Goal: Task Accomplishment & Management: Complete application form

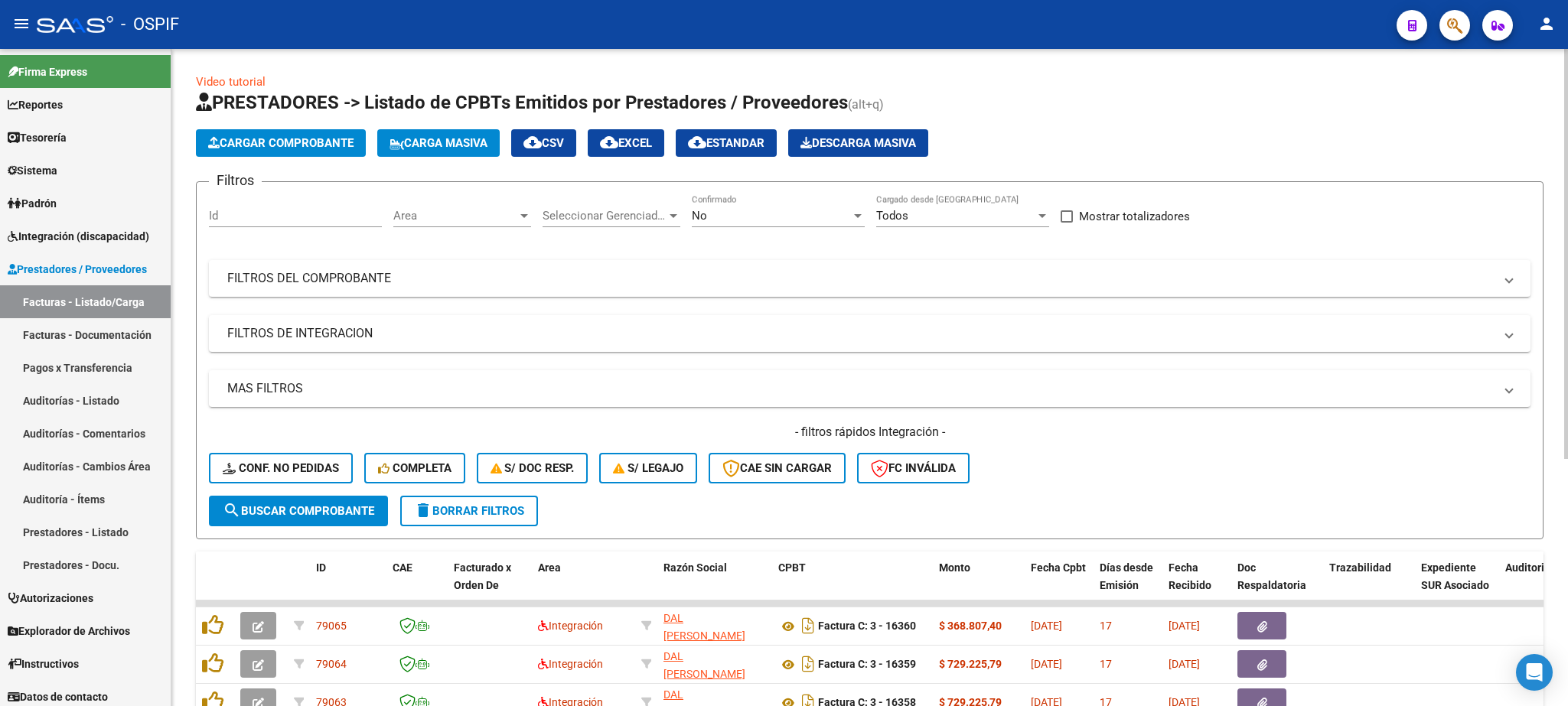
click at [454, 137] on span "Carga Masiva" at bounding box center [438, 143] width 98 height 14
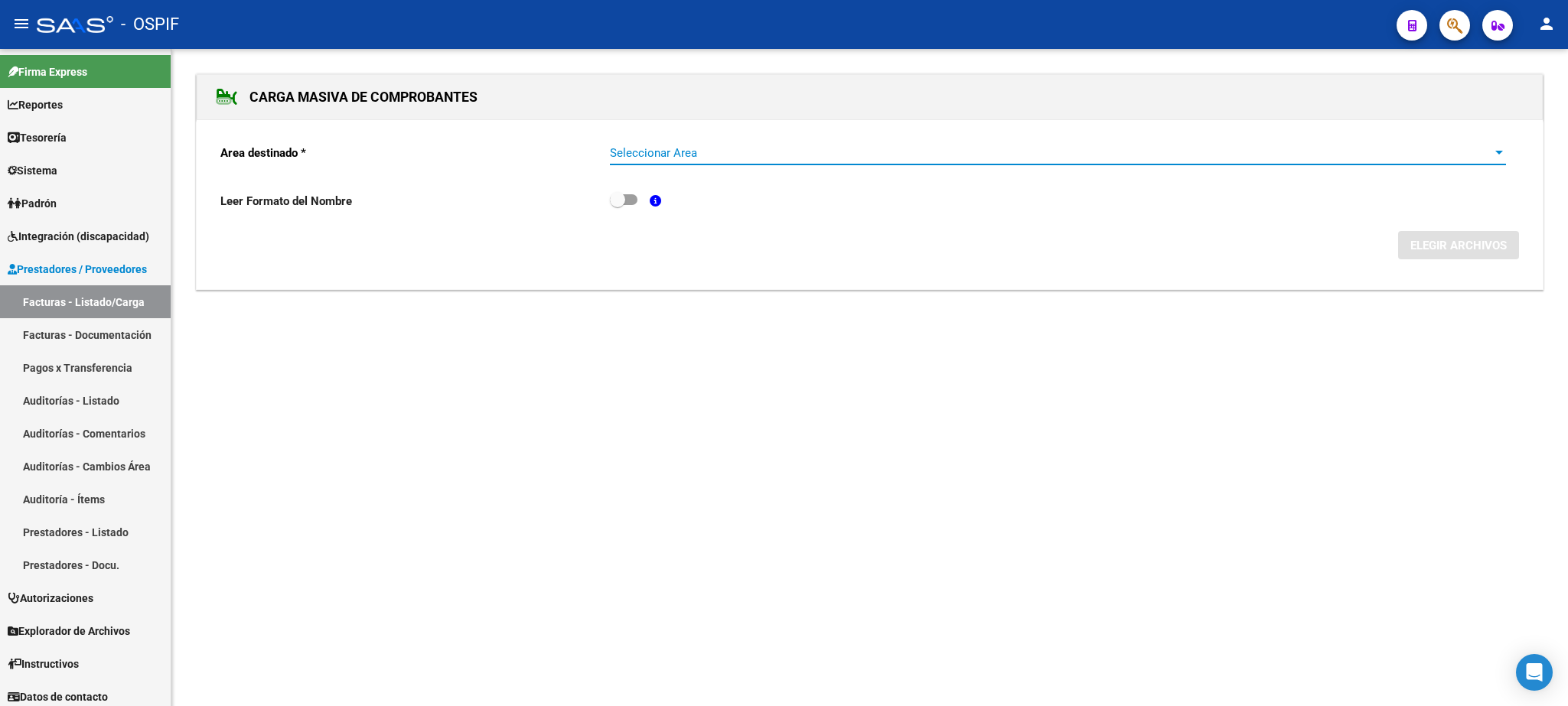
click at [654, 158] on span "Seleccionar Area" at bounding box center [1051, 153] width 882 height 14
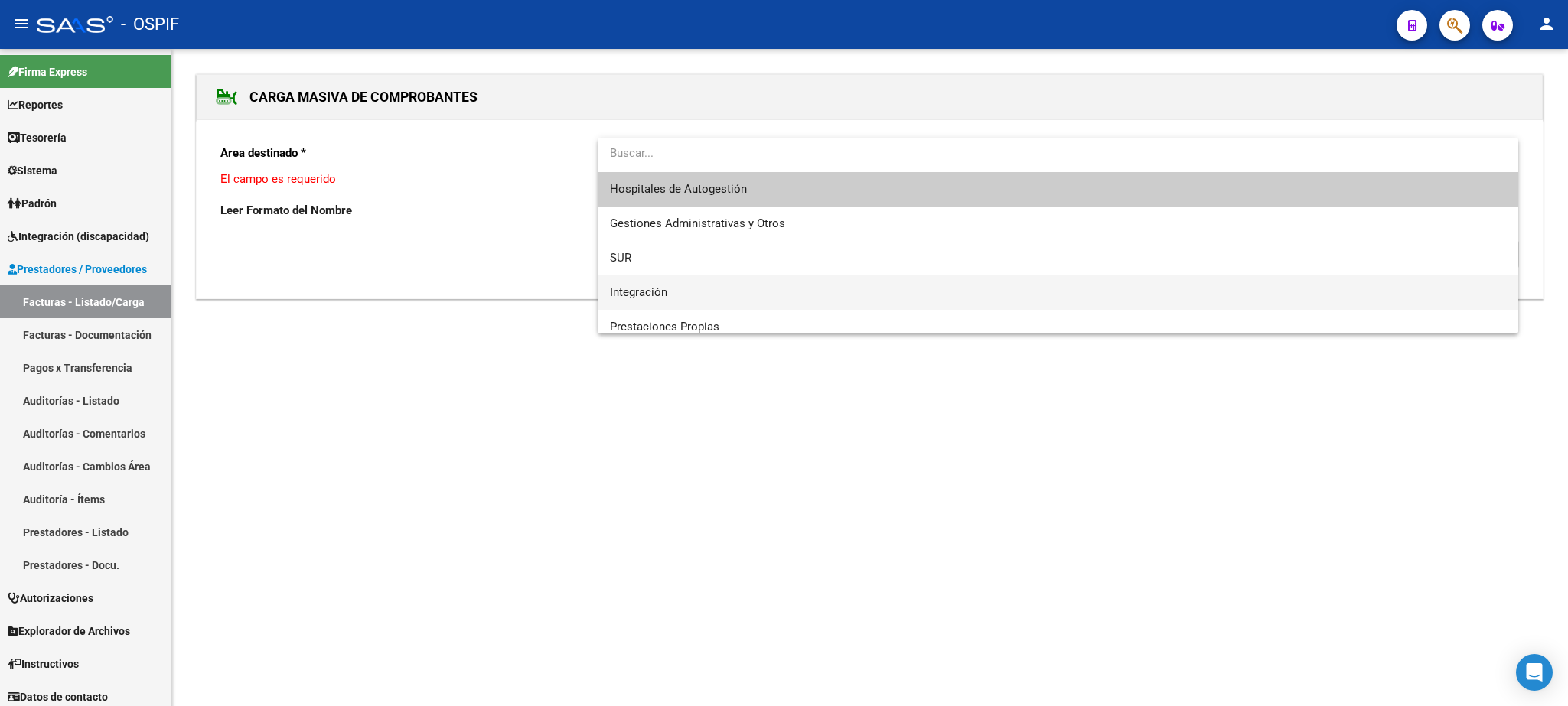
click at [711, 292] on span "Integración" at bounding box center [1057, 292] width 895 height 35
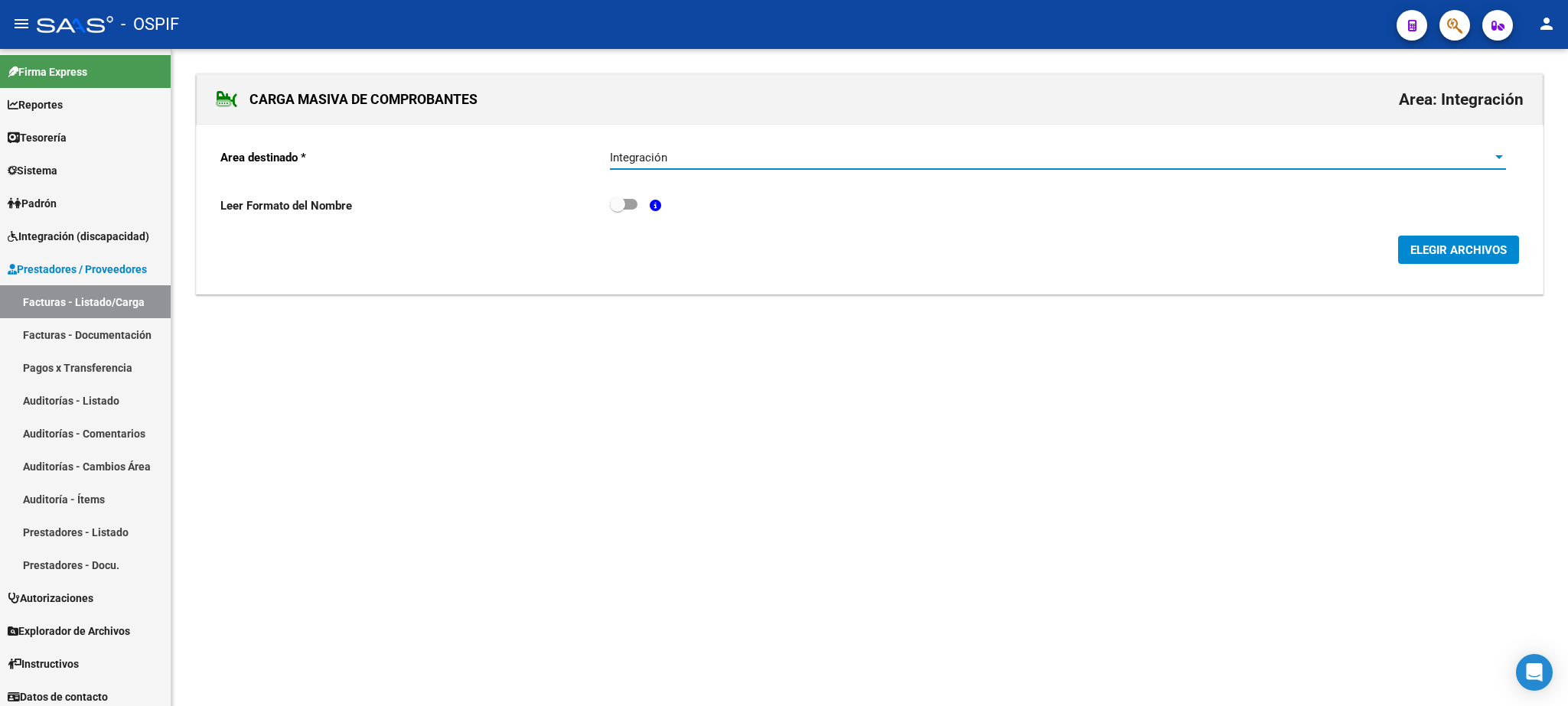
click at [1476, 250] on span "ELEGIR ARCHIVOS" at bounding box center [1458, 250] width 97 height 14
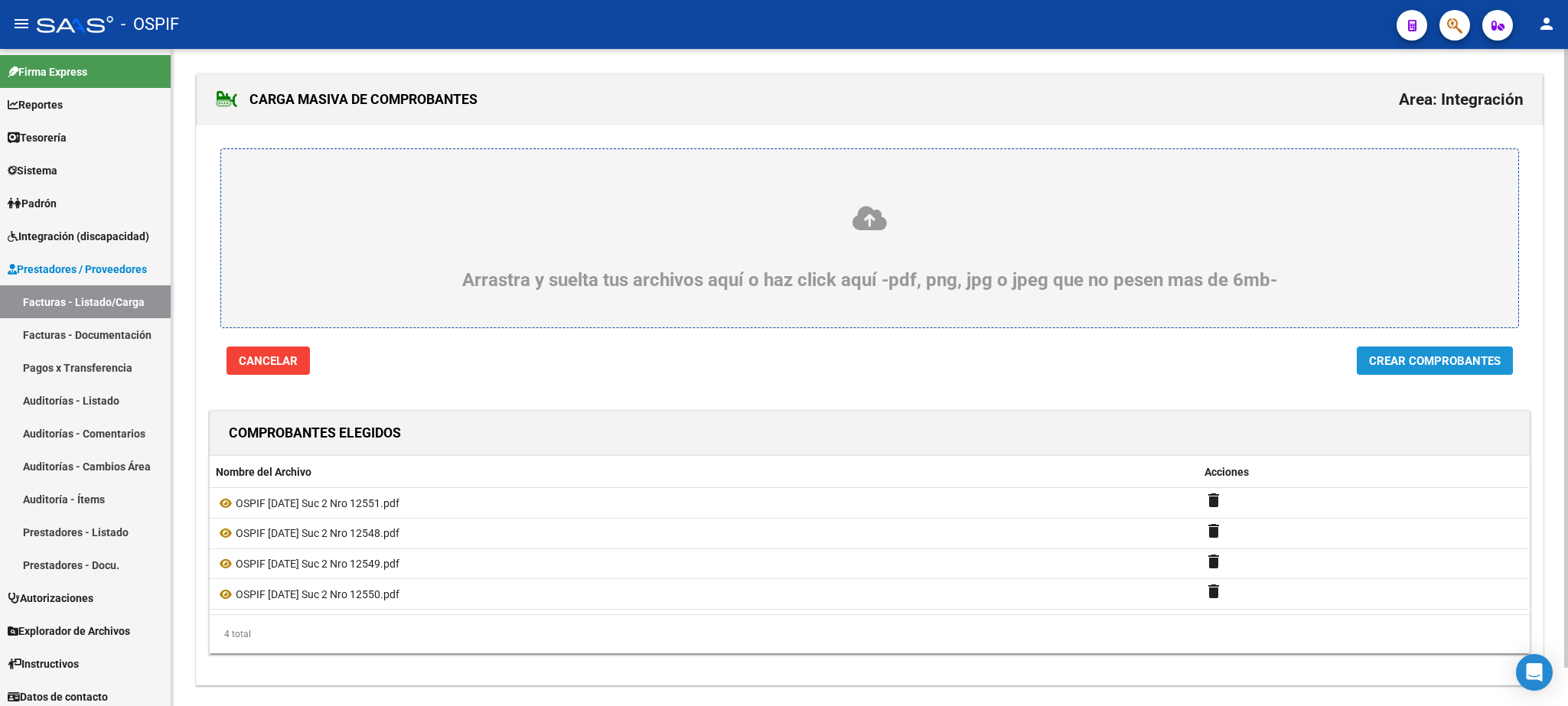
click at [1414, 358] on span "Crear Comprobantes" at bounding box center [1435, 361] width 131 height 14
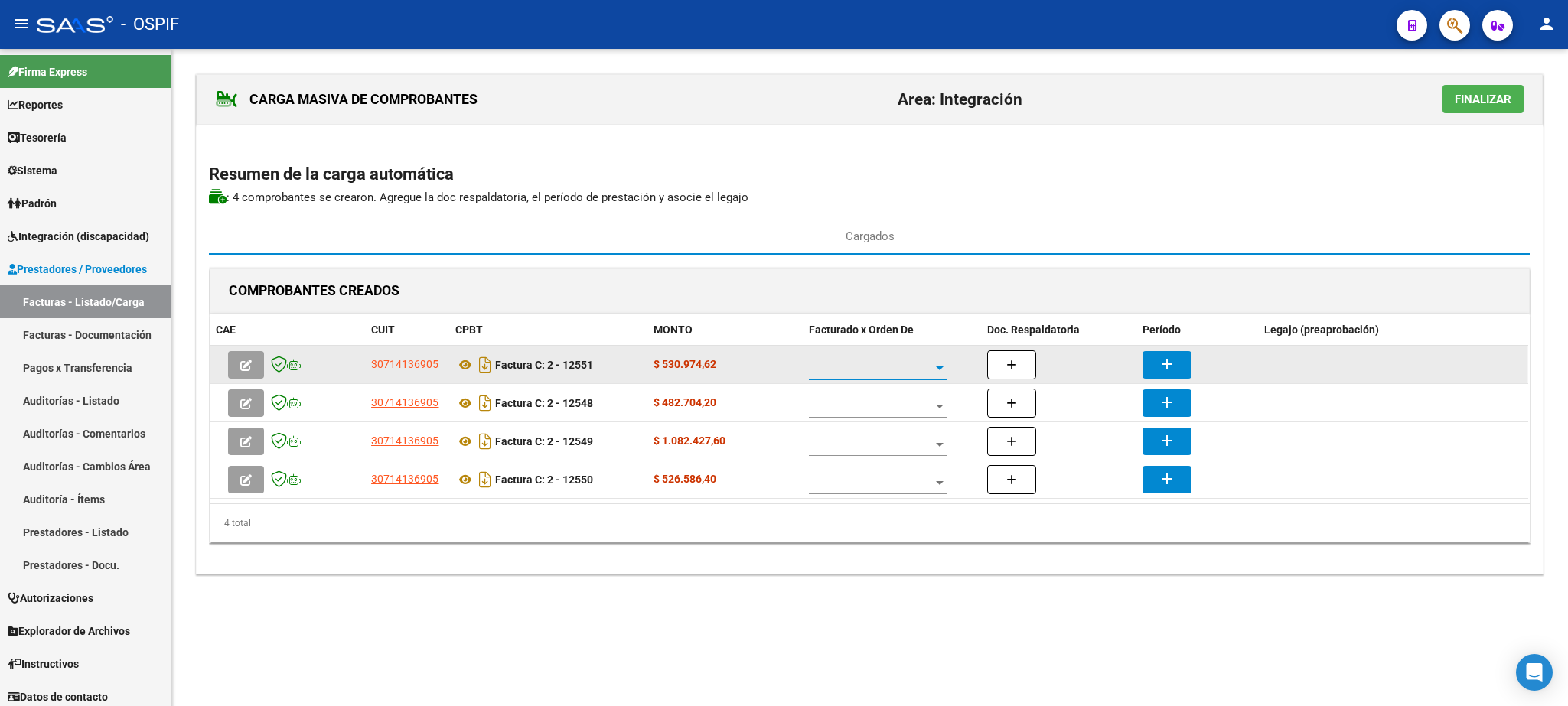
click at [903, 373] on span at bounding box center [871, 368] width 124 height 13
click at [861, 373] on span "A01 - OSPIF" at bounding box center [878, 371] width 138 height 32
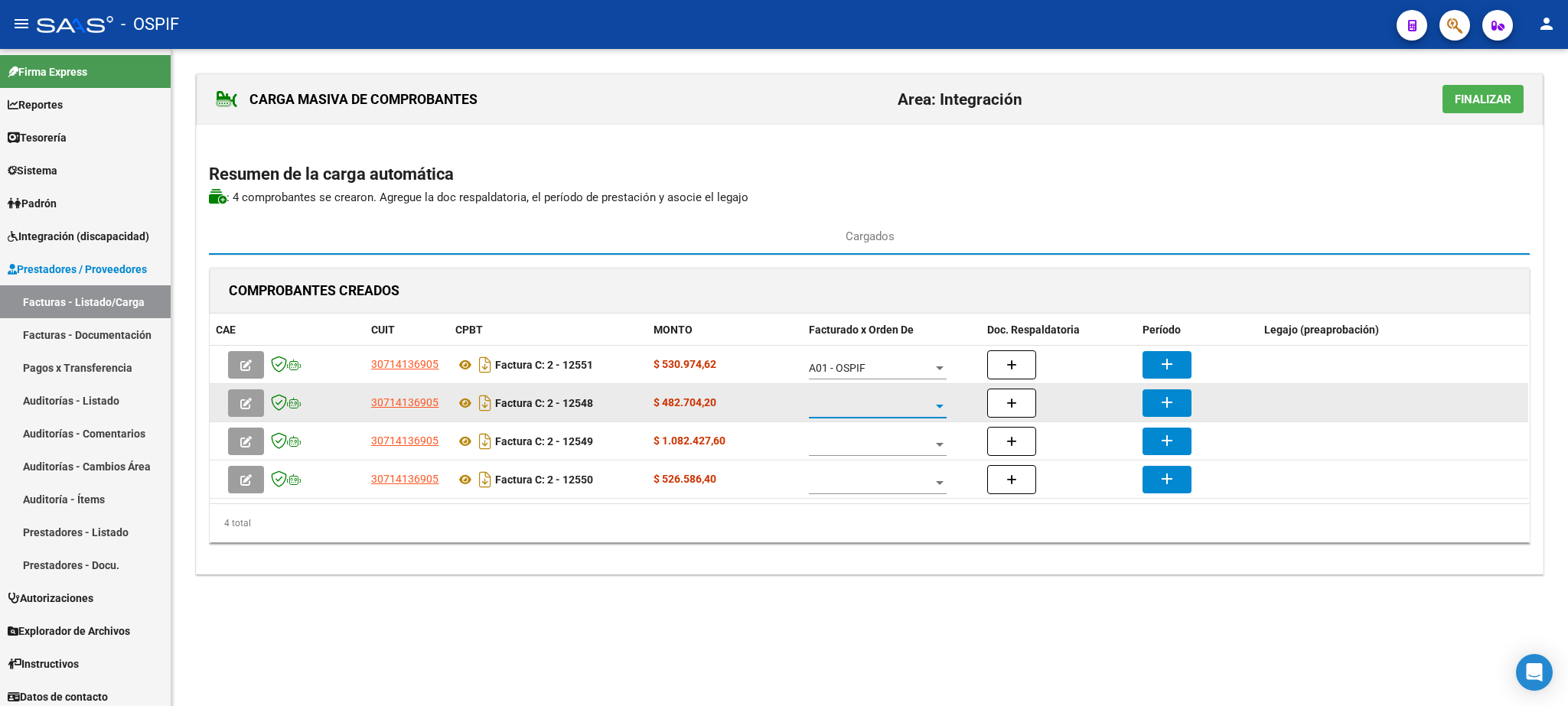
click at [864, 405] on span at bounding box center [871, 406] width 124 height 13
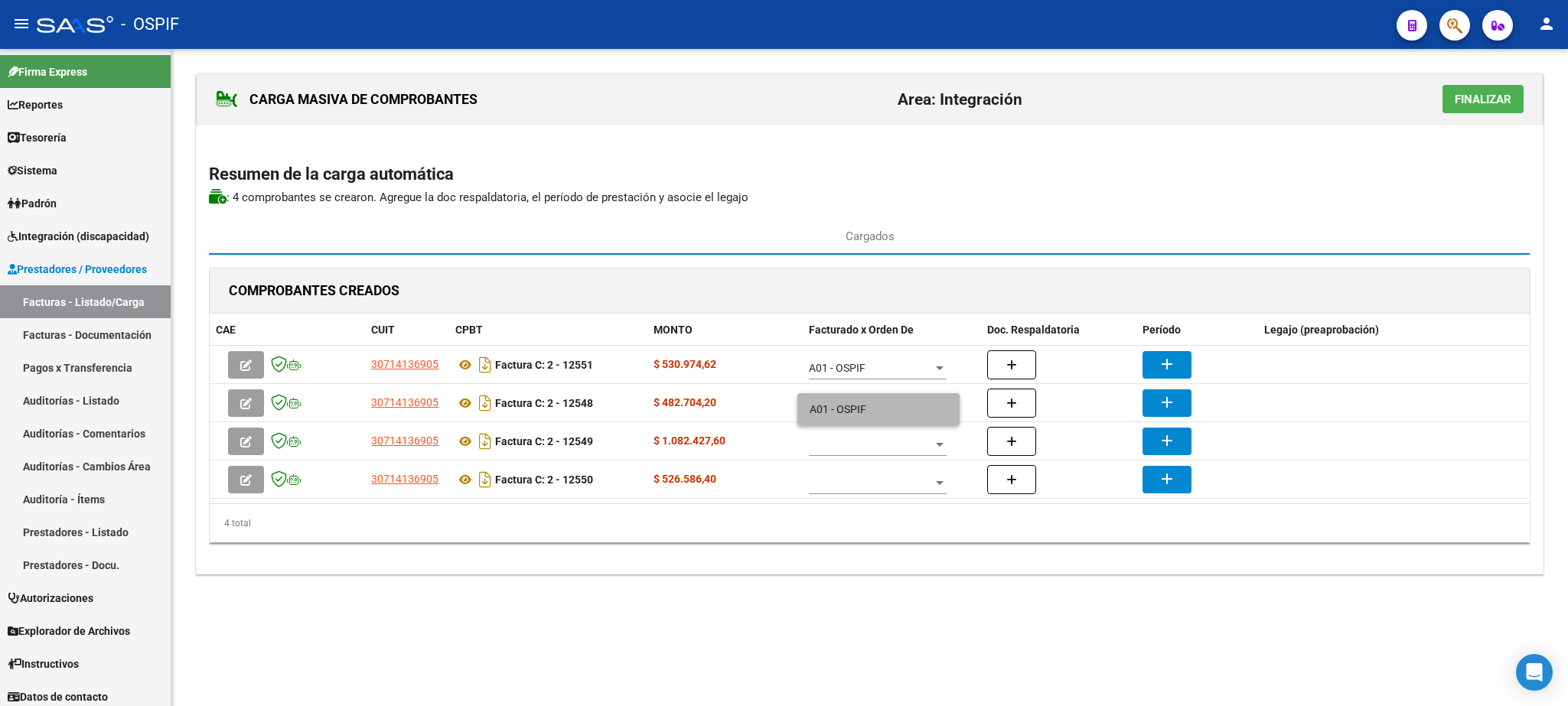
click at [861, 412] on span "A01 - OSPIF" at bounding box center [878, 409] width 138 height 32
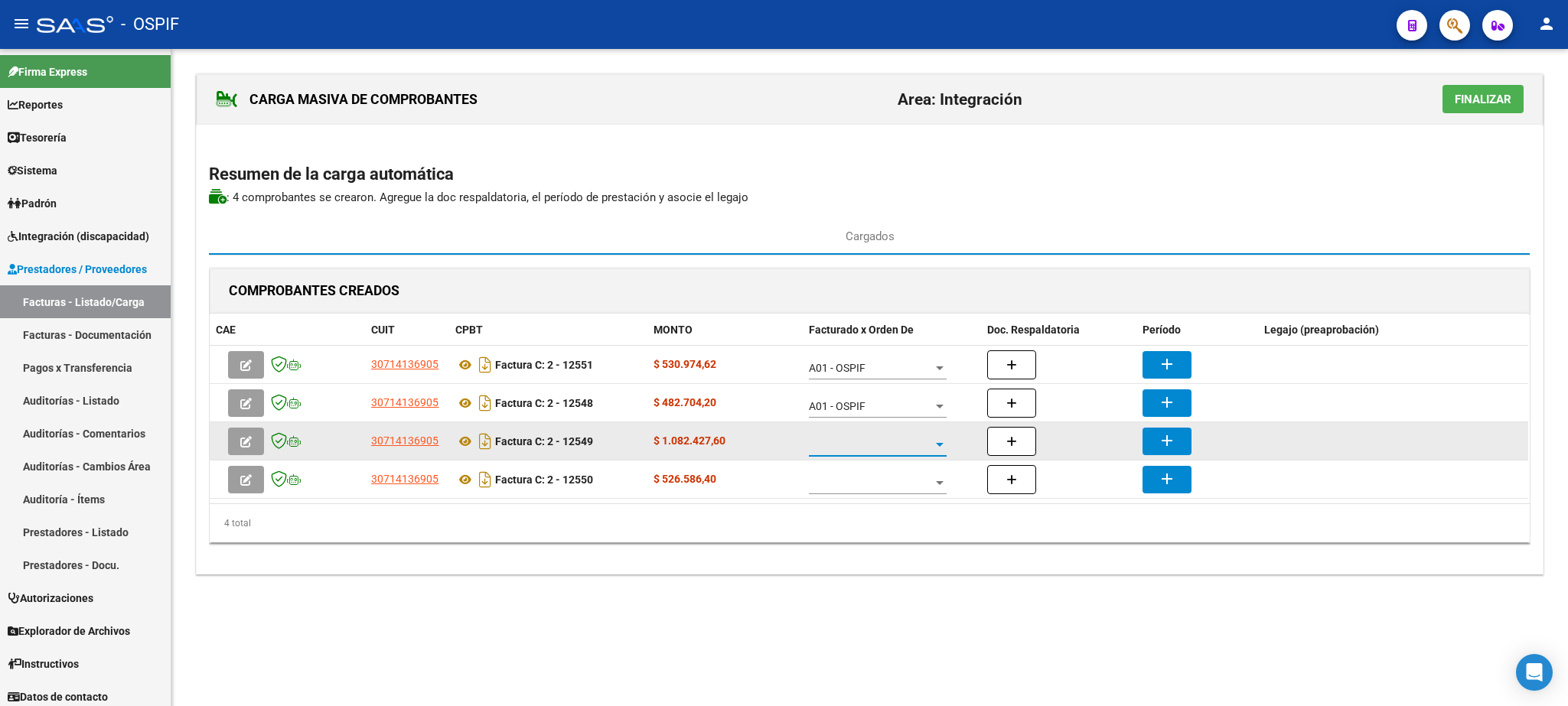
click at [875, 447] on span at bounding box center [871, 444] width 124 height 13
click at [875, 447] on span "A01 - OSPIF" at bounding box center [878, 447] width 138 height 32
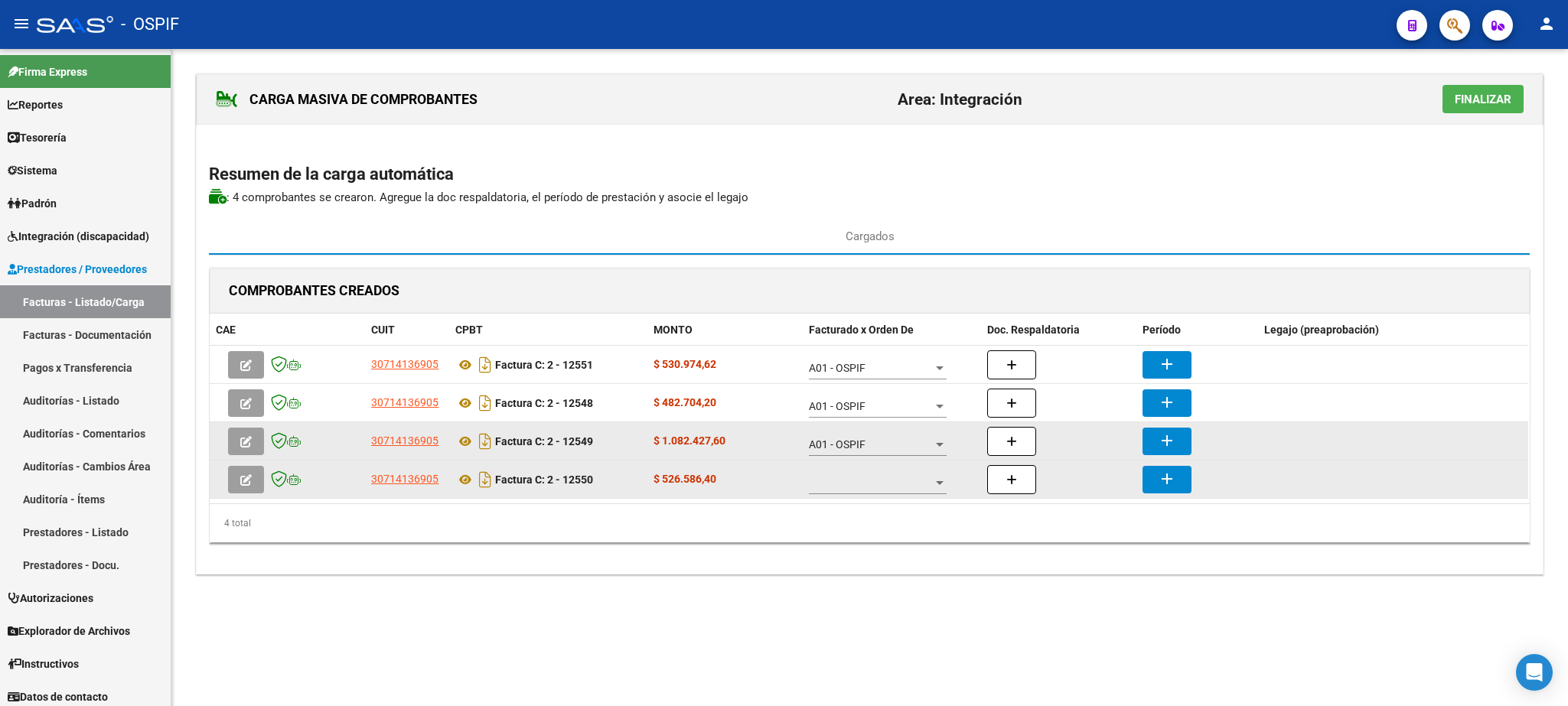
click at [897, 476] on div at bounding box center [877, 479] width 138 height 30
click at [897, 476] on span "A01 - OSPIF" at bounding box center [878, 485] width 138 height 32
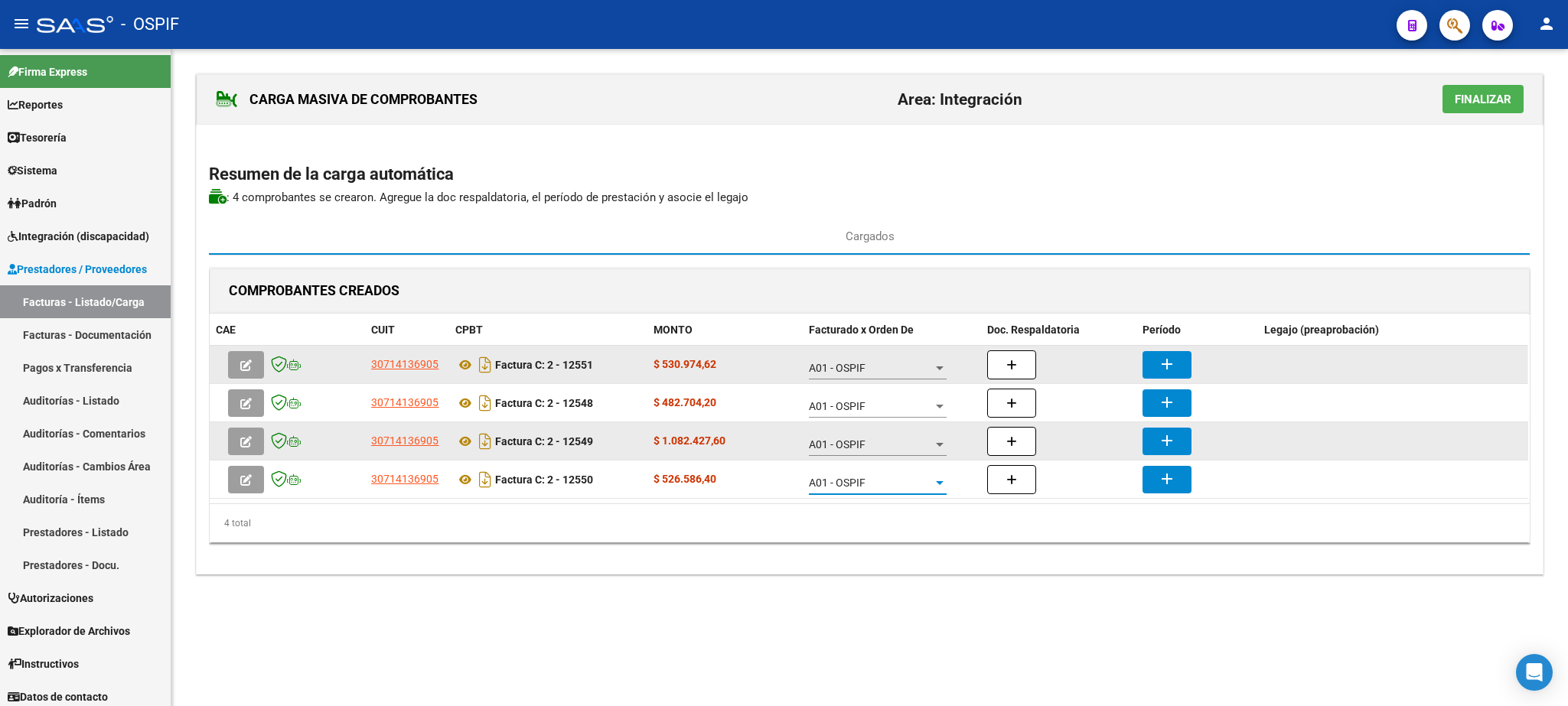
click at [1179, 371] on button "add" at bounding box center [1166, 365] width 49 height 27
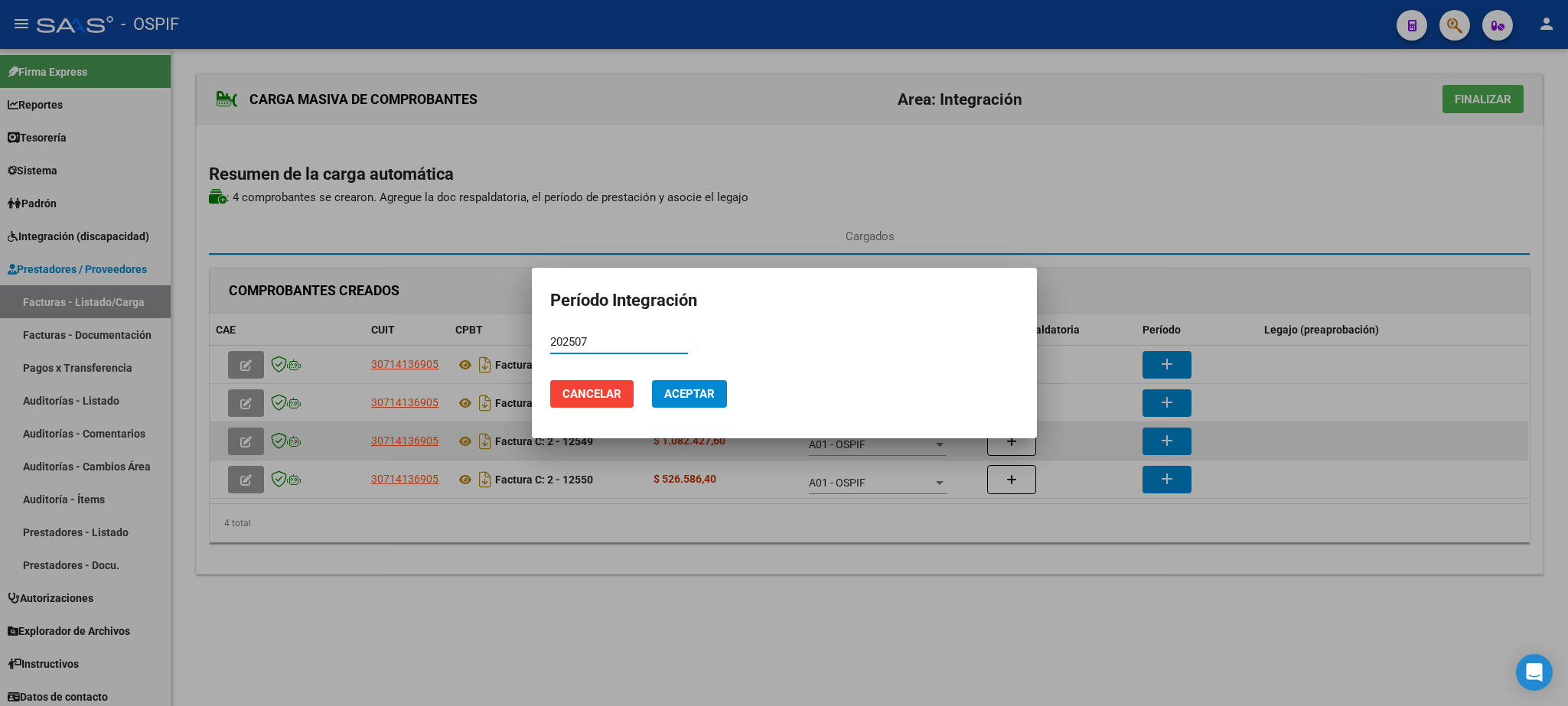
drag, startPoint x: 601, startPoint y: 336, endPoint x: 331, endPoint y: 330, distance: 270.1
click at [550, 335] on input "202507" at bounding box center [619, 342] width 138 height 14
type input "202507"
click at [686, 401] on span "Aceptar" at bounding box center [689, 394] width 51 height 14
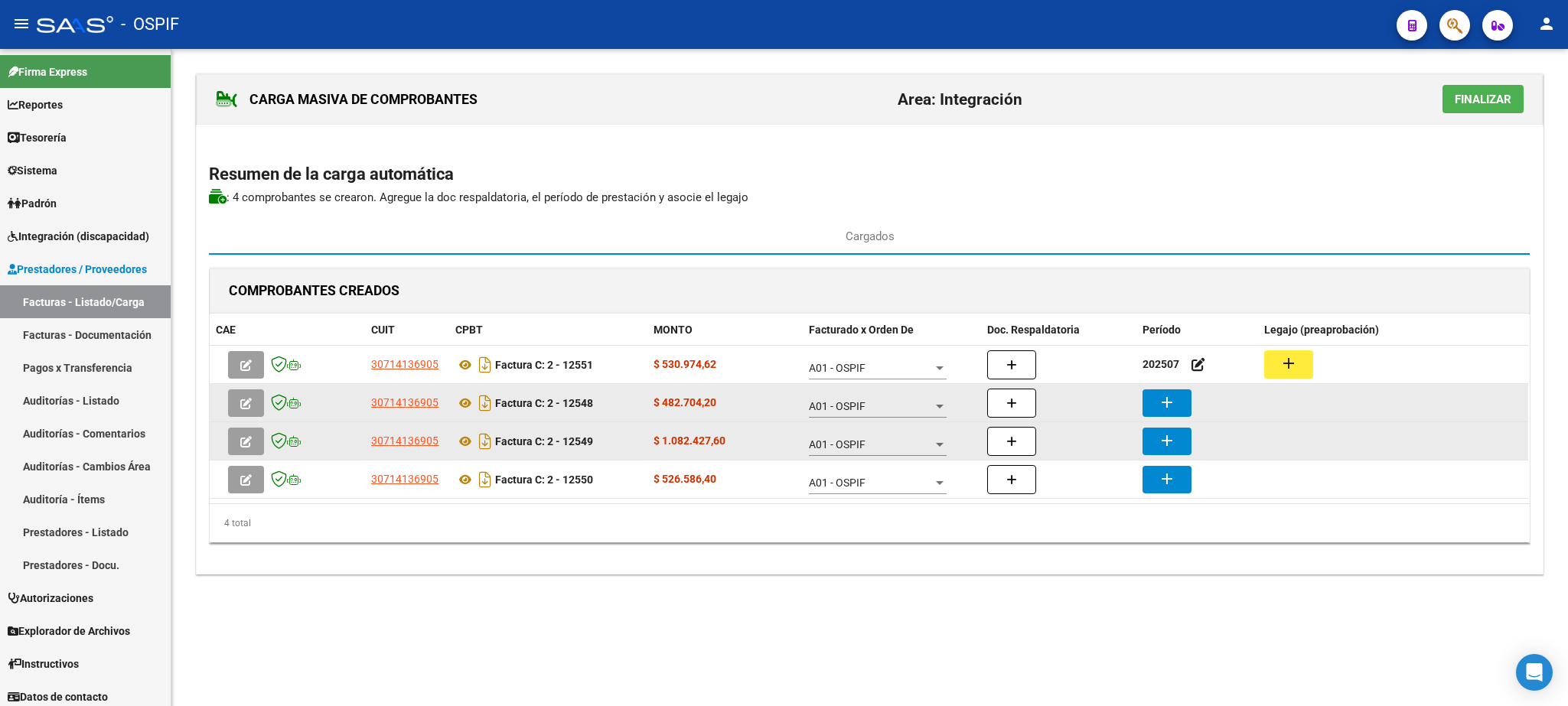
click at [1152, 412] on button "add" at bounding box center [1166, 403] width 49 height 27
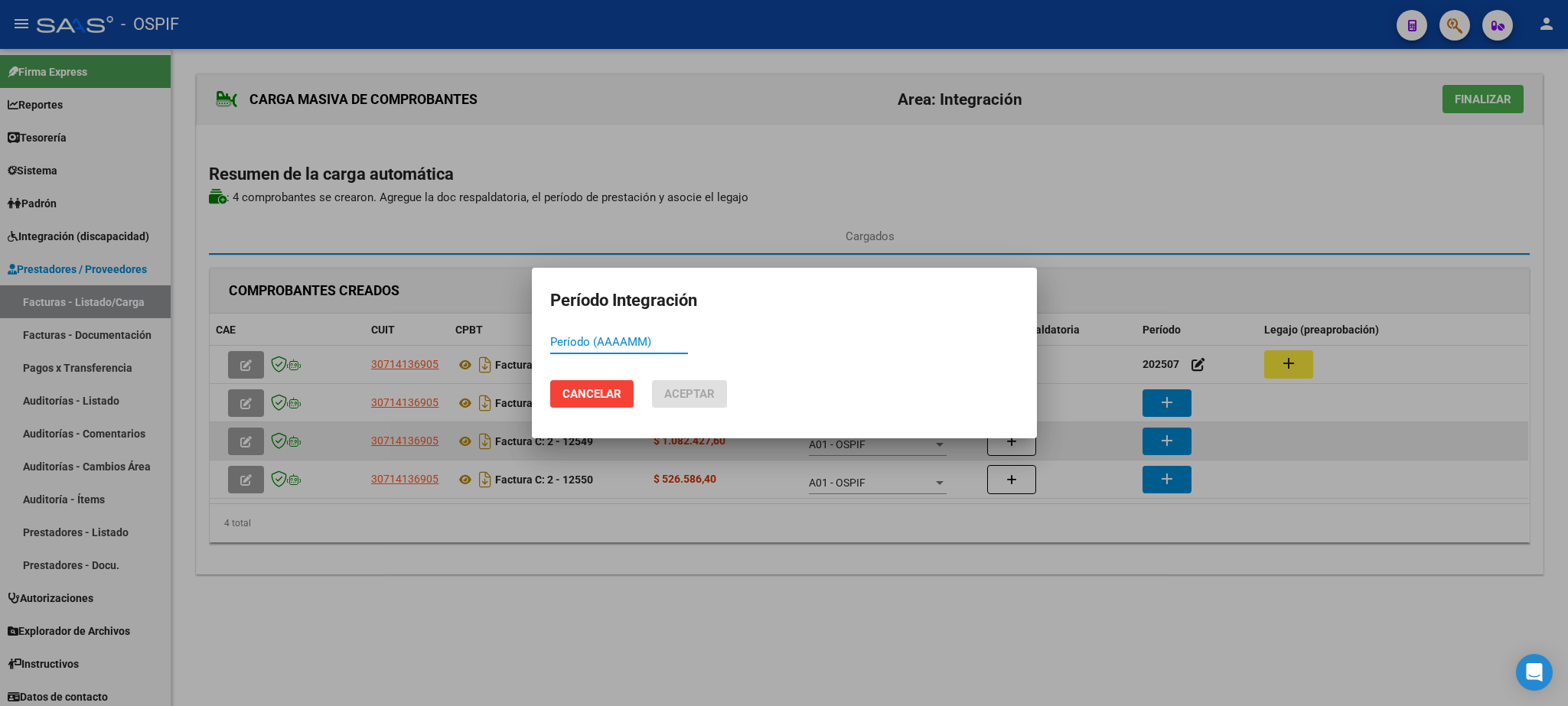
paste input "202507"
type input "202507"
click at [713, 388] on button "Aceptar" at bounding box center [689, 394] width 75 height 27
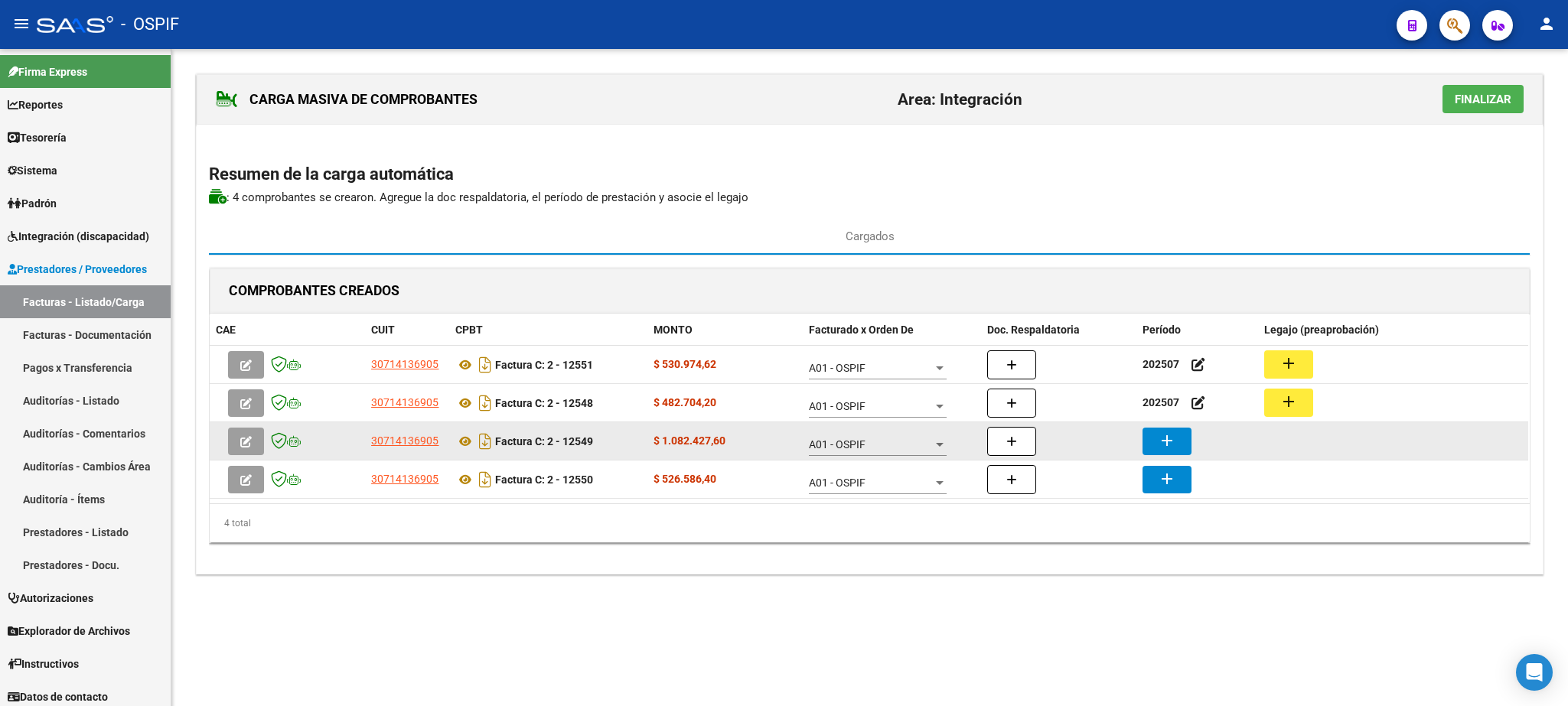
click at [1163, 442] on mat-icon "add" at bounding box center [1167, 440] width 19 height 19
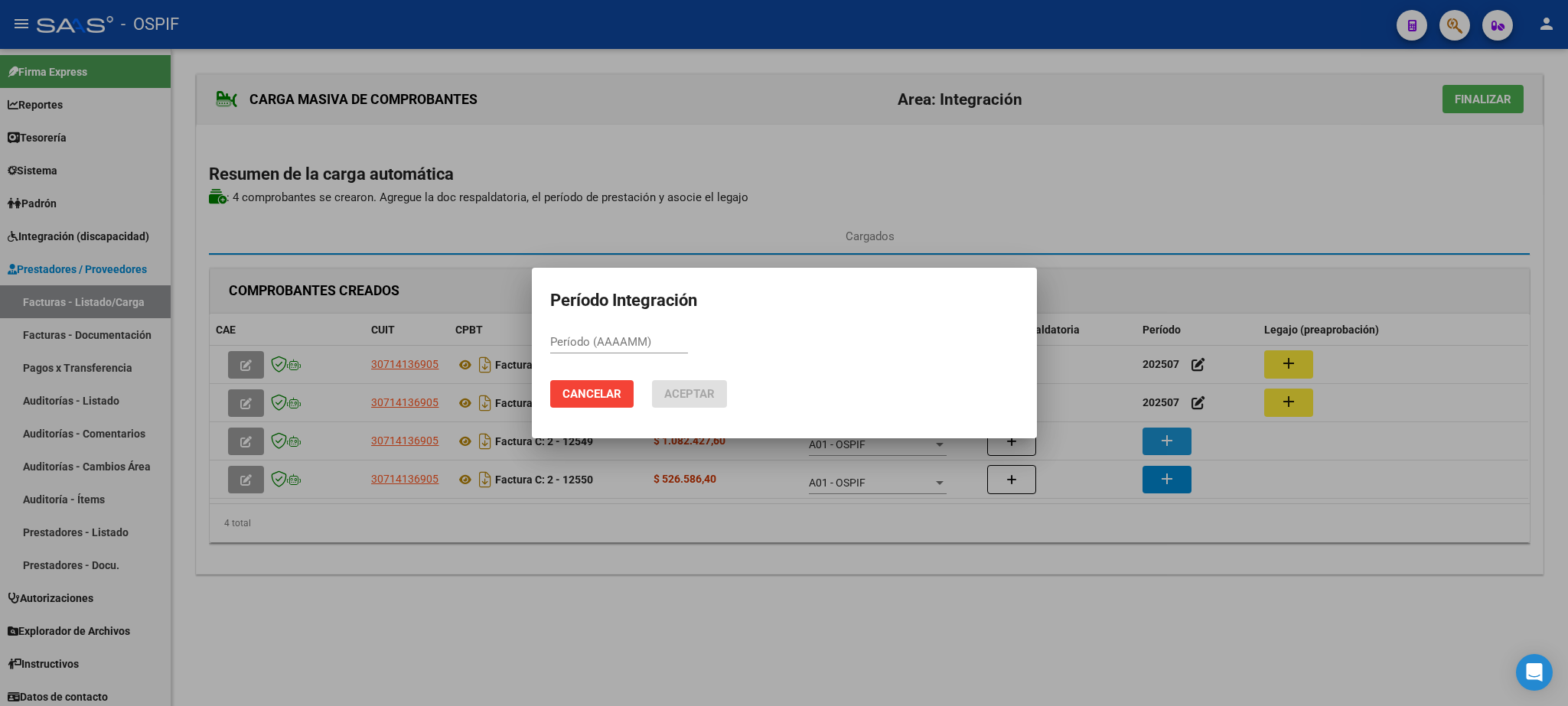
paste input "202507"
type input "202507"
click at [704, 379] on mat-dialog-actions "Cancelar Aceptar" at bounding box center [784, 394] width 469 height 52
click at [702, 394] on span "Aceptar" at bounding box center [689, 394] width 51 height 14
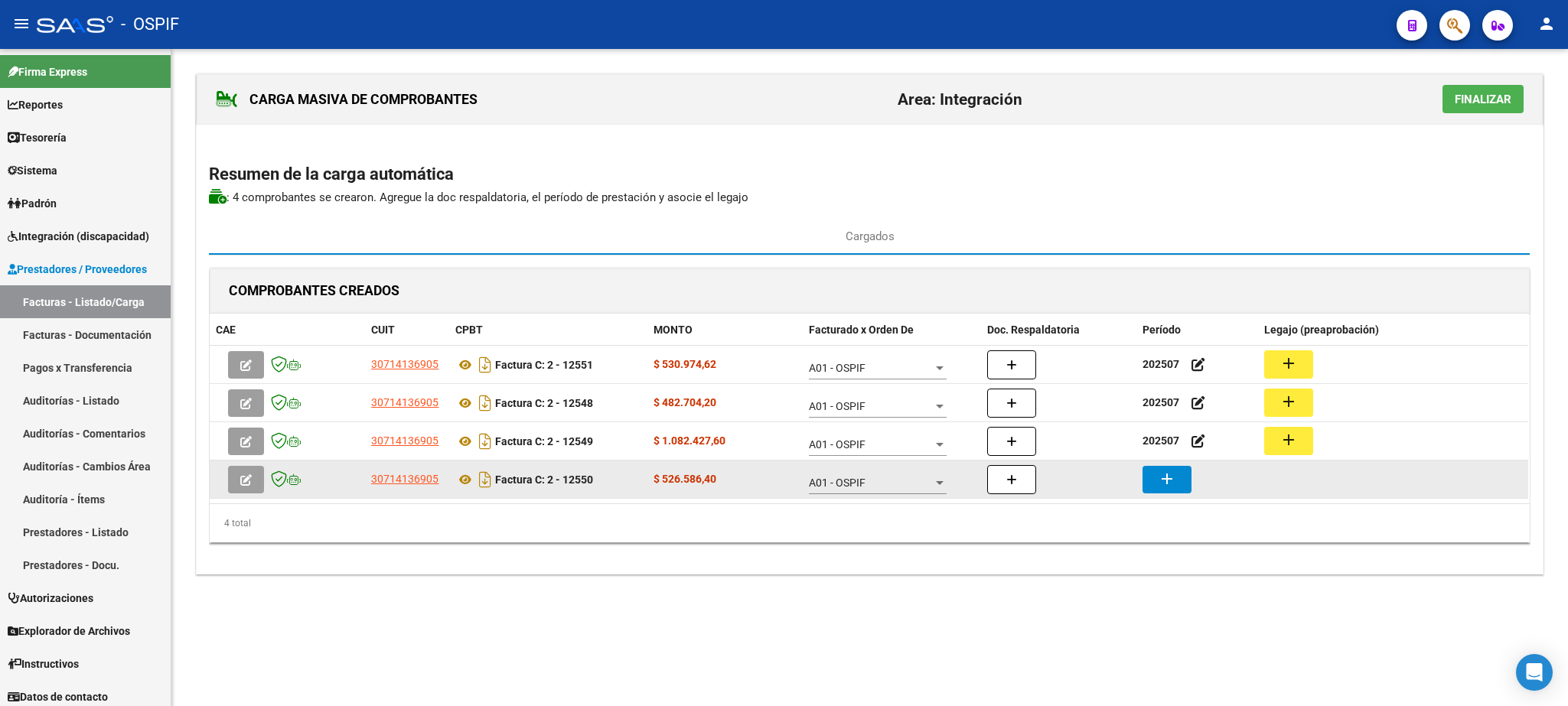
click at [1162, 486] on mat-icon "add" at bounding box center [1167, 478] width 19 height 19
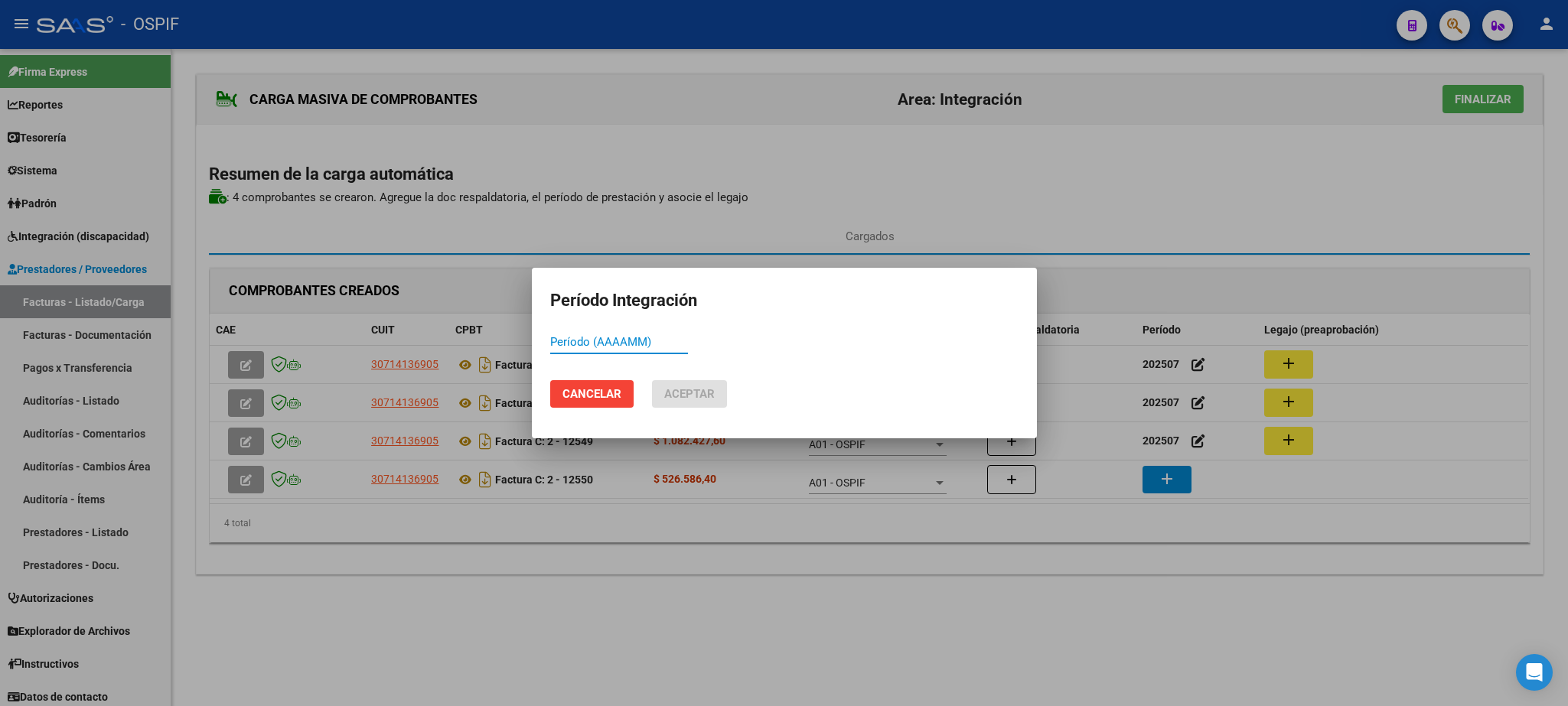
paste input "202507"
type input "202507"
click at [667, 392] on span "Aceptar" at bounding box center [689, 394] width 51 height 14
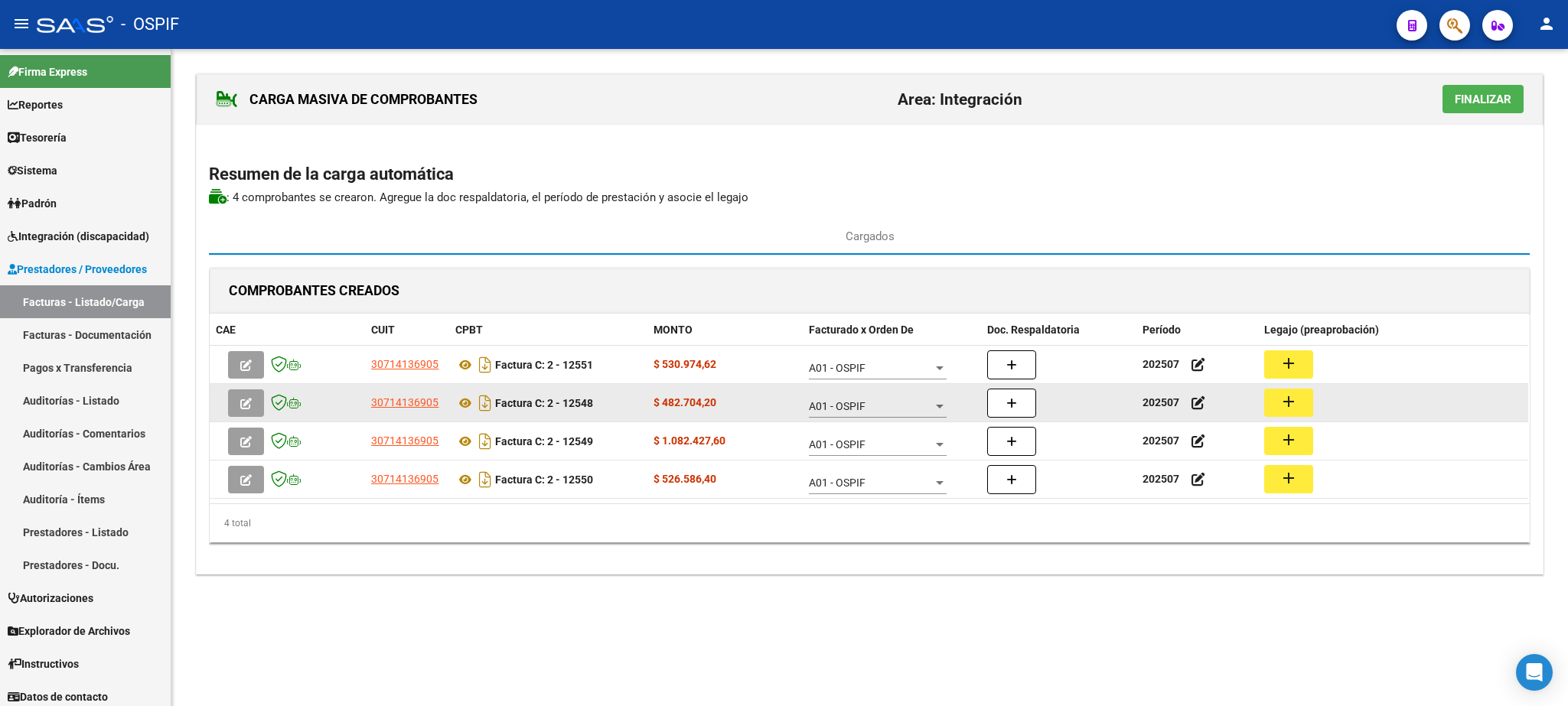
click at [1286, 408] on mat-icon "add" at bounding box center [1288, 401] width 19 height 19
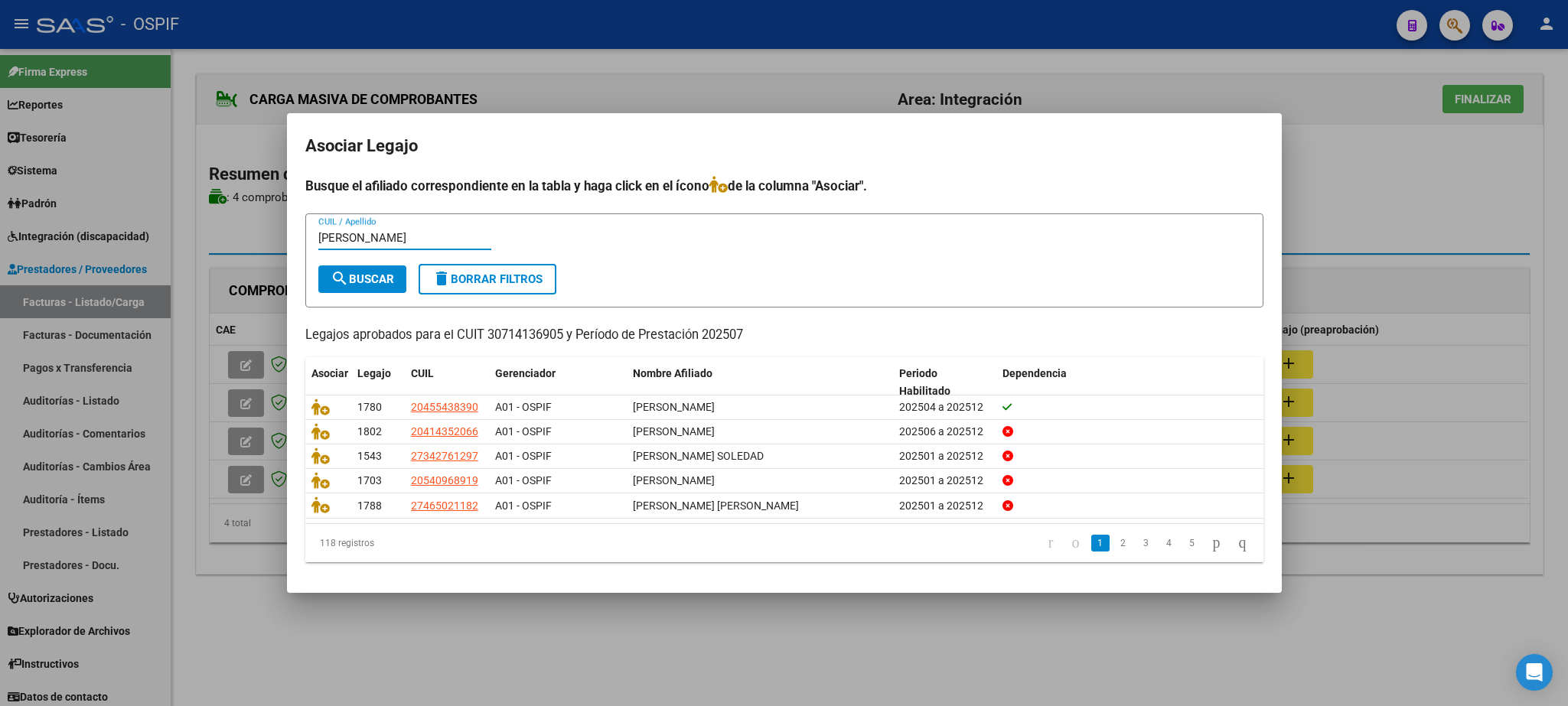
type input "[PERSON_NAME]"
click at [369, 277] on span "search Buscar" at bounding box center [363, 279] width 64 height 14
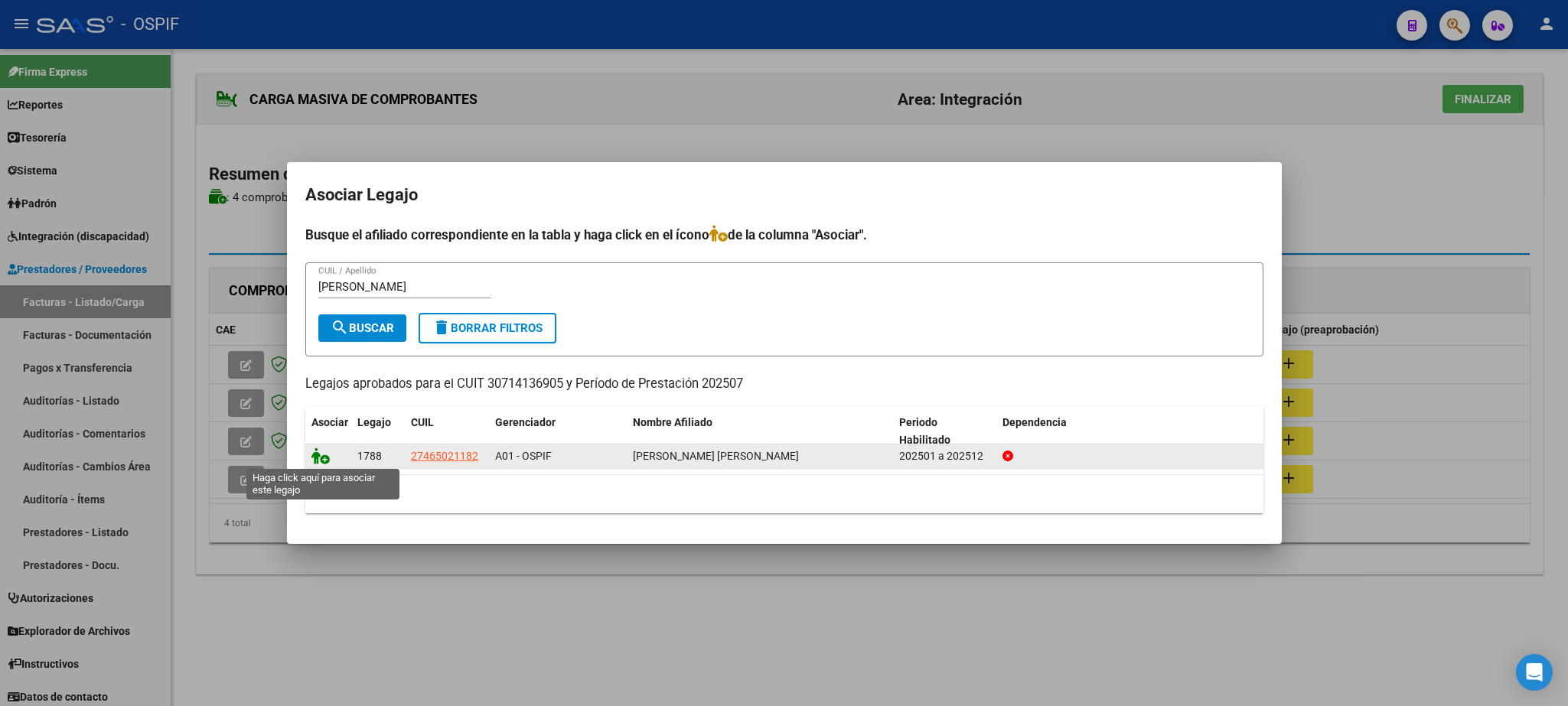
click at [323, 457] on icon at bounding box center [320, 455] width 19 height 17
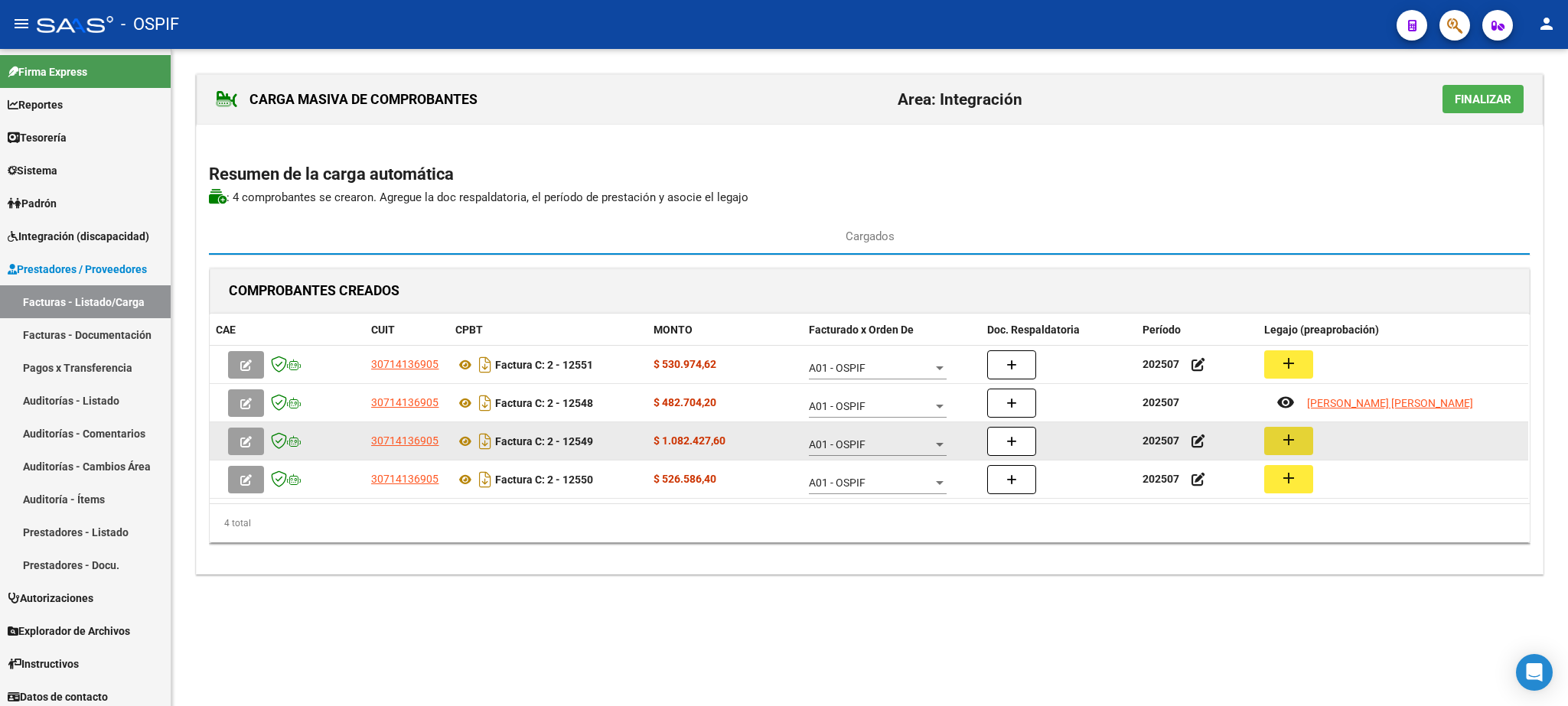
click at [1311, 449] on button "add" at bounding box center [1288, 441] width 49 height 28
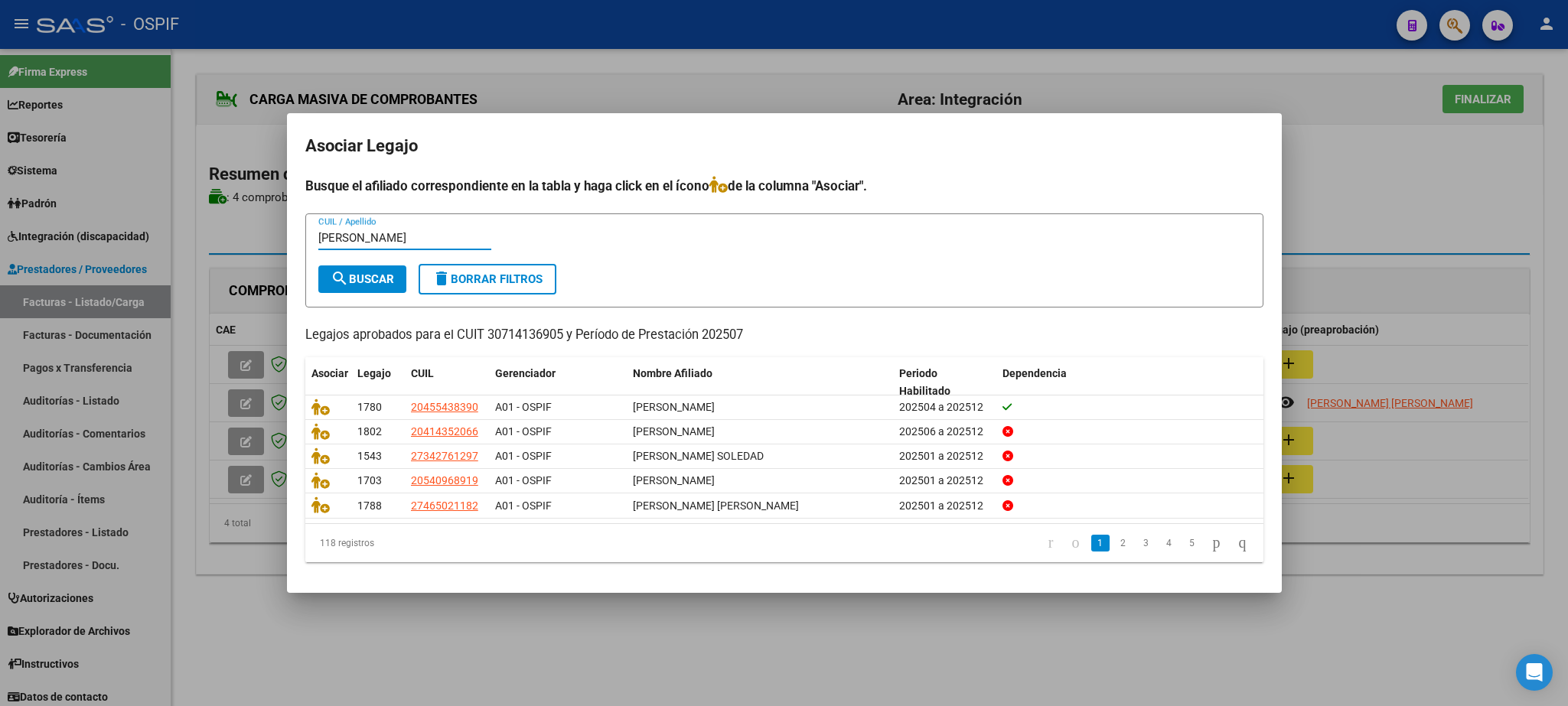
type input "[PERSON_NAME]"
click at [386, 285] on button "search Buscar" at bounding box center [362, 278] width 88 height 27
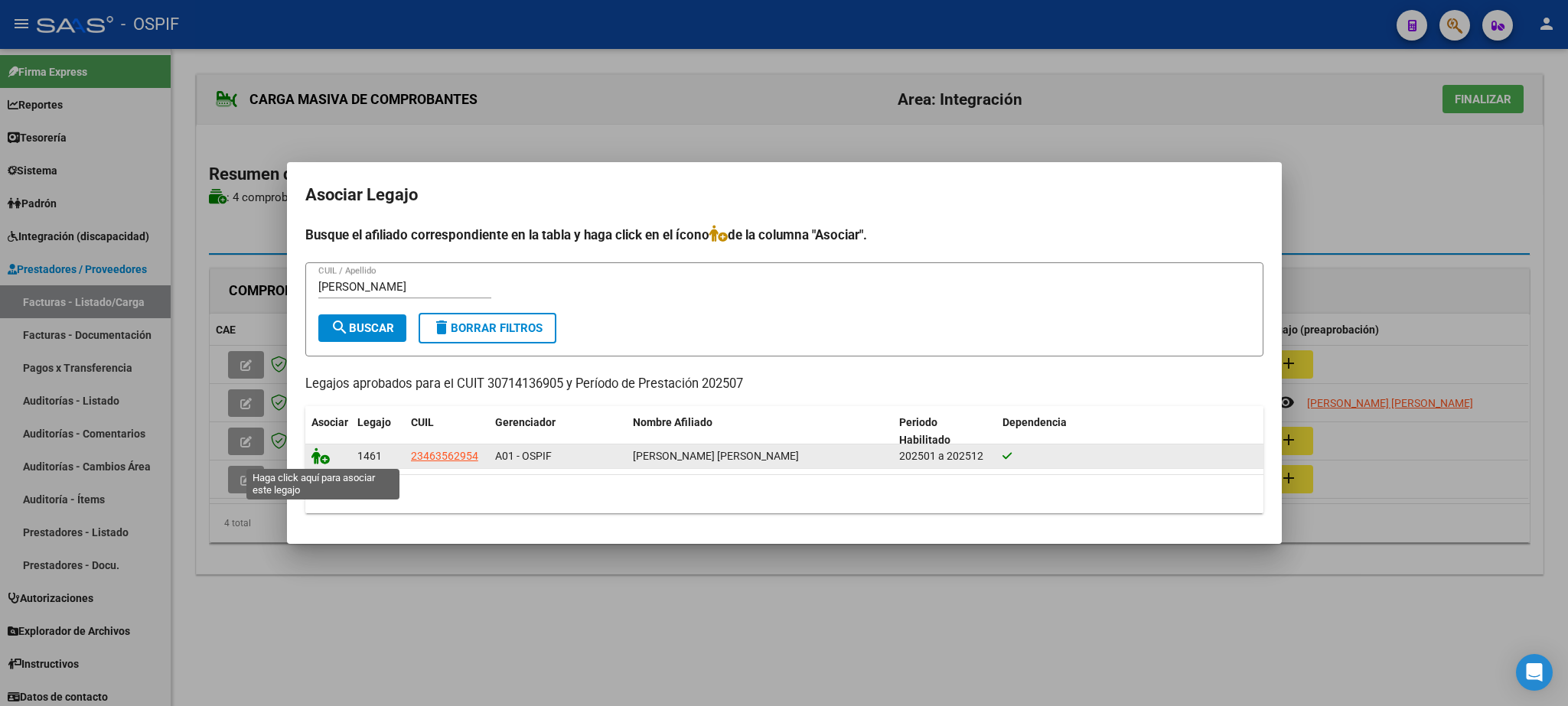
click at [316, 453] on icon at bounding box center [320, 455] width 19 height 17
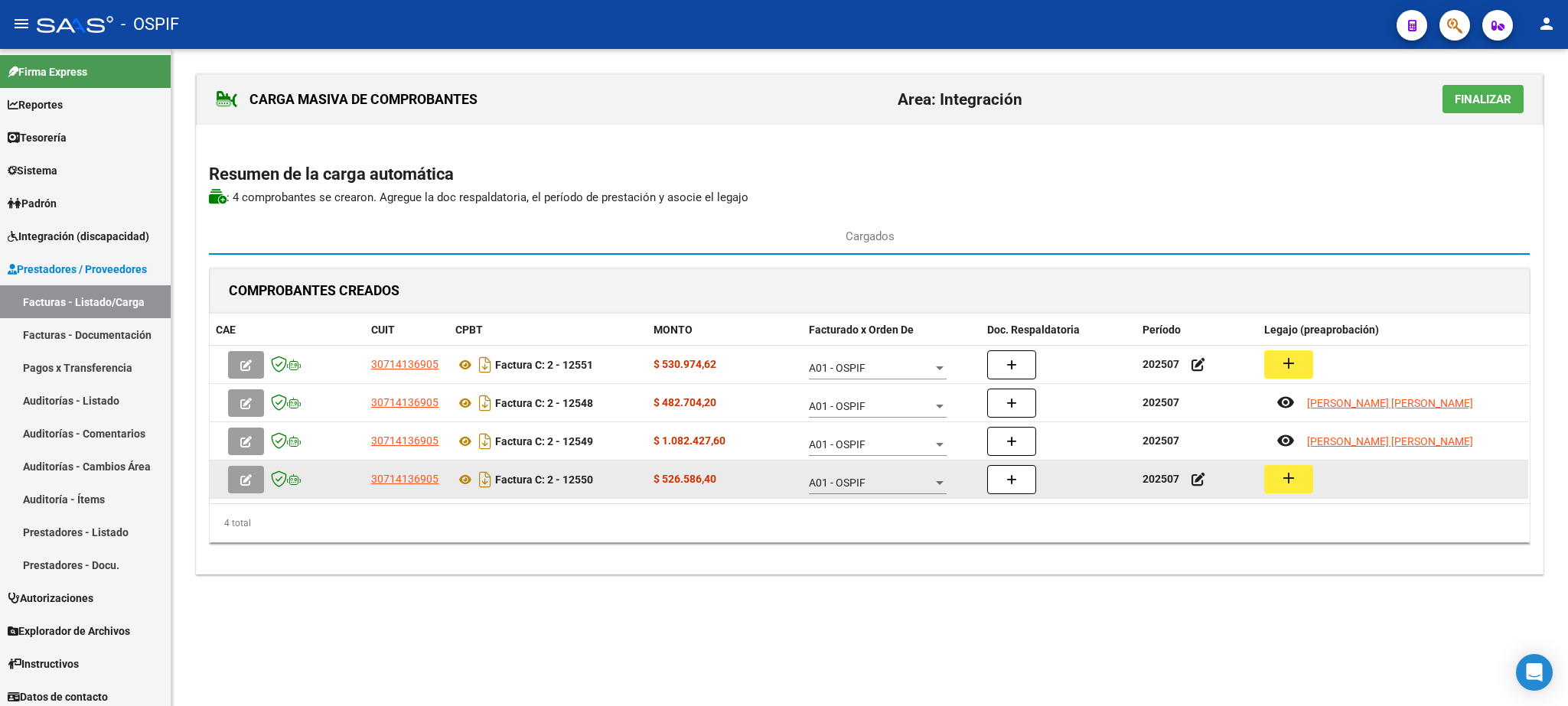
click at [1289, 484] on mat-icon "add" at bounding box center [1288, 478] width 19 height 19
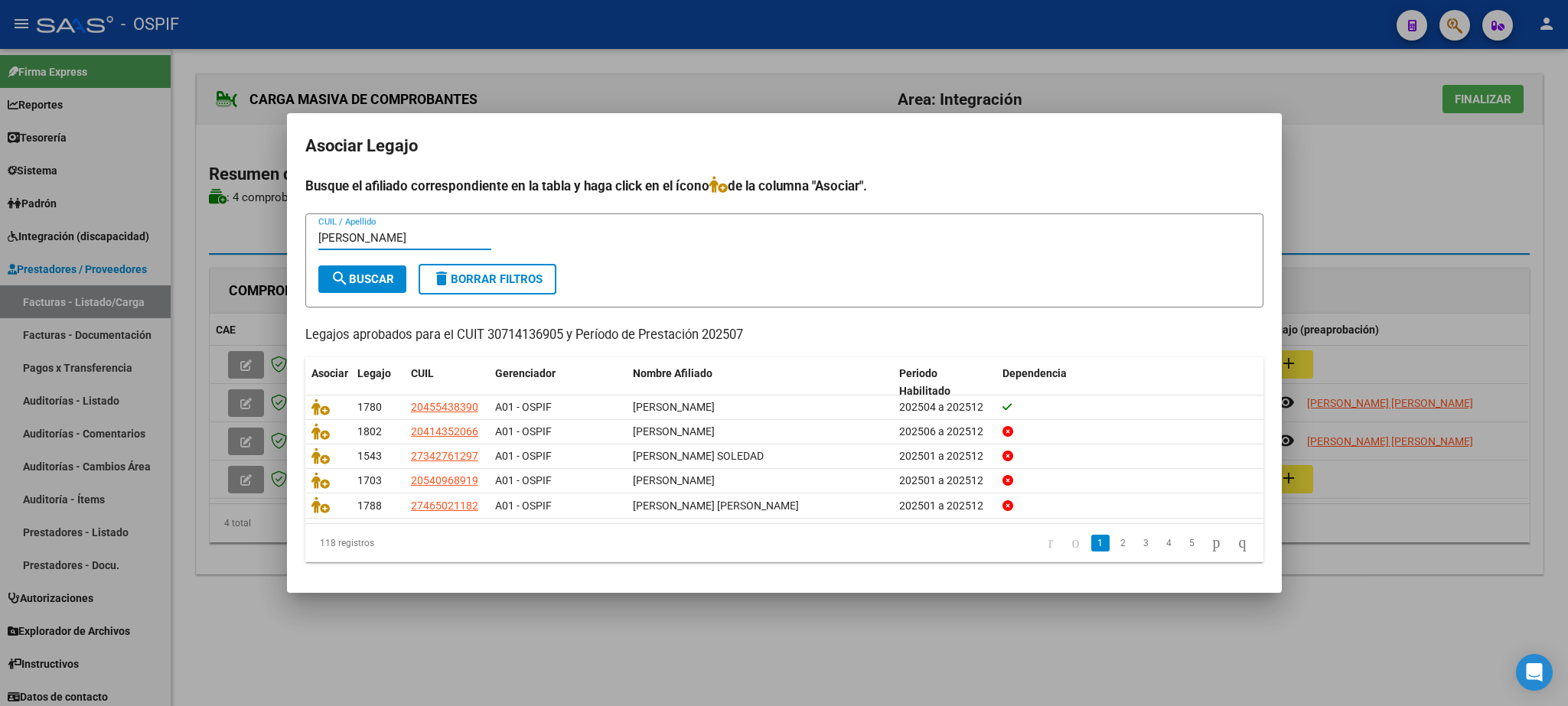
type input "[PERSON_NAME]"
click at [335, 278] on mat-icon "search" at bounding box center [340, 278] width 19 height 19
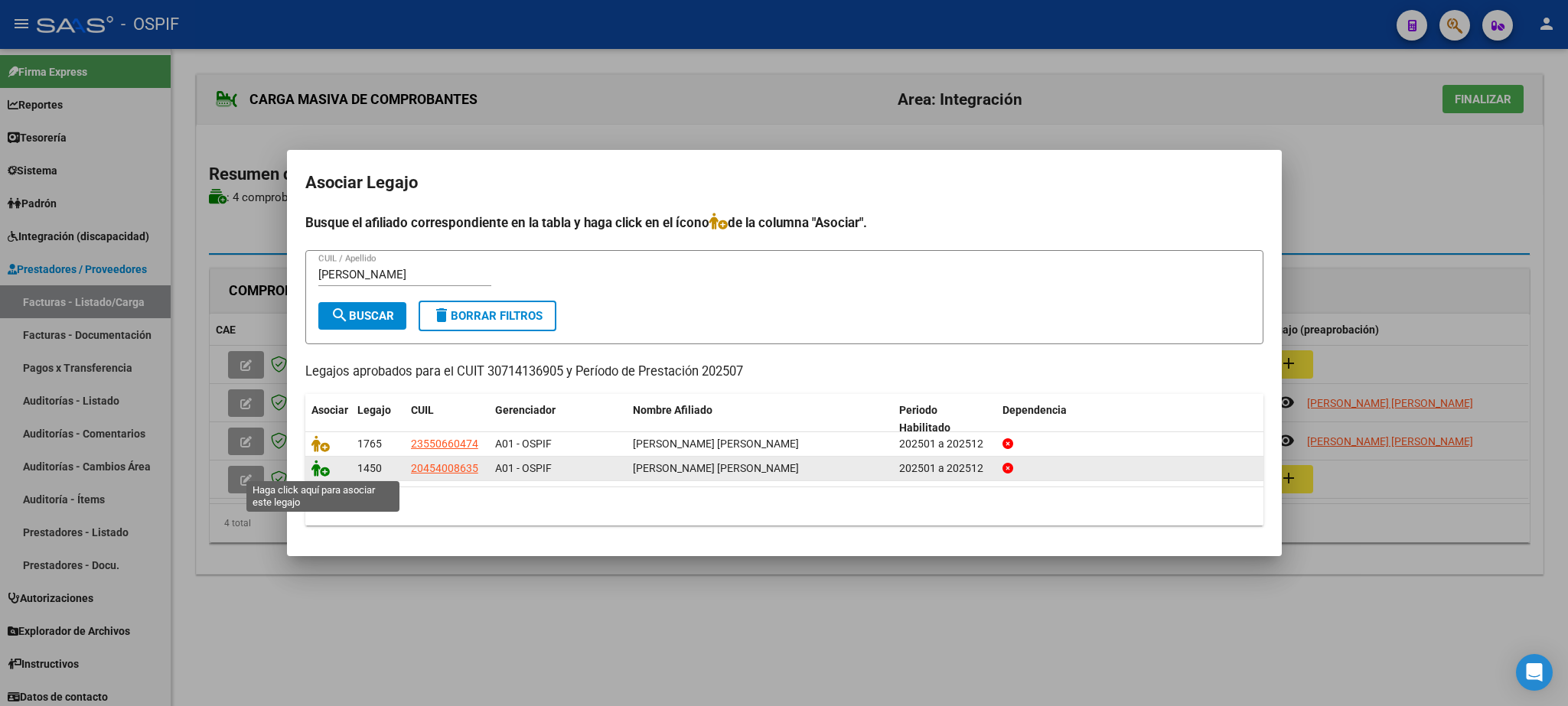
click at [320, 473] on icon at bounding box center [320, 467] width 19 height 17
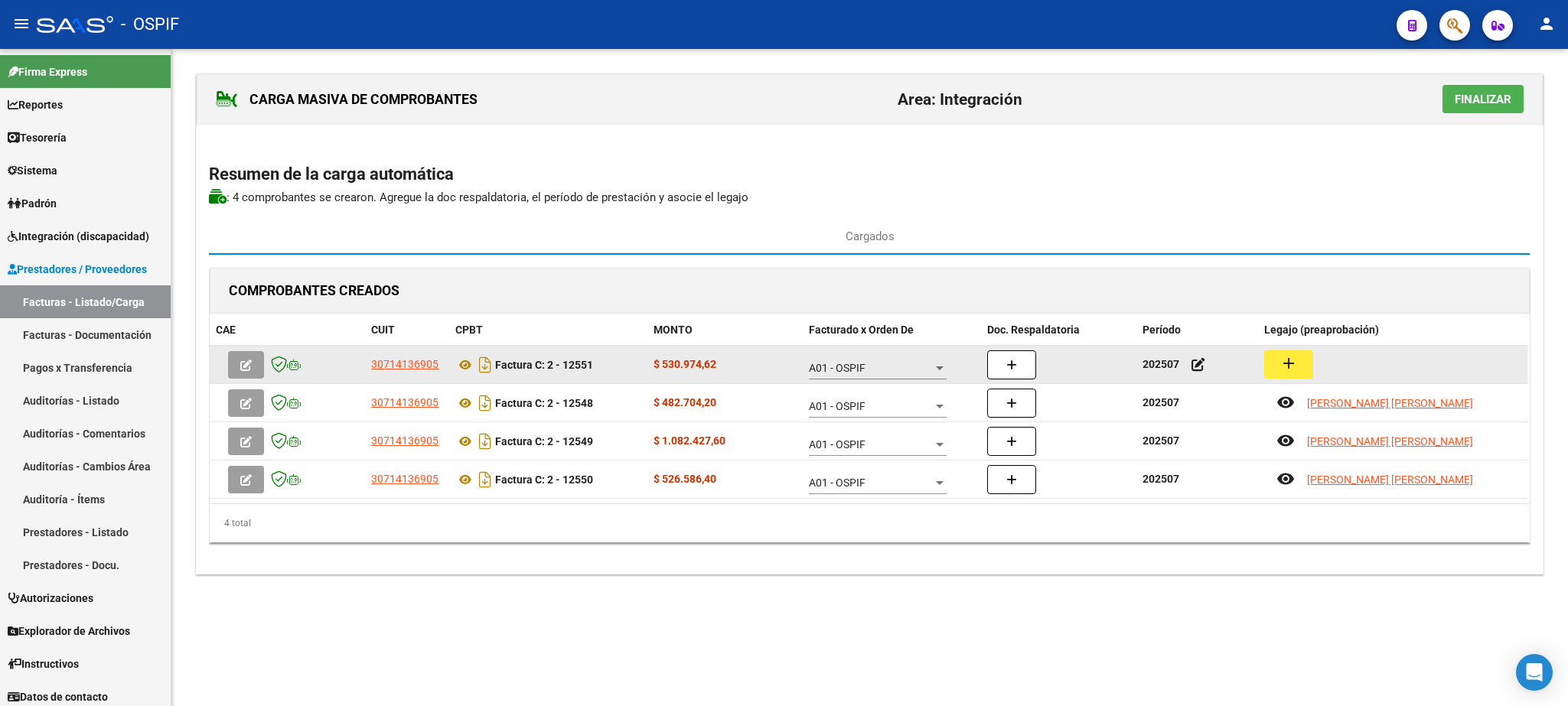
click at [1296, 365] on mat-icon "add" at bounding box center [1288, 363] width 19 height 19
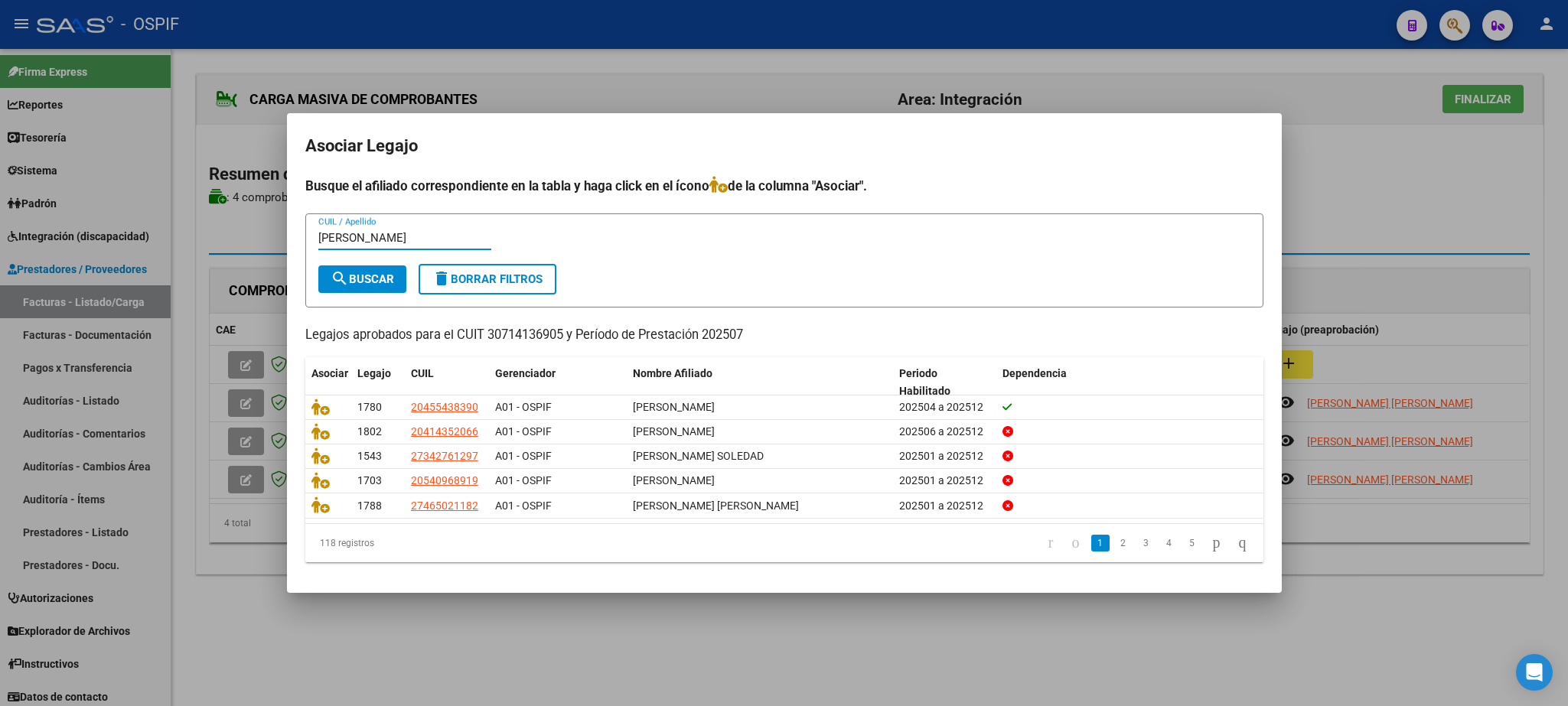
type input "[PERSON_NAME]"
click at [359, 275] on span "search Buscar" at bounding box center [363, 279] width 64 height 14
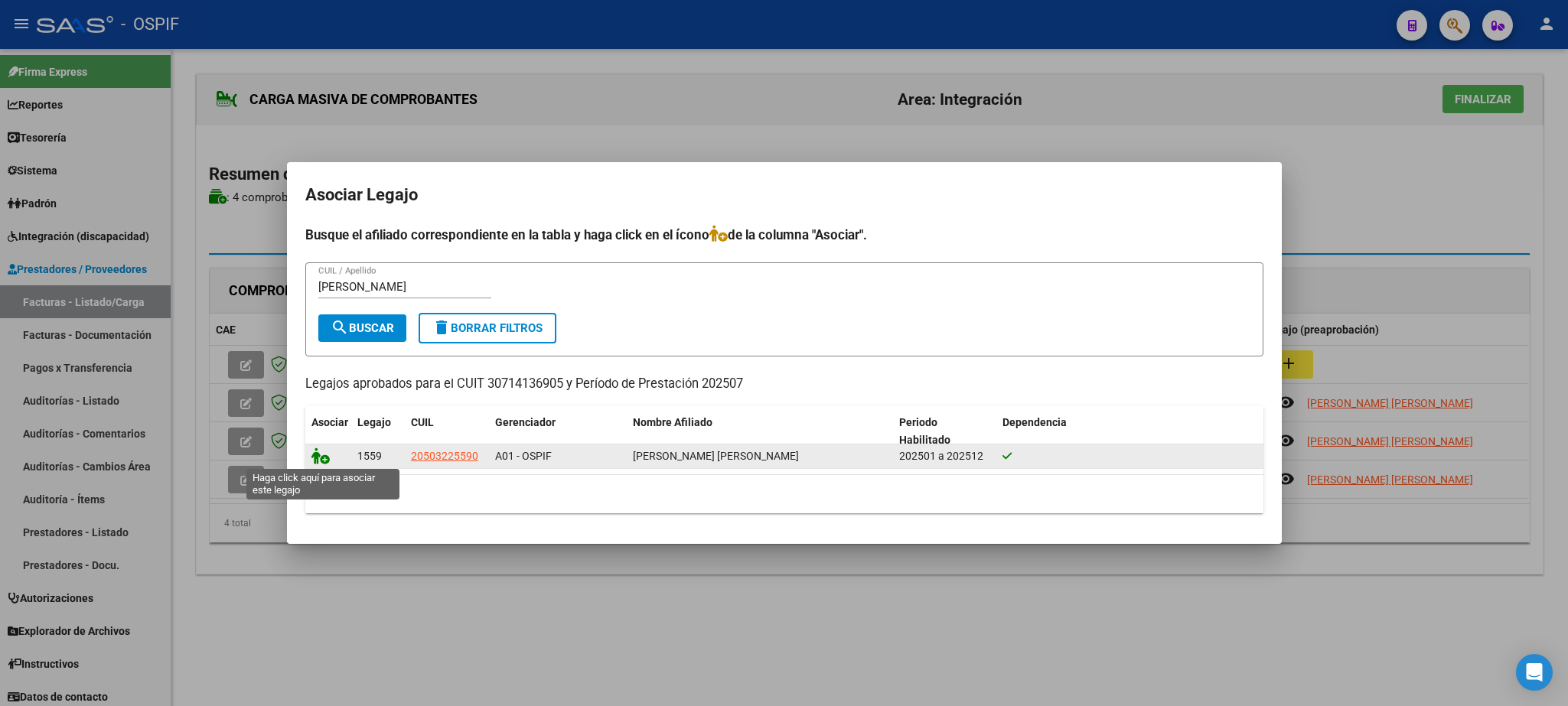
click at [321, 457] on icon at bounding box center [320, 455] width 19 height 17
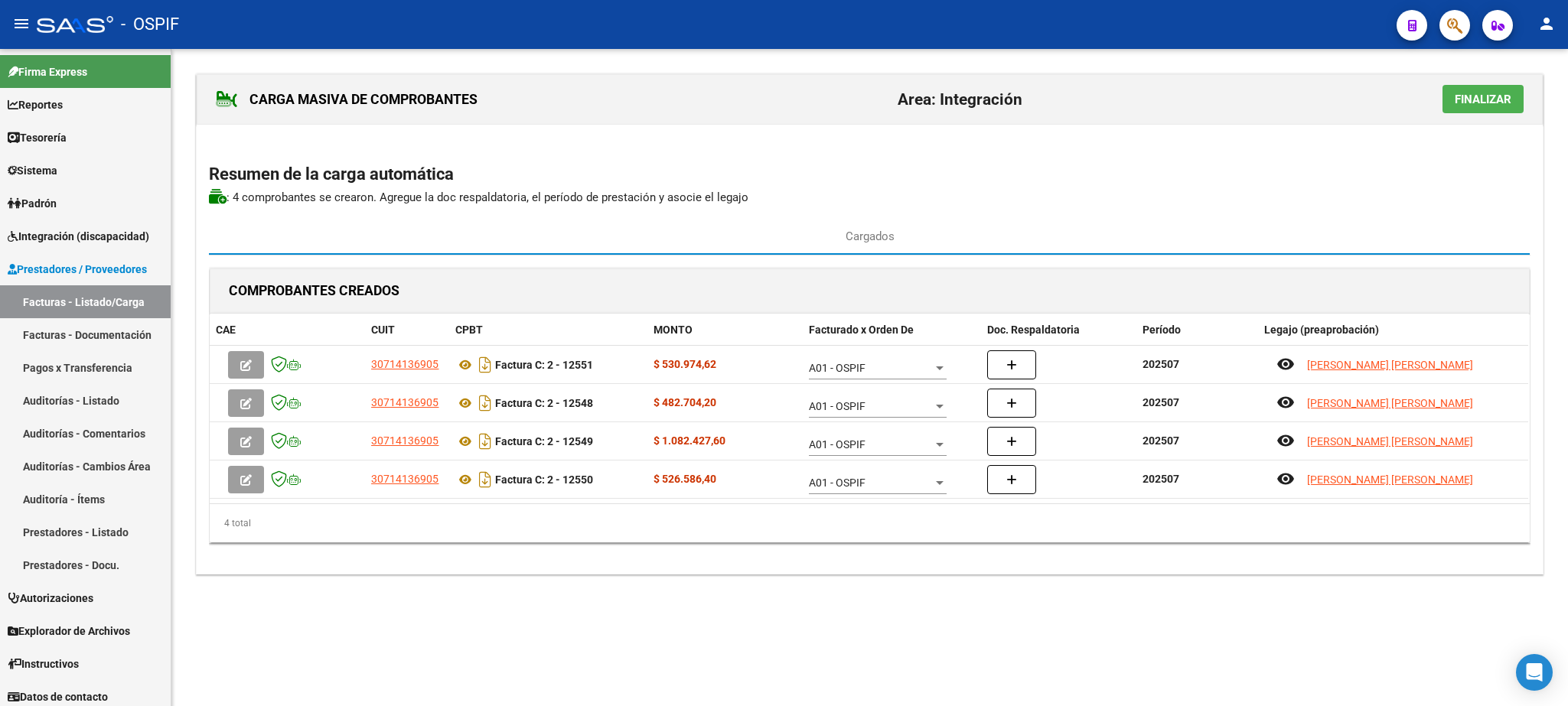
click at [1470, 97] on span "Finalizar" at bounding box center [1483, 99] width 57 height 14
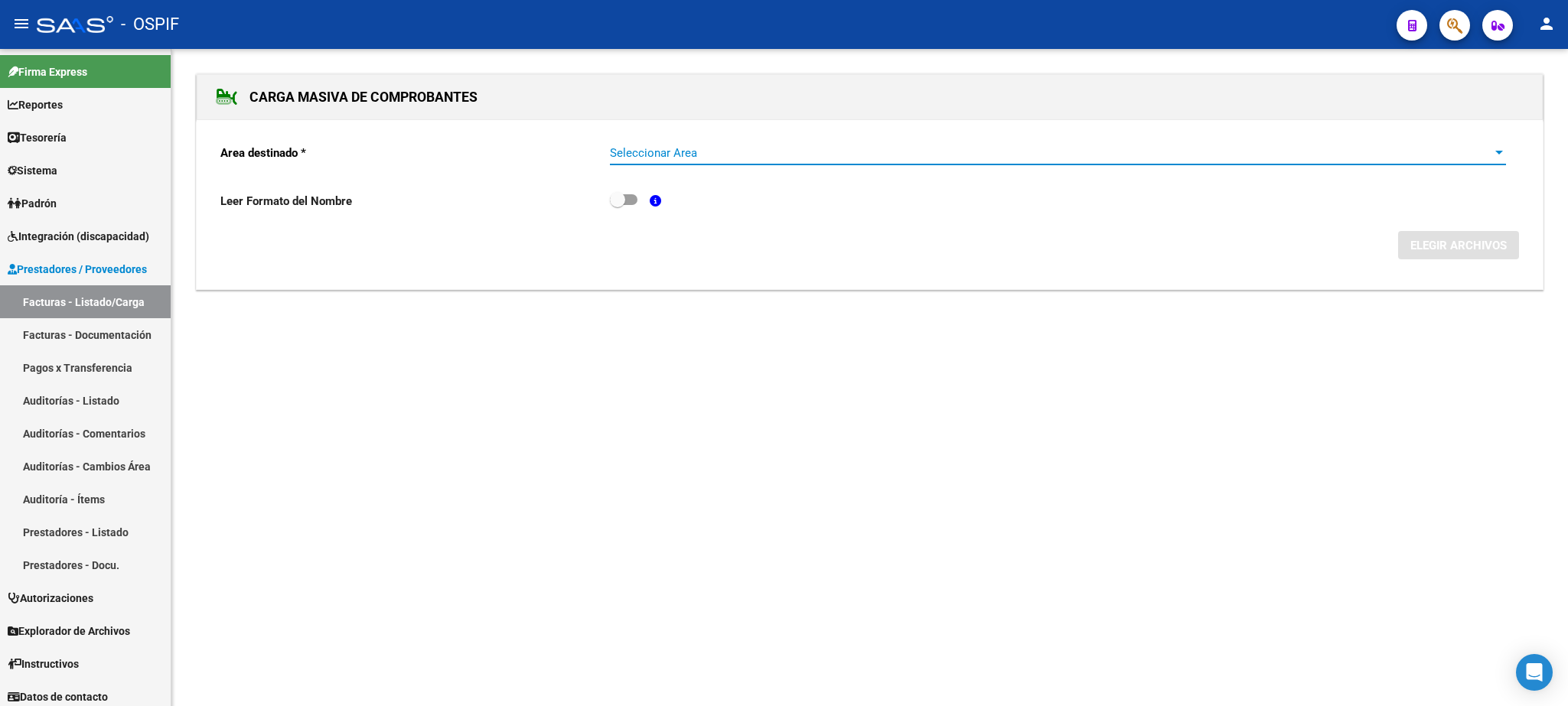
click at [883, 160] on span "Seleccionar Area" at bounding box center [1051, 153] width 882 height 14
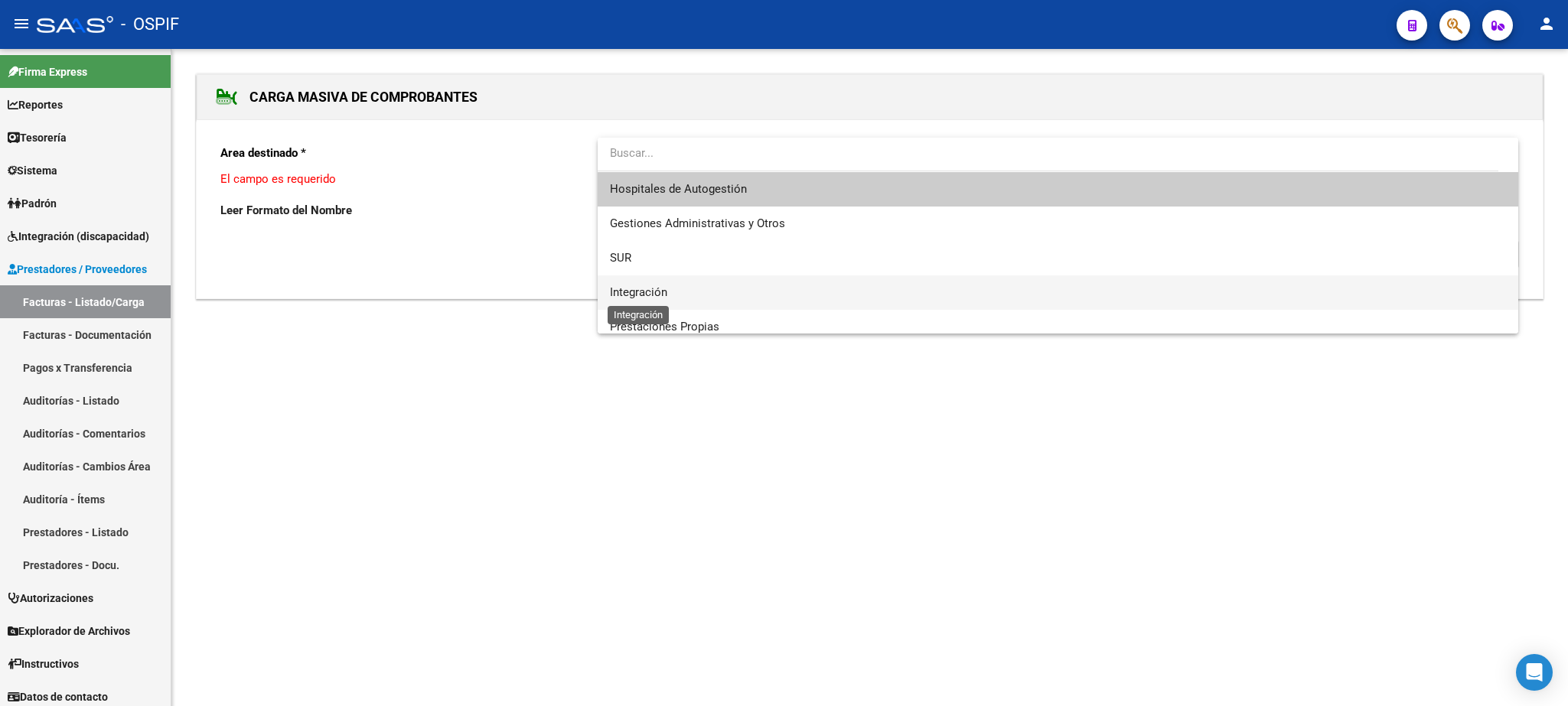
click at [648, 291] on span "Integración" at bounding box center [638, 293] width 58 height 14
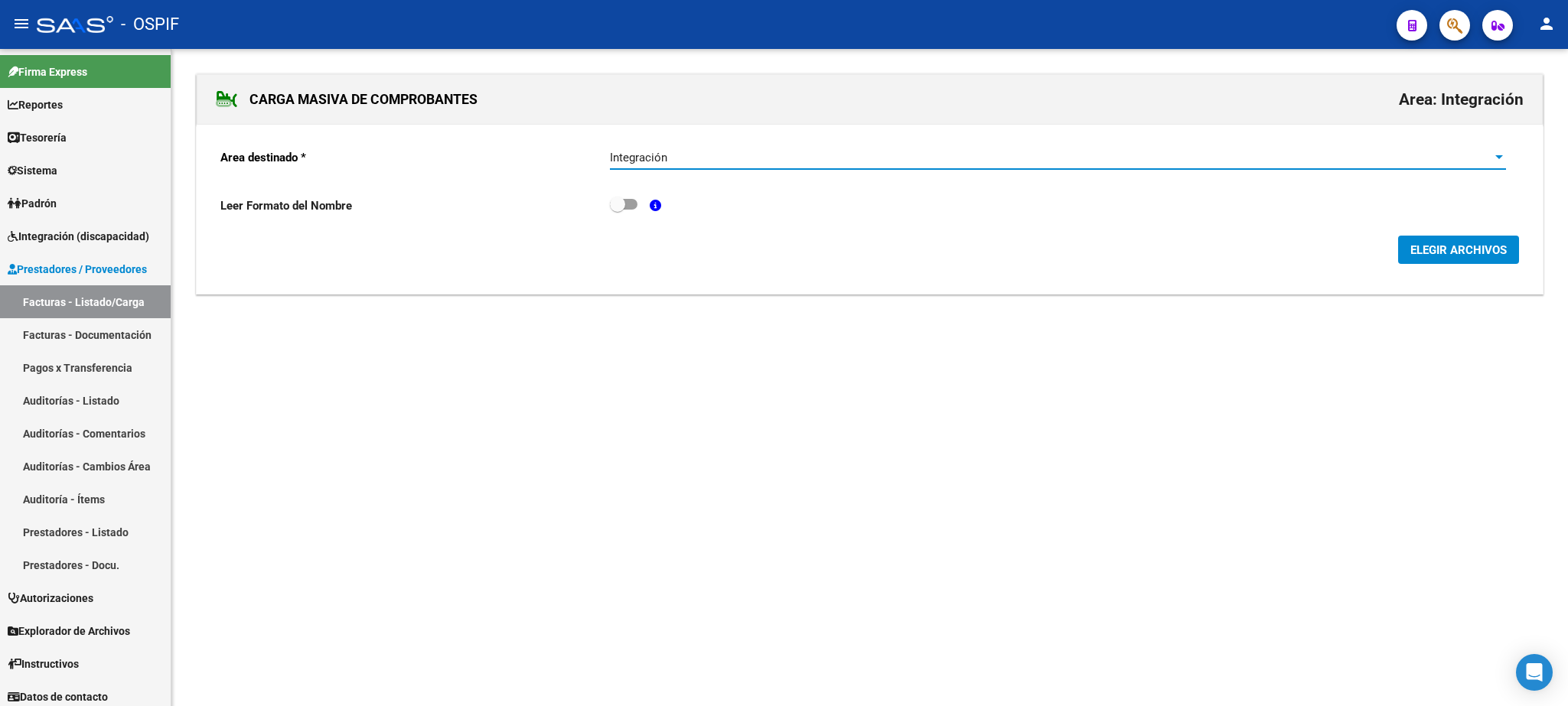
click at [1453, 249] on span "ELEGIR ARCHIVOS" at bounding box center [1458, 250] width 97 height 14
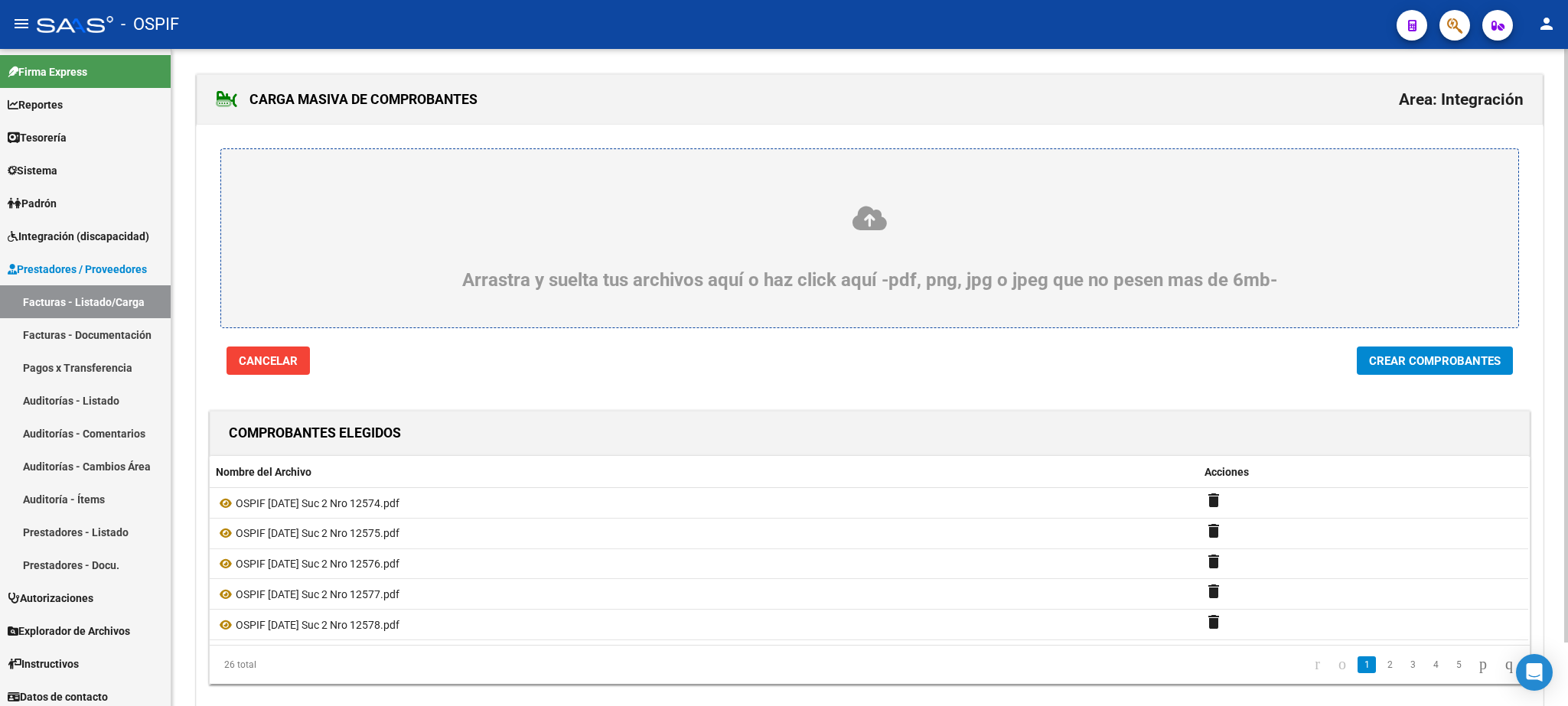
click at [1432, 360] on span "Crear Comprobantes" at bounding box center [1435, 361] width 131 height 14
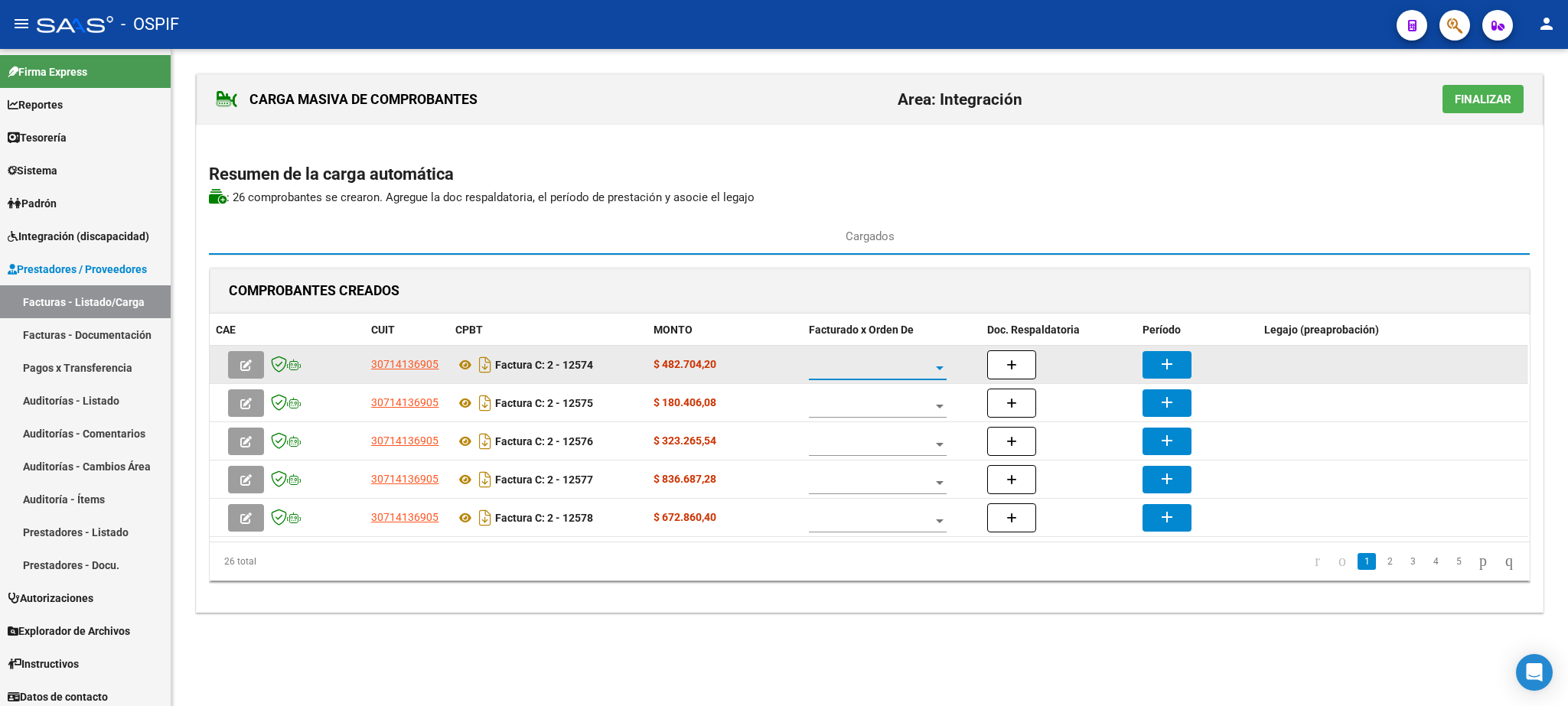
click at [875, 374] on span at bounding box center [871, 368] width 124 height 13
click at [875, 374] on span "A01 - OSPIF" at bounding box center [878, 371] width 138 height 32
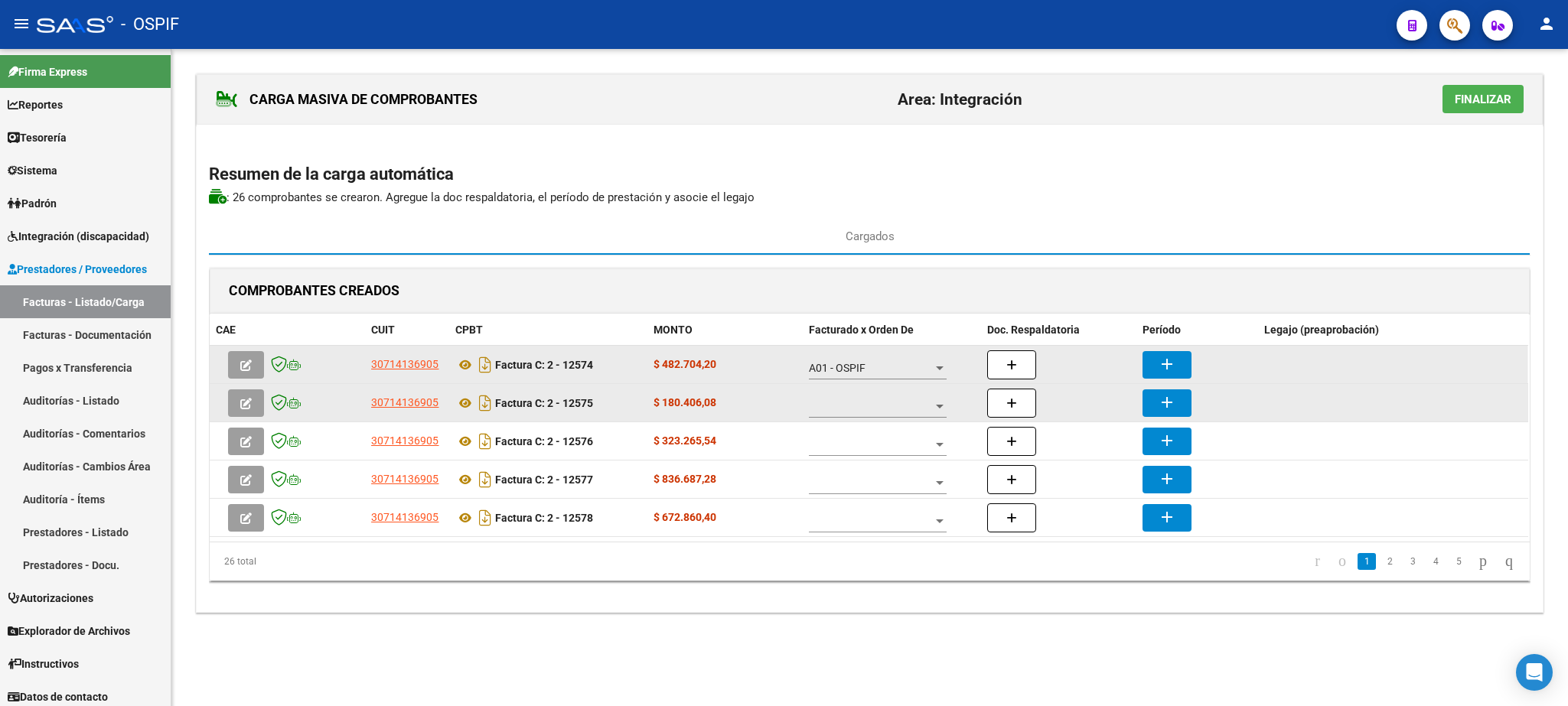
click at [879, 403] on div at bounding box center [877, 402] width 138 height 30
click at [879, 403] on span "A01 - OSPIF" at bounding box center [878, 409] width 138 height 32
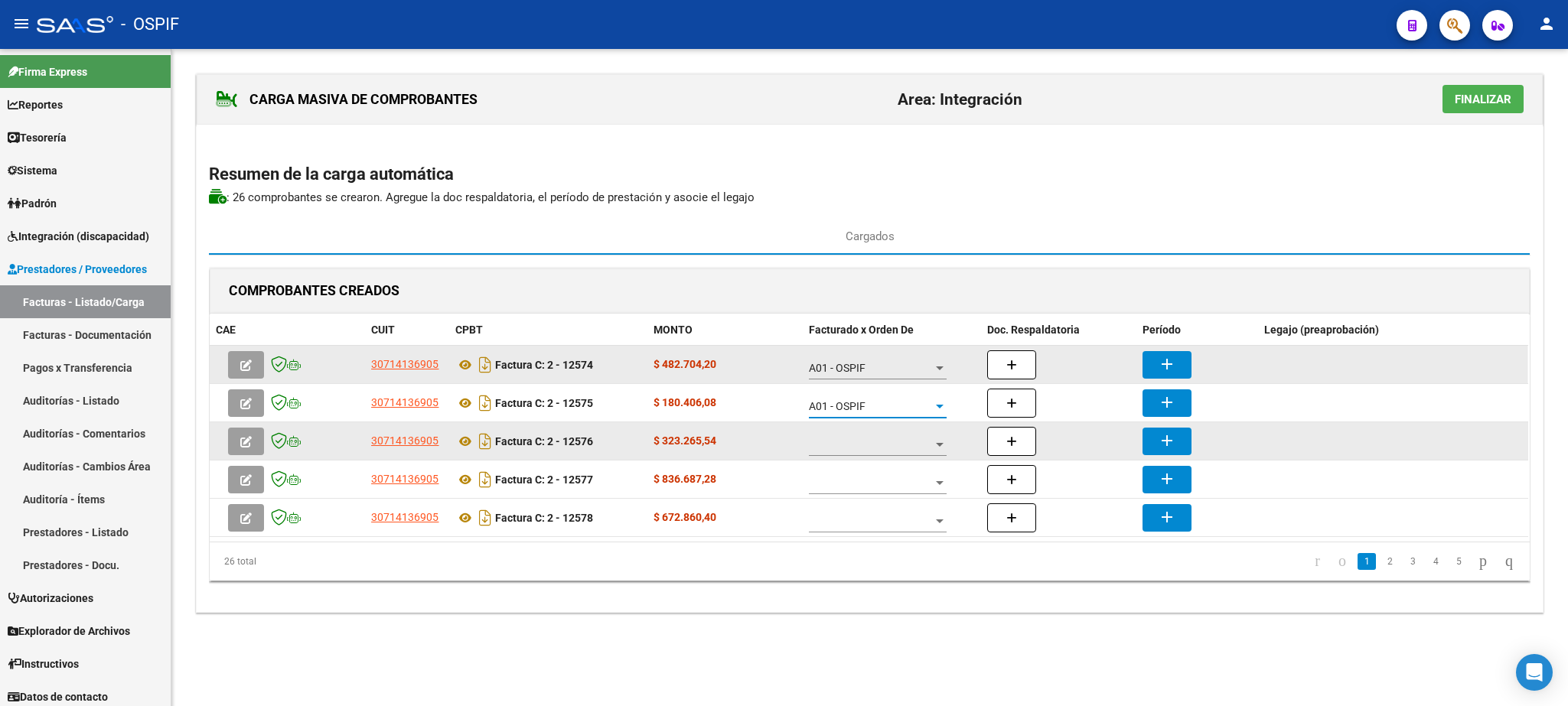
click at [874, 442] on span at bounding box center [871, 444] width 124 height 13
click at [874, 442] on span "A01 - OSPIF" at bounding box center [866, 447] width 114 height 32
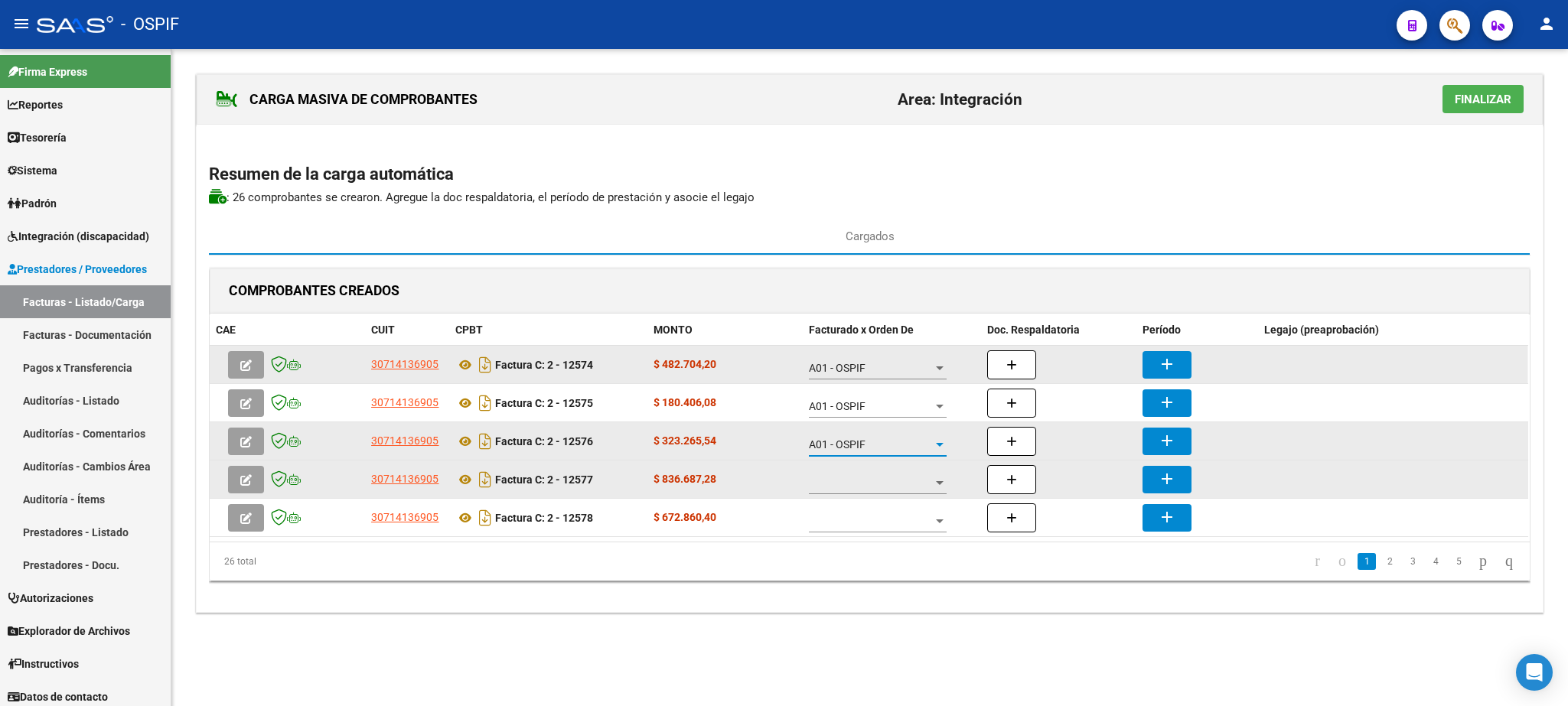
click at [872, 479] on div at bounding box center [877, 479] width 138 height 30
click at [872, 479] on span "A01 - OSPIF" at bounding box center [878, 485] width 138 height 32
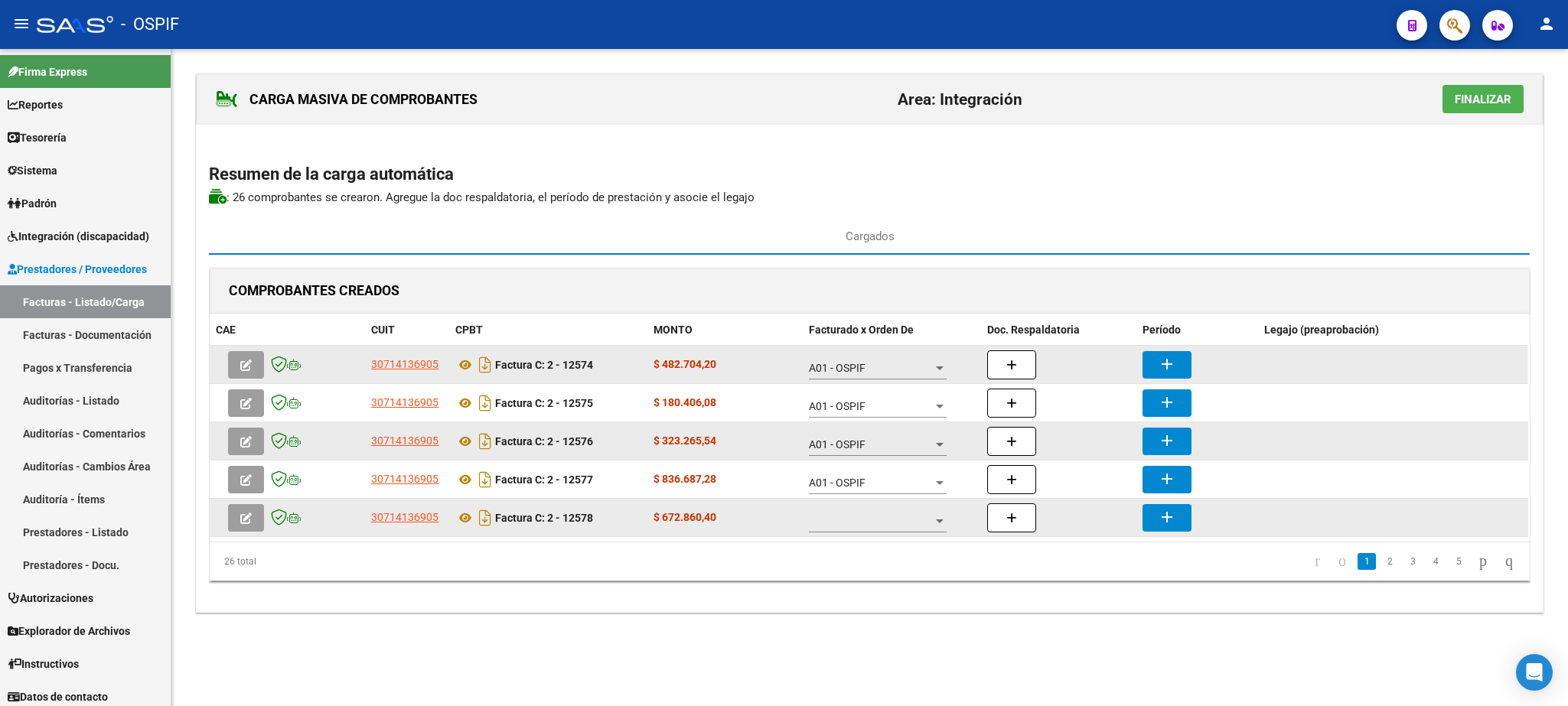
click at [875, 514] on div at bounding box center [877, 517] width 138 height 30
click at [875, 514] on span "A01 - OSPIF" at bounding box center [878, 524] width 138 height 32
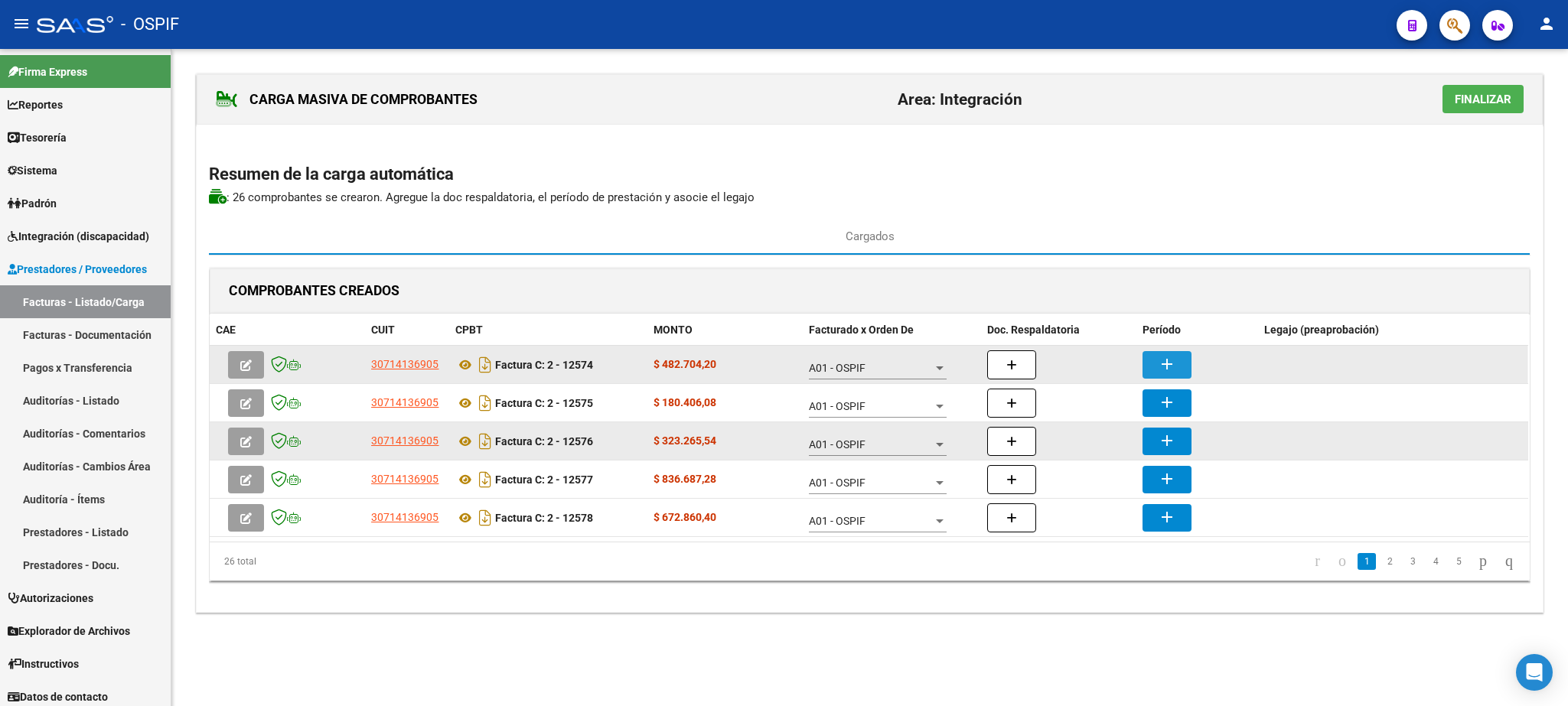
click at [1165, 362] on mat-icon "add" at bounding box center [1167, 364] width 19 height 19
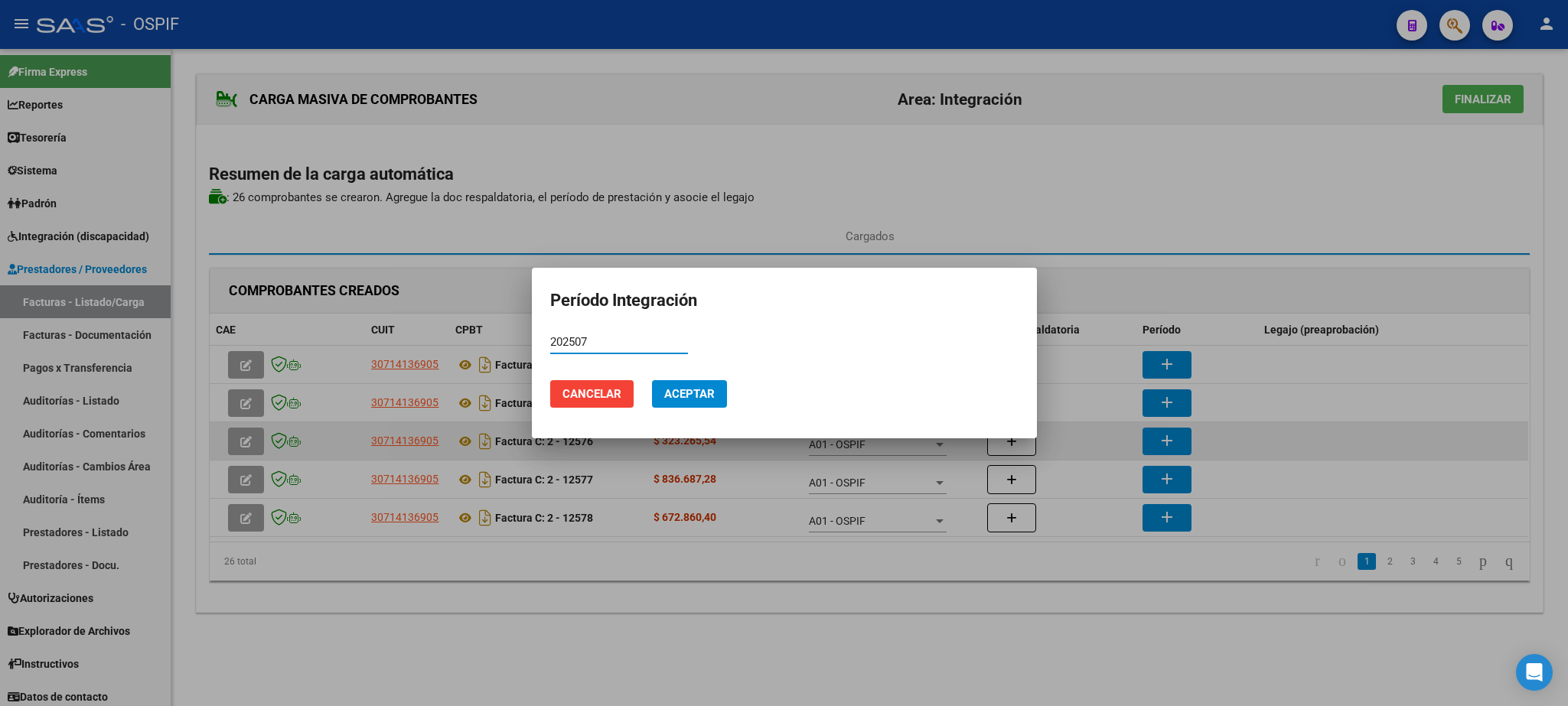
type input "202507"
click at [689, 382] on button "Aceptar" at bounding box center [689, 394] width 75 height 27
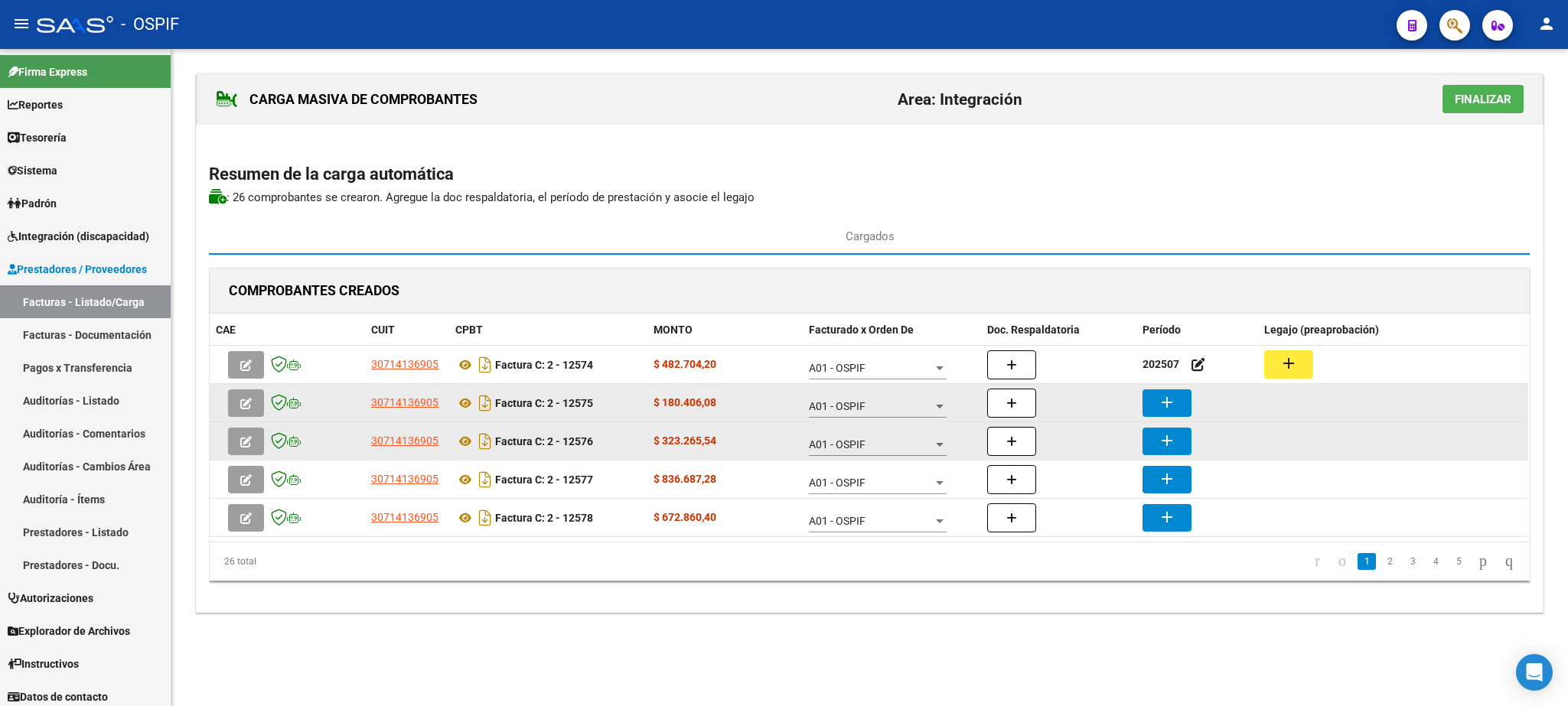
click at [1166, 405] on mat-icon "add" at bounding box center [1167, 402] width 19 height 19
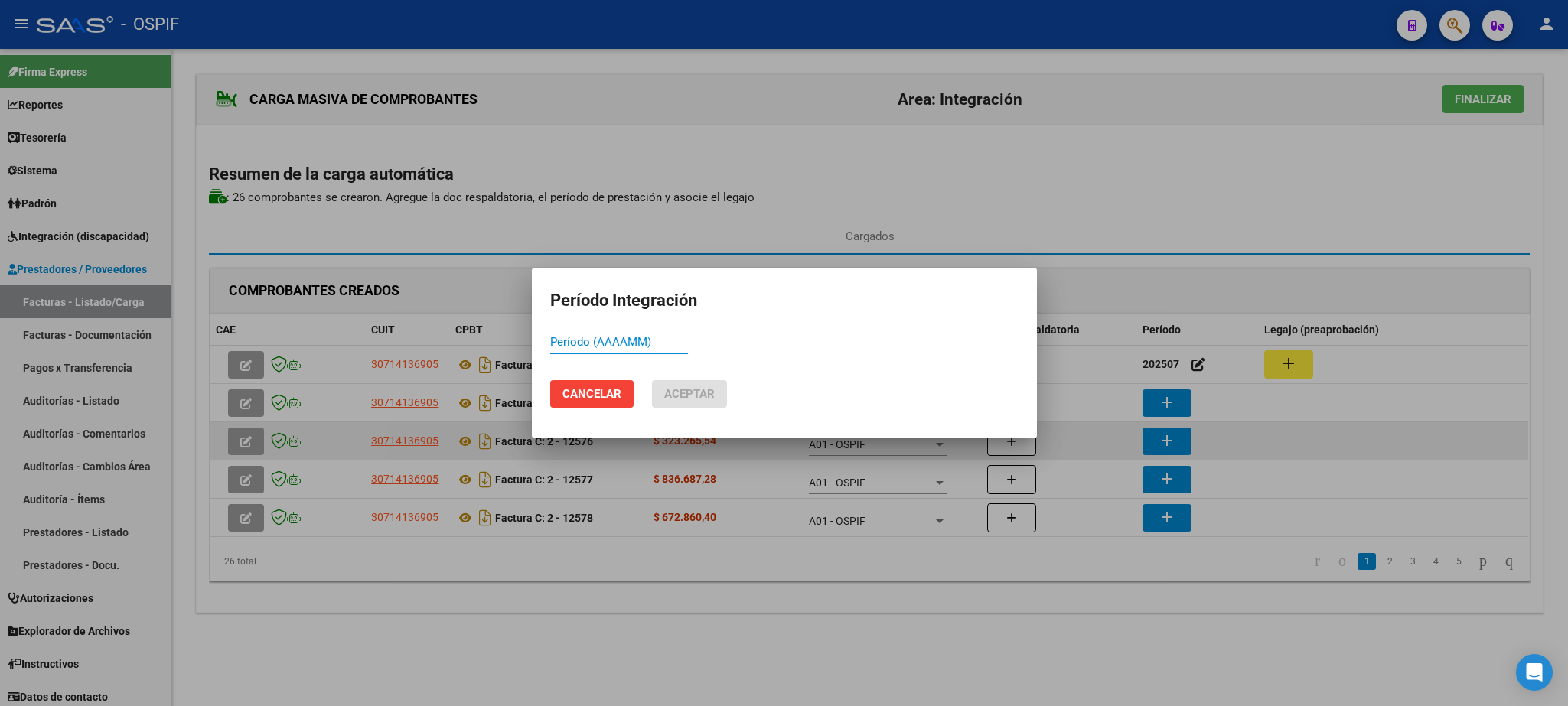
paste input "202507"
type input "202507"
click at [713, 394] on button "Aceptar" at bounding box center [689, 394] width 75 height 27
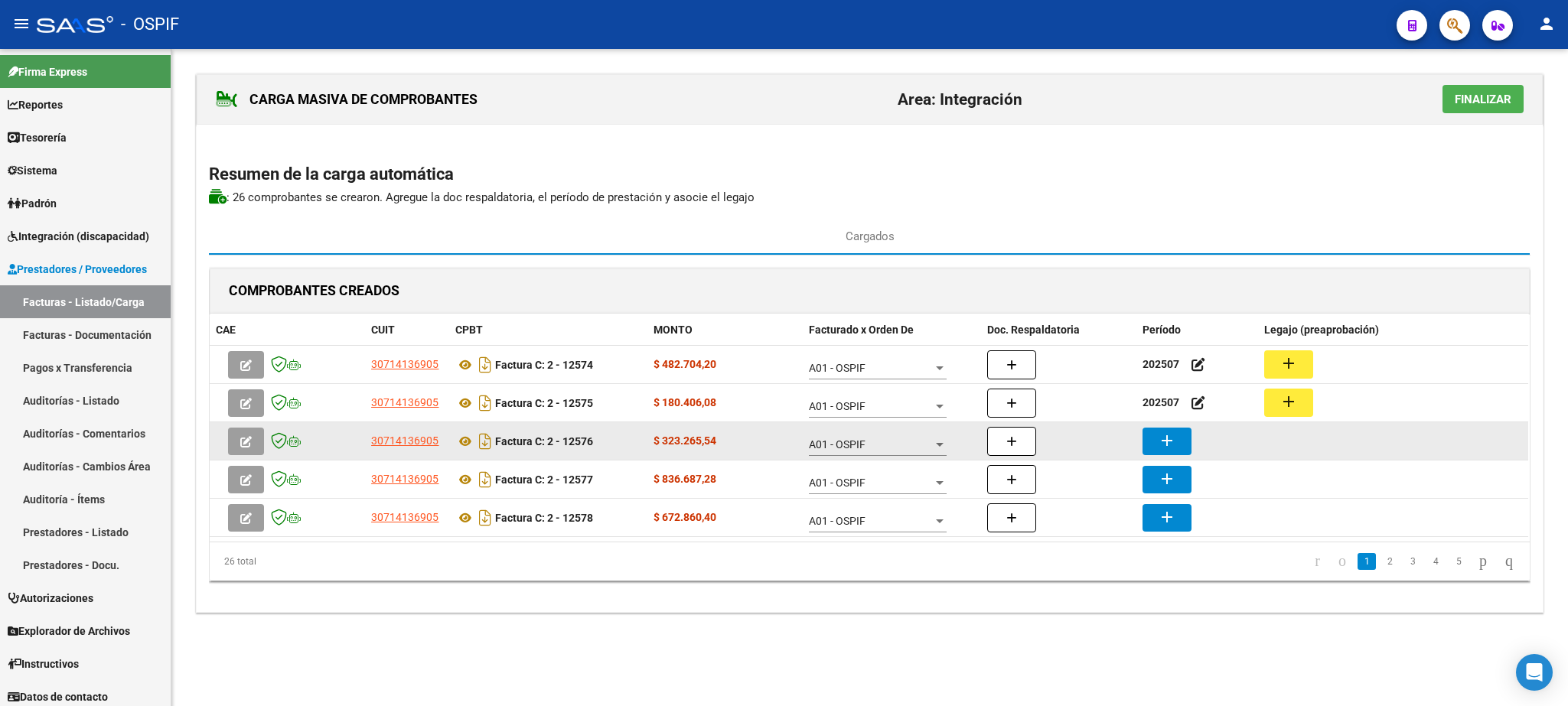
click at [1170, 433] on button "add" at bounding box center [1166, 441] width 49 height 27
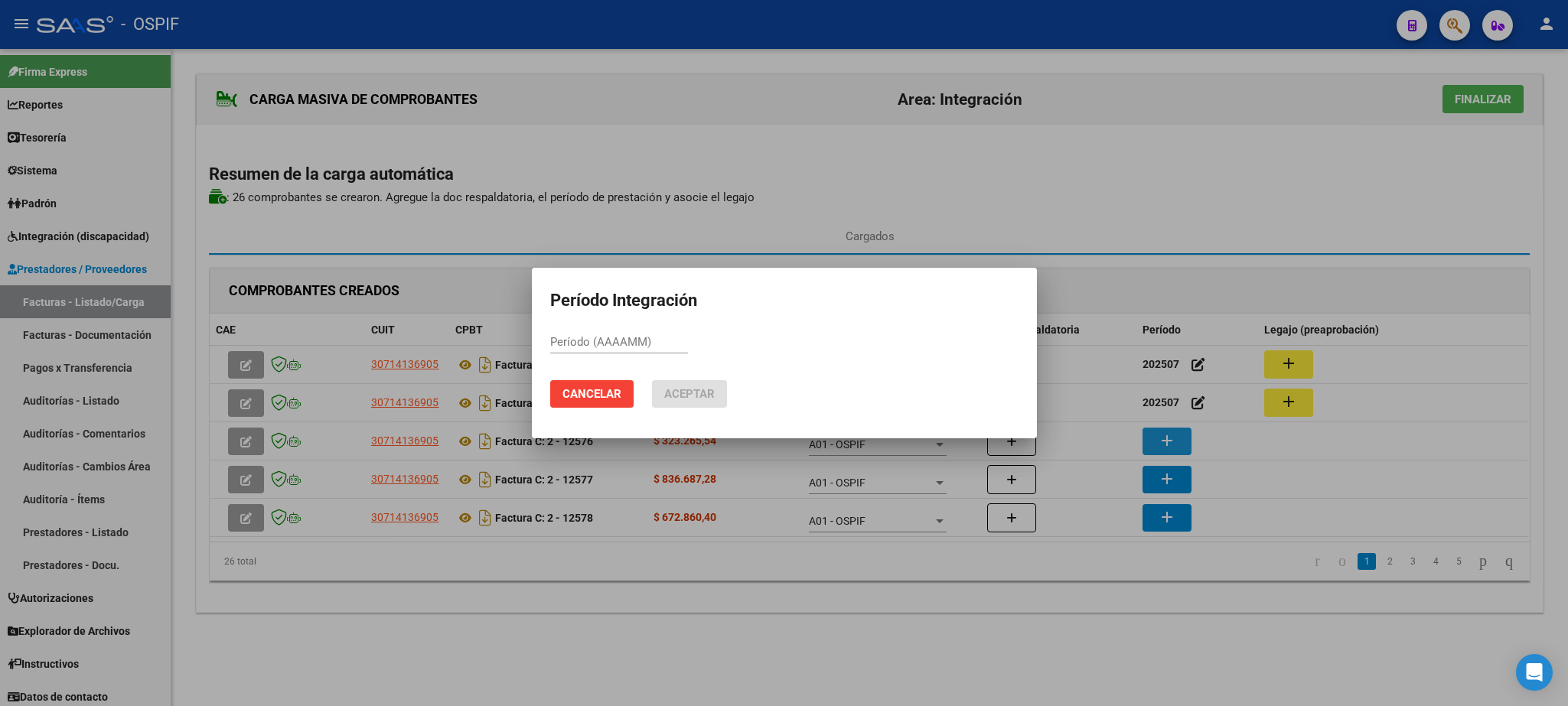
paste input "202507"
type input "202507"
click at [721, 388] on button "Aceptar" at bounding box center [689, 394] width 75 height 27
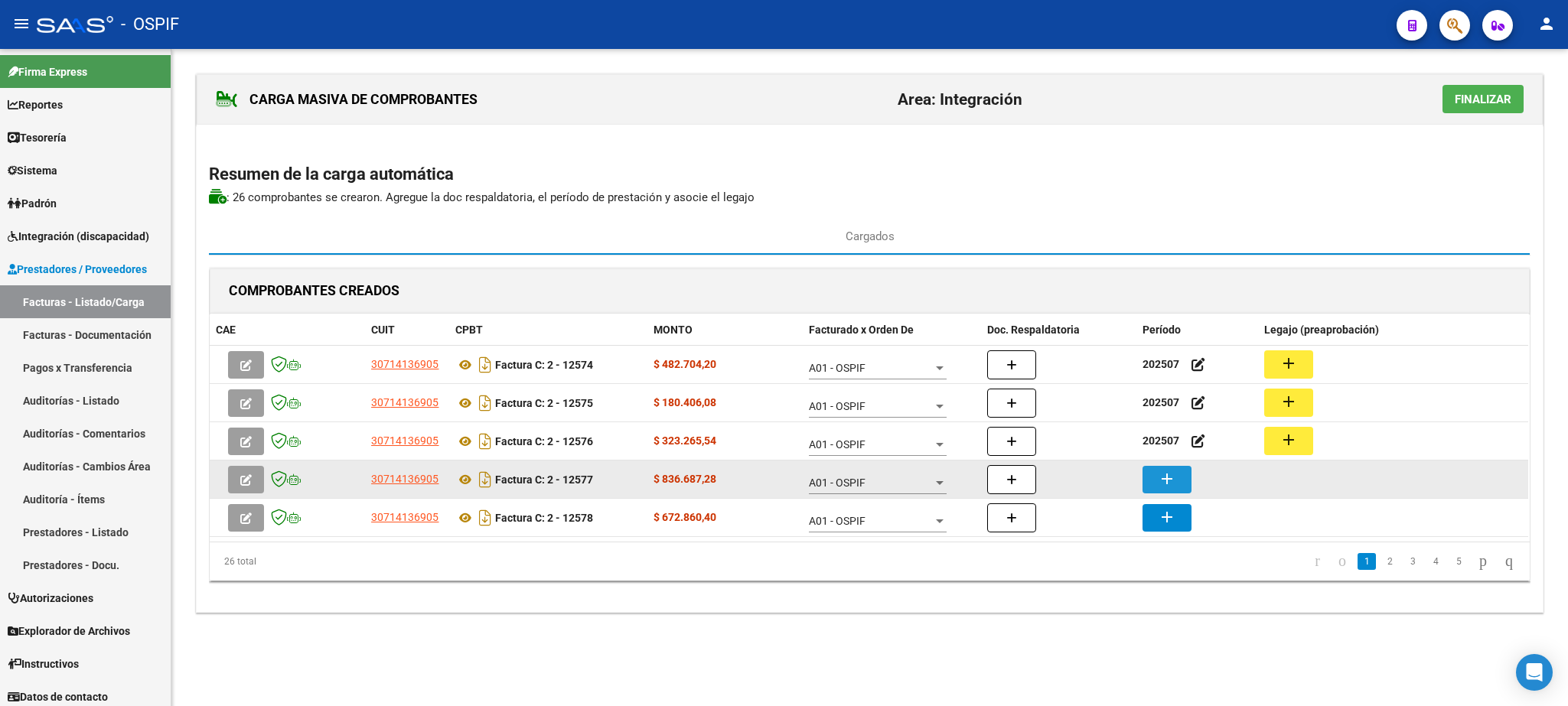
click at [1175, 480] on mat-icon "add" at bounding box center [1167, 478] width 19 height 19
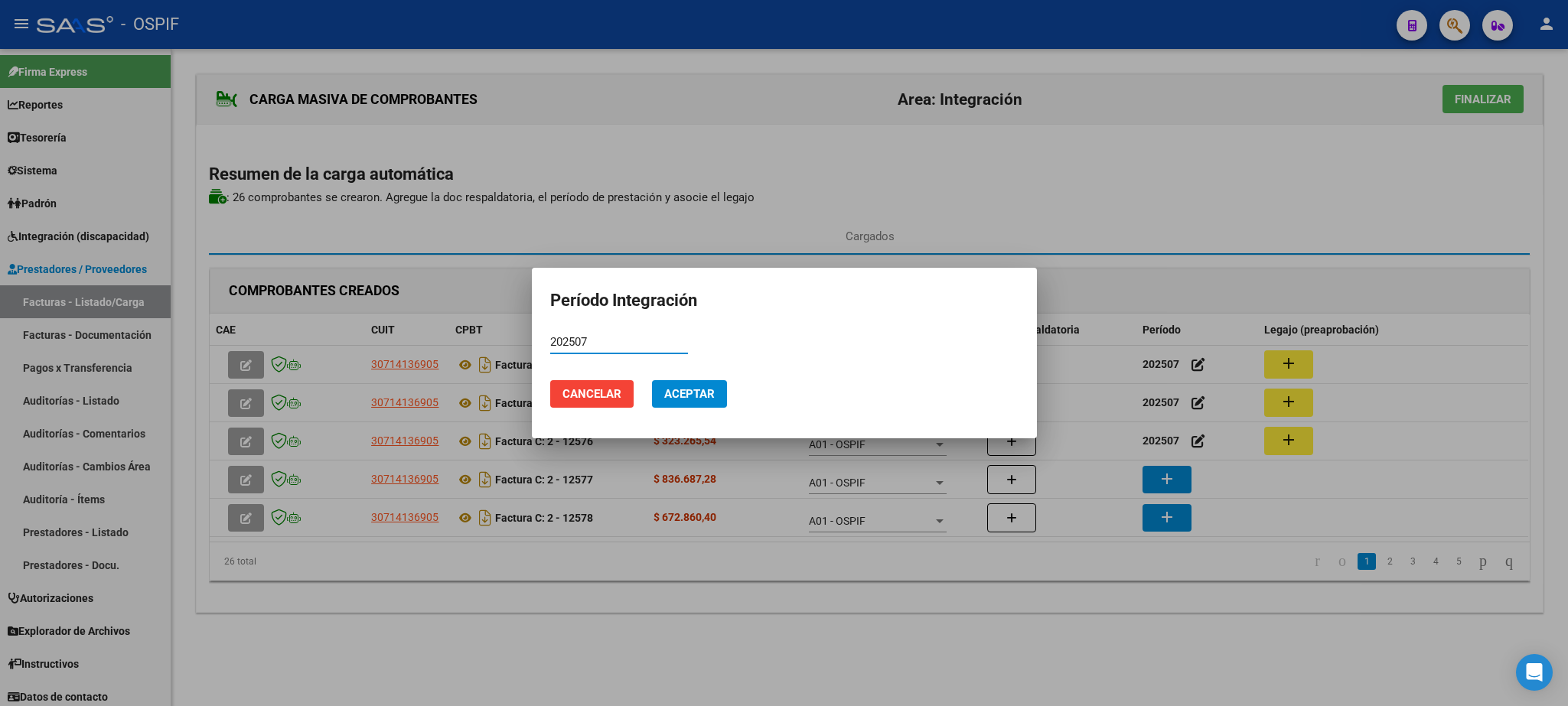
type input "202507"
click at [706, 396] on span "Aceptar" at bounding box center [689, 394] width 51 height 14
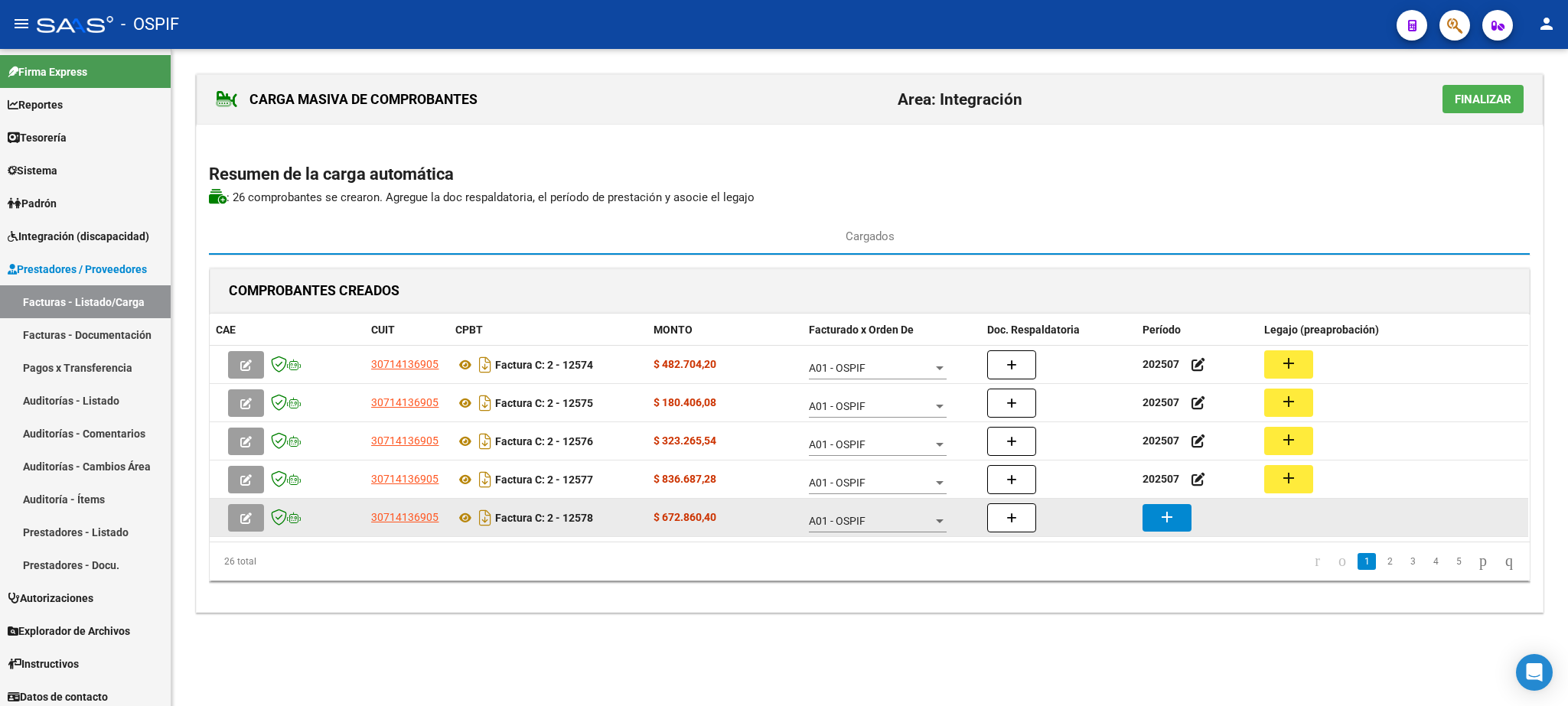
click at [1181, 519] on button "add" at bounding box center [1166, 517] width 49 height 27
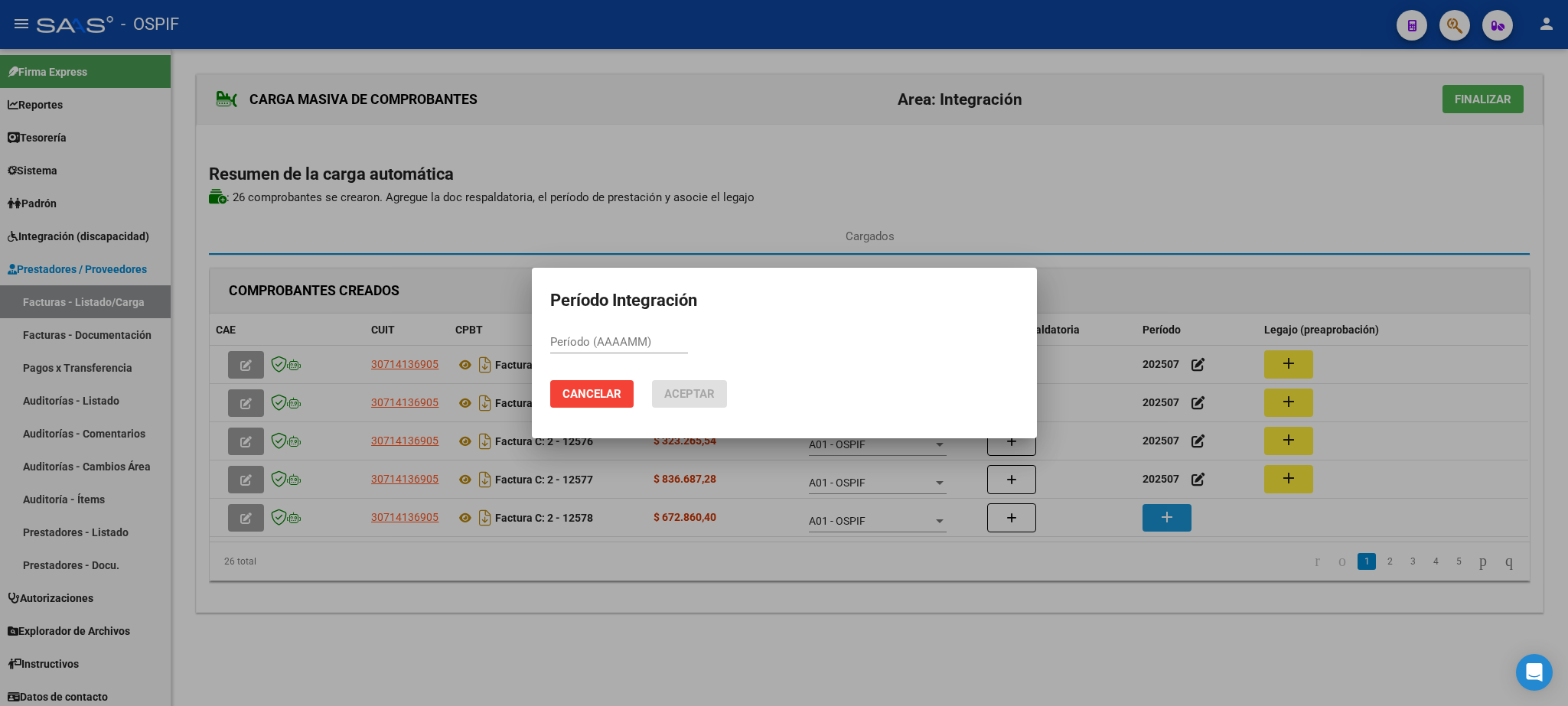
paste input "202507"
type input "202507"
click at [691, 394] on span "Aceptar" at bounding box center [689, 394] width 51 height 14
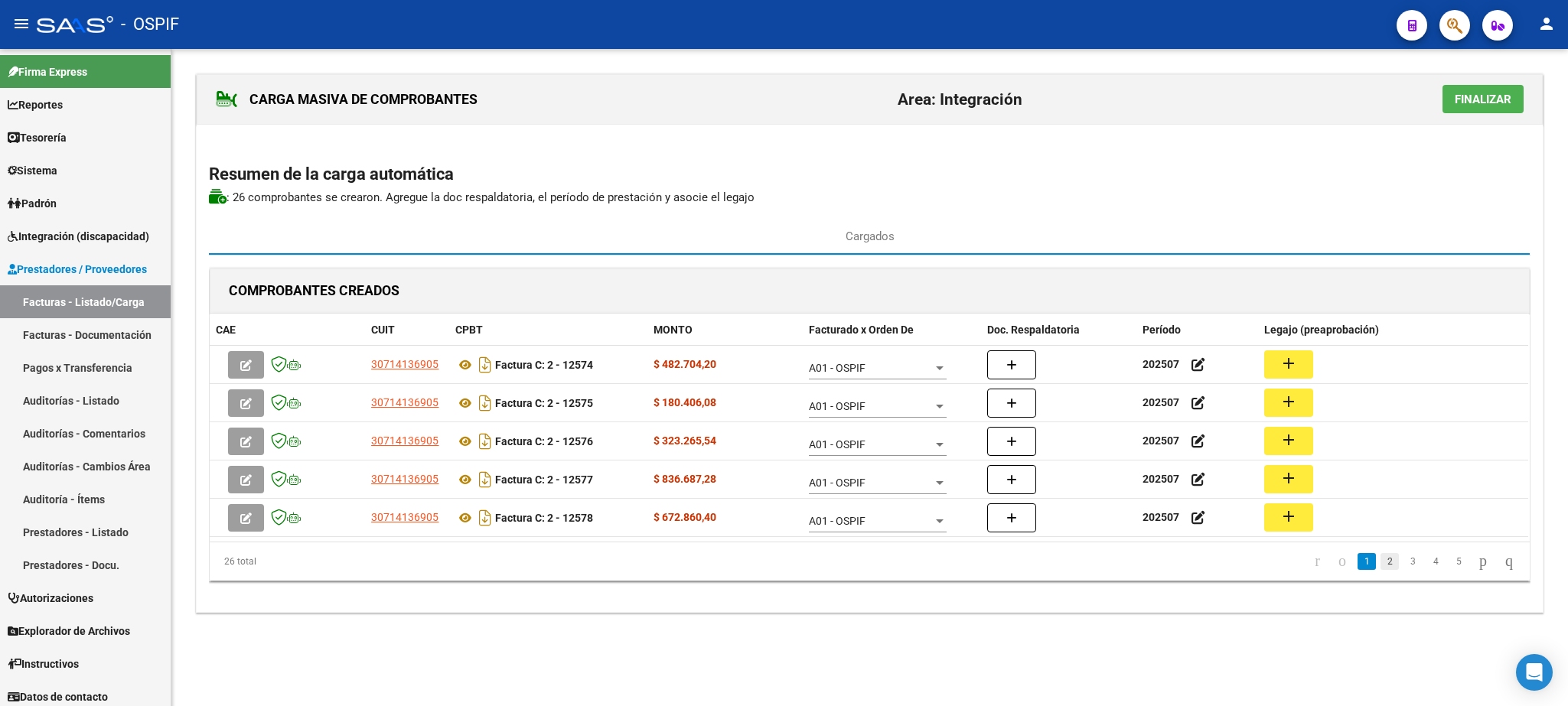
click at [1381, 567] on link "2" at bounding box center [1390, 561] width 19 height 17
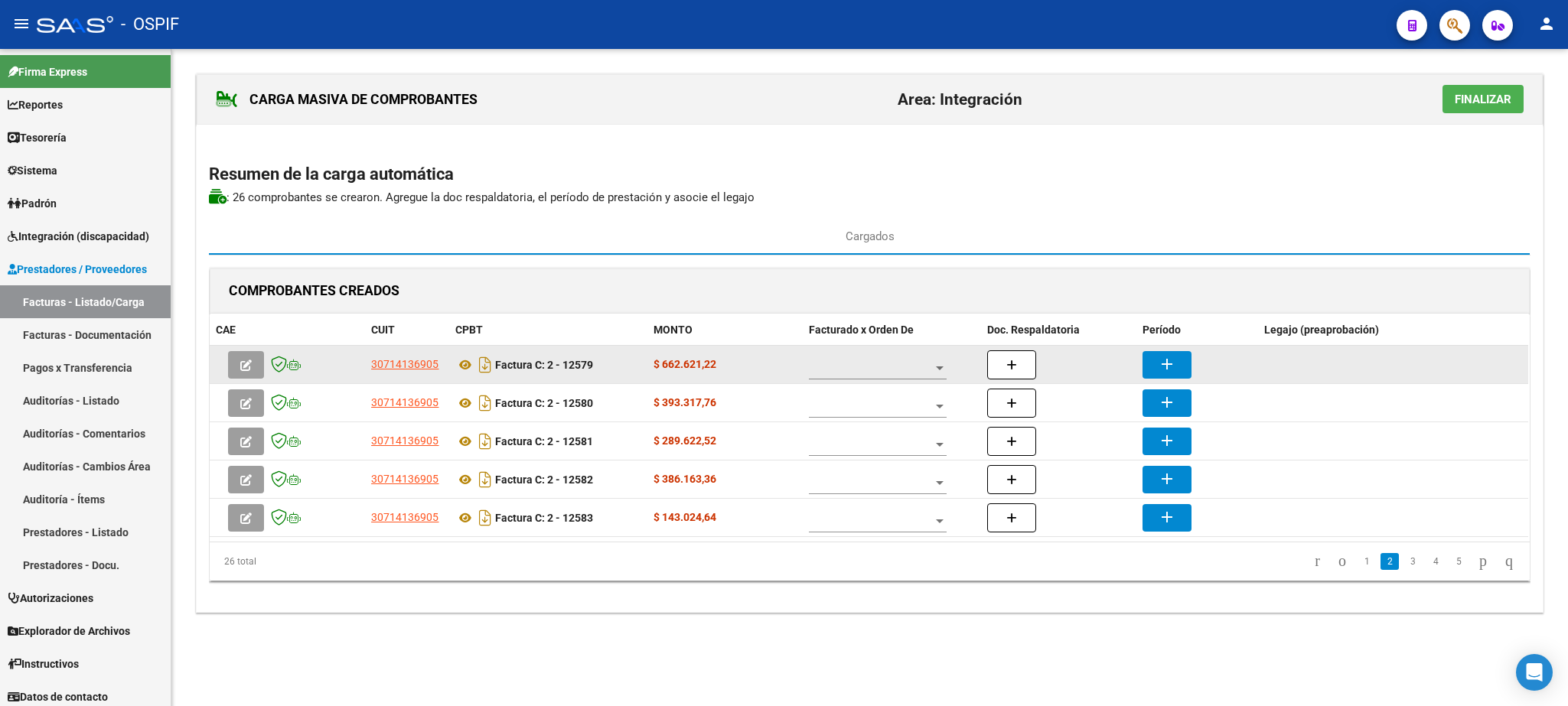
click at [888, 369] on span at bounding box center [871, 368] width 124 height 13
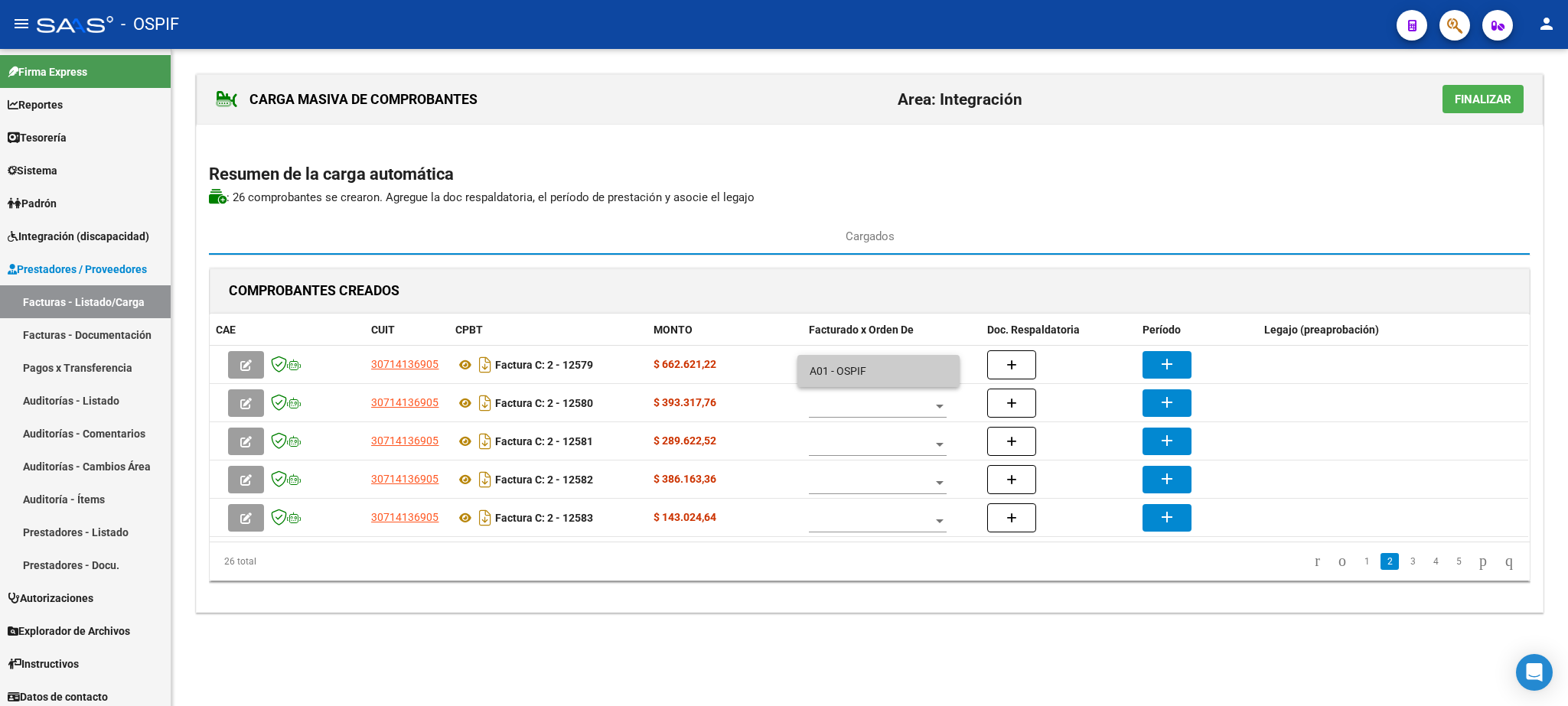
click at [848, 375] on span "A01 - OSPIF" at bounding box center [878, 371] width 138 height 32
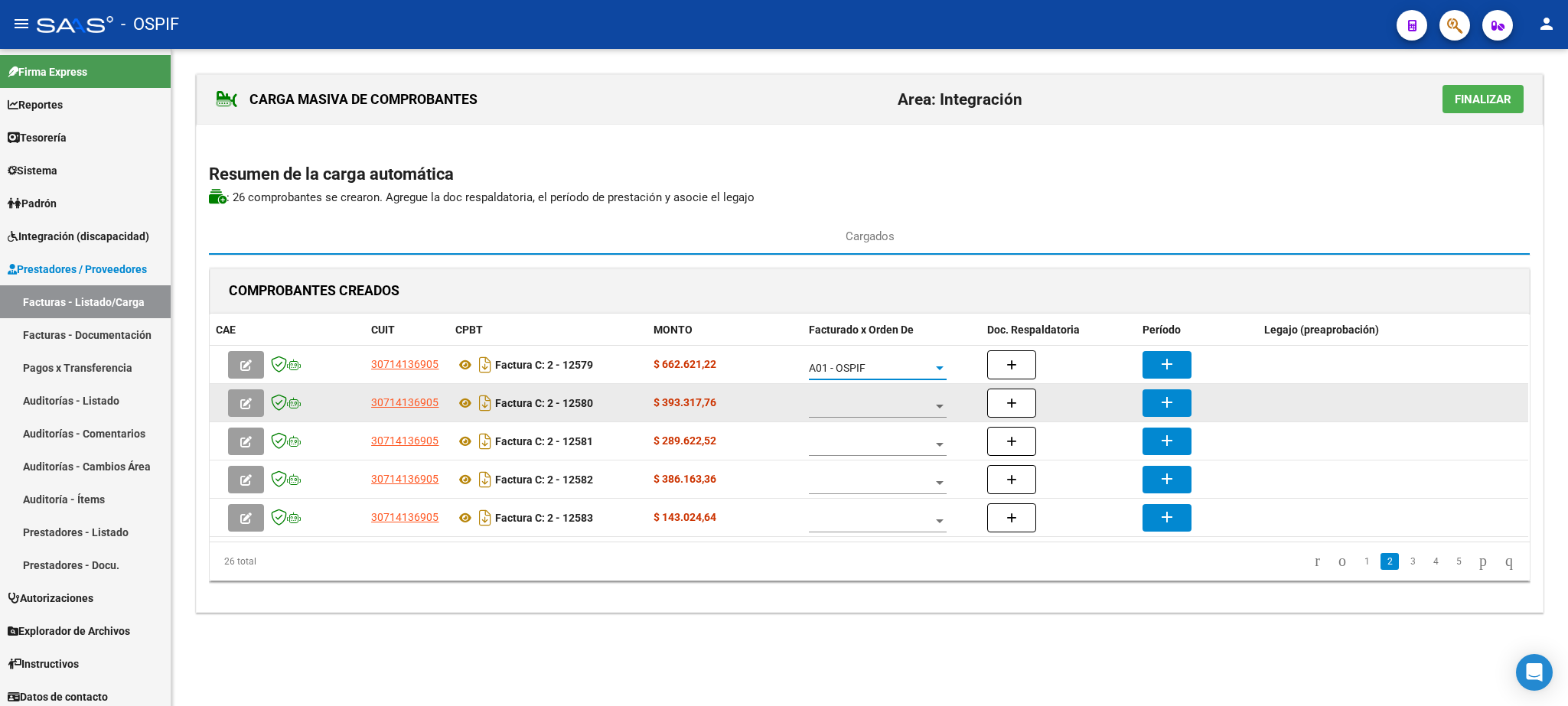
click at [868, 410] on span at bounding box center [871, 406] width 124 height 13
click at [868, 410] on span "A01 - OSPIF" at bounding box center [878, 409] width 138 height 32
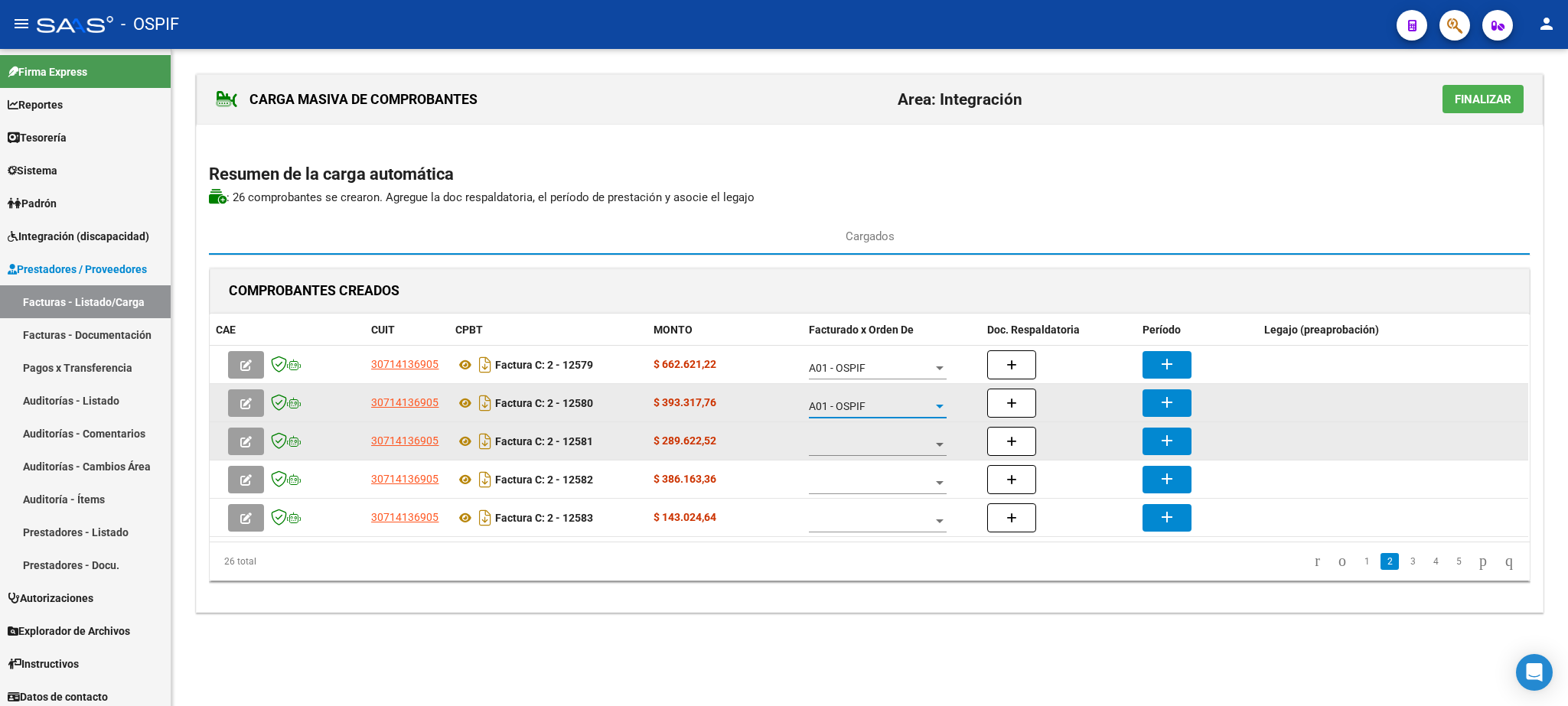
click at [875, 447] on span at bounding box center [871, 444] width 124 height 13
click at [875, 447] on span "A01 - OSPIF" at bounding box center [878, 447] width 138 height 32
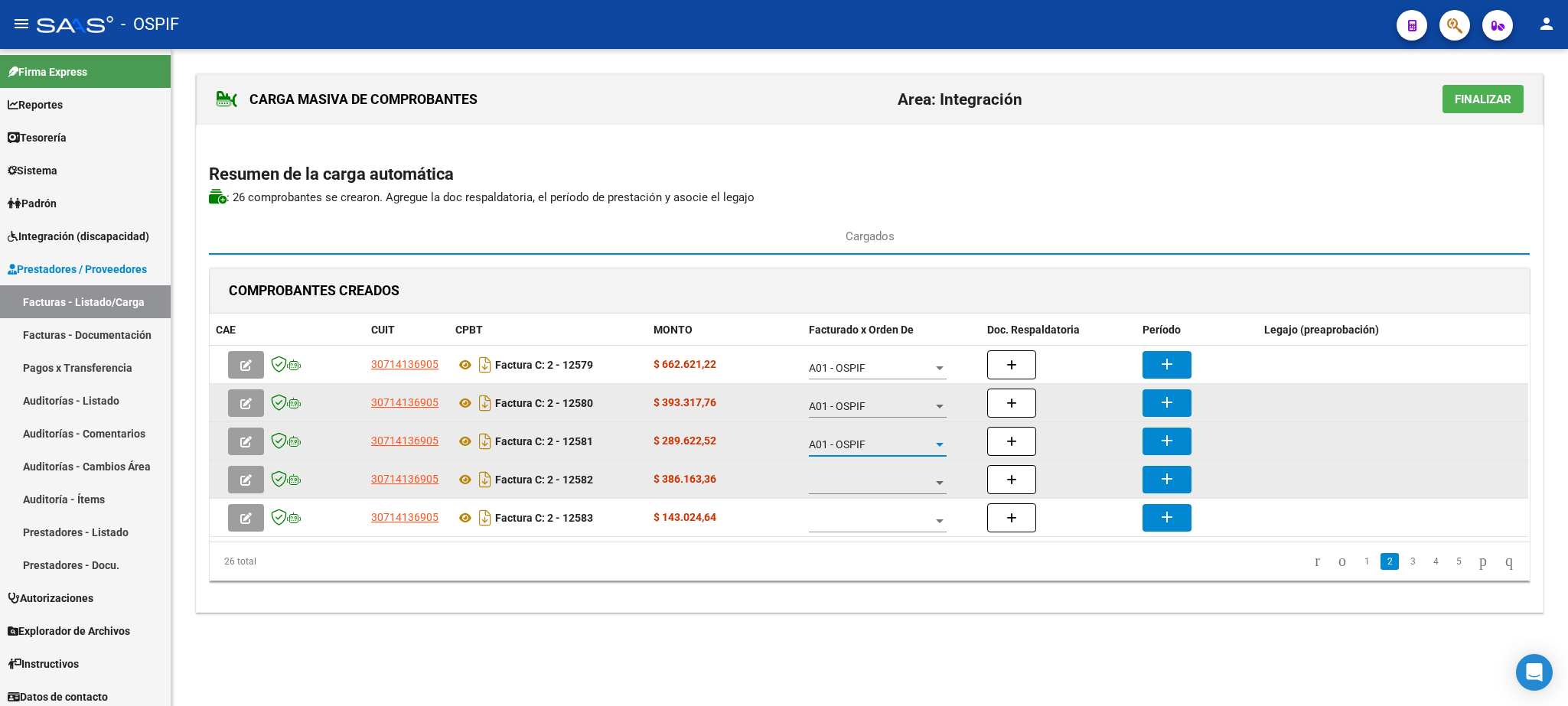
click at [872, 486] on span at bounding box center [871, 482] width 124 height 13
click at [872, 486] on span "A01 - OSPIF" at bounding box center [878, 485] width 138 height 32
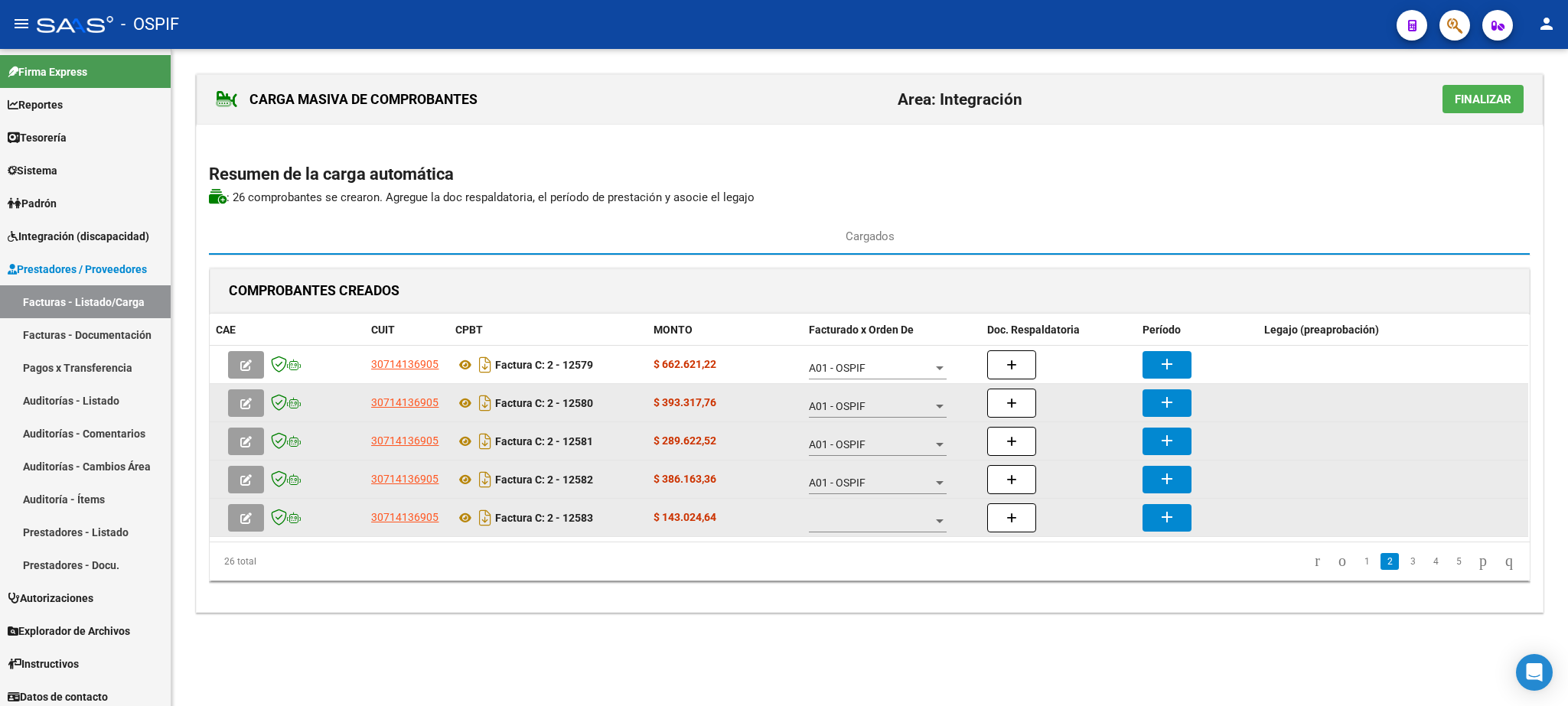
click at [867, 518] on div at bounding box center [877, 517] width 138 height 30
click at [865, 516] on span "A01 - OSPIF" at bounding box center [878, 524] width 138 height 32
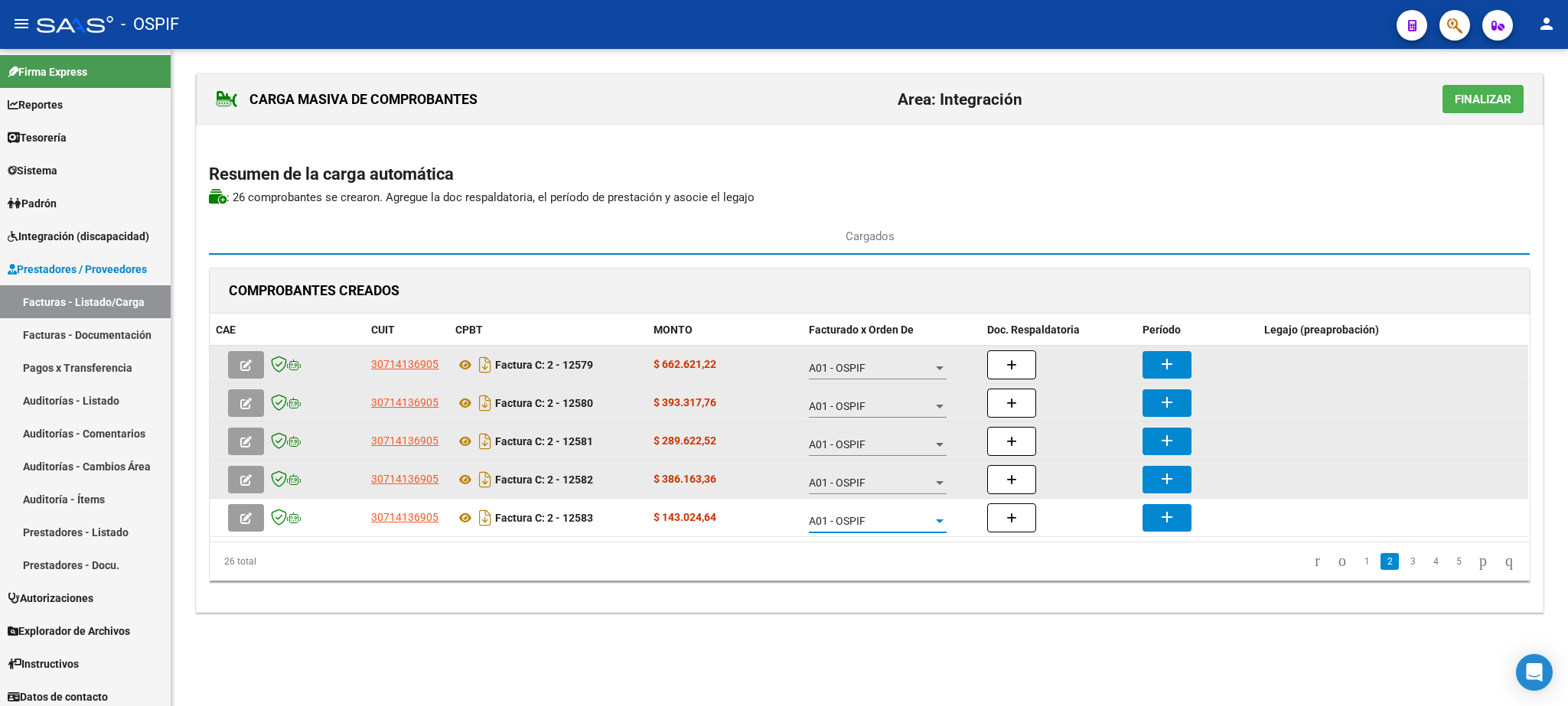
click at [1162, 373] on mat-icon "add" at bounding box center [1167, 364] width 19 height 19
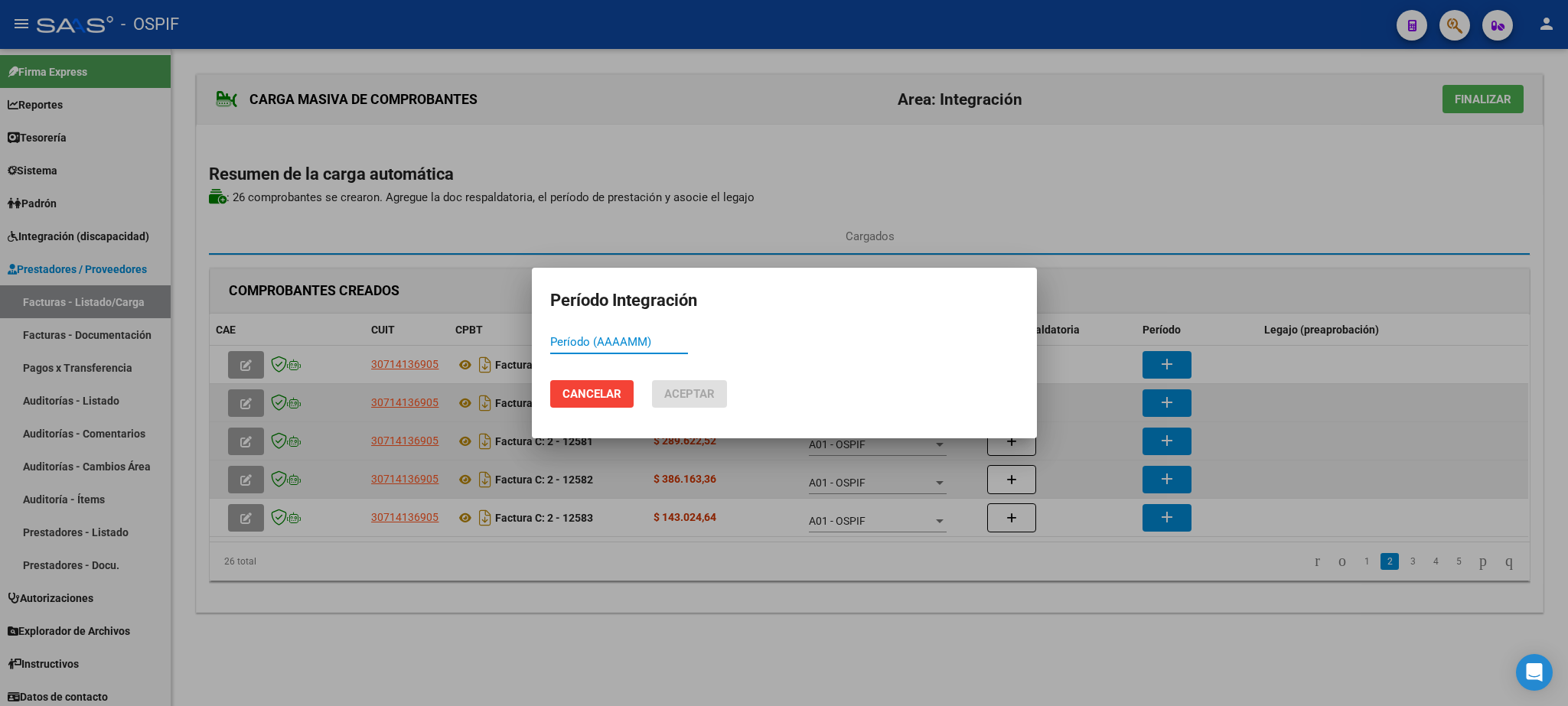
paste input "202507"
type input "202507"
click at [709, 398] on span "Aceptar" at bounding box center [689, 394] width 51 height 14
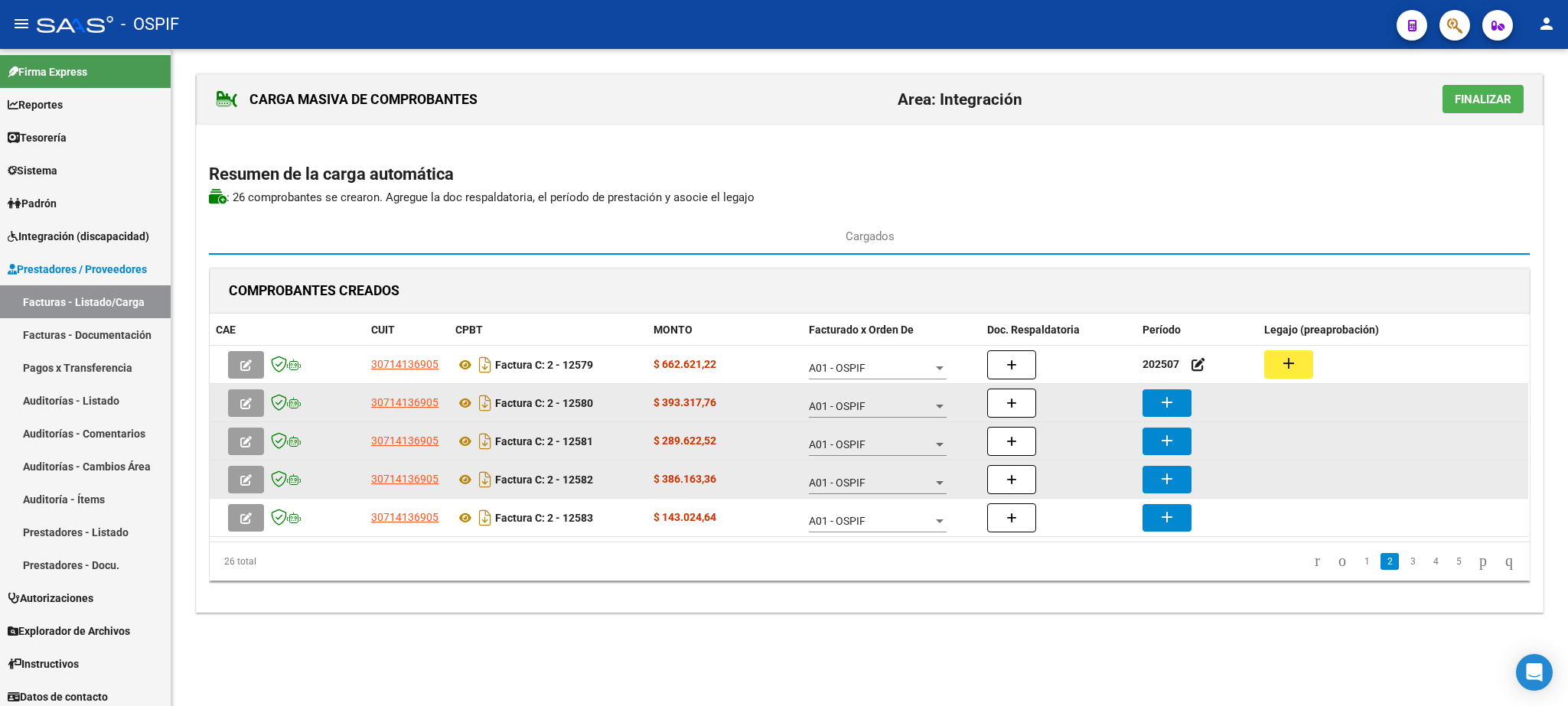
click at [1180, 408] on button "add" at bounding box center [1166, 403] width 49 height 27
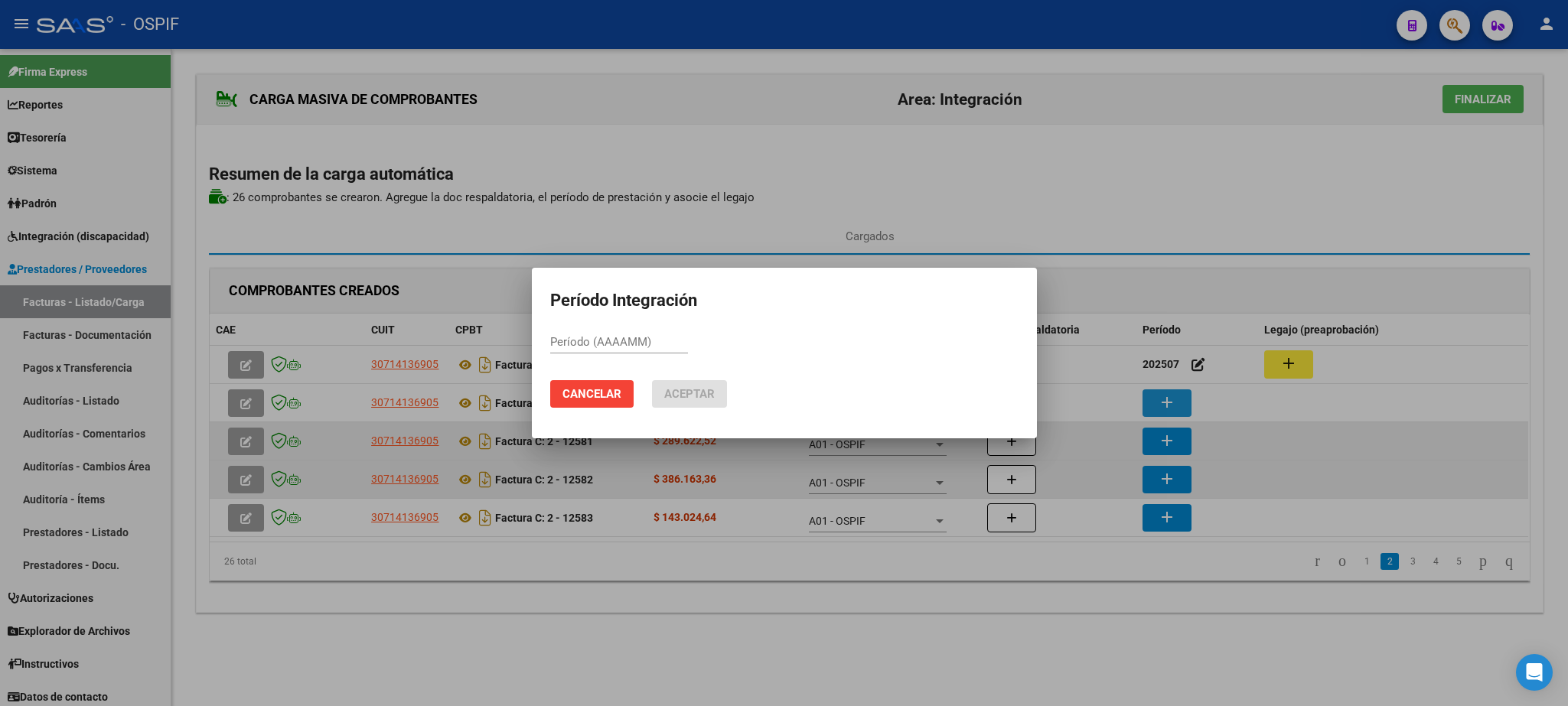
paste input "202507"
type input "202507"
click at [715, 399] on button "Aceptar" at bounding box center [689, 394] width 75 height 27
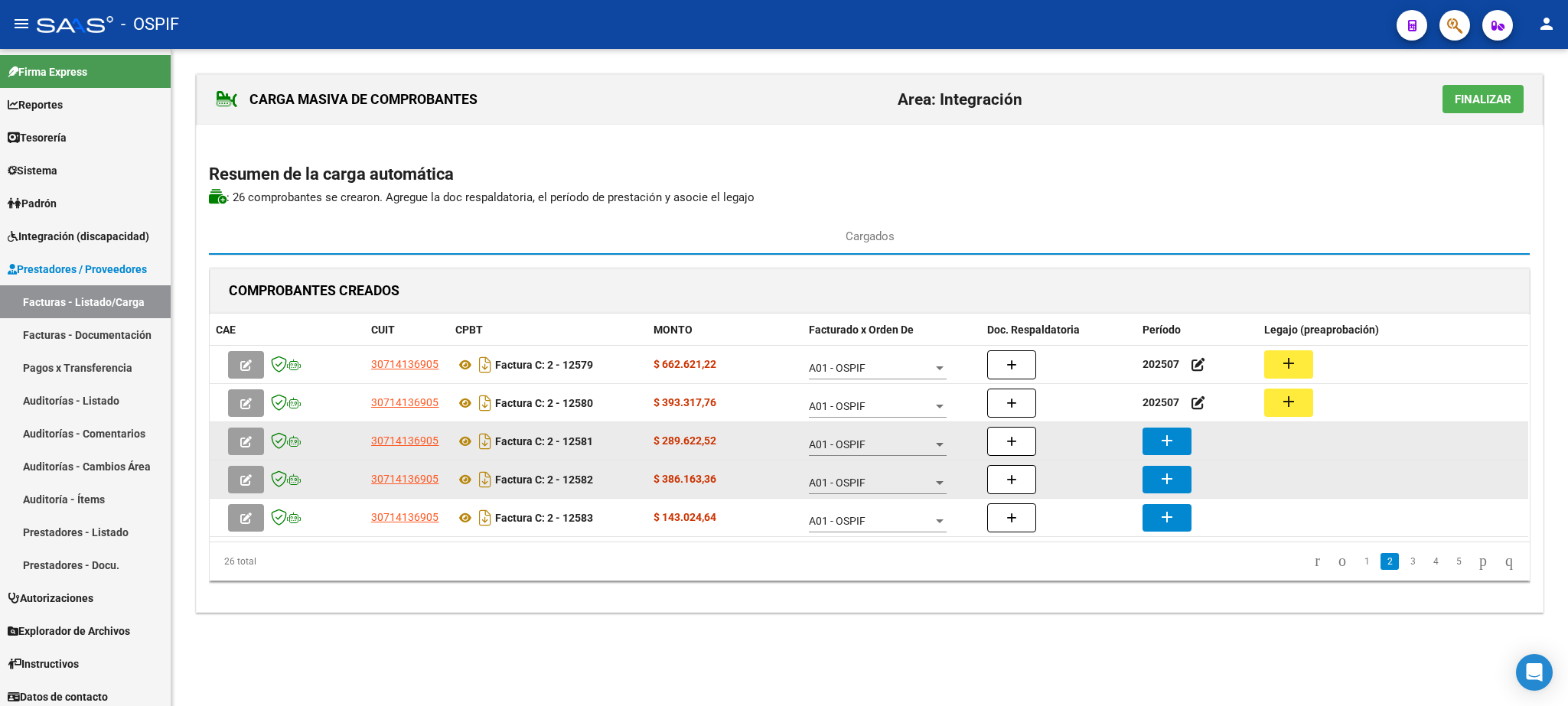
click at [1170, 447] on mat-icon "add" at bounding box center [1167, 440] width 19 height 19
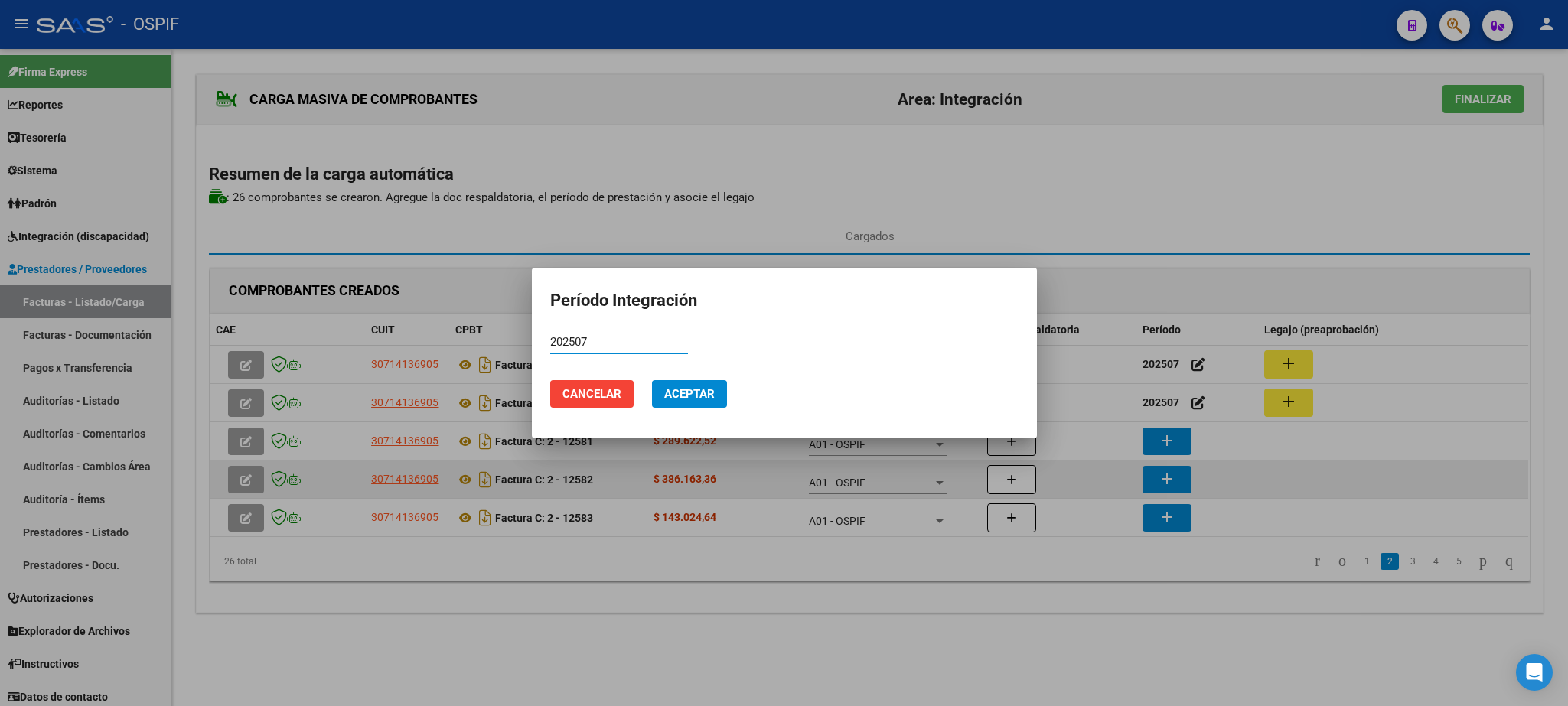
type input "202507"
click at [707, 390] on span "Aceptar" at bounding box center [689, 394] width 51 height 14
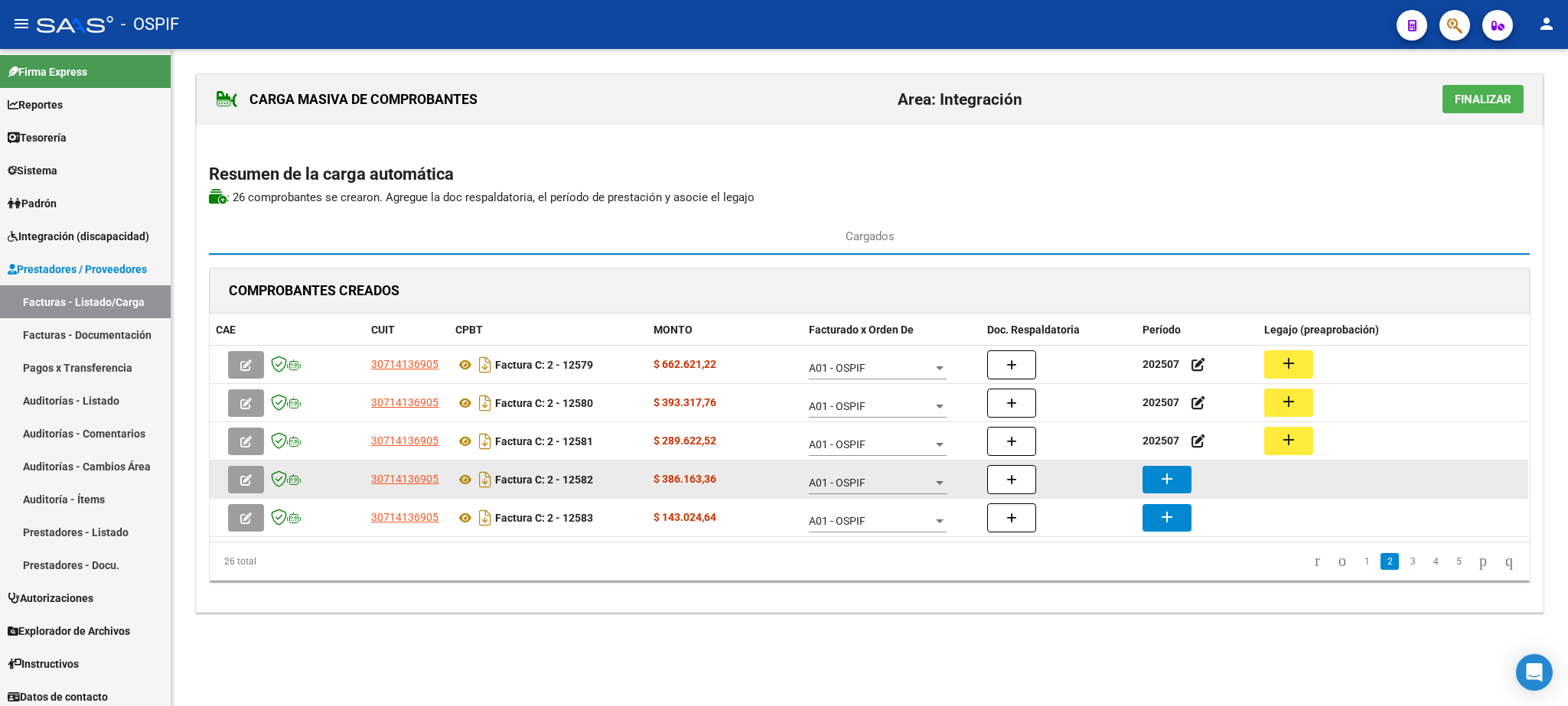
click at [1163, 479] on mat-icon "add" at bounding box center [1167, 478] width 19 height 19
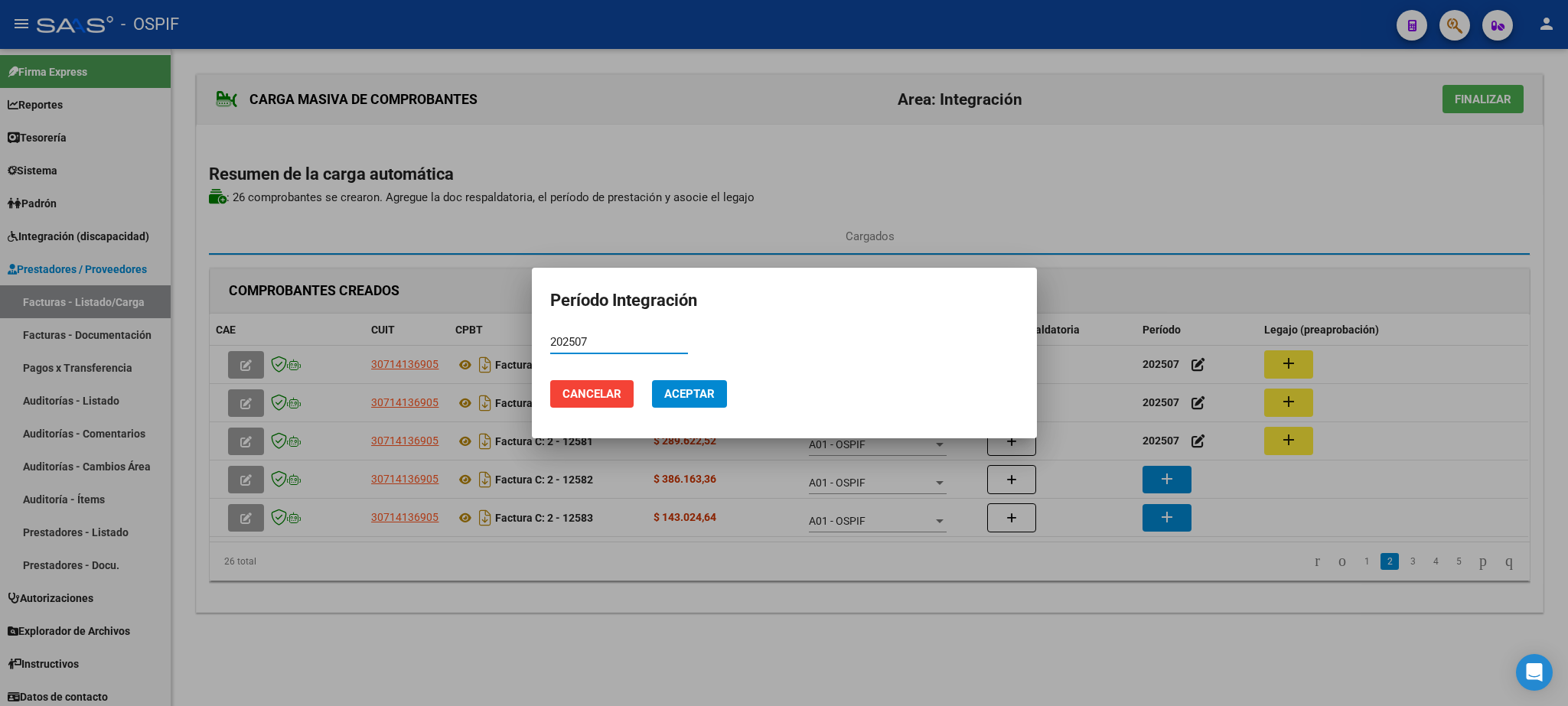
type input "202507"
click at [709, 389] on span "Aceptar" at bounding box center [689, 394] width 51 height 14
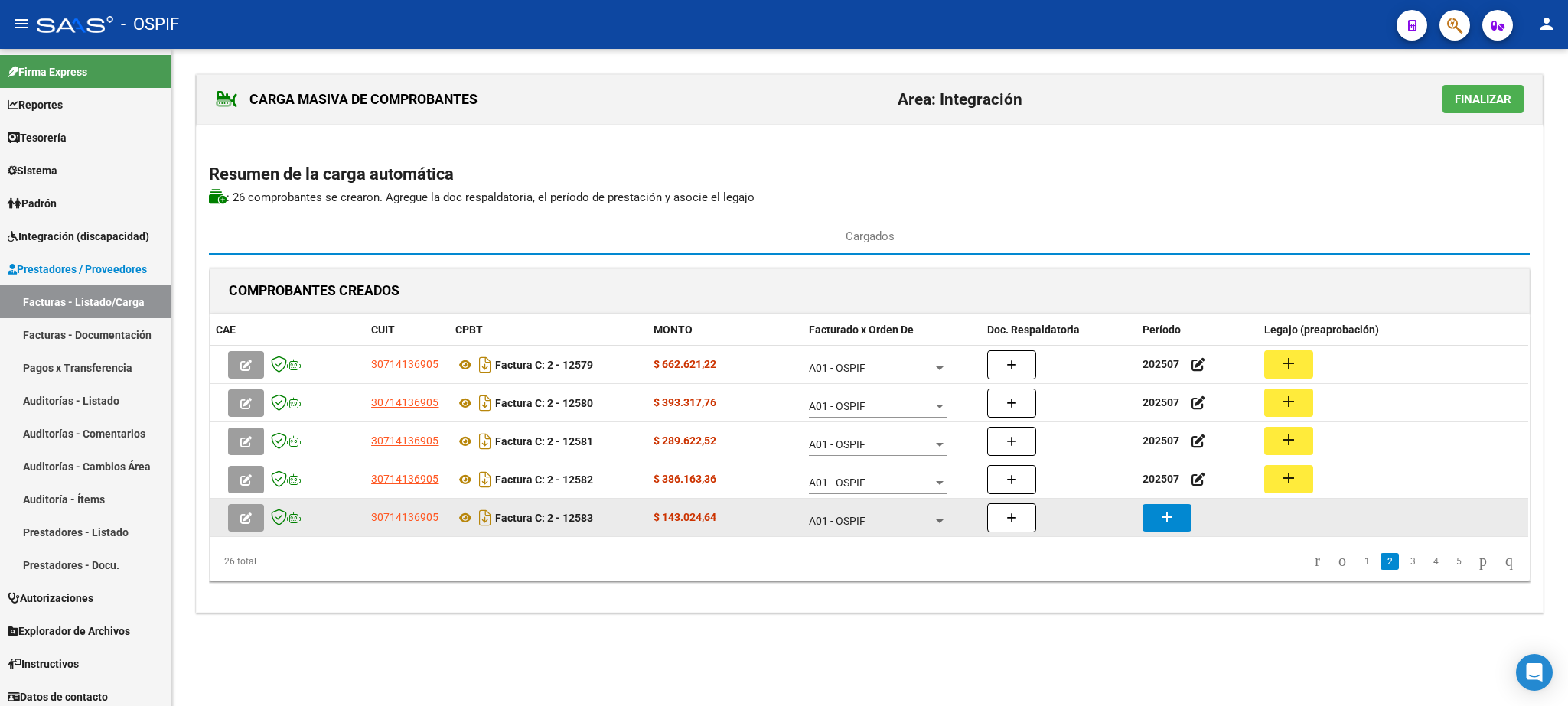
click at [1162, 512] on mat-icon "add" at bounding box center [1167, 517] width 19 height 19
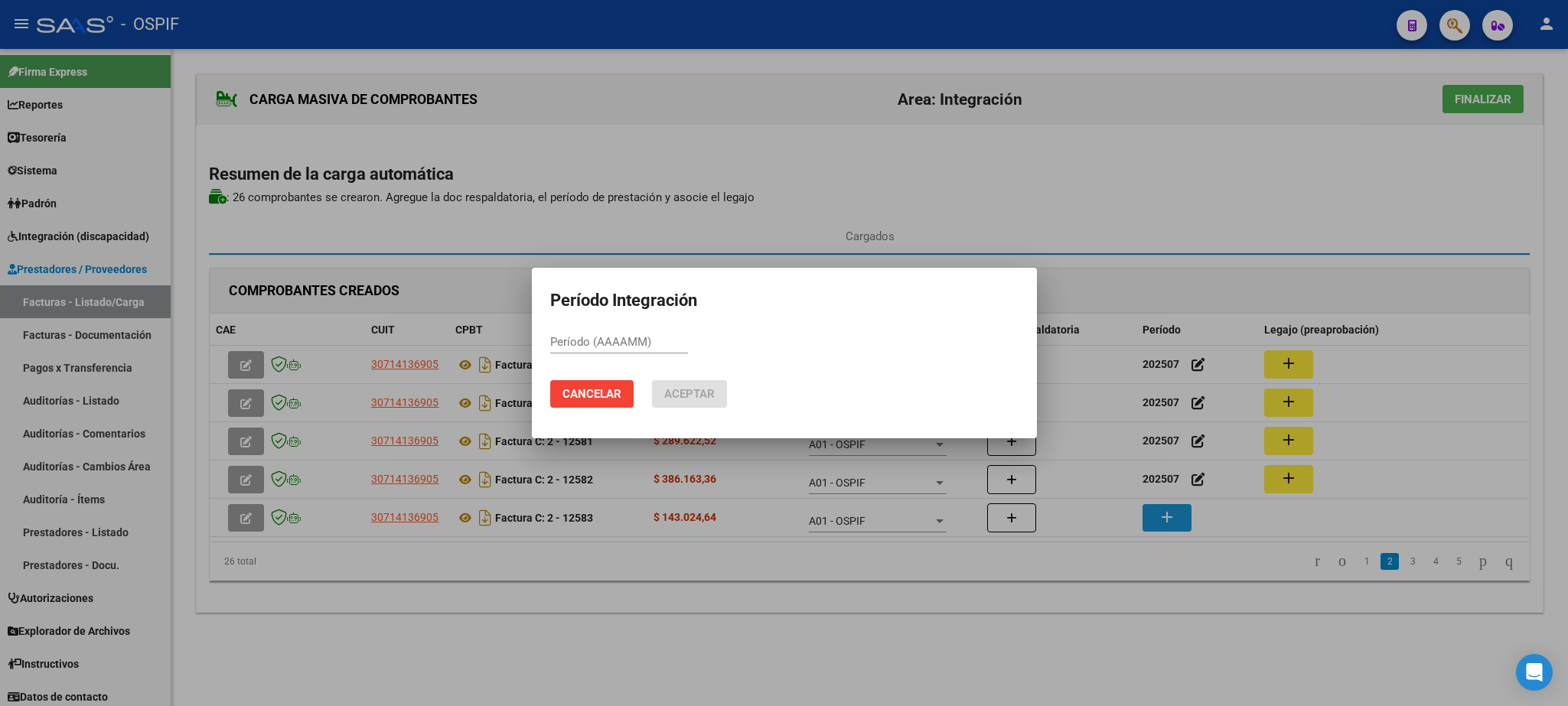
paste input "202507"
type input "202507"
click at [715, 394] on button "Aceptar" at bounding box center [689, 394] width 75 height 27
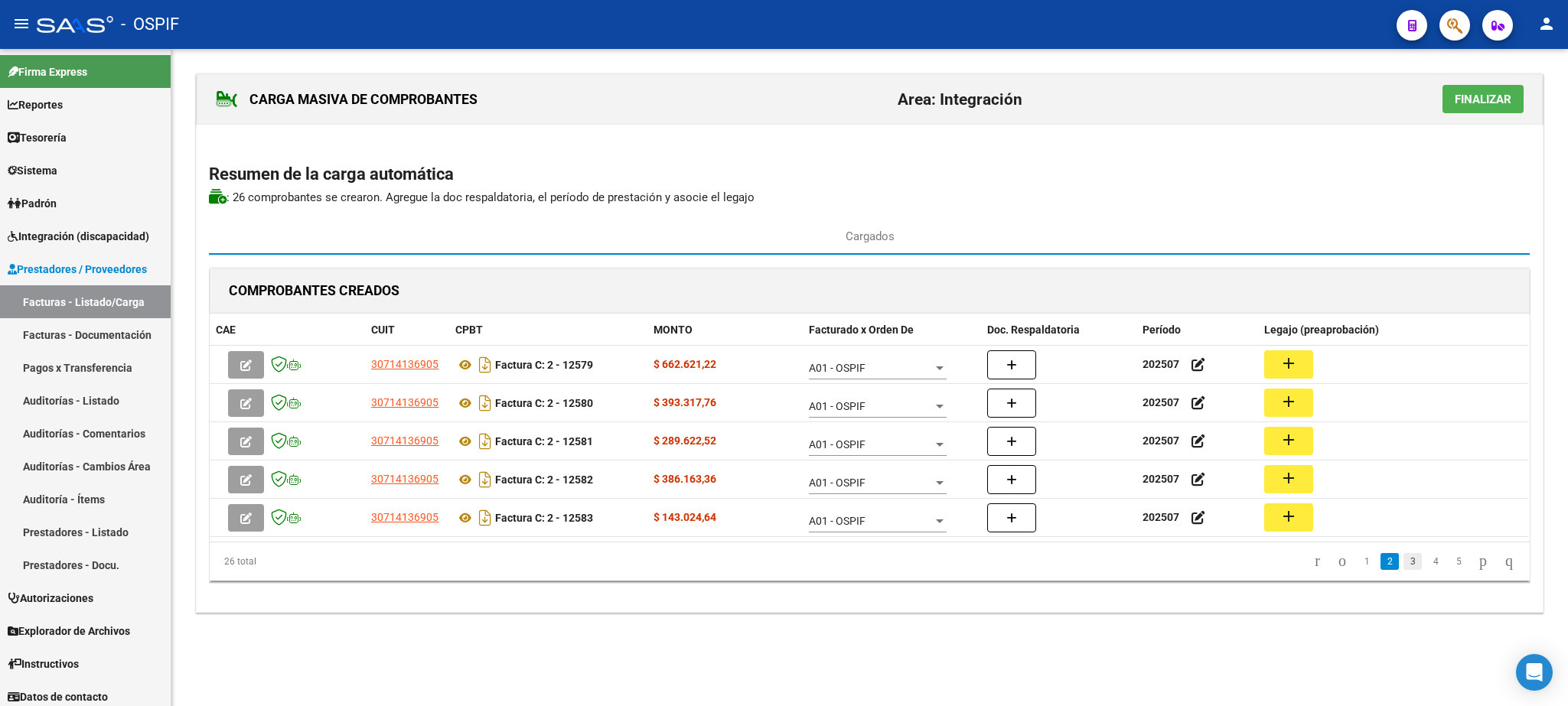
click at [1403, 566] on link "3" at bounding box center [1412, 561] width 19 height 17
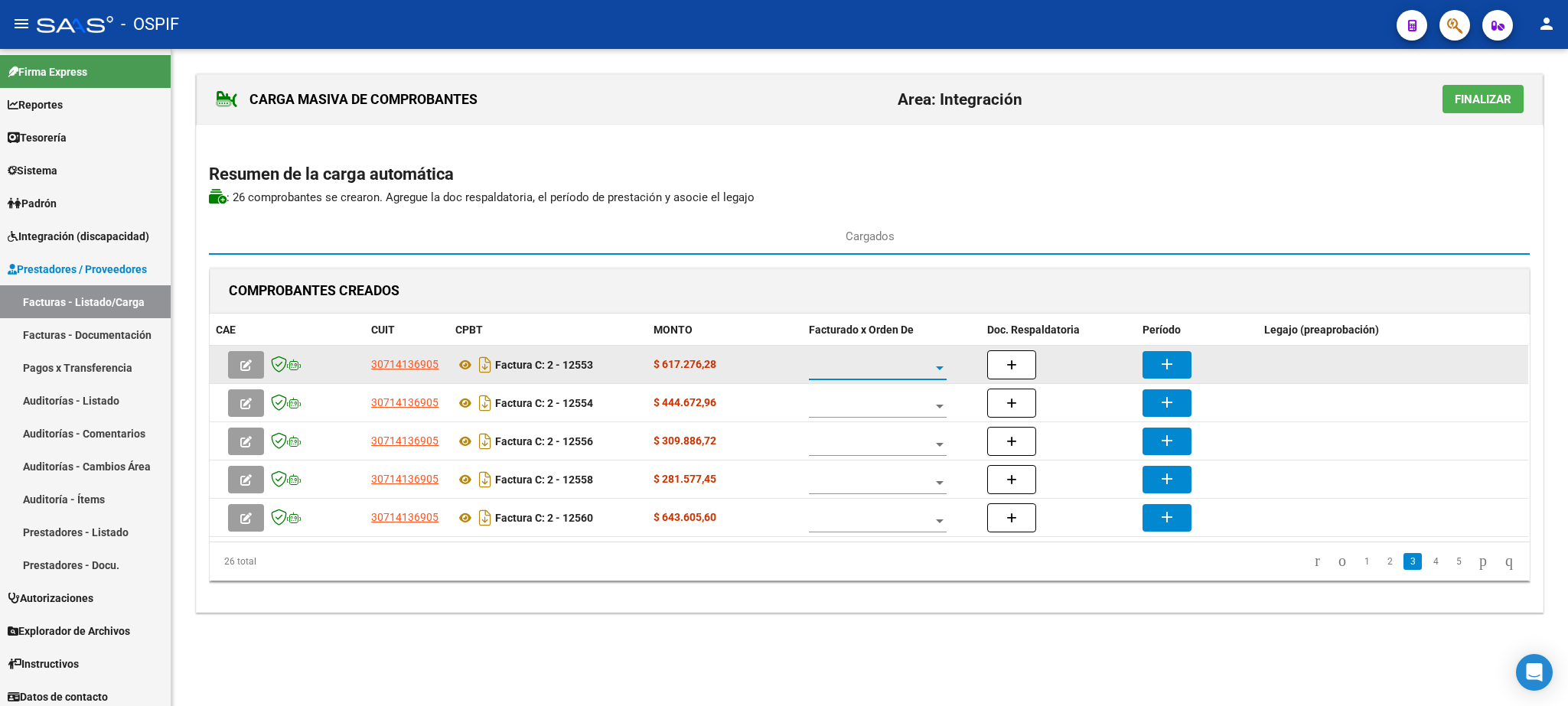
click at [859, 372] on span at bounding box center [871, 368] width 124 height 13
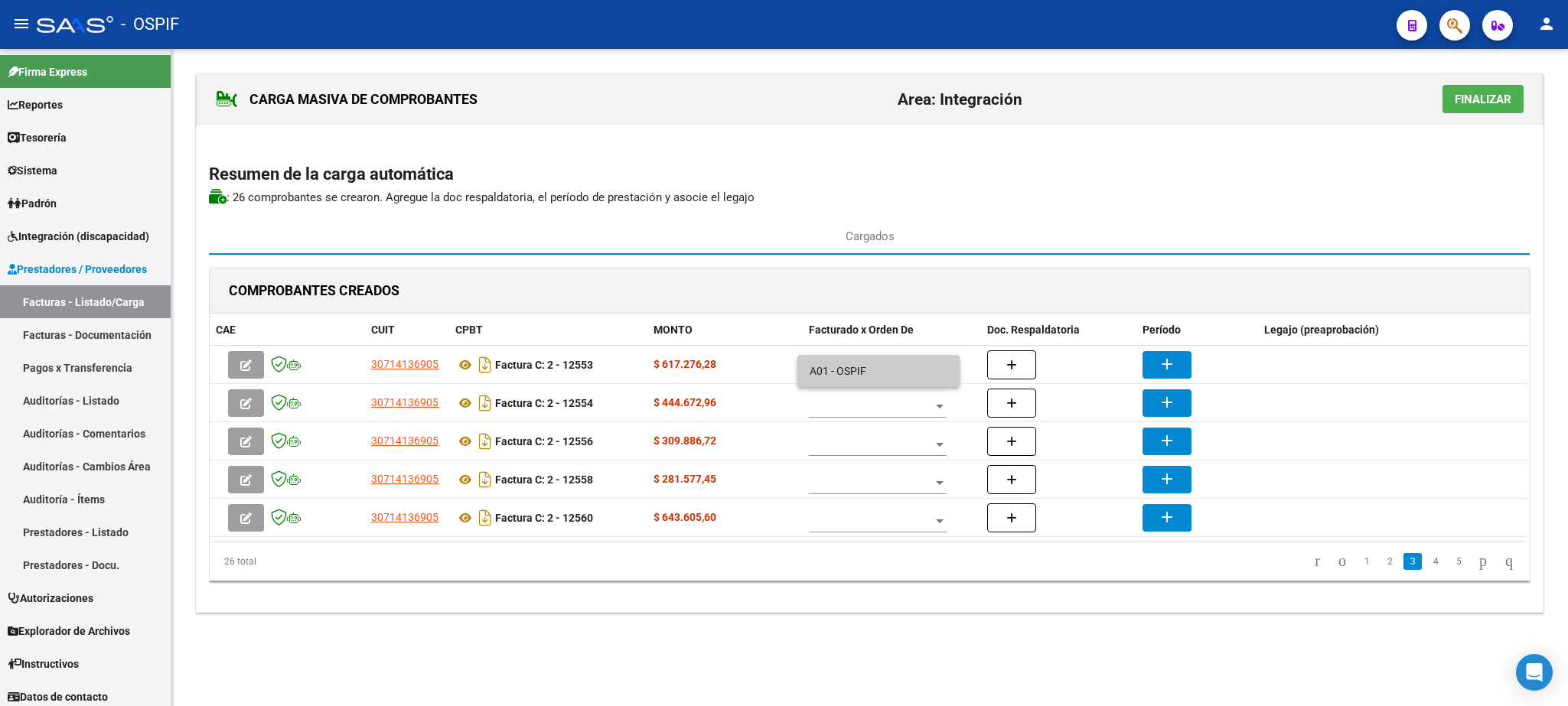
click at [859, 369] on span "A01 - OSPIF" at bounding box center [878, 371] width 138 height 32
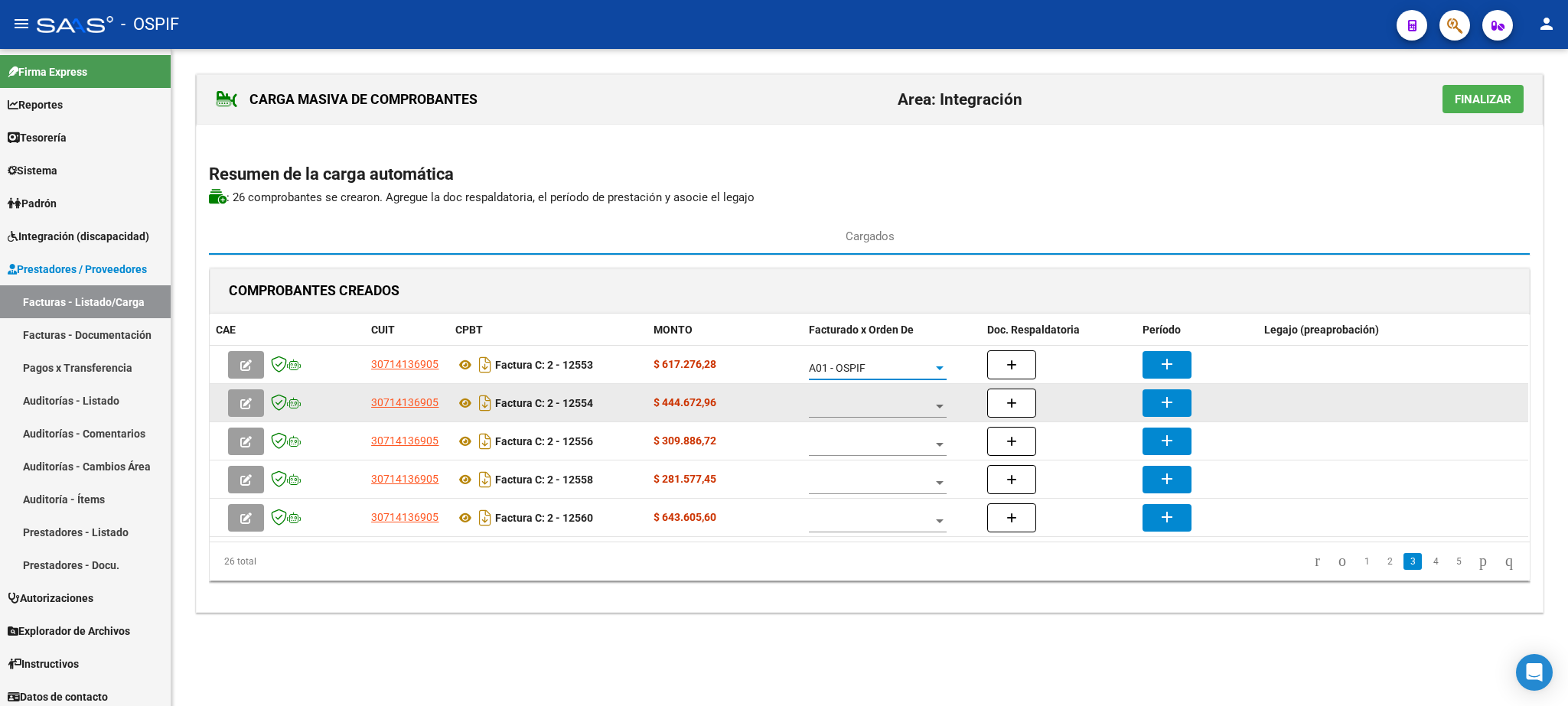
click at [864, 408] on span at bounding box center [871, 406] width 124 height 13
click at [864, 408] on span "A01 - OSPIF" at bounding box center [866, 409] width 114 height 32
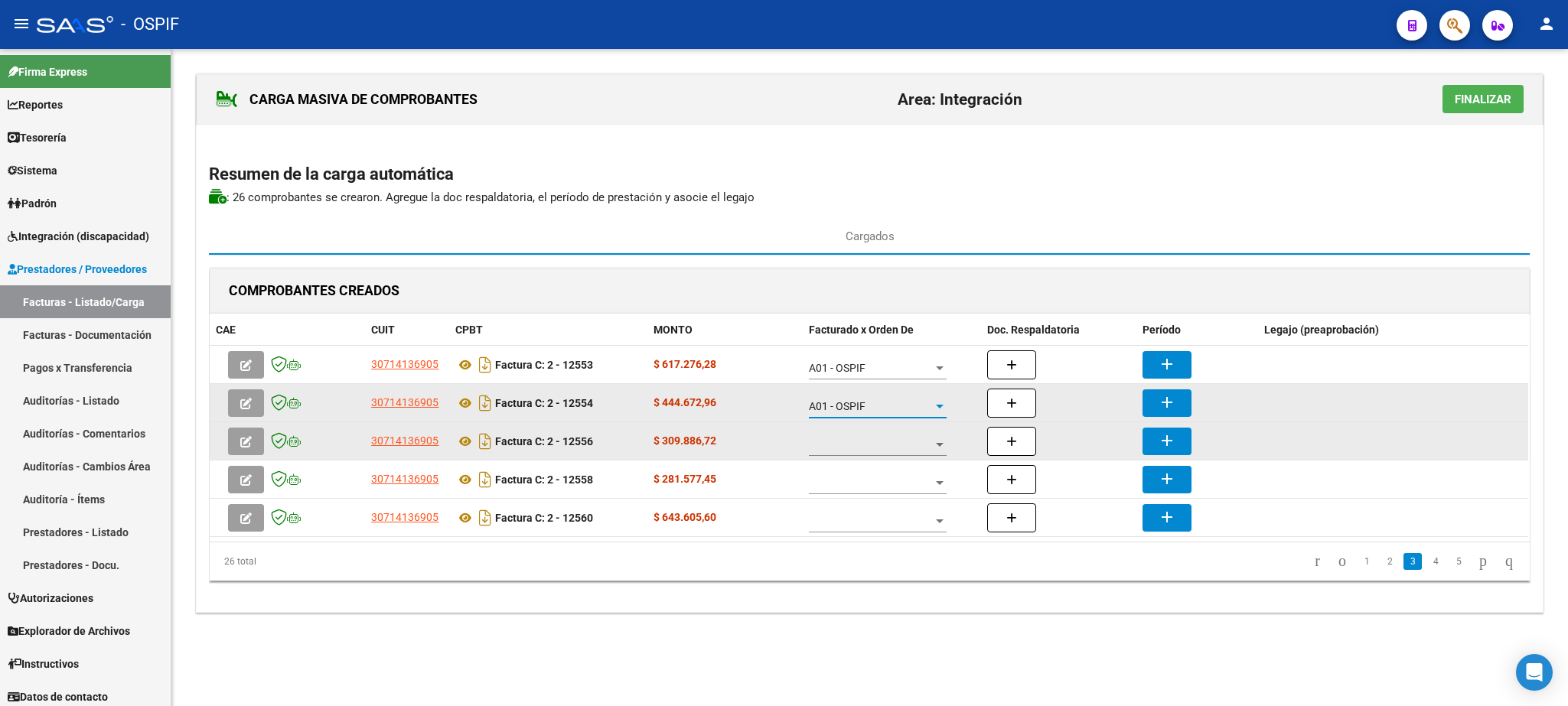
click at [870, 451] on span at bounding box center [871, 444] width 124 height 13
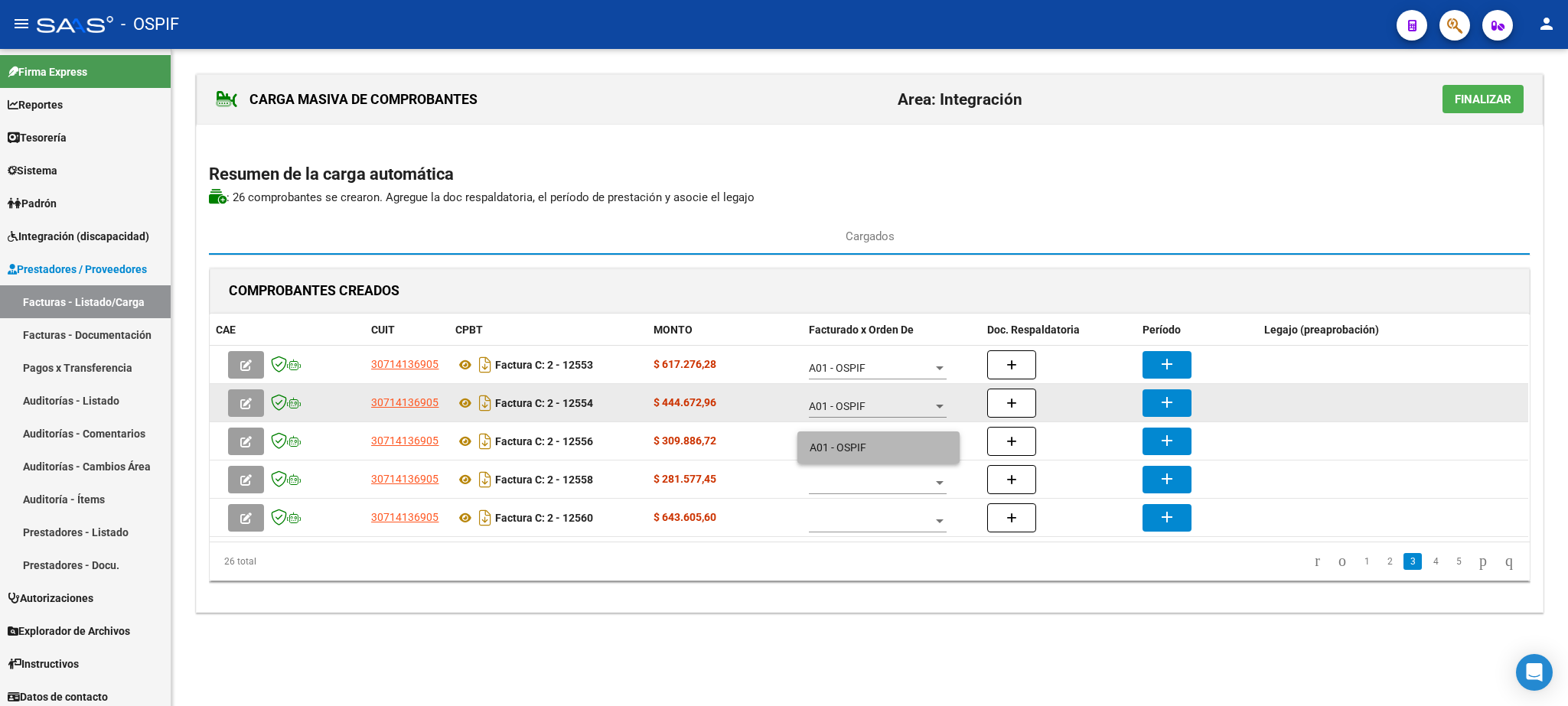
click at [870, 451] on span "A01 - OSPIF" at bounding box center [878, 447] width 138 height 32
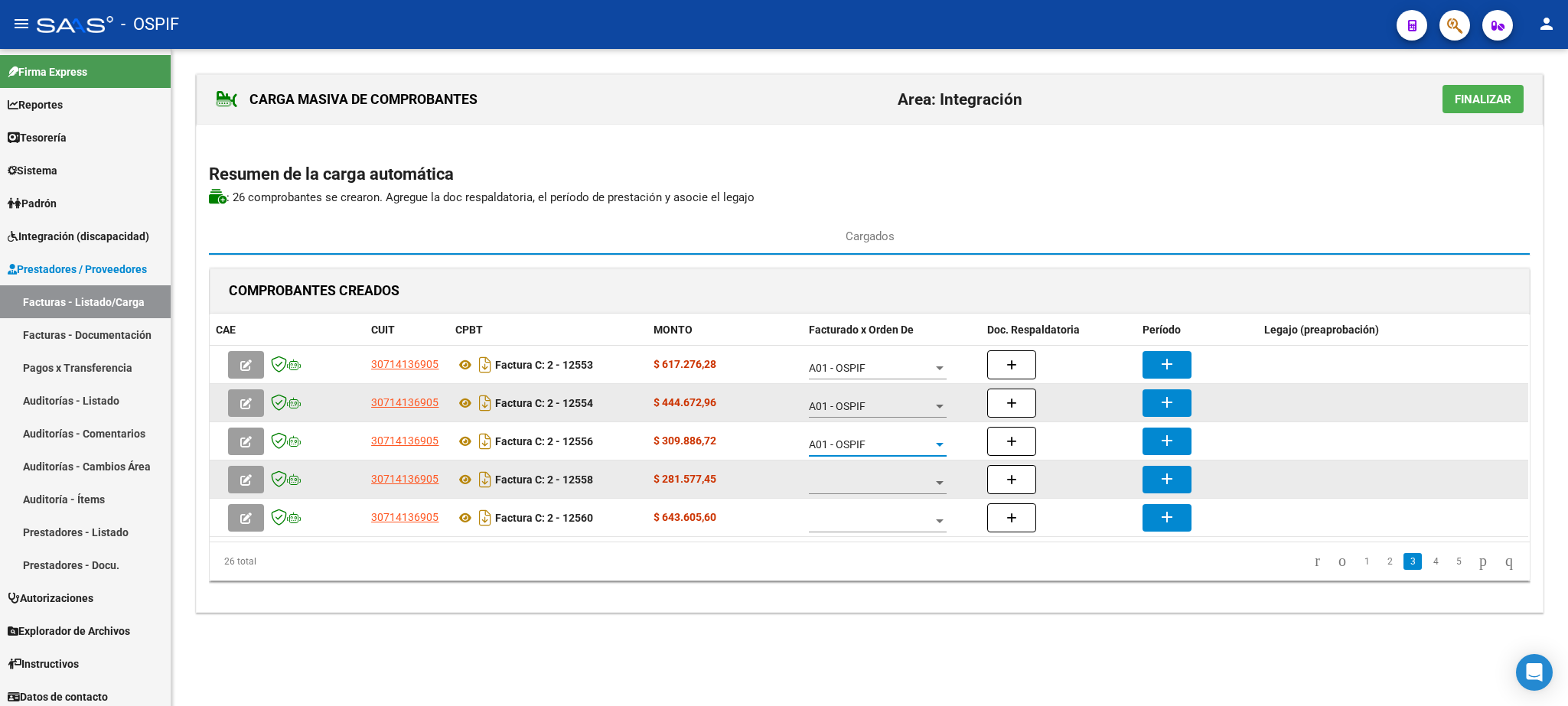
click at [877, 481] on span at bounding box center [871, 482] width 124 height 13
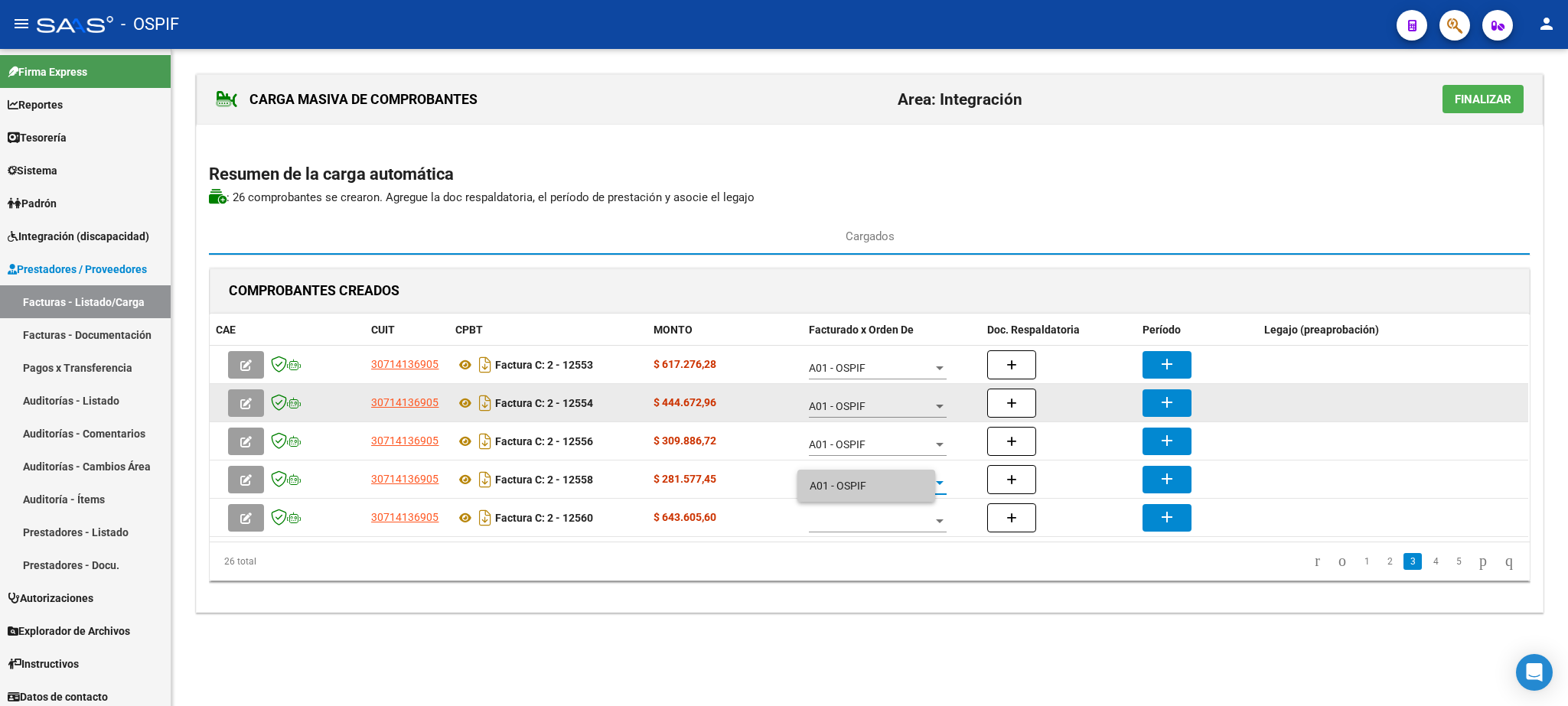
click at [876, 480] on span "A01 - OSPIF" at bounding box center [866, 485] width 114 height 32
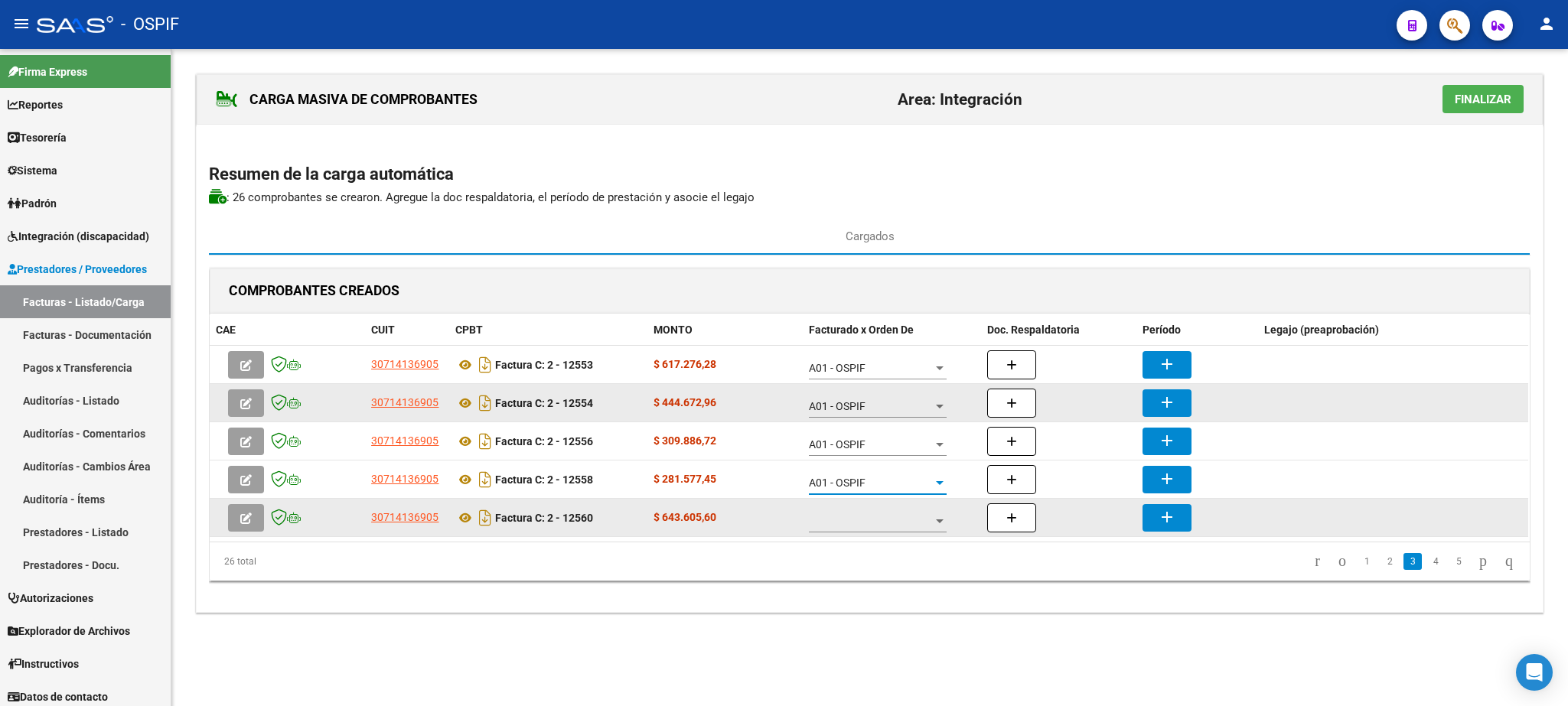
click at [881, 521] on span at bounding box center [871, 521] width 124 height 13
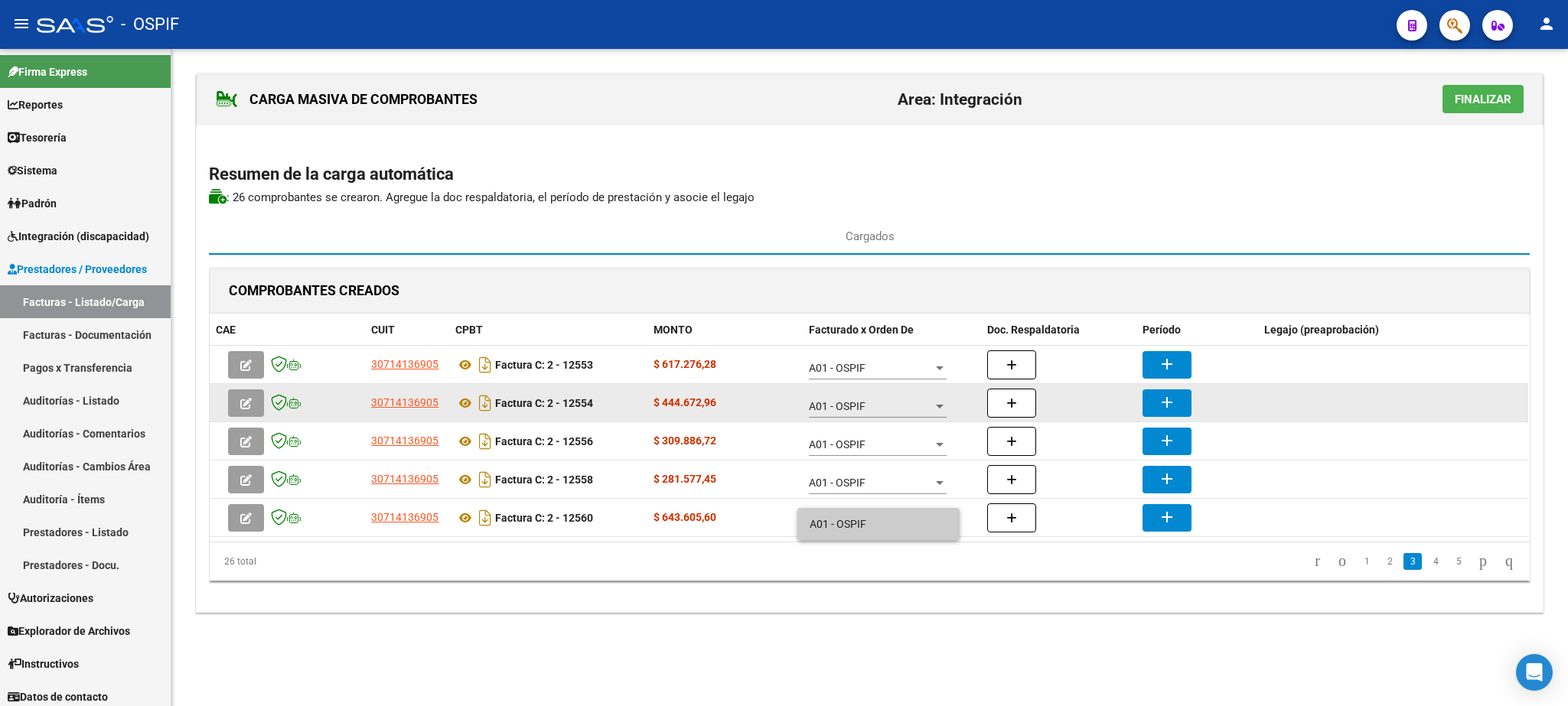
click at [879, 514] on span "A01 - OSPIF" at bounding box center [878, 524] width 138 height 32
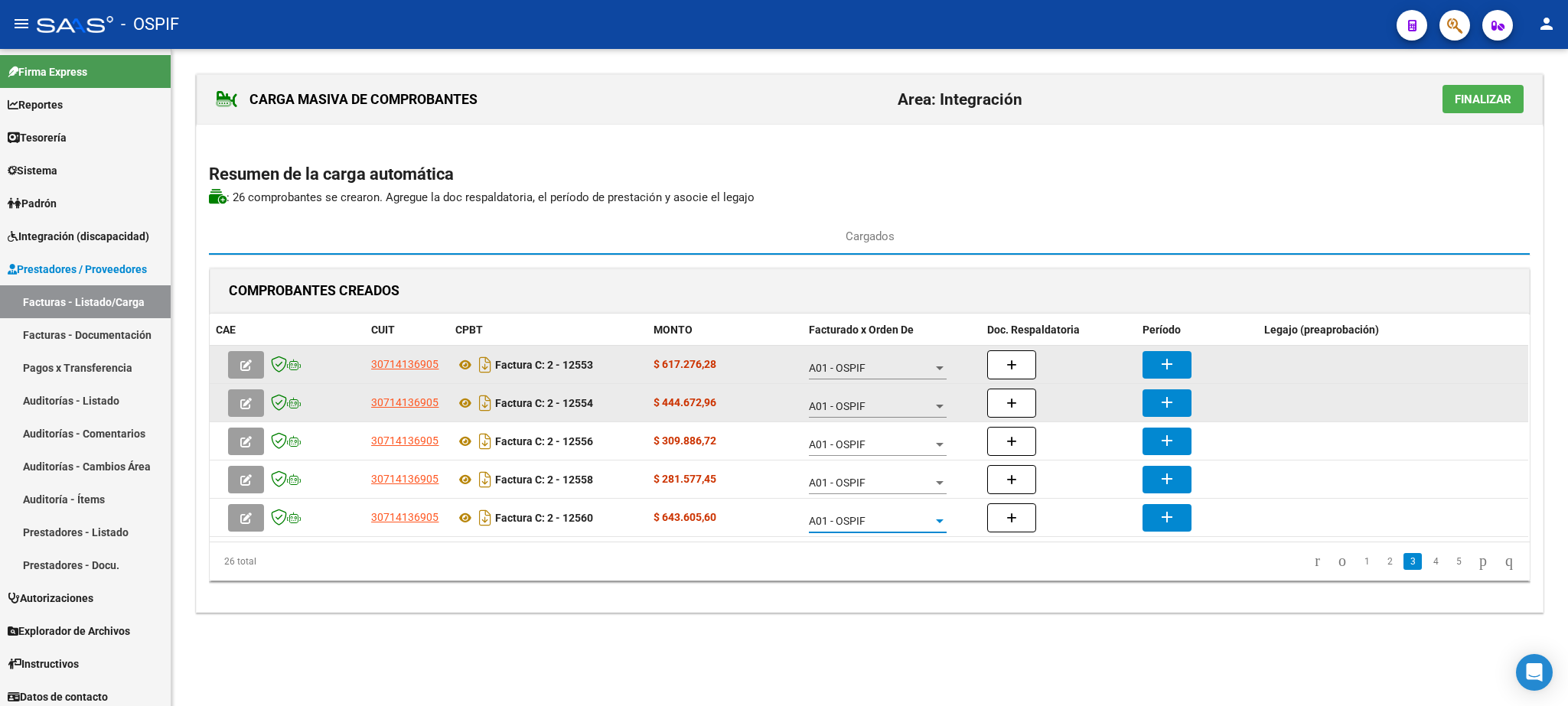
click at [1162, 369] on mat-icon "add" at bounding box center [1167, 364] width 19 height 19
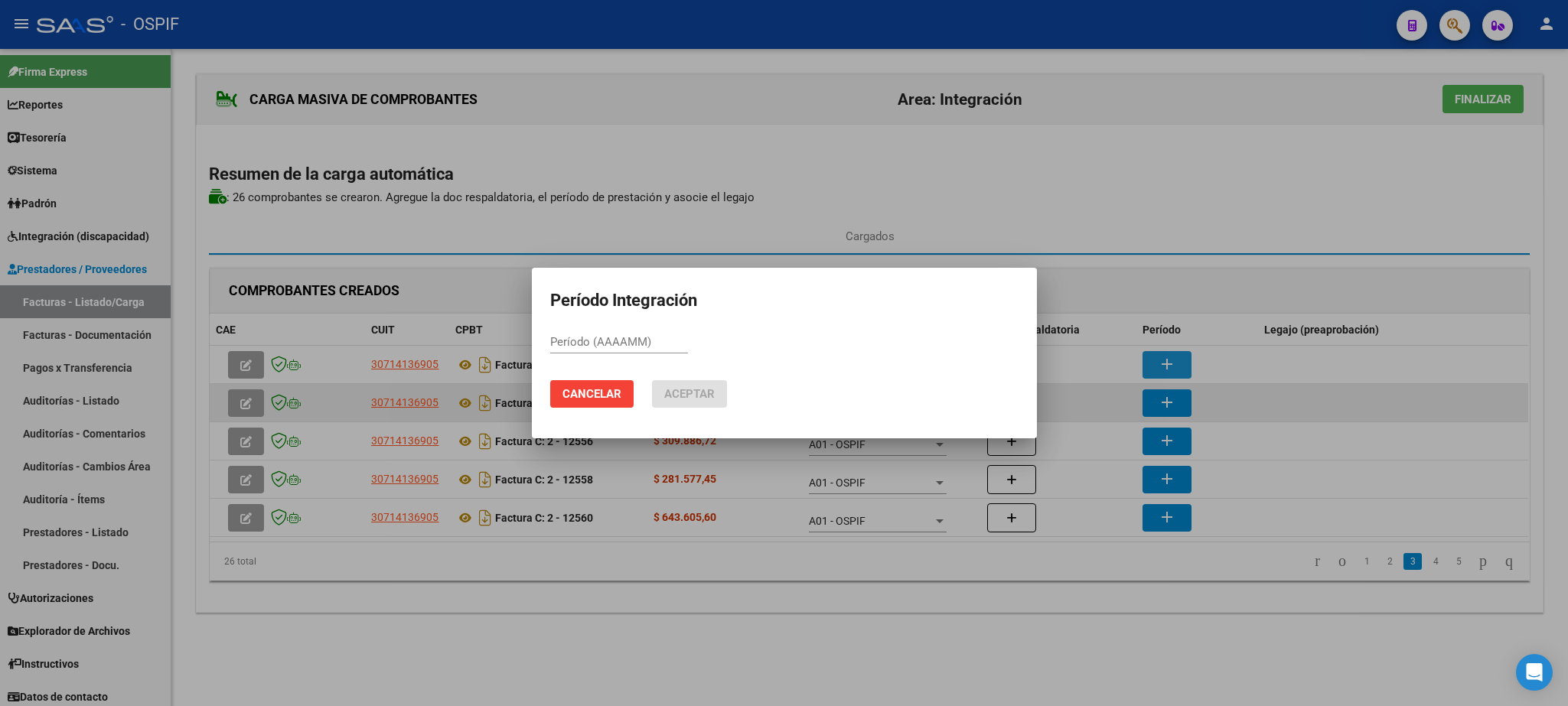
paste input "202507"
type input "202507"
click at [696, 385] on button "Aceptar" at bounding box center [689, 394] width 75 height 27
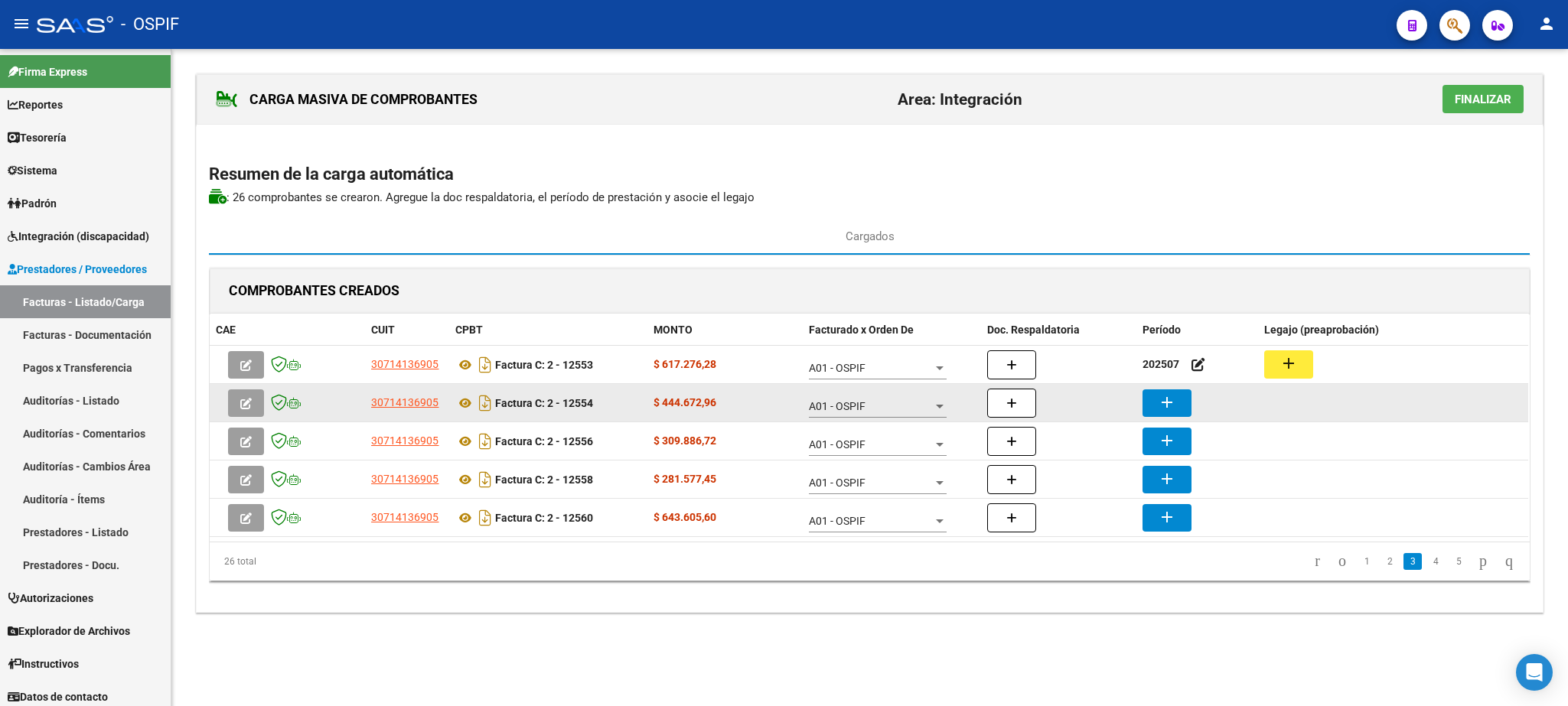
click at [1164, 401] on mat-icon "add" at bounding box center [1167, 402] width 19 height 19
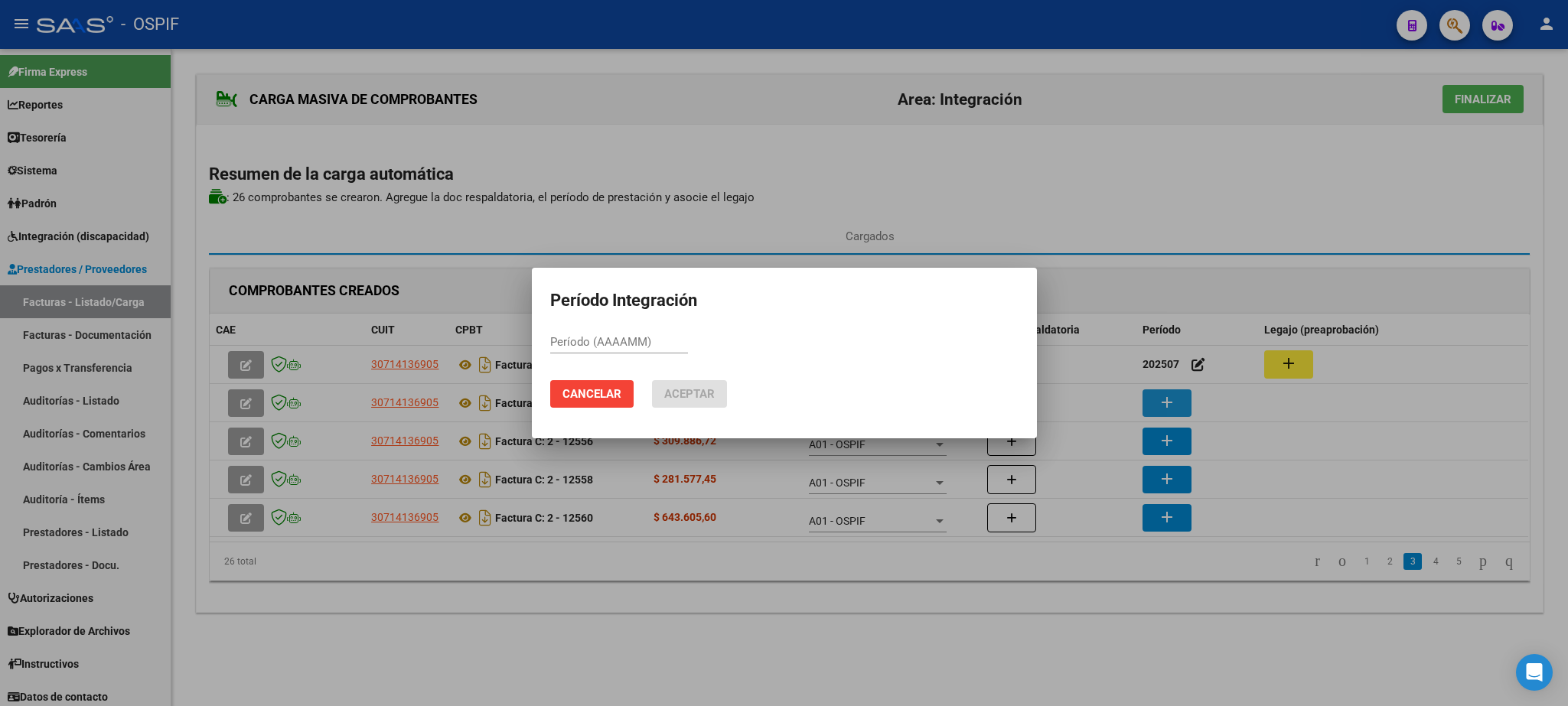
paste input "202507"
type input "202507"
click at [712, 388] on span "Aceptar" at bounding box center [689, 394] width 51 height 14
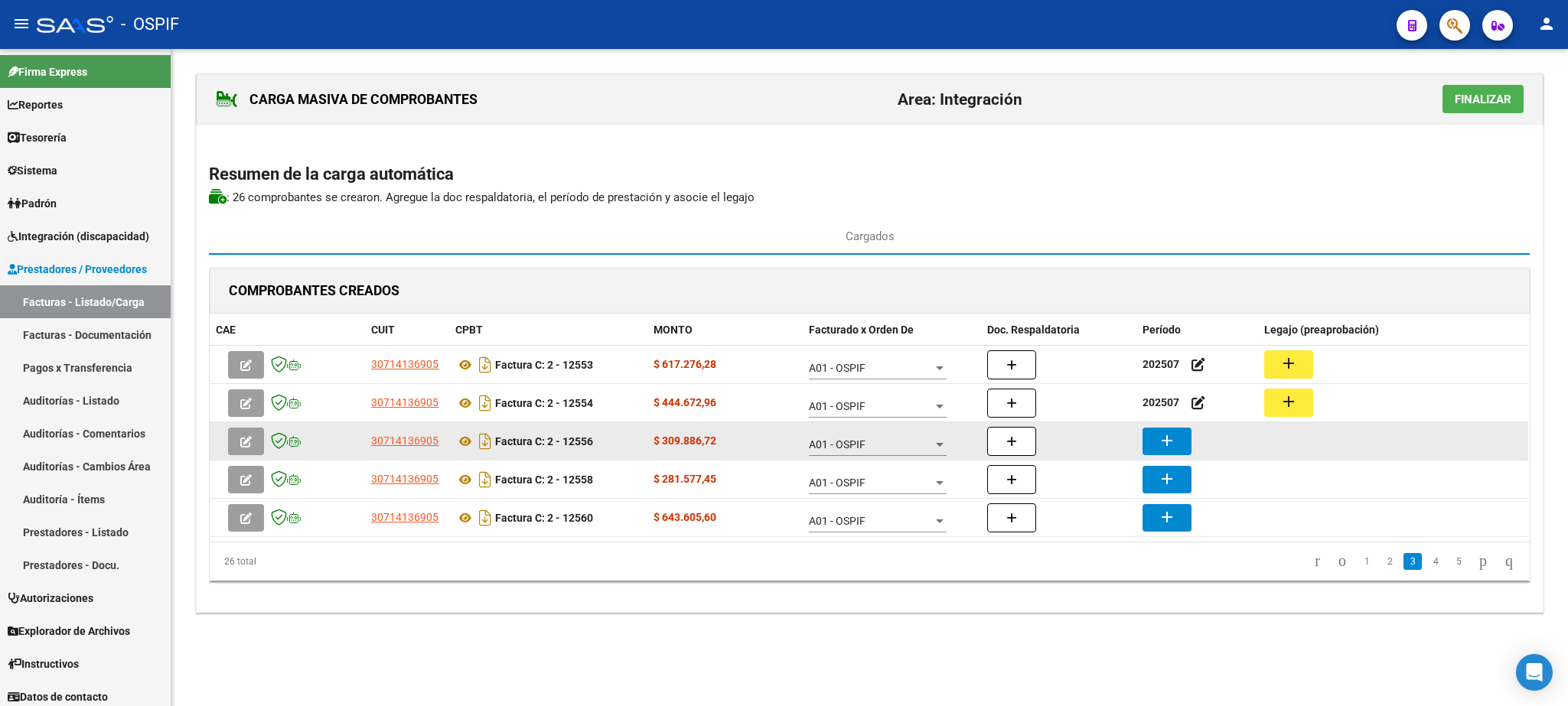
click at [1159, 435] on button "add" at bounding box center [1166, 441] width 49 height 27
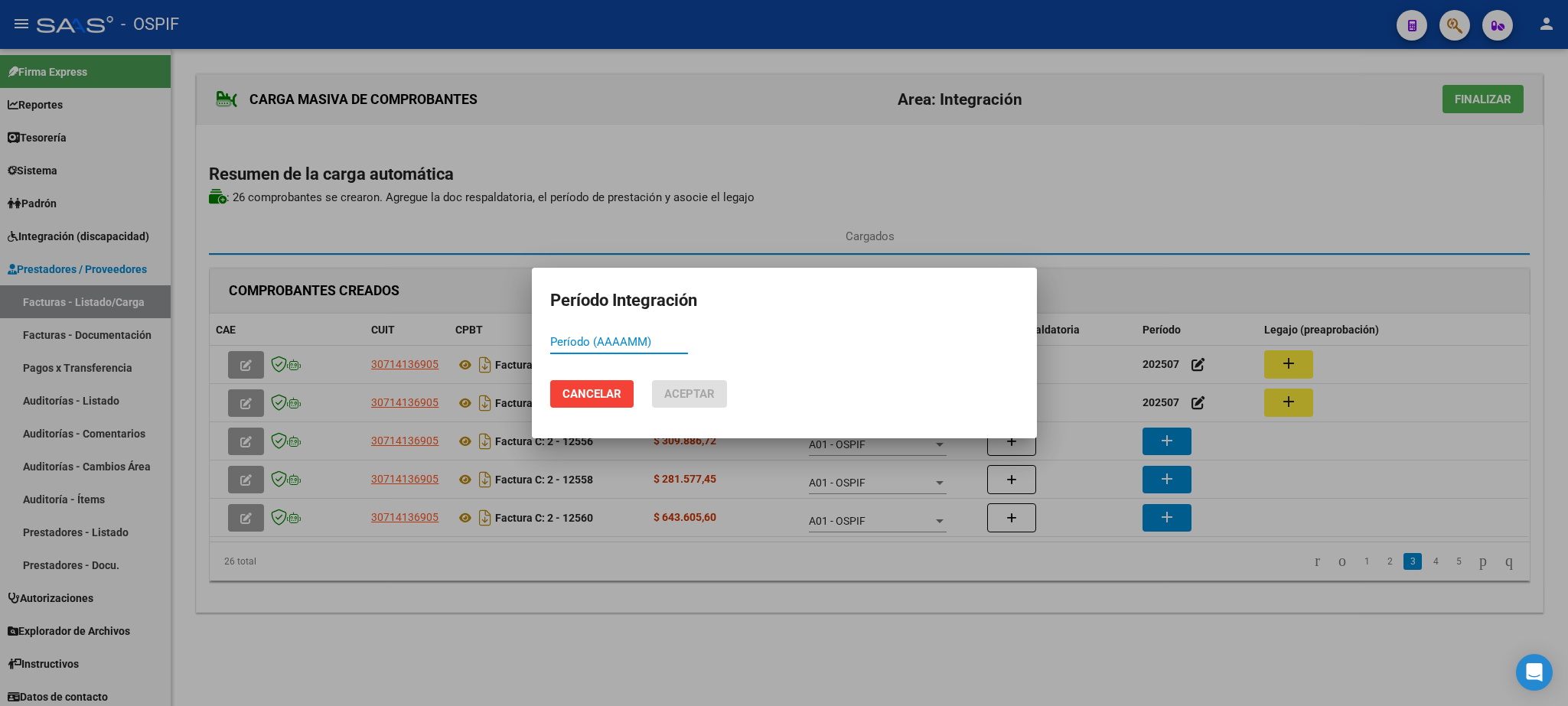
paste input "202507"
type input "202507"
click at [680, 383] on button "Aceptar" at bounding box center [689, 394] width 75 height 27
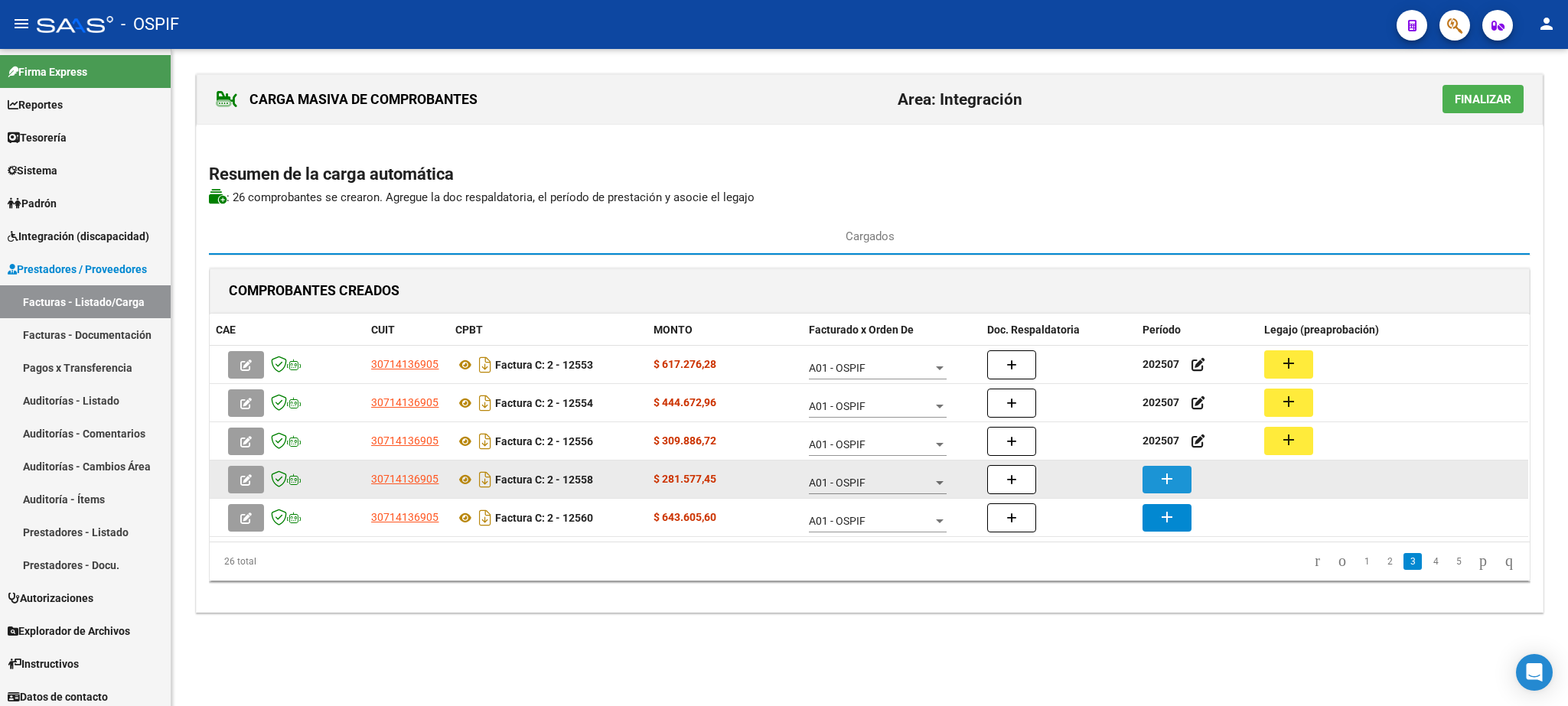
click at [1175, 483] on mat-icon "add" at bounding box center [1167, 478] width 19 height 19
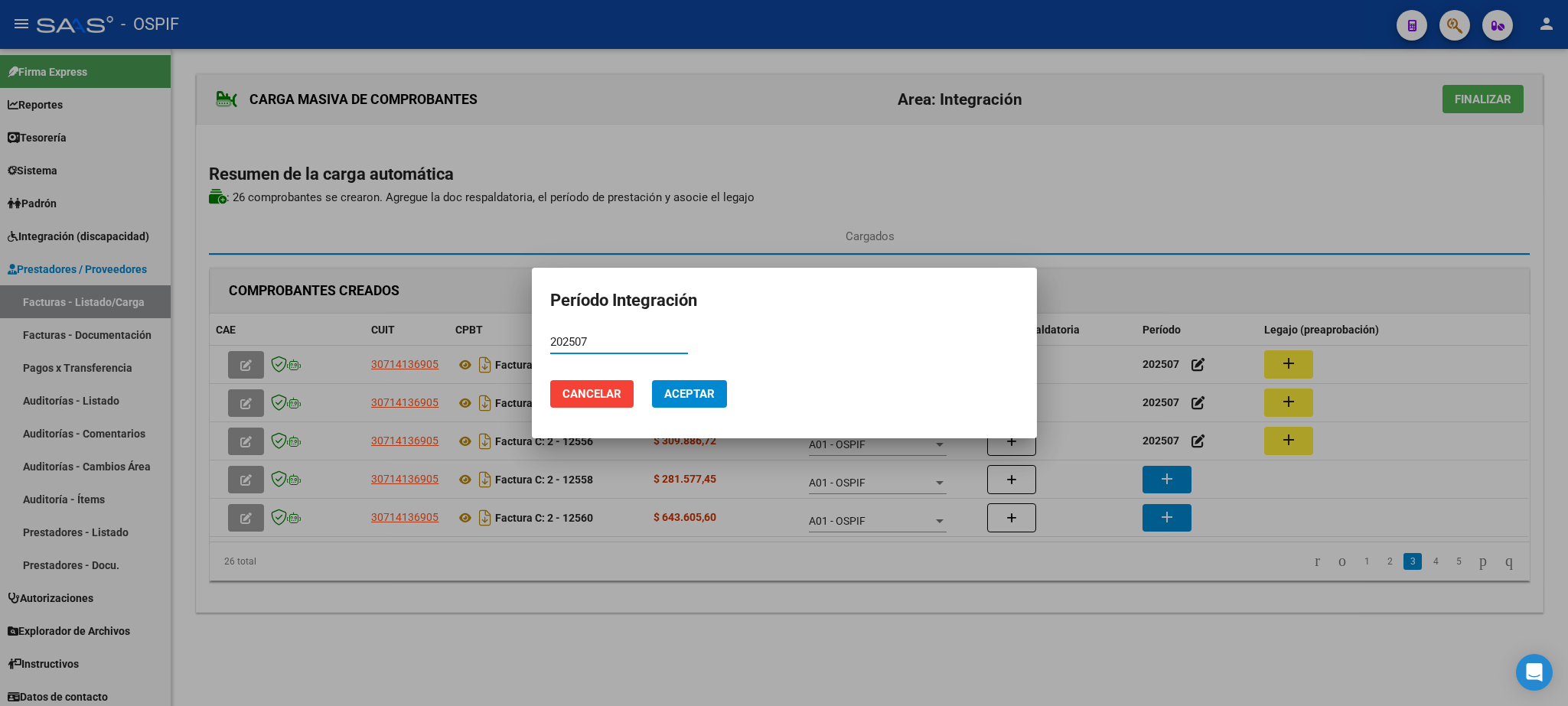
type input "202507"
click at [695, 402] on button "Aceptar" at bounding box center [689, 394] width 75 height 27
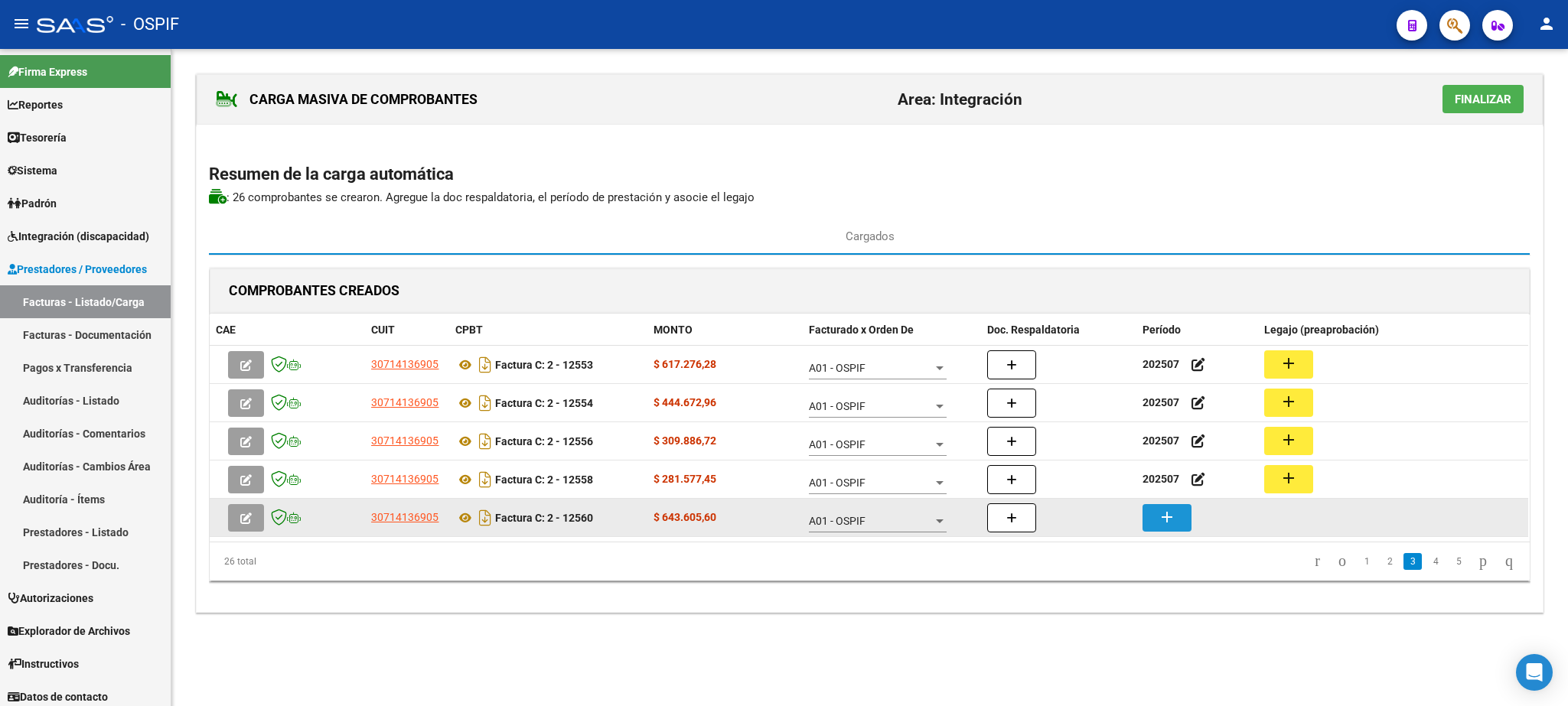
click at [1169, 525] on mat-icon "add" at bounding box center [1167, 517] width 19 height 19
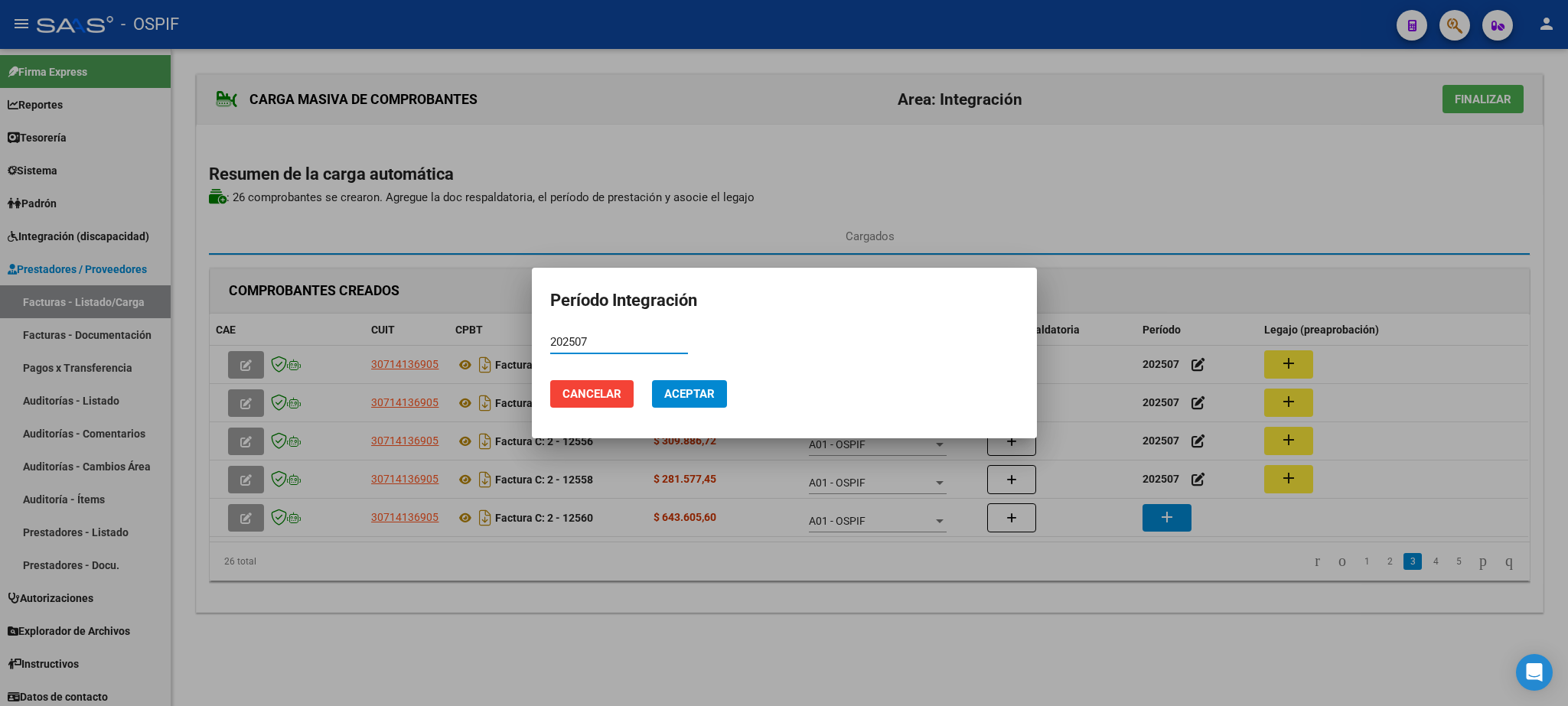
type input "202507"
click at [672, 386] on button "Aceptar" at bounding box center [689, 394] width 75 height 27
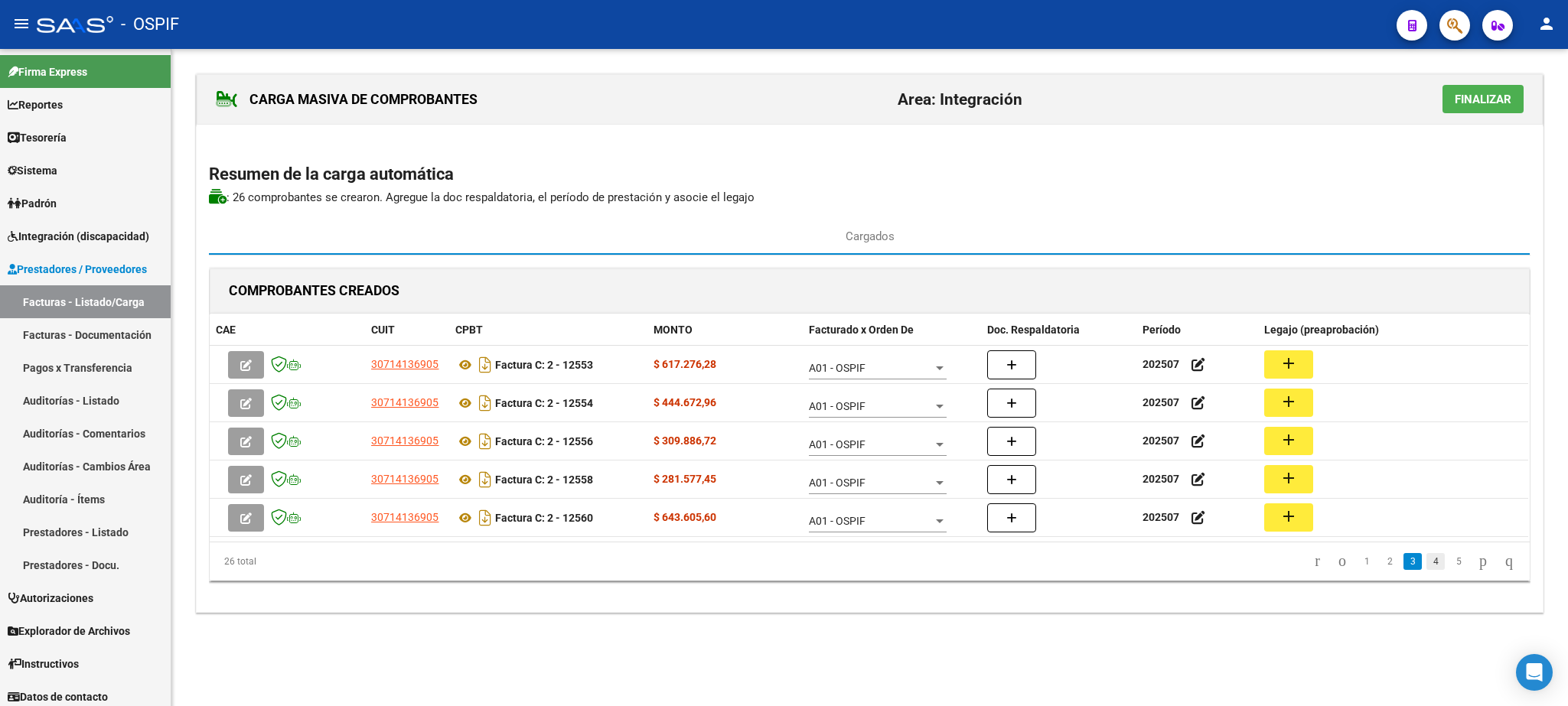
click at [1426, 567] on link "4" at bounding box center [1435, 561] width 19 height 17
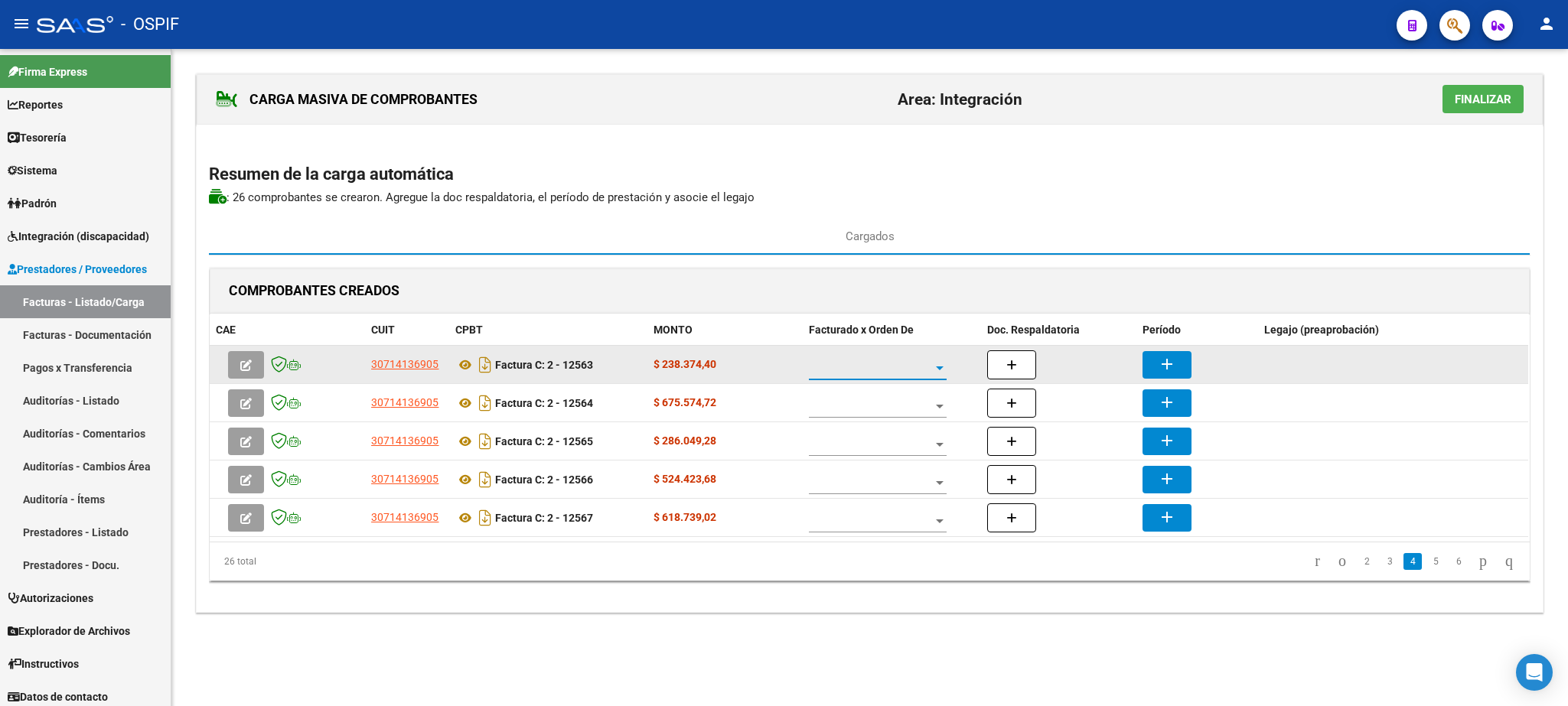
click at [887, 365] on span at bounding box center [871, 368] width 124 height 13
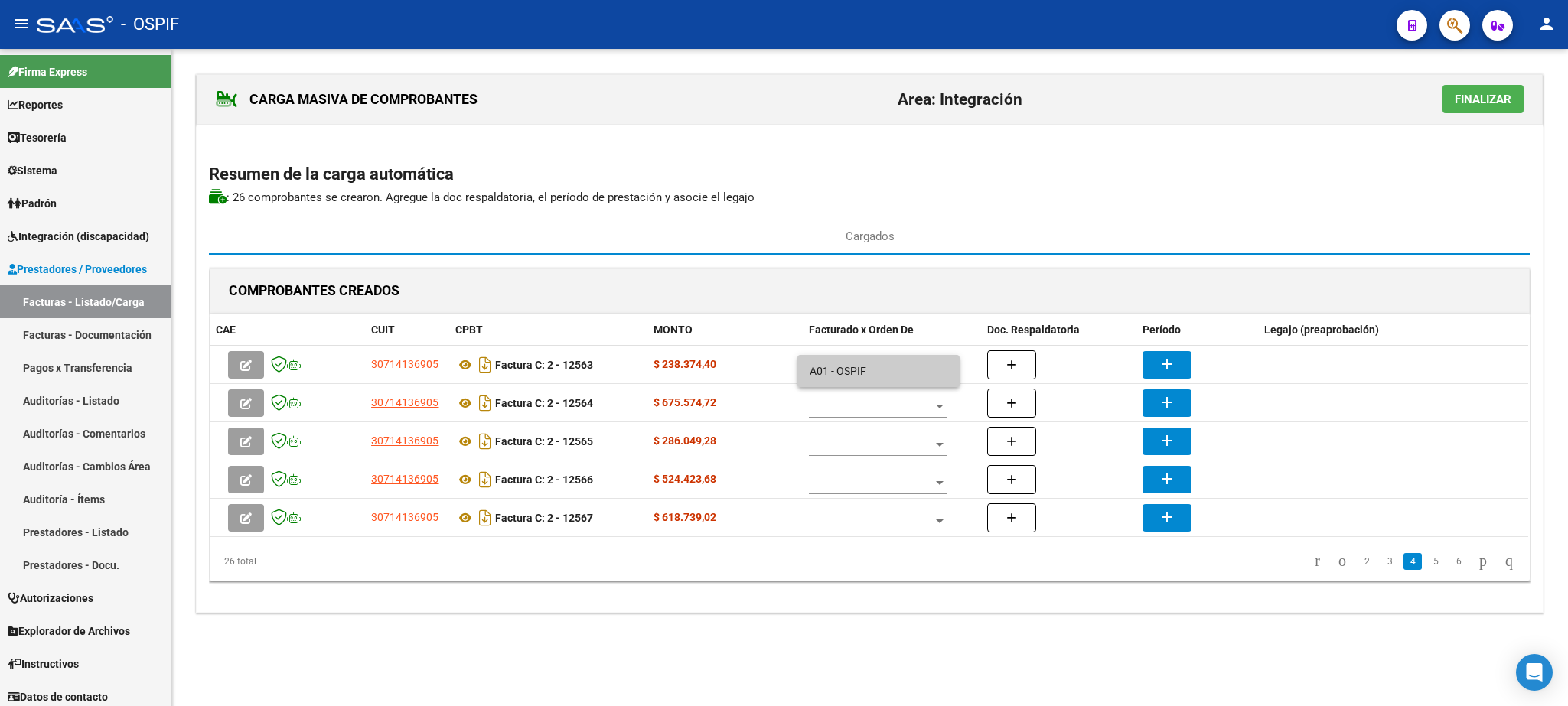
click at [863, 380] on span "A01 - OSPIF" at bounding box center [878, 371] width 138 height 32
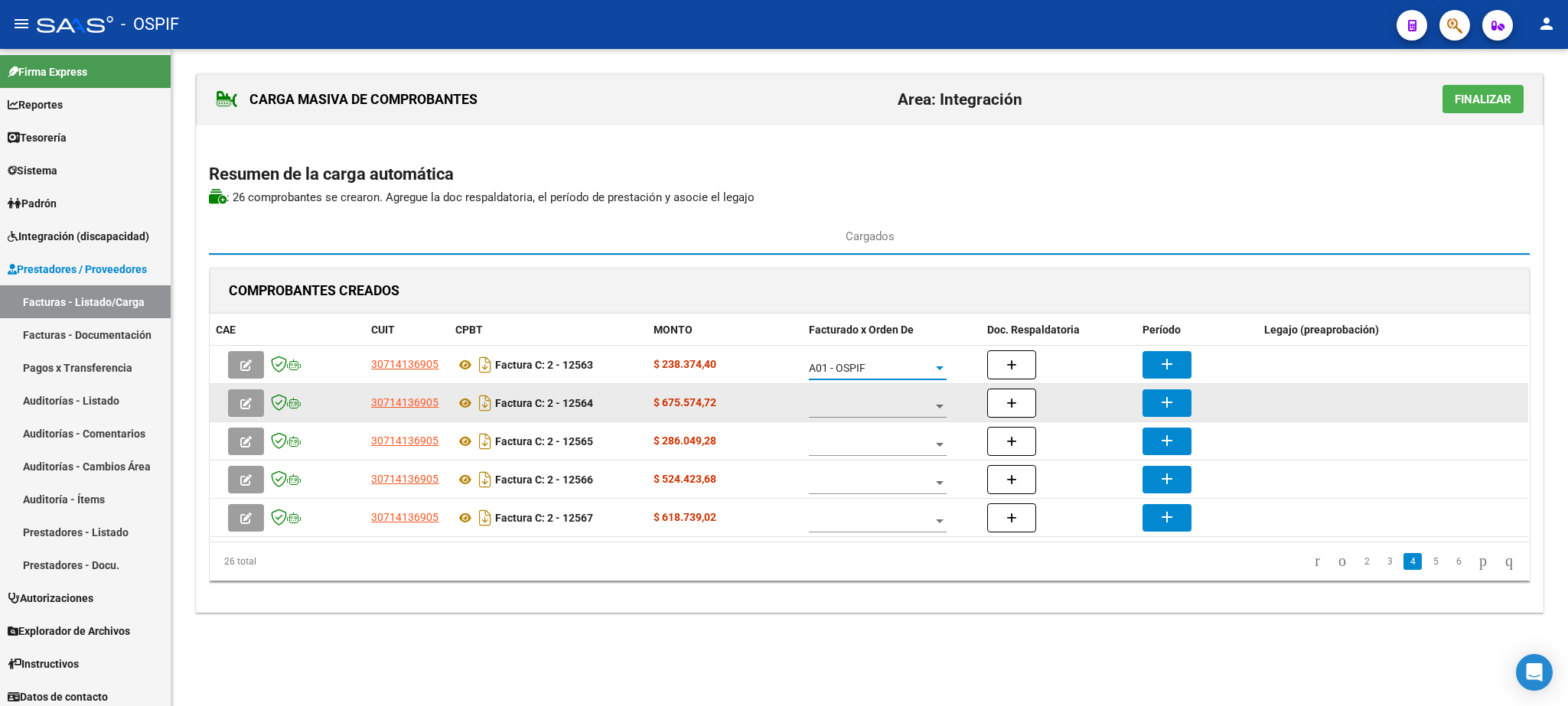
click at [886, 418] on div at bounding box center [877, 402] width 138 height 30
click at [886, 420] on span "A01 - OSPIF" at bounding box center [878, 409] width 138 height 32
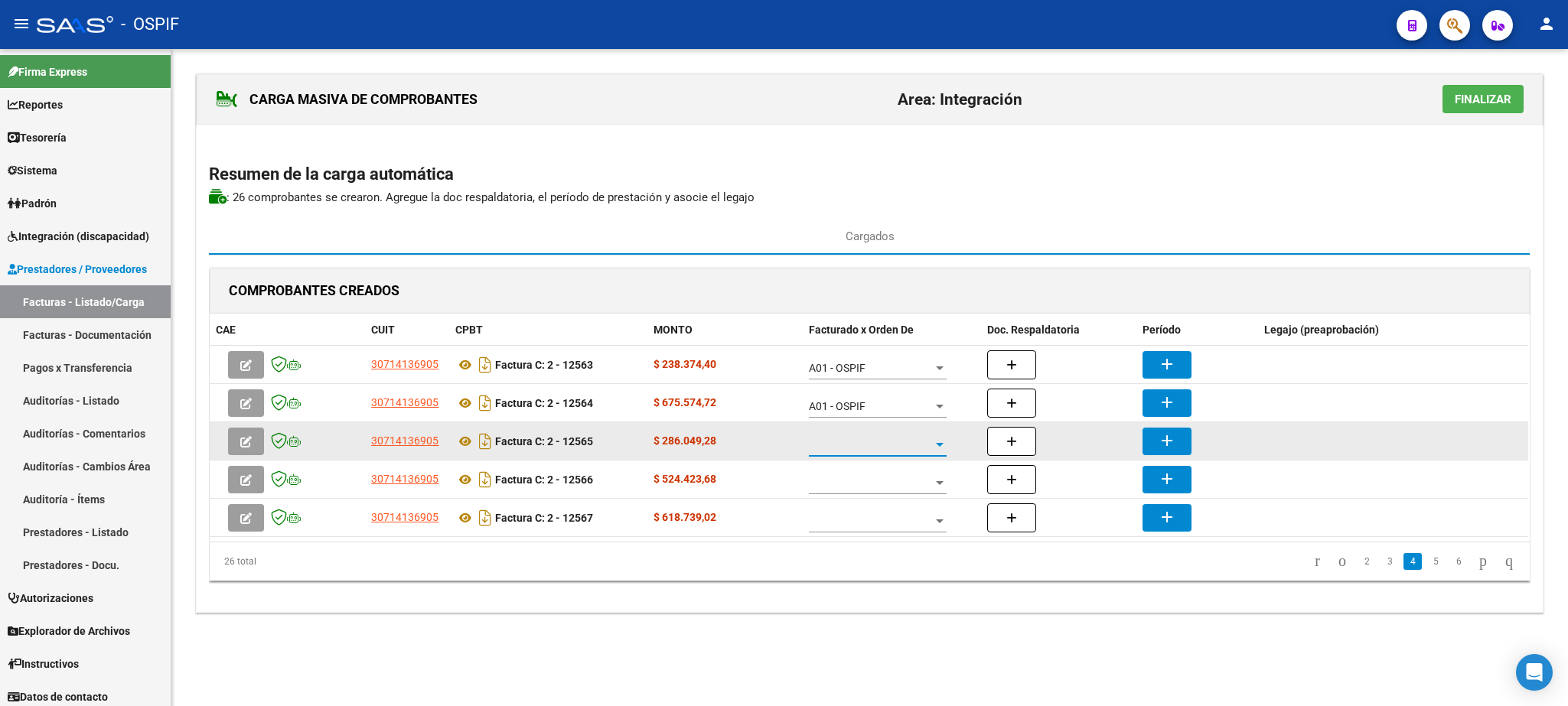
click at [895, 449] on span at bounding box center [871, 444] width 124 height 13
click at [895, 449] on span "A01 - OSPIF" at bounding box center [866, 447] width 114 height 32
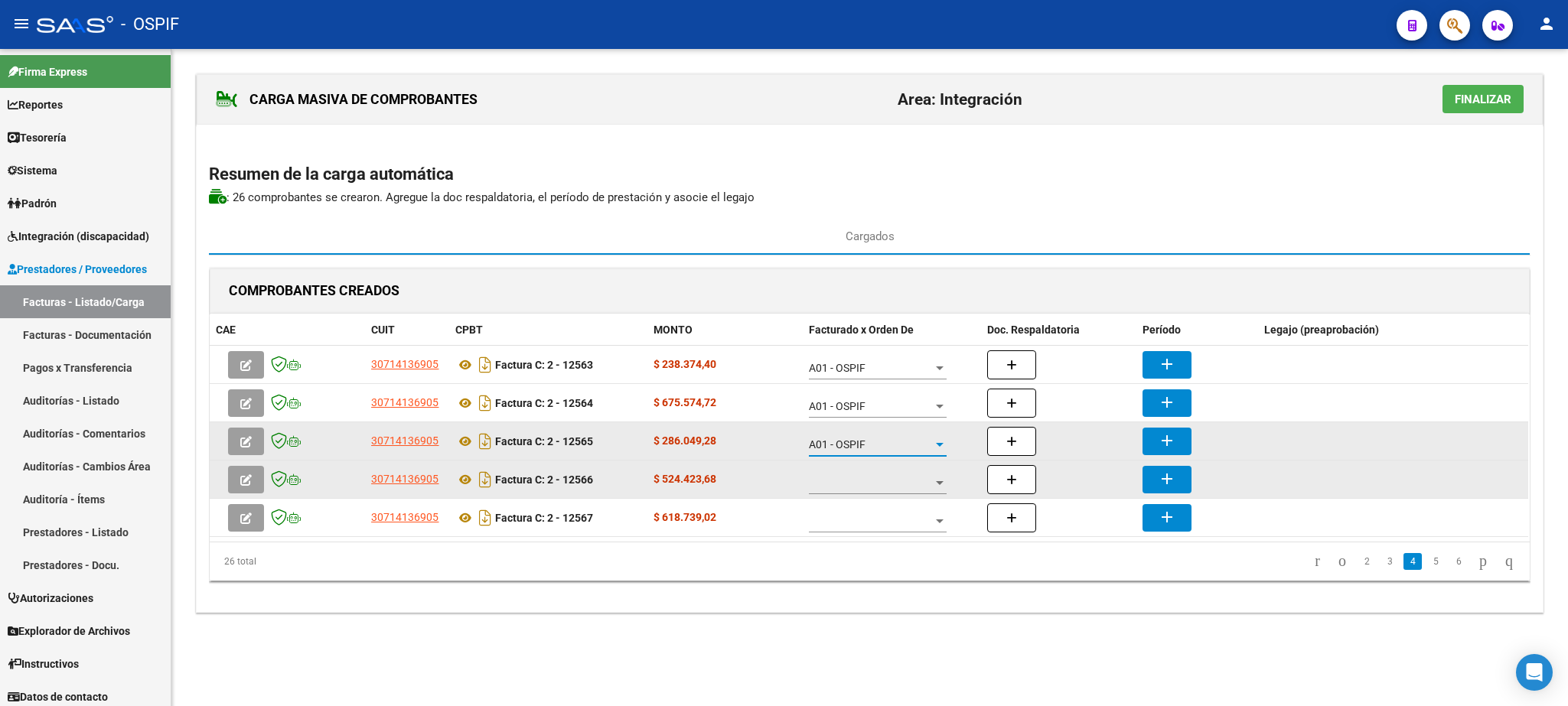
click at [902, 470] on div at bounding box center [877, 479] width 138 height 30
click at [902, 470] on span "A01 - OSPIF" at bounding box center [878, 485] width 138 height 32
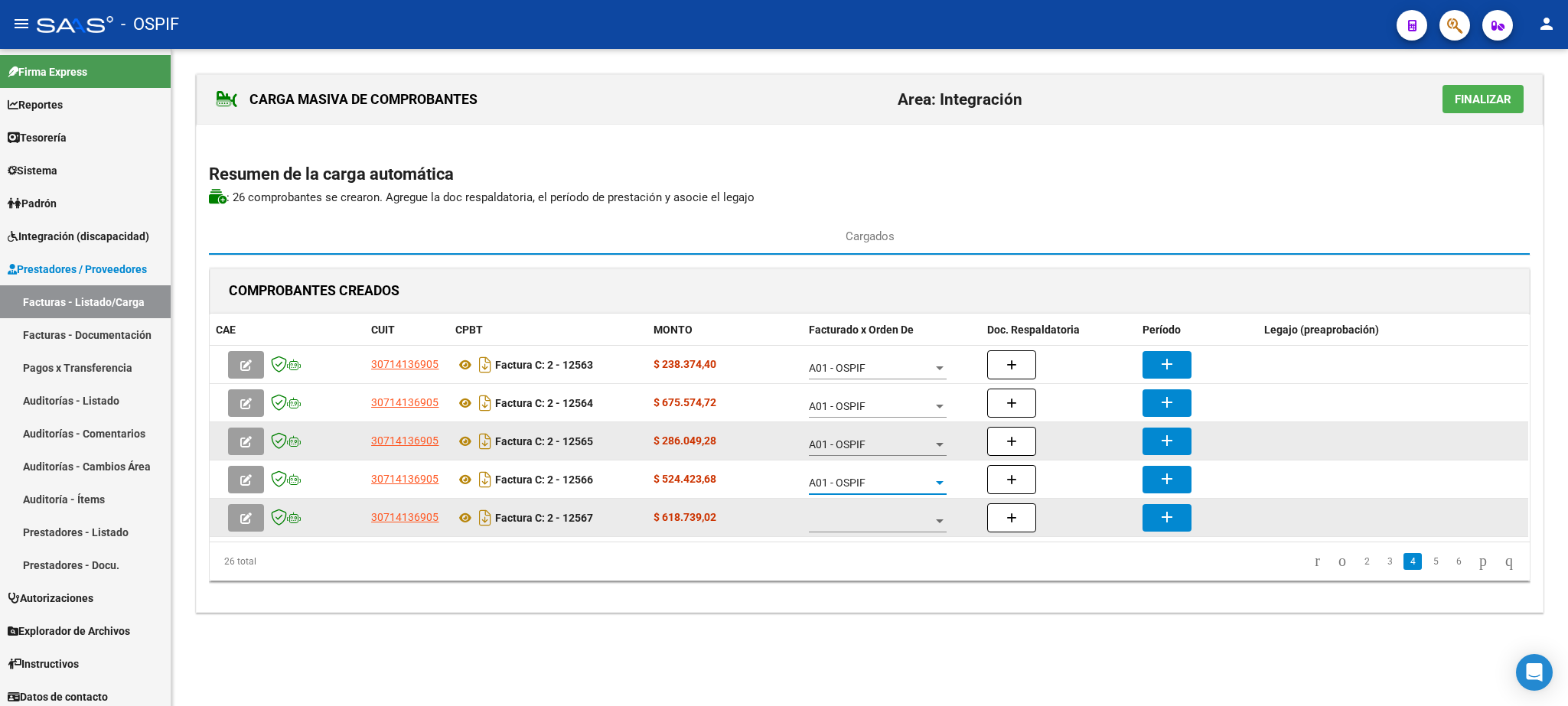
click at [902, 528] on span at bounding box center [871, 521] width 124 height 13
click at [902, 530] on span "A01 - OSPIF" at bounding box center [878, 524] width 138 height 32
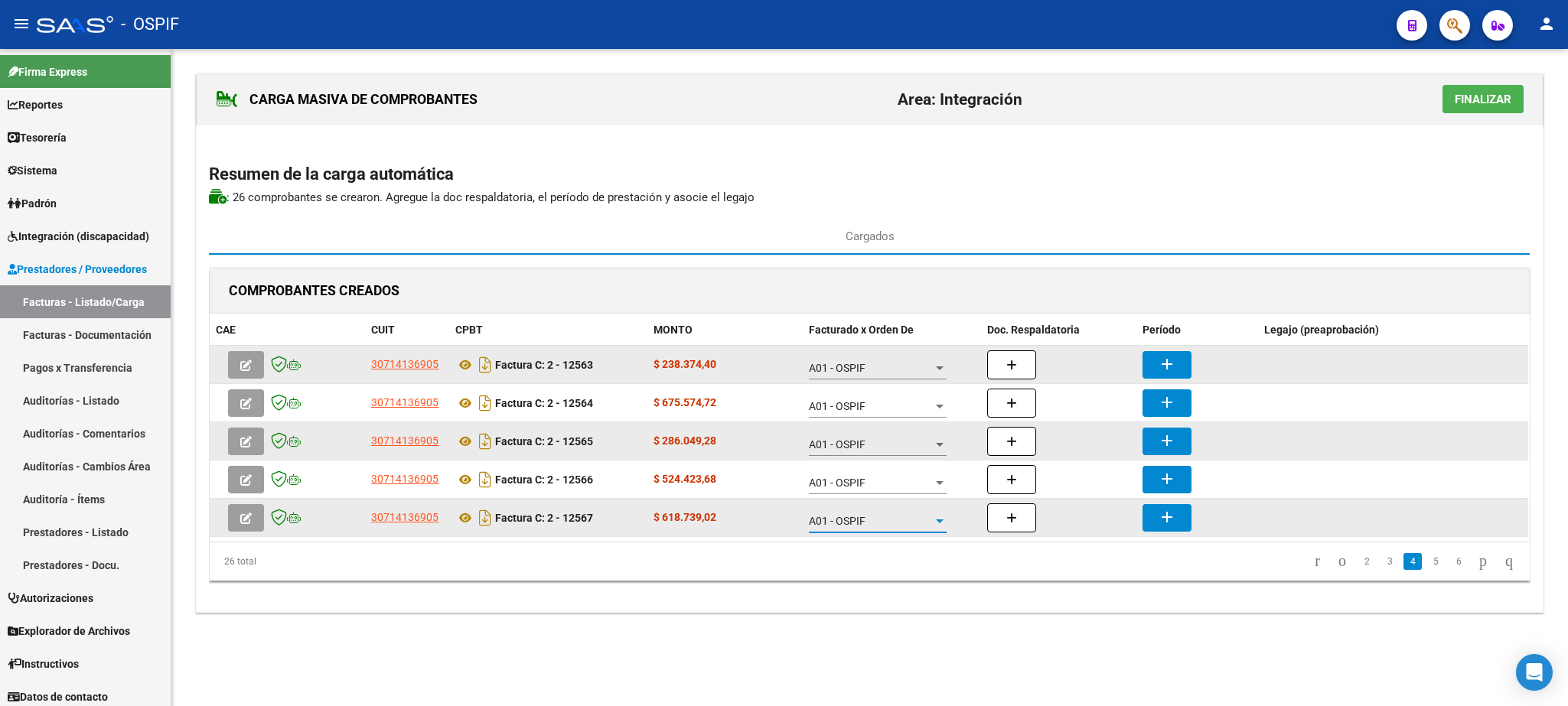
click at [1168, 379] on button "add" at bounding box center [1166, 365] width 49 height 27
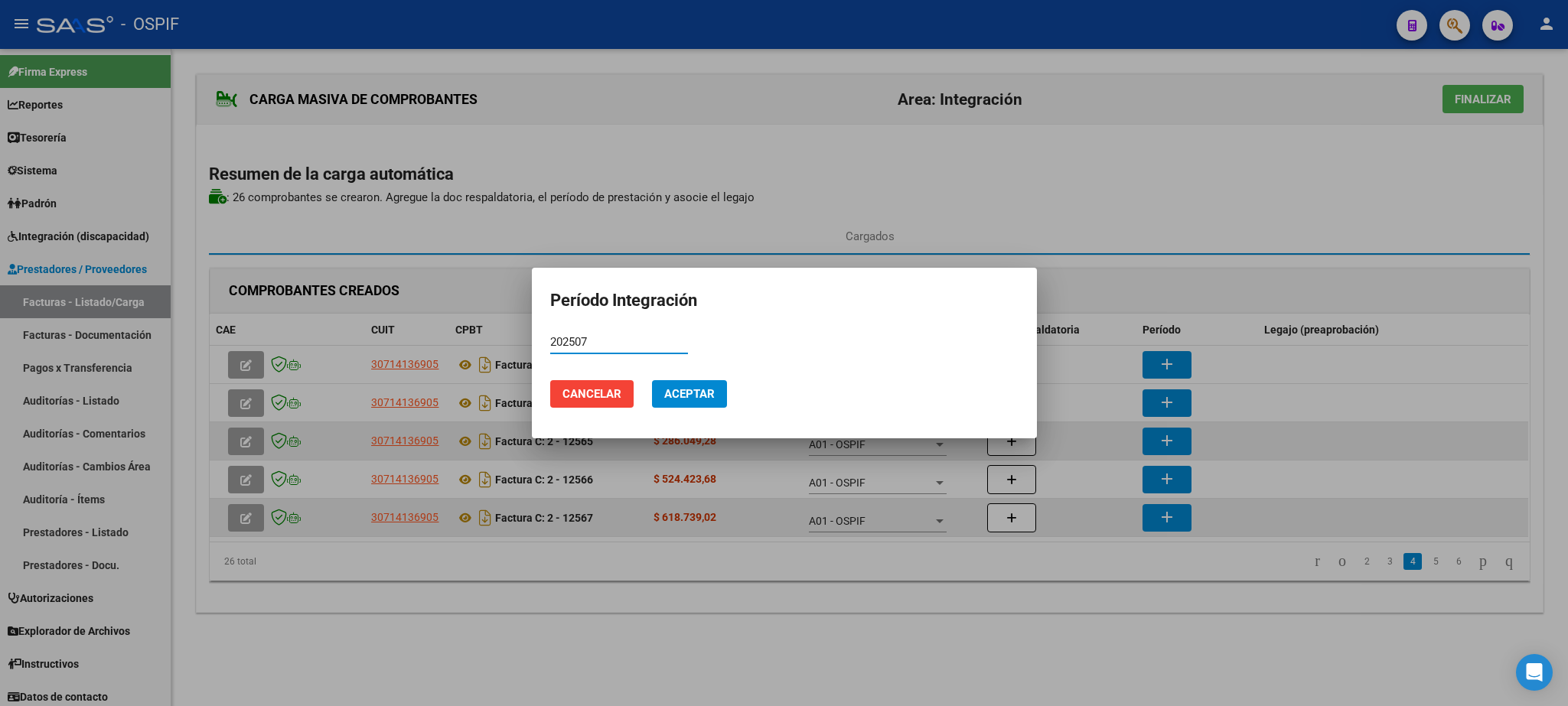
type input "202507"
click at [721, 392] on button "Aceptar" at bounding box center [689, 394] width 75 height 27
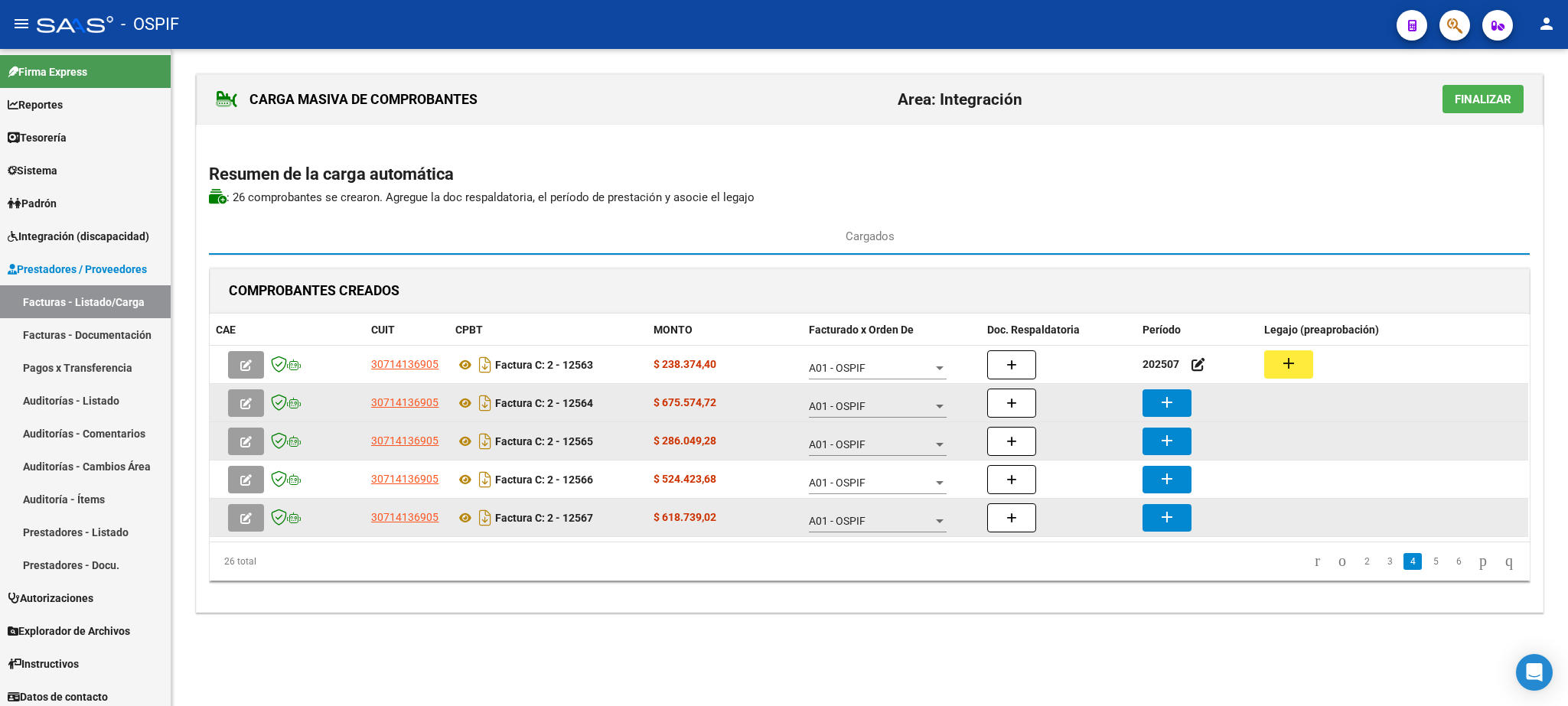
click at [1156, 420] on datatable-body-cell "add" at bounding box center [1197, 403] width 121 height 37
click at [1170, 408] on mat-icon "add" at bounding box center [1167, 402] width 19 height 19
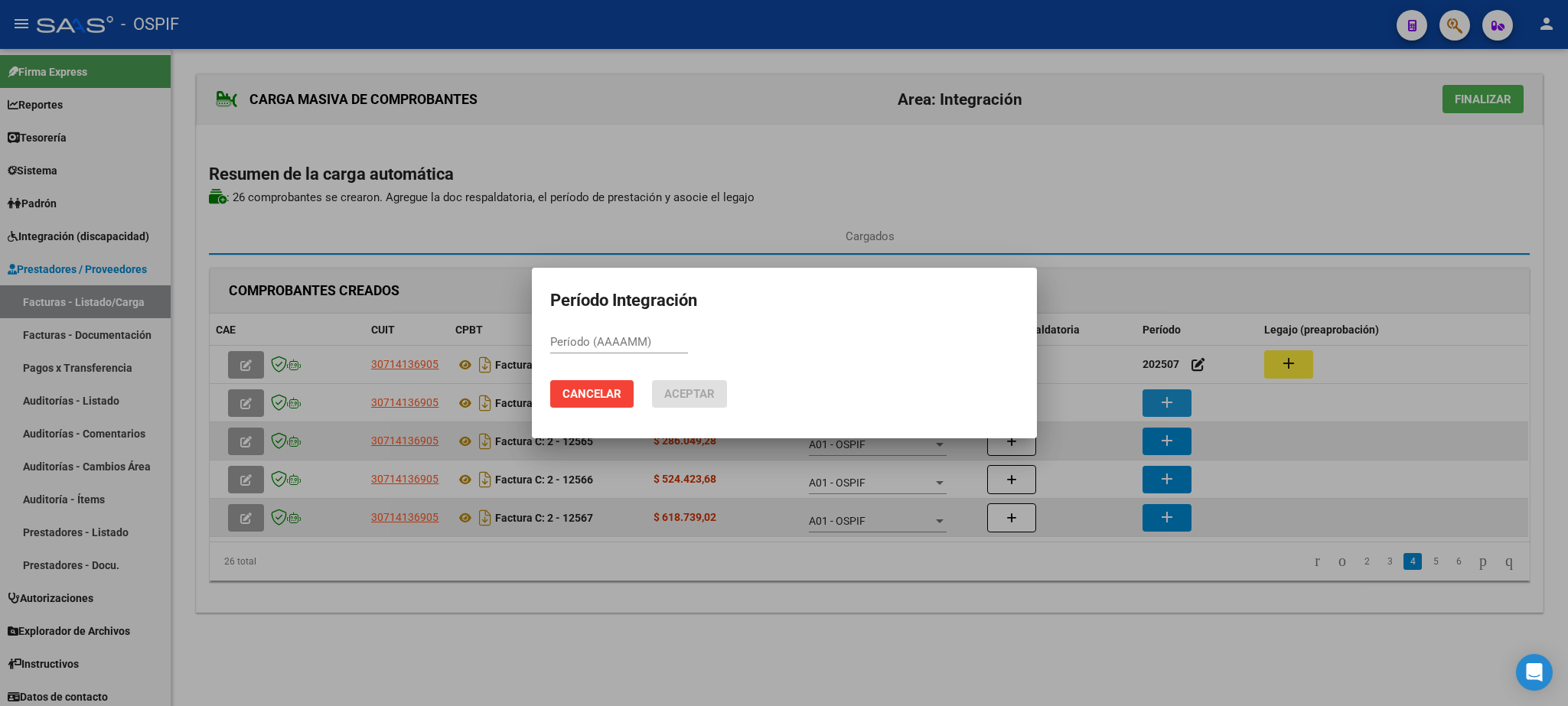
paste input "202507"
type input "202507"
click at [727, 389] on mat-dialog-actions "Cancelar Aceptar" at bounding box center [784, 394] width 469 height 52
click at [712, 390] on span "Aceptar" at bounding box center [689, 394] width 51 height 14
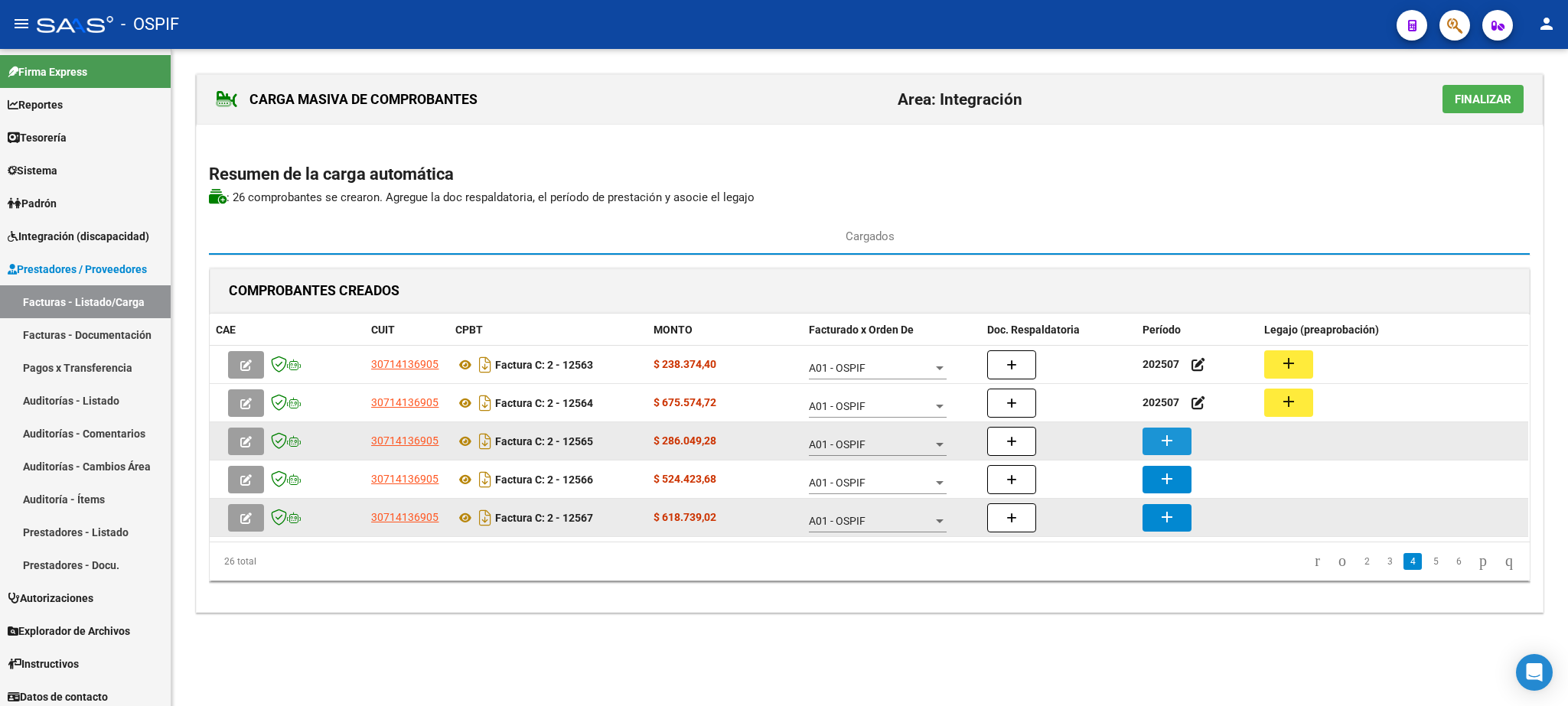
click at [1169, 447] on mat-icon "add" at bounding box center [1167, 440] width 19 height 19
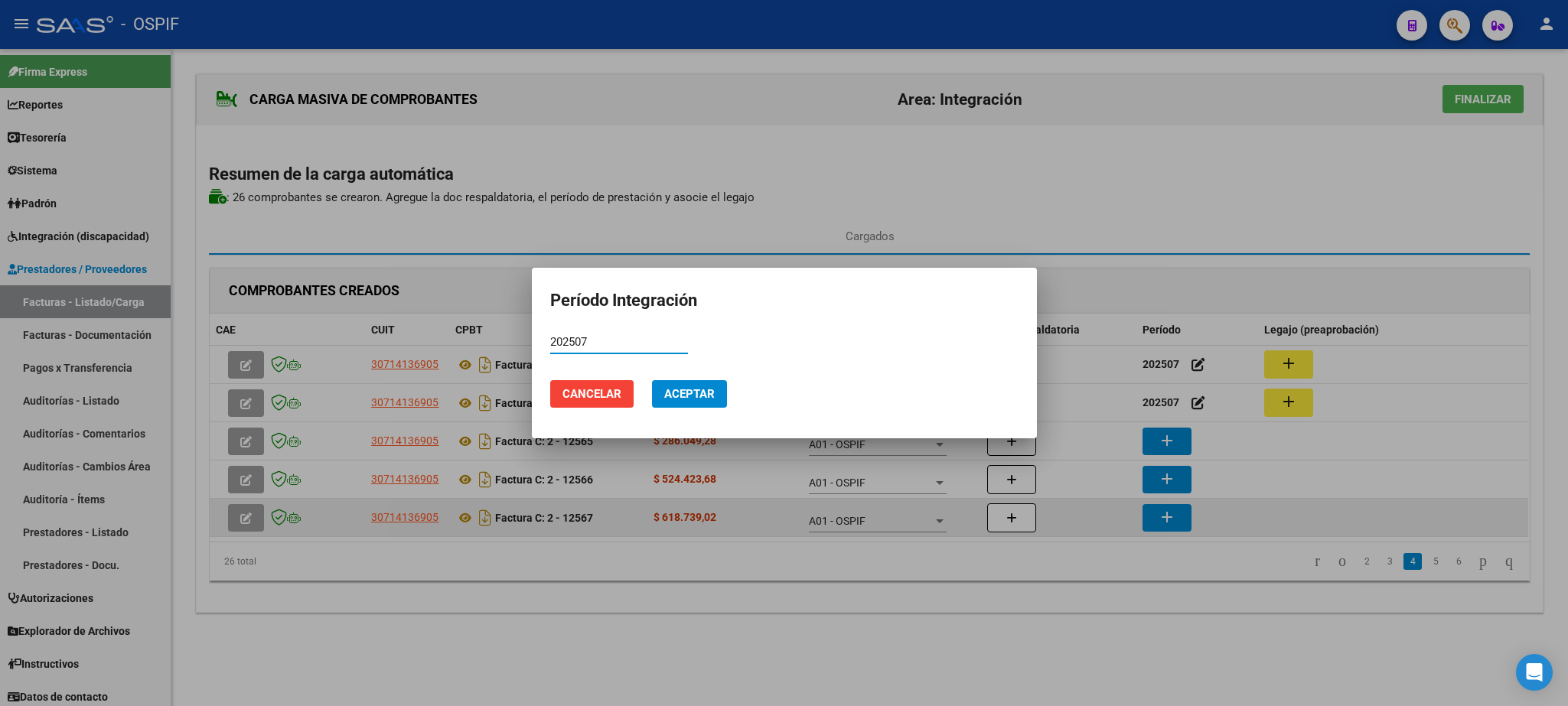
type input "202507"
click at [684, 394] on span "Aceptar" at bounding box center [689, 394] width 51 height 14
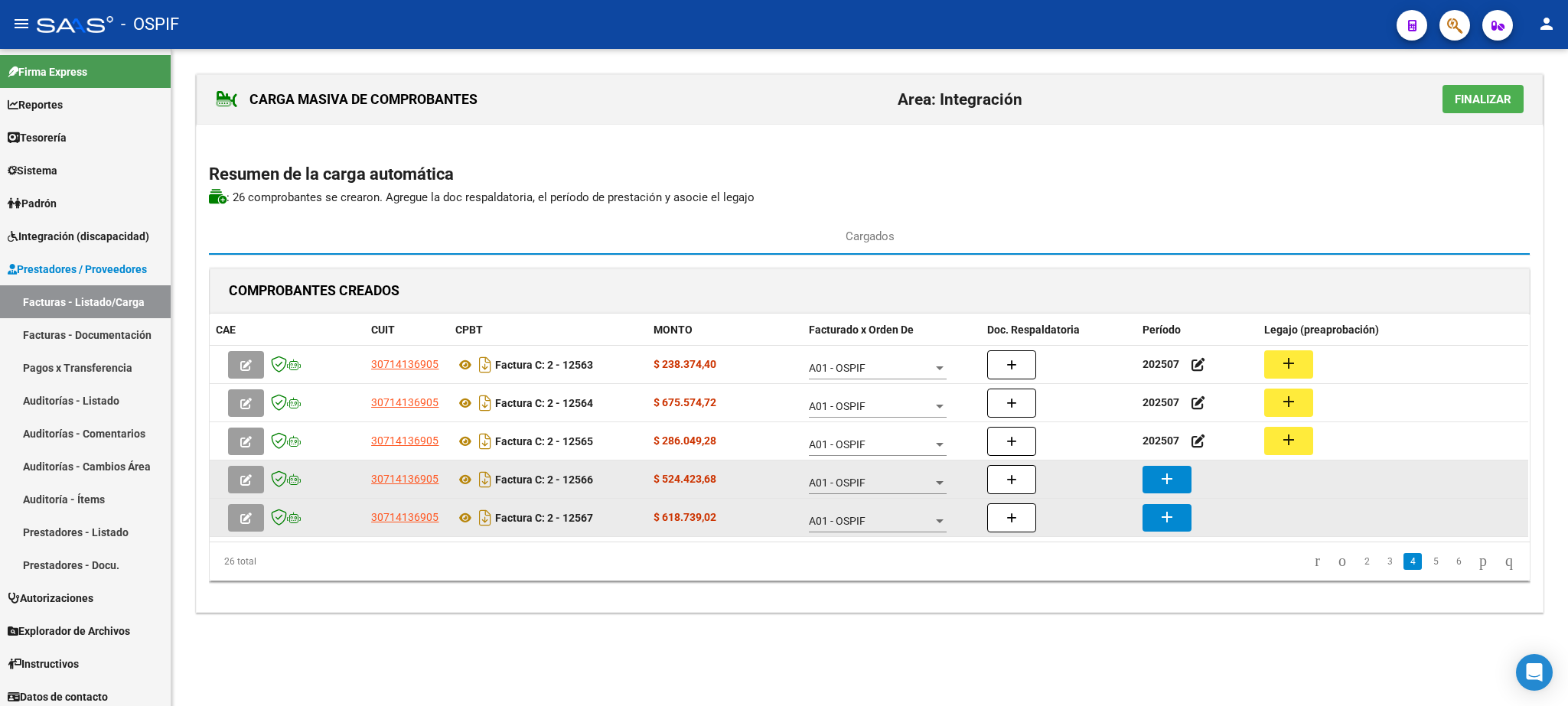
click at [1161, 486] on mat-icon "add" at bounding box center [1167, 478] width 19 height 19
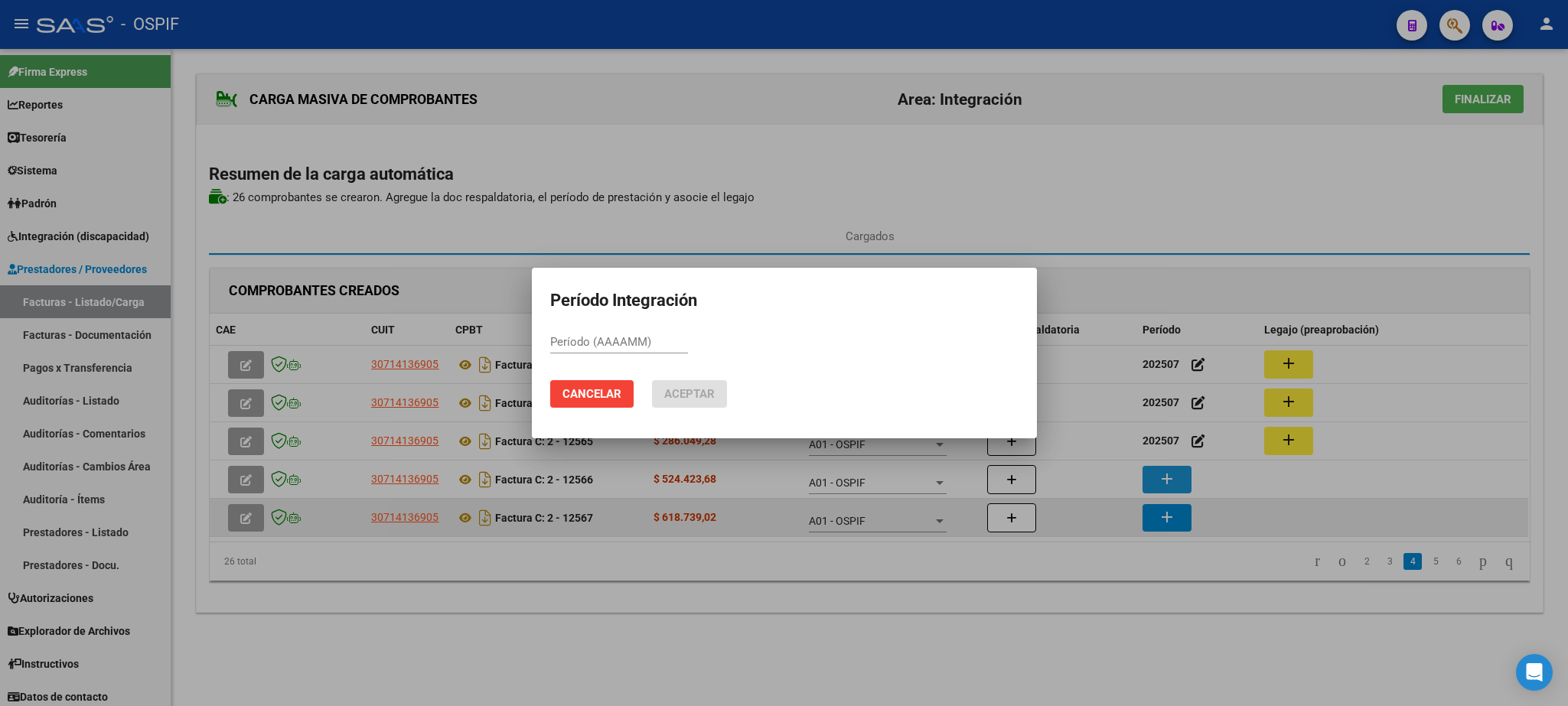
paste input "202507"
type input "202507"
click at [686, 402] on button "Aceptar" at bounding box center [689, 394] width 75 height 27
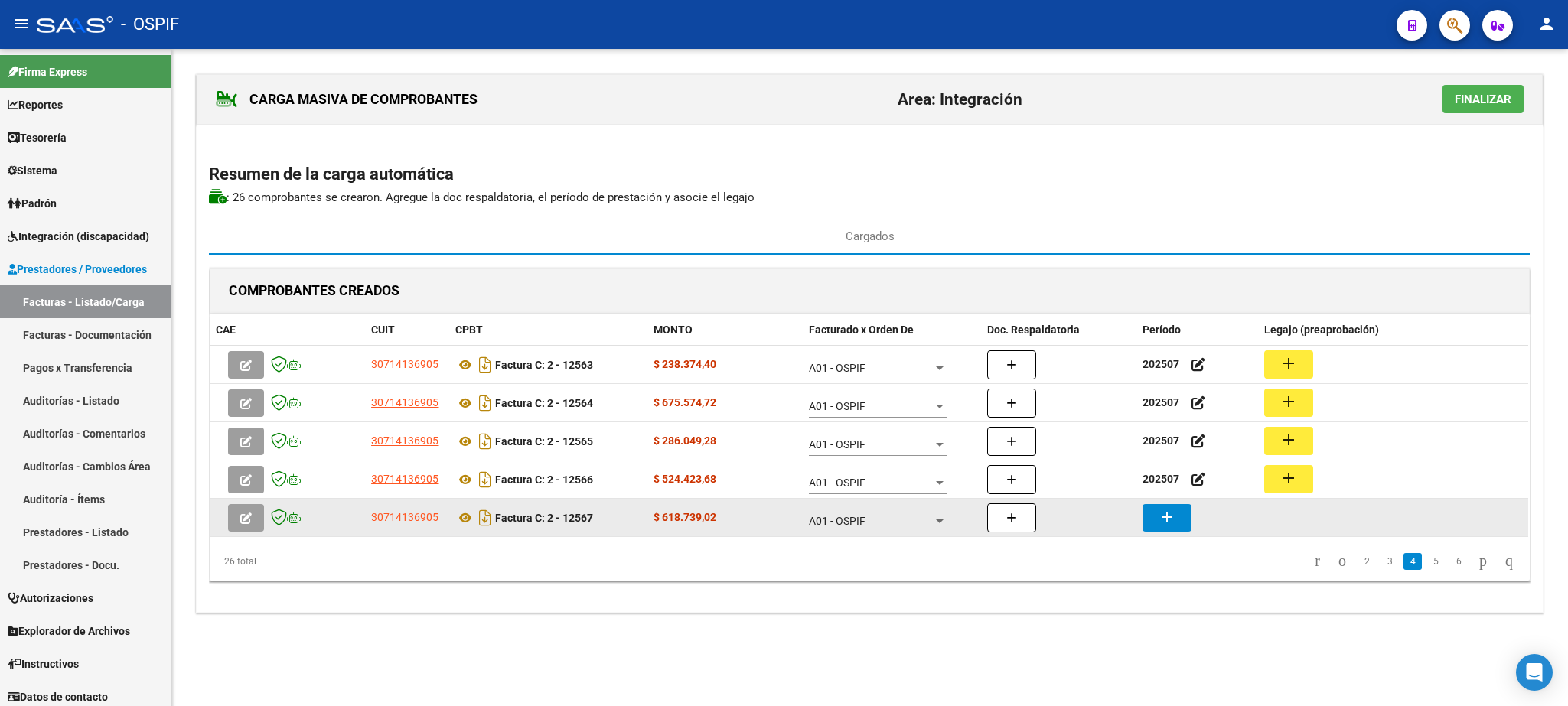
click at [1154, 518] on button "add" at bounding box center [1166, 517] width 49 height 27
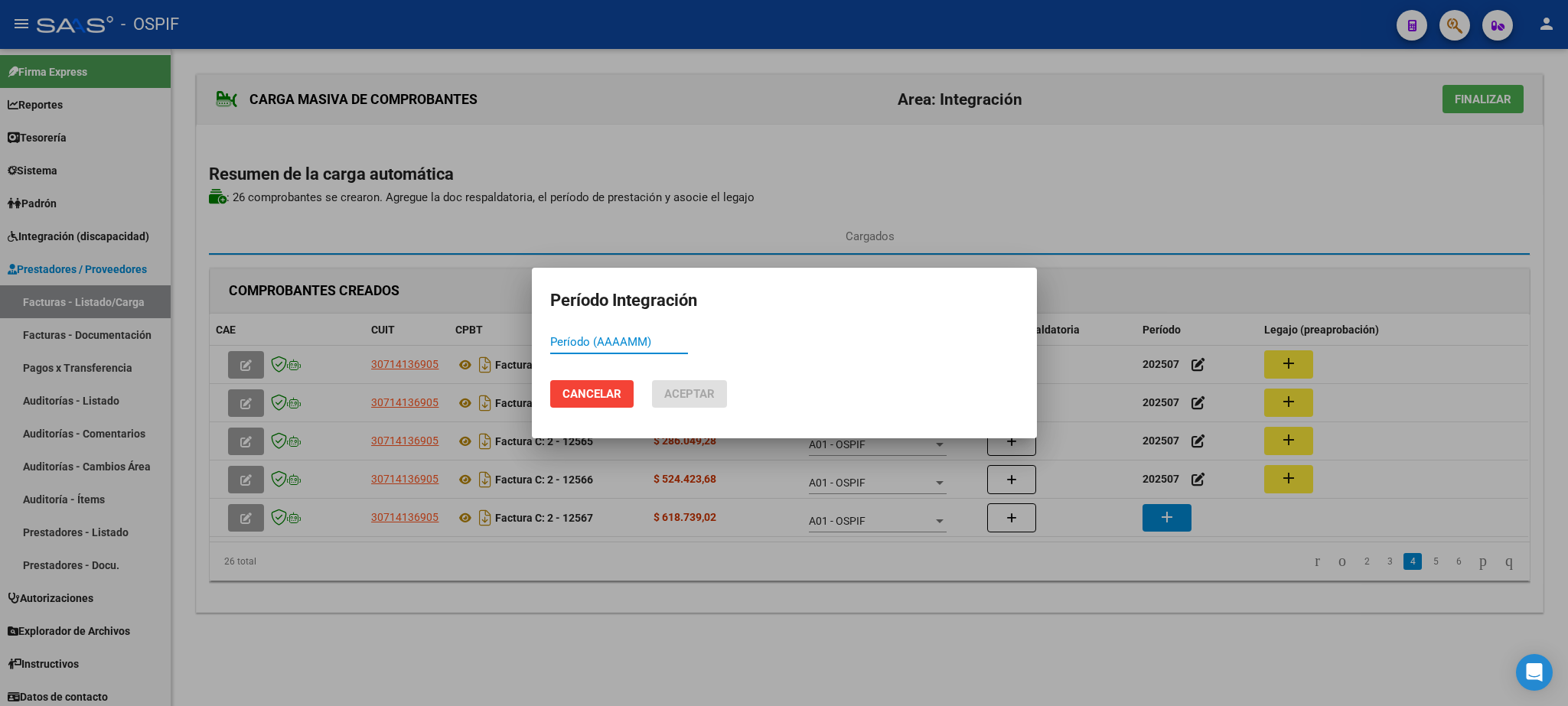
paste input "202507"
type input "202507"
click at [699, 392] on span "Aceptar" at bounding box center [689, 394] width 51 height 14
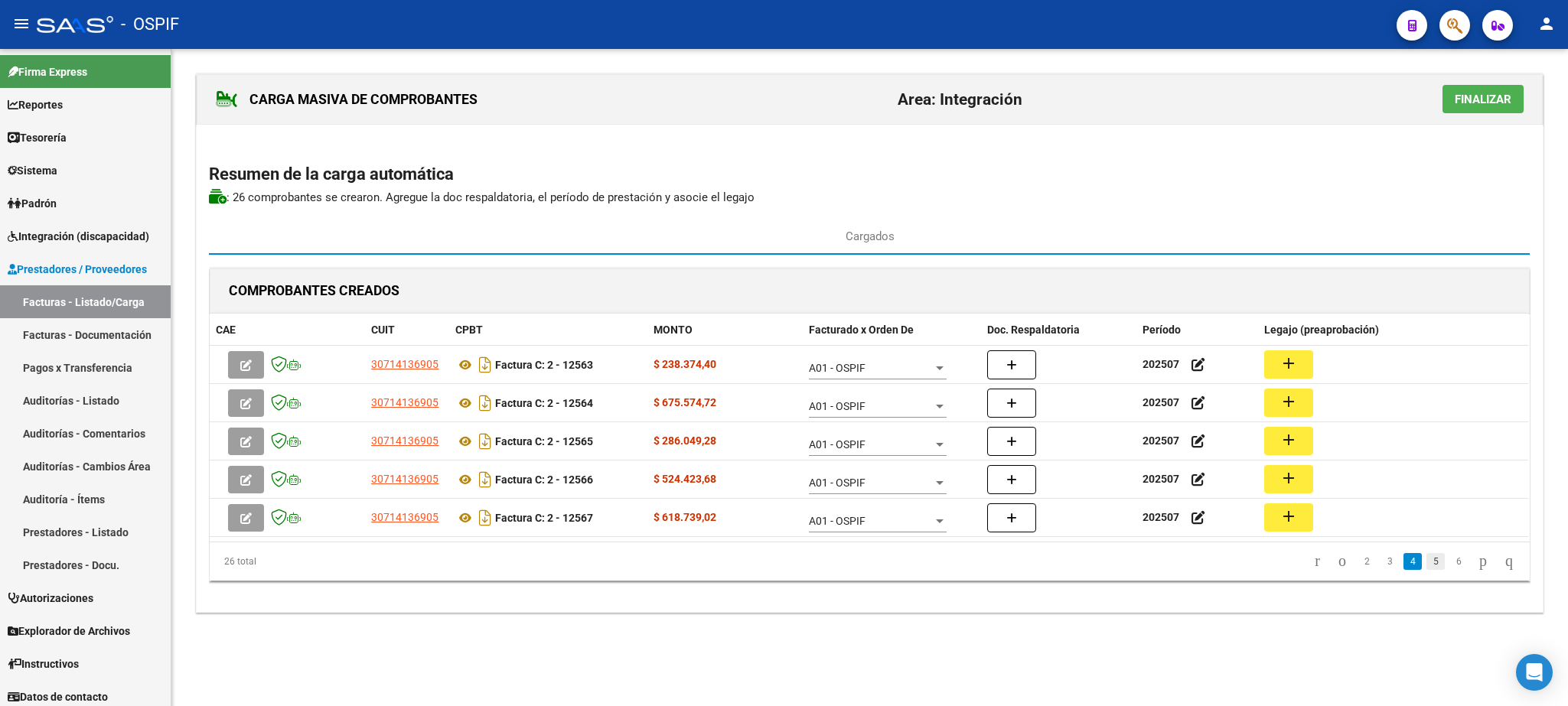
click at [1426, 566] on link "5" at bounding box center [1435, 561] width 19 height 17
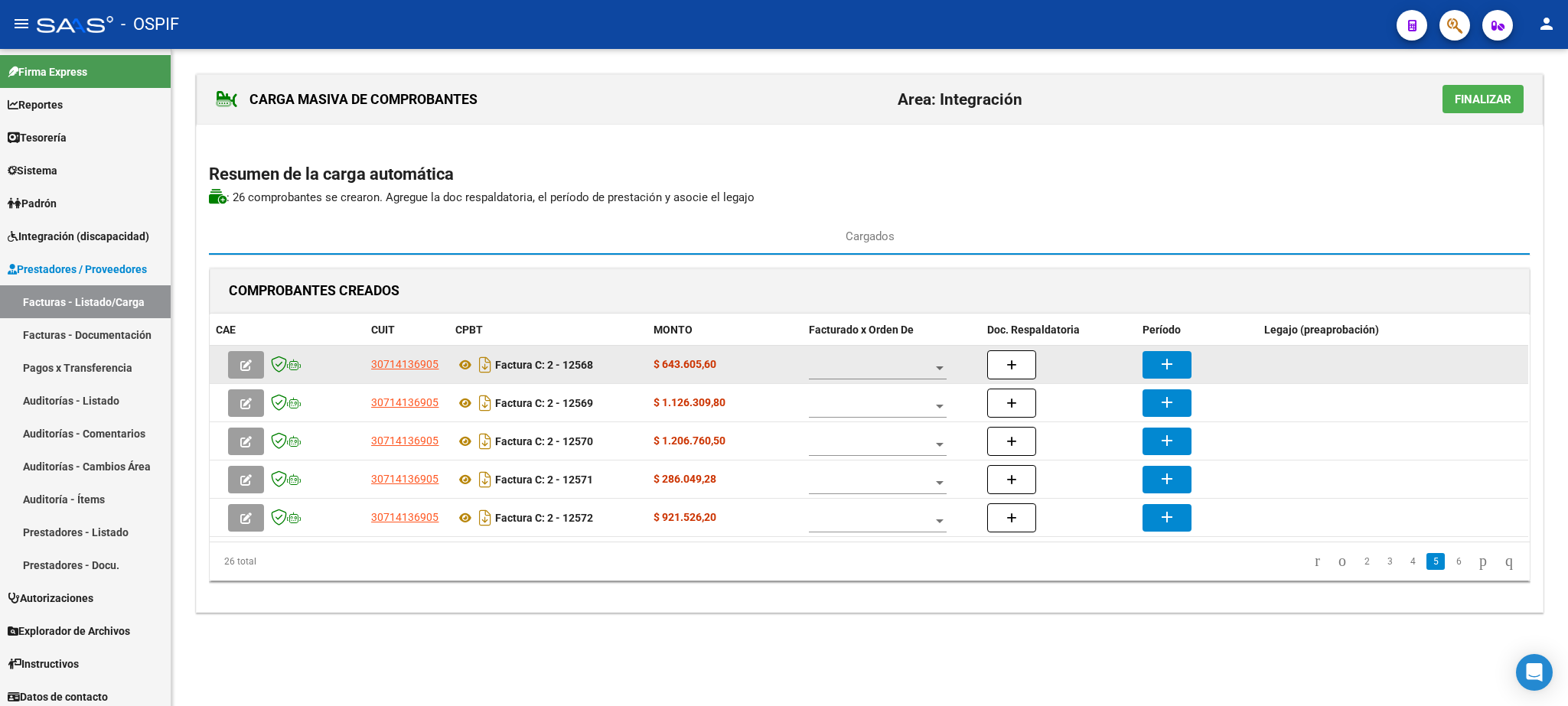
click at [893, 369] on span at bounding box center [871, 368] width 124 height 13
click at [893, 369] on span "A01 - OSPIF" at bounding box center [878, 371] width 138 height 32
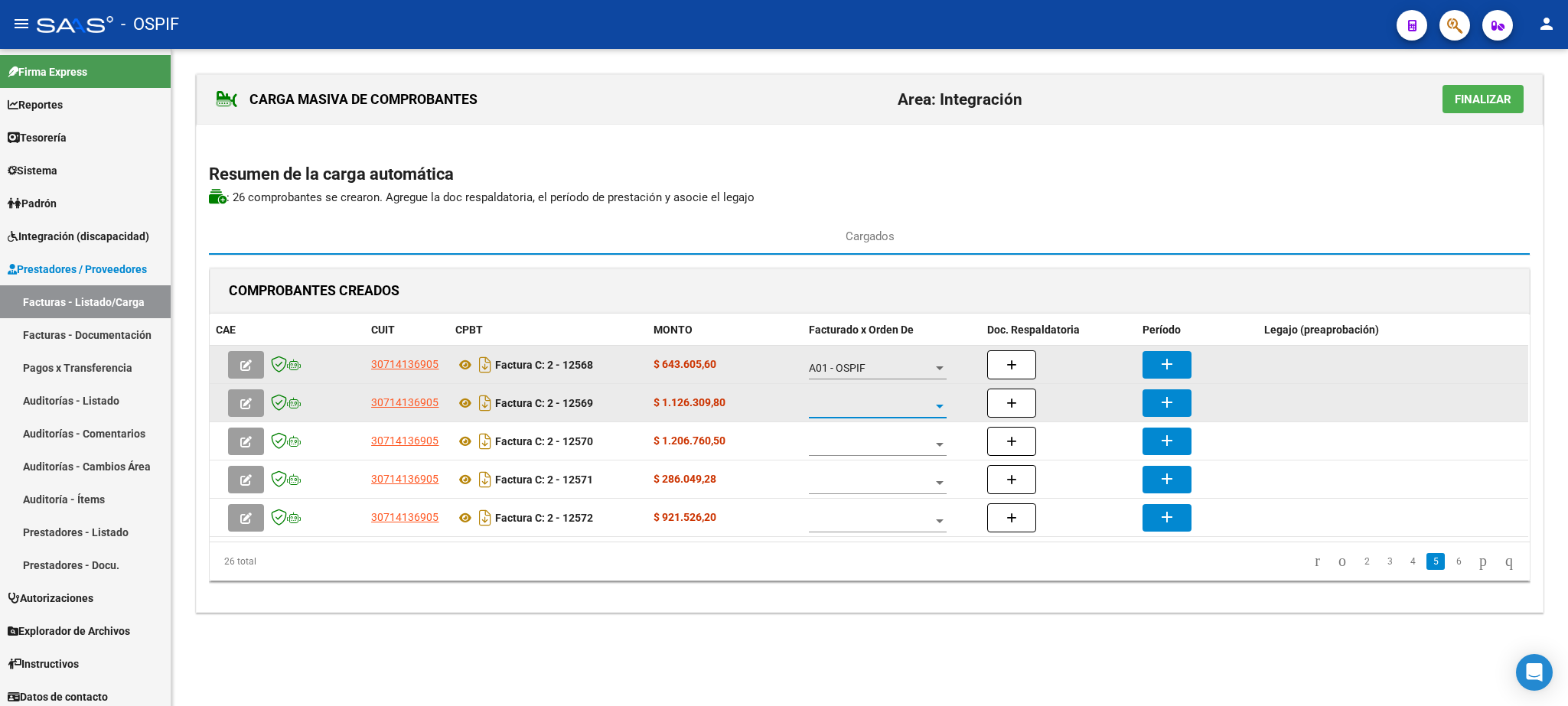
click at [903, 408] on span at bounding box center [871, 406] width 124 height 13
click at [903, 408] on span "A01 - OSPIF" at bounding box center [878, 409] width 138 height 32
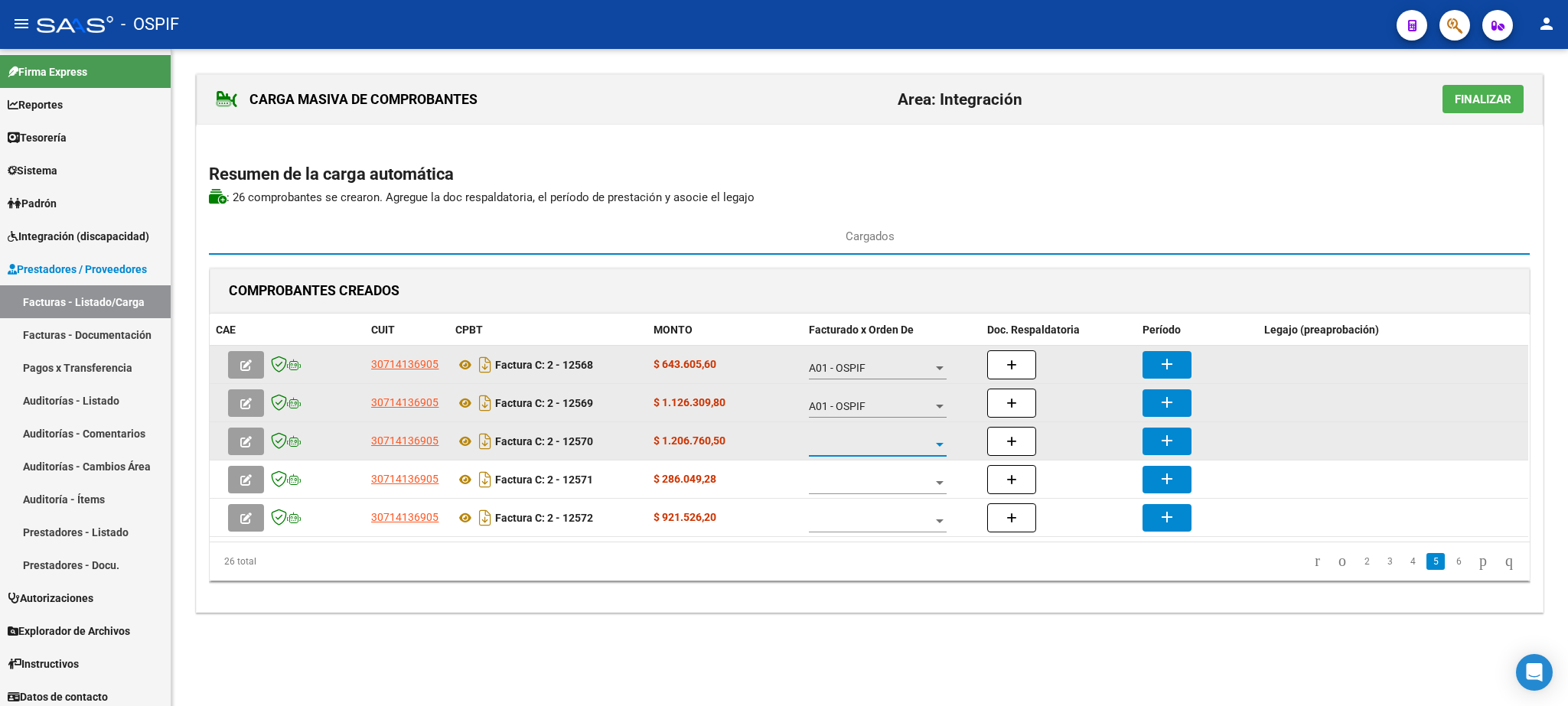
click at [902, 451] on span at bounding box center [871, 444] width 124 height 13
click at [902, 451] on span "A01 - OSPIF" at bounding box center [878, 447] width 138 height 32
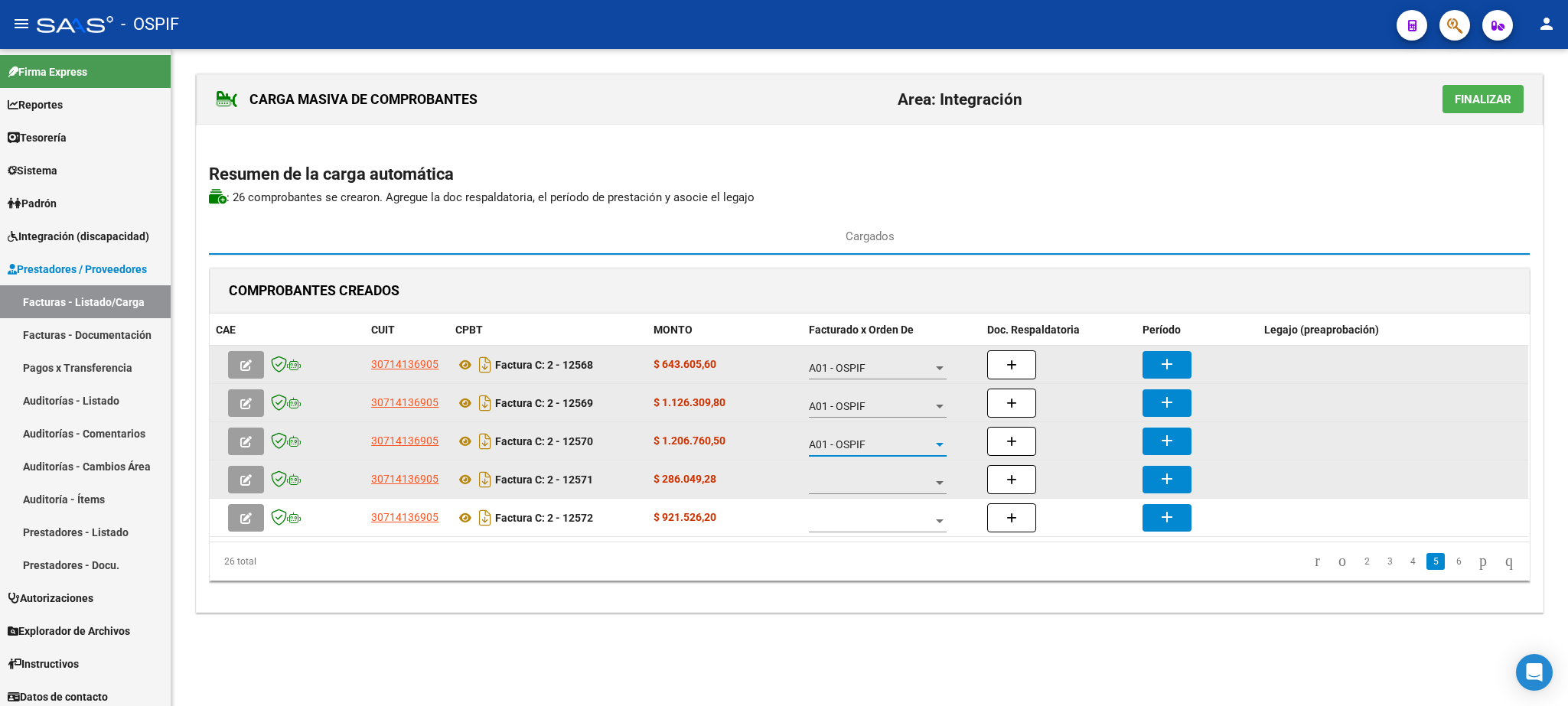
click at [904, 490] on span at bounding box center [871, 482] width 124 height 13
click at [904, 490] on span "A01 - OSPIF" at bounding box center [878, 485] width 138 height 32
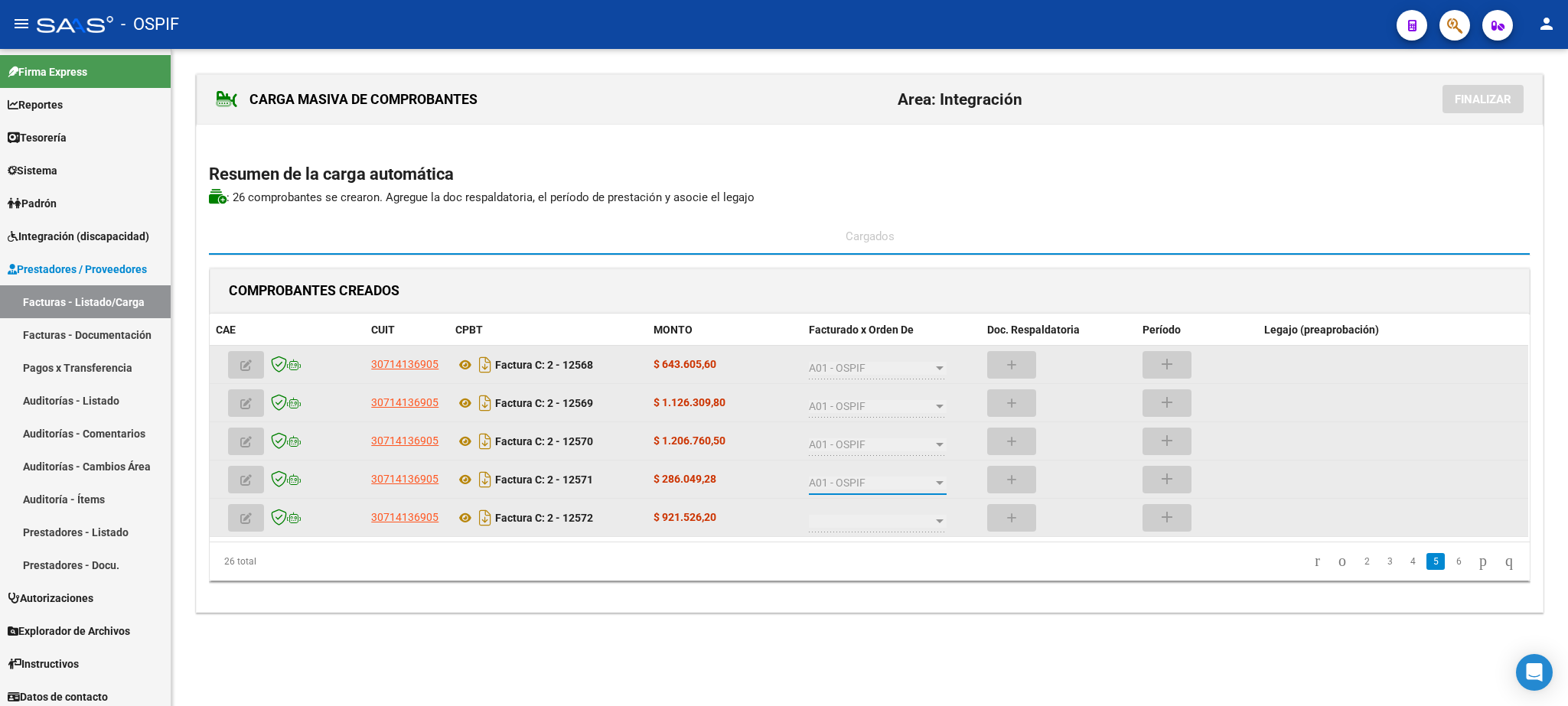
click at [910, 521] on span at bounding box center [871, 521] width 124 height 13
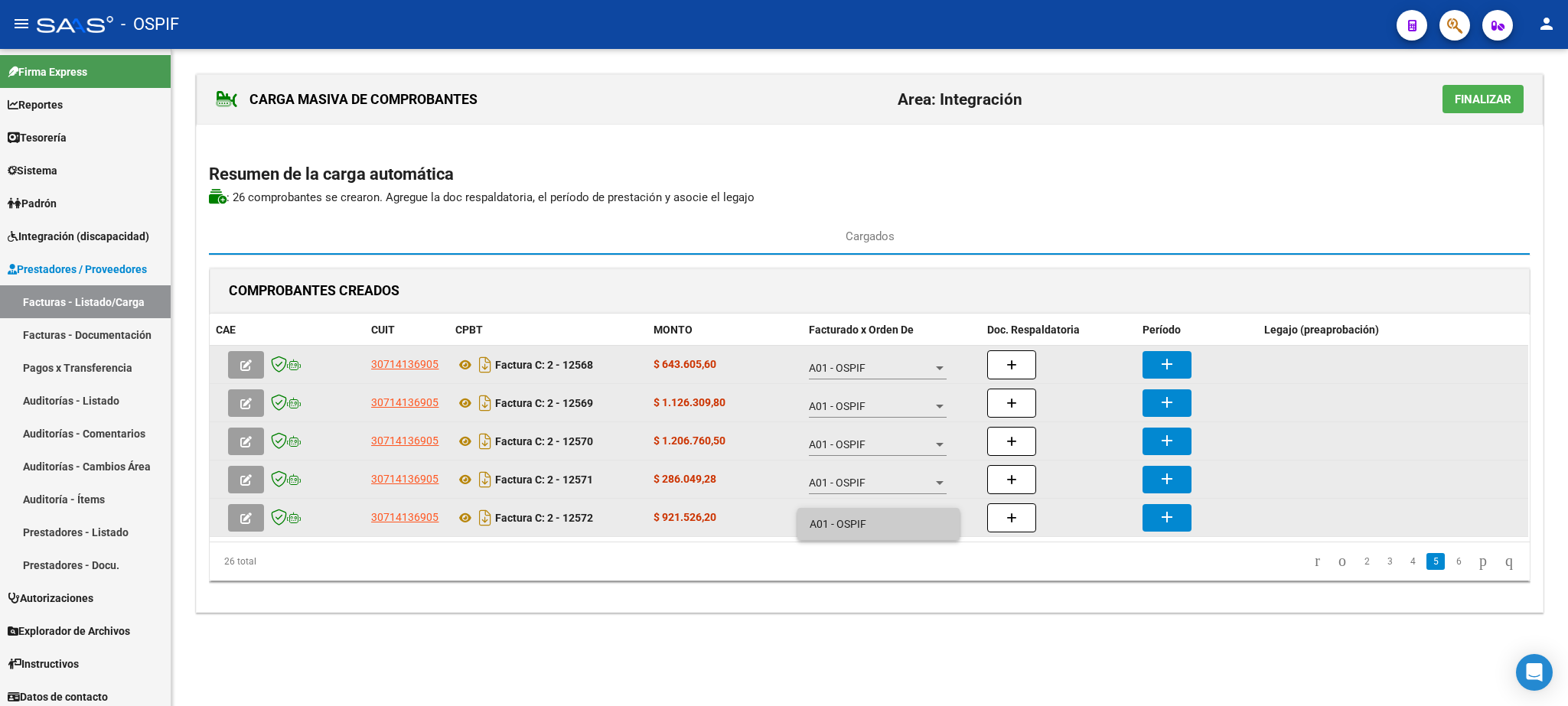
click at [910, 521] on span "A01 - OSPIF" at bounding box center [878, 524] width 138 height 32
click at [1176, 364] on mat-icon "add" at bounding box center [1167, 364] width 19 height 19
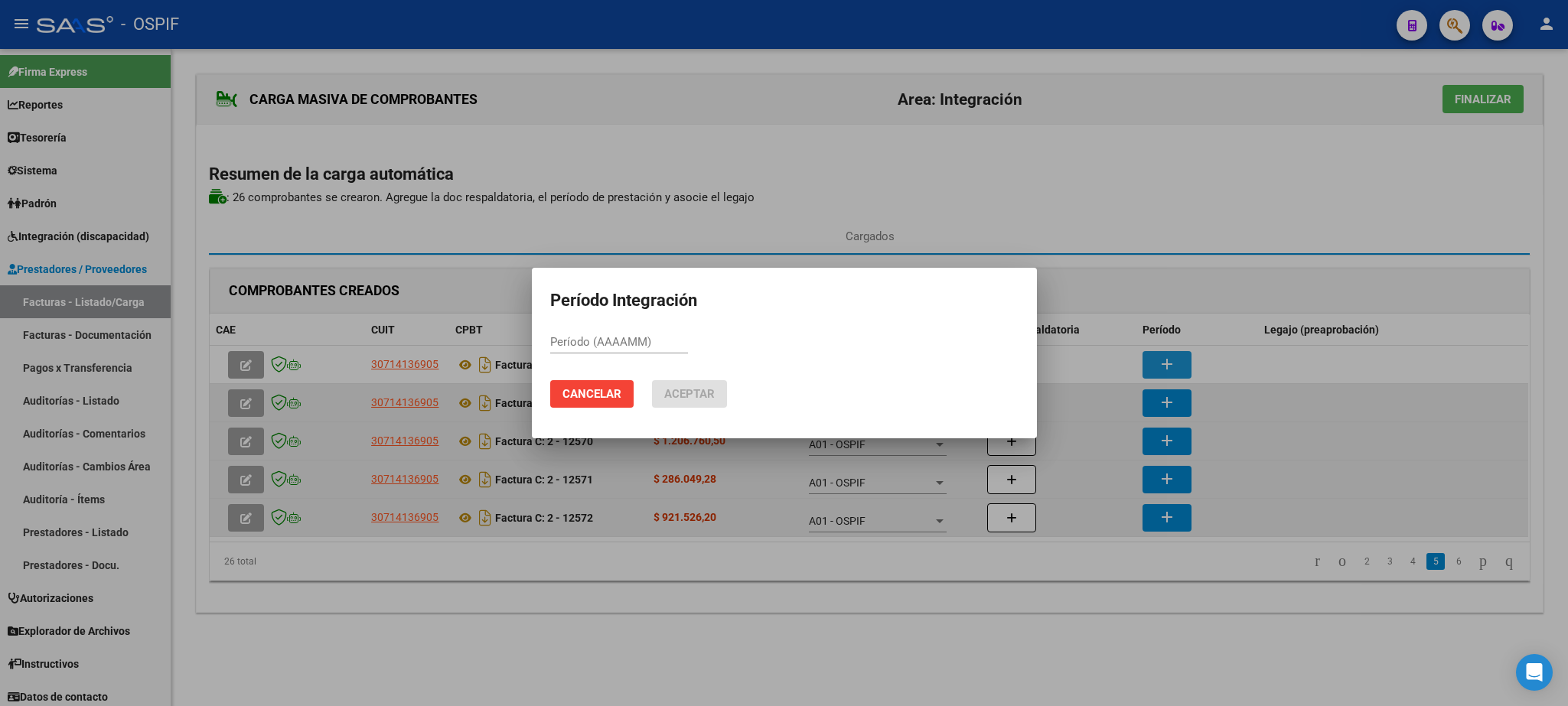
paste input "202507"
type input "202507"
click at [706, 392] on span "Aceptar" at bounding box center [689, 394] width 51 height 14
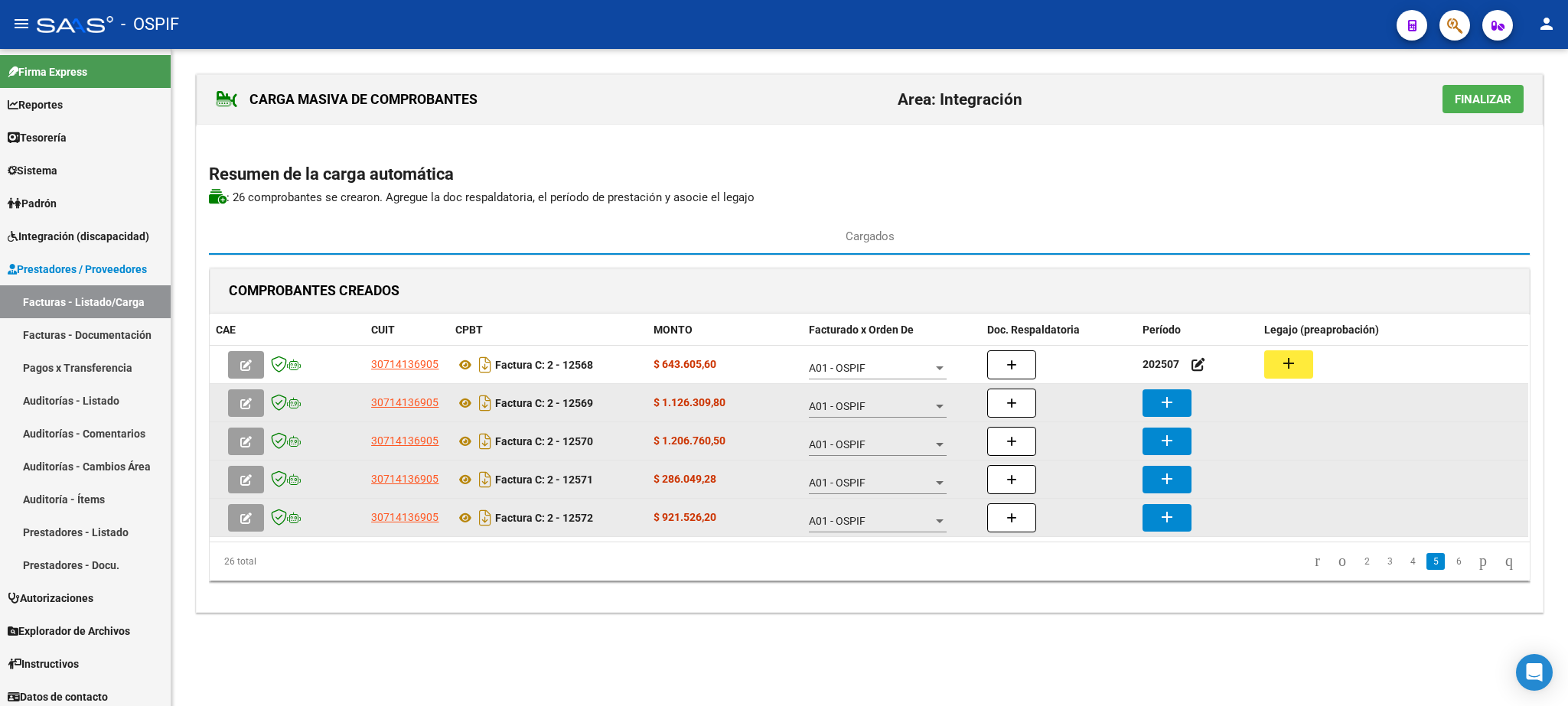
click at [1186, 402] on button "add" at bounding box center [1166, 403] width 49 height 27
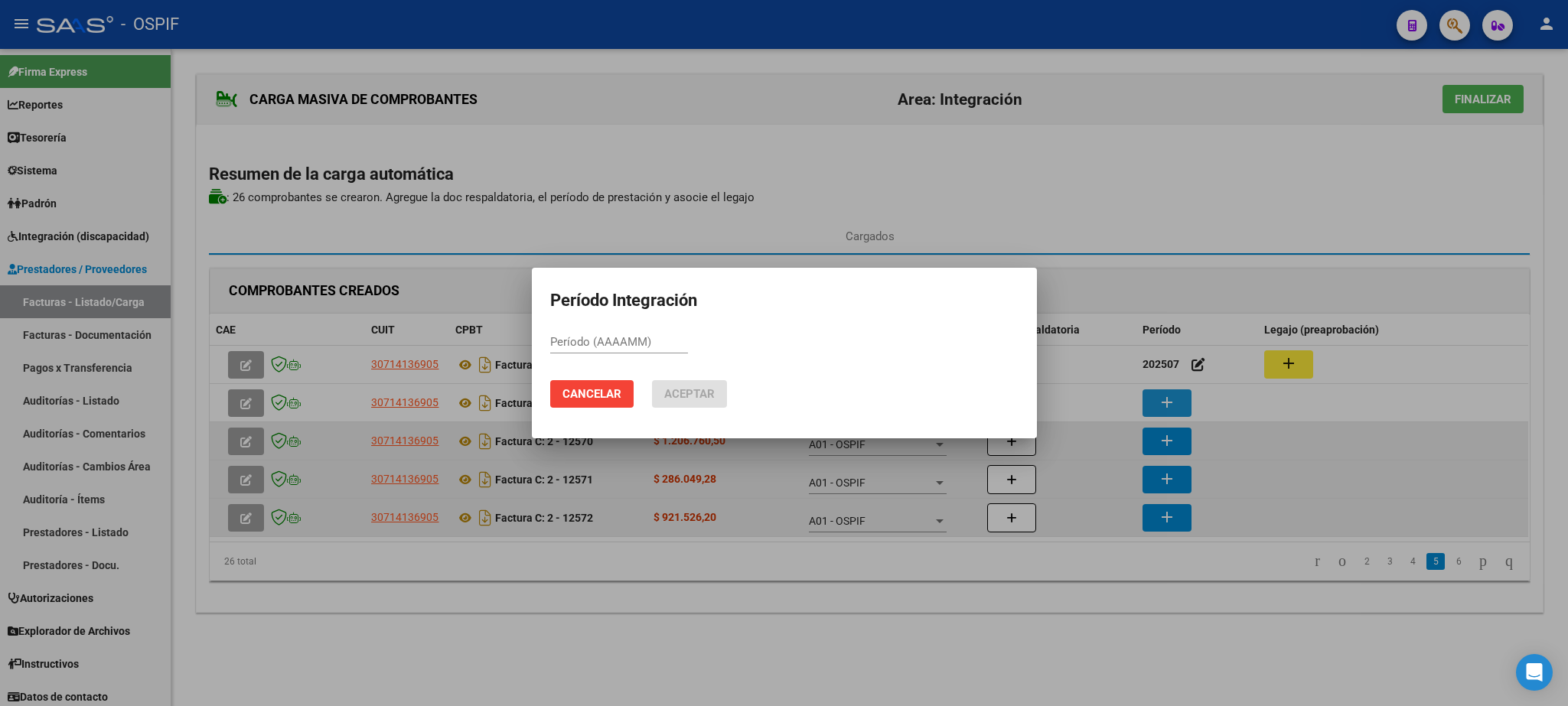
paste input "202507"
type input "202507"
click at [709, 395] on span "Aceptar" at bounding box center [689, 394] width 51 height 14
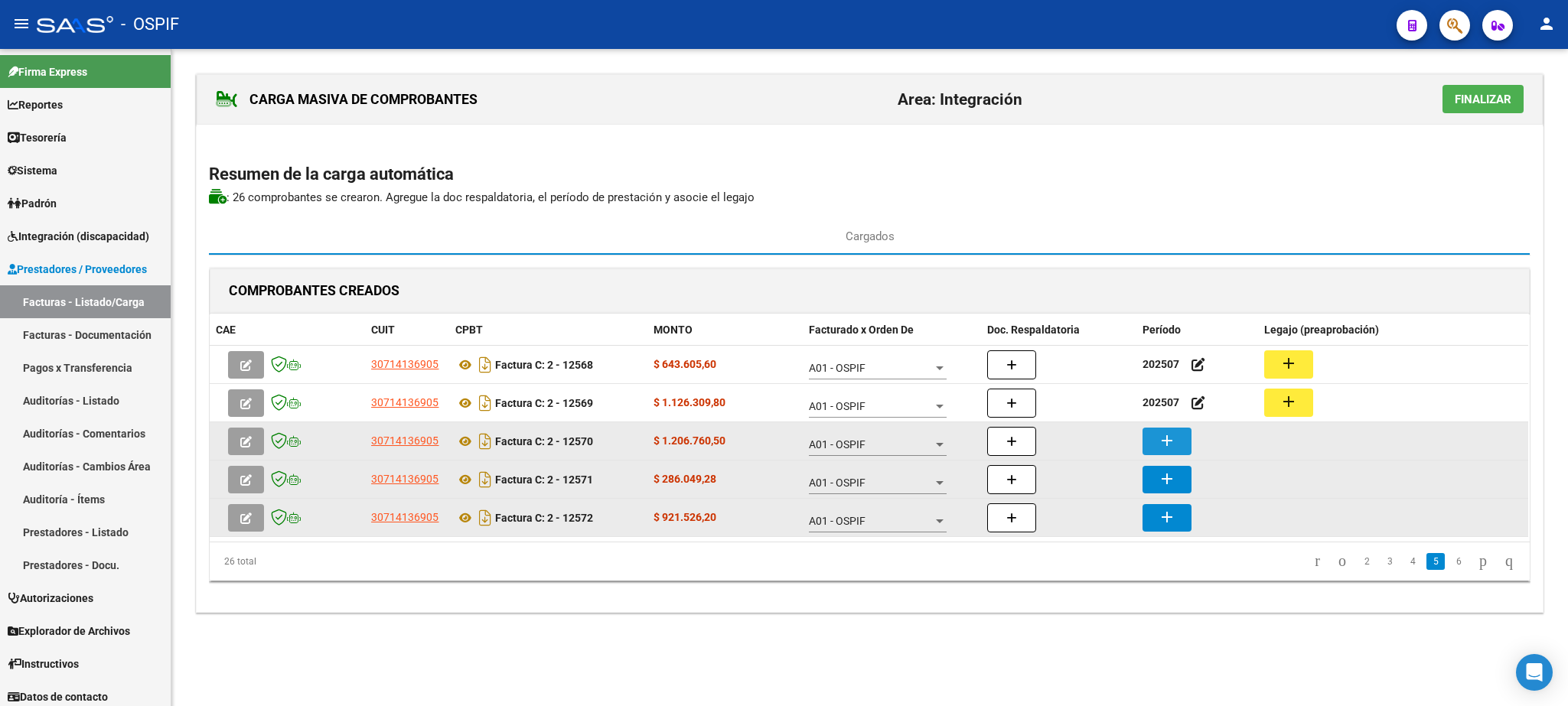
click at [1150, 447] on button "add" at bounding box center [1166, 441] width 49 height 27
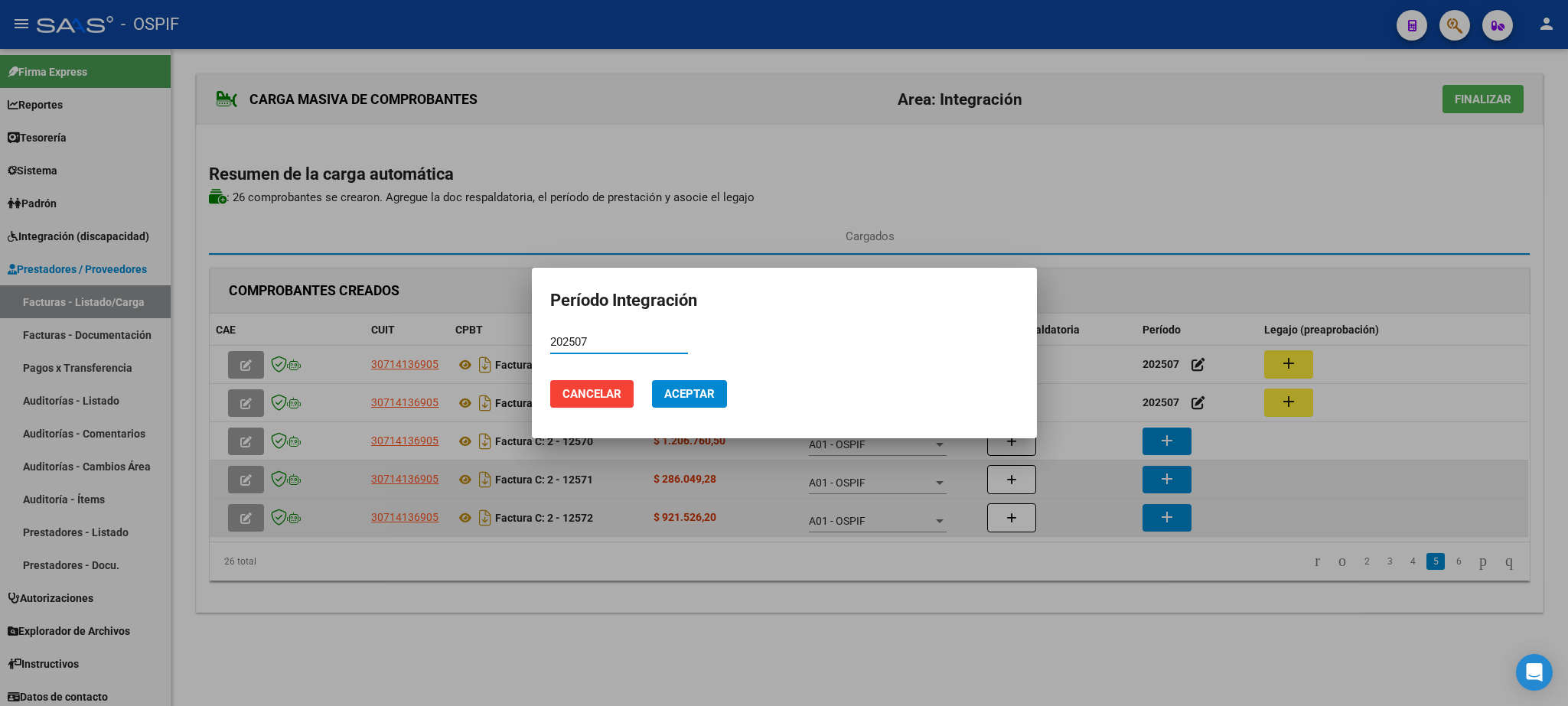
type input "202507"
click at [697, 397] on span "Aceptar" at bounding box center [689, 394] width 51 height 14
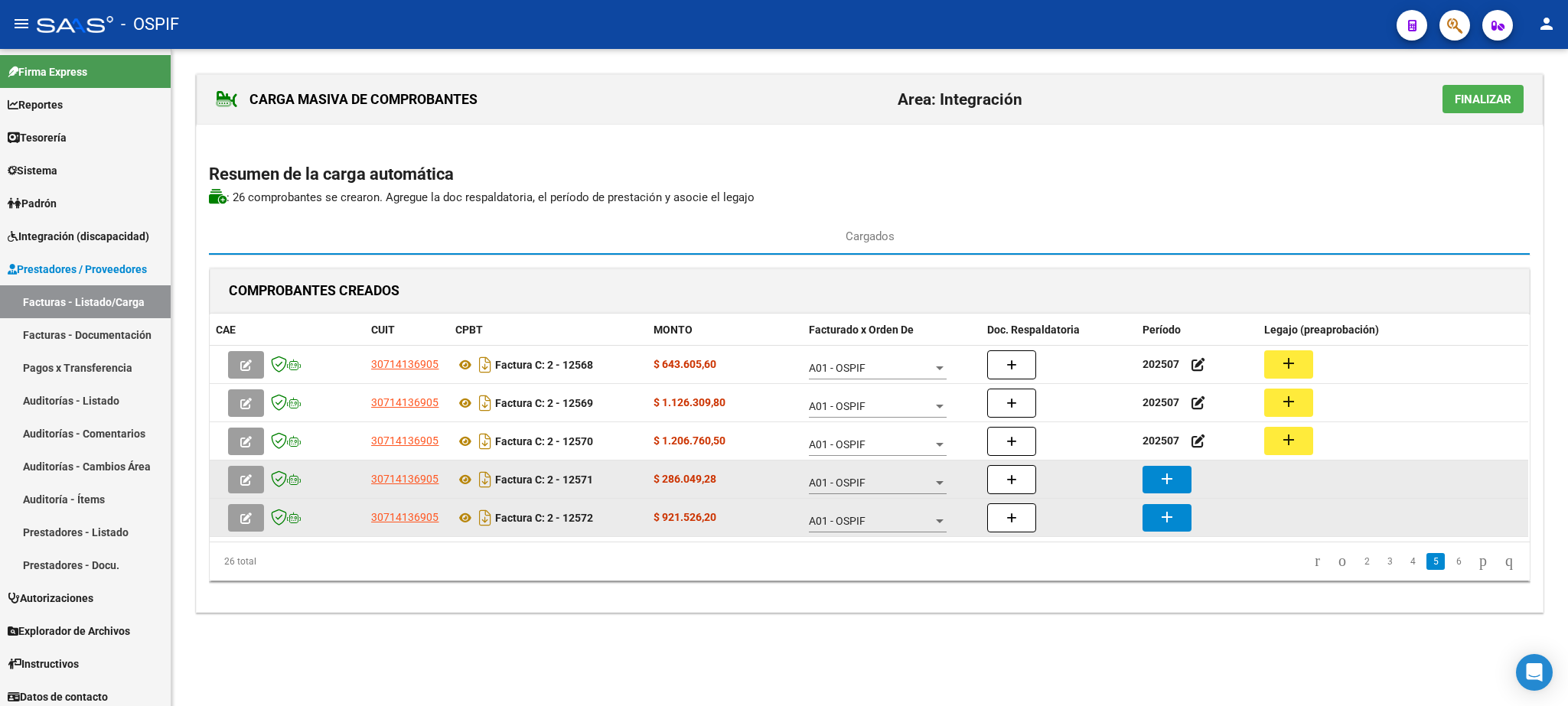
click at [1186, 481] on button "add" at bounding box center [1166, 479] width 49 height 27
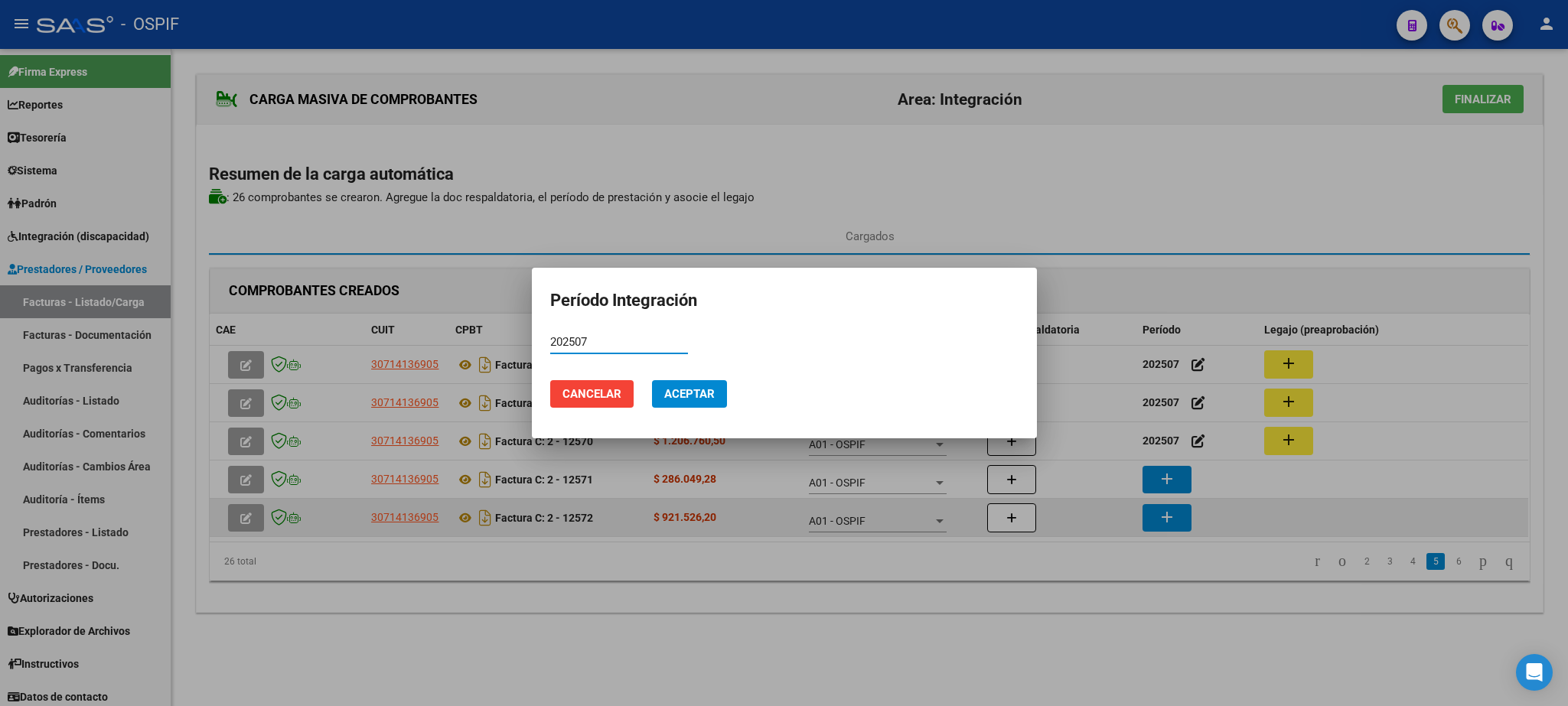
type input "202507"
click at [699, 392] on span "Aceptar" at bounding box center [689, 394] width 51 height 14
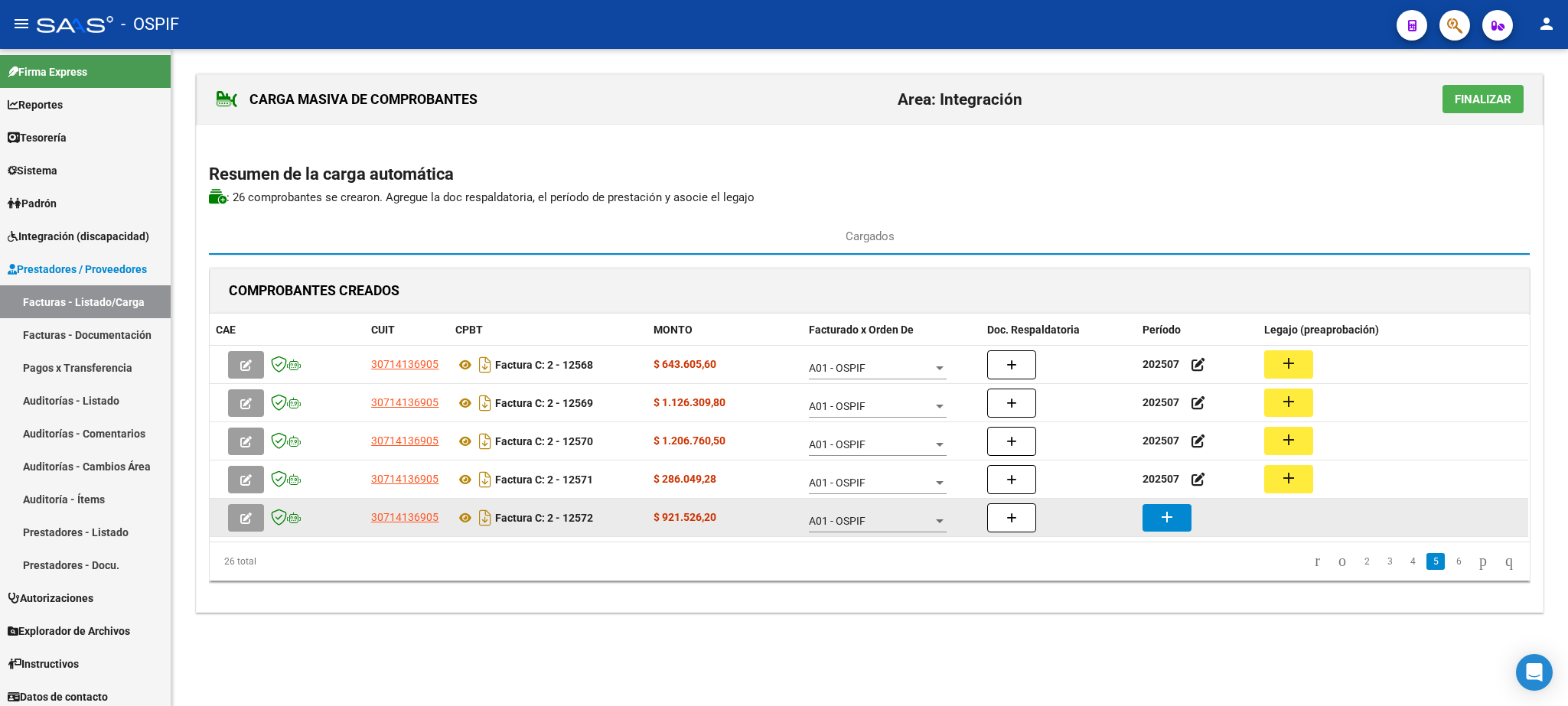
click at [1164, 518] on mat-icon "add" at bounding box center [1167, 517] width 19 height 19
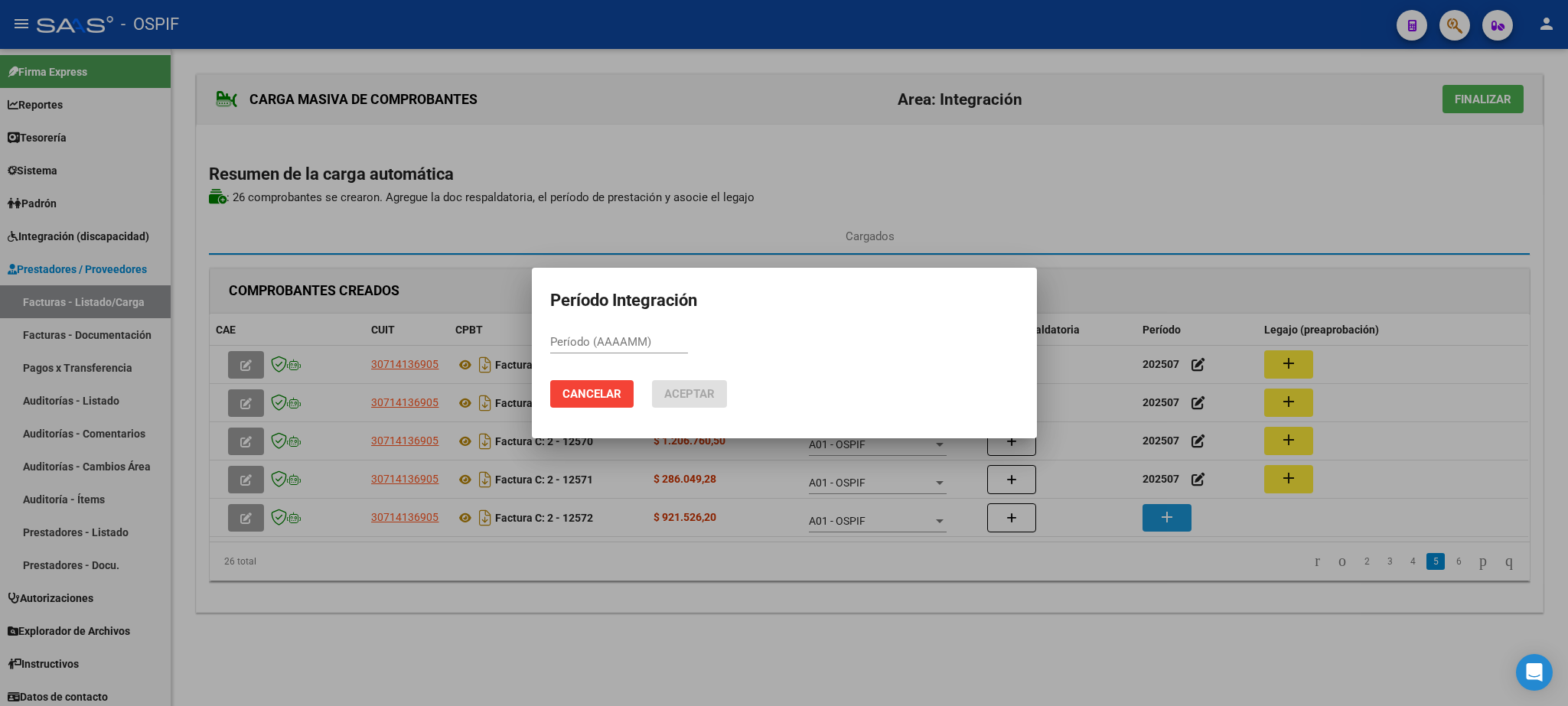
paste input "202507"
type input "202507"
click at [706, 392] on span "Aceptar" at bounding box center [689, 394] width 51 height 14
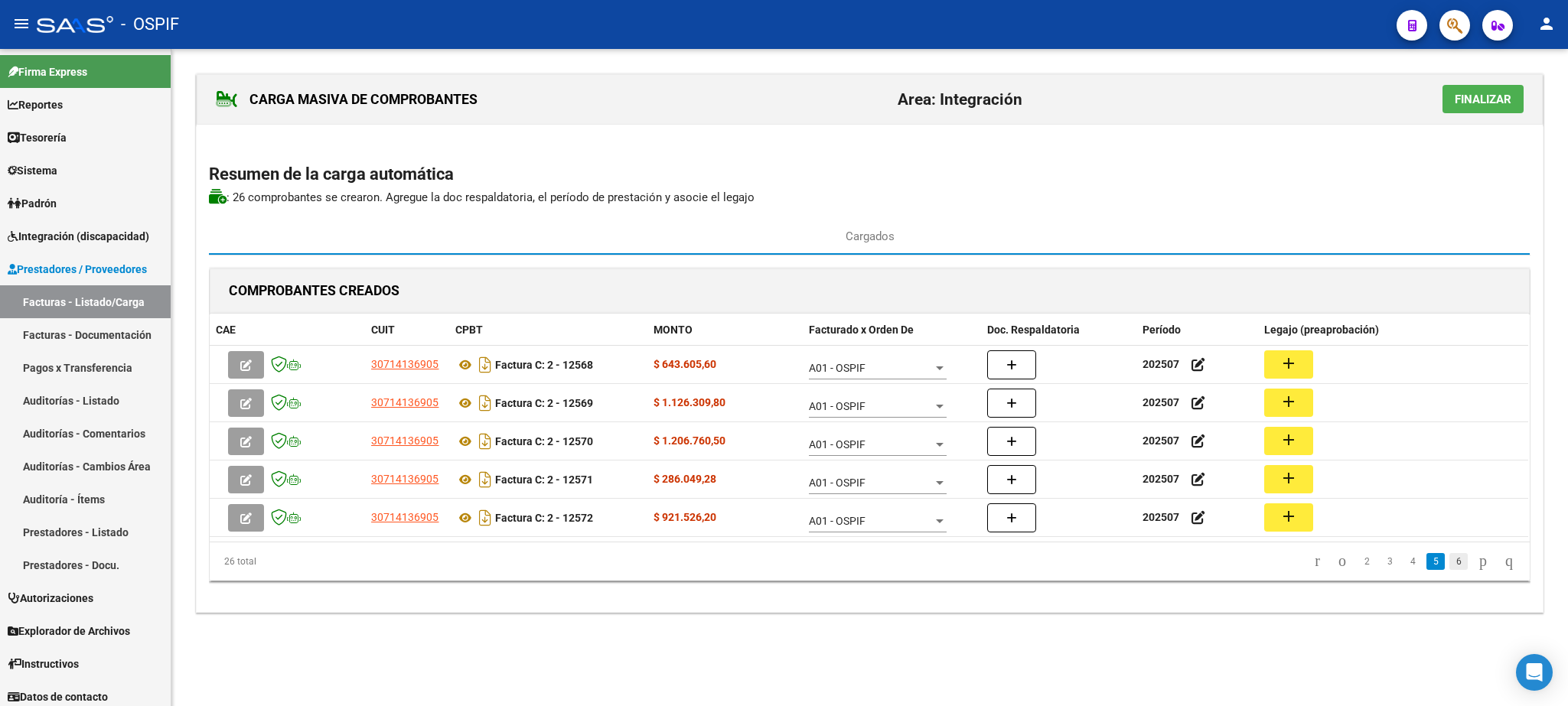
click at [1449, 561] on link "6" at bounding box center [1458, 561] width 19 height 17
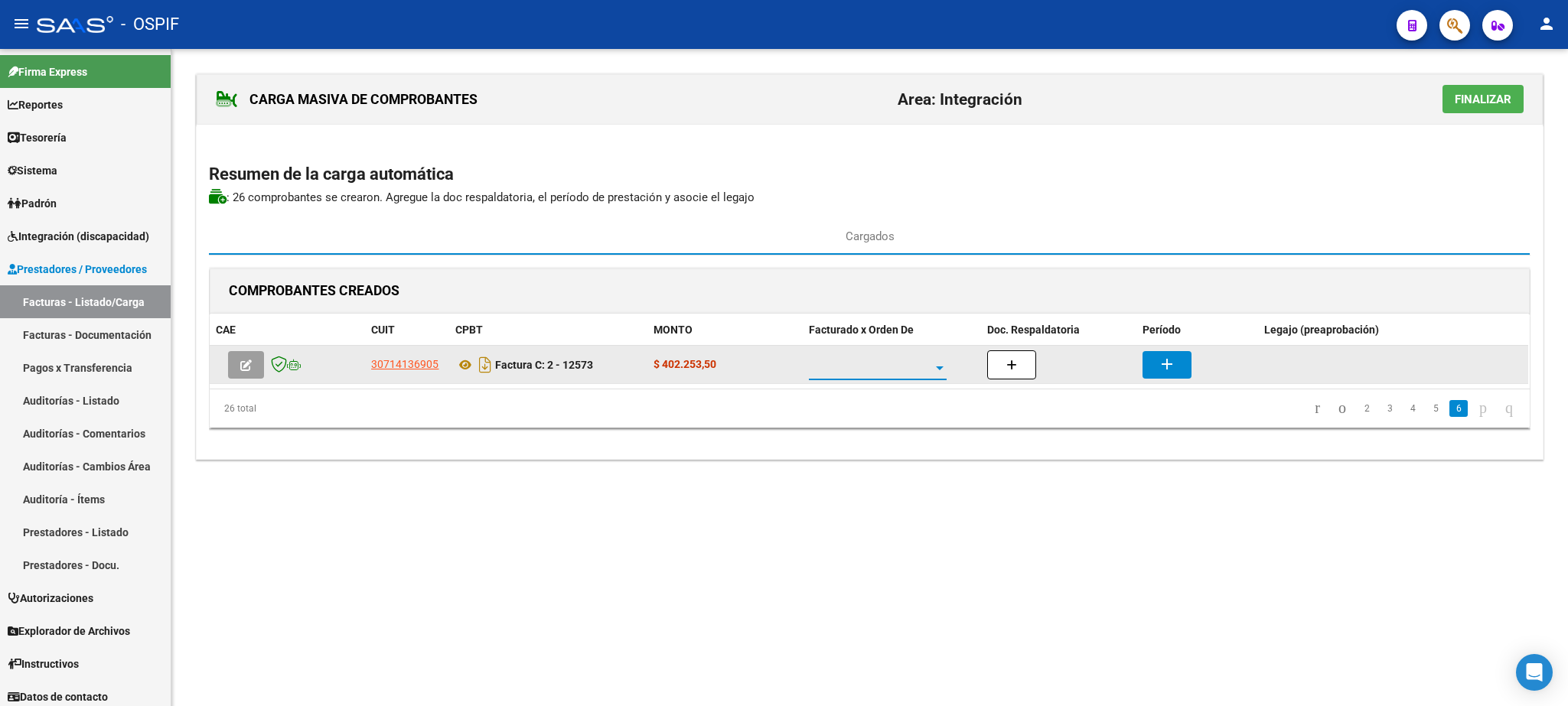
click at [884, 365] on span at bounding box center [871, 368] width 124 height 13
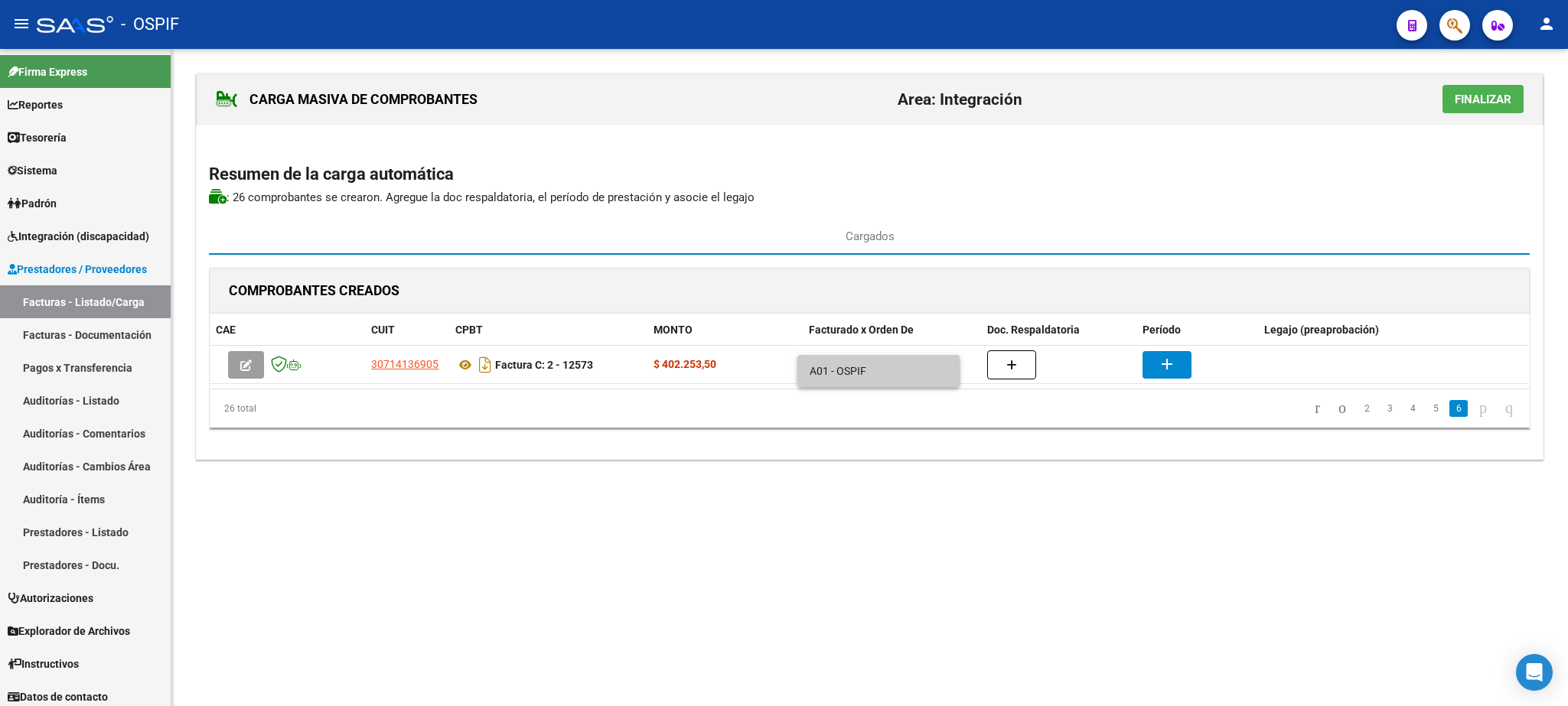
click at [852, 374] on span "A01 - OSPIF" at bounding box center [878, 371] width 138 height 32
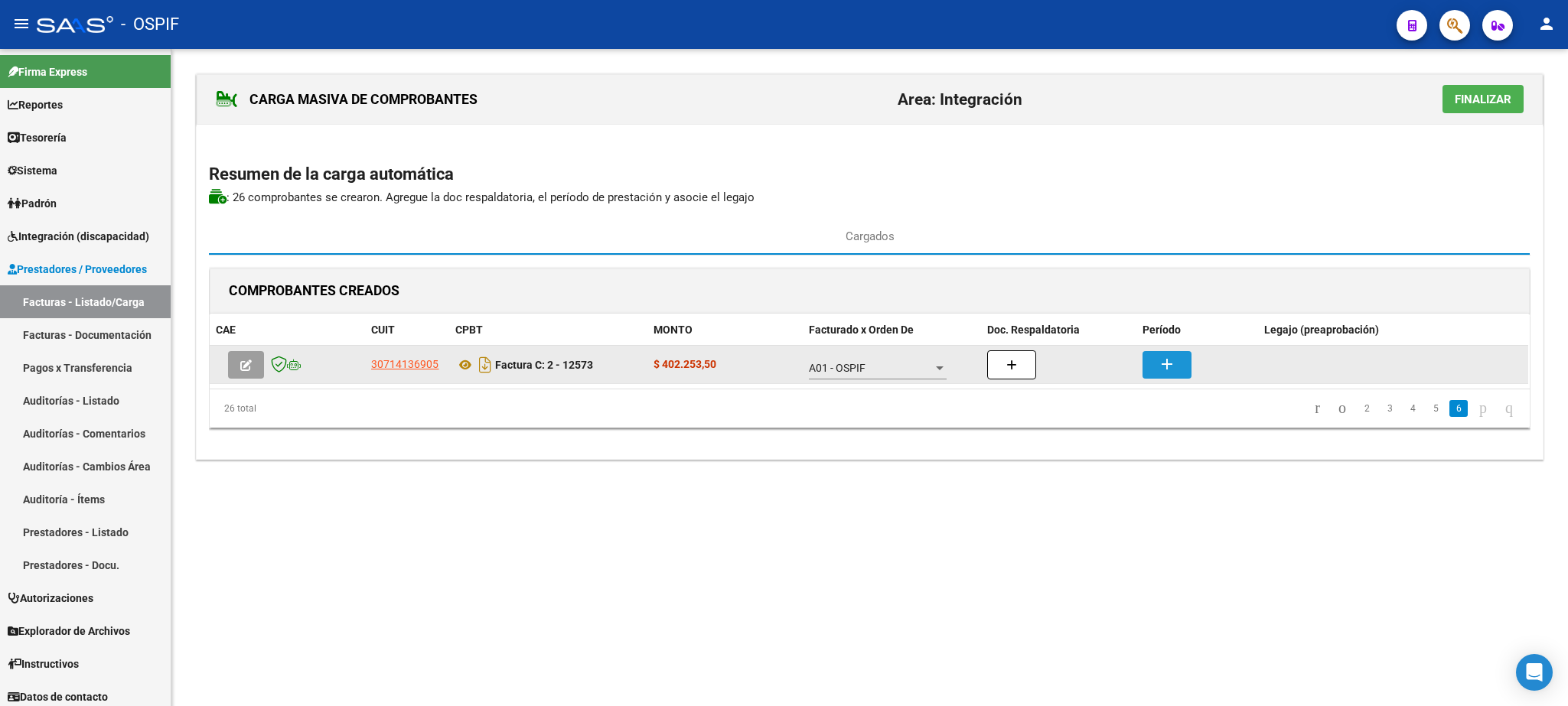
click at [1186, 374] on button "add" at bounding box center [1166, 365] width 49 height 27
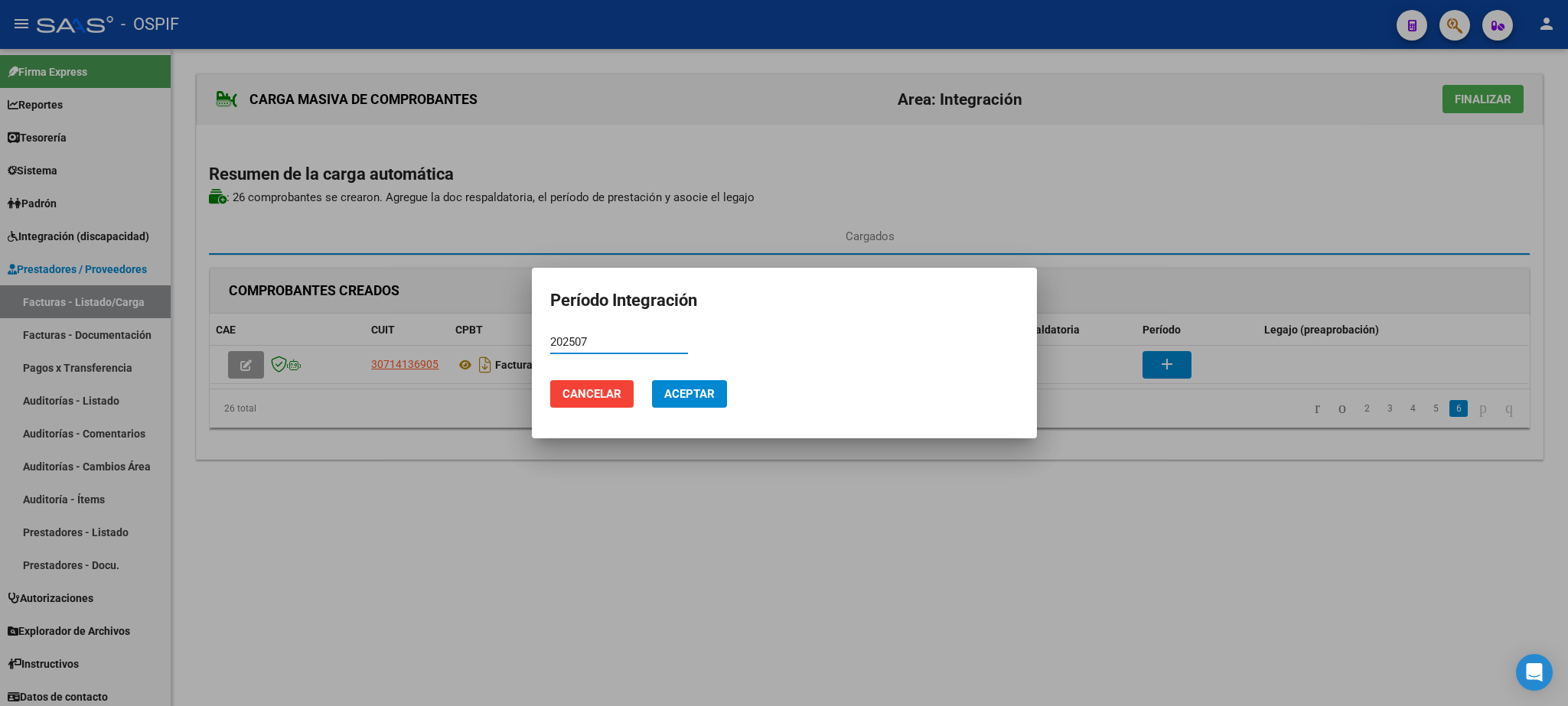
type input "202507"
click at [706, 390] on span "Aceptar" at bounding box center [689, 394] width 51 height 14
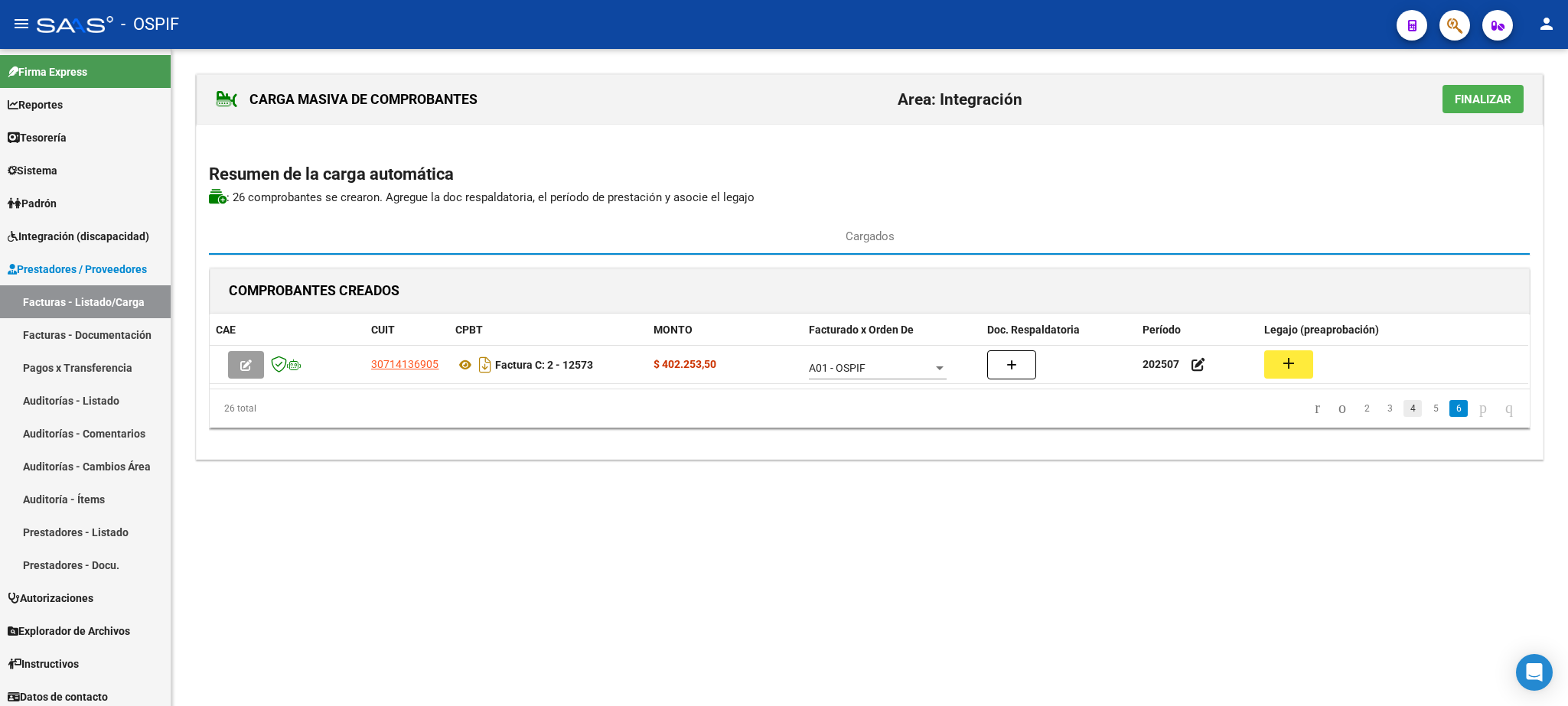
click at [1403, 406] on link "4" at bounding box center [1412, 408] width 19 height 17
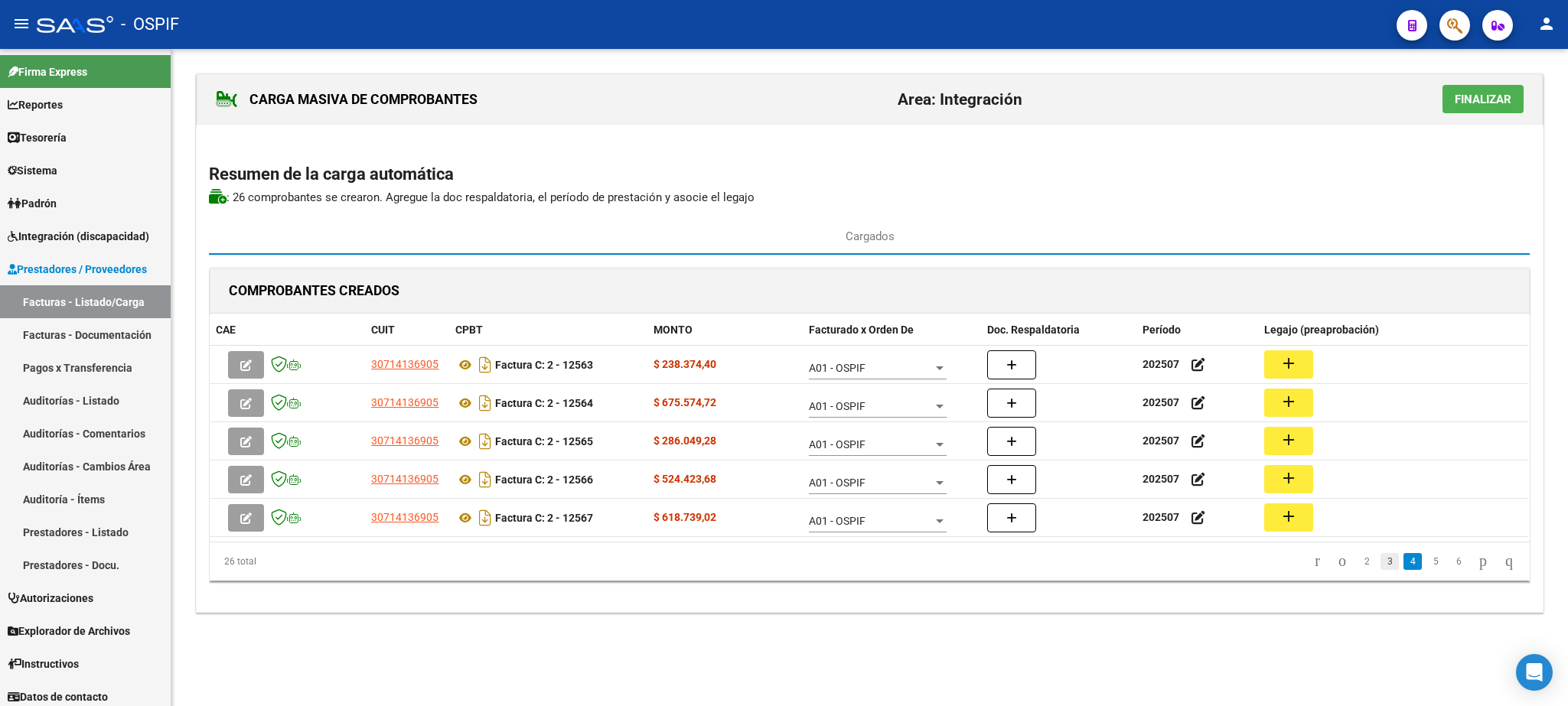
click at [1381, 559] on link "3" at bounding box center [1390, 561] width 19 height 17
click at [1381, 561] on link "2" at bounding box center [1390, 561] width 19 height 17
click at [1403, 564] on link "3" at bounding box center [1412, 561] width 19 height 17
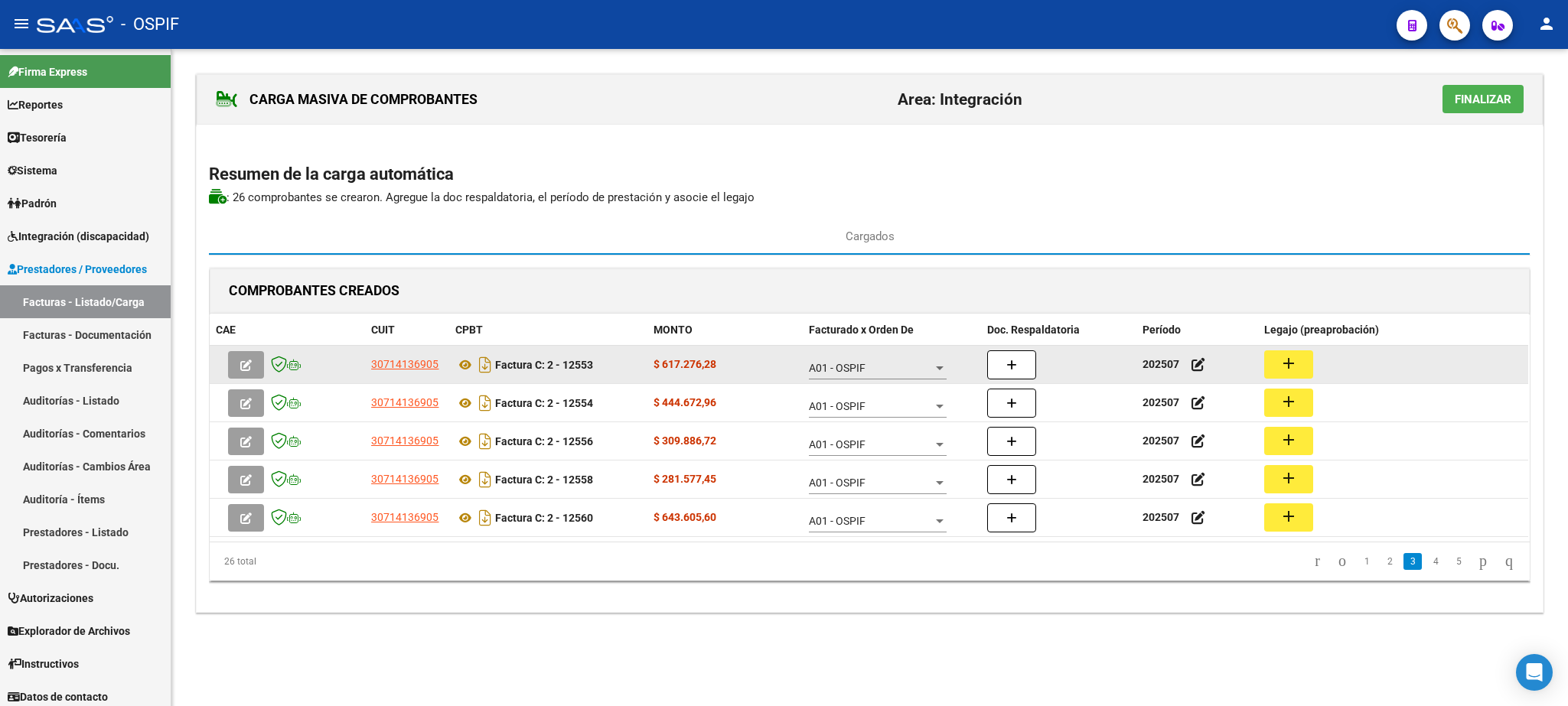
click at [1283, 369] on mat-icon "add" at bounding box center [1288, 363] width 19 height 19
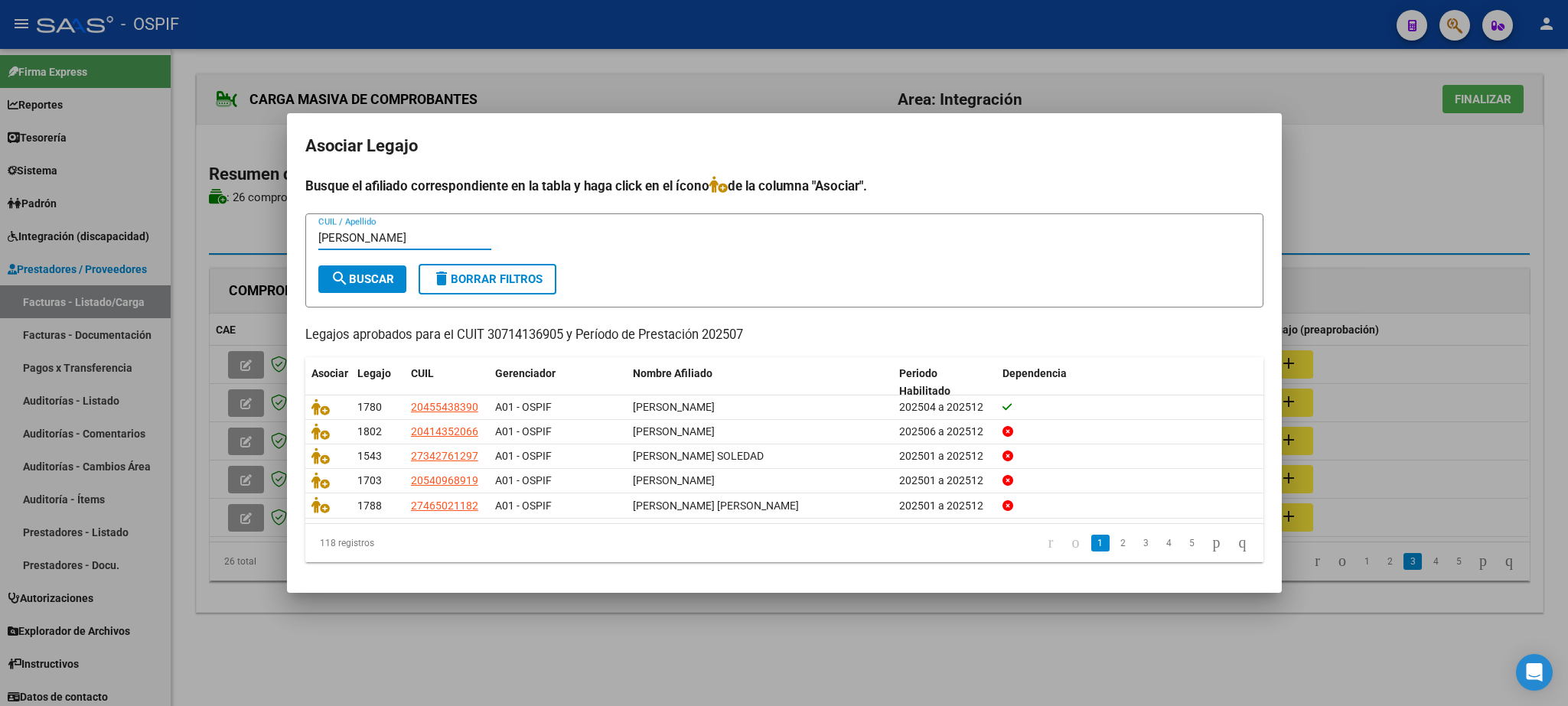
type input "[PERSON_NAME]"
click at [372, 273] on span "search Buscar" at bounding box center [363, 279] width 64 height 14
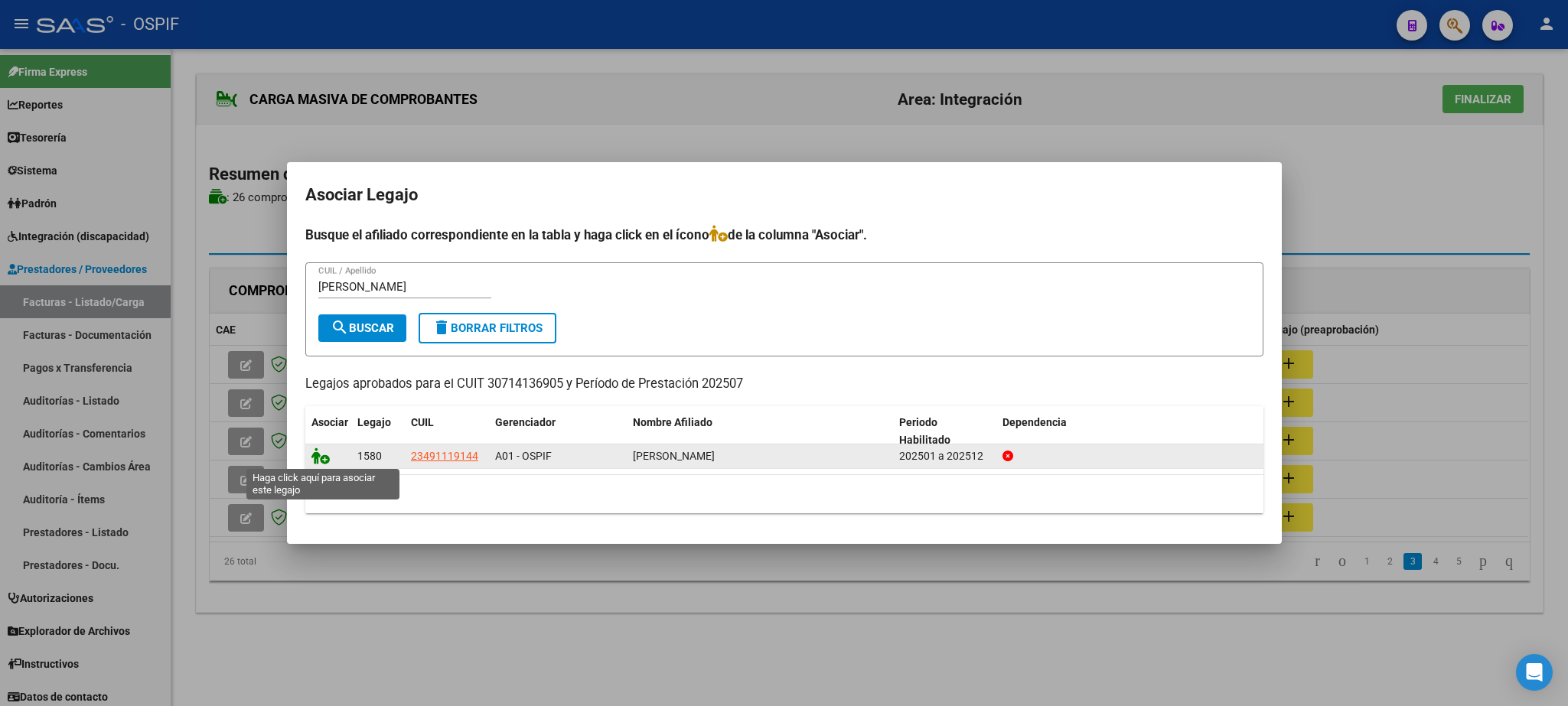
click at [327, 459] on icon at bounding box center [320, 455] width 19 height 17
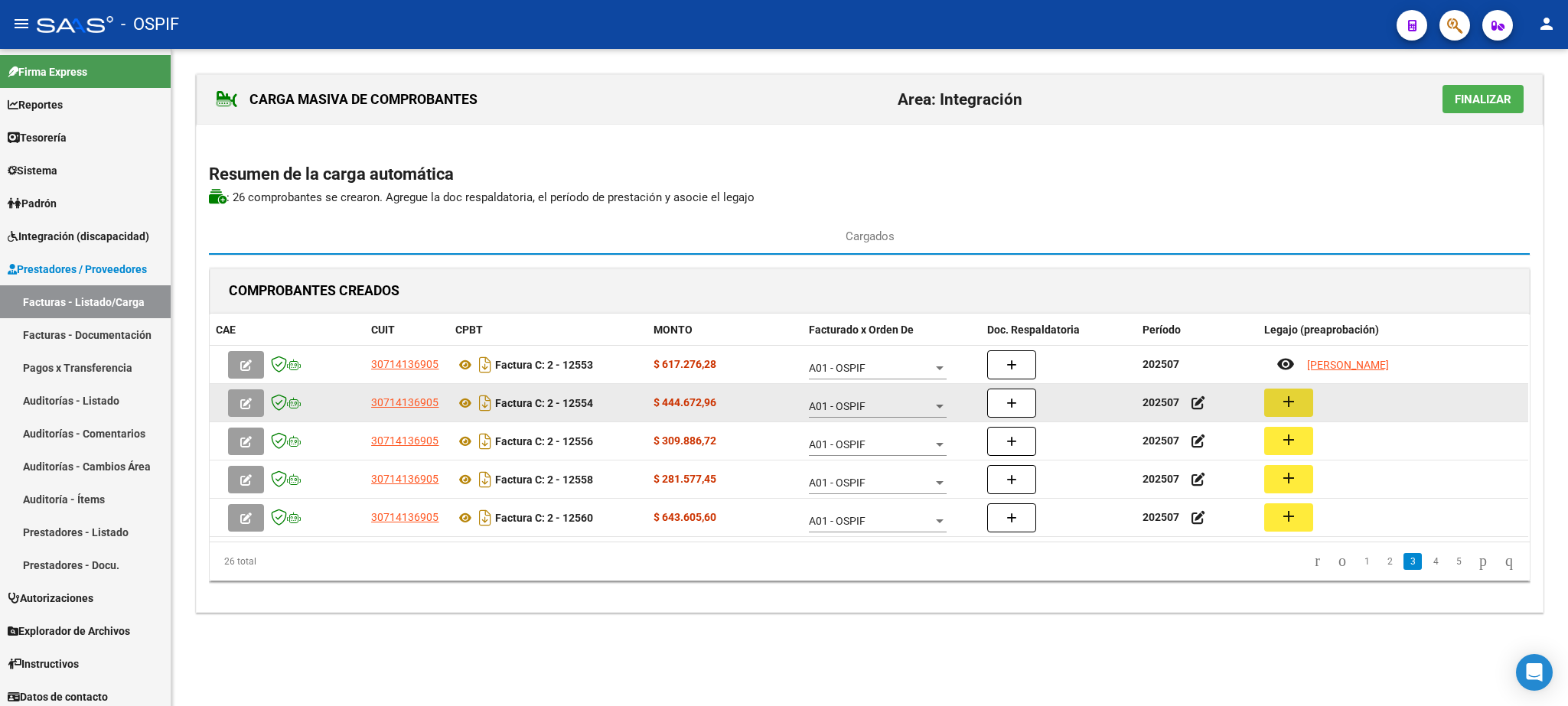
click at [1278, 414] on button "add" at bounding box center [1288, 403] width 49 height 28
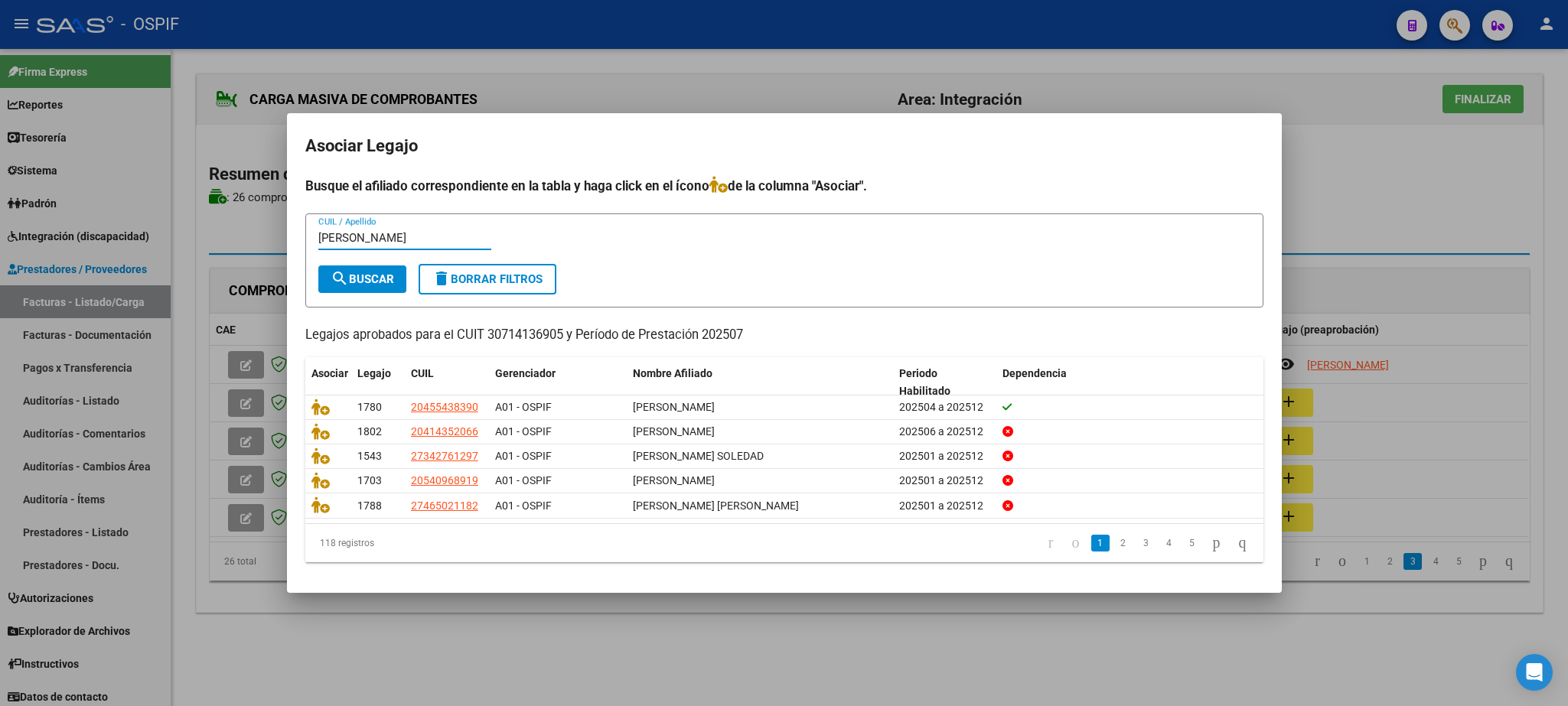
type input "[PERSON_NAME]"
click at [386, 279] on span "search Buscar" at bounding box center [363, 279] width 64 height 14
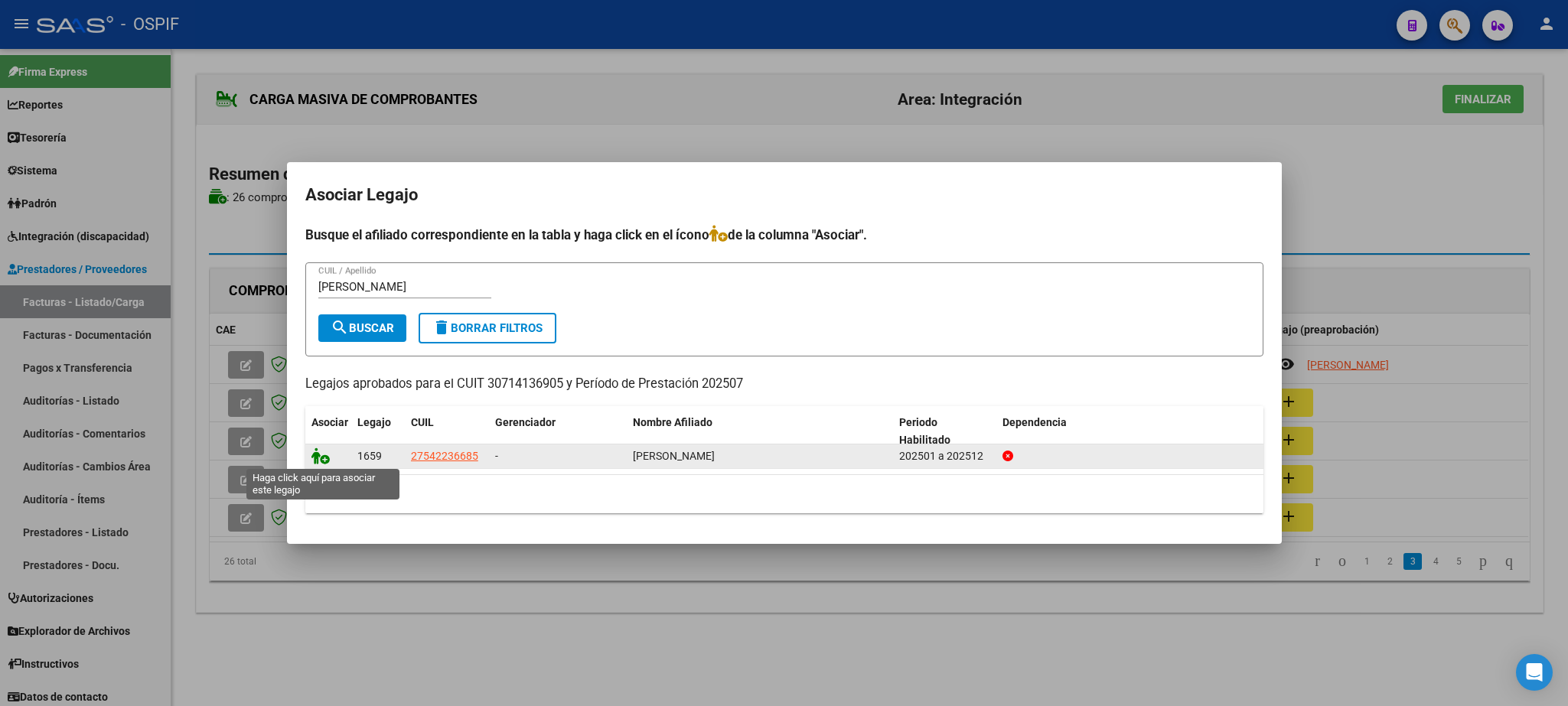
click at [316, 451] on icon at bounding box center [320, 455] width 19 height 17
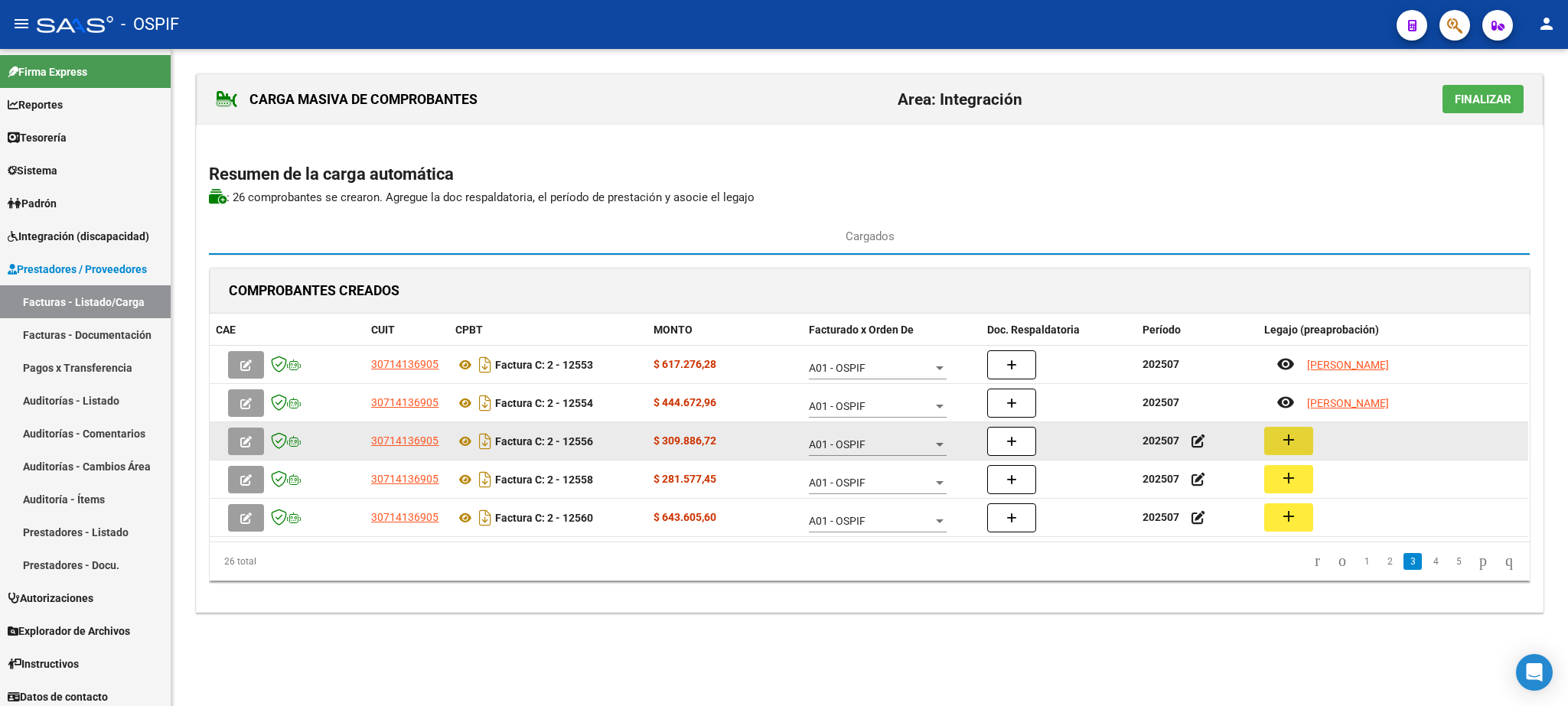
click at [1280, 438] on button "add" at bounding box center [1288, 441] width 49 height 28
click at [1294, 444] on mat-icon "add" at bounding box center [1288, 439] width 19 height 19
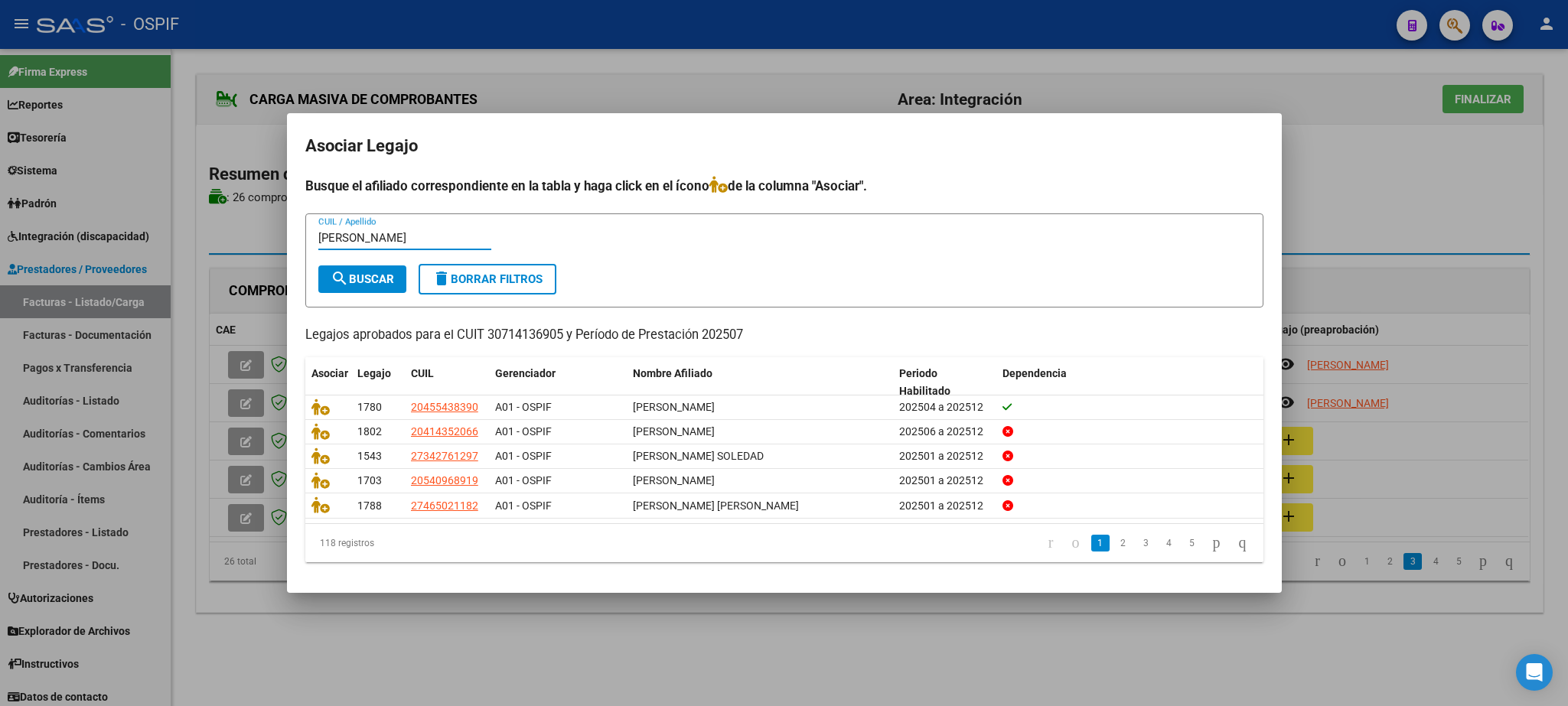
type input "[PERSON_NAME]"
click at [369, 266] on button "search Buscar" at bounding box center [362, 278] width 88 height 27
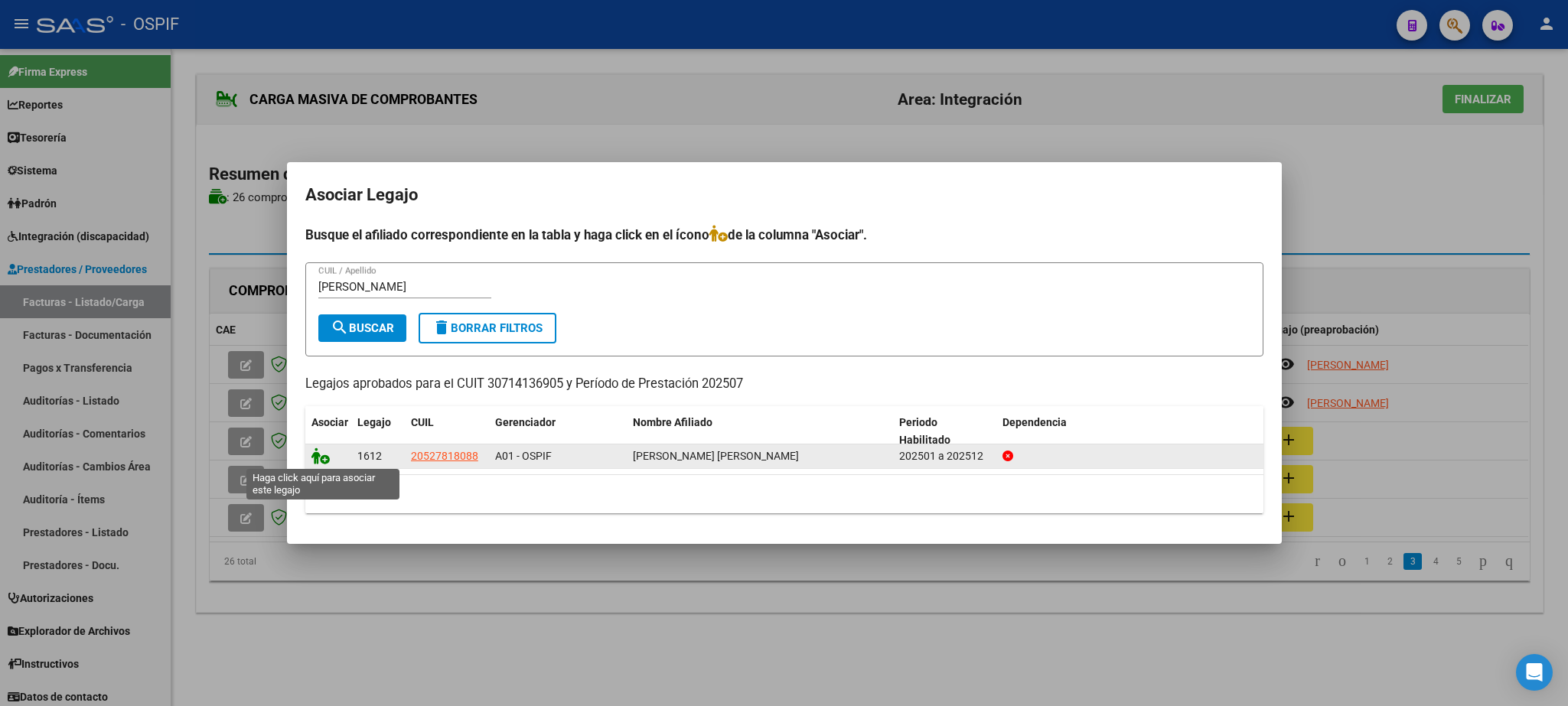
click at [320, 461] on icon at bounding box center [320, 455] width 19 height 17
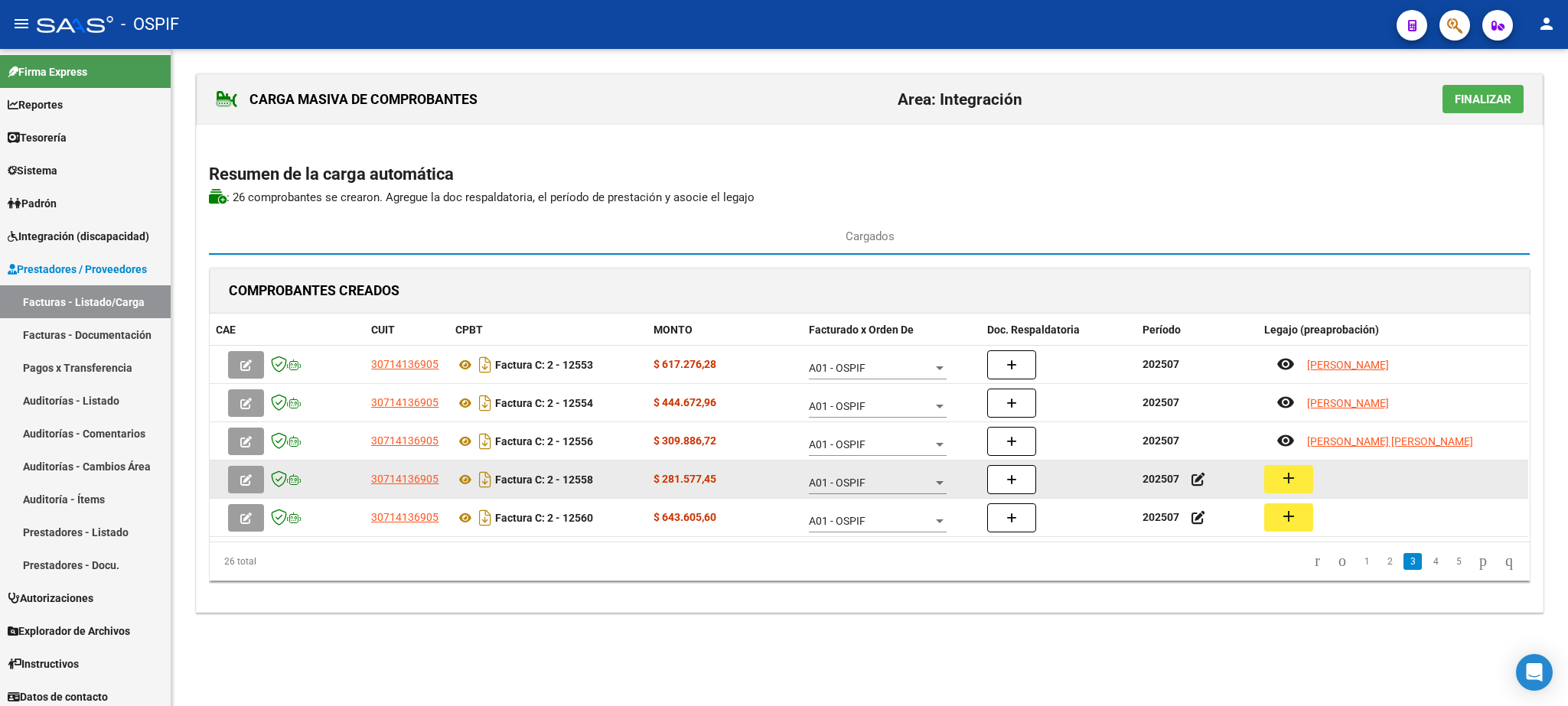
click at [1309, 486] on button "add" at bounding box center [1288, 479] width 49 height 28
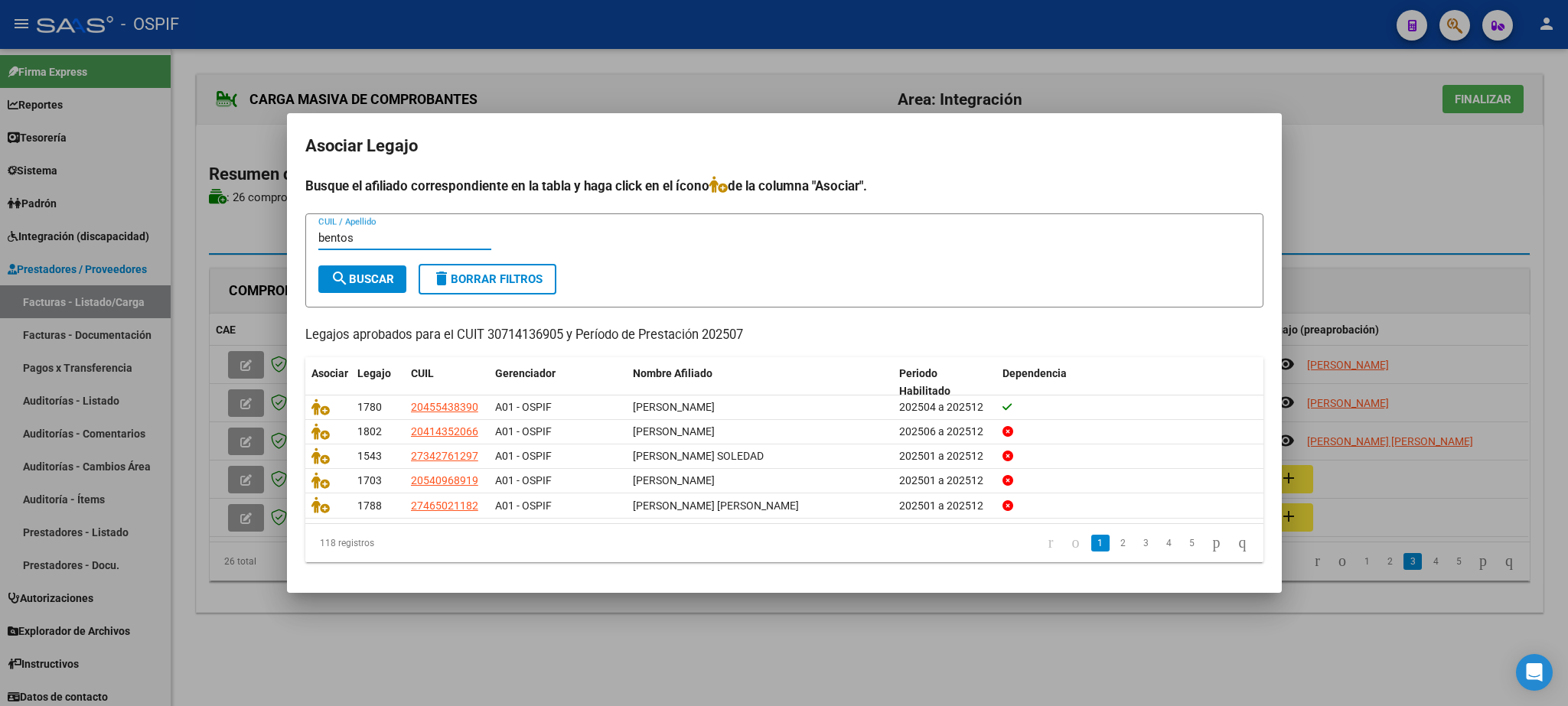
type input "bentos"
click at [376, 275] on span "search Buscar" at bounding box center [363, 279] width 64 height 14
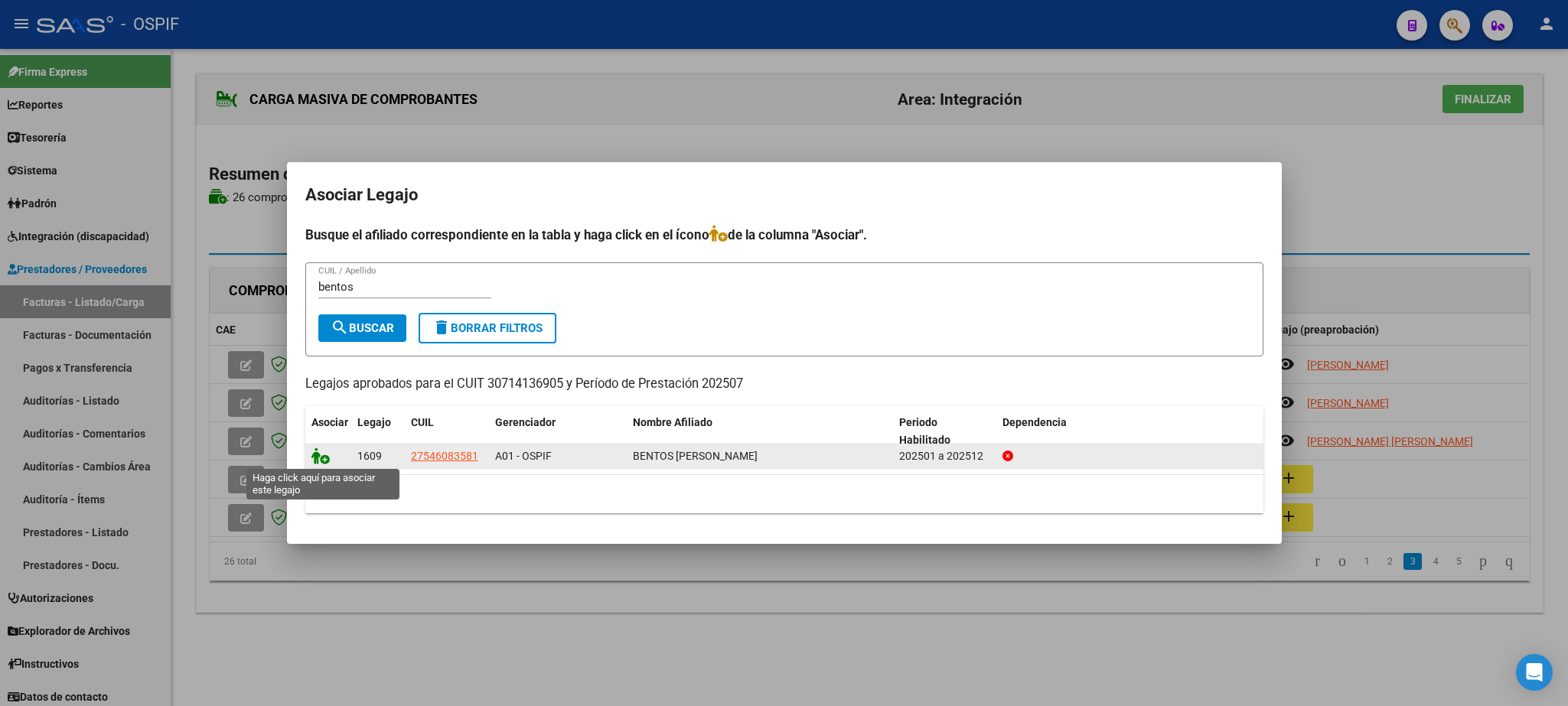
click at [320, 460] on icon at bounding box center [320, 455] width 19 height 17
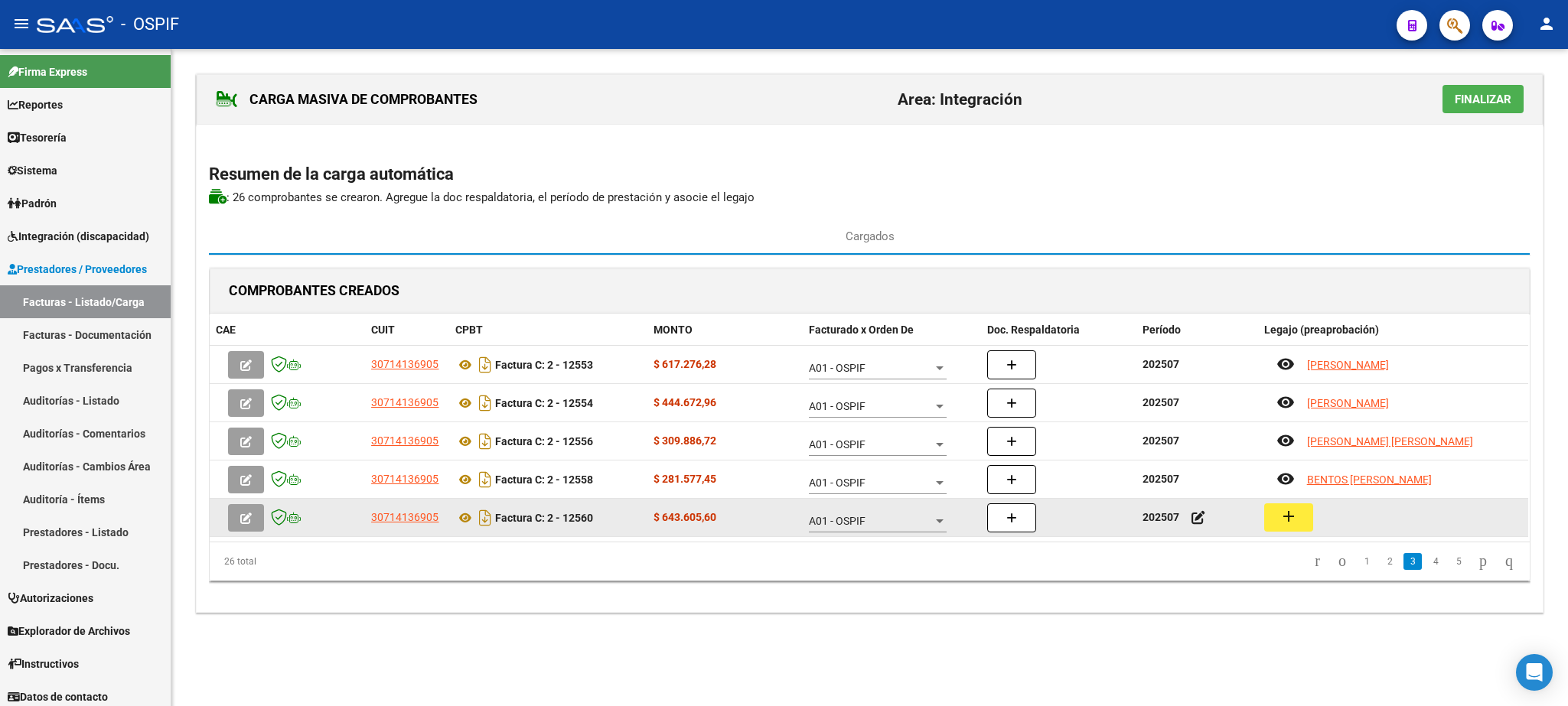
click at [1304, 527] on button "add" at bounding box center [1288, 517] width 49 height 28
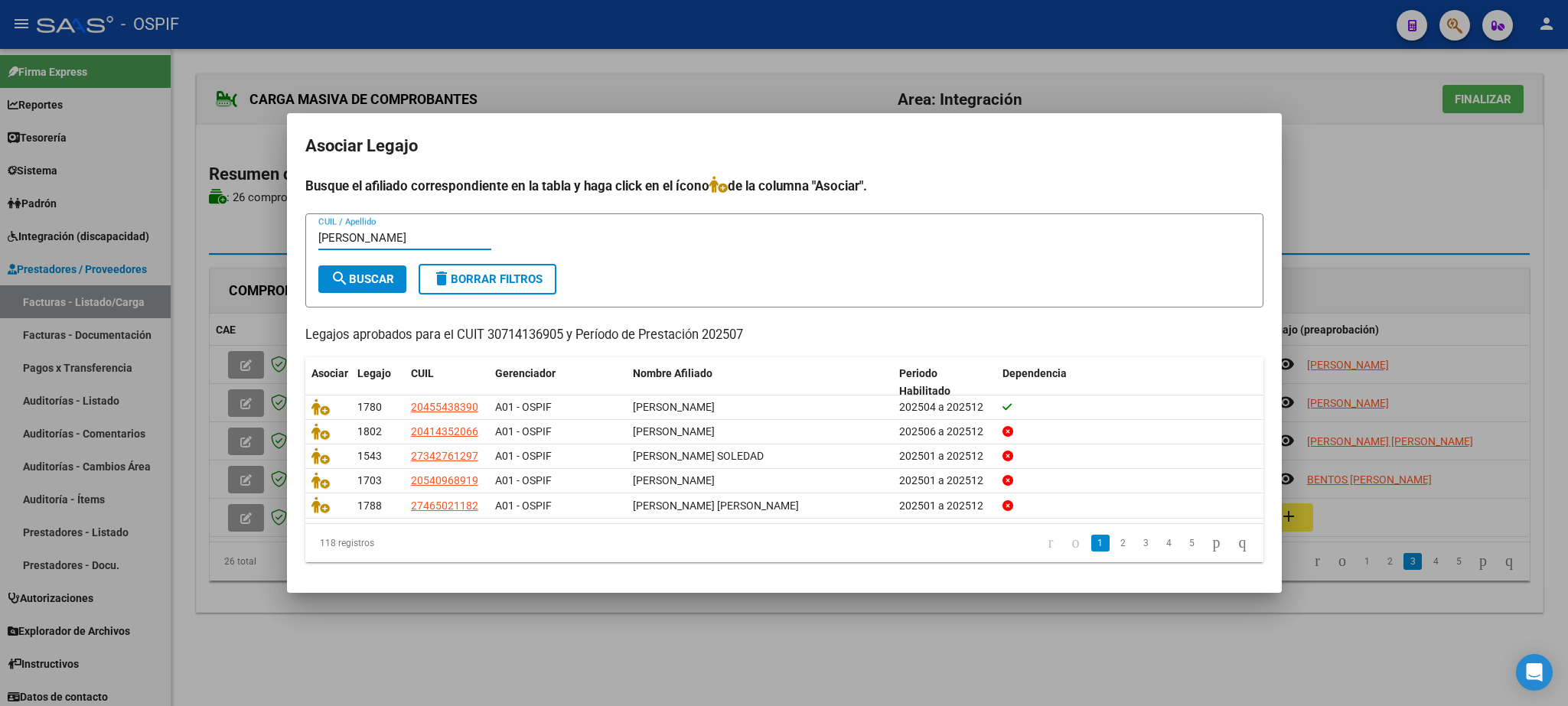
type input "[PERSON_NAME]"
click at [387, 277] on span "search Buscar" at bounding box center [363, 279] width 64 height 14
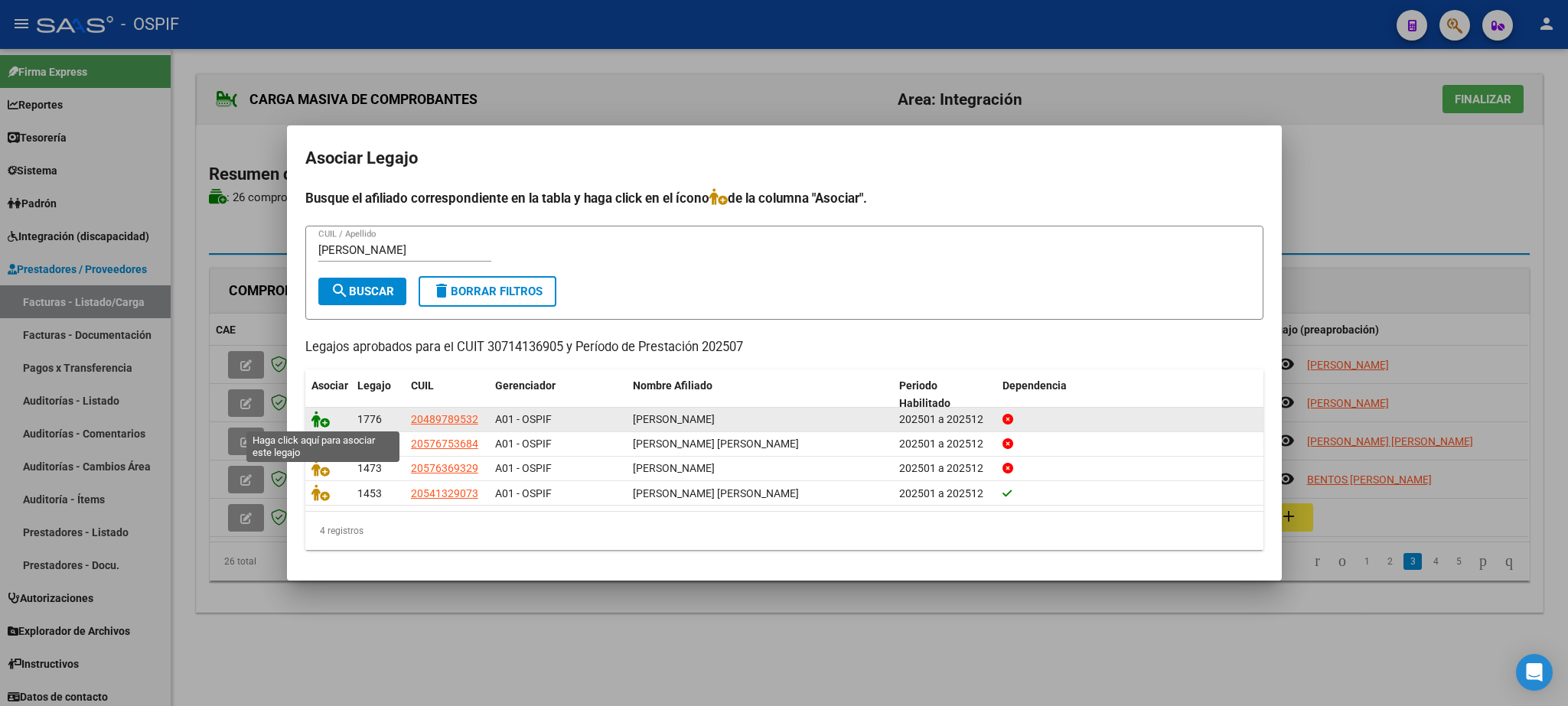
click at [316, 422] on icon at bounding box center [320, 419] width 19 height 17
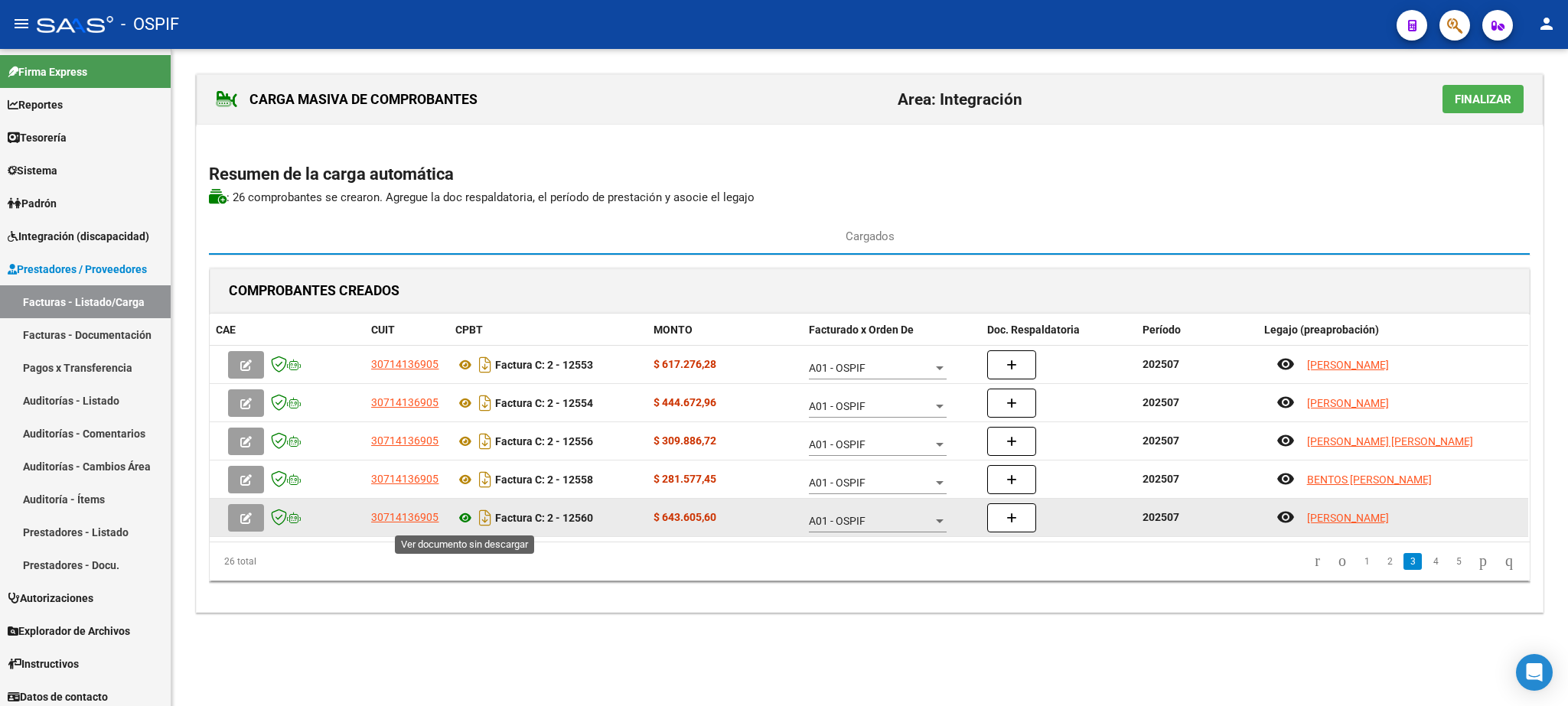
click at [466, 515] on icon at bounding box center [465, 517] width 20 height 19
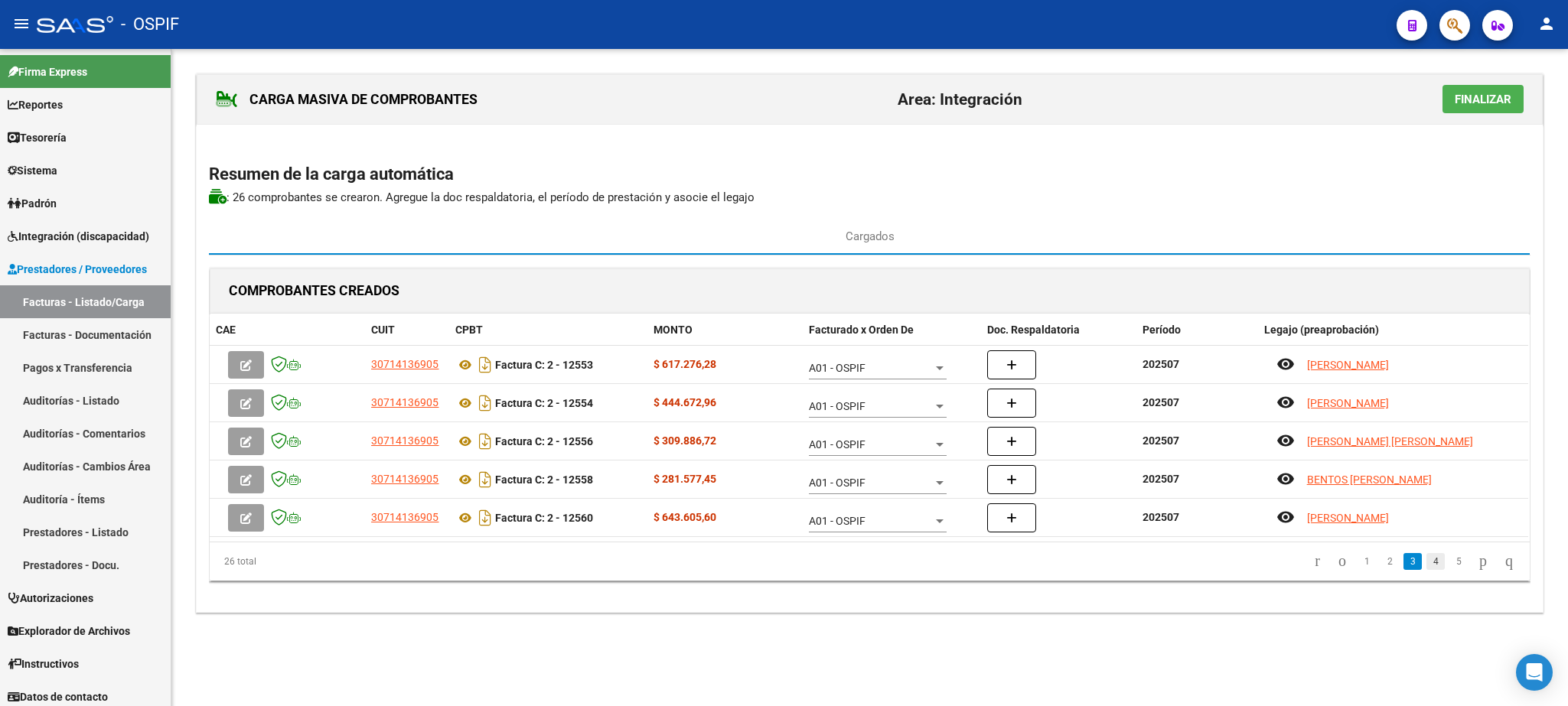
click at [1426, 560] on link "4" at bounding box center [1435, 561] width 19 height 17
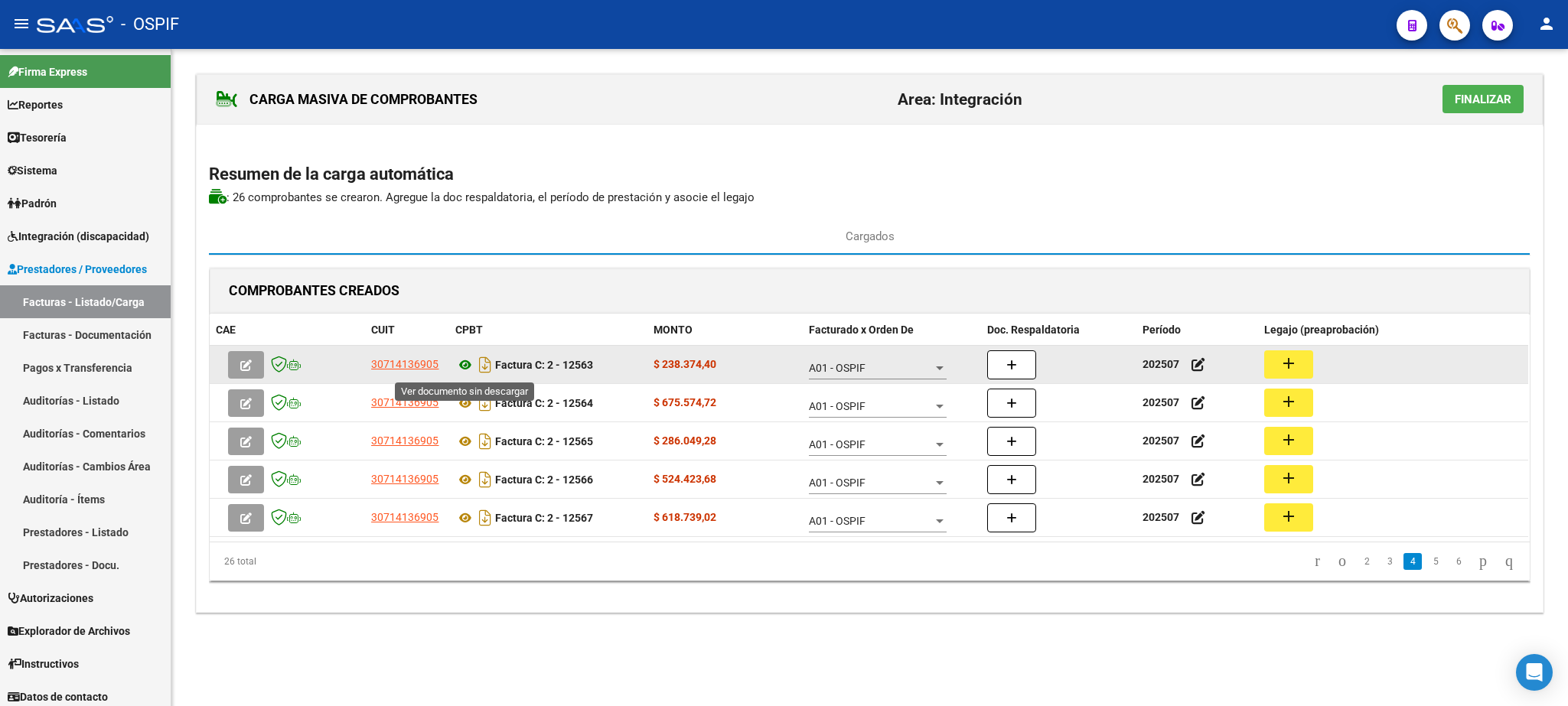
click at [465, 369] on icon at bounding box center [465, 365] width 20 height 19
click at [1294, 359] on mat-icon "add" at bounding box center [1288, 363] width 19 height 19
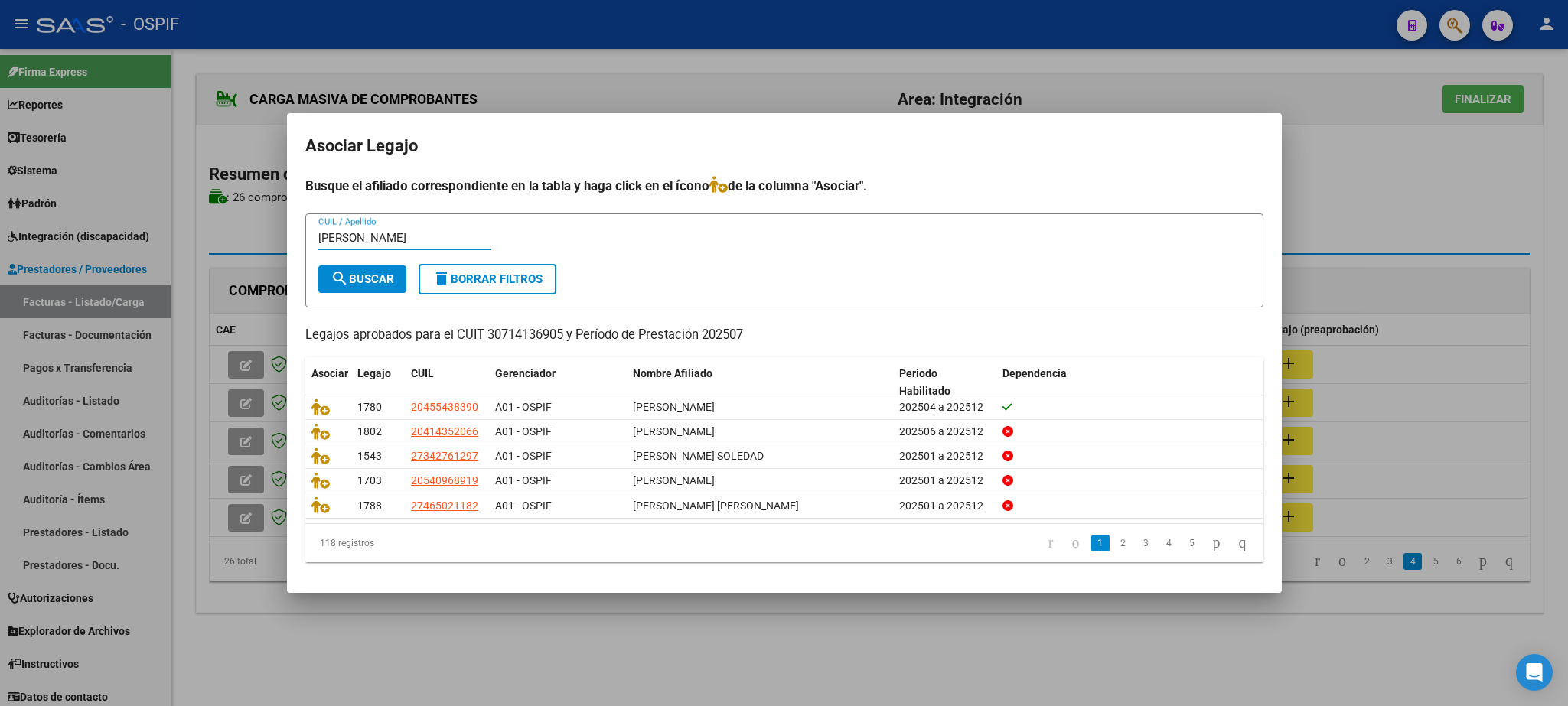
type input "[PERSON_NAME]"
click at [372, 265] on button "search Buscar" at bounding box center [362, 278] width 88 height 27
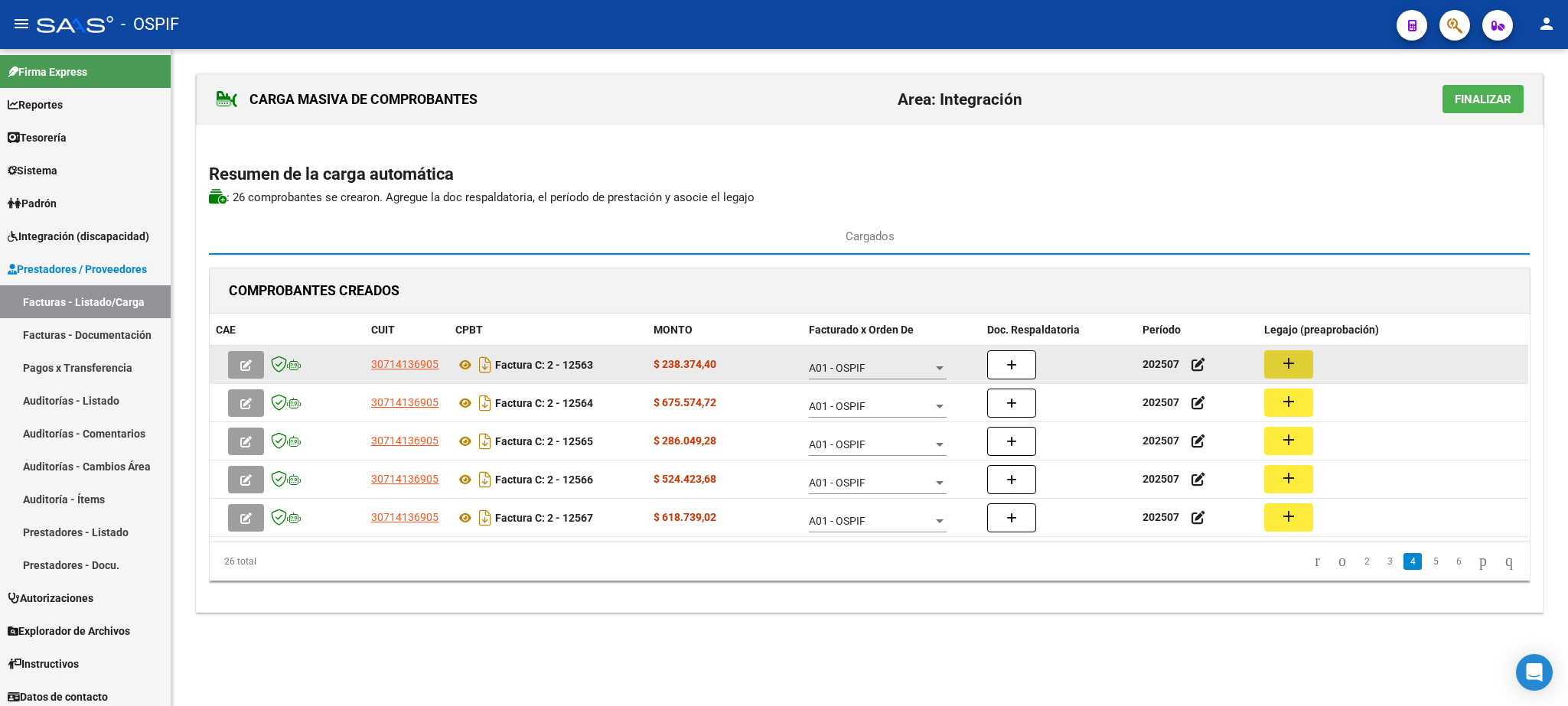
click at [248, 357] on button "button" at bounding box center [246, 365] width 36 height 27
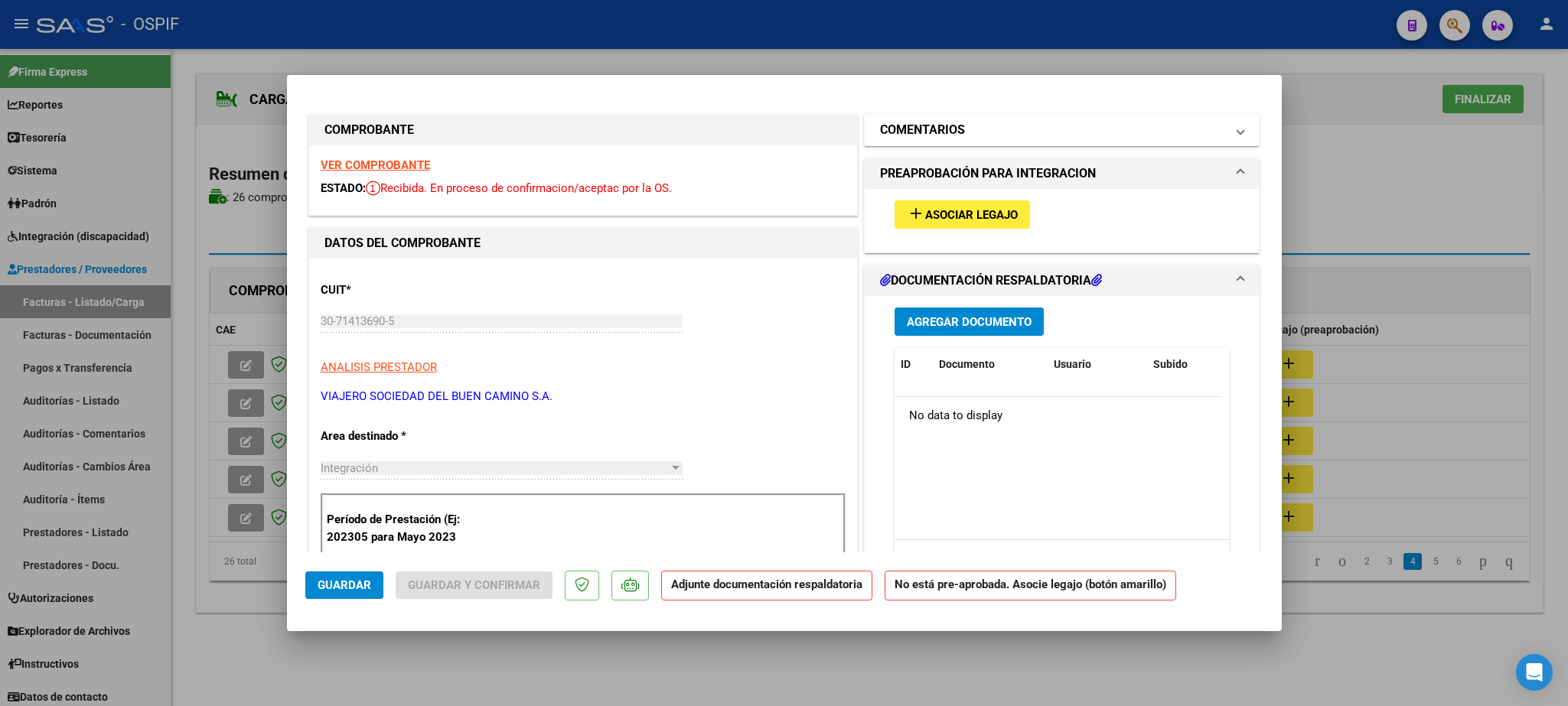
click at [909, 126] on h1 "COMENTARIOS" at bounding box center [923, 129] width 85 height 19
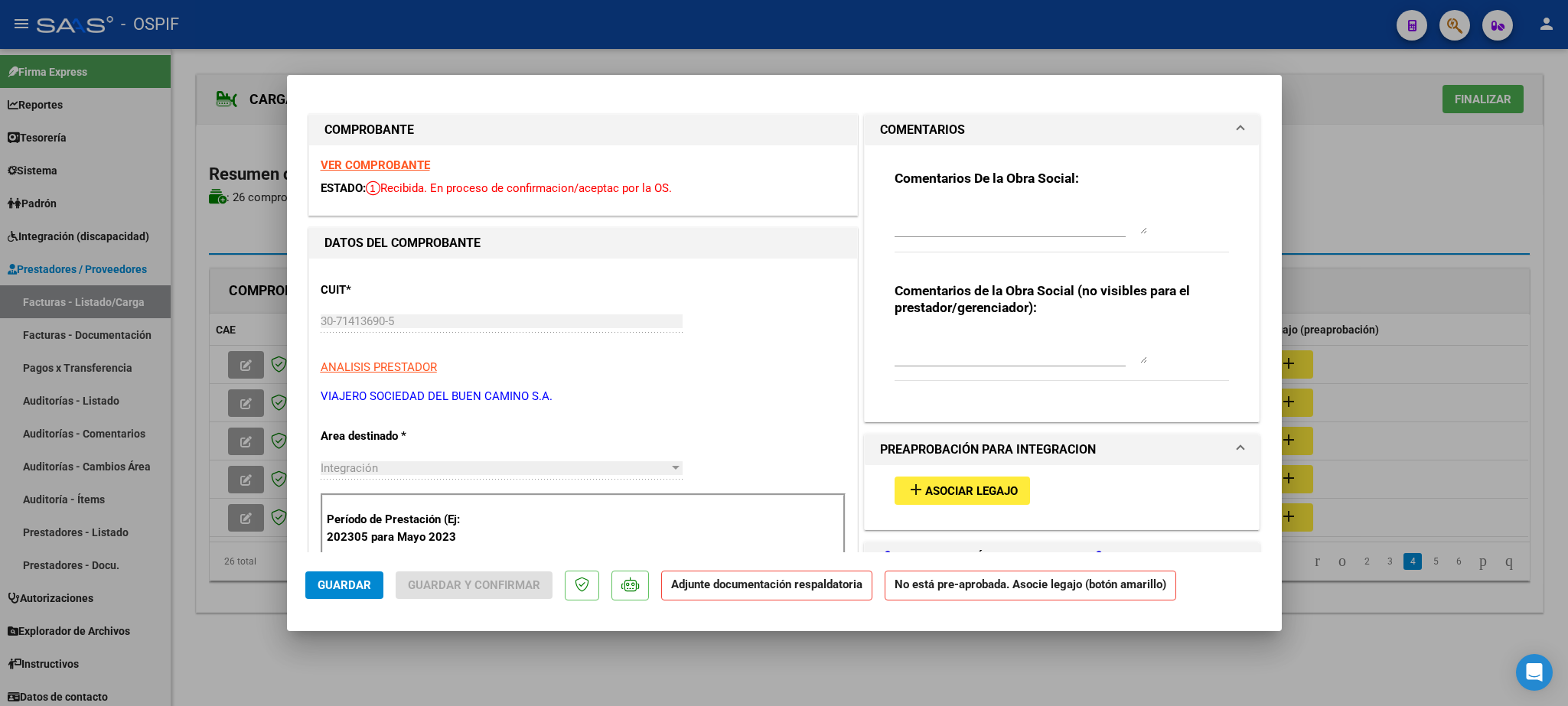
click at [897, 200] on div "Comentarios De la Obra Social:" at bounding box center [1062, 218] width 335 height 98
click at [902, 208] on textarea at bounding box center [1020, 218] width 253 height 30
type textarea "Falta Legajo!!! [PERSON_NAME]"
click at [328, 593] on button "Guardar" at bounding box center [344, 584] width 78 height 27
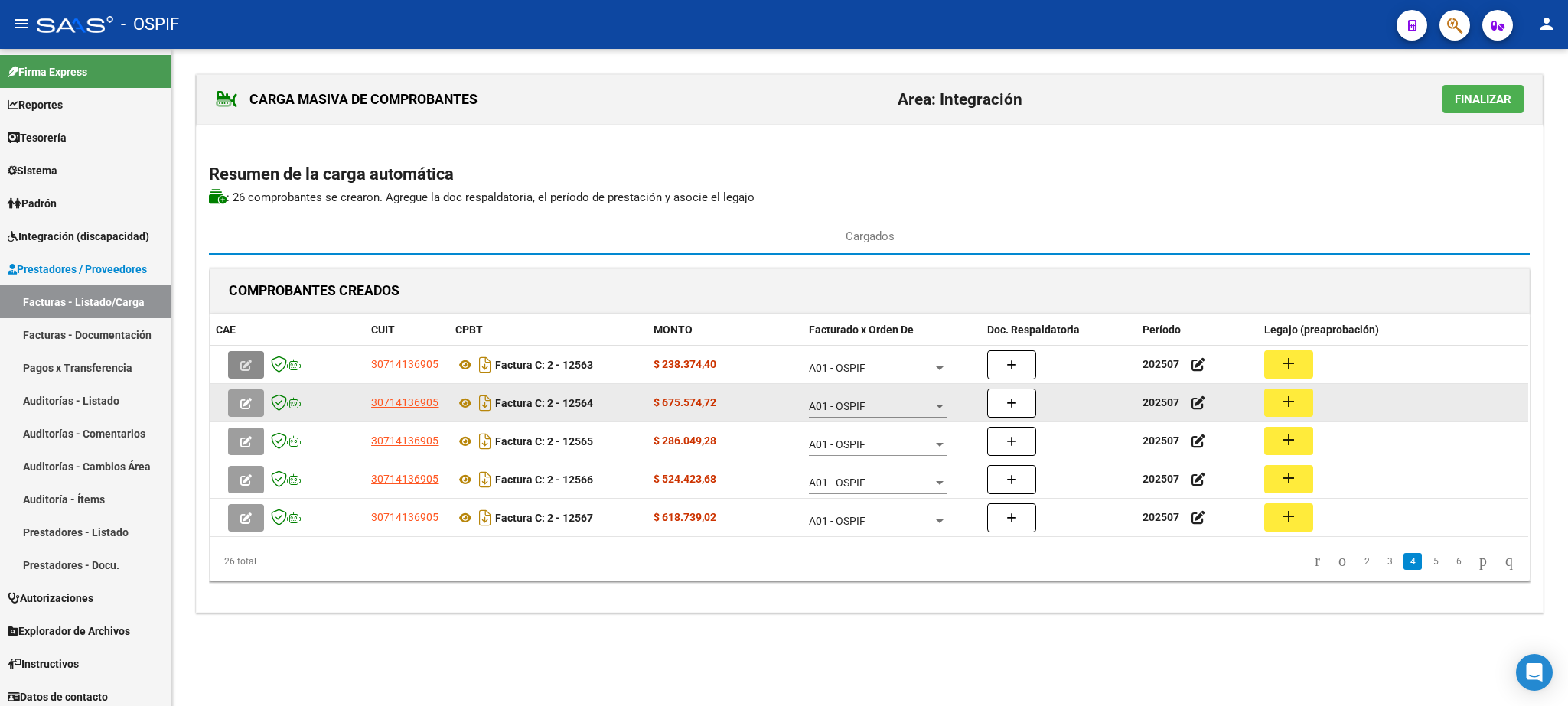
click at [1296, 401] on mat-icon "add" at bounding box center [1288, 401] width 19 height 19
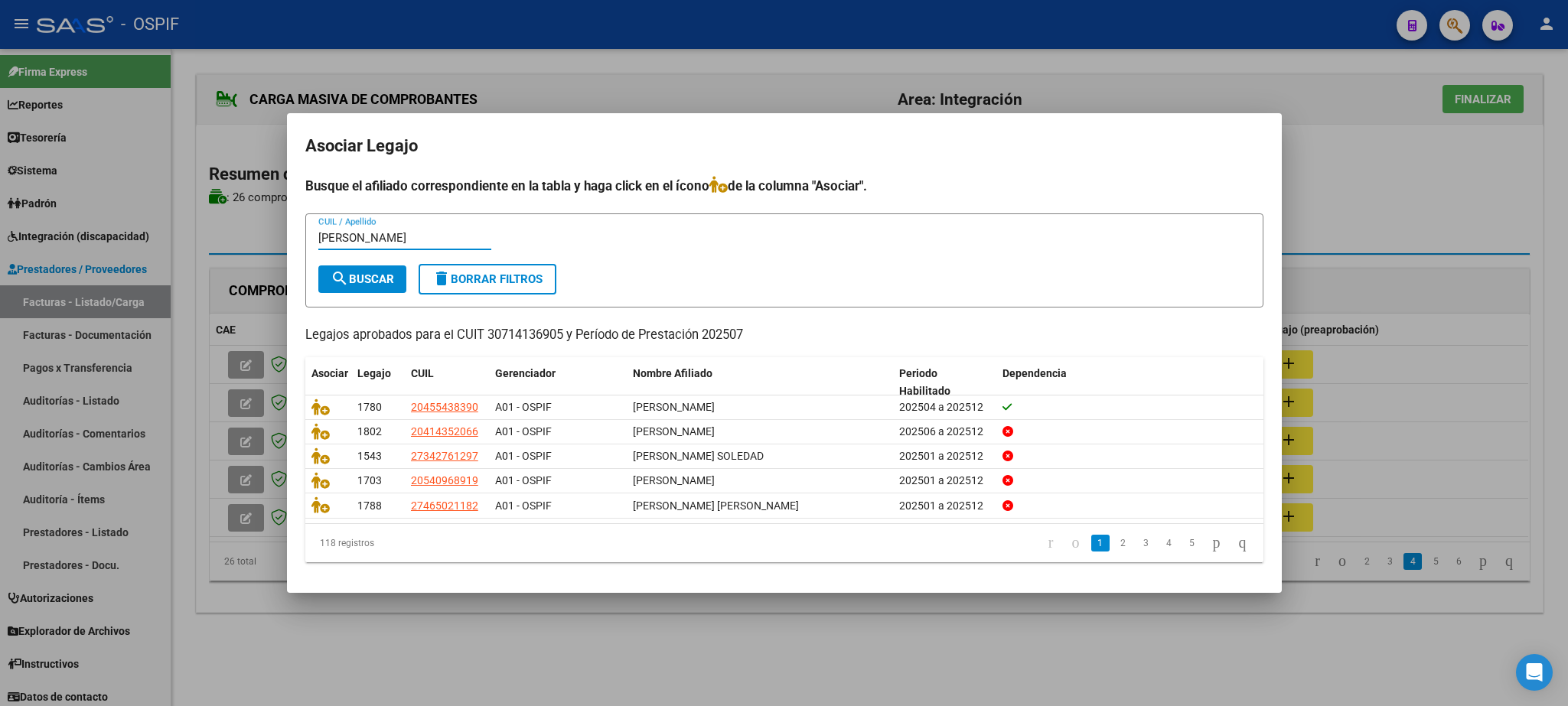
type input "[PERSON_NAME]"
click at [347, 273] on mat-icon "search" at bounding box center [340, 278] width 19 height 19
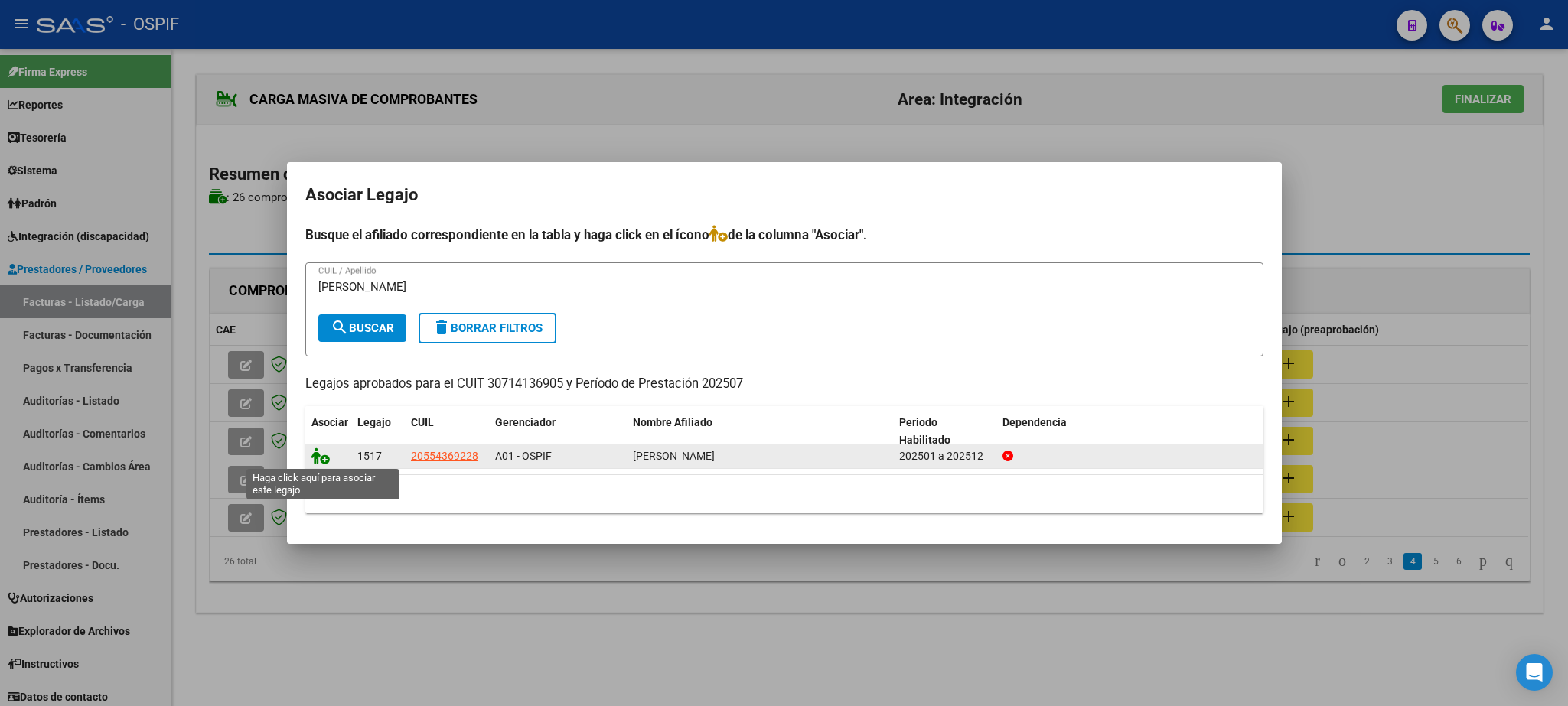
click at [320, 459] on icon at bounding box center [320, 455] width 19 height 17
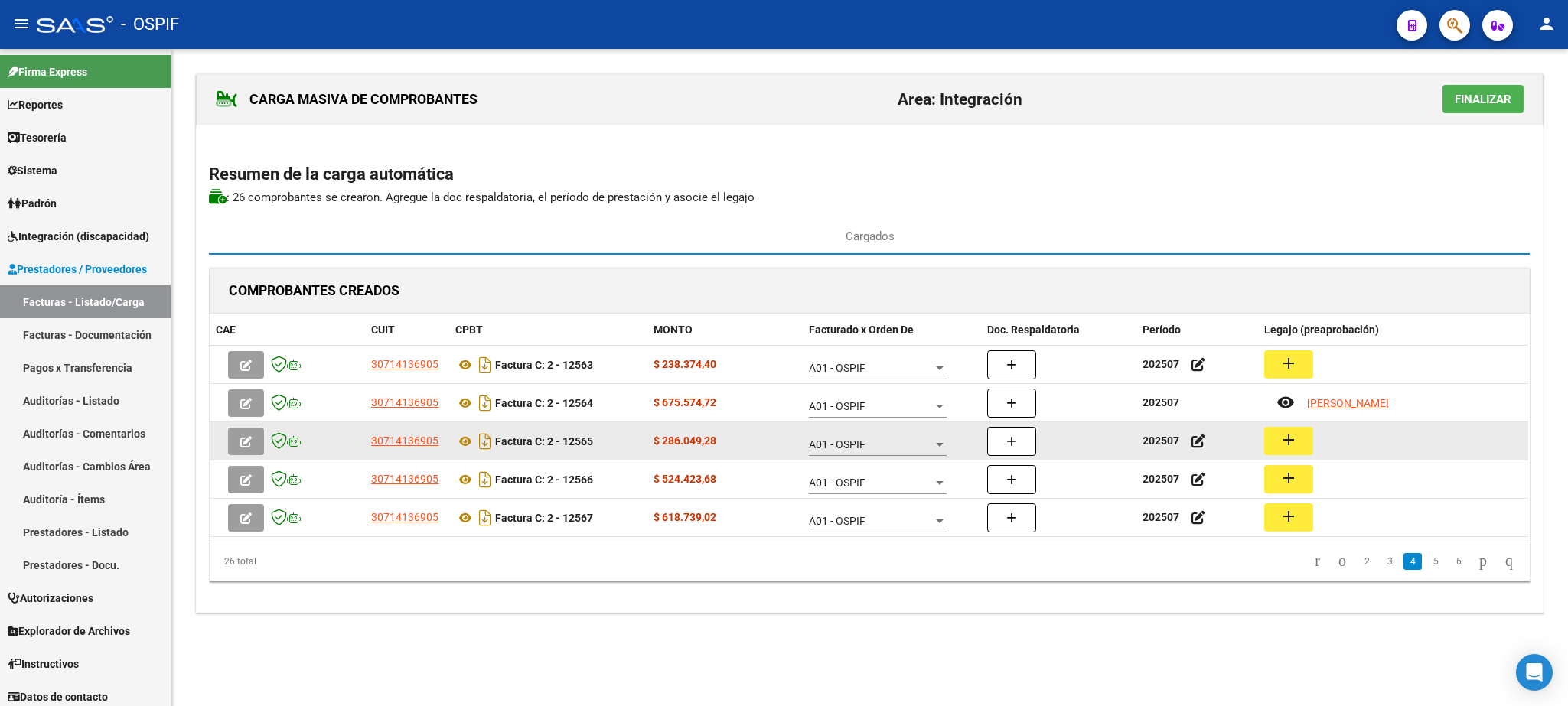
click at [1285, 437] on mat-icon "add" at bounding box center [1288, 439] width 19 height 19
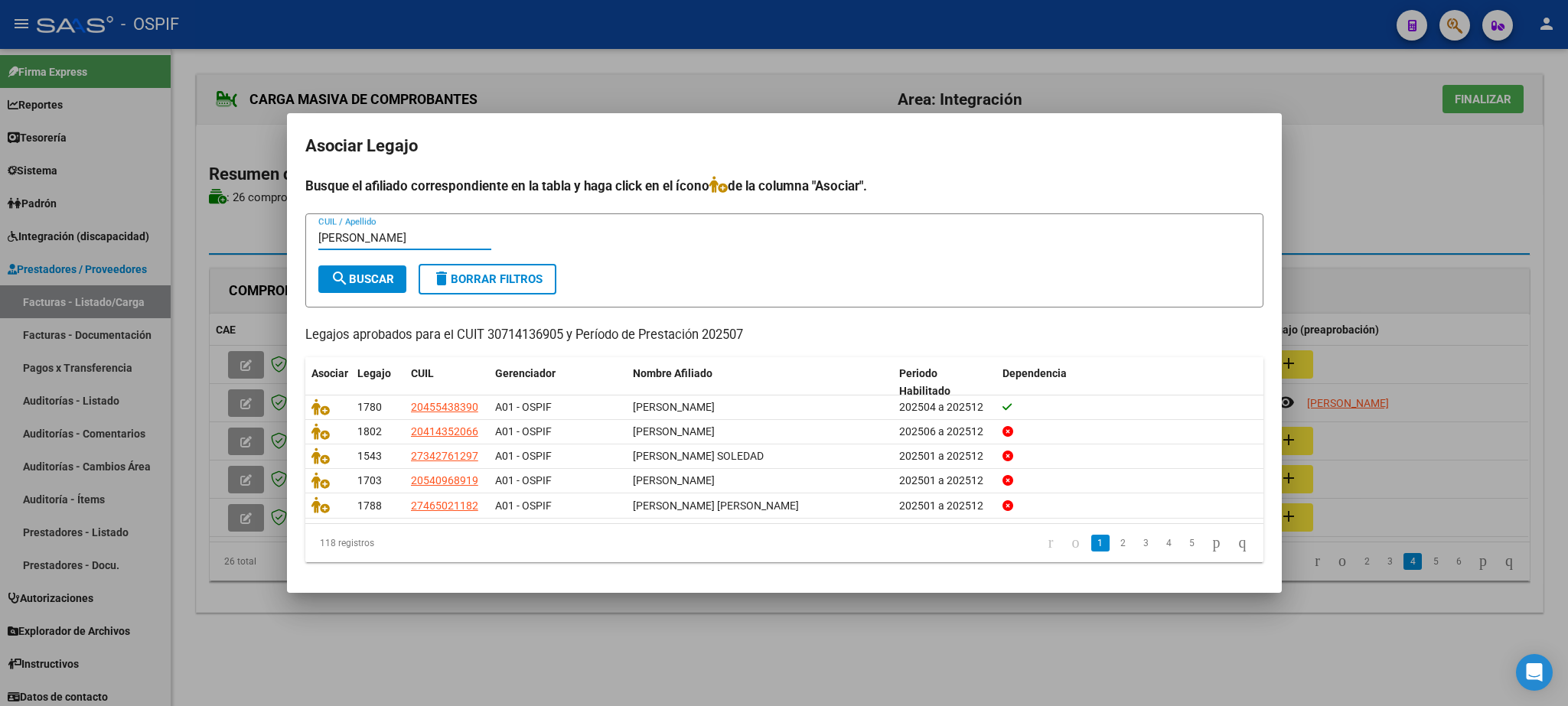
type input "[PERSON_NAME]"
click at [375, 273] on span "search Buscar" at bounding box center [363, 279] width 64 height 14
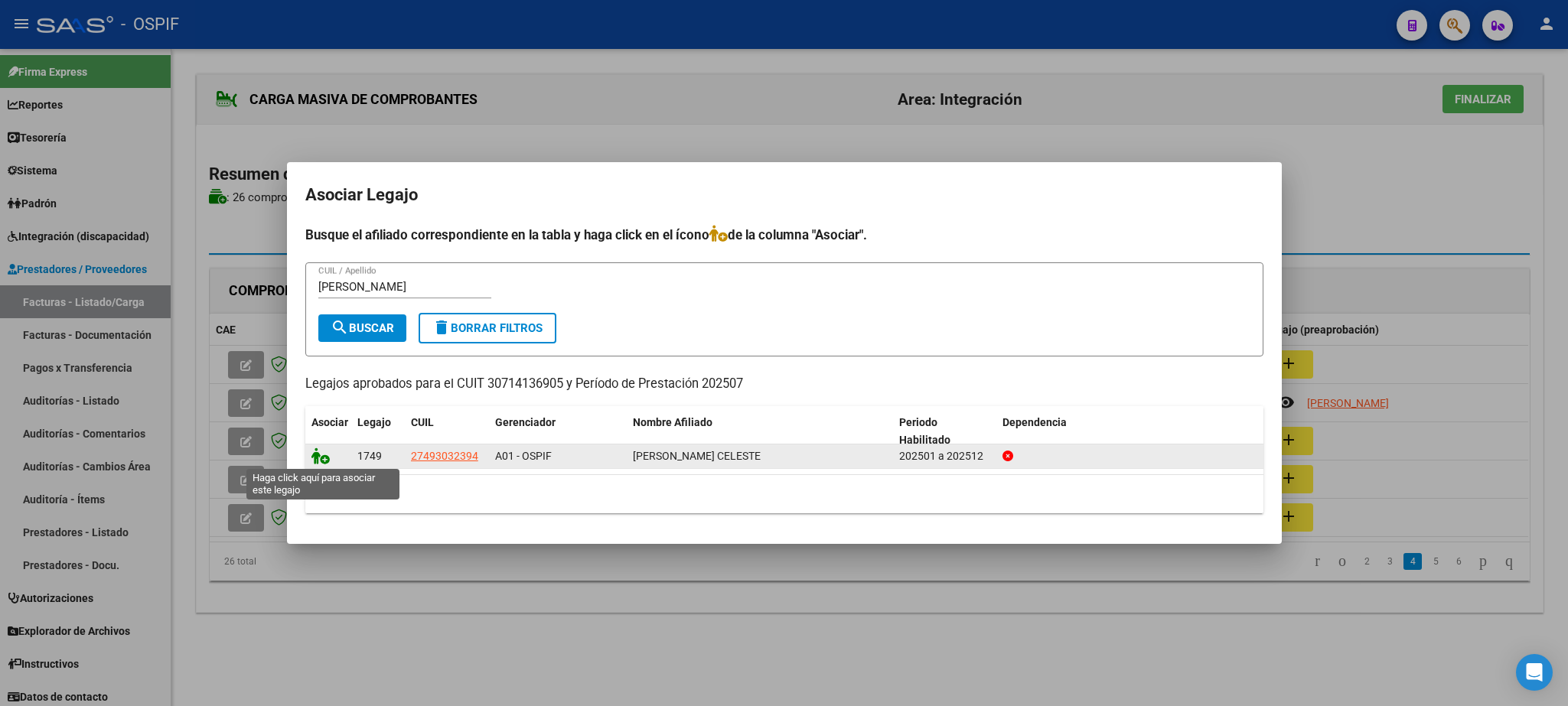
click at [323, 459] on icon at bounding box center [320, 455] width 19 height 17
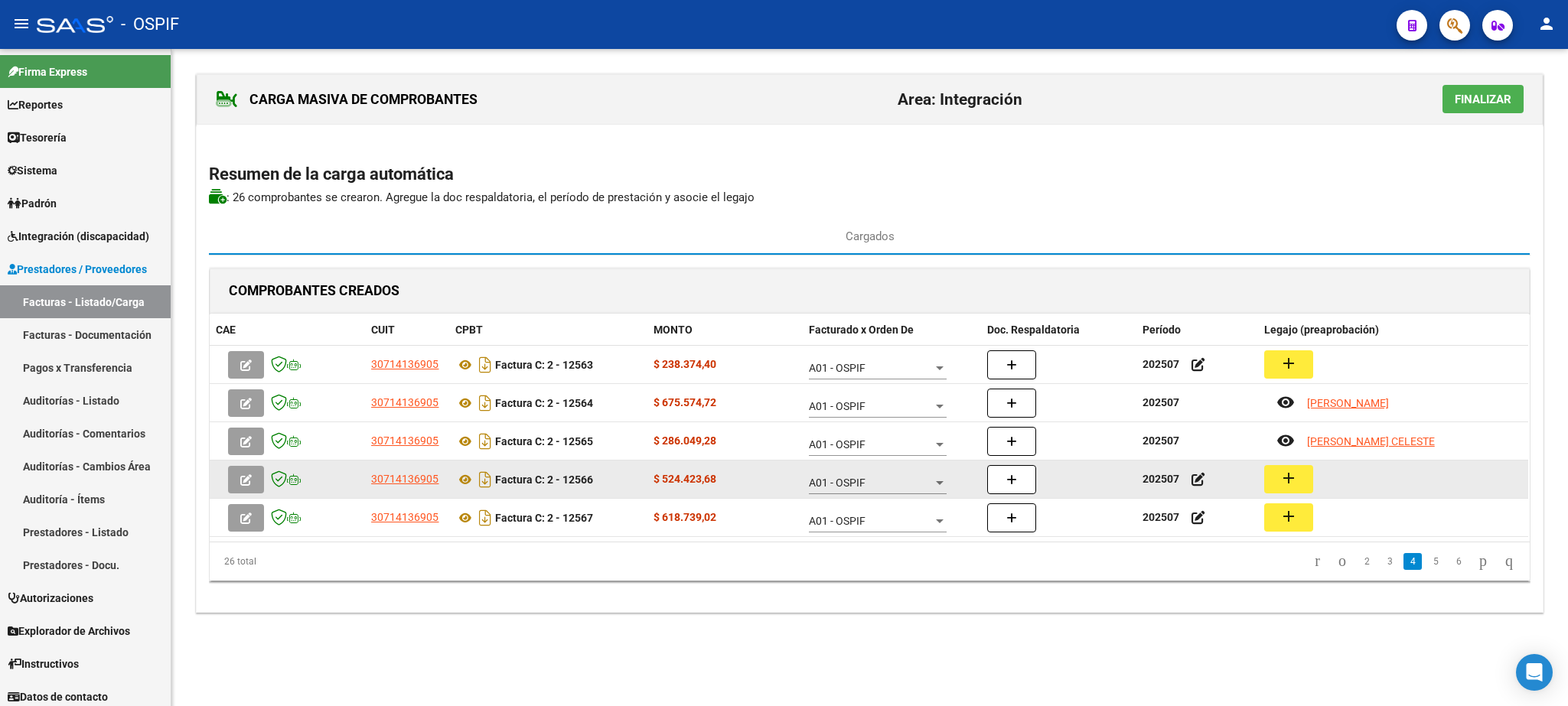
click at [1297, 476] on mat-icon "add" at bounding box center [1288, 478] width 19 height 19
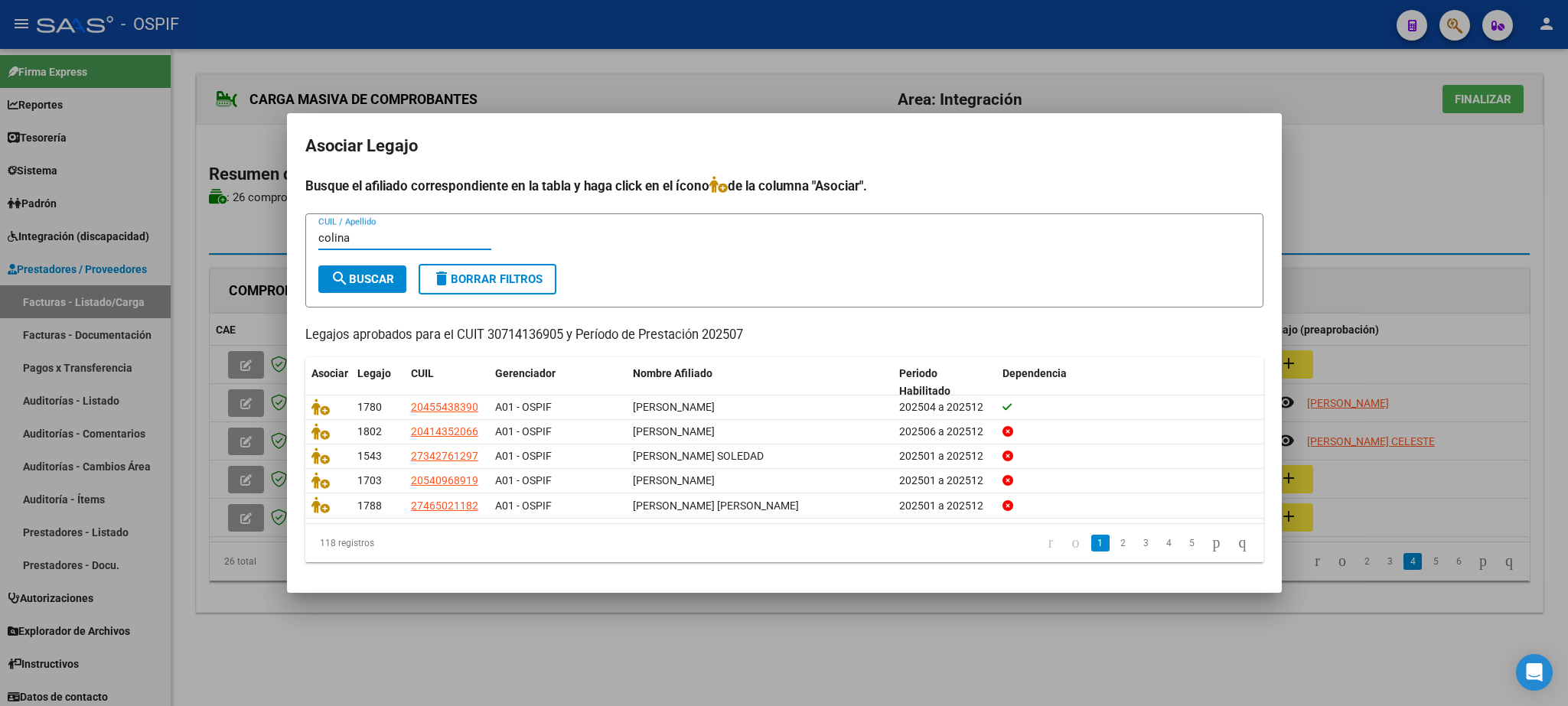
type input "colina"
click at [356, 262] on div "colina CUIL / Apellido" at bounding box center [405, 245] width 173 height 37
click at [359, 277] on span "search Buscar" at bounding box center [363, 279] width 64 height 14
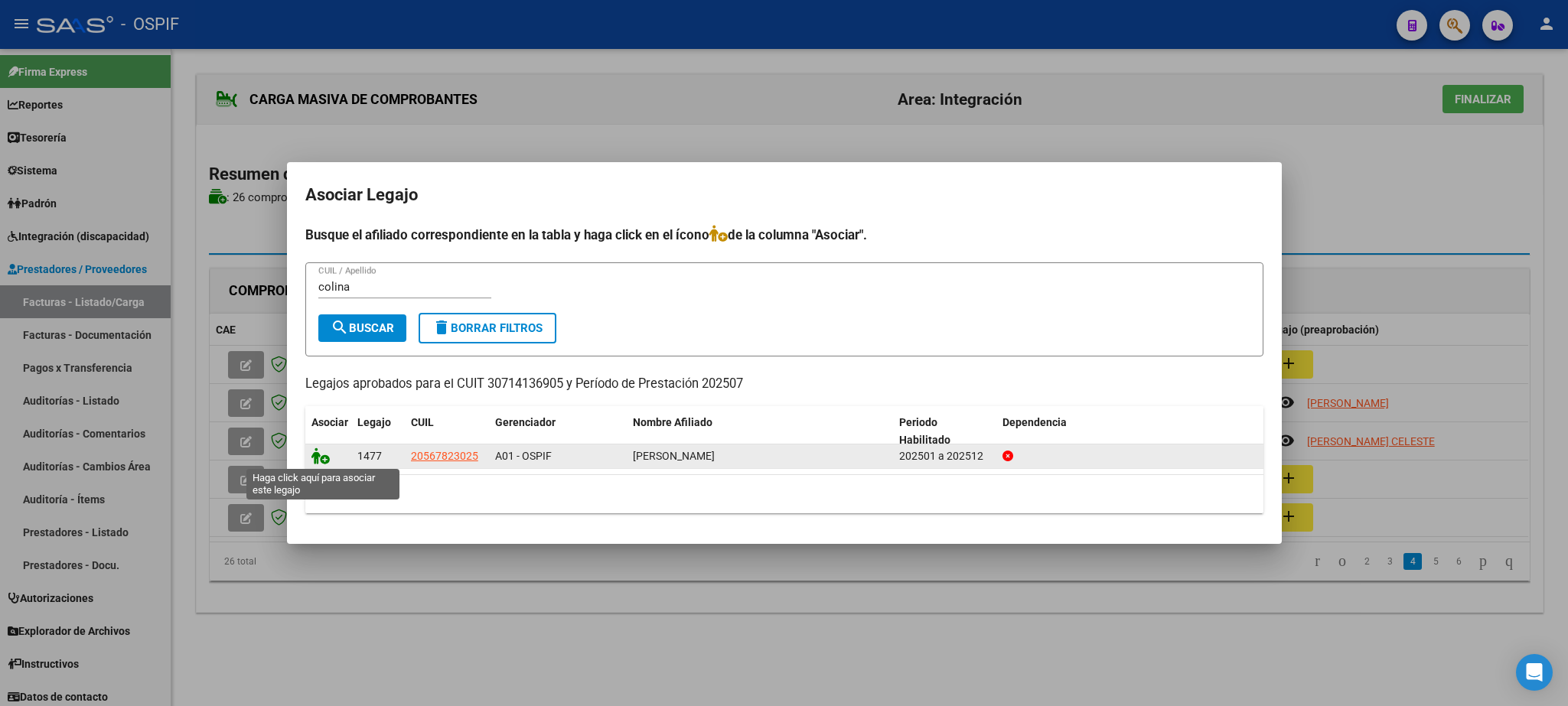
click at [316, 452] on icon at bounding box center [320, 455] width 19 height 17
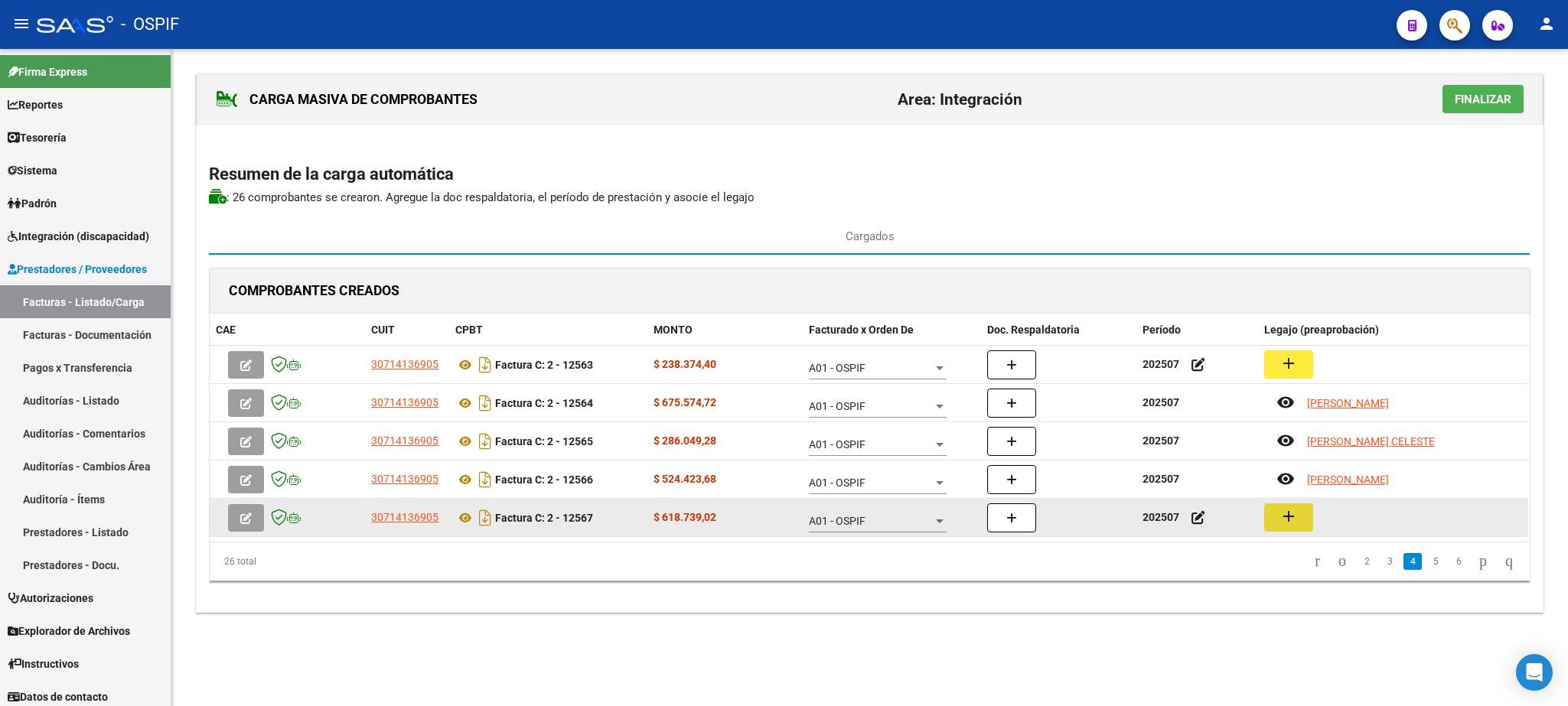
click at [1282, 521] on mat-icon "add" at bounding box center [1288, 516] width 19 height 19
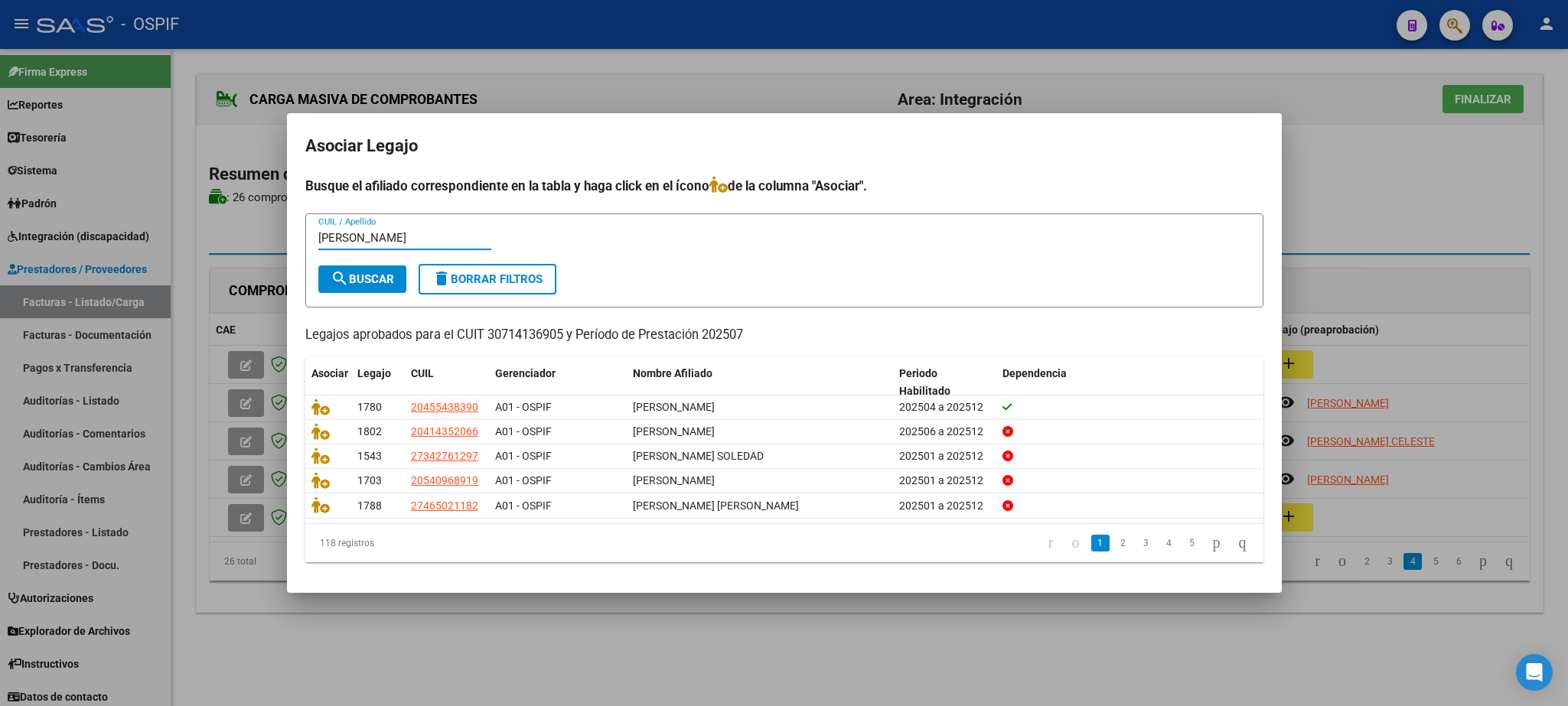
type input "[PERSON_NAME]"
click at [359, 269] on button "search Buscar" at bounding box center [362, 278] width 88 height 27
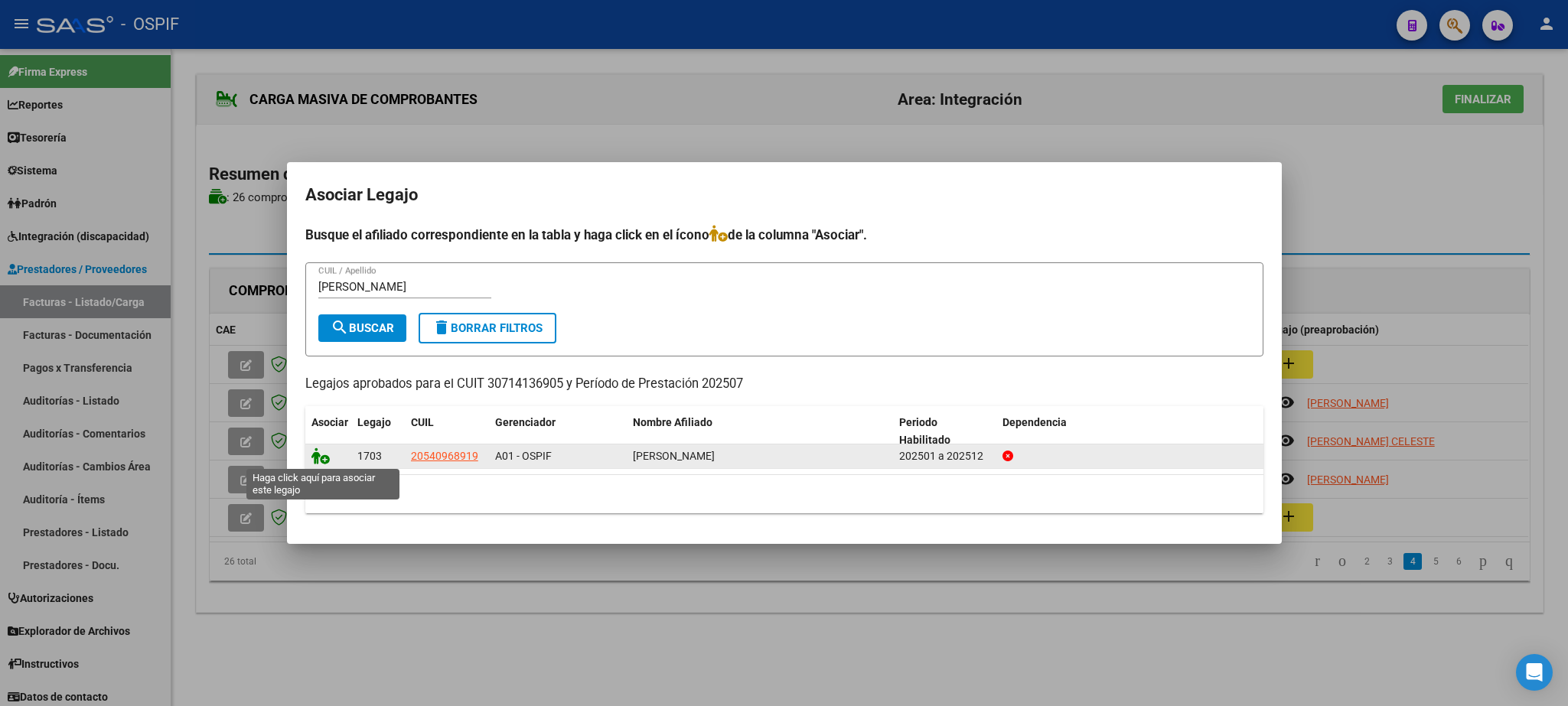
click at [325, 460] on icon at bounding box center [320, 455] width 19 height 17
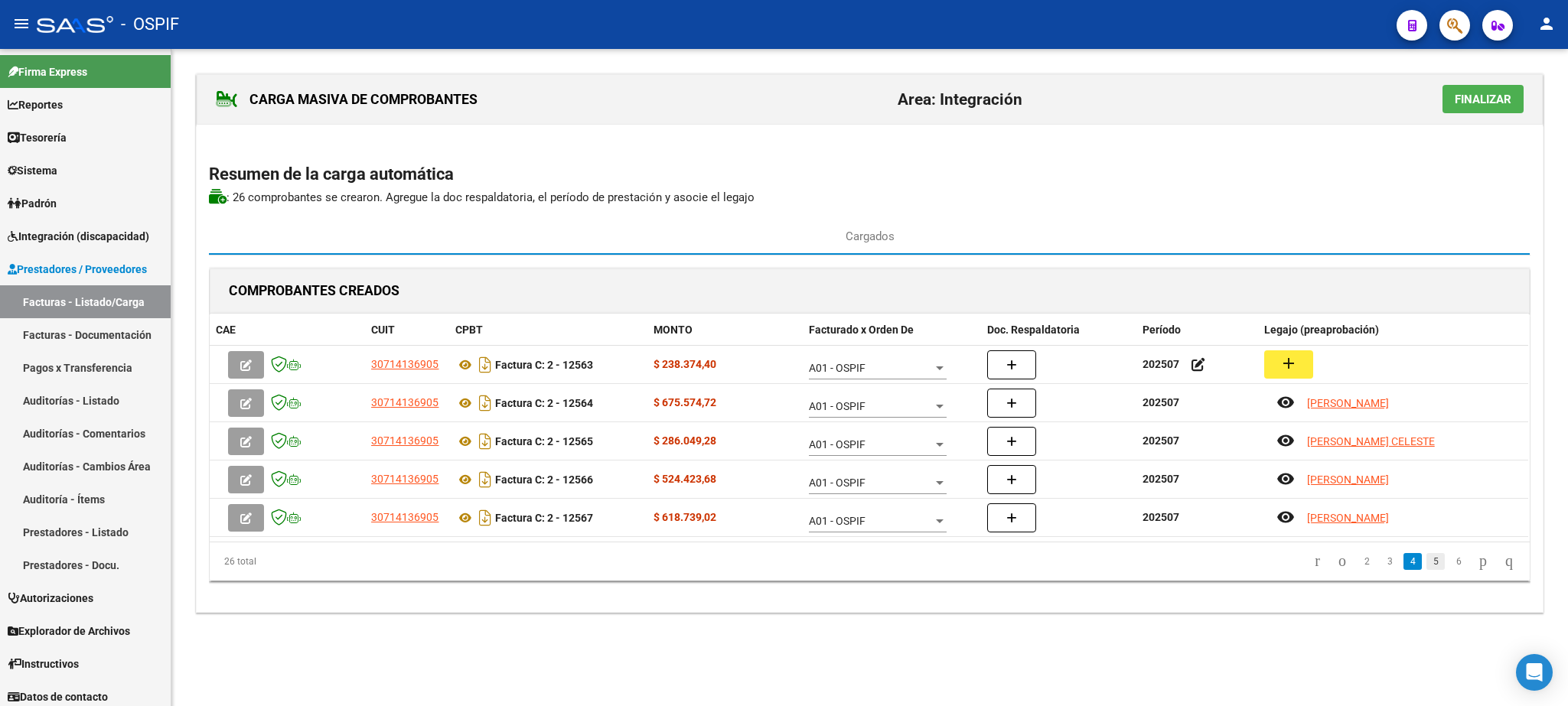
click at [1426, 564] on link "5" at bounding box center [1435, 561] width 19 height 17
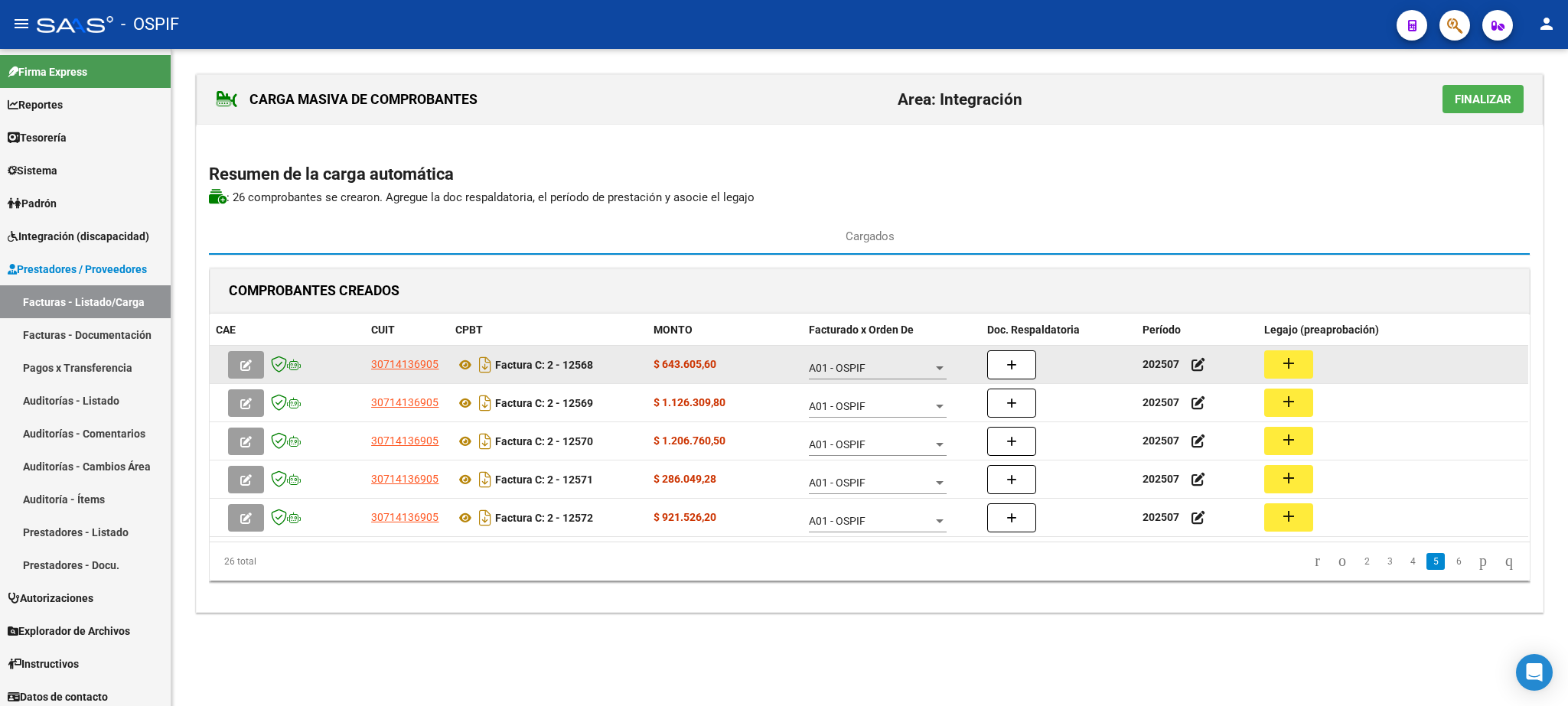
click at [1297, 364] on mat-icon "add" at bounding box center [1288, 363] width 19 height 19
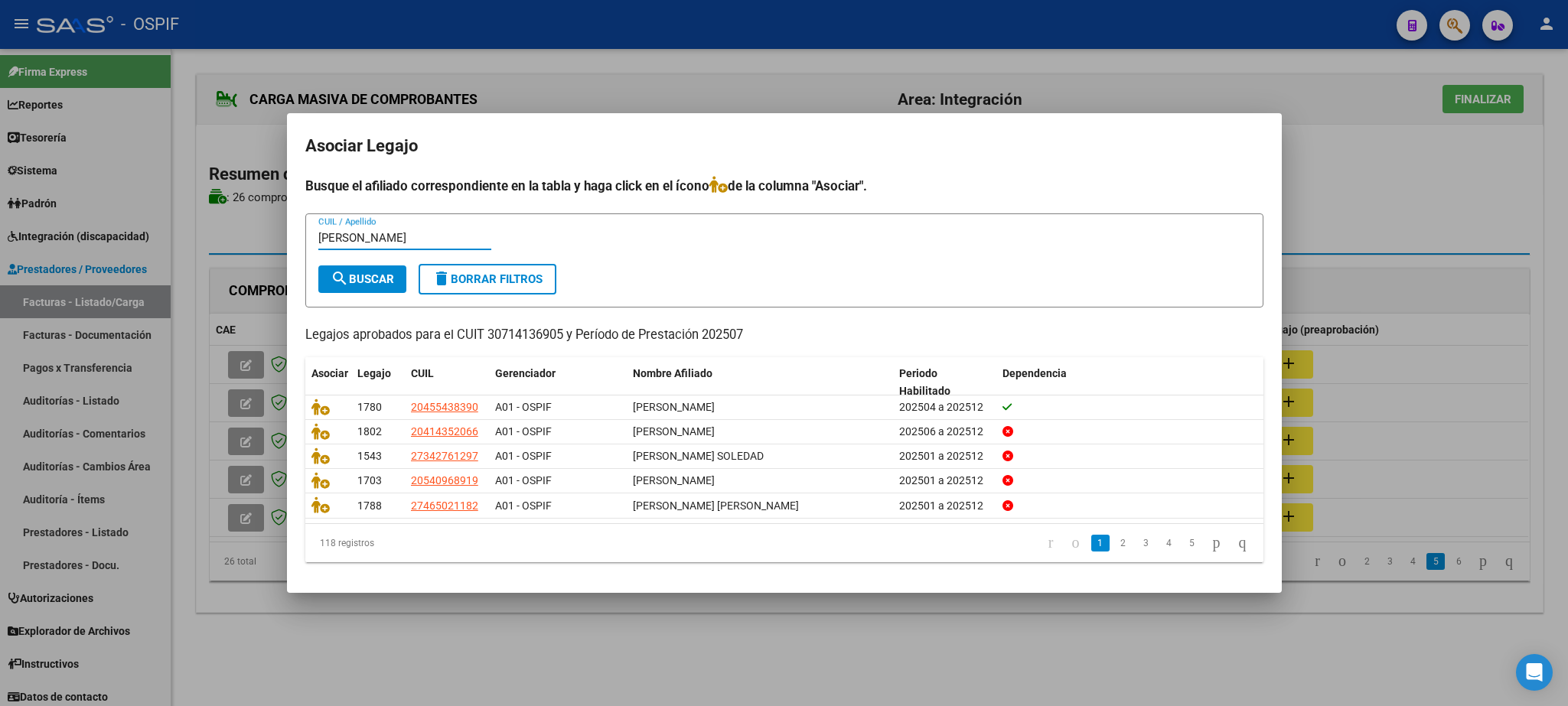
type input "[PERSON_NAME]"
click at [346, 272] on mat-icon "search" at bounding box center [340, 278] width 19 height 19
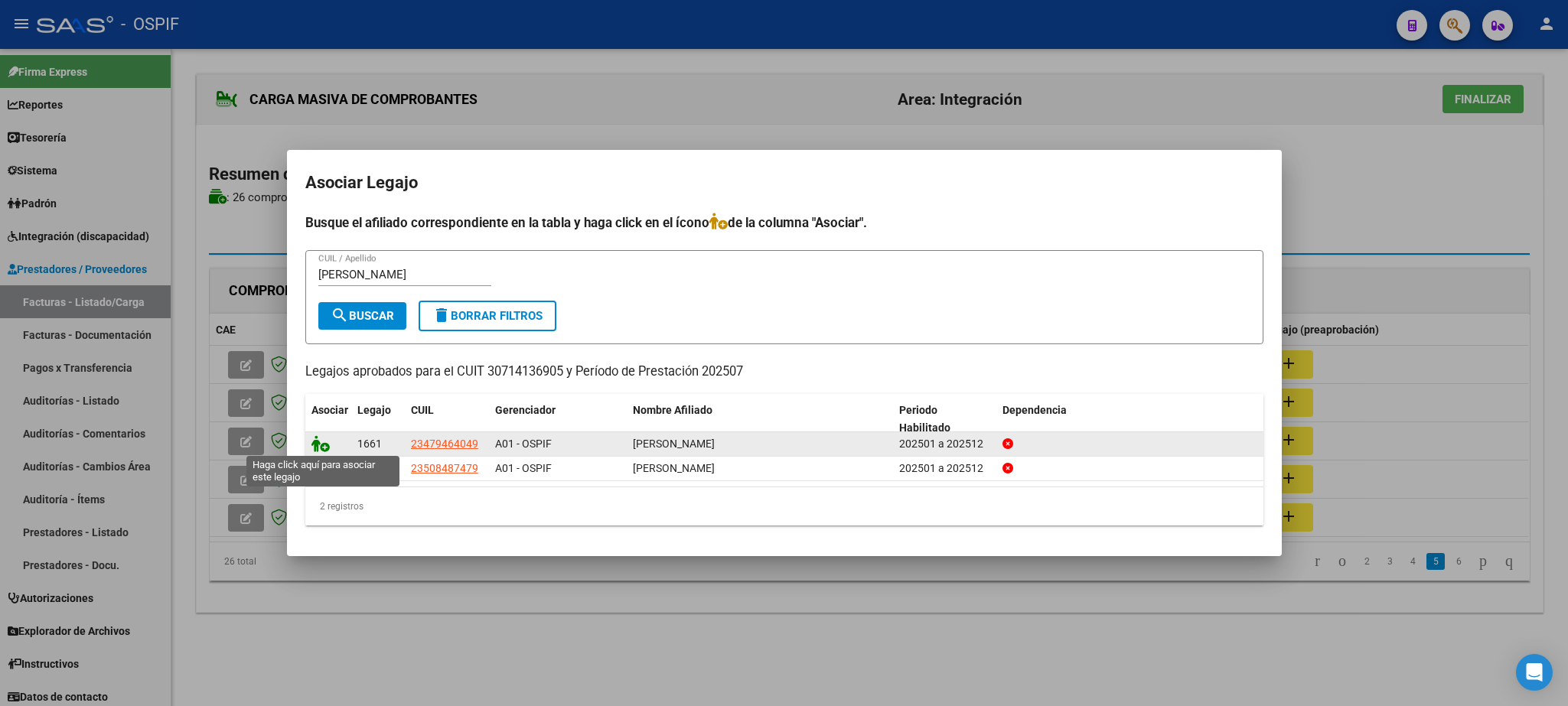
click at [317, 447] on icon at bounding box center [320, 443] width 19 height 17
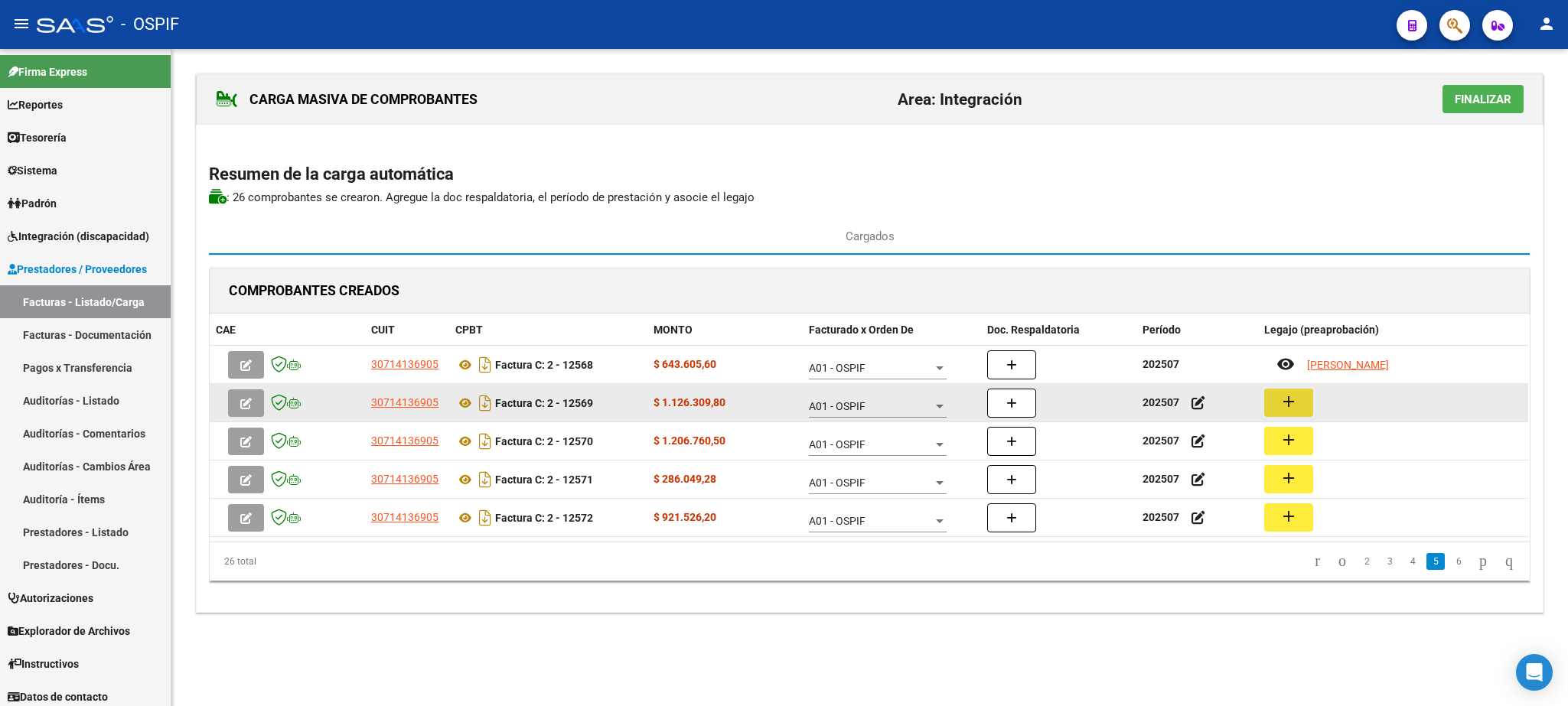
click at [1290, 402] on mat-icon "add" at bounding box center [1288, 401] width 19 height 19
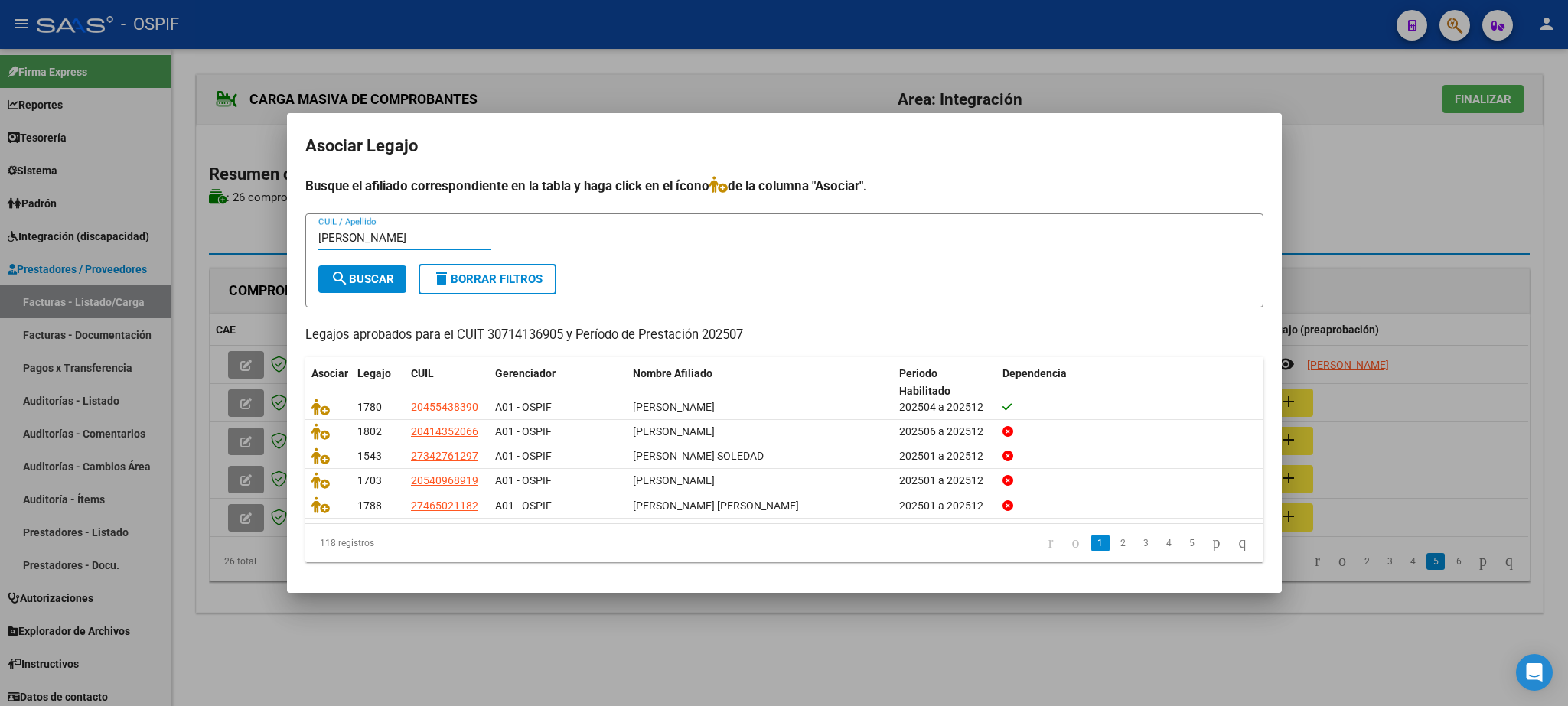
type input "[PERSON_NAME]"
click at [369, 265] on button "search Buscar" at bounding box center [362, 278] width 88 height 27
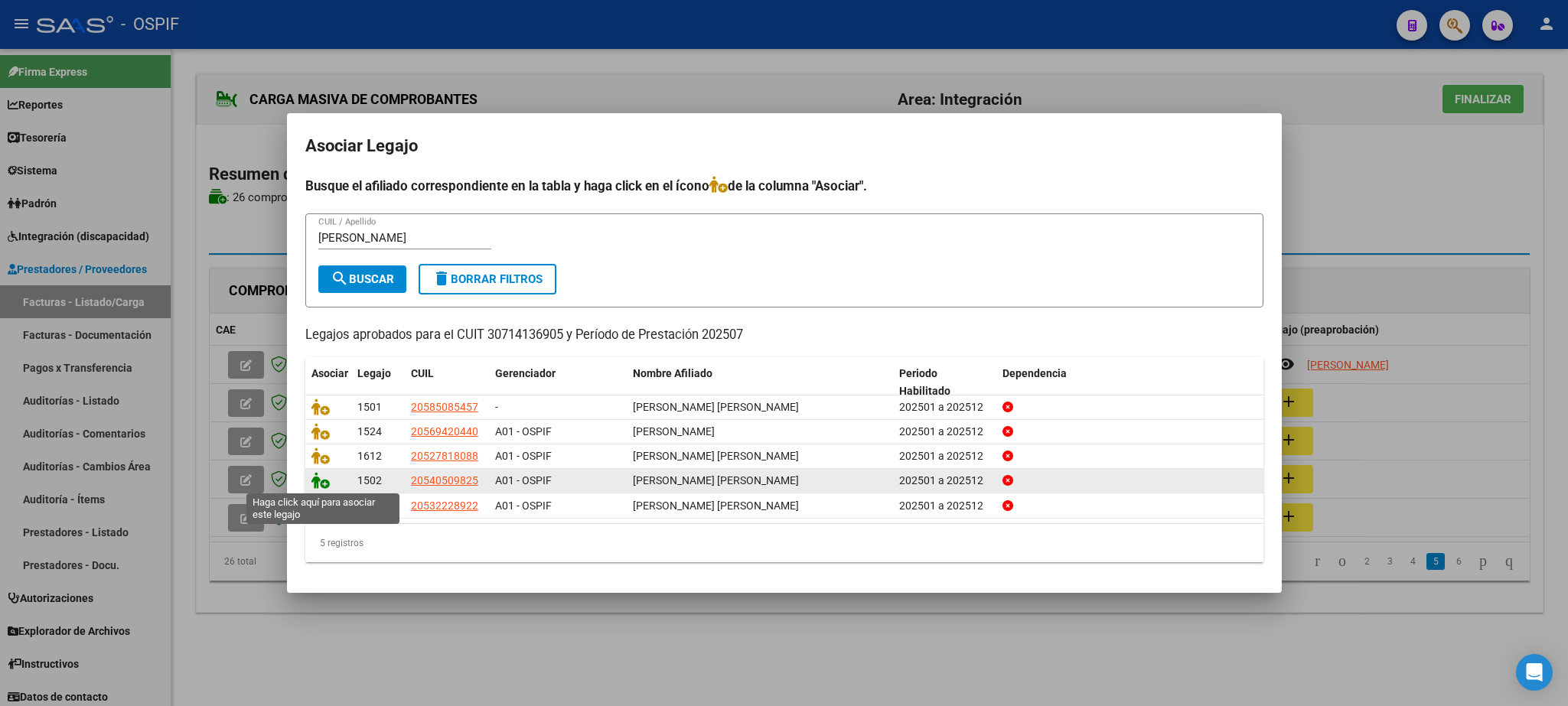
click at [321, 477] on icon at bounding box center [320, 480] width 19 height 17
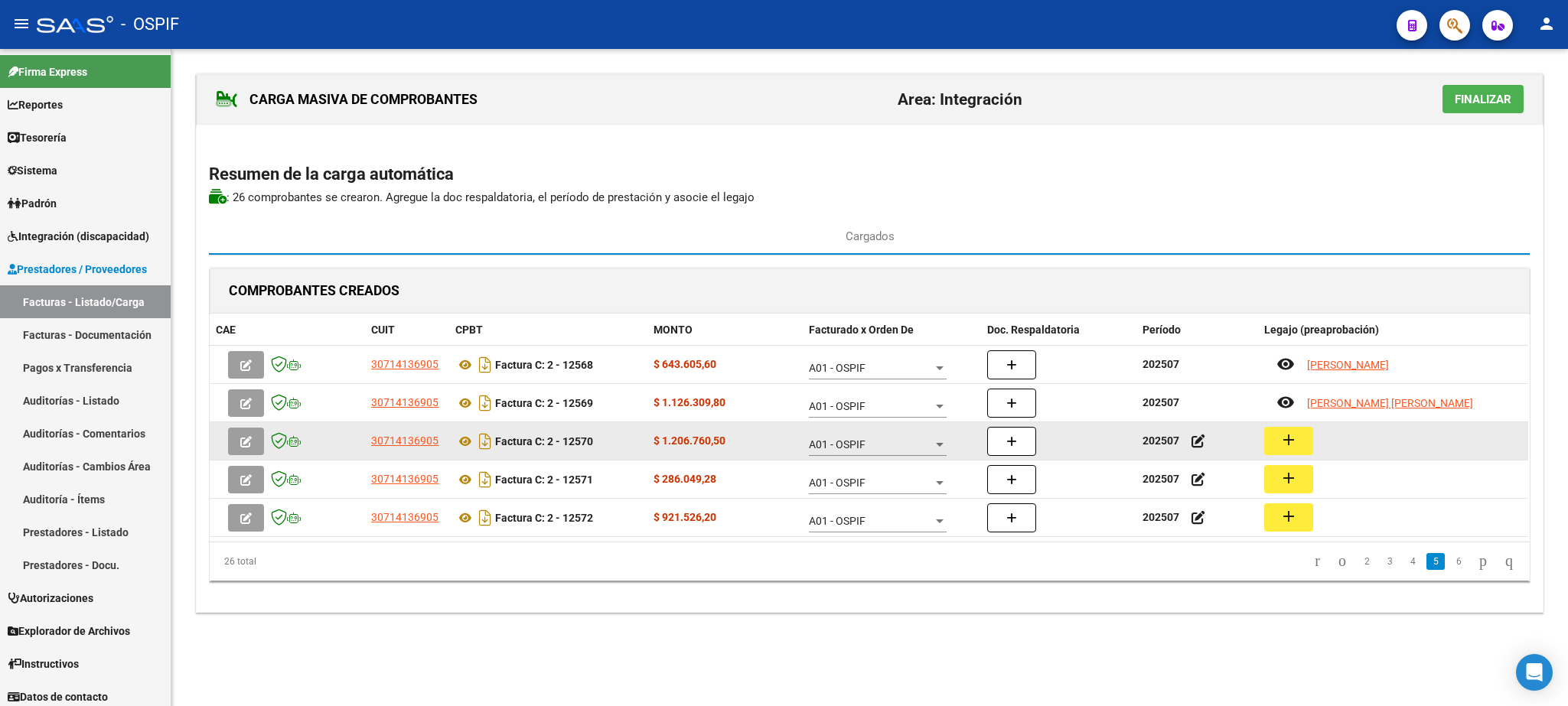
click at [1286, 437] on mat-icon "add" at bounding box center [1288, 439] width 19 height 19
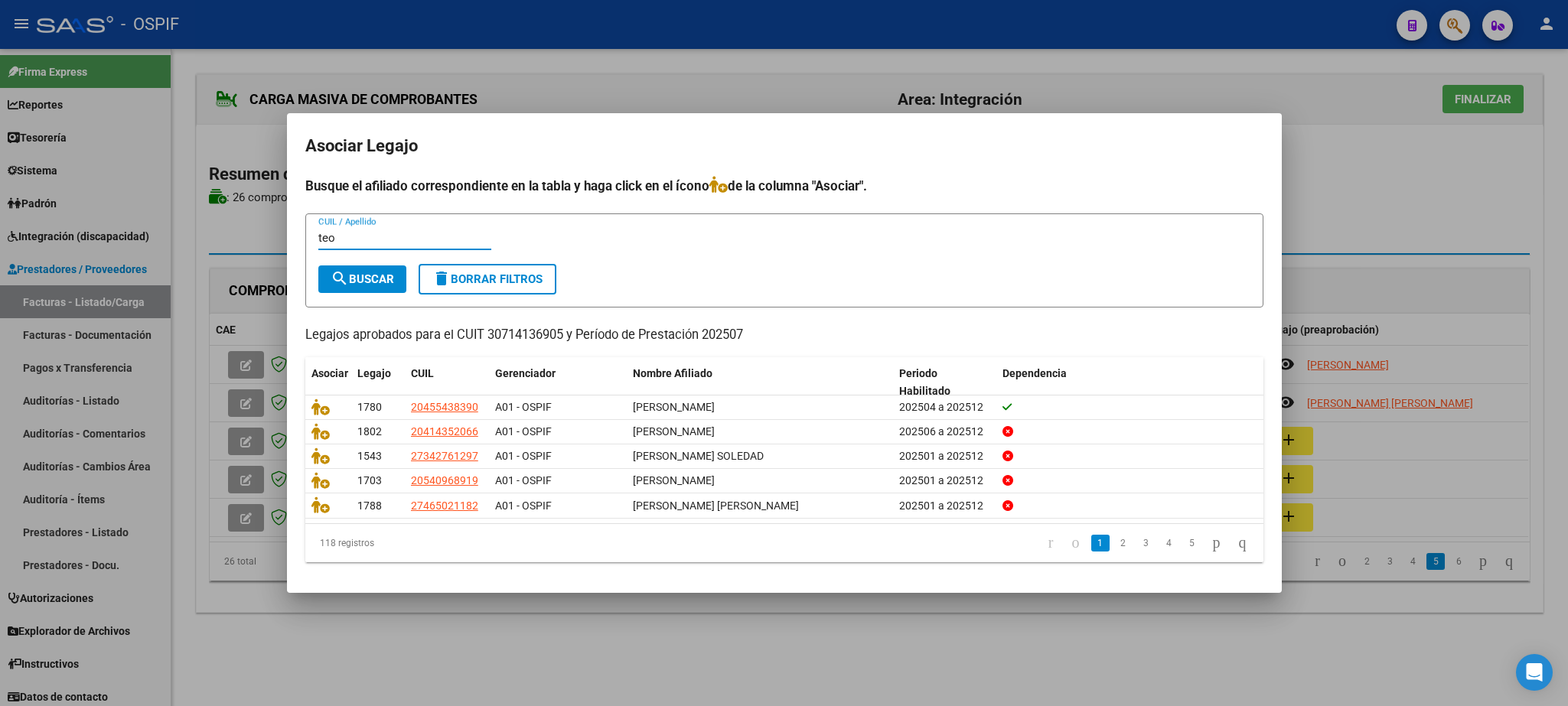
click at [360, 270] on button "search Buscar" at bounding box center [362, 278] width 88 height 27
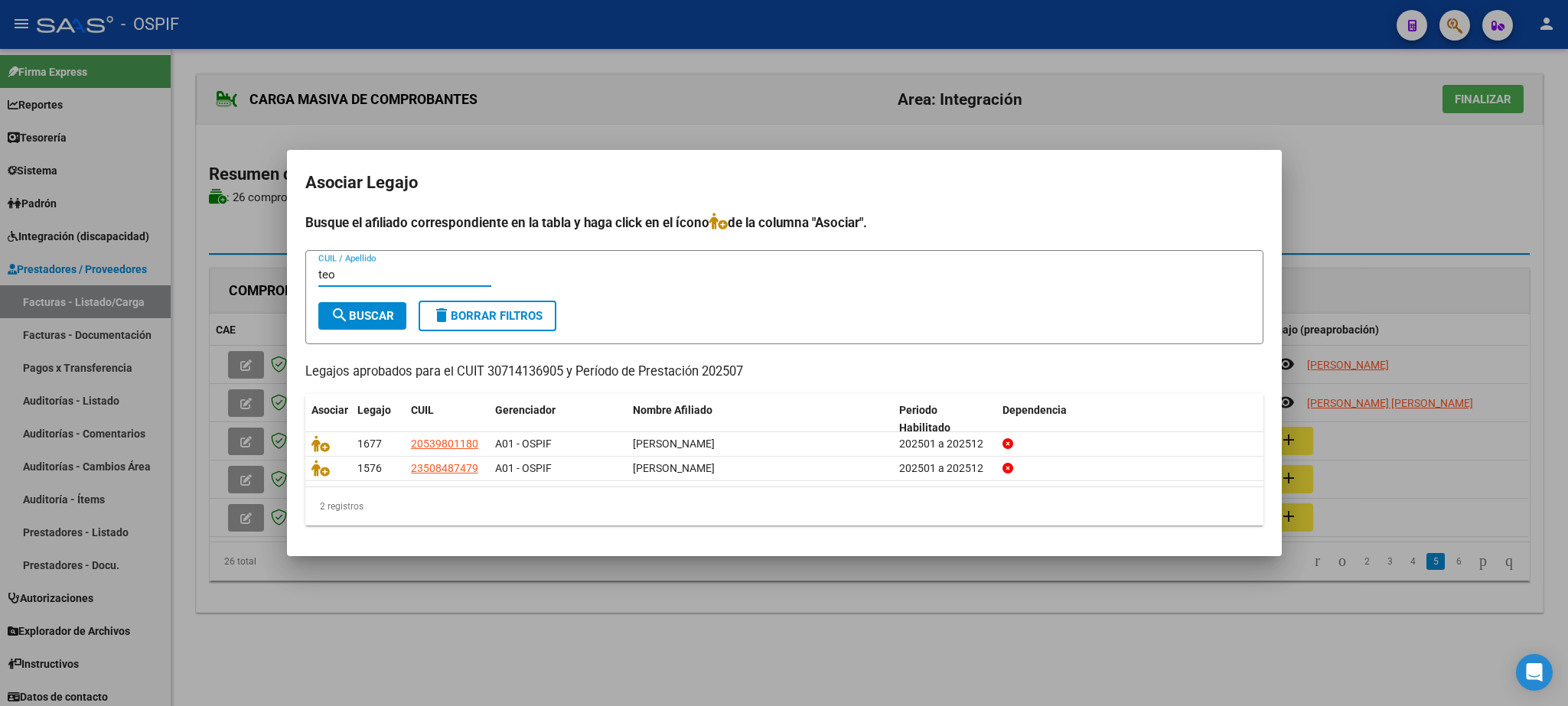
drag, startPoint x: 273, startPoint y: 269, endPoint x: 109, endPoint y: 270, distance: 164.0
click at [319, 270] on input "teo" at bounding box center [405, 275] width 173 height 14
type input "dominguez"
click at [369, 317] on span "search Buscar" at bounding box center [363, 316] width 64 height 14
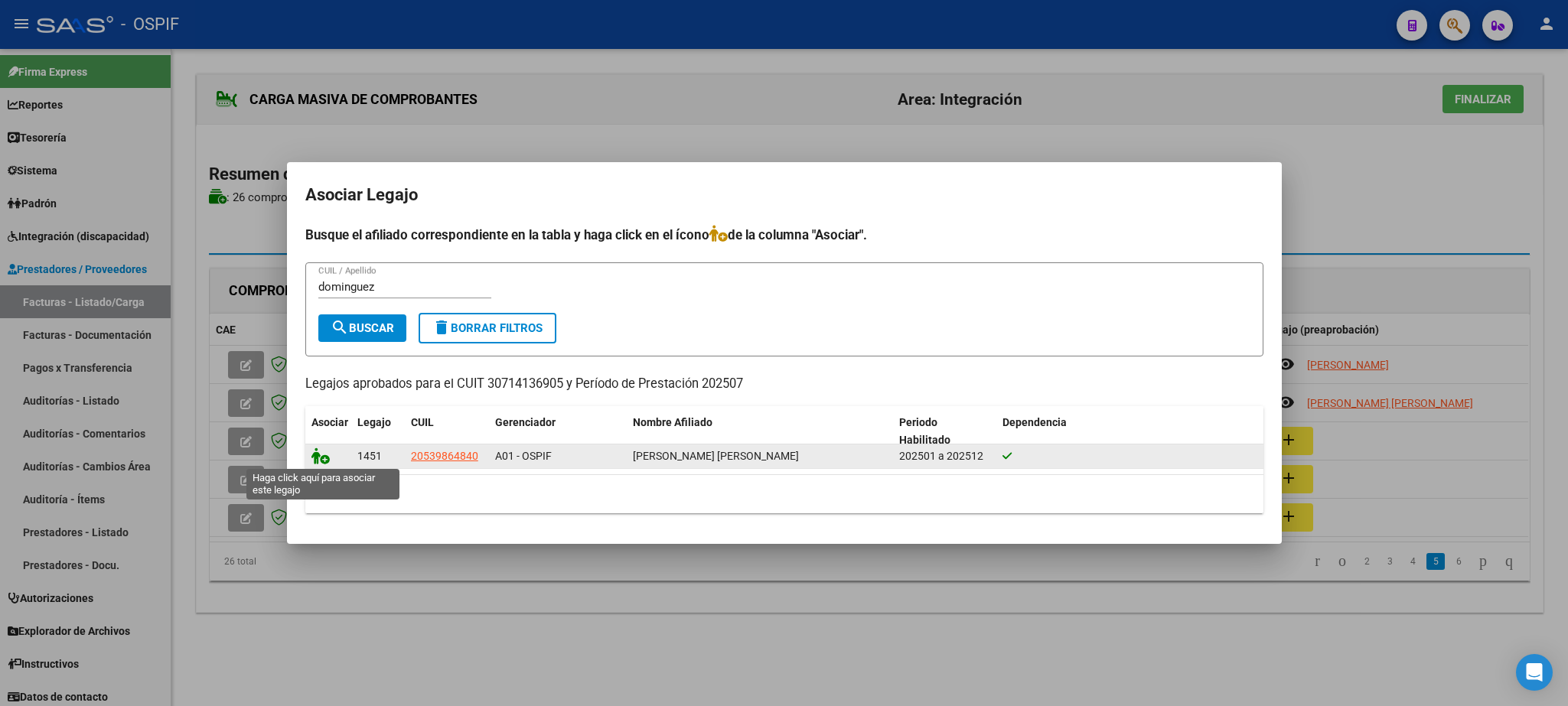
click at [321, 457] on icon at bounding box center [320, 455] width 19 height 17
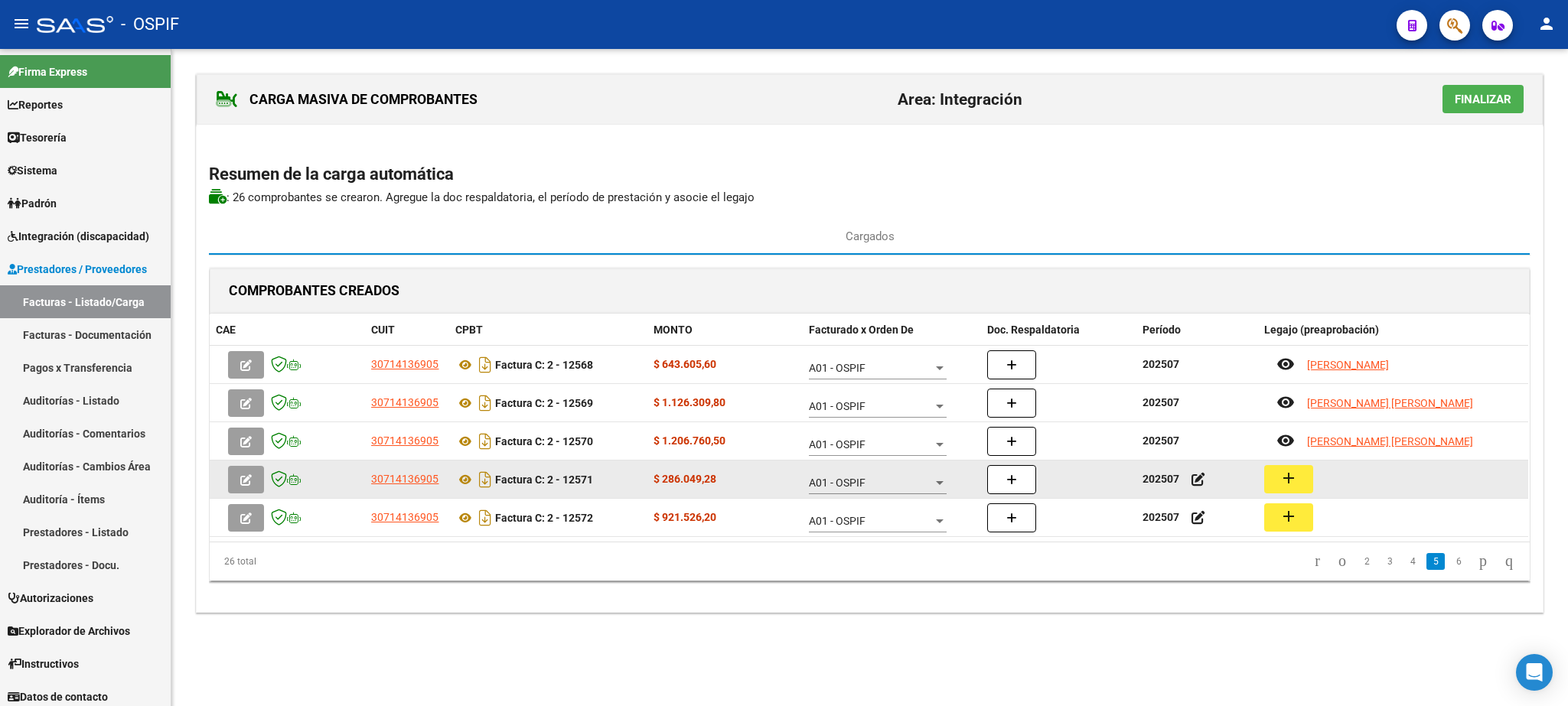
click at [1295, 479] on mat-icon "add" at bounding box center [1288, 478] width 19 height 19
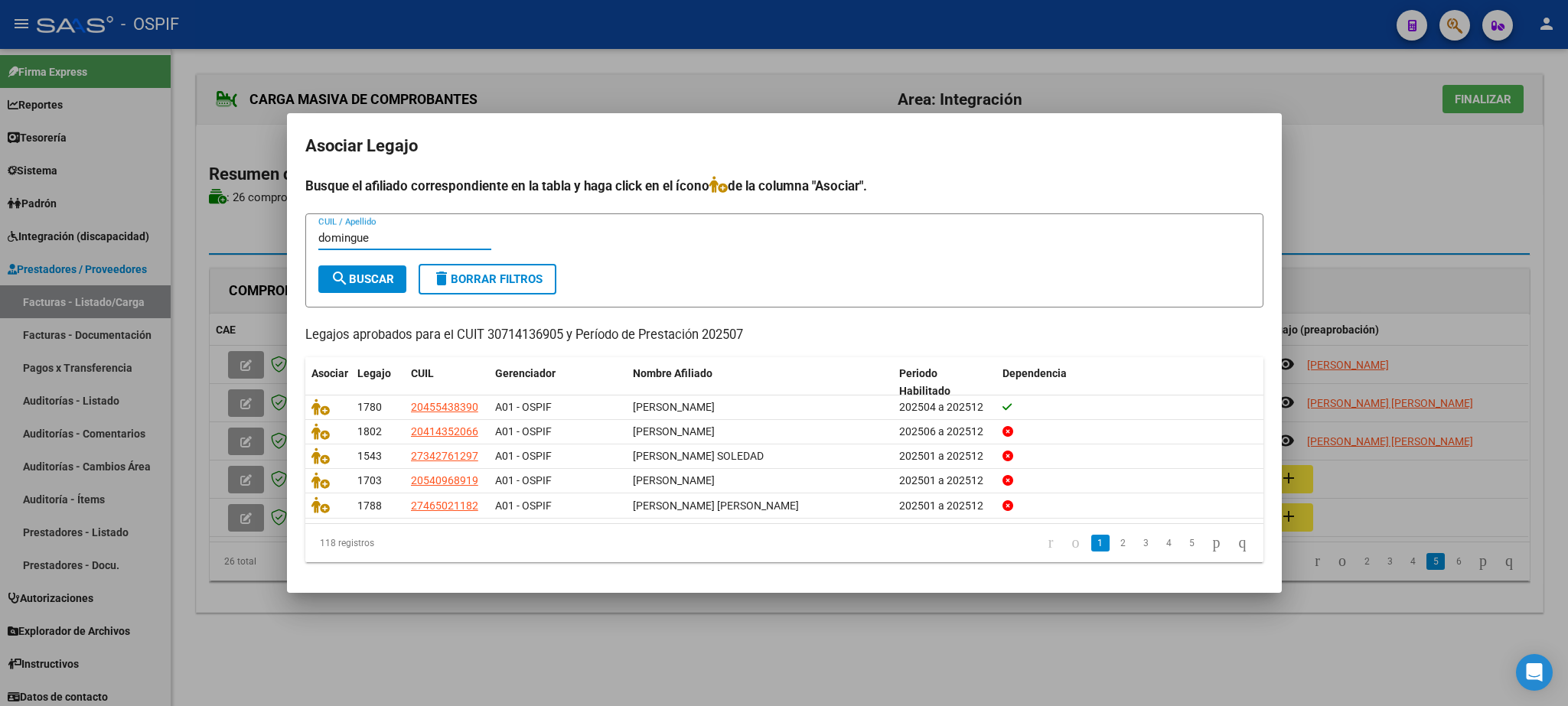
type input "domingue"
click at [369, 275] on span "search Buscar" at bounding box center [363, 279] width 64 height 14
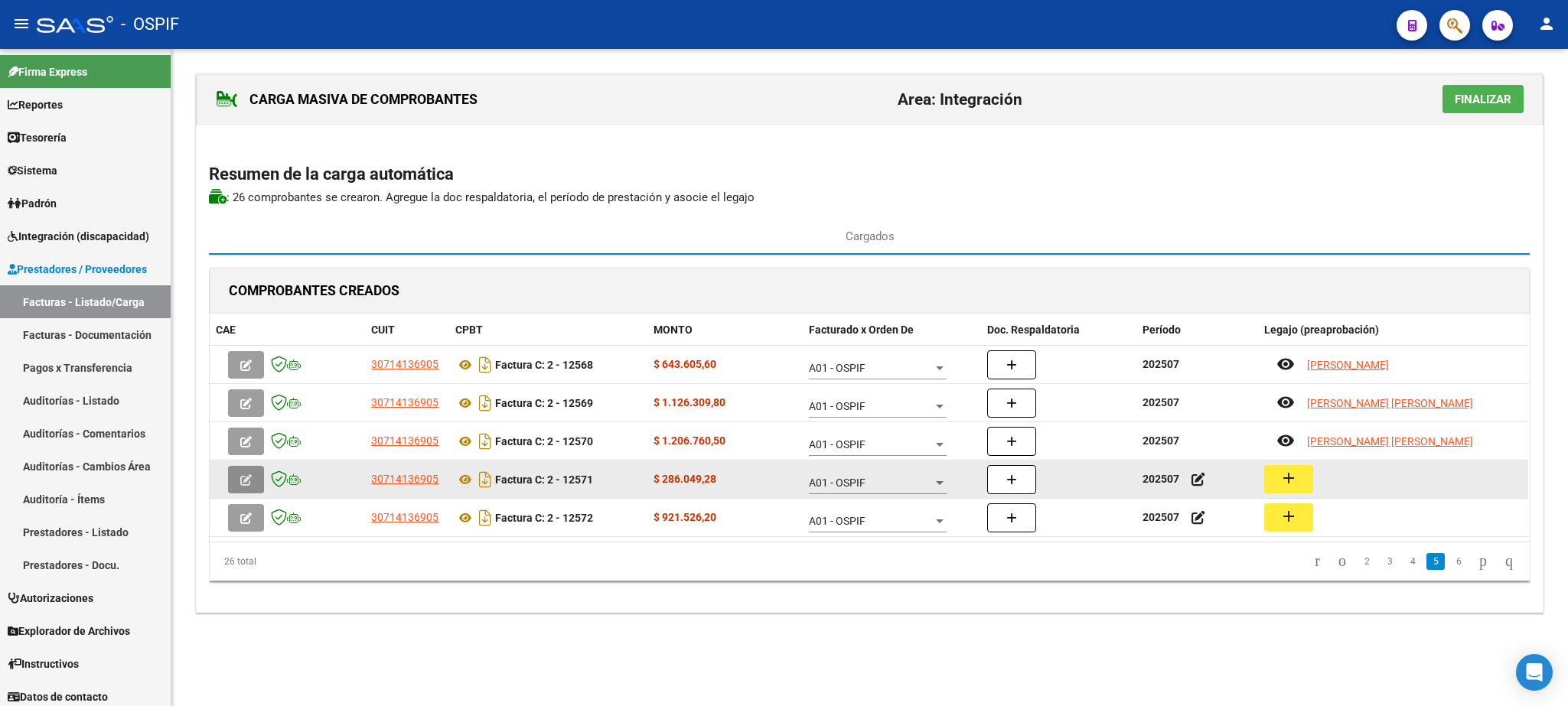
click at [248, 475] on button "button" at bounding box center [246, 479] width 36 height 27
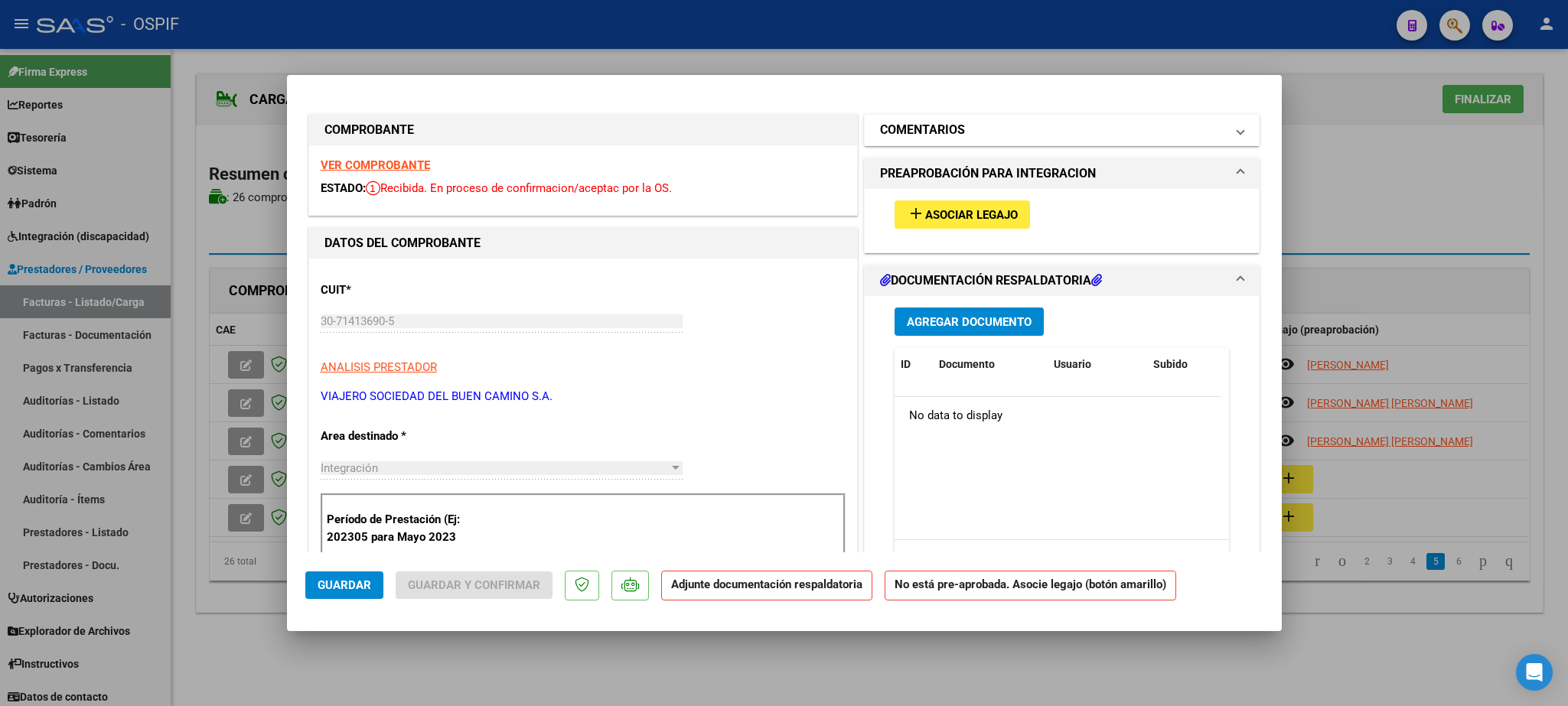
click at [955, 139] on mat-panel-title "COMENTARIOS" at bounding box center [1053, 129] width 346 height 19
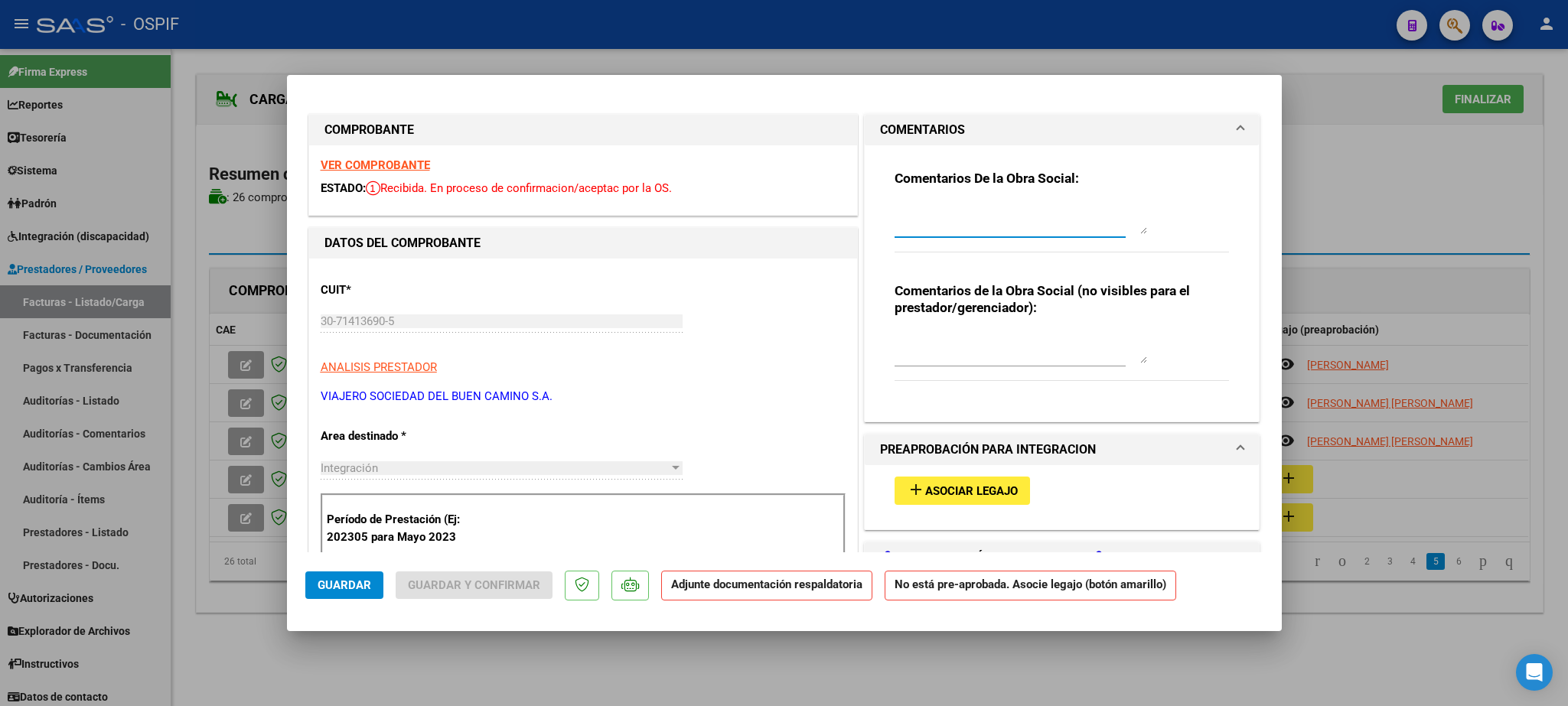
click at [964, 215] on textarea at bounding box center [1020, 218] width 253 height 30
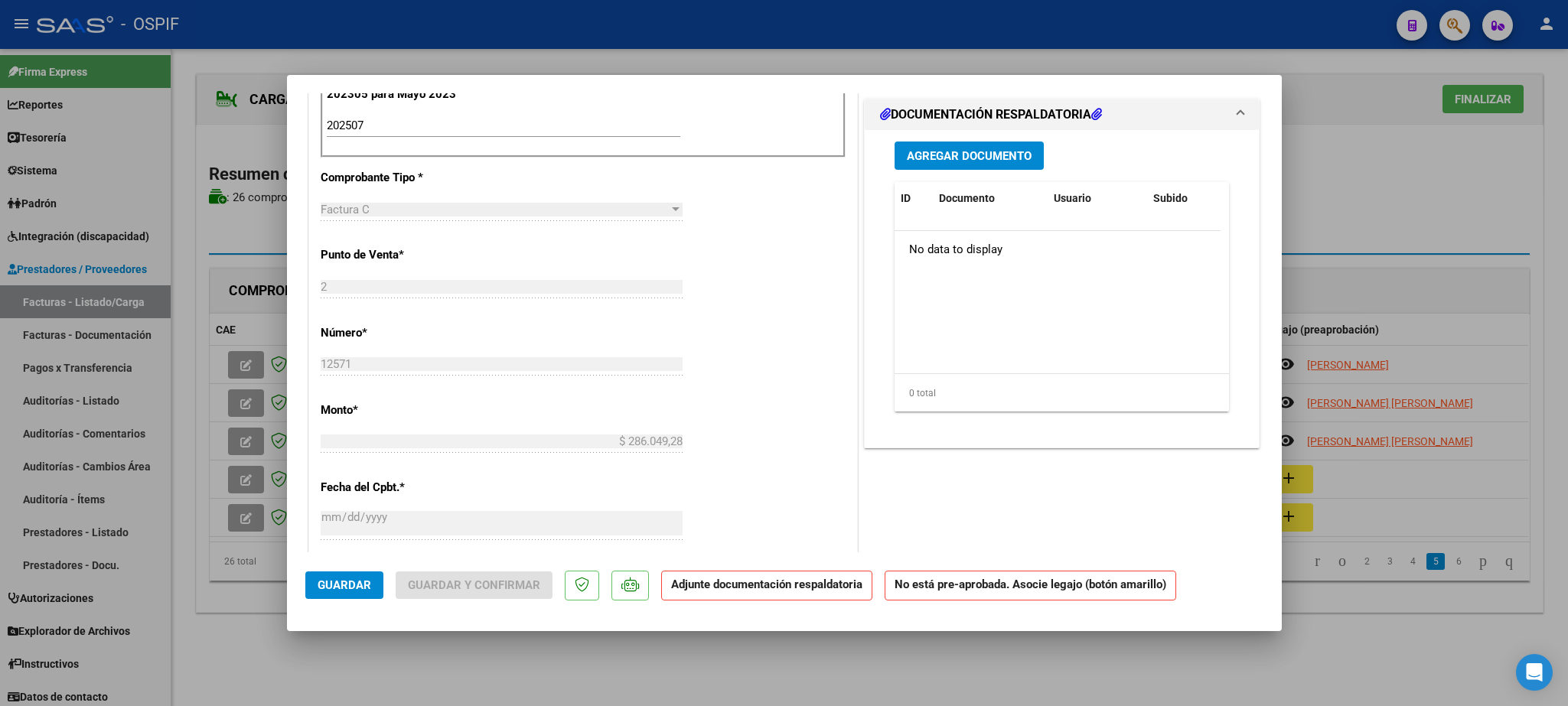
scroll to position [447, 0]
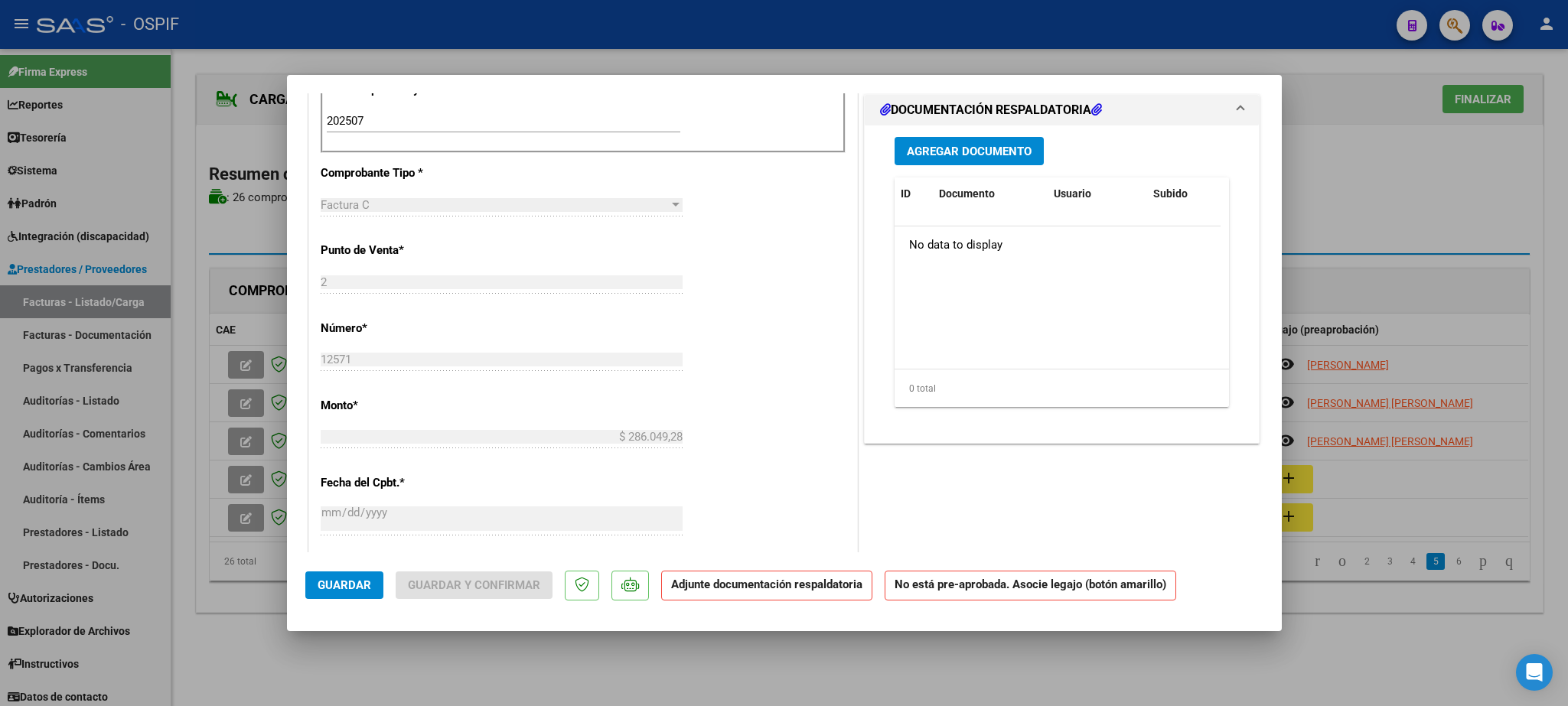
type textarea "Falta Legajo!!! [PERSON_NAME]"
click at [346, 587] on span "Guardar" at bounding box center [344, 585] width 53 height 14
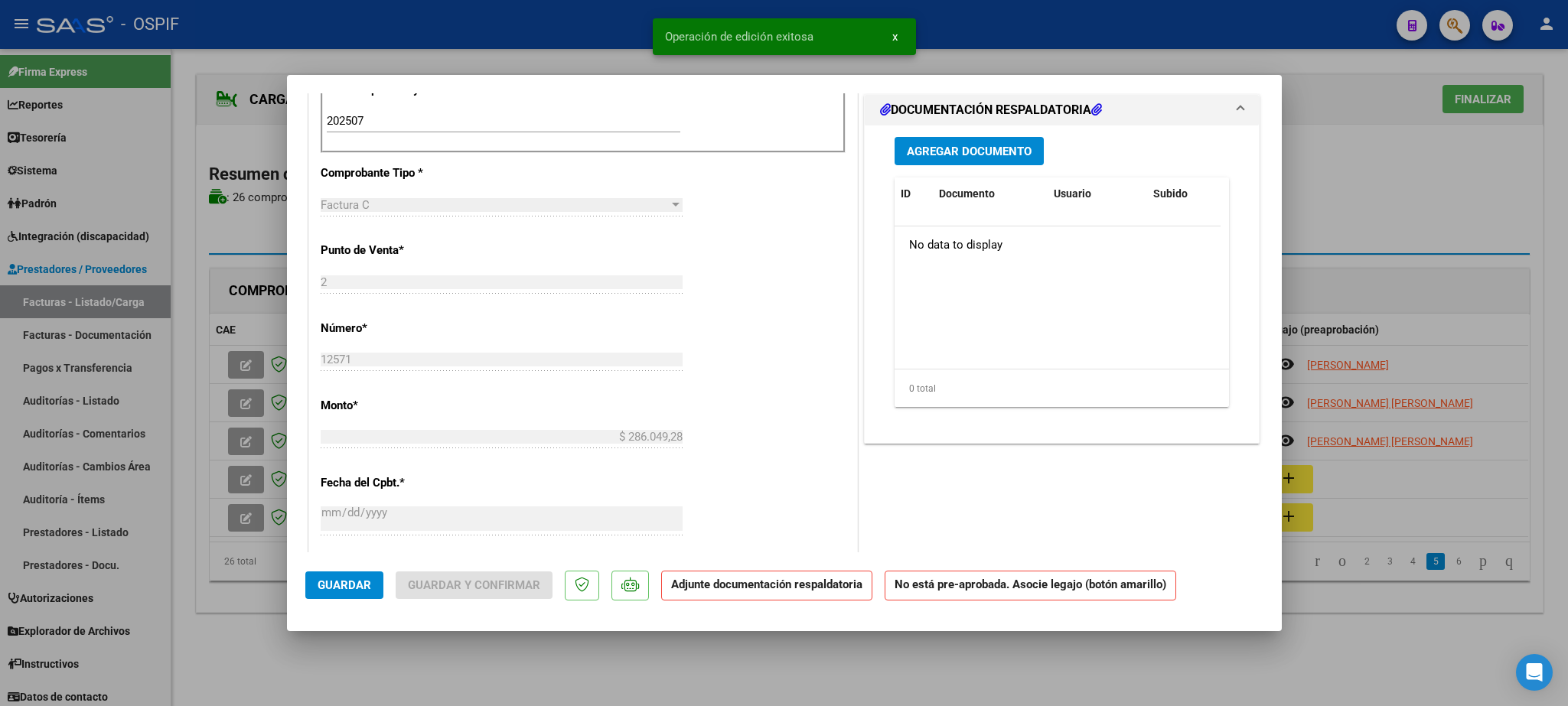
type input "$ 0,00"
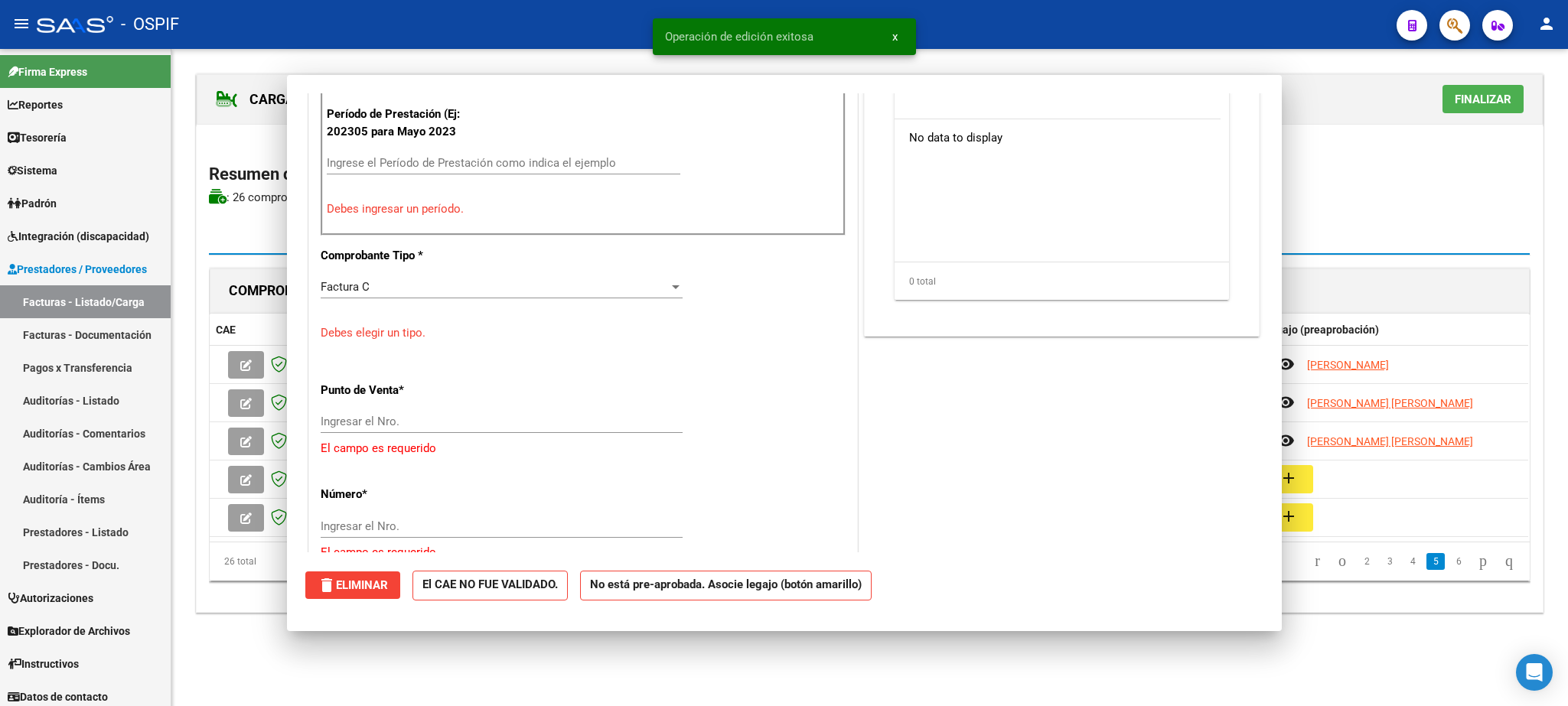
scroll to position [0, 0]
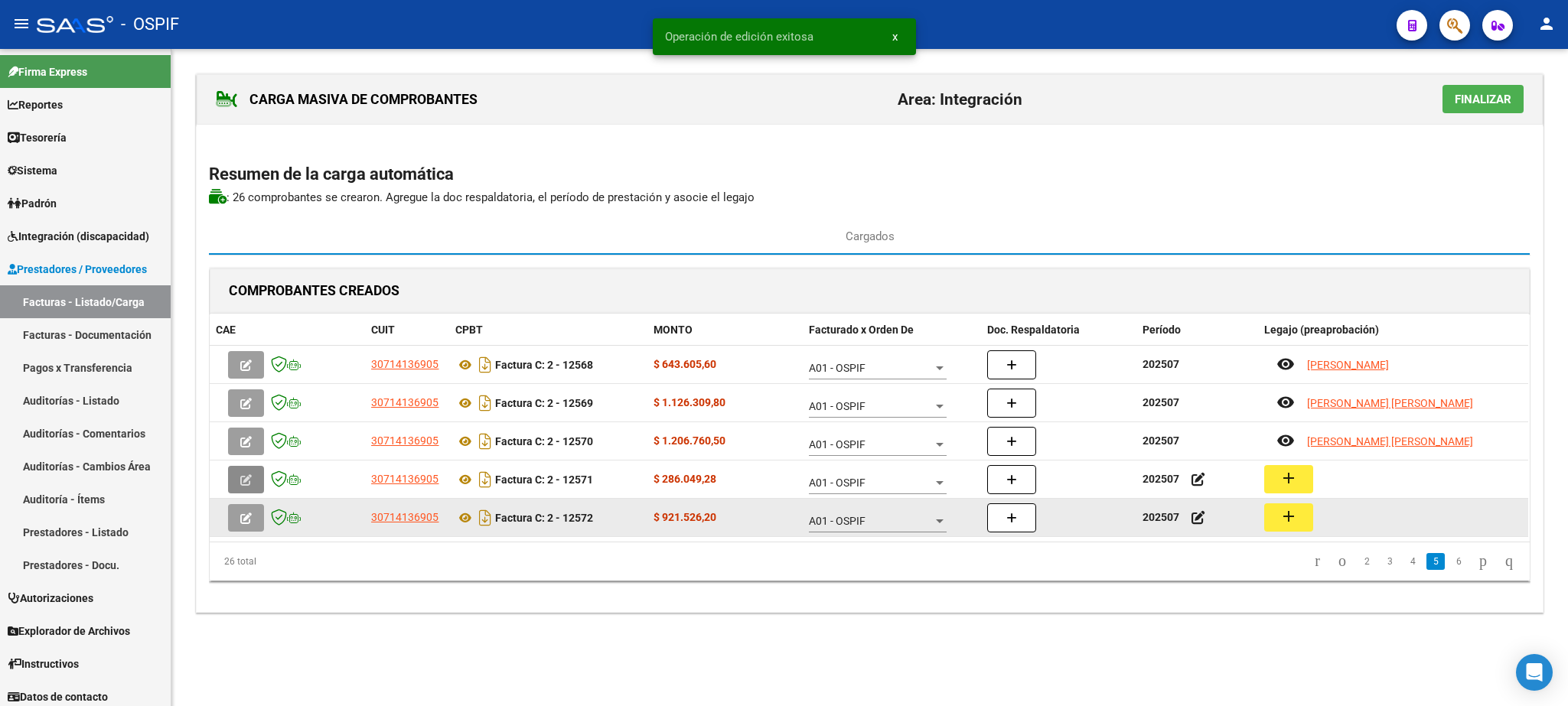
click at [1297, 522] on mat-icon "add" at bounding box center [1288, 516] width 19 height 19
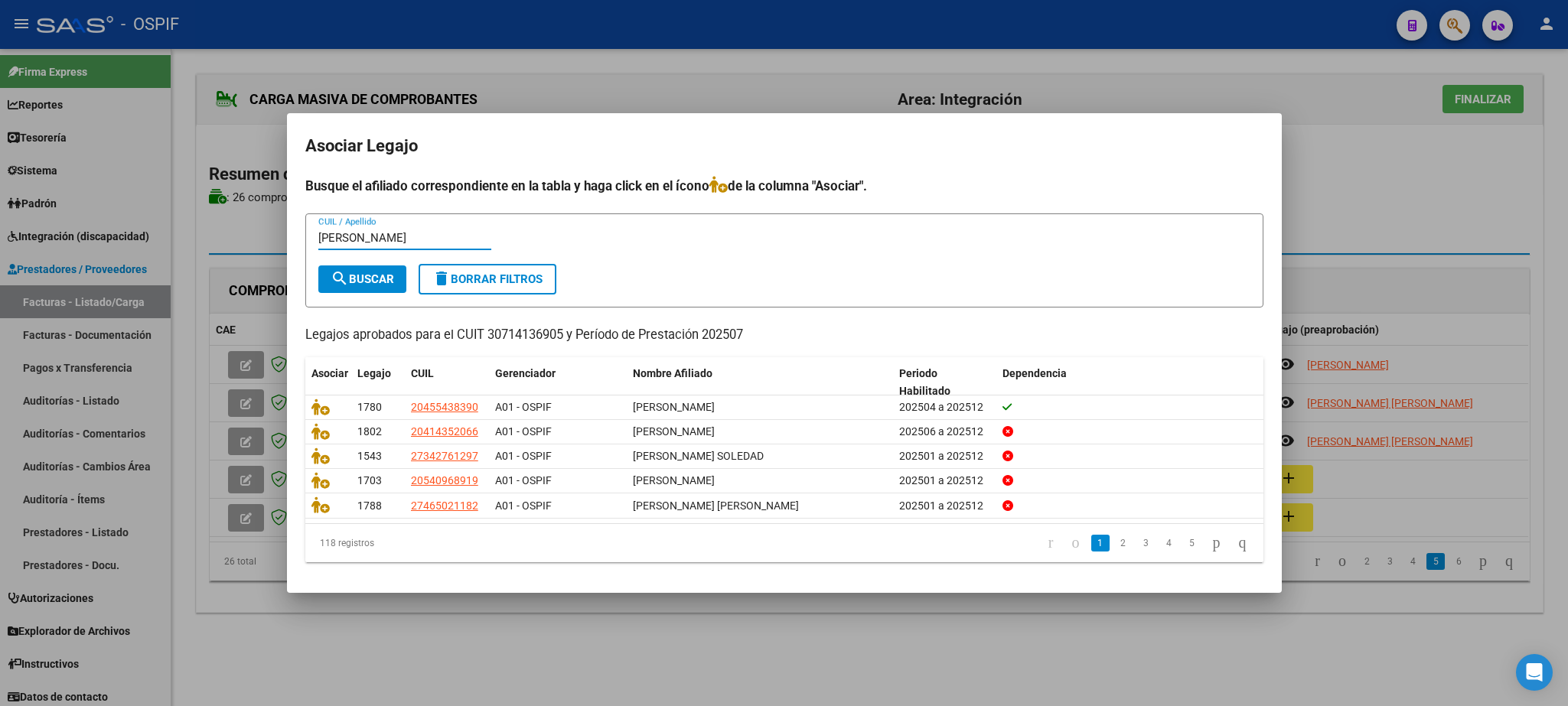
type input "[PERSON_NAME]"
click at [369, 281] on span "search Buscar" at bounding box center [363, 279] width 64 height 14
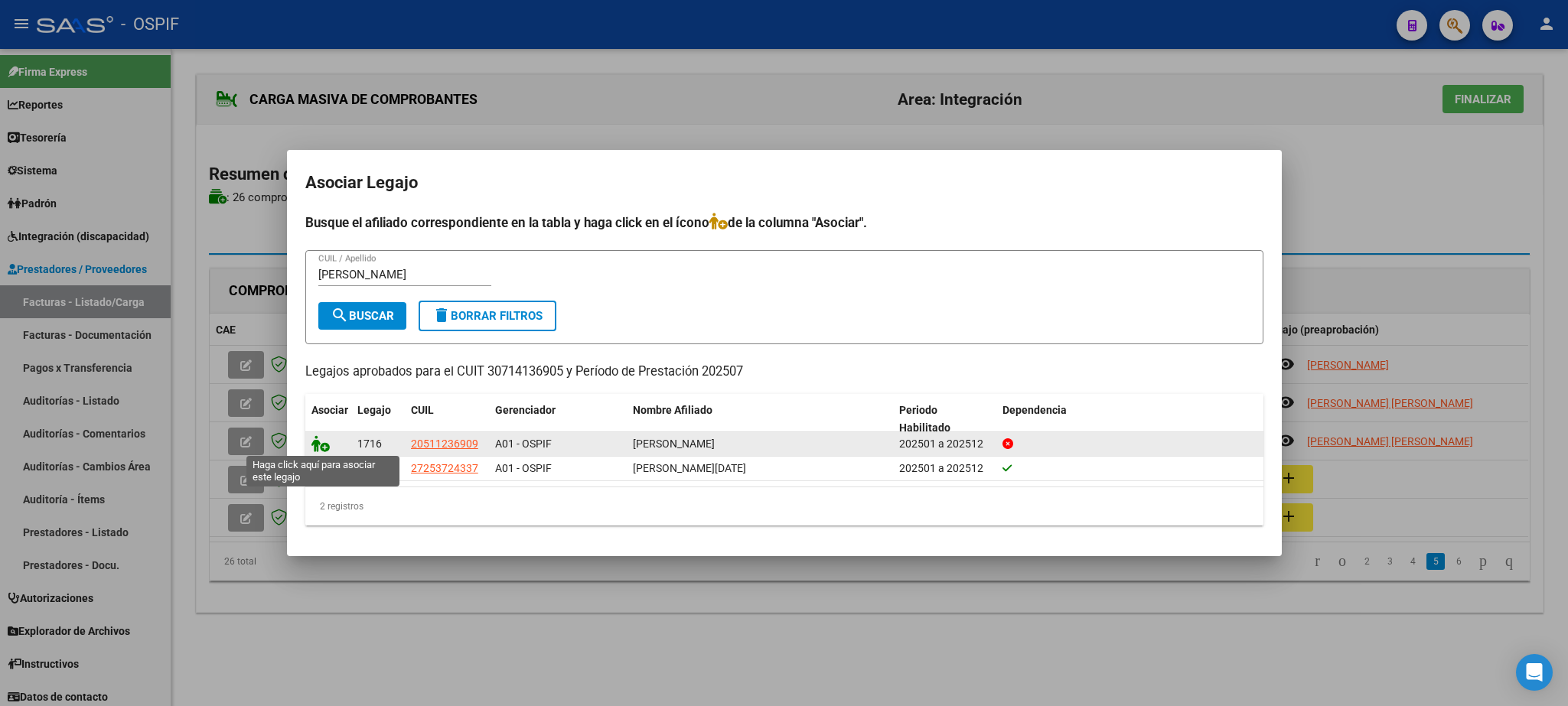
click at [320, 441] on icon at bounding box center [320, 443] width 19 height 17
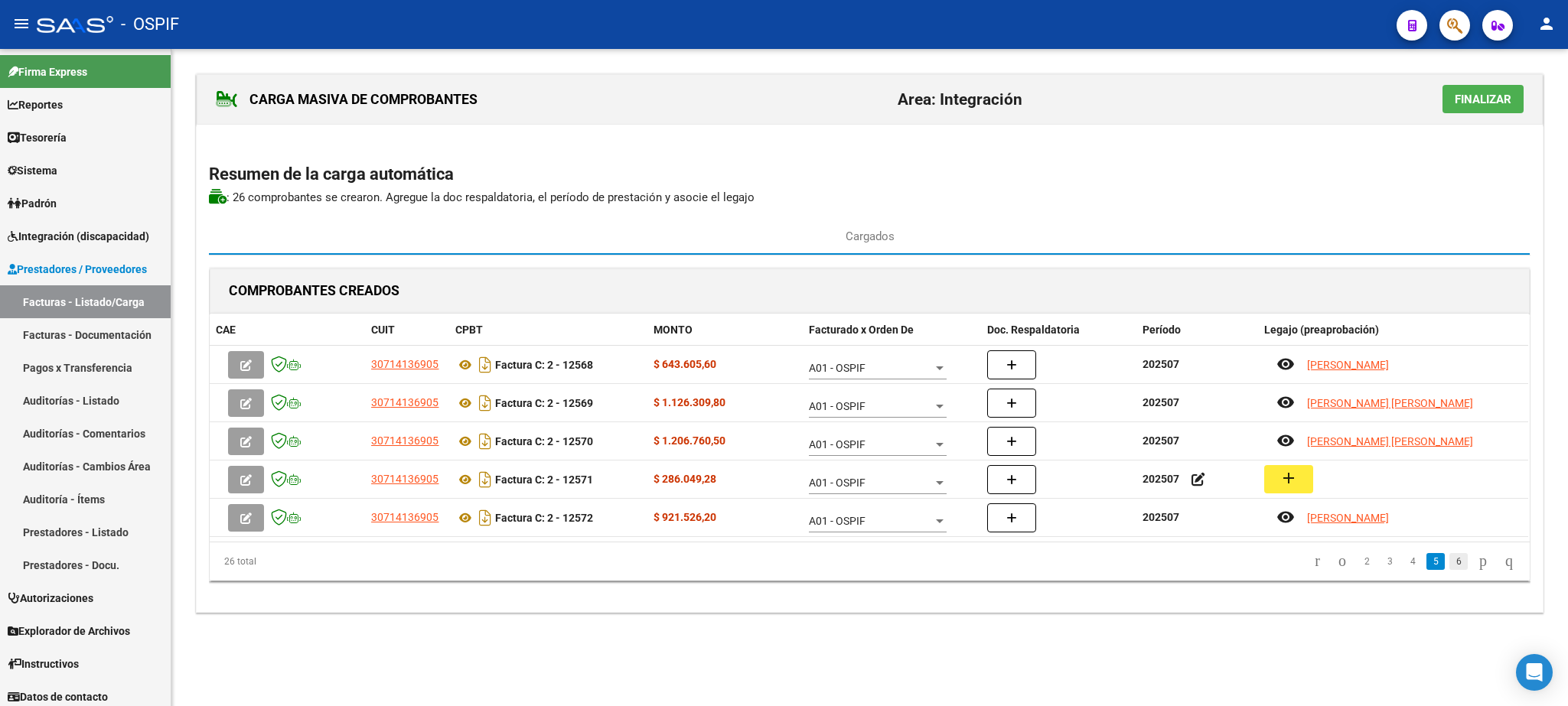
click at [1449, 569] on link "6" at bounding box center [1458, 561] width 19 height 17
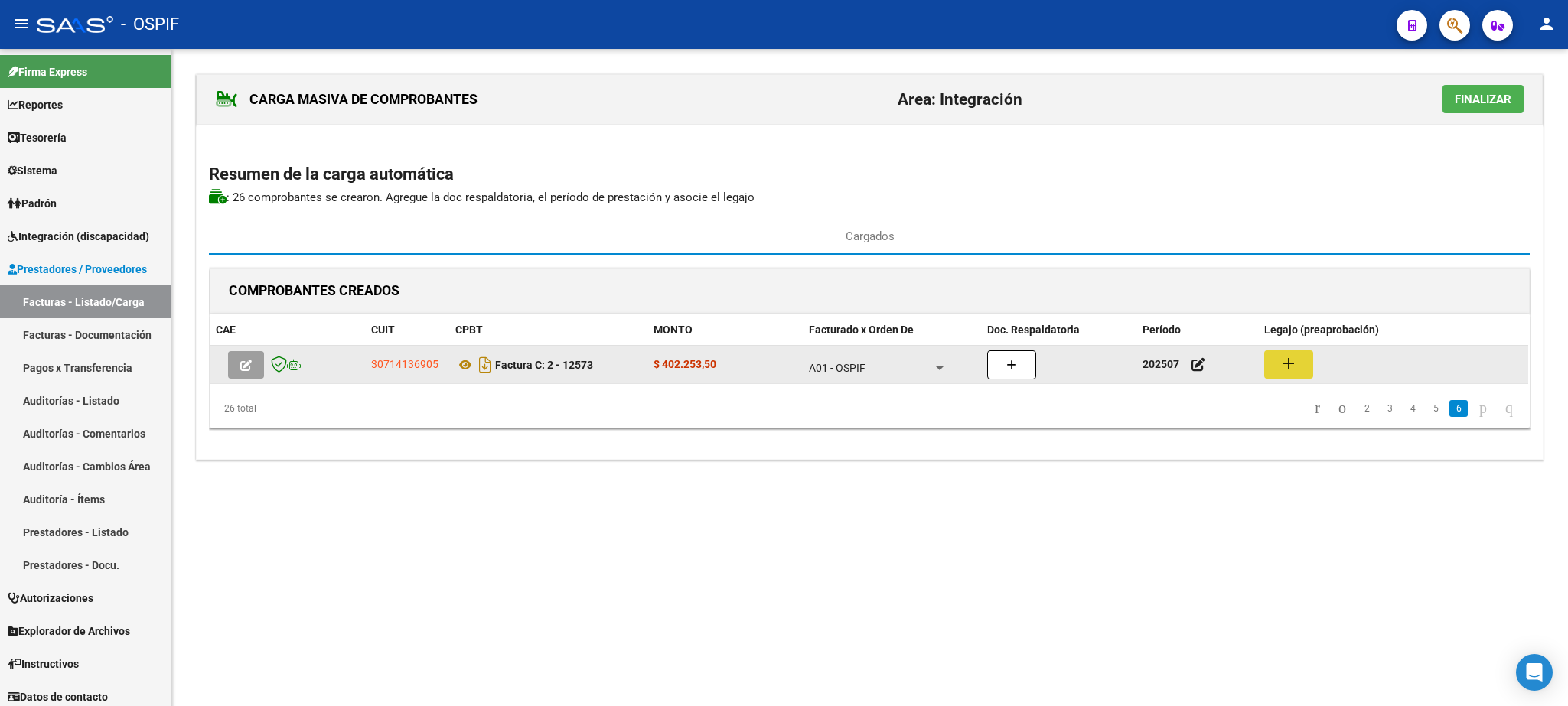
click at [1295, 372] on mat-icon "add" at bounding box center [1288, 363] width 19 height 19
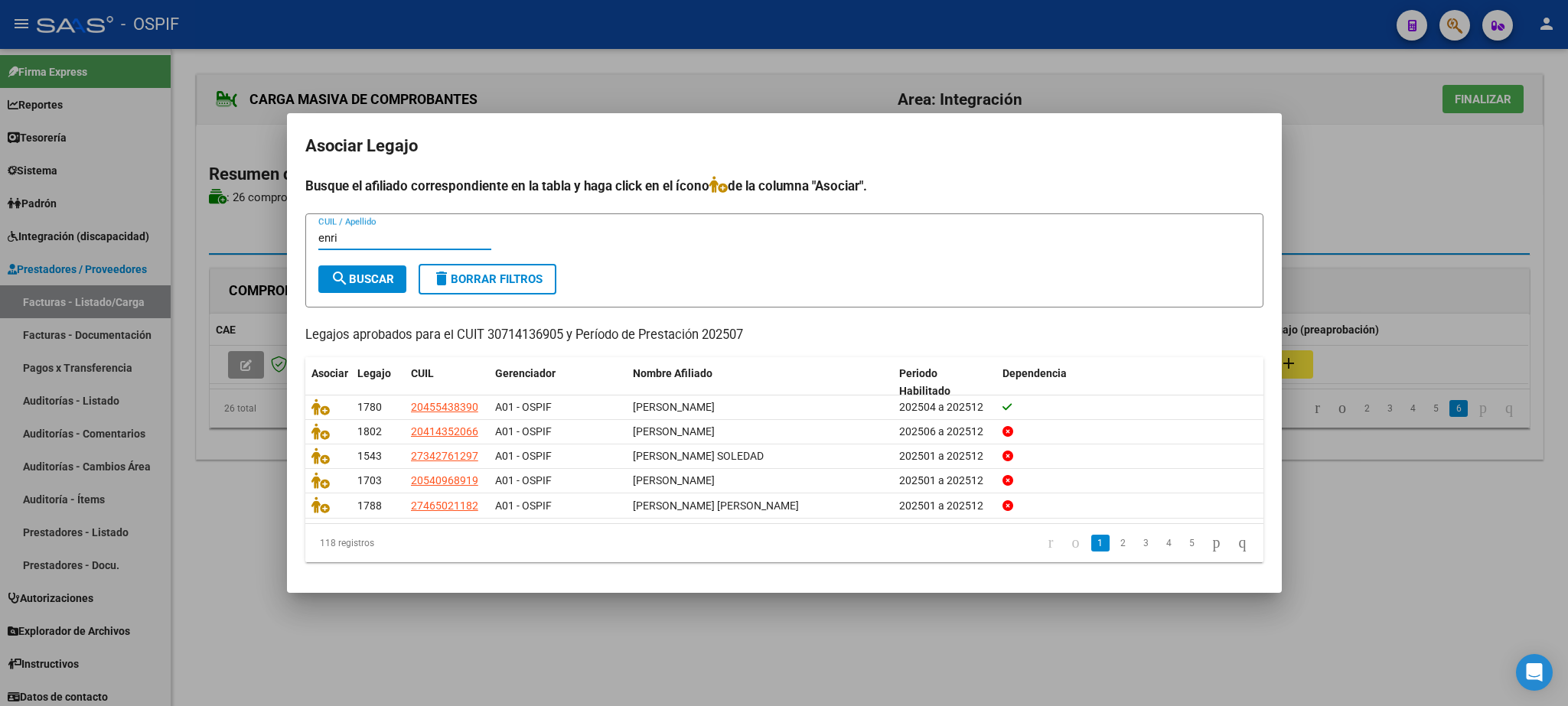
type input "enri"
click at [367, 275] on span "search Buscar" at bounding box center [363, 279] width 64 height 14
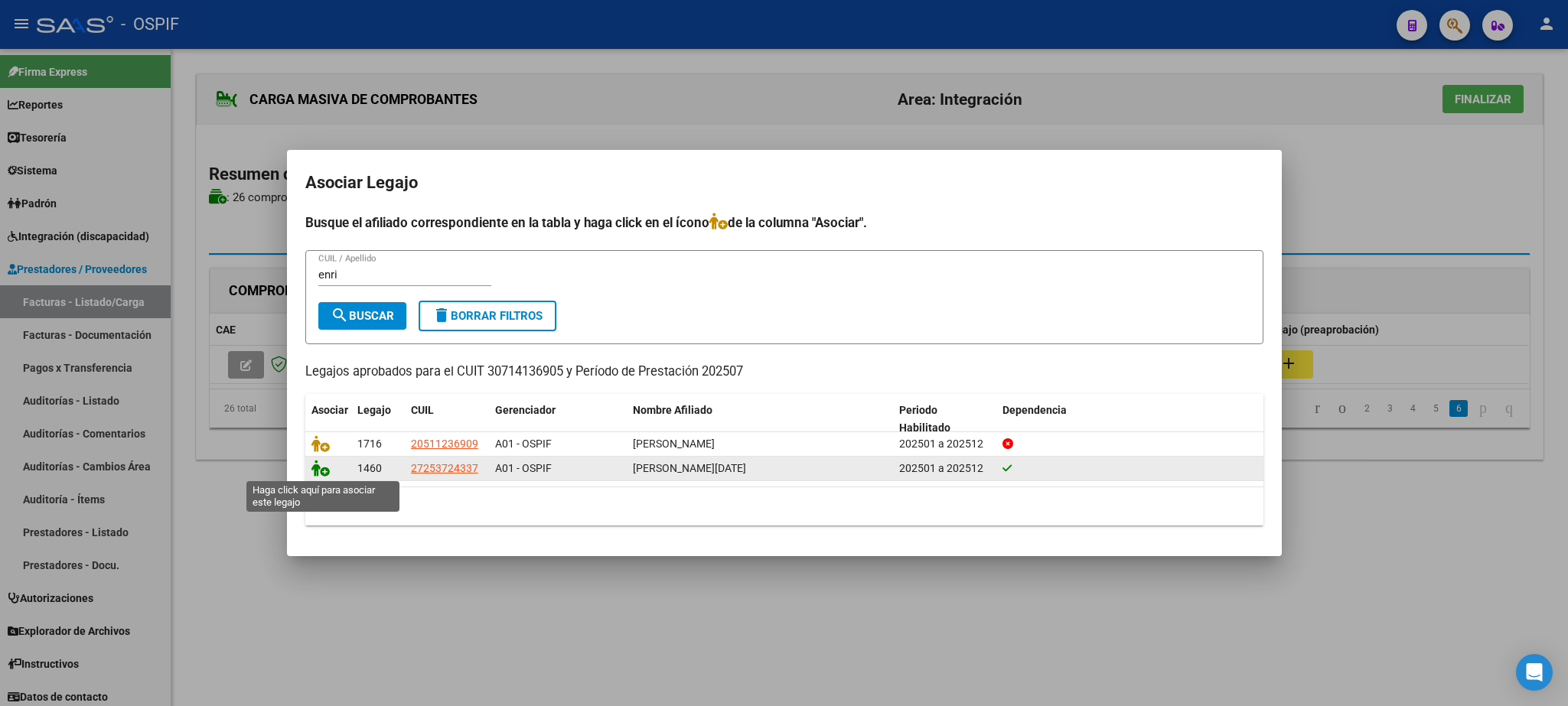
click at [320, 467] on icon at bounding box center [320, 467] width 19 height 17
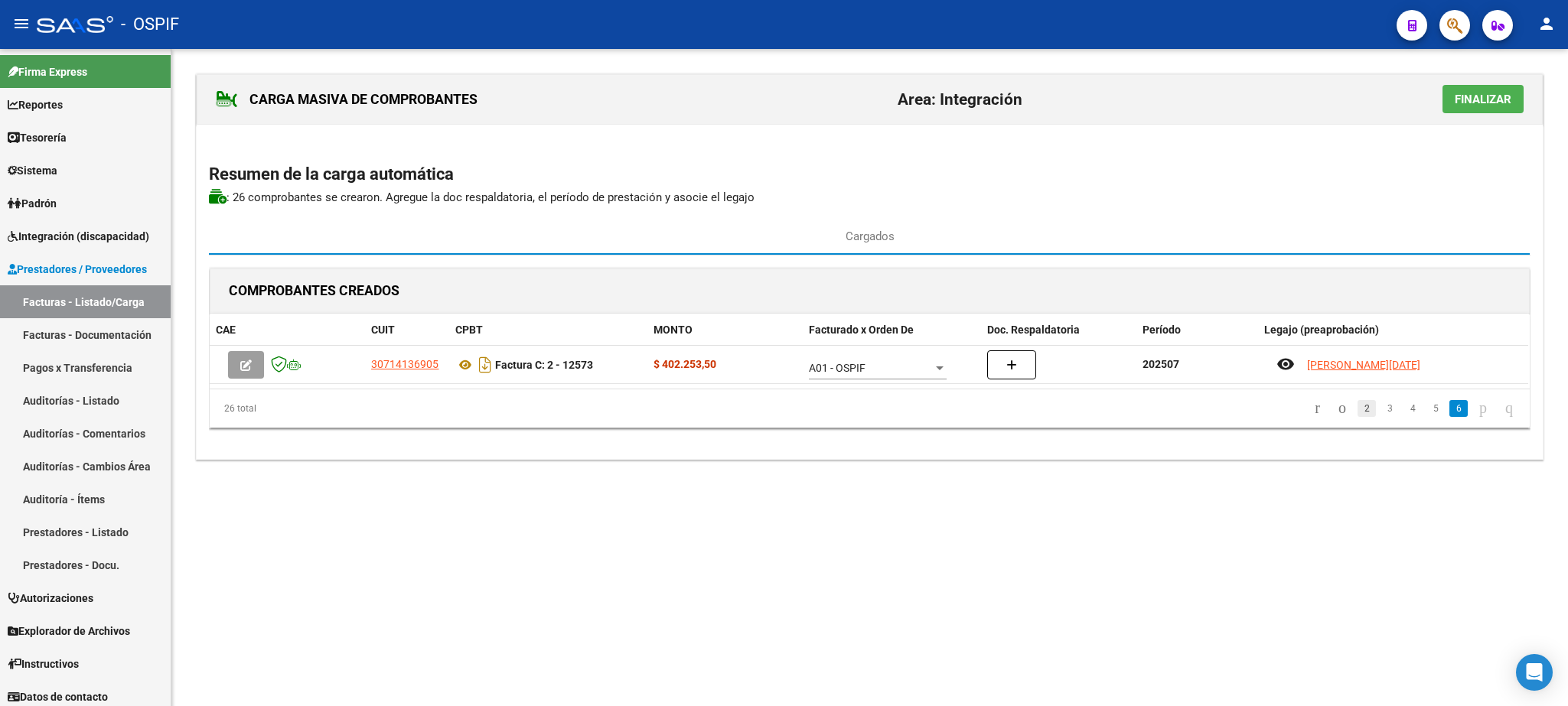
click at [1358, 413] on link "2" at bounding box center [1367, 408] width 19 height 17
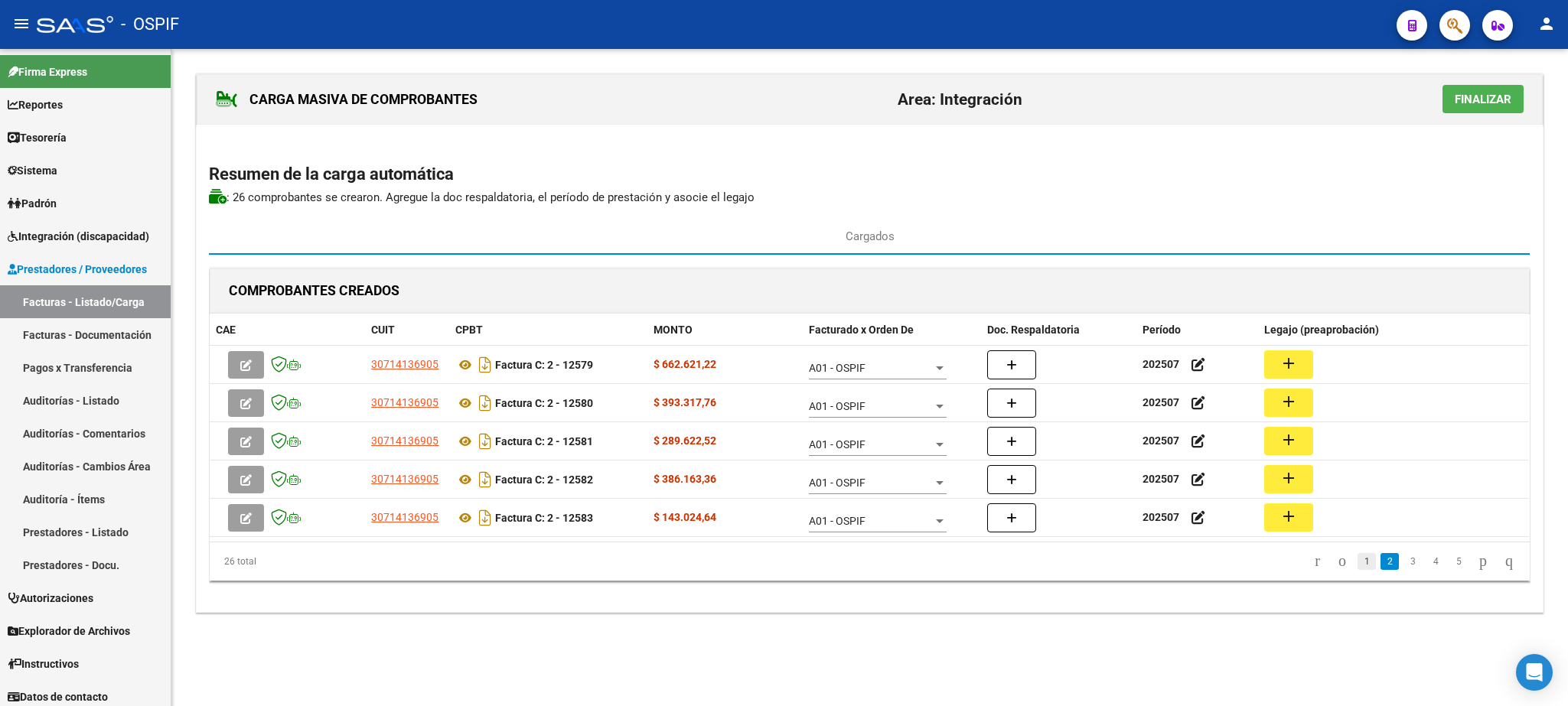
click at [1358, 562] on link "1" at bounding box center [1367, 561] width 19 height 17
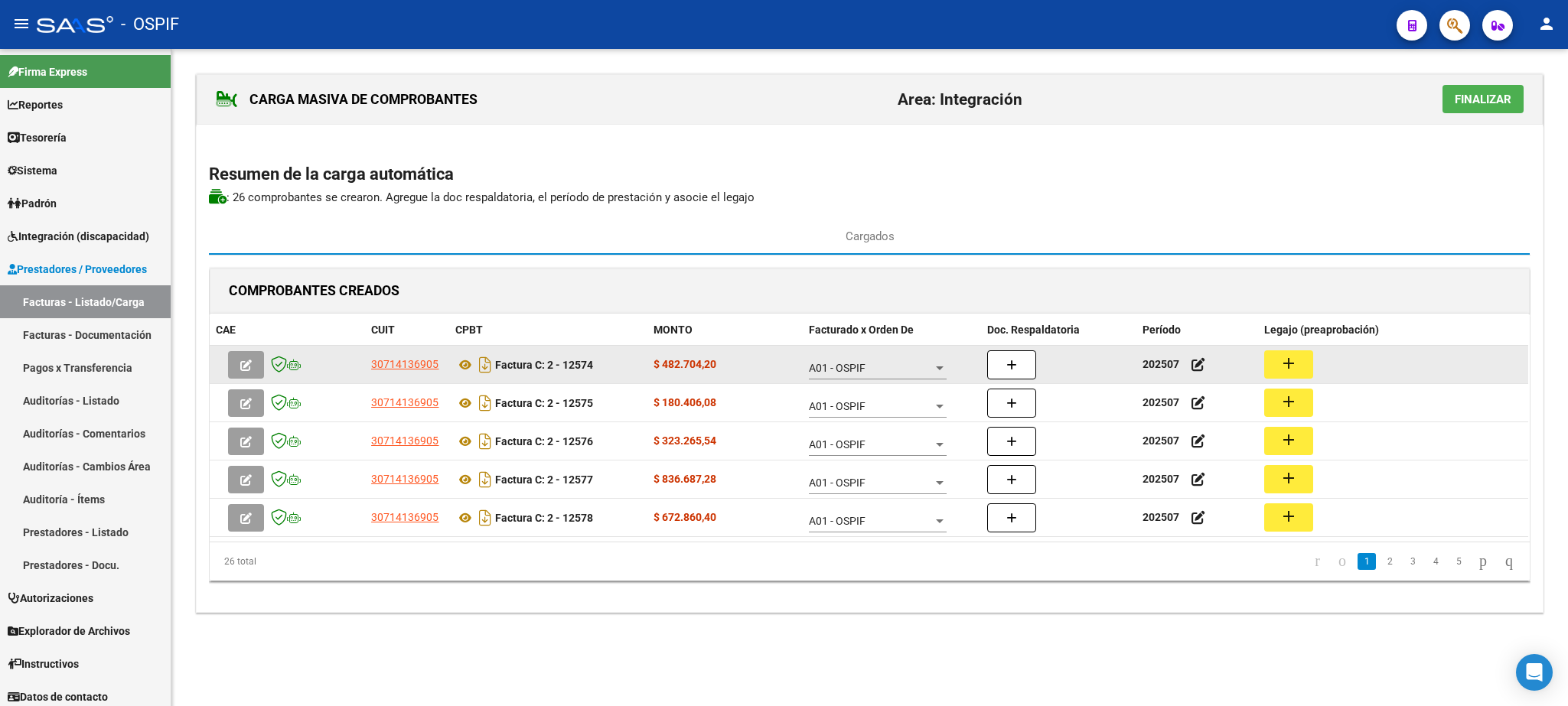
click at [1299, 369] on button "add" at bounding box center [1288, 365] width 49 height 28
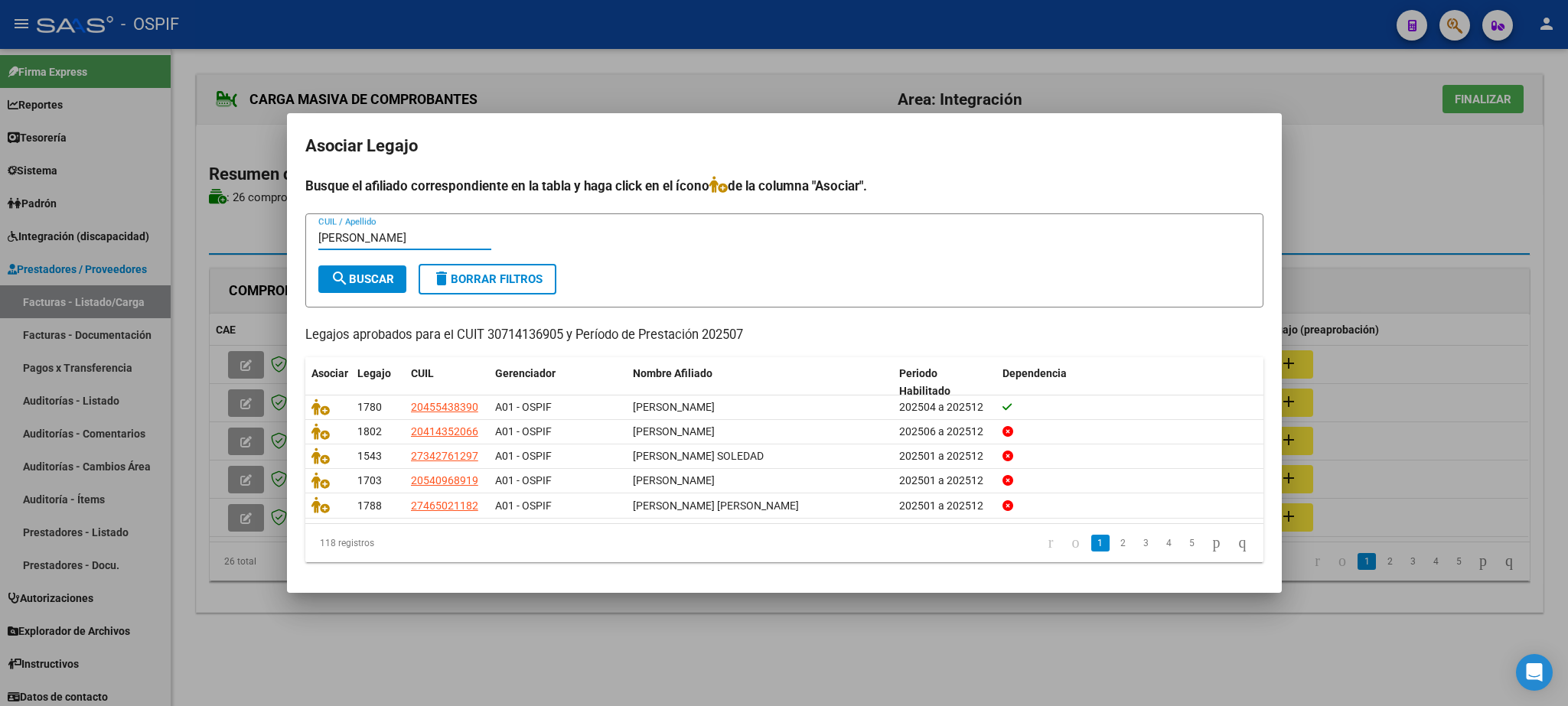
type input "[PERSON_NAME]"
click at [346, 280] on mat-icon "search" at bounding box center [340, 278] width 19 height 19
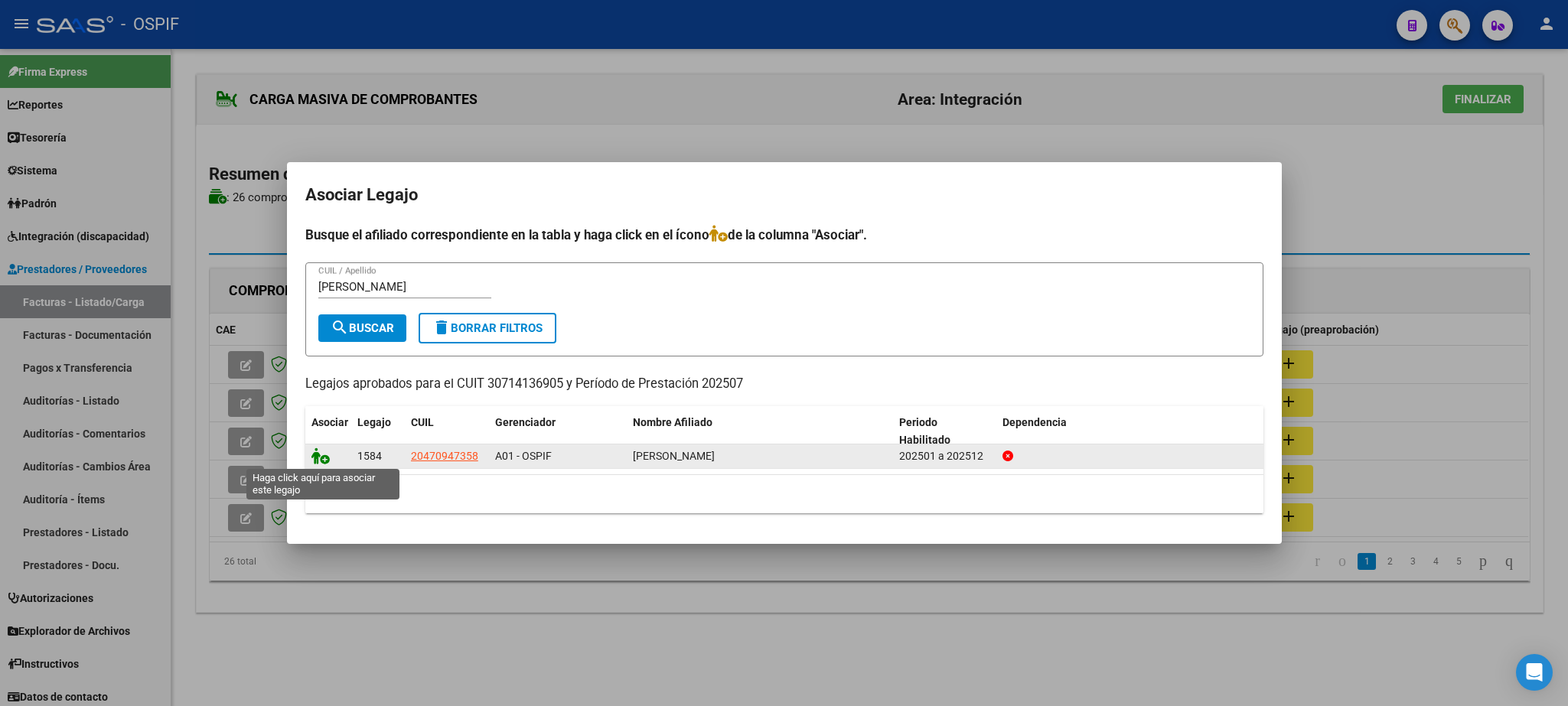
click at [320, 453] on icon at bounding box center [320, 455] width 19 height 17
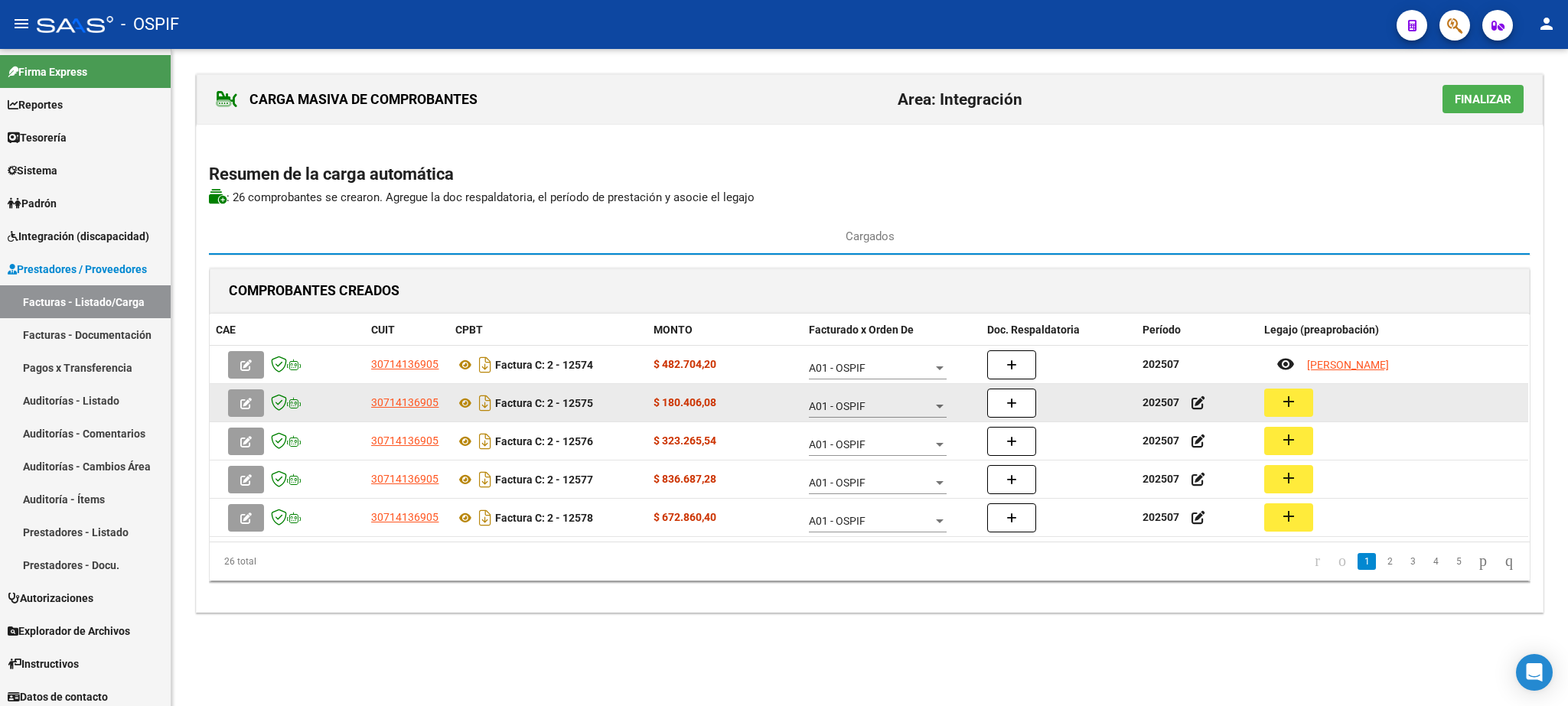
click at [1294, 408] on mat-icon "add" at bounding box center [1288, 401] width 19 height 19
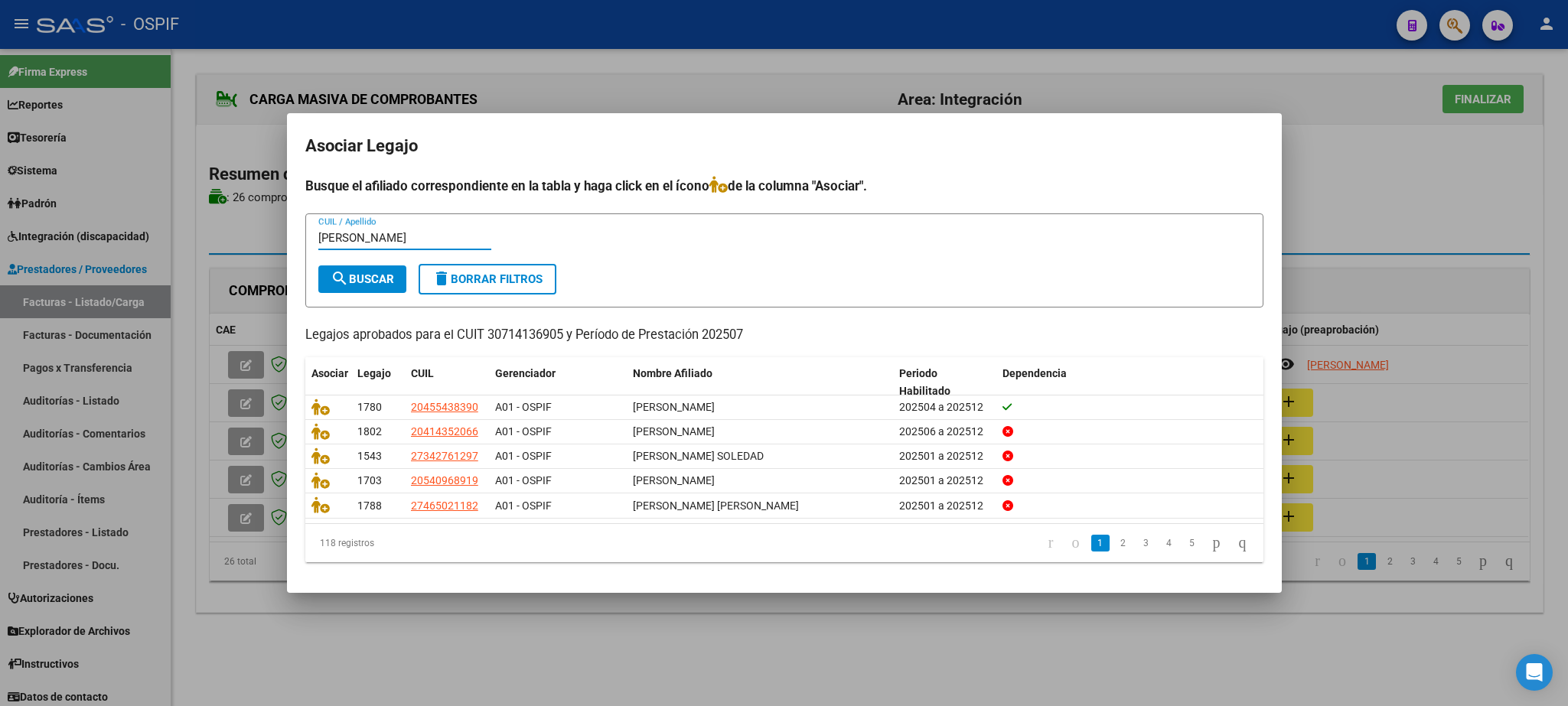
type input "[PERSON_NAME]"
click at [378, 272] on span "search Buscar" at bounding box center [363, 279] width 64 height 14
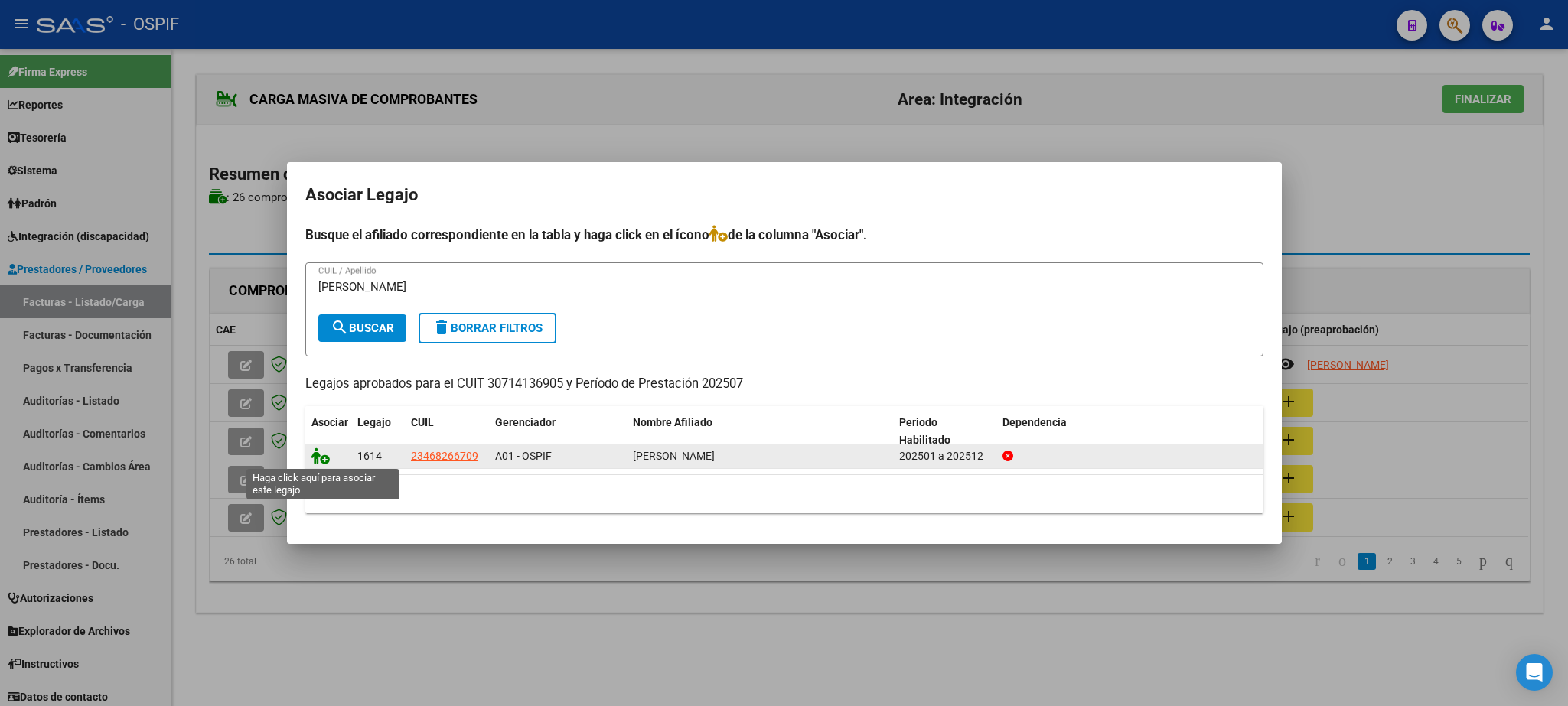
click at [319, 456] on icon at bounding box center [320, 455] width 19 height 17
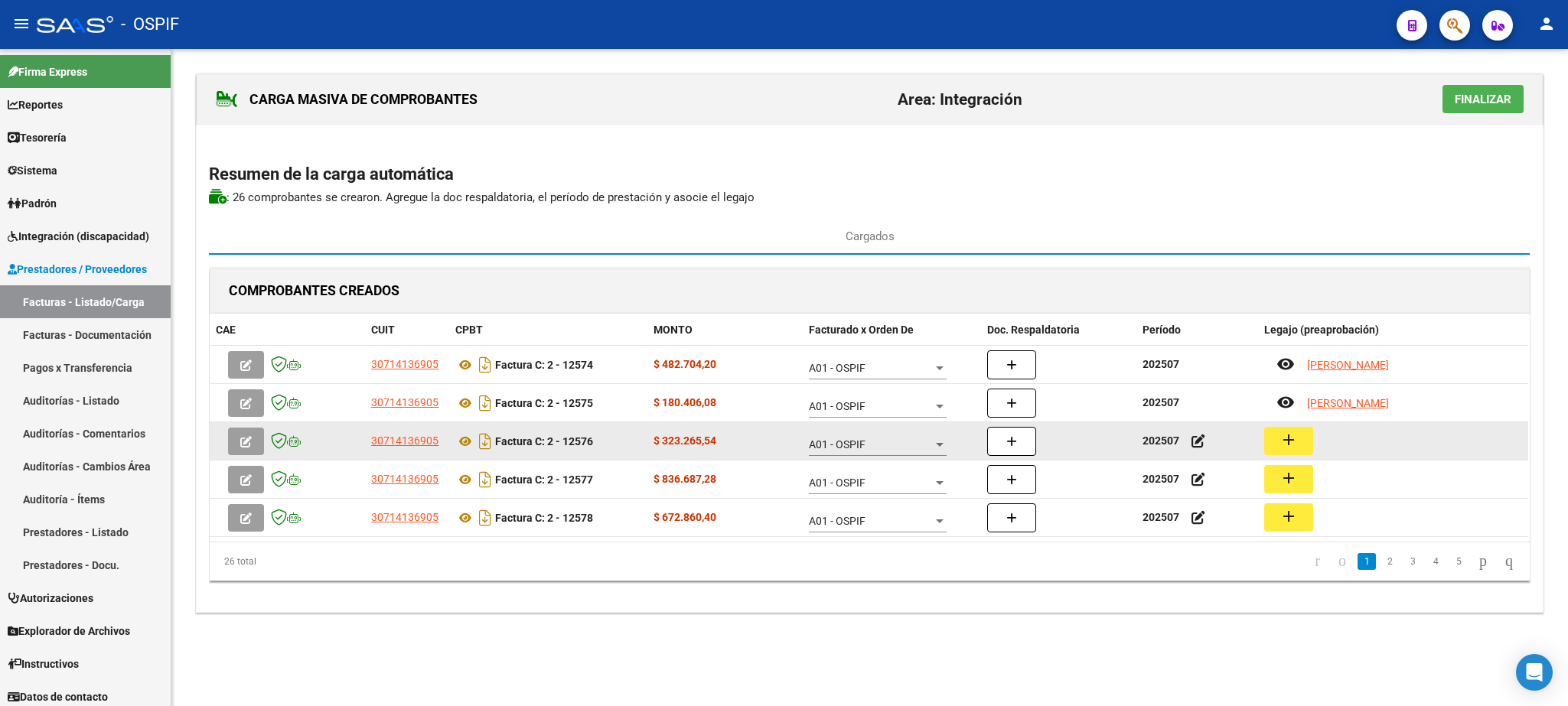
click at [1296, 437] on mat-icon "add" at bounding box center [1288, 439] width 19 height 19
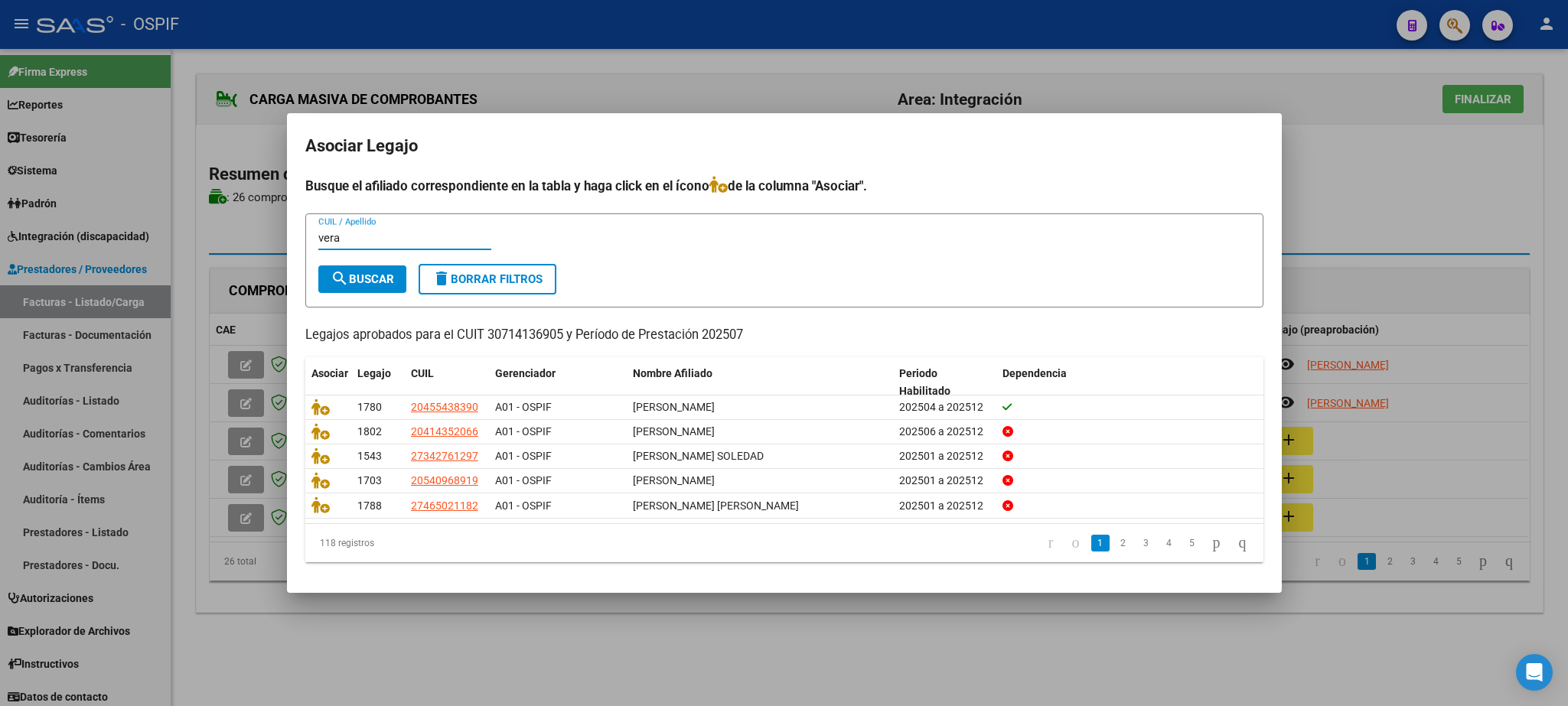
type input "vera"
click at [365, 277] on span "search Buscar" at bounding box center [363, 279] width 64 height 14
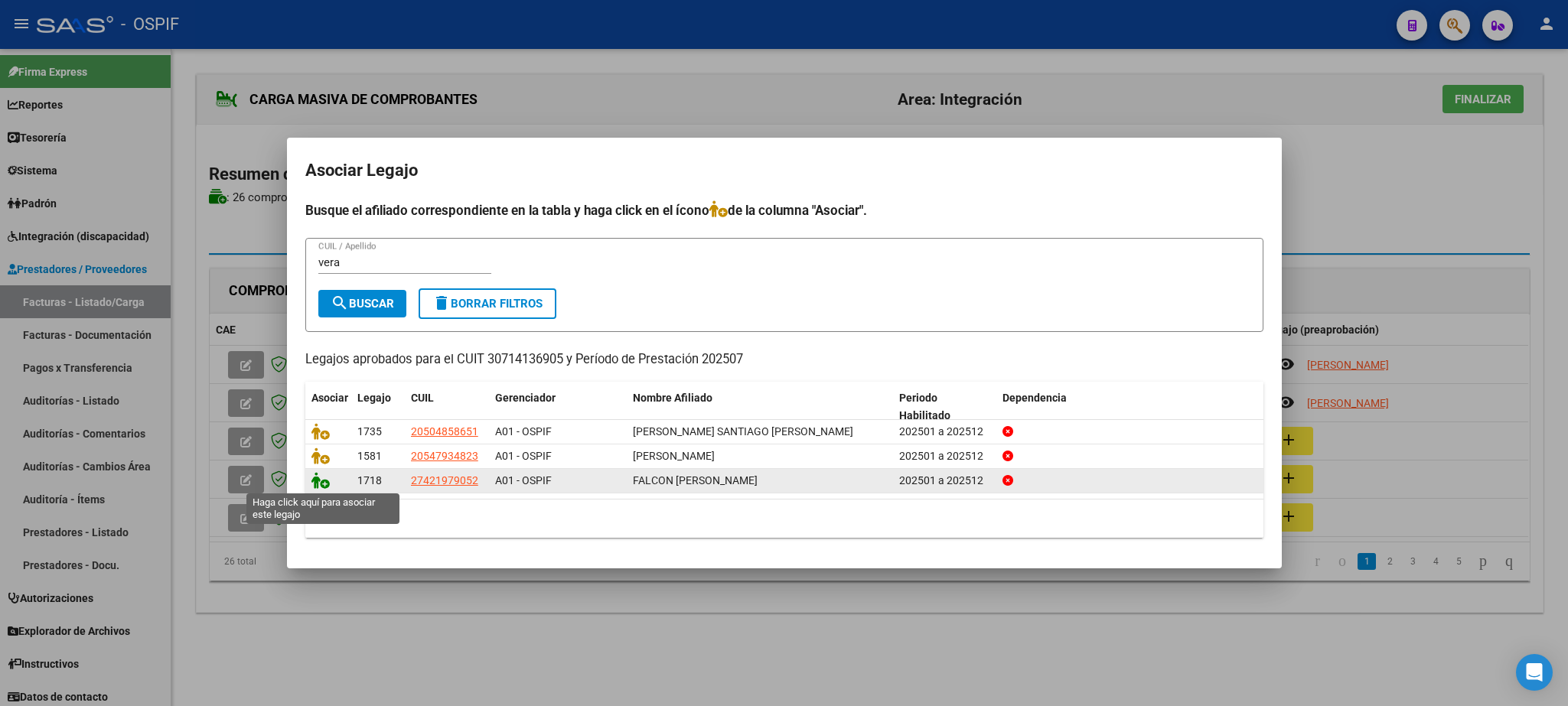
click at [319, 477] on icon at bounding box center [320, 480] width 19 height 17
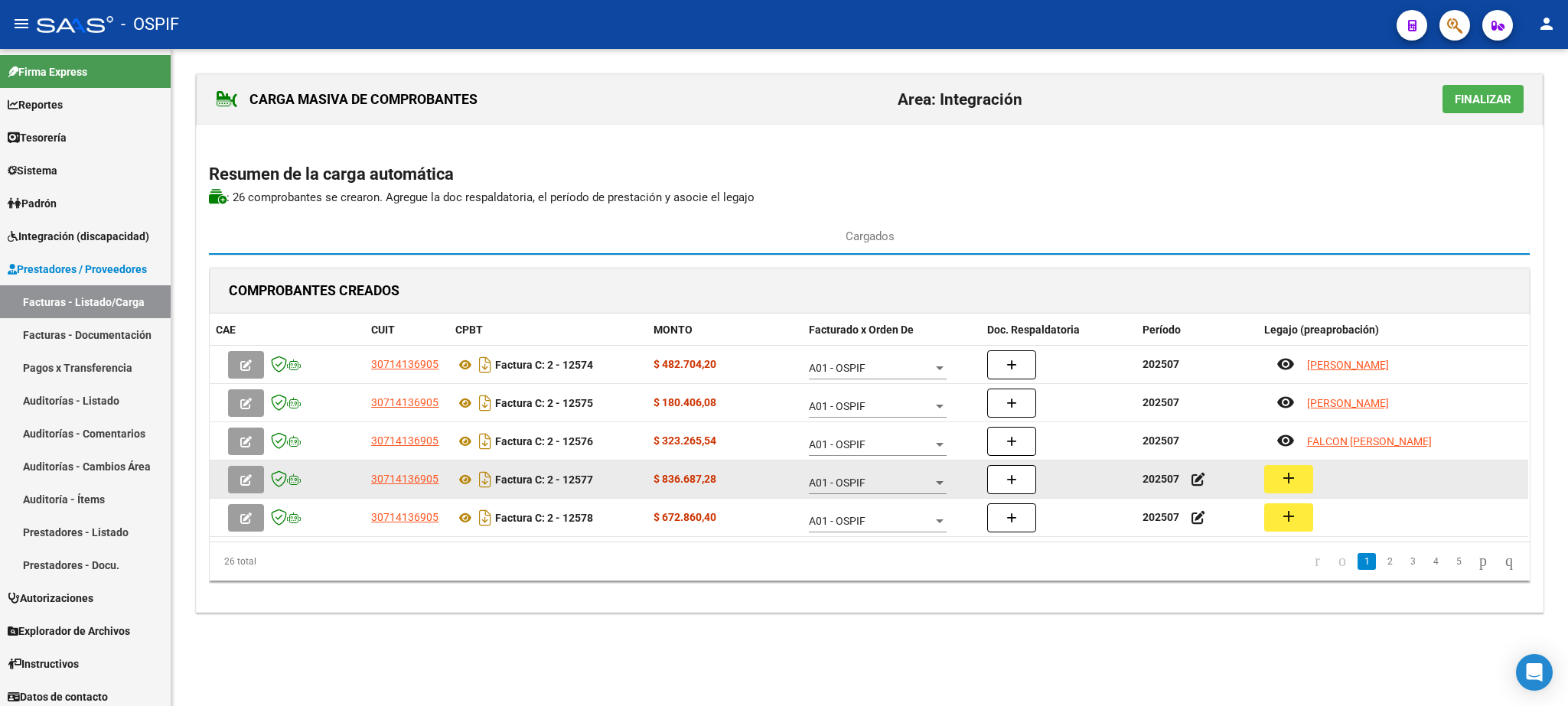
click at [1295, 486] on mat-icon "add" at bounding box center [1288, 478] width 19 height 19
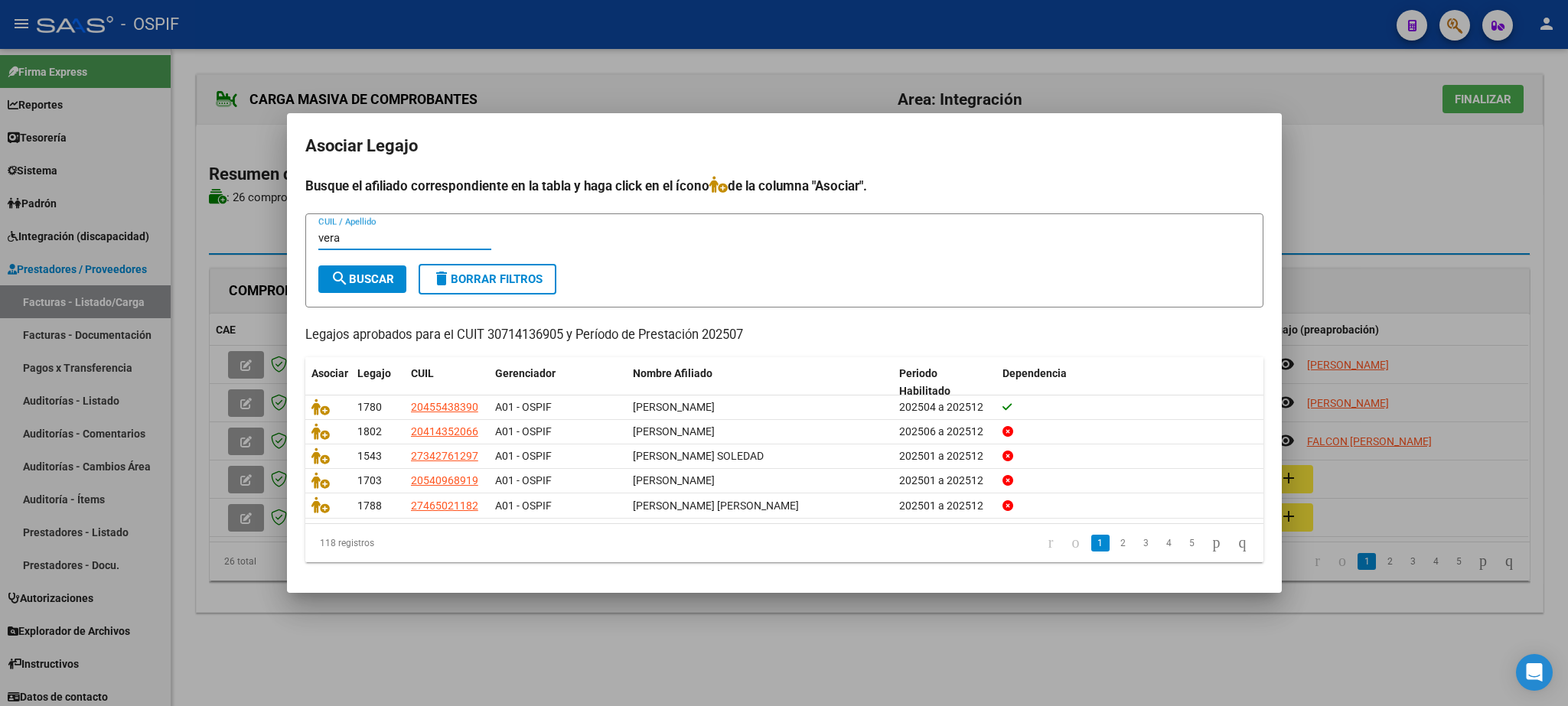
type input "vera"
click at [378, 284] on span "search Buscar" at bounding box center [363, 279] width 64 height 14
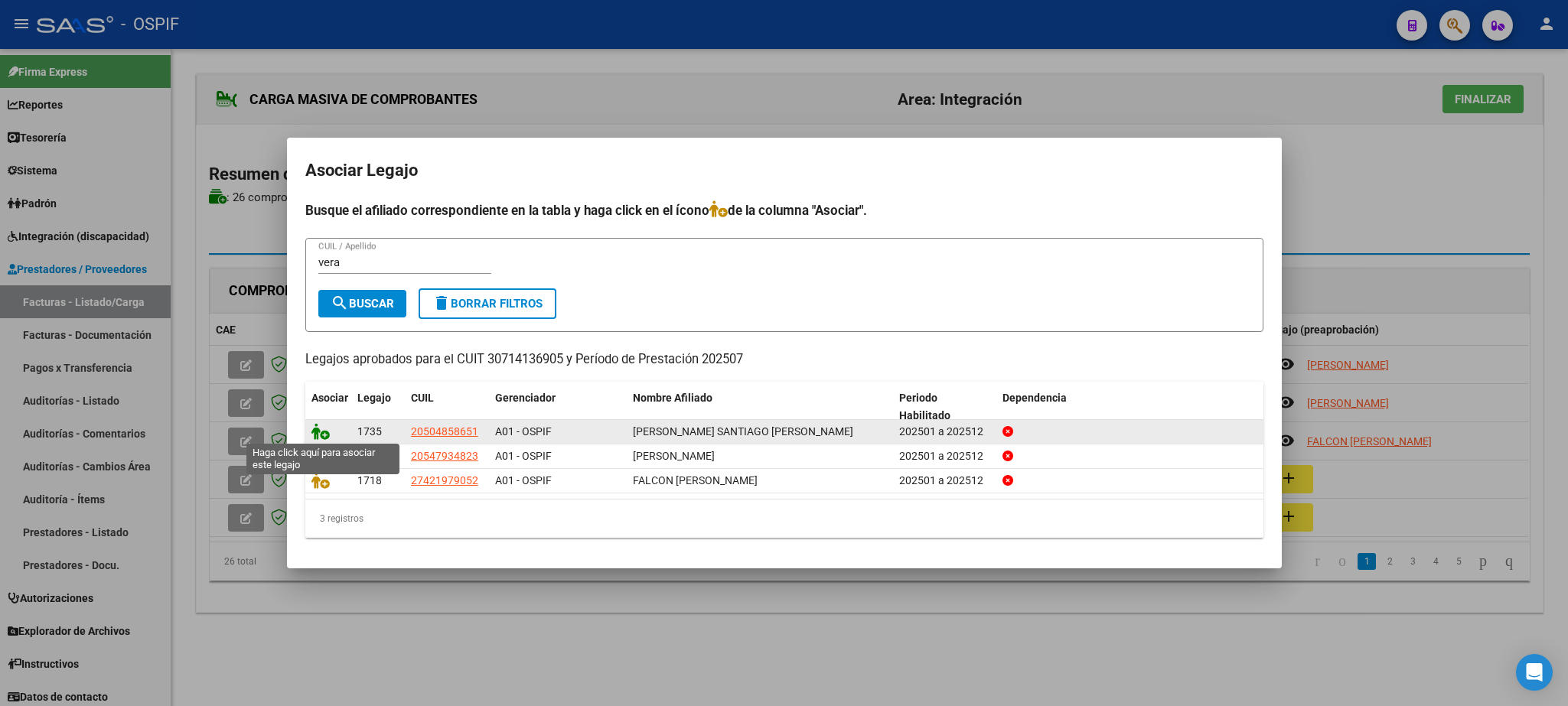
click at [319, 431] on icon at bounding box center [320, 431] width 19 height 17
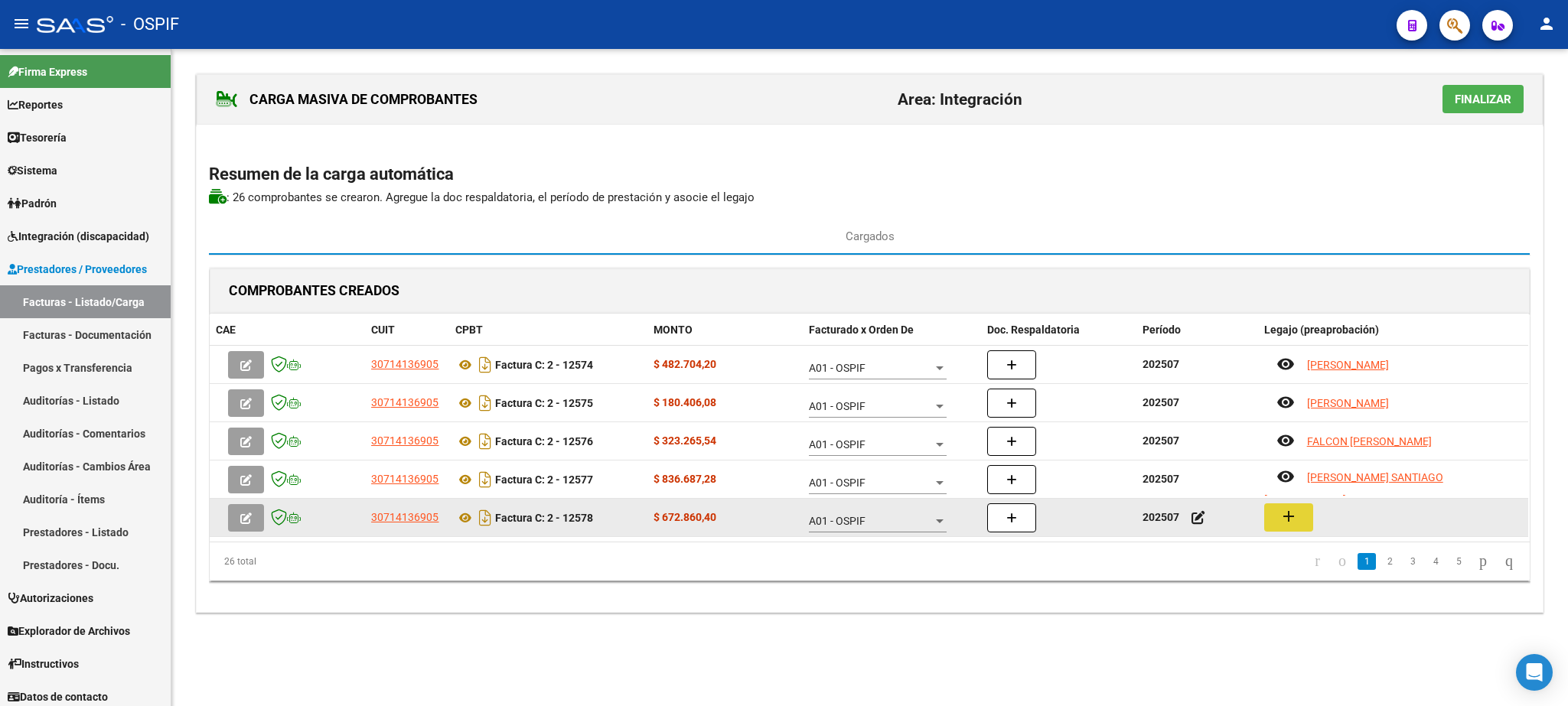
click at [1288, 525] on mat-icon "add" at bounding box center [1288, 516] width 19 height 19
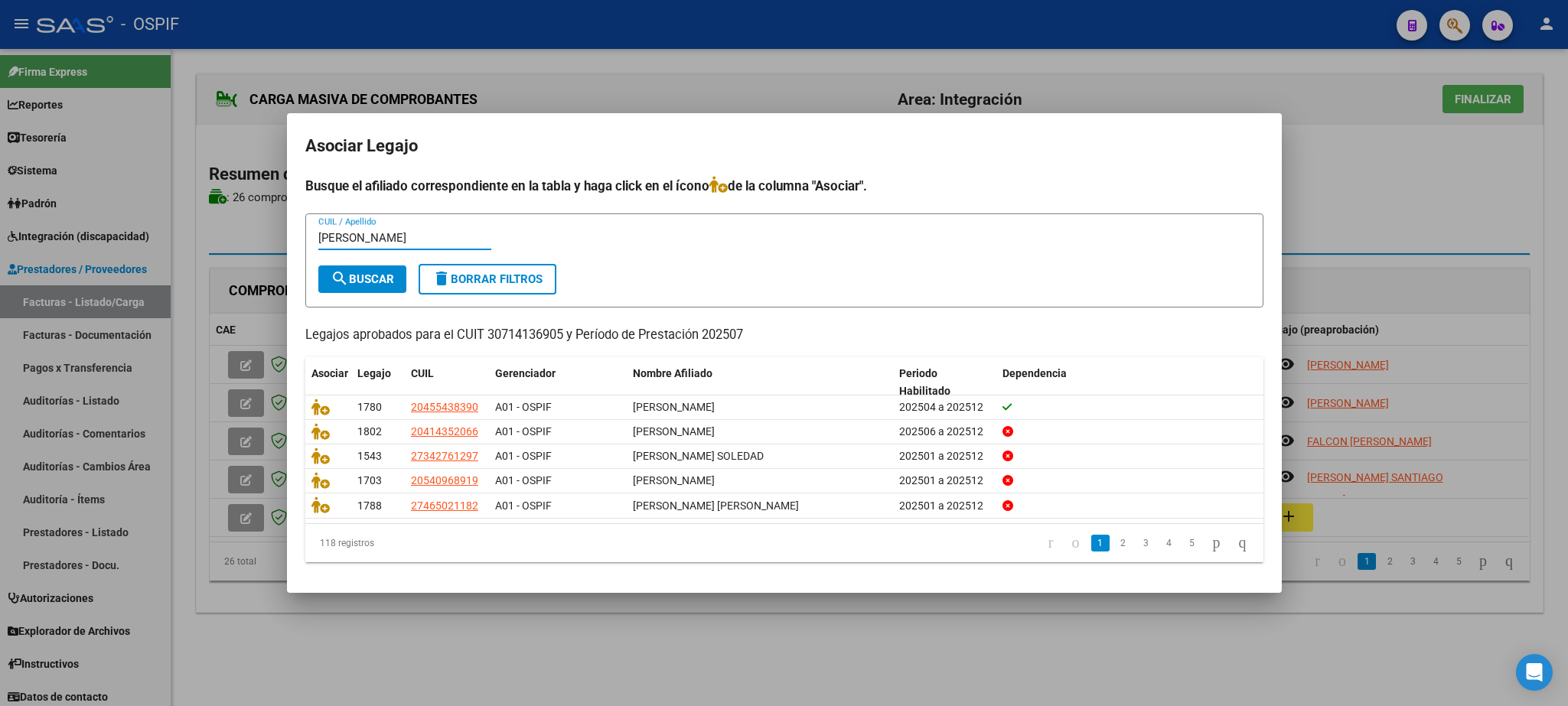
type input "[PERSON_NAME]"
click at [358, 275] on span "search Buscar" at bounding box center [363, 279] width 64 height 14
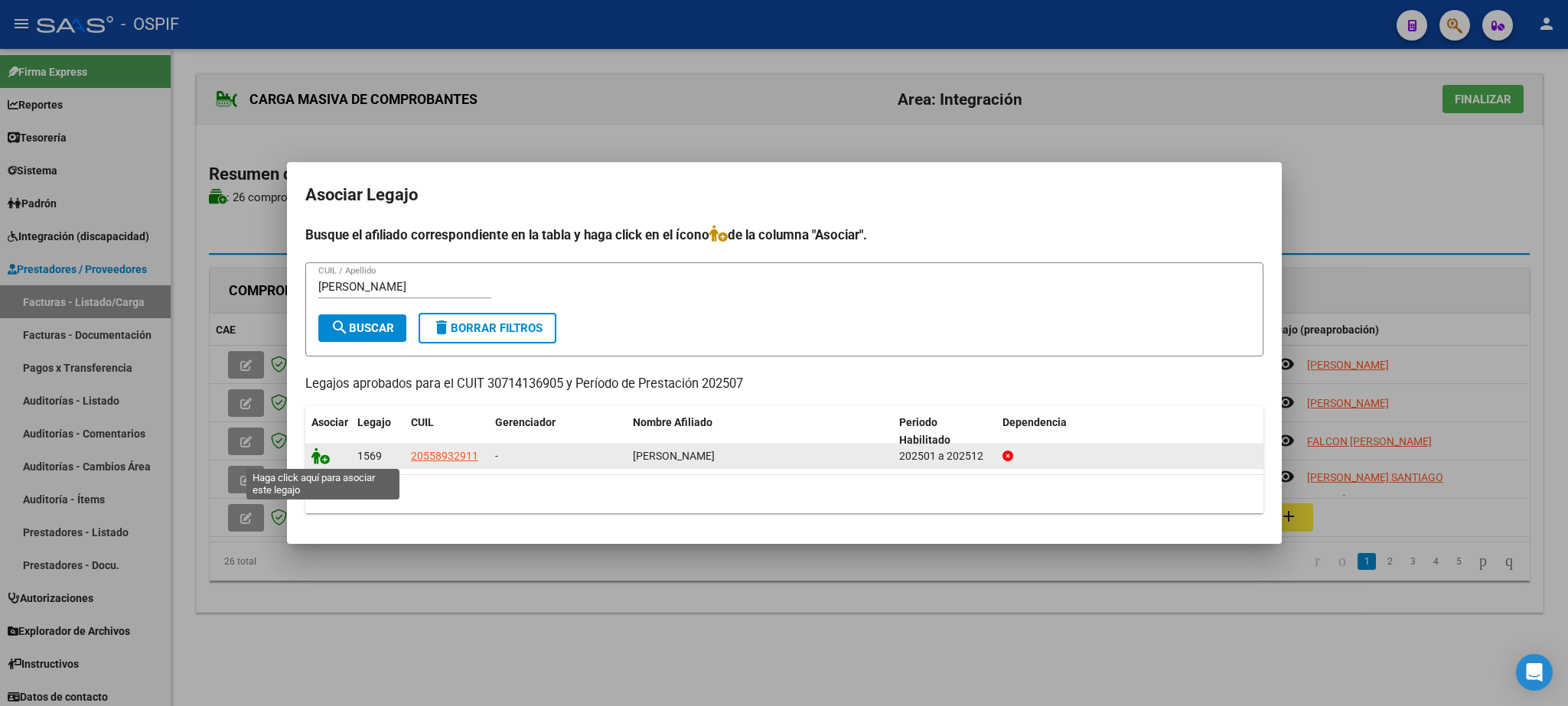
click at [323, 456] on icon at bounding box center [320, 455] width 19 height 17
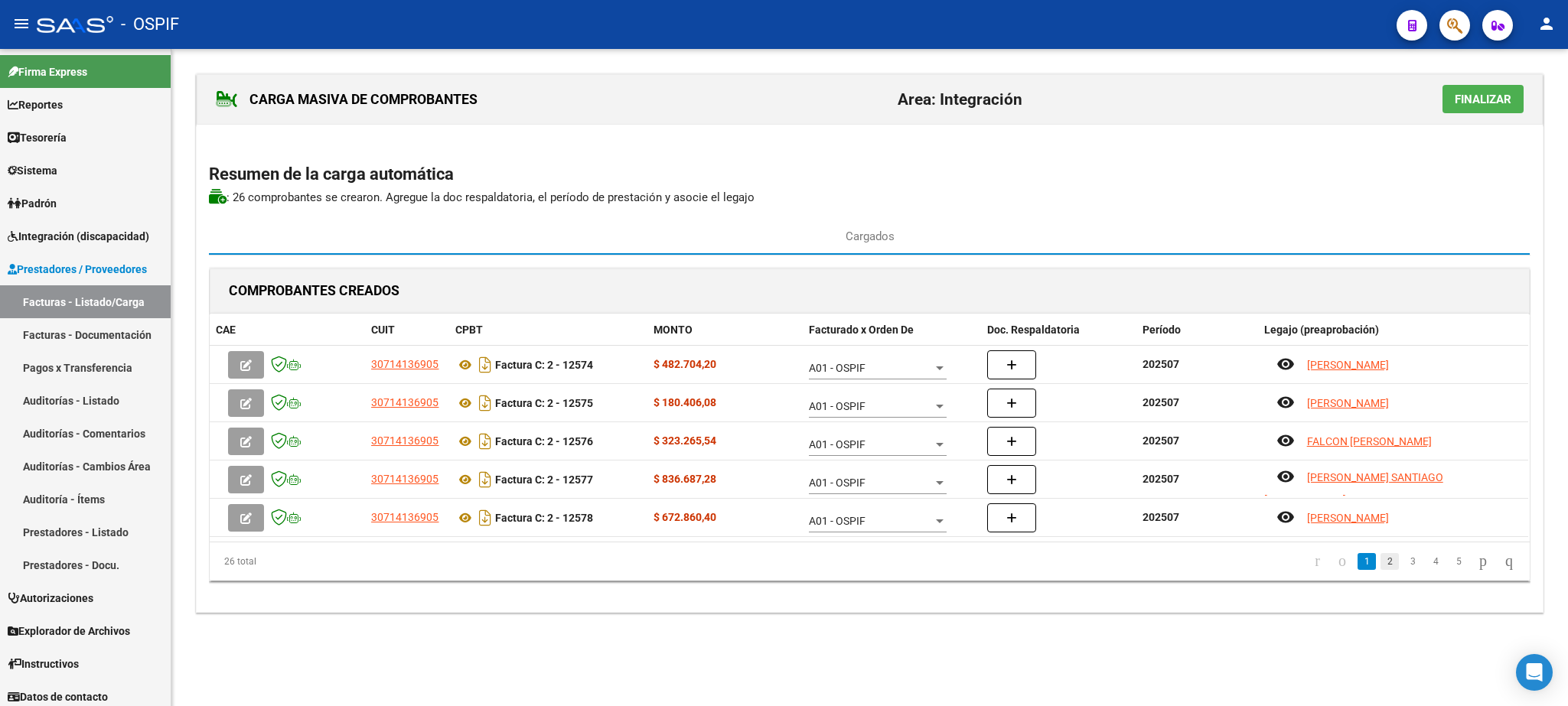
click at [1381, 564] on link "2" at bounding box center [1390, 561] width 19 height 17
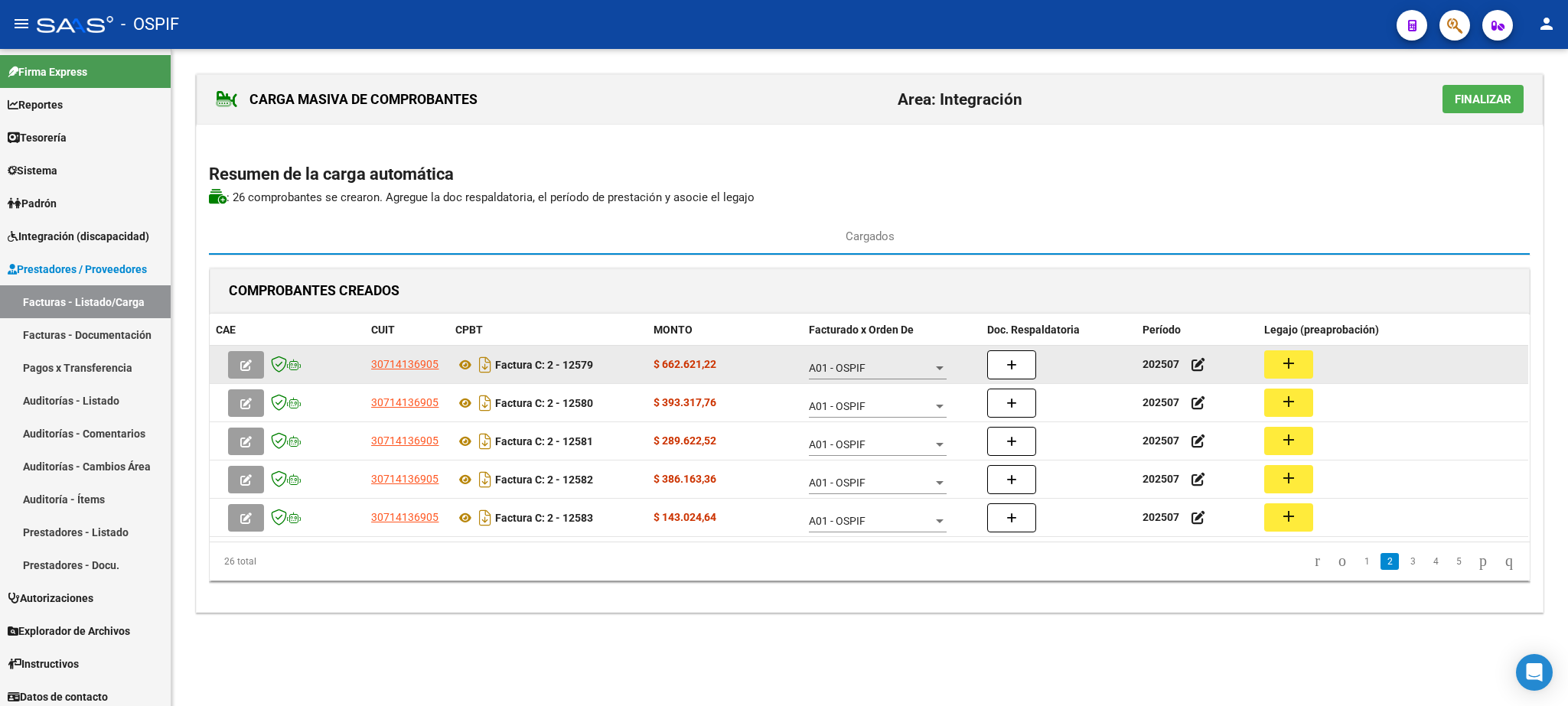
click at [1281, 373] on mat-icon "add" at bounding box center [1288, 363] width 19 height 19
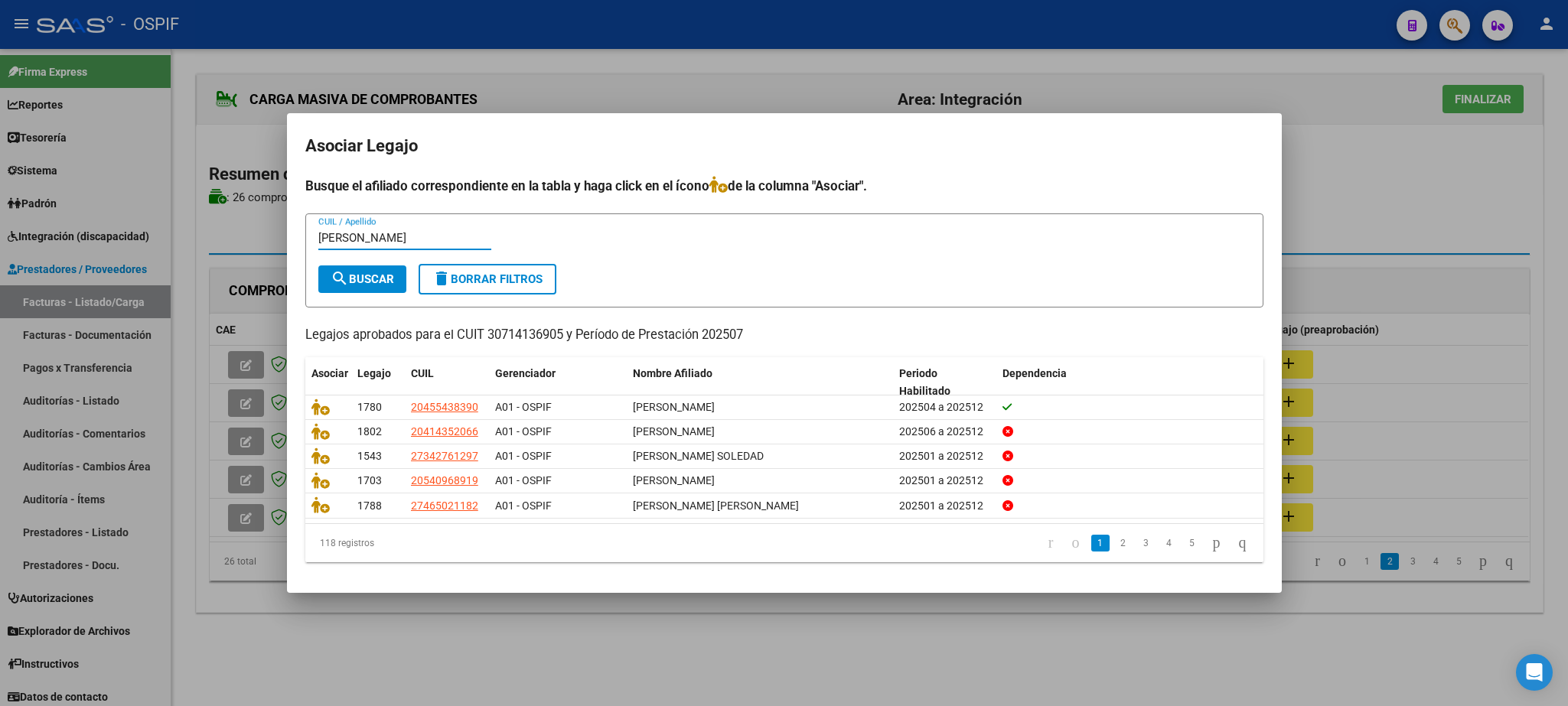
type input "[PERSON_NAME]"
click at [363, 281] on span "search Buscar" at bounding box center [363, 279] width 64 height 14
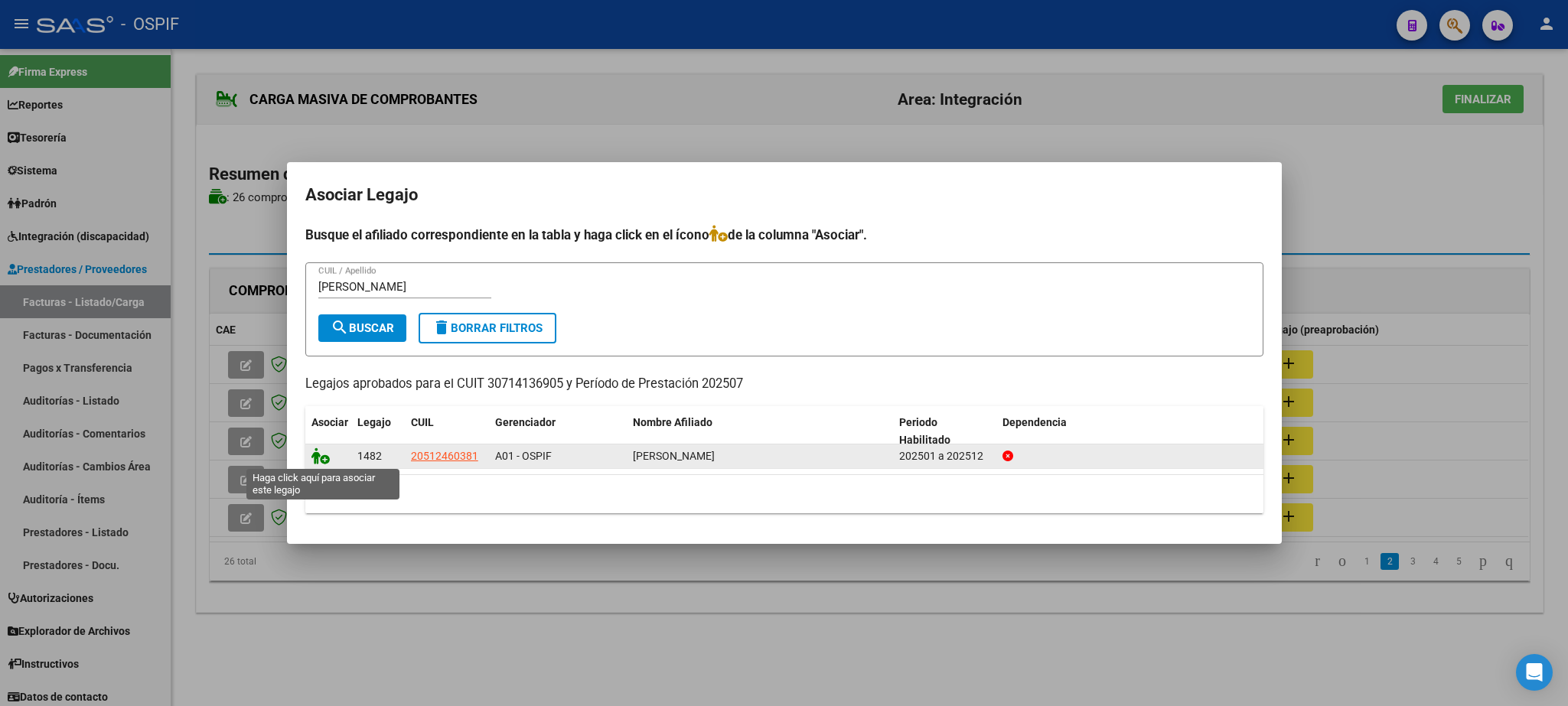
click at [319, 453] on icon at bounding box center [320, 455] width 19 height 17
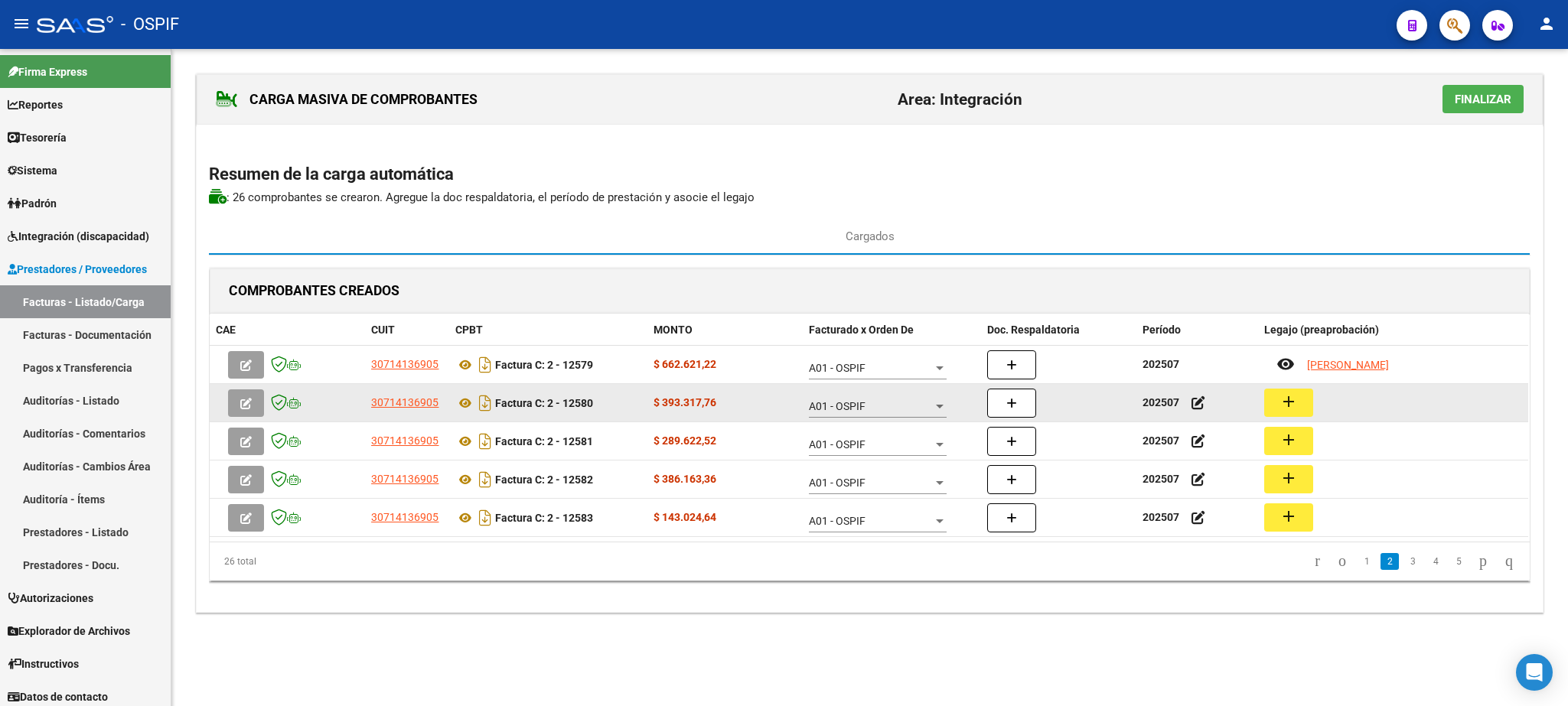
click at [1311, 399] on button "add" at bounding box center [1288, 403] width 49 height 28
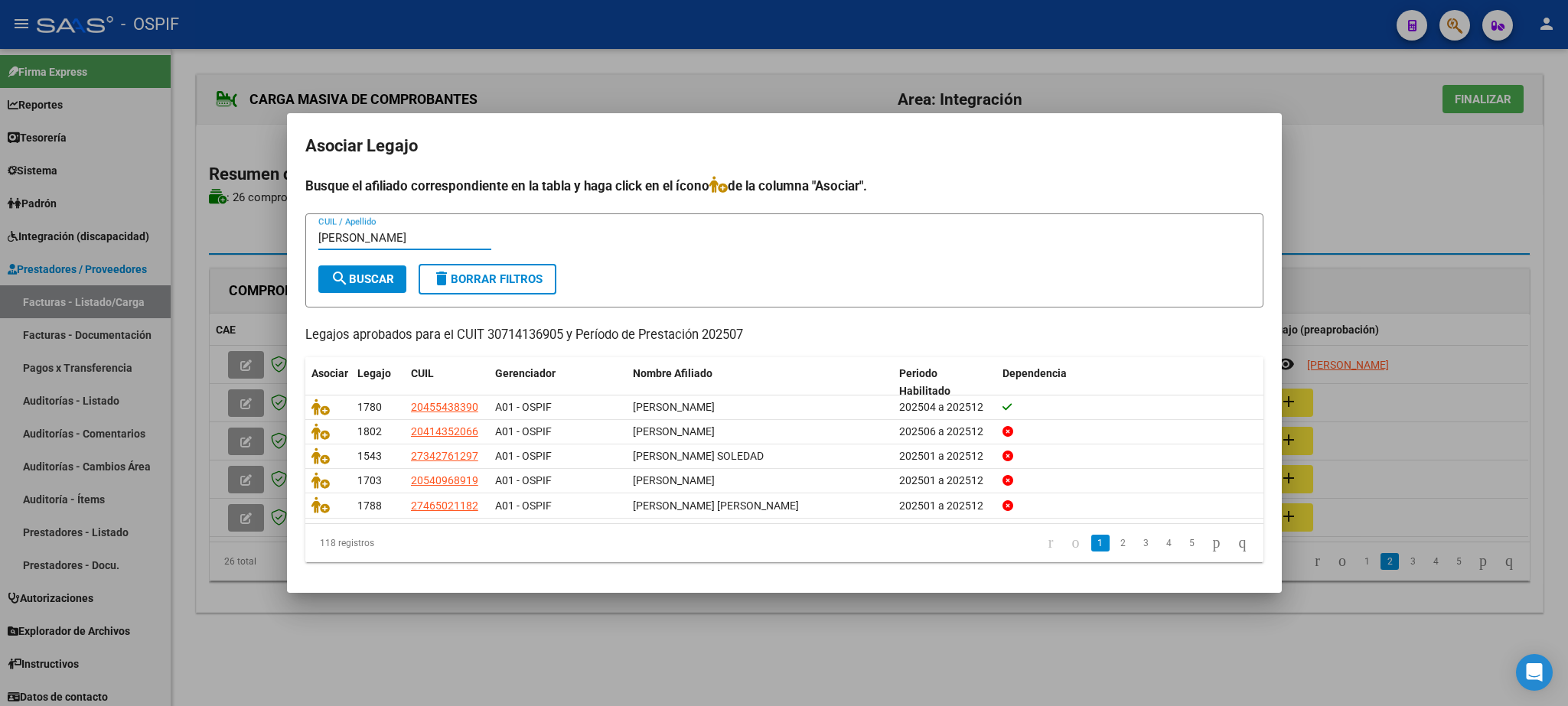
type input "[PERSON_NAME]"
click at [337, 273] on mat-icon "search" at bounding box center [340, 278] width 19 height 19
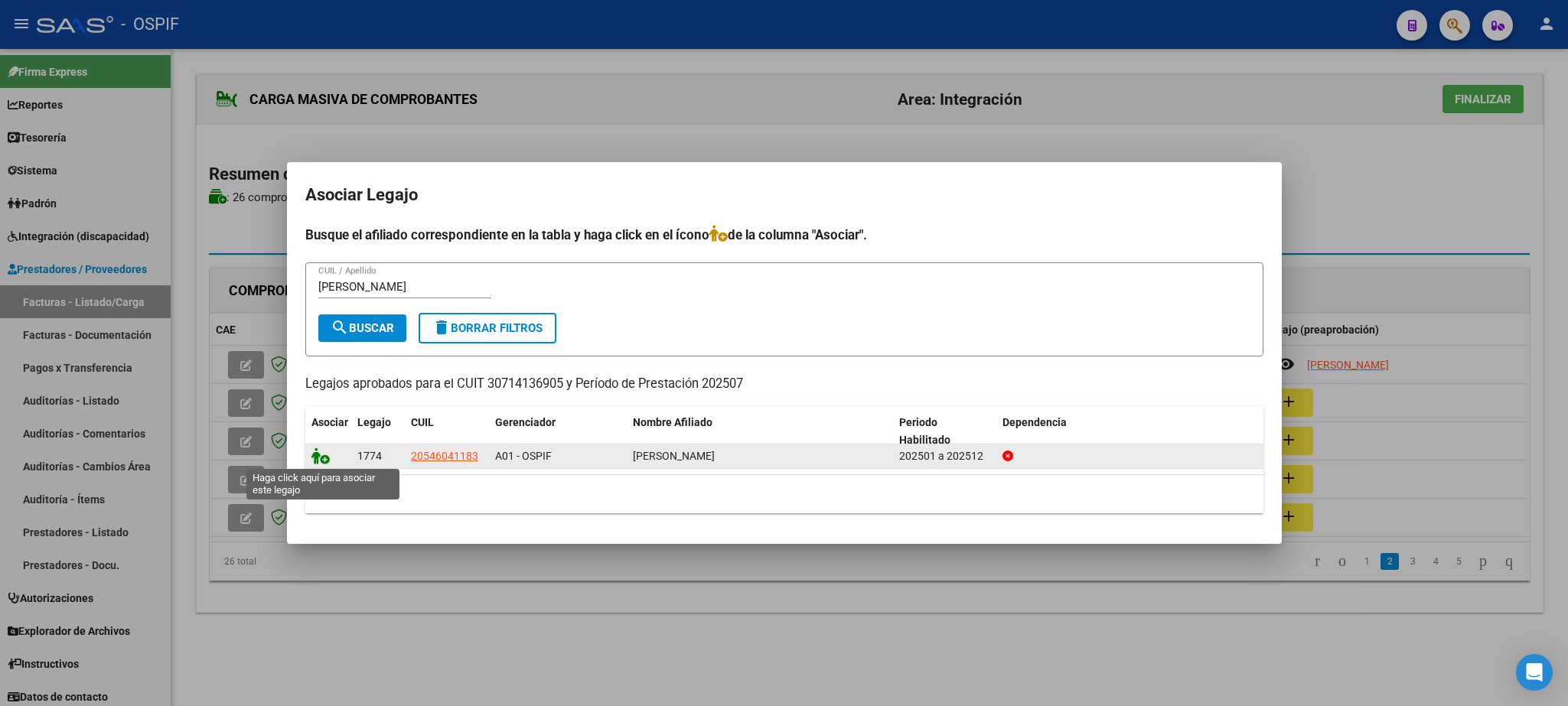
click at [325, 454] on icon at bounding box center [320, 455] width 19 height 17
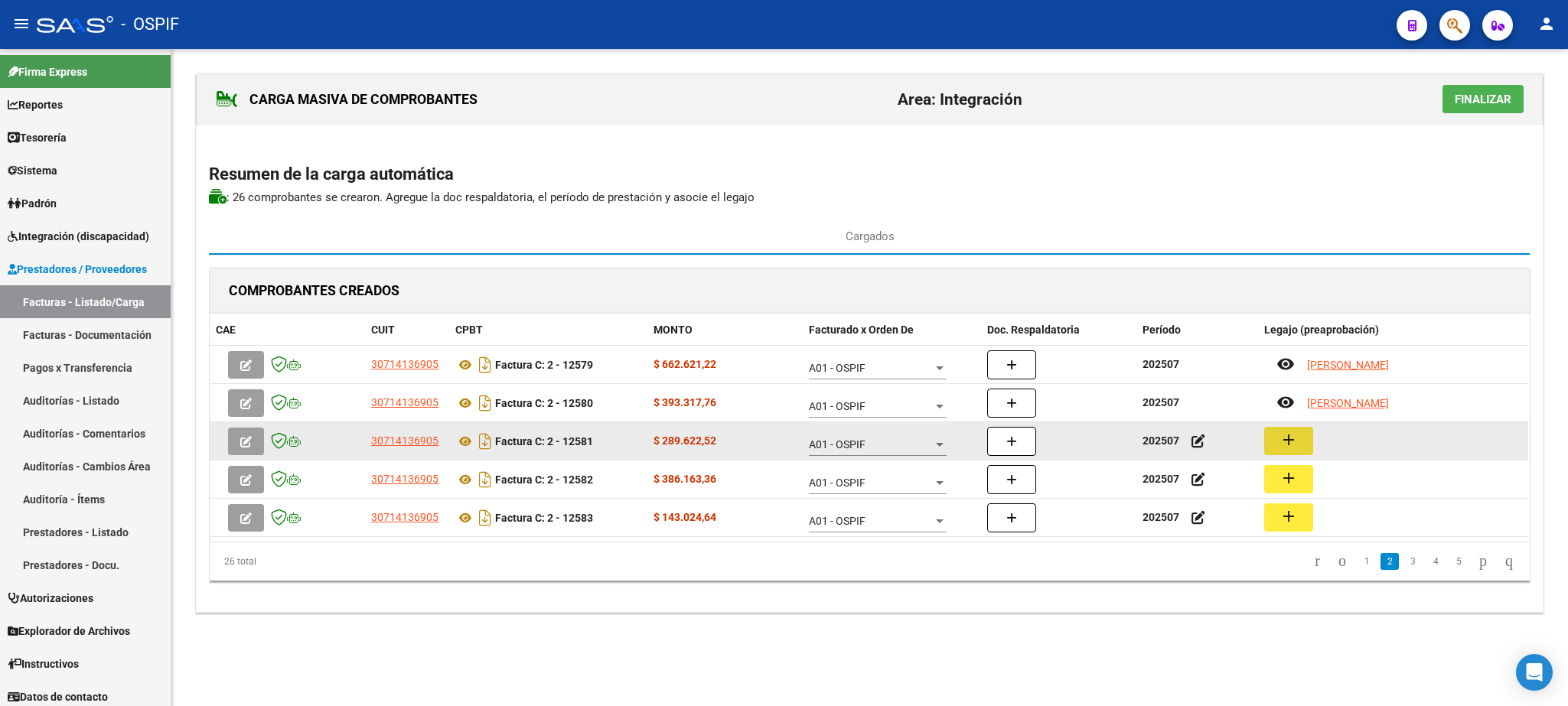
click at [1295, 447] on mat-icon "add" at bounding box center [1288, 439] width 19 height 19
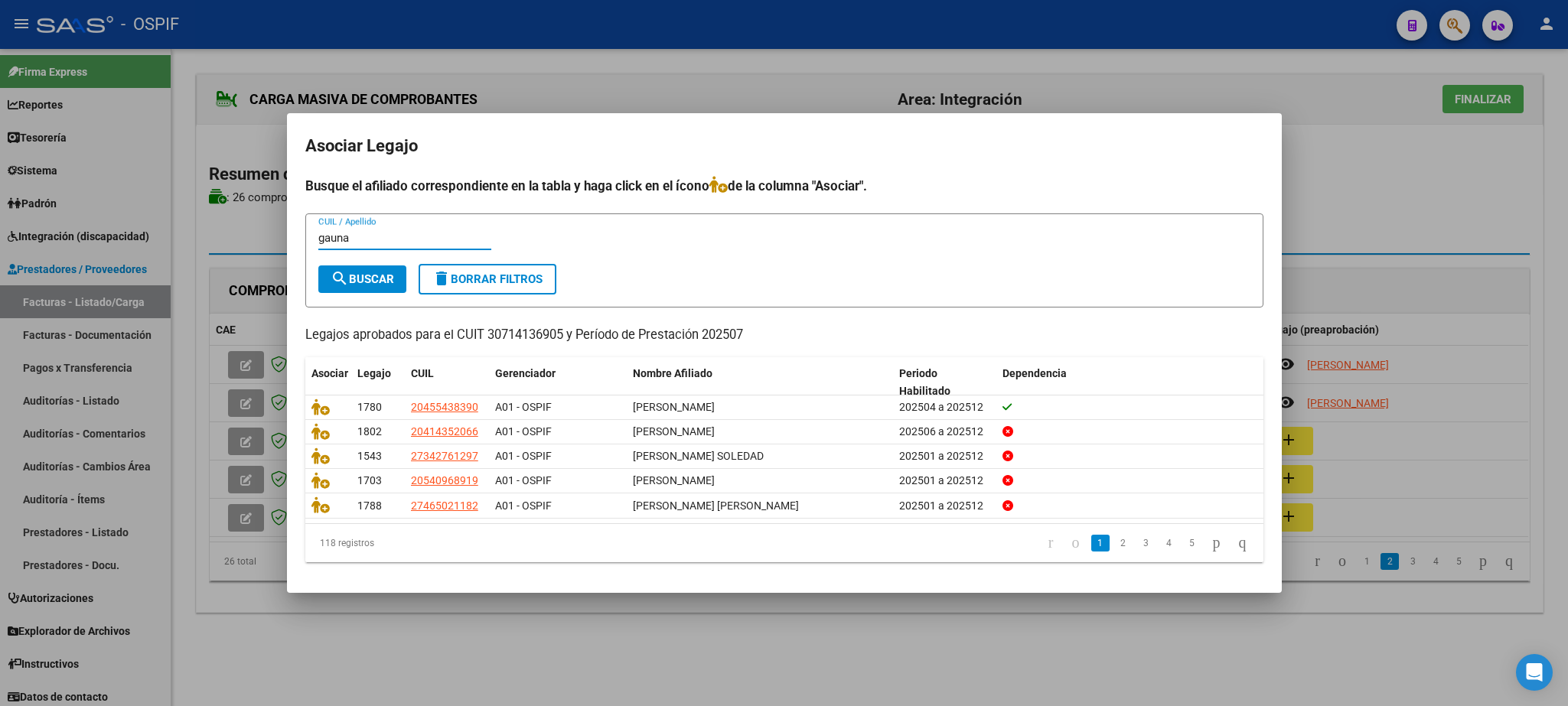
type input "gauna"
click at [348, 281] on mat-icon "search" at bounding box center [340, 278] width 19 height 19
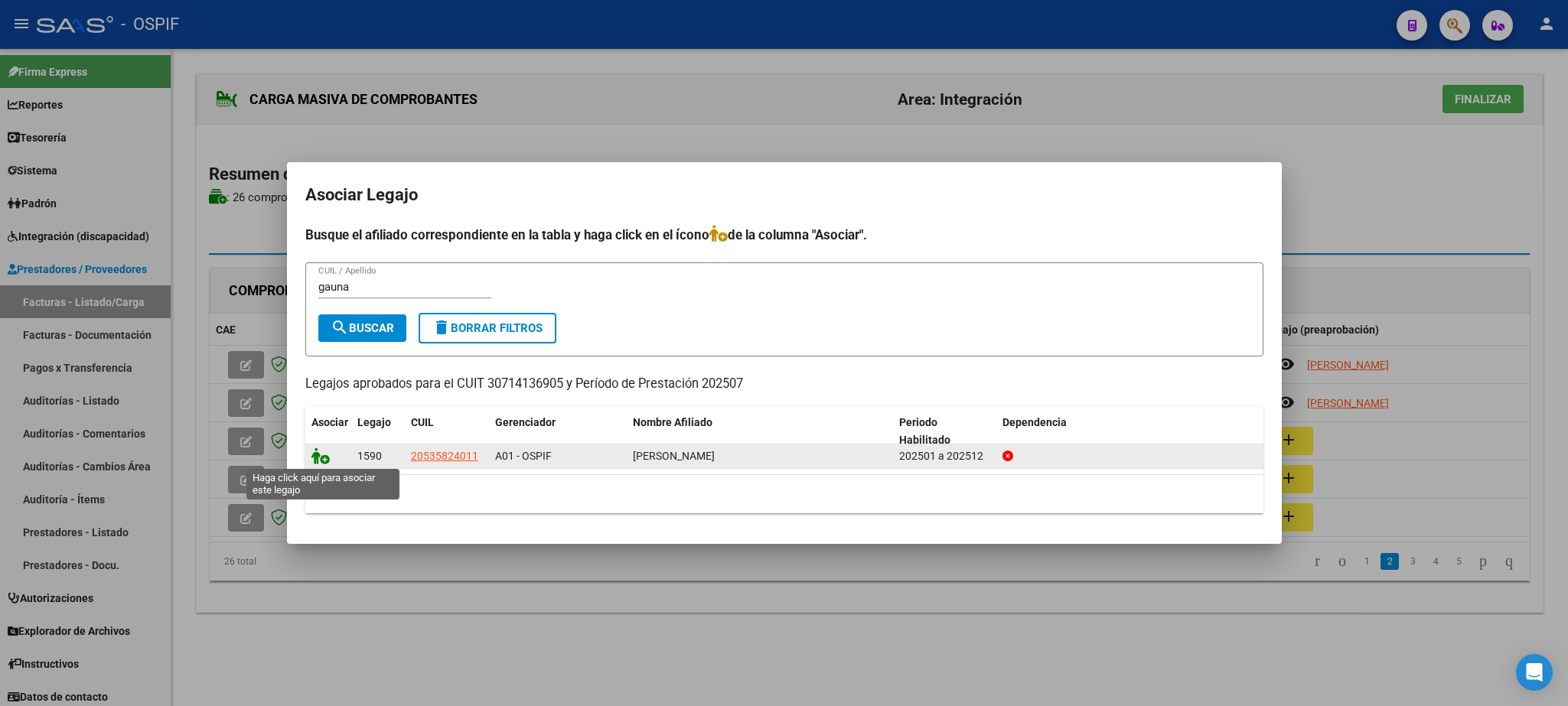
click at [319, 456] on icon at bounding box center [320, 455] width 19 height 17
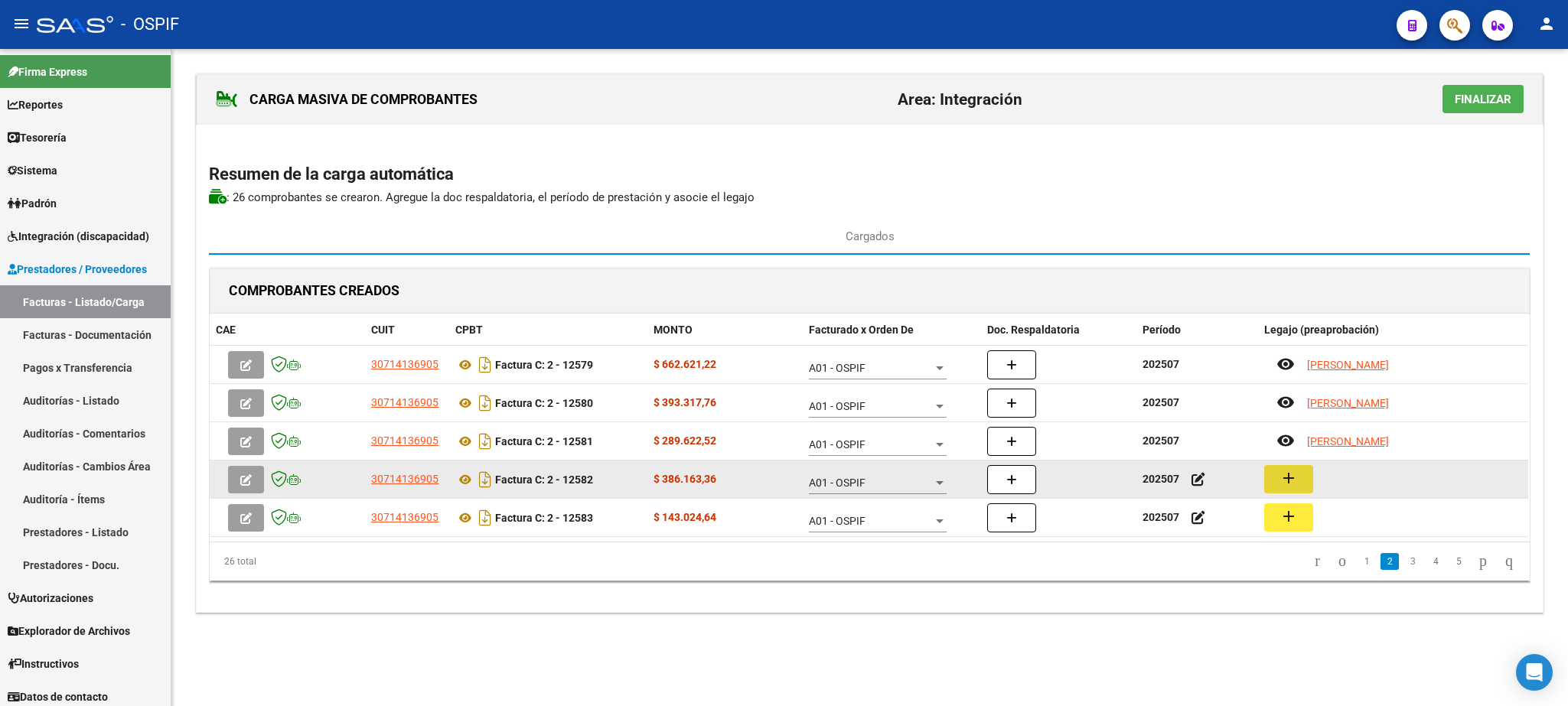
click at [1292, 477] on mat-icon "add" at bounding box center [1288, 478] width 19 height 19
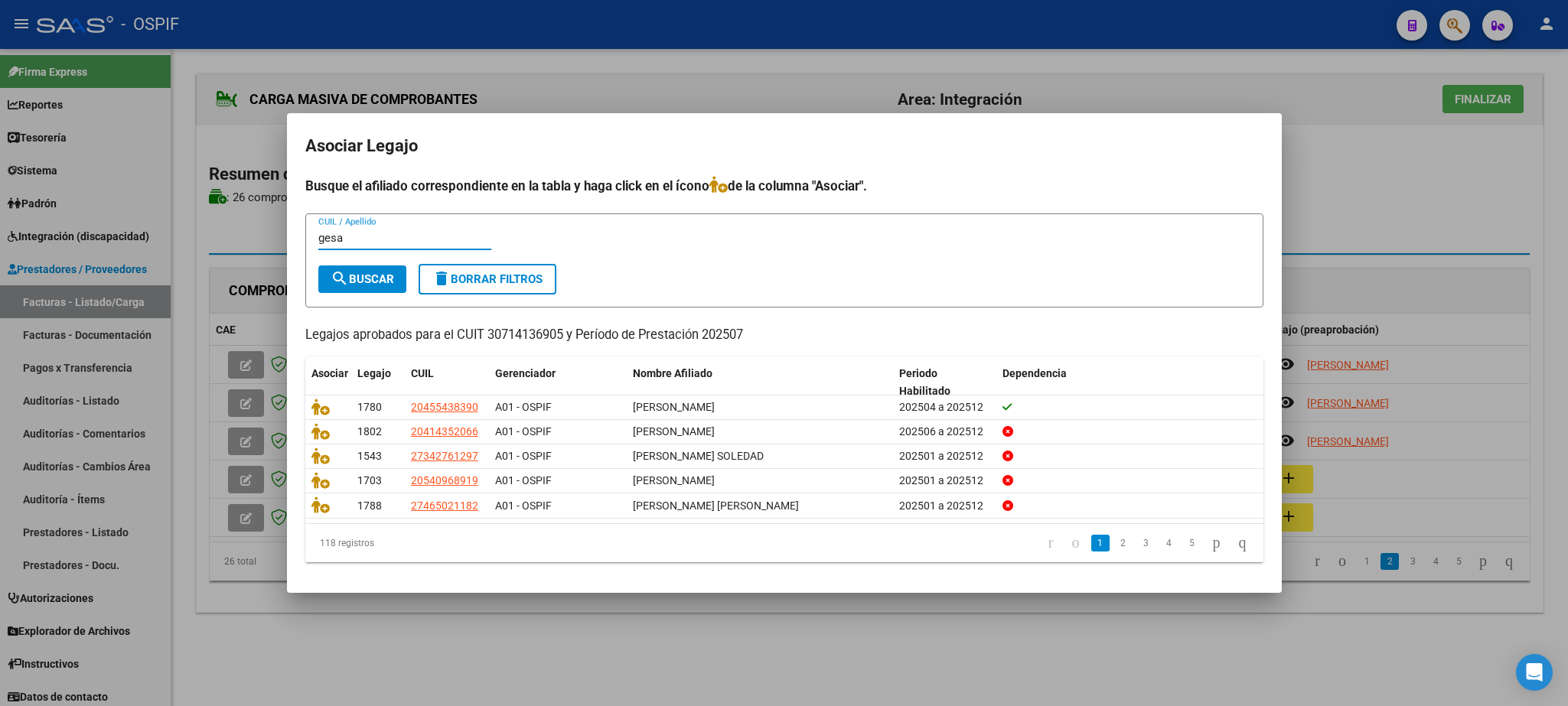
type input "gesa"
click at [381, 277] on span "search Buscar" at bounding box center [363, 279] width 64 height 14
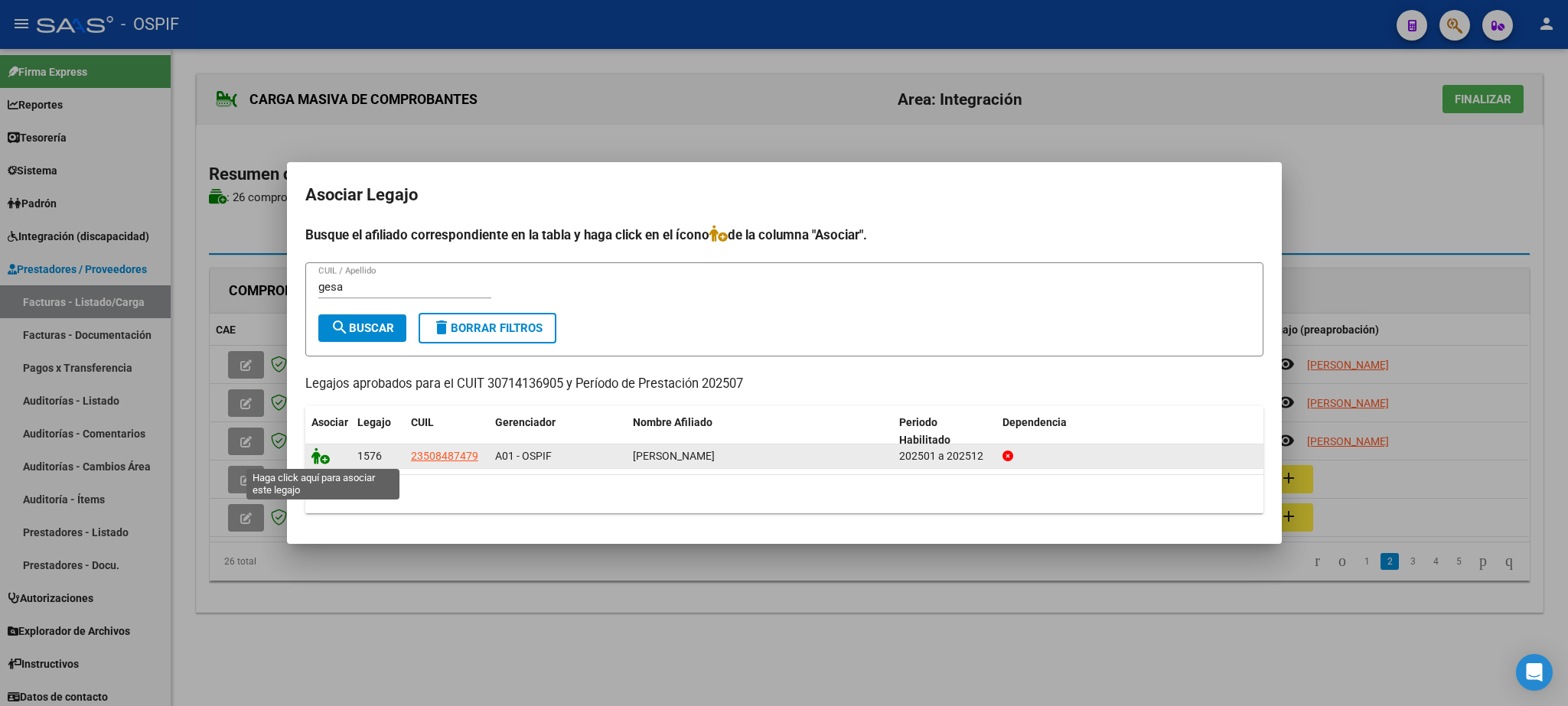
click at [319, 459] on icon at bounding box center [320, 455] width 19 height 17
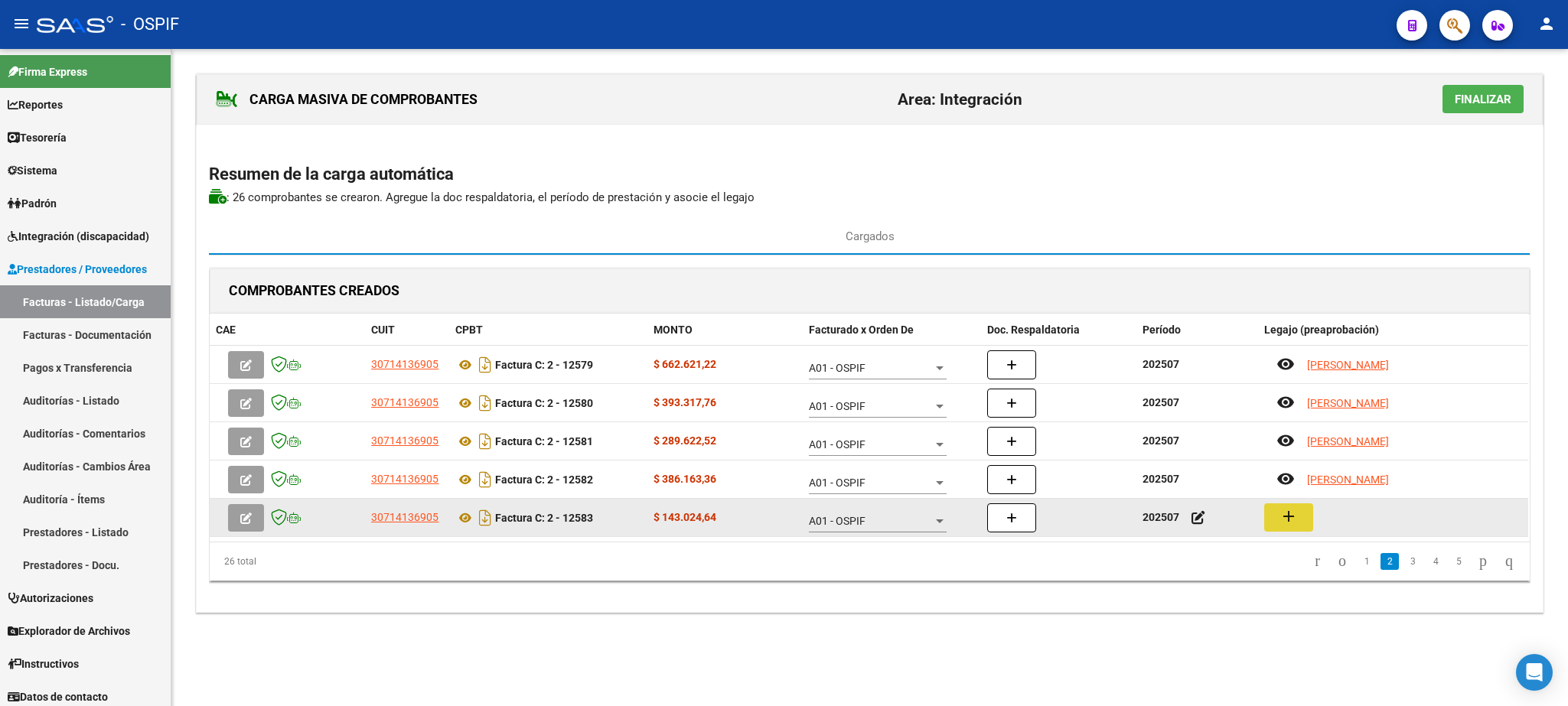
click at [1299, 519] on button "add" at bounding box center [1288, 517] width 49 height 28
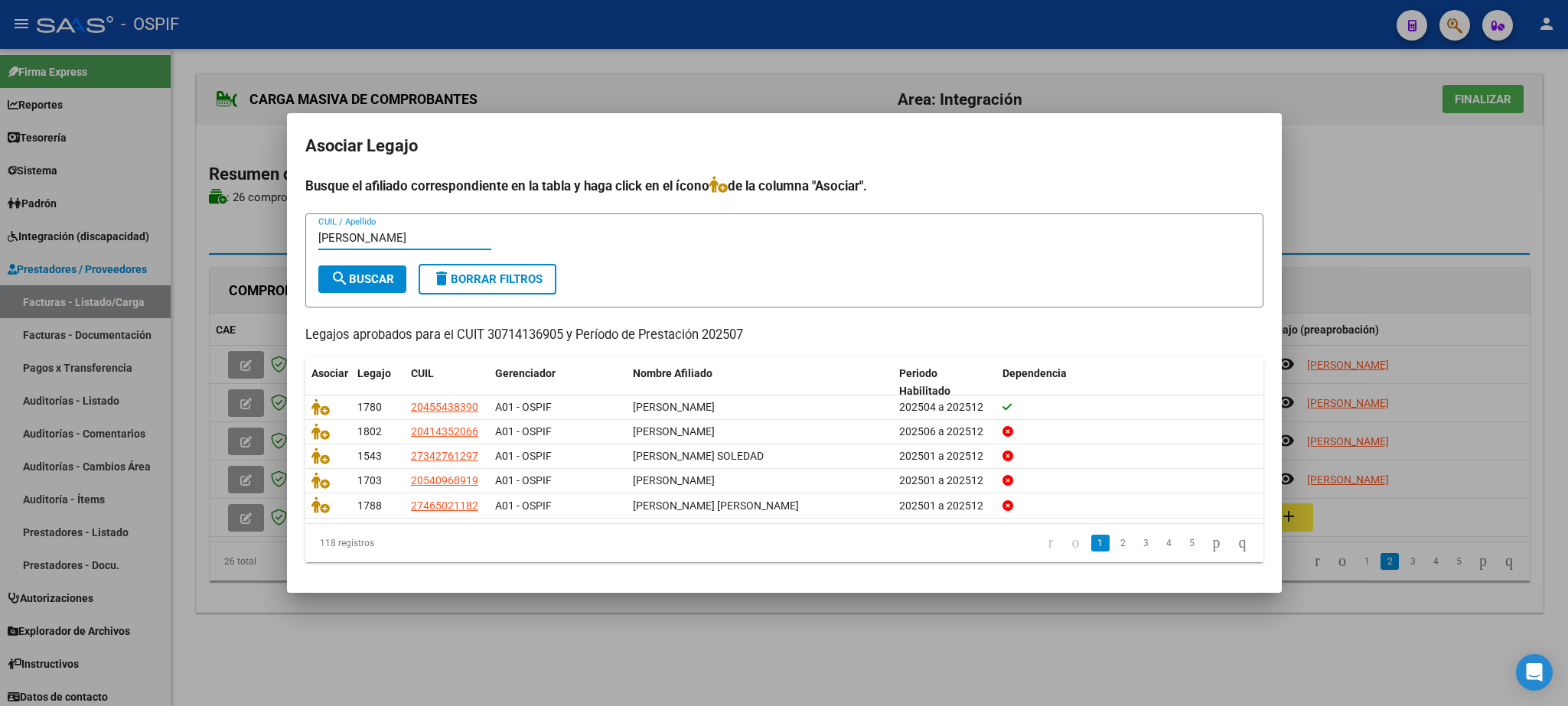
type input "[PERSON_NAME]"
click at [363, 281] on span "search Buscar" at bounding box center [363, 279] width 64 height 14
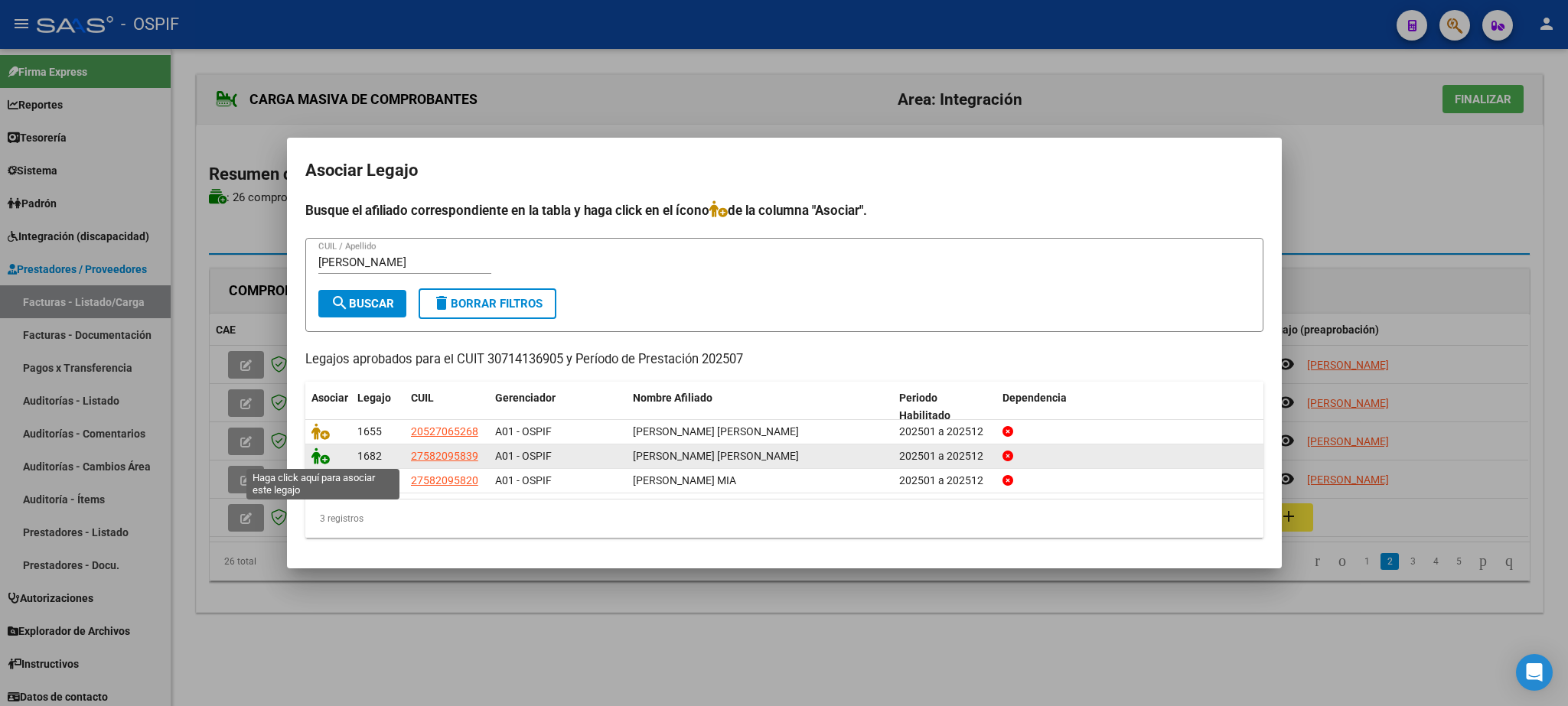
click at [325, 459] on icon at bounding box center [320, 455] width 19 height 17
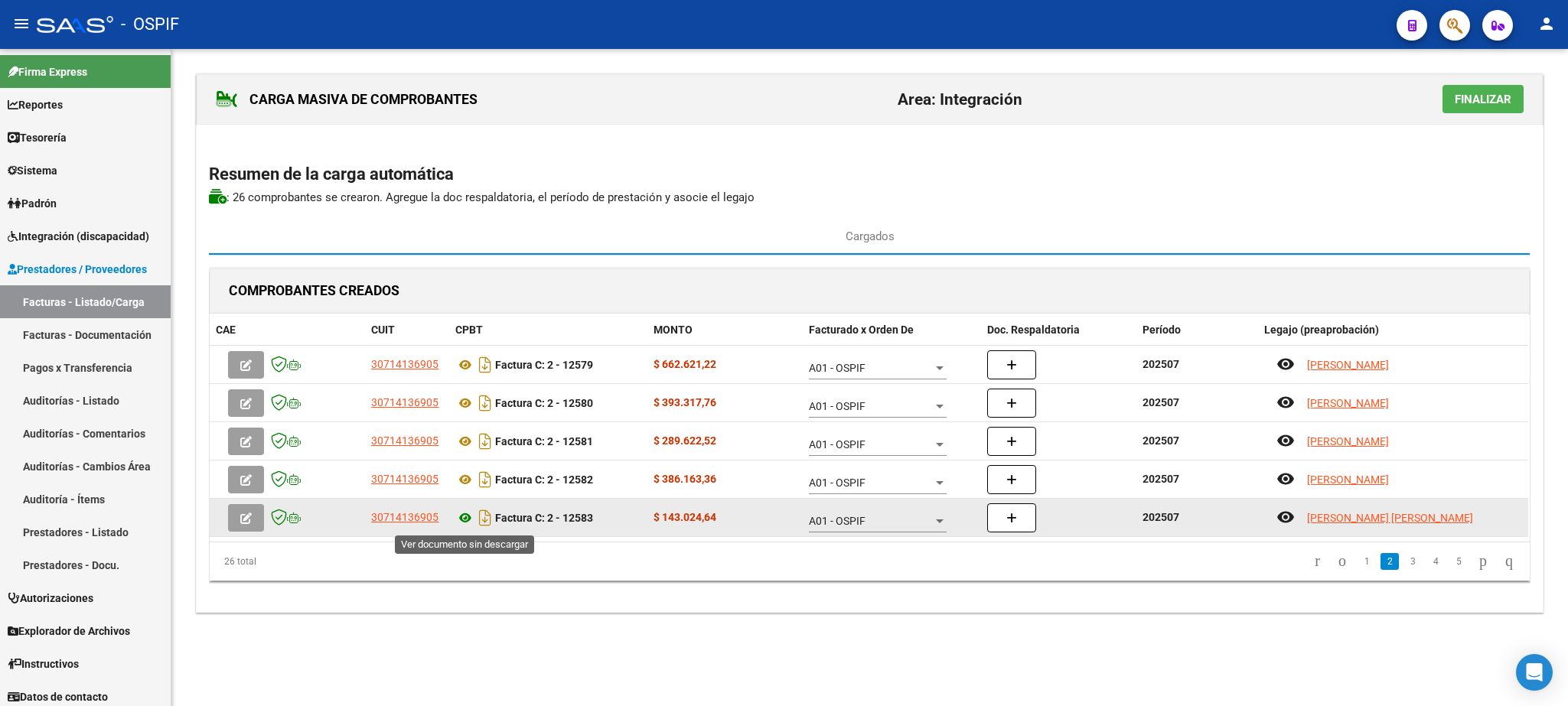
click at [459, 519] on icon at bounding box center [465, 517] width 20 height 19
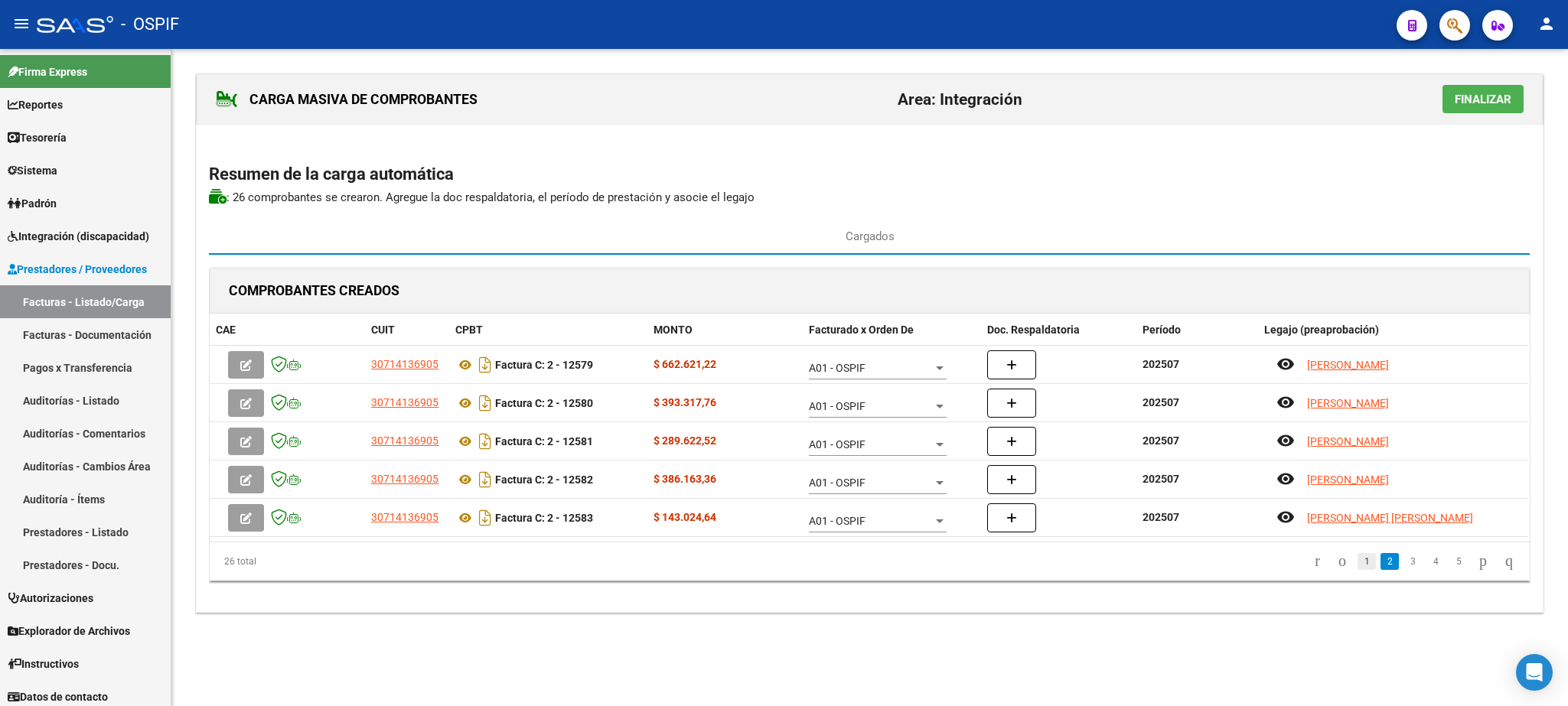
click at [1358, 566] on link "1" at bounding box center [1367, 561] width 19 height 17
click at [1381, 569] on link "2" at bounding box center [1390, 561] width 19 height 17
click at [1403, 569] on link "3" at bounding box center [1412, 561] width 19 height 17
click at [1426, 567] on link "4" at bounding box center [1435, 561] width 19 height 17
click at [1426, 564] on link "5" at bounding box center [1435, 561] width 19 height 17
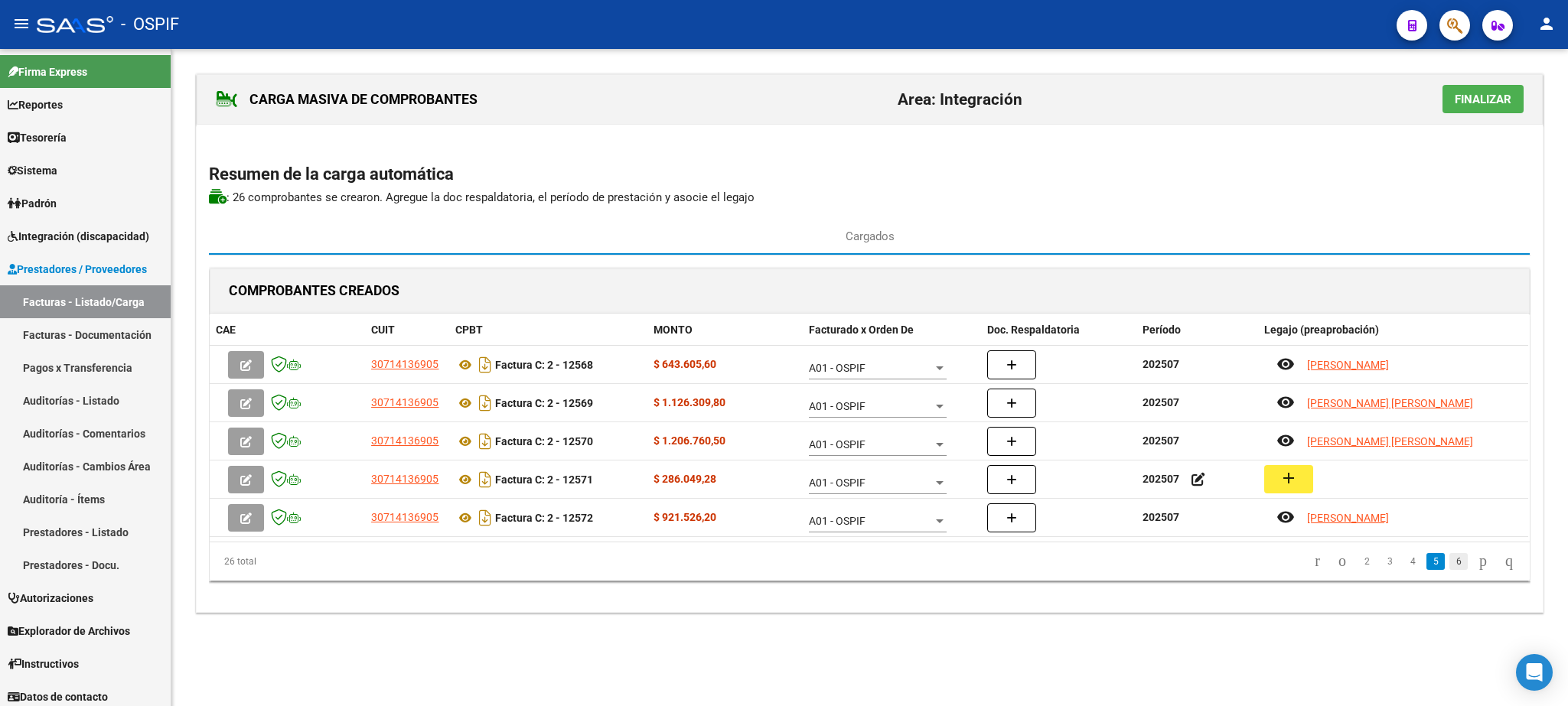
click at [1449, 564] on link "6" at bounding box center [1458, 561] width 19 height 17
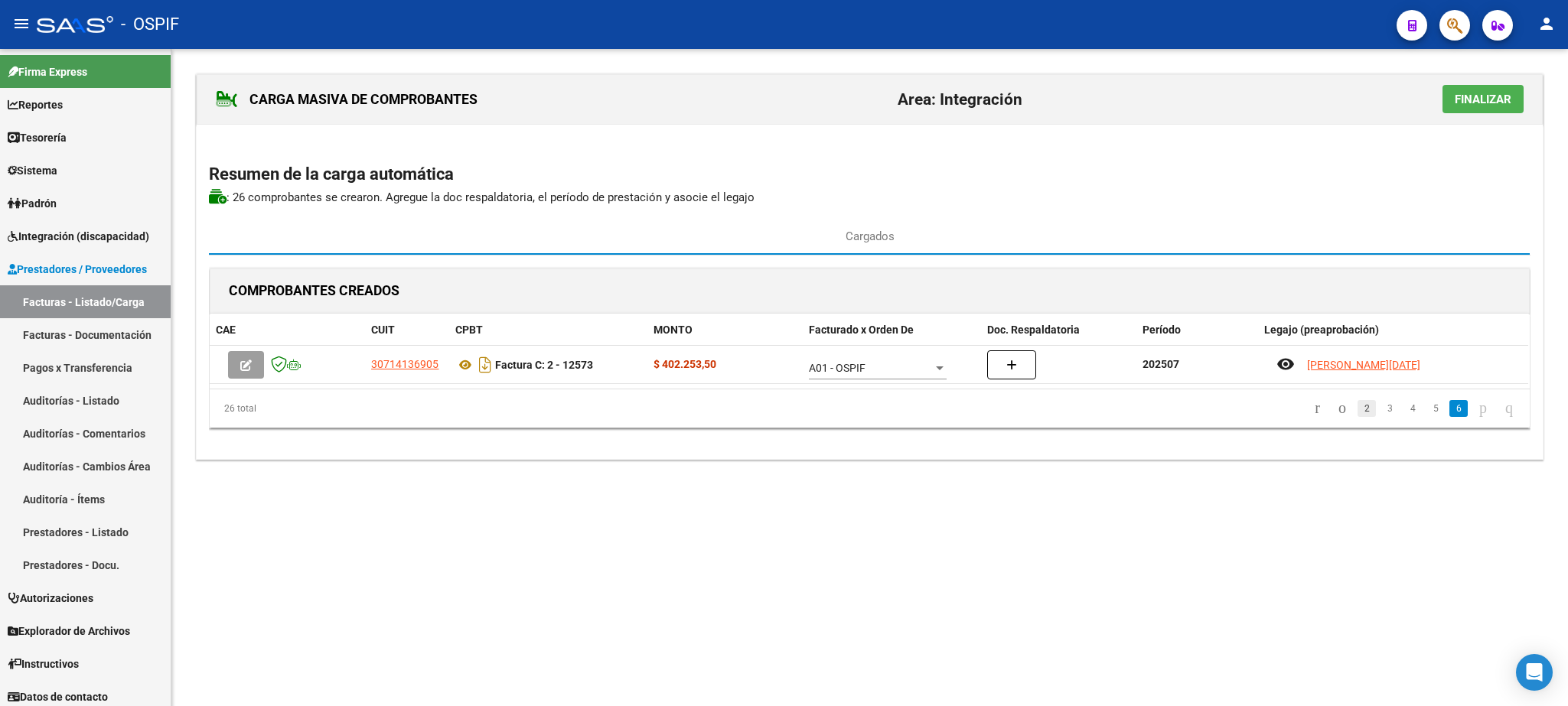
click at [1358, 411] on link "2" at bounding box center [1367, 408] width 19 height 17
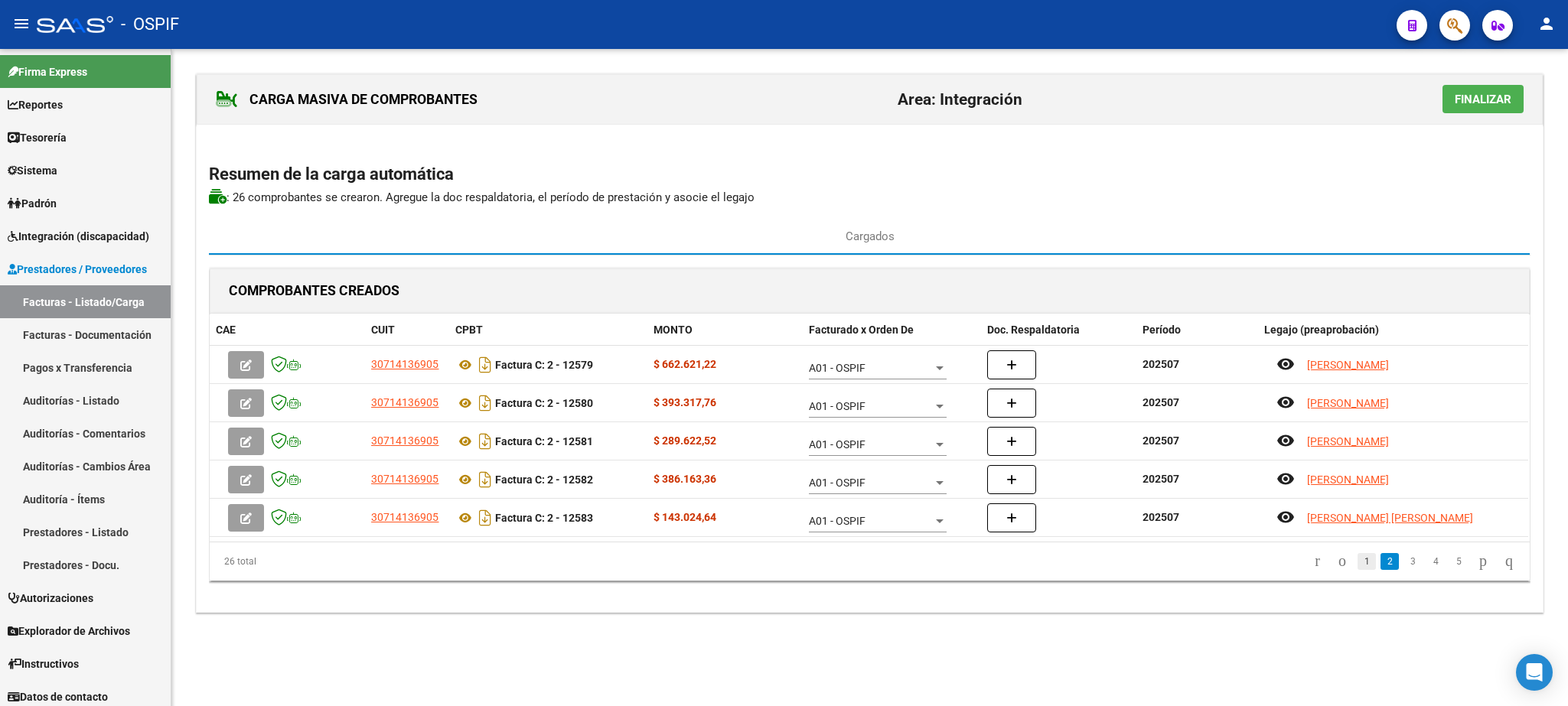
click at [1358, 557] on link "1" at bounding box center [1367, 561] width 19 height 17
click at [1381, 569] on link "2" at bounding box center [1390, 561] width 19 height 17
click at [1403, 569] on link "3" at bounding box center [1412, 561] width 19 height 17
click at [1426, 569] on link "4" at bounding box center [1435, 561] width 19 height 17
click at [1381, 564] on link "3" at bounding box center [1390, 561] width 19 height 17
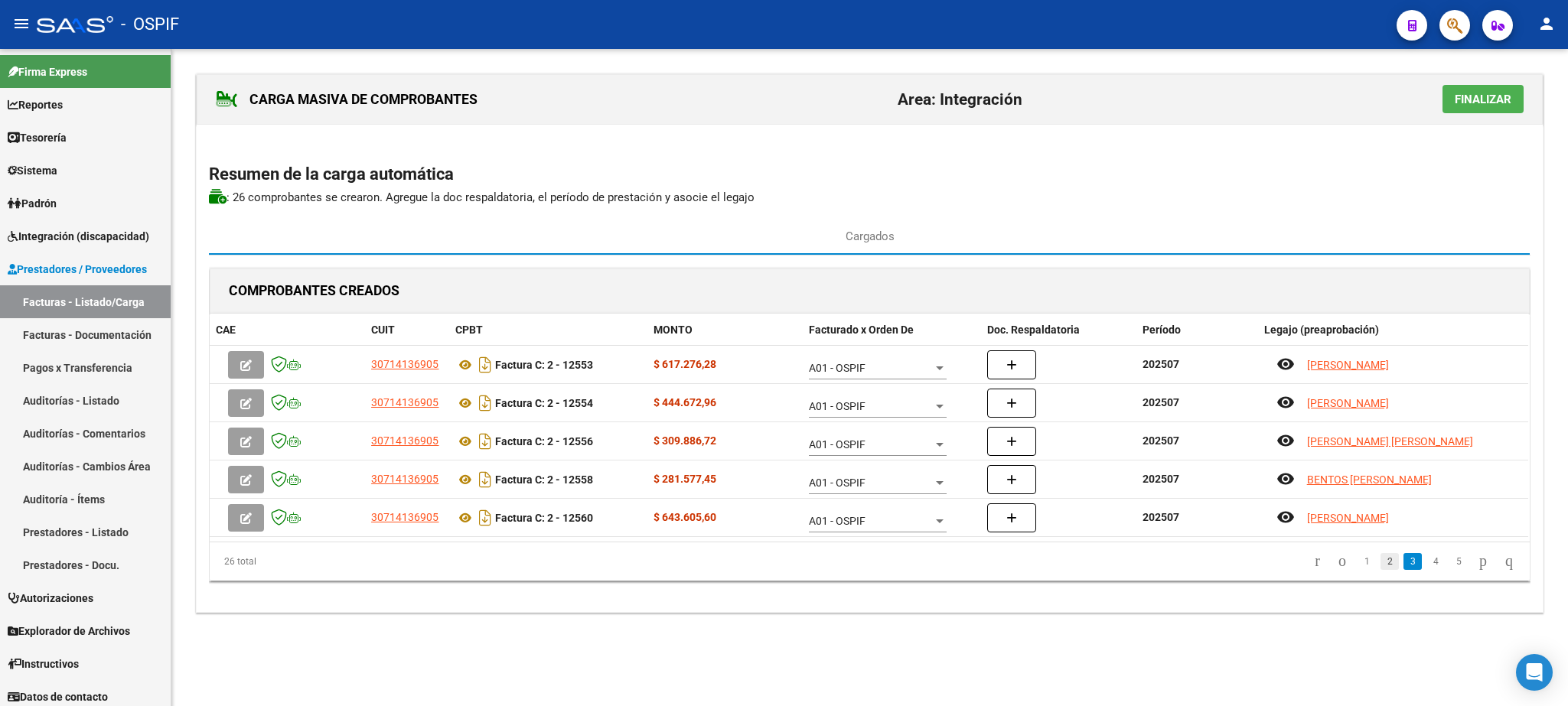
click at [1381, 564] on link "2" at bounding box center [1390, 561] width 19 height 17
click at [1482, 106] on span "Finalizar" at bounding box center [1483, 99] width 57 height 14
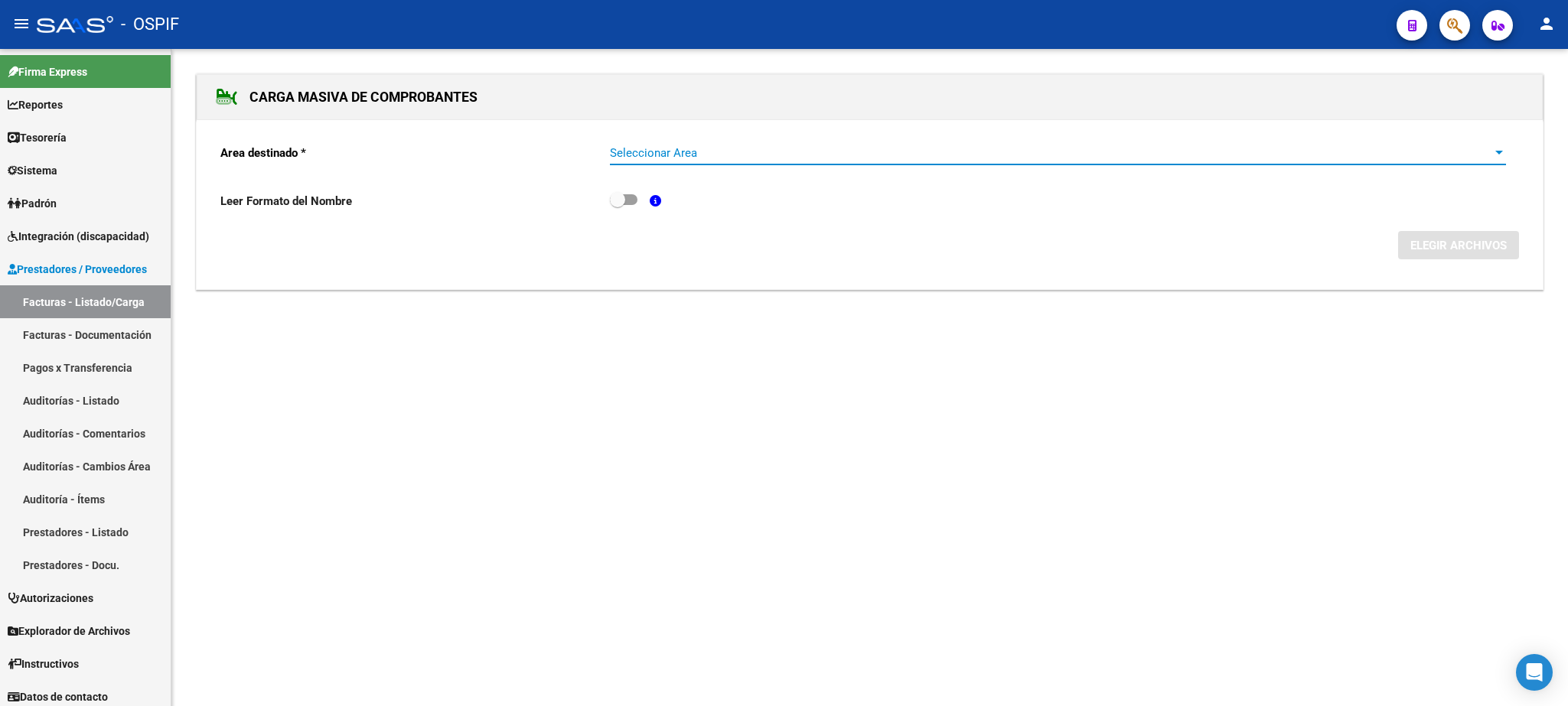
click at [770, 160] on span "Seleccionar Area" at bounding box center [1051, 153] width 882 height 14
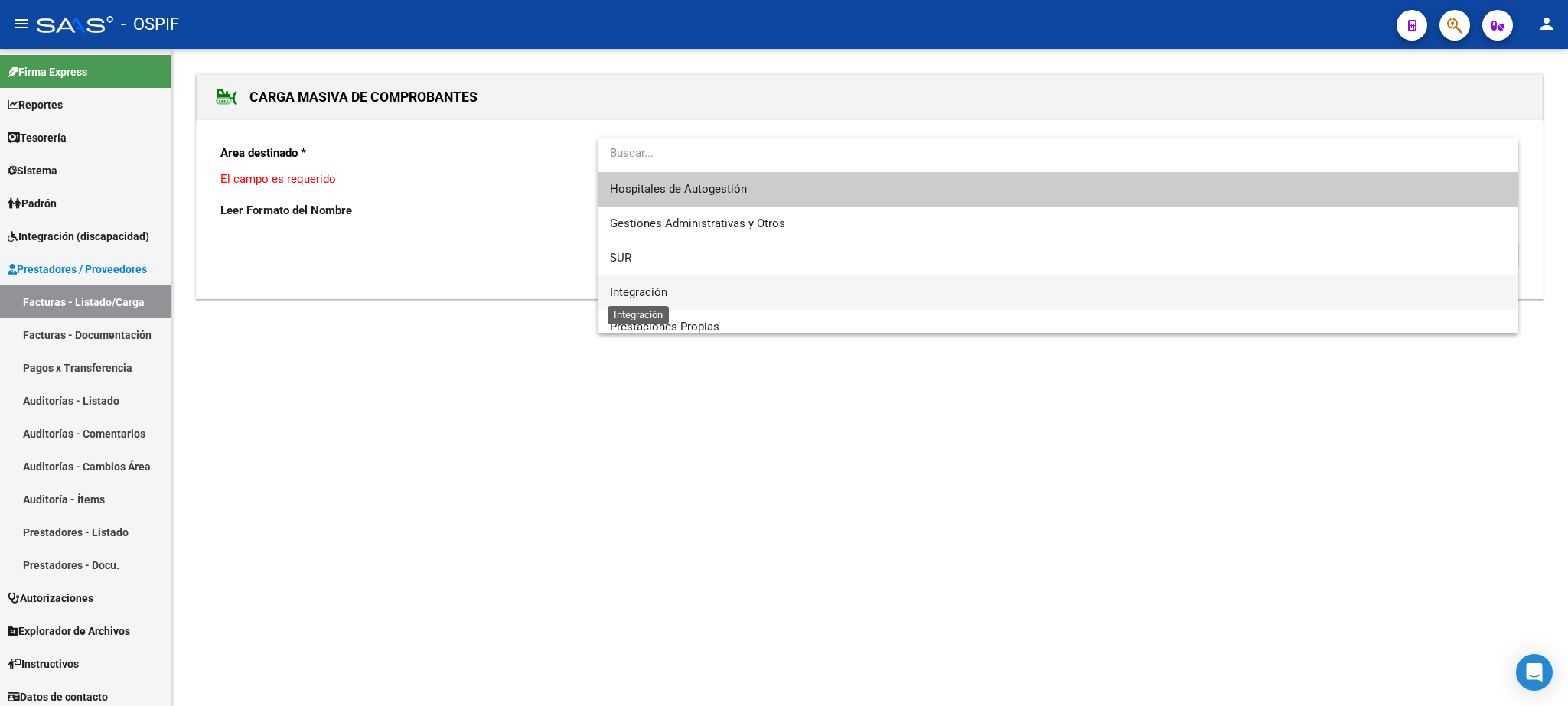
click at [652, 286] on span "Integración" at bounding box center [638, 293] width 58 height 14
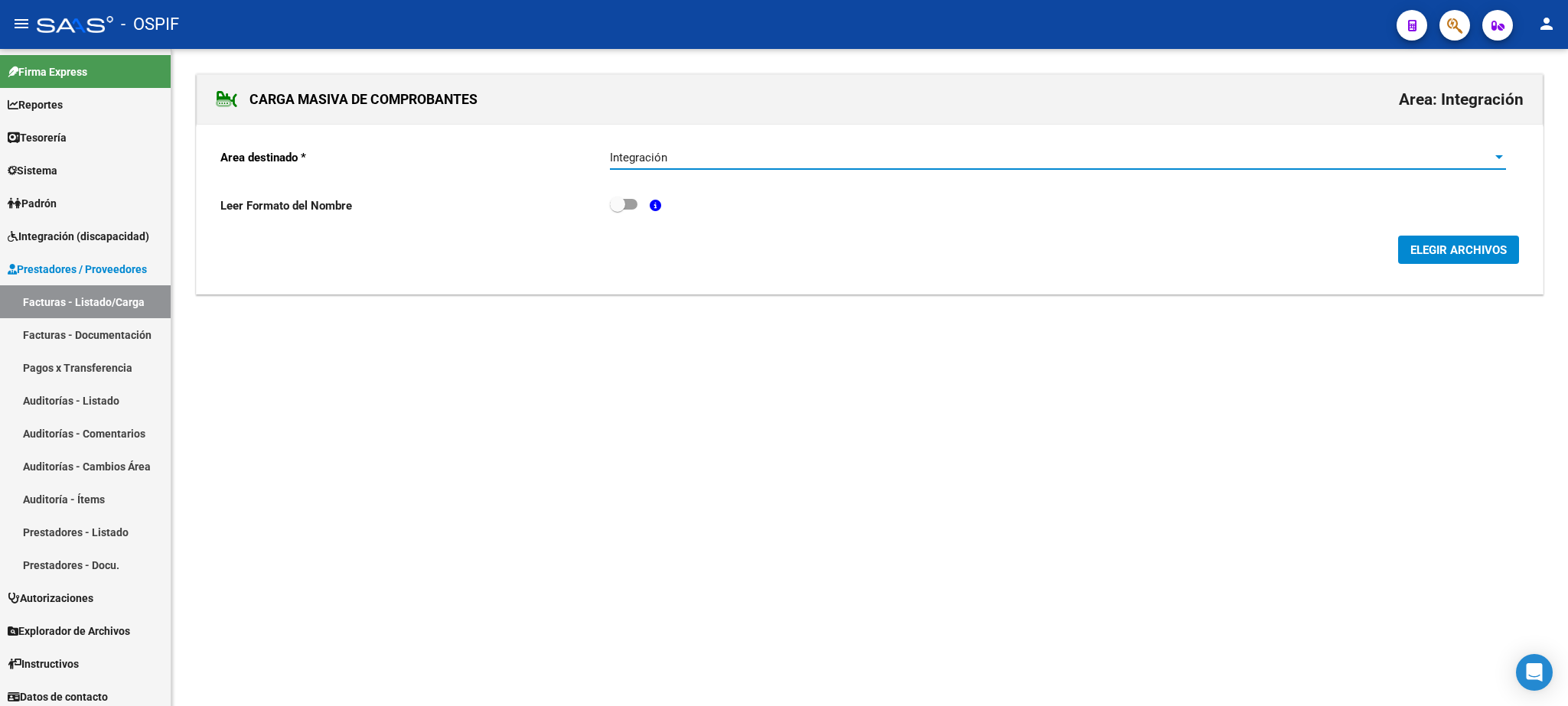
click at [1480, 250] on span "ELEGIR ARCHIVOS" at bounding box center [1458, 250] width 97 height 14
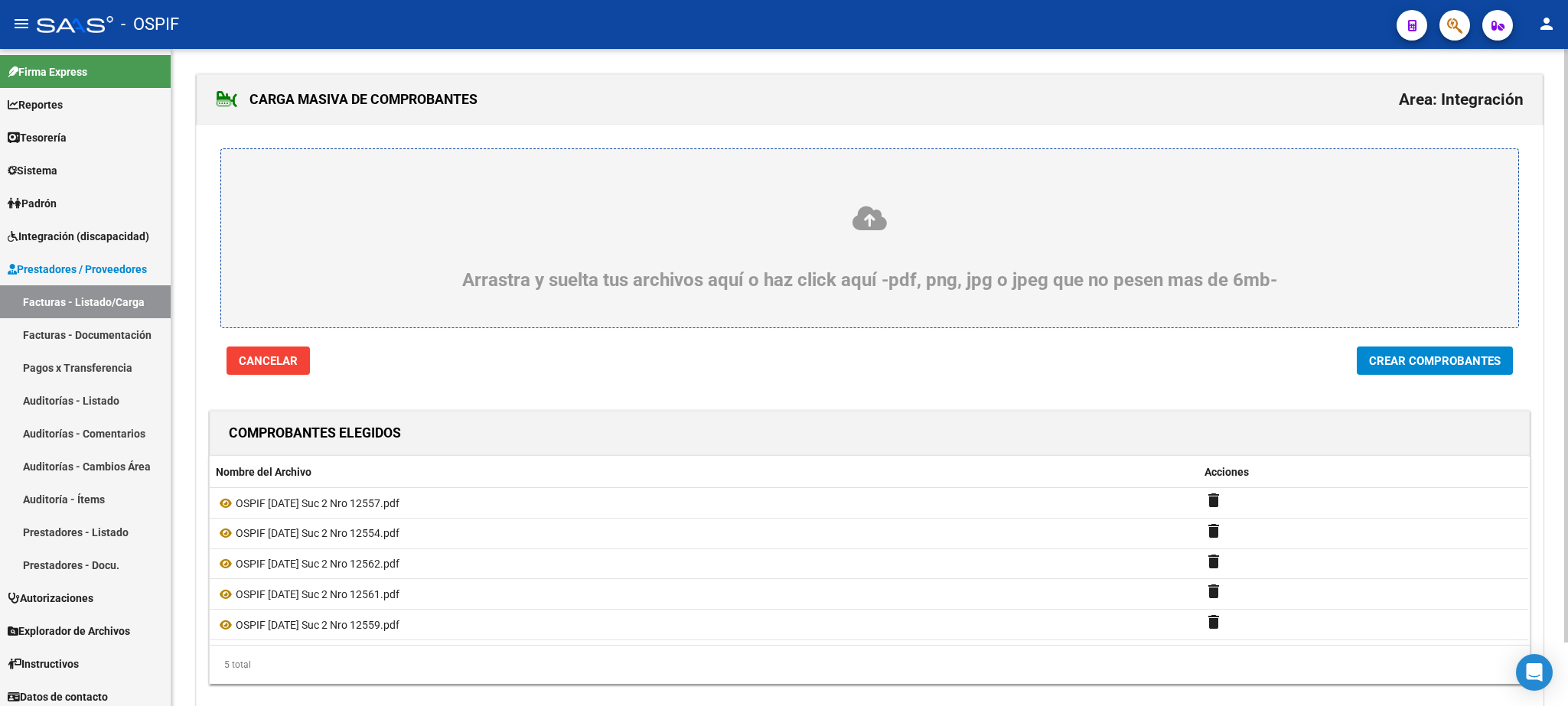
click at [1443, 356] on button "Crear Comprobantes" at bounding box center [1435, 361] width 156 height 28
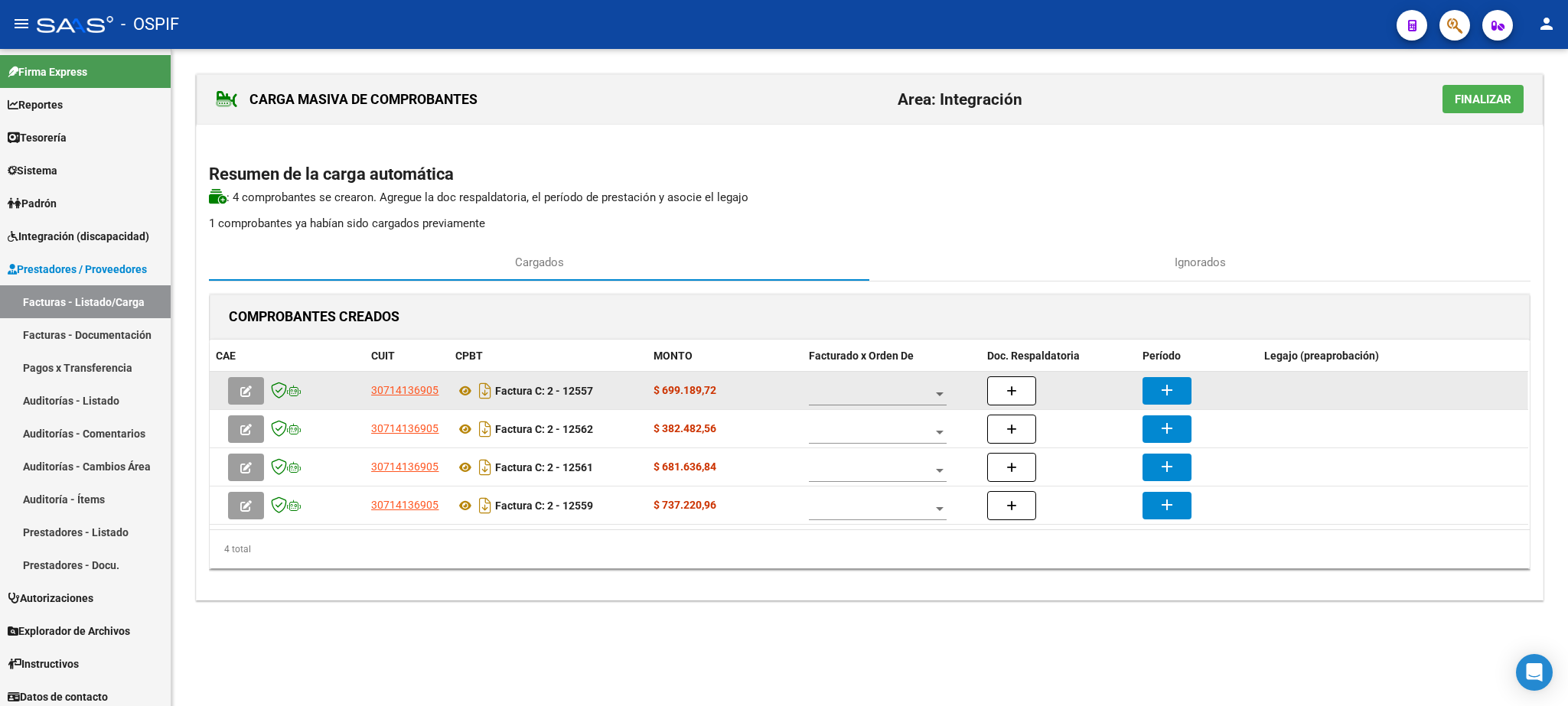
click at [879, 392] on span at bounding box center [871, 394] width 124 height 13
click at [879, 392] on span "A01 - OSPIF" at bounding box center [878, 396] width 138 height 32
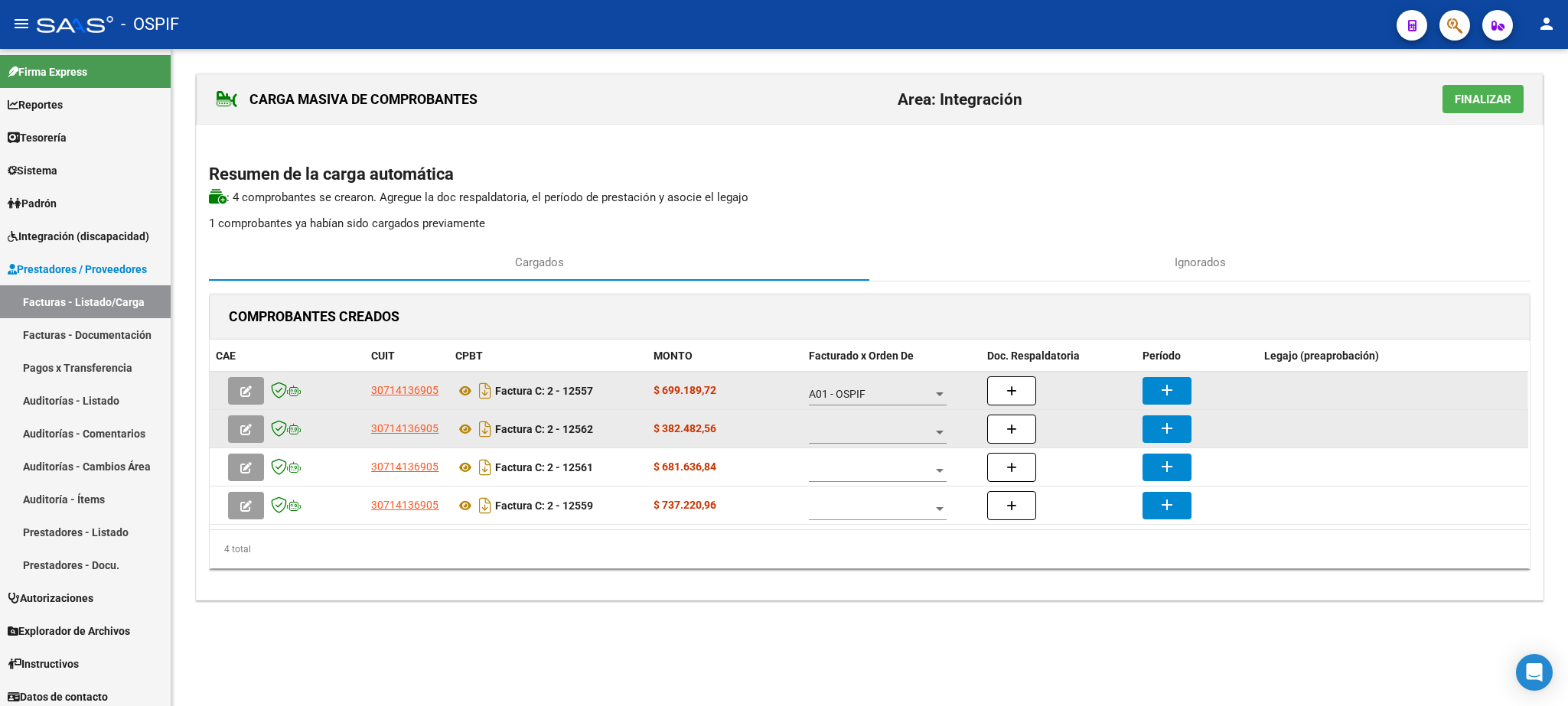
click at [864, 428] on div at bounding box center [877, 428] width 138 height 30
click at [860, 443] on span "A01 - OSPIF" at bounding box center [878, 435] width 138 height 32
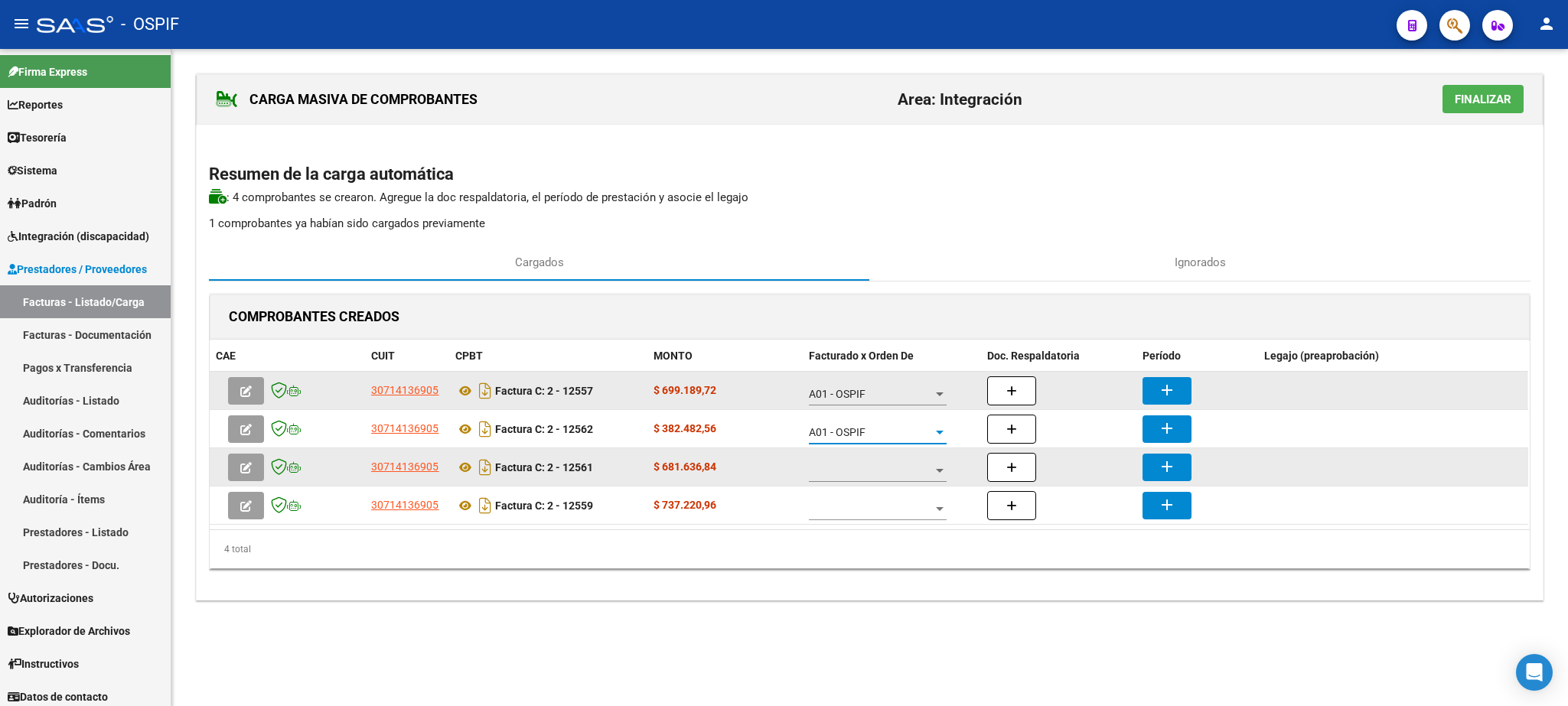
click at [853, 460] on div at bounding box center [877, 467] width 138 height 30
click at [853, 460] on span "A01 - OSPIF" at bounding box center [878, 474] width 138 height 32
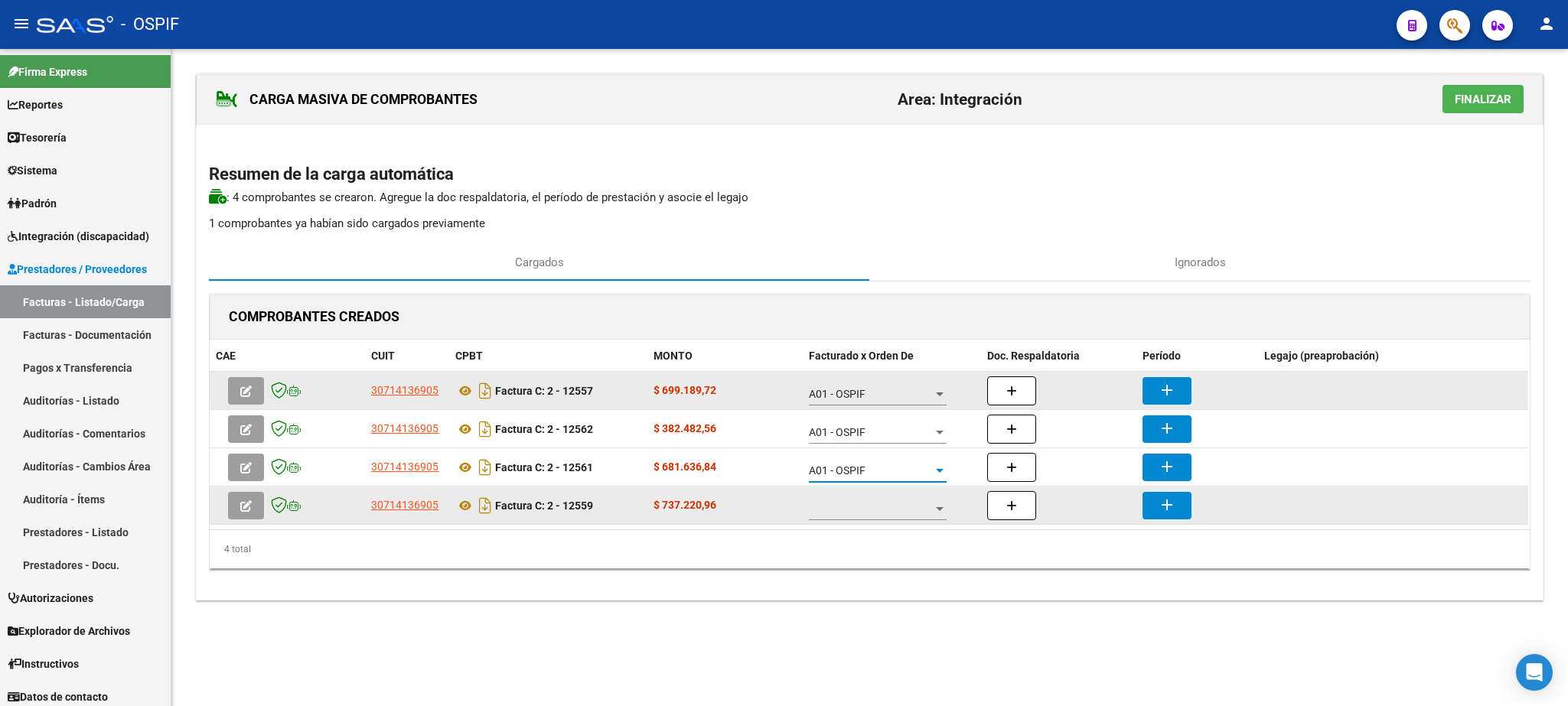
click at [859, 500] on div at bounding box center [877, 505] width 138 height 30
click at [859, 500] on span "A01 - OSPIF" at bounding box center [866, 512] width 114 height 32
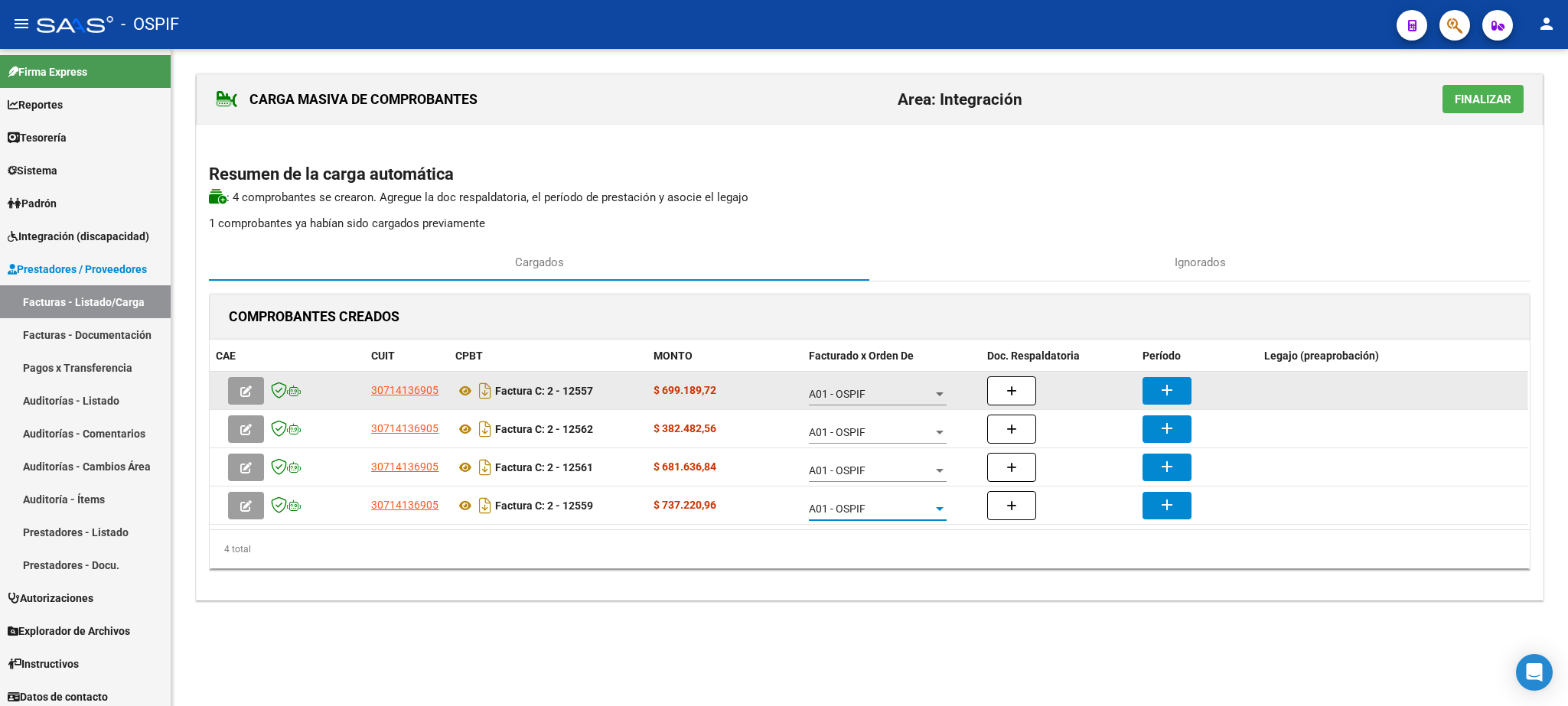
click at [1165, 397] on mat-icon "add" at bounding box center [1167, 389] width 19 height 19
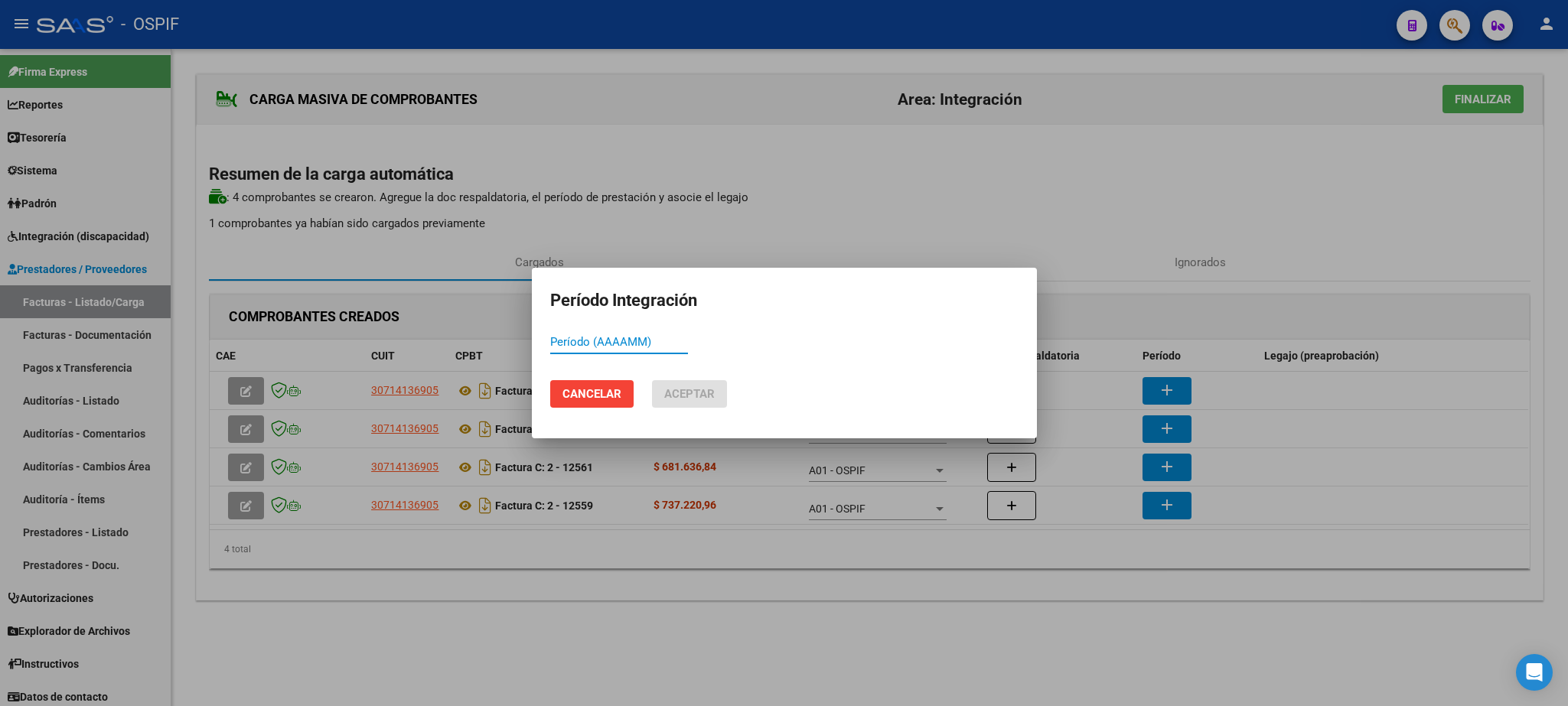
paste input "202507"
type input "202507"
click at [716, 395] on button "Aceptar" at bounding box center [689, 394] width 75 height 27
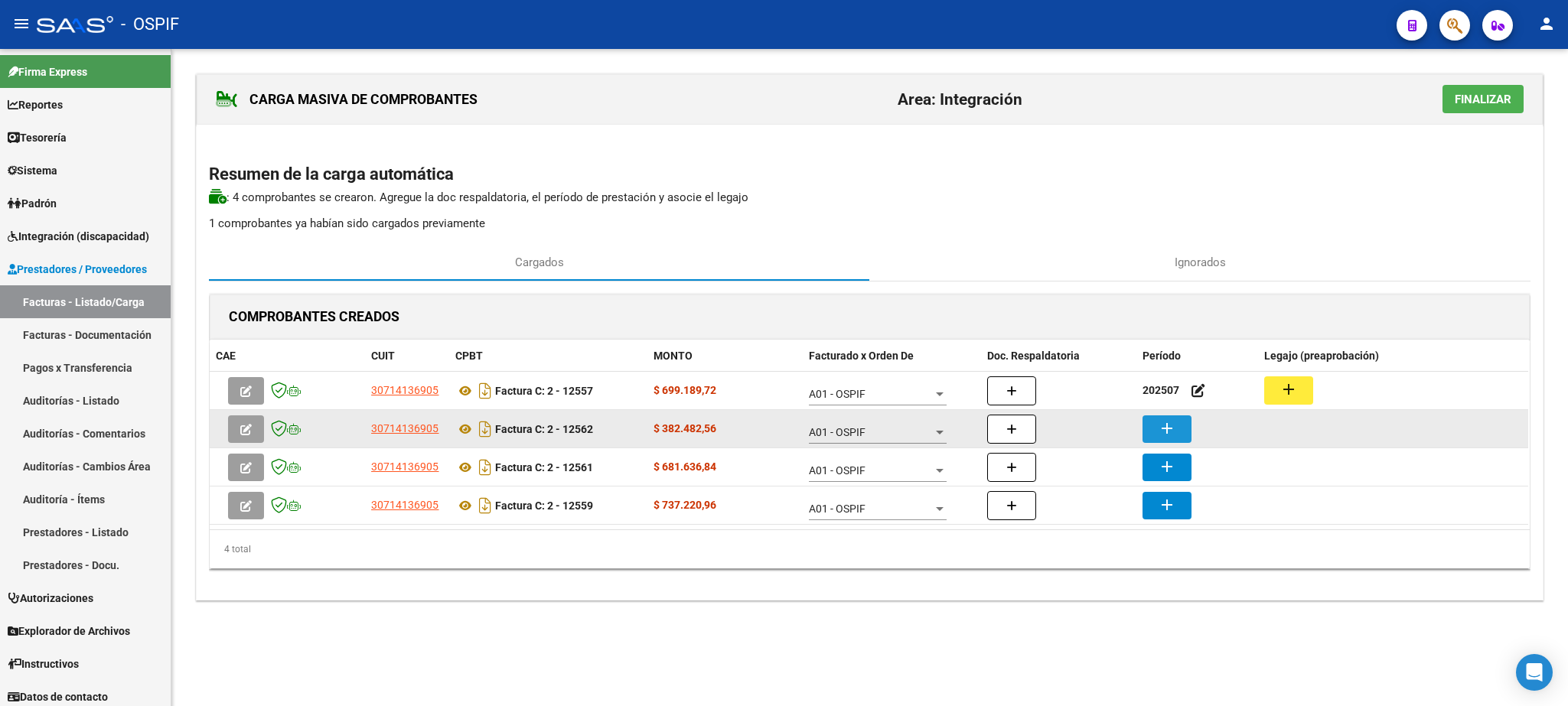
click at [1166, 435] on mat-icon "add" at bounding box center [1167, 428] width 19 height 19
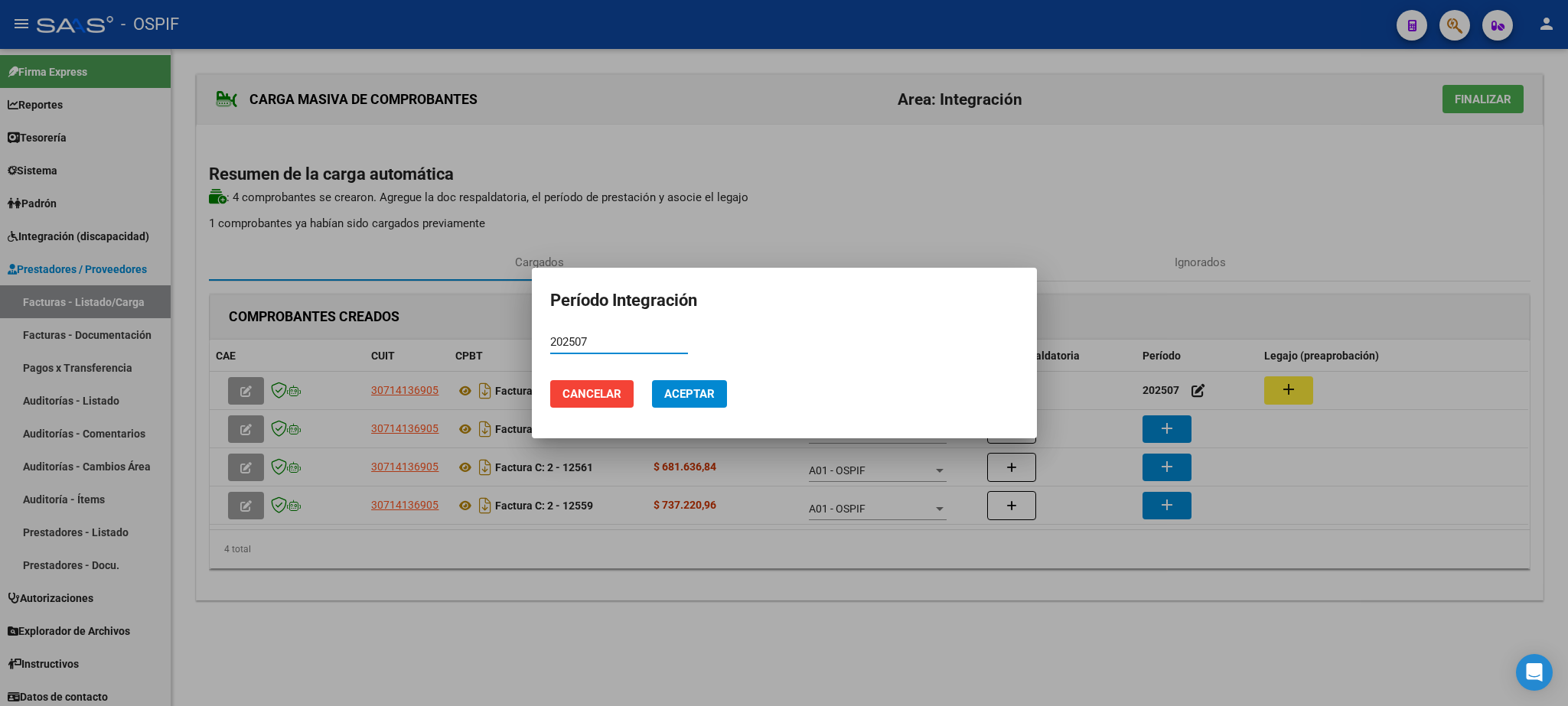
type input "202507"
click at [697, 398] on span "Aceptar" at bounding box center [689, 394] width 51 height 14
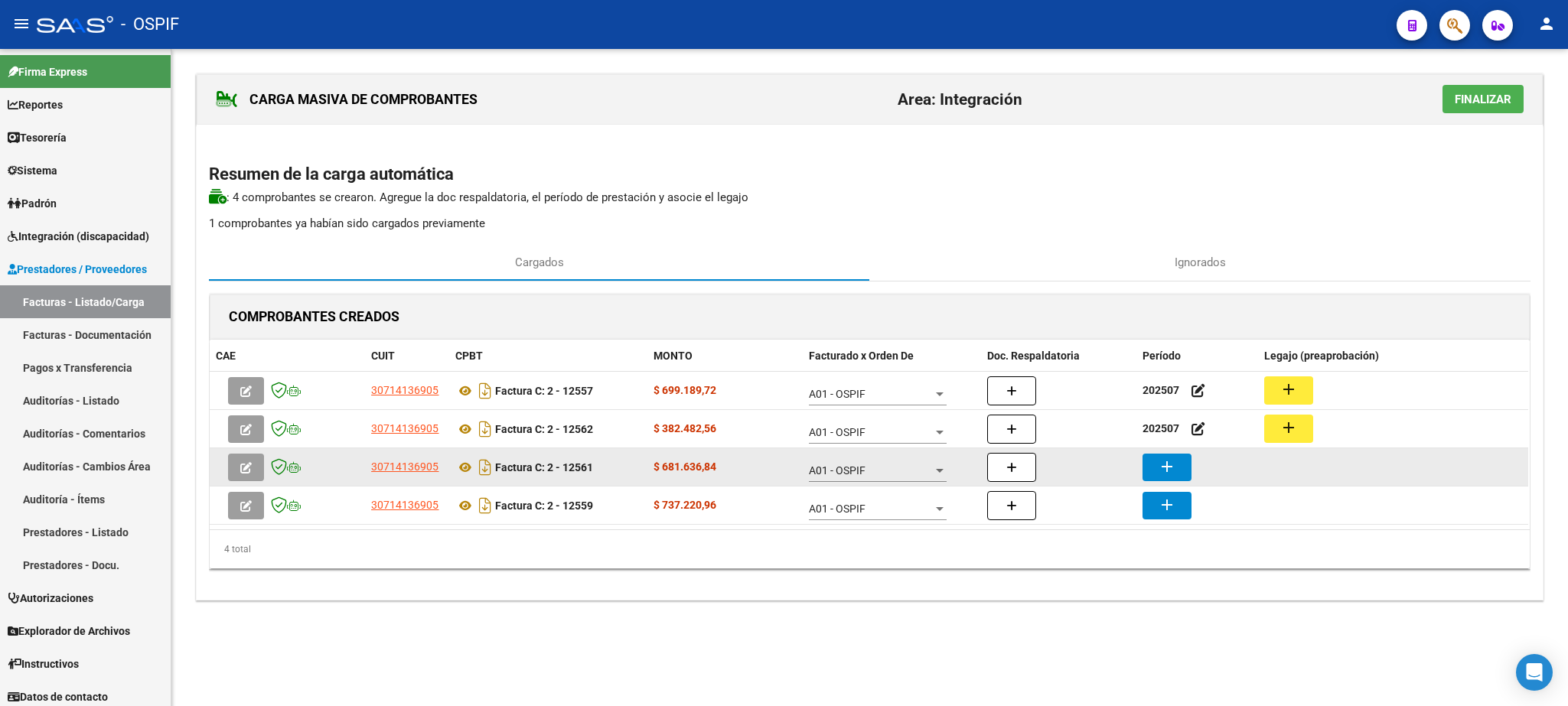
click at [1141, 476] on datatable-body-cell "add" at bounding box center [1197, 467] width 121 height 37
click at [1165, 473] on mat-icon "add" at bounding box center [1167, 467] width 19 height 19
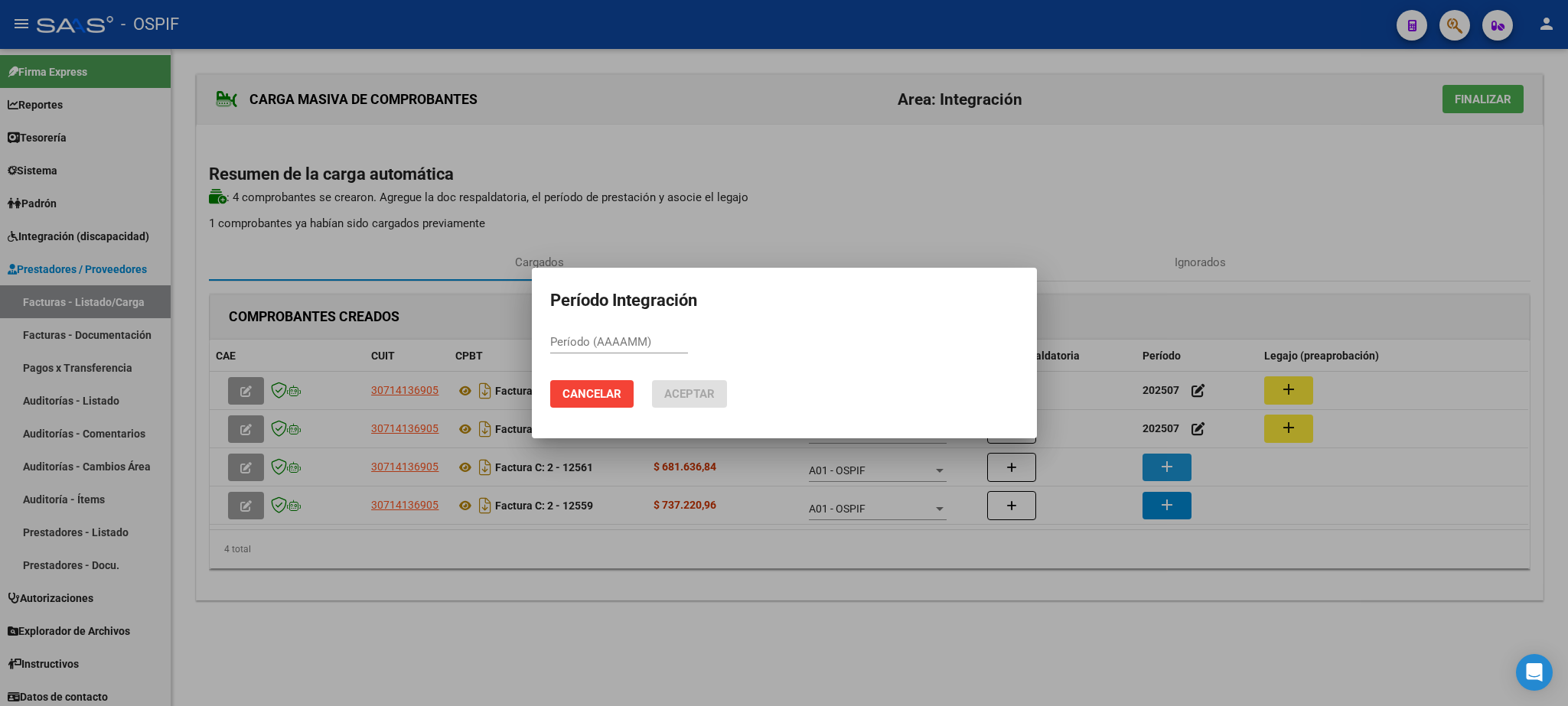
paste input "202507"
type input "202507"
click at [699, 390] on span "Aceptar" at bounding box center [689, 394] width 51 height 14
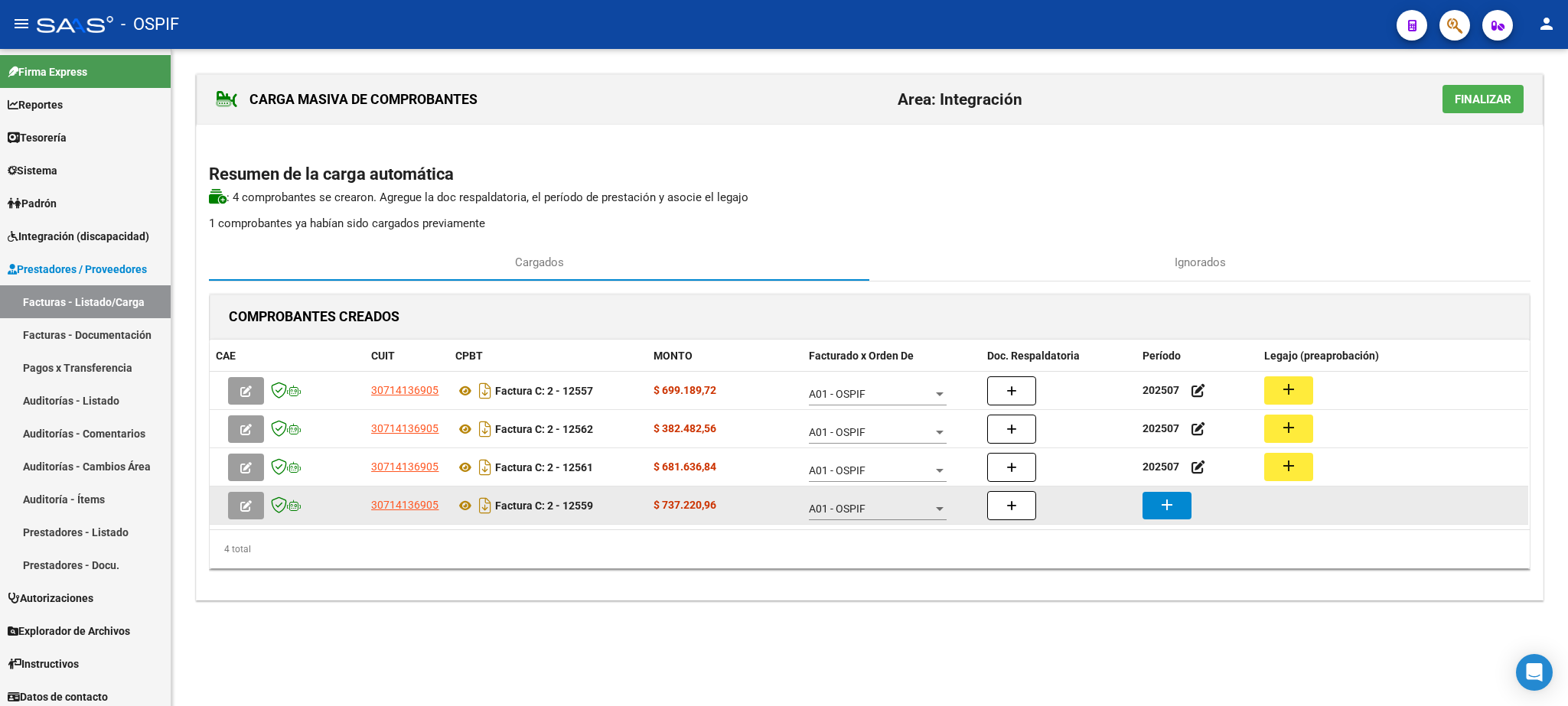
click at [1164, 502] on mat-icon "add" at bounding box center [1167, 505] width 19 height 19
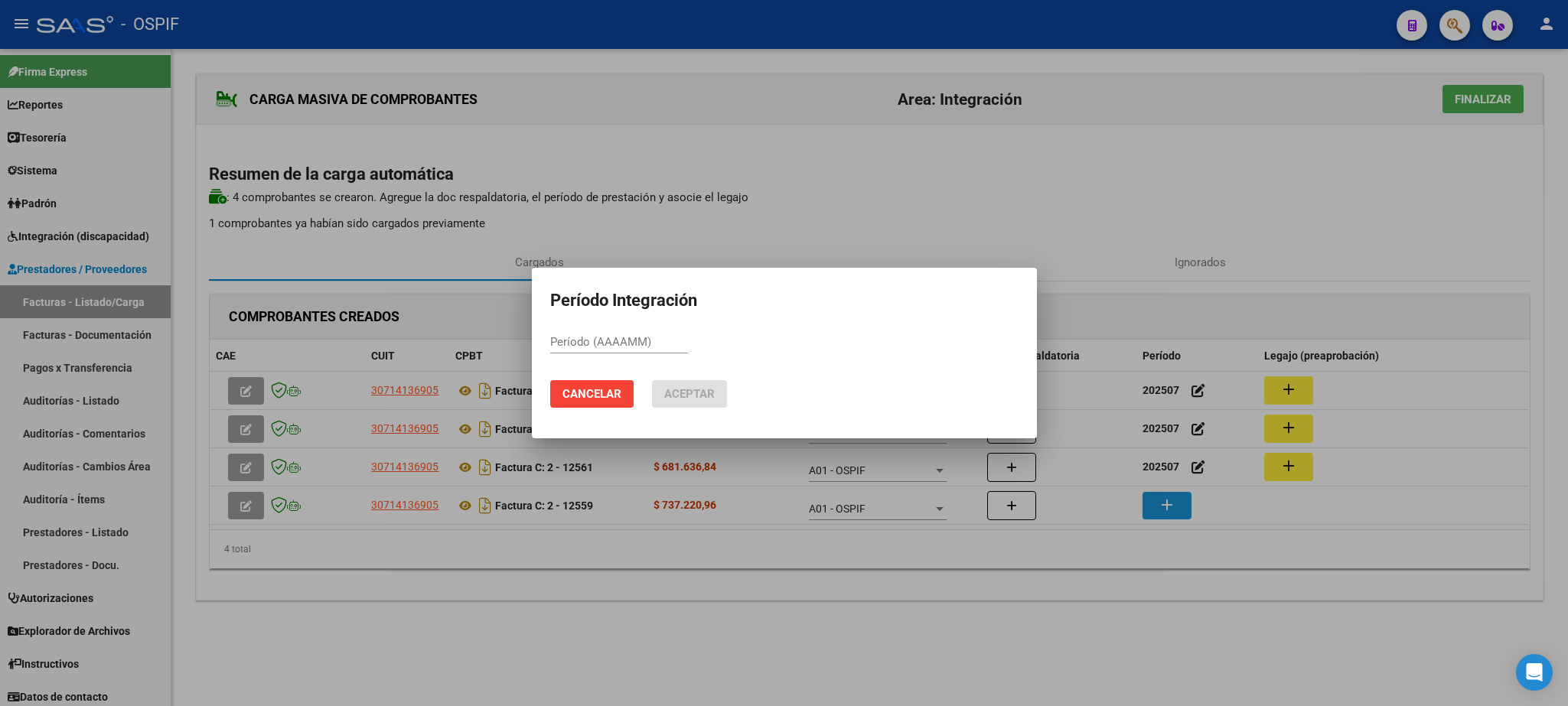
paste input "202507"
type input "202507"
click at [706, 395] on span "Aceptar" at bounding box center [689, 394] width 51 height 14
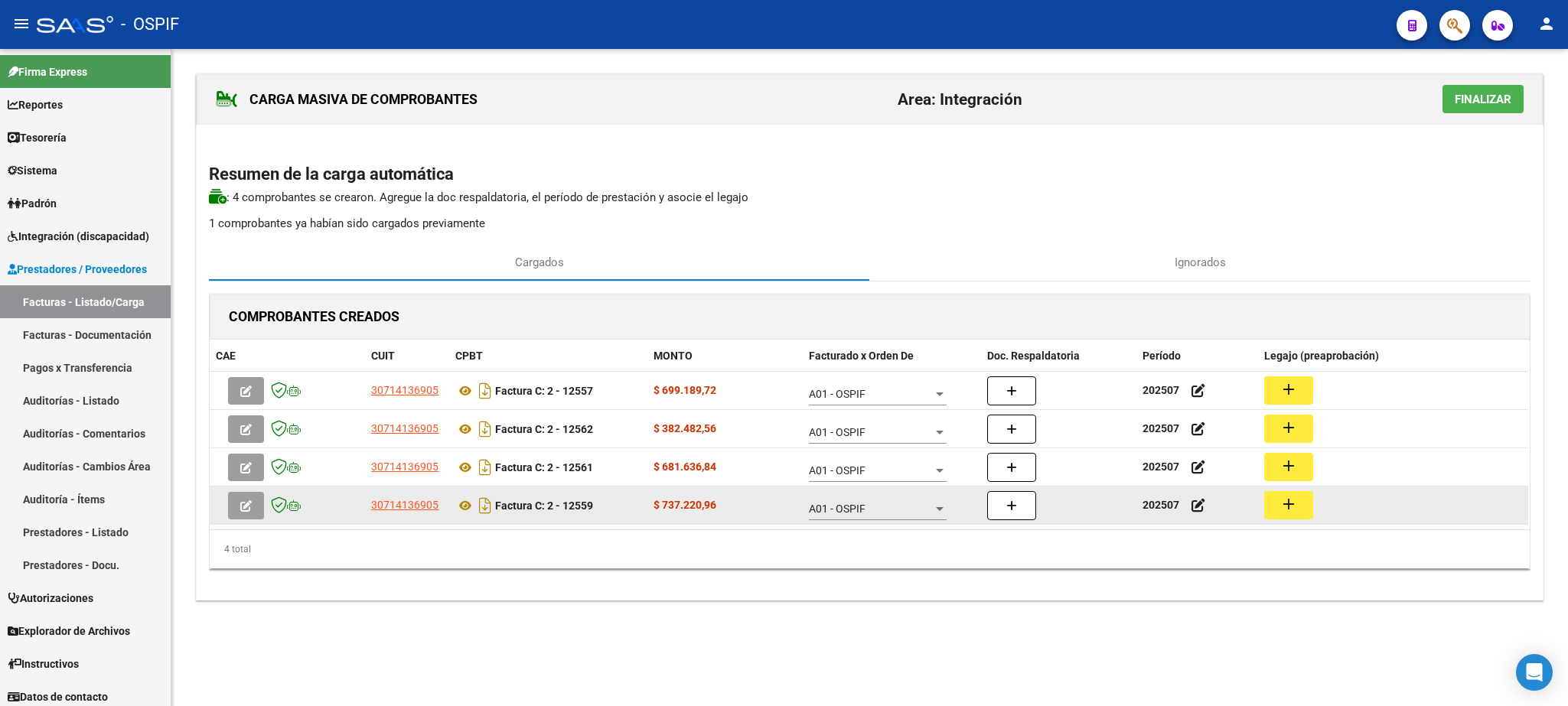
click at [1288, 507] on mat-icon "add" at bounding box center [1288, 504] width 19 height 19
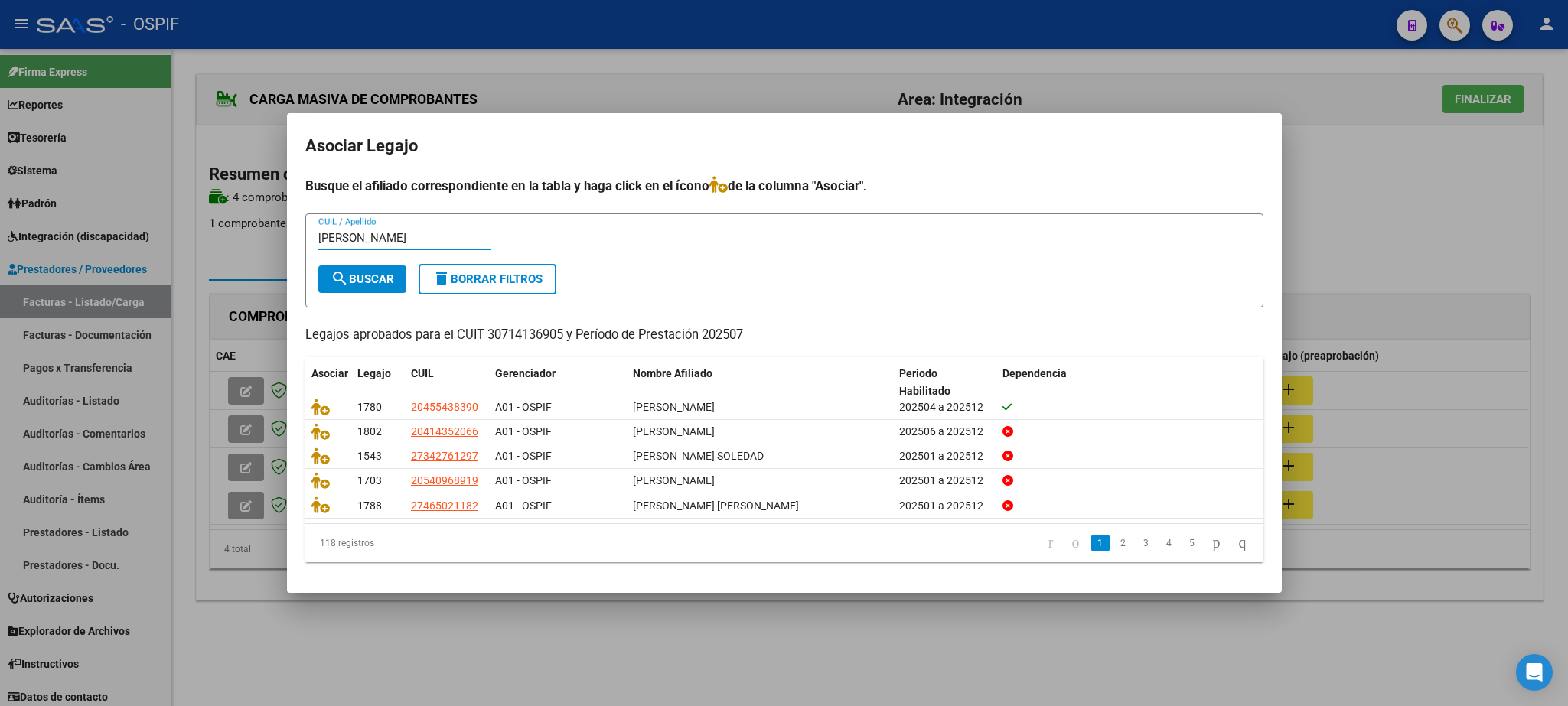
type input "[PERSON_NAME]"
click at [355, 277] on span "search Buscar" at bounding box center [363, 279] width 64 height 14
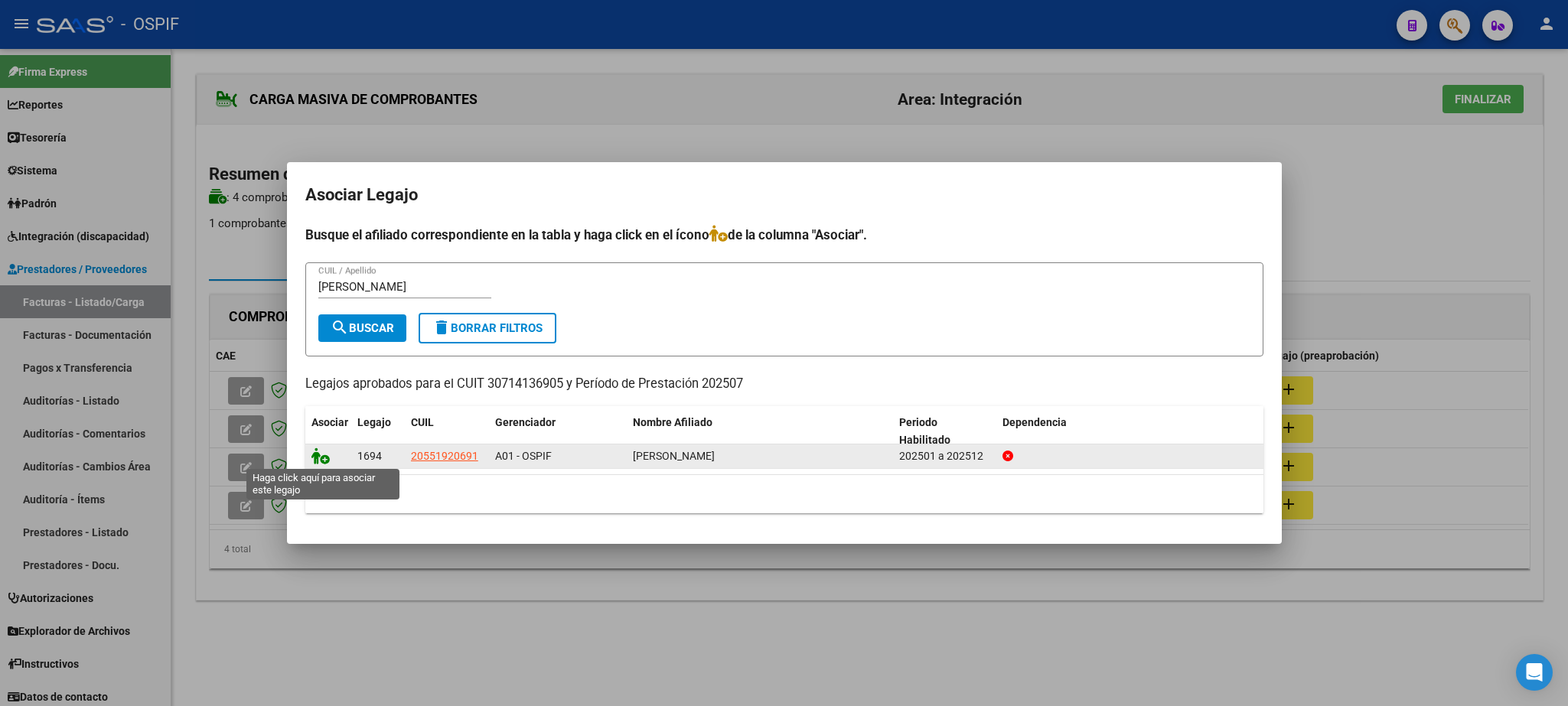
click at [312, 459] on icon at bounding box center [320, 455] width 19 height 17
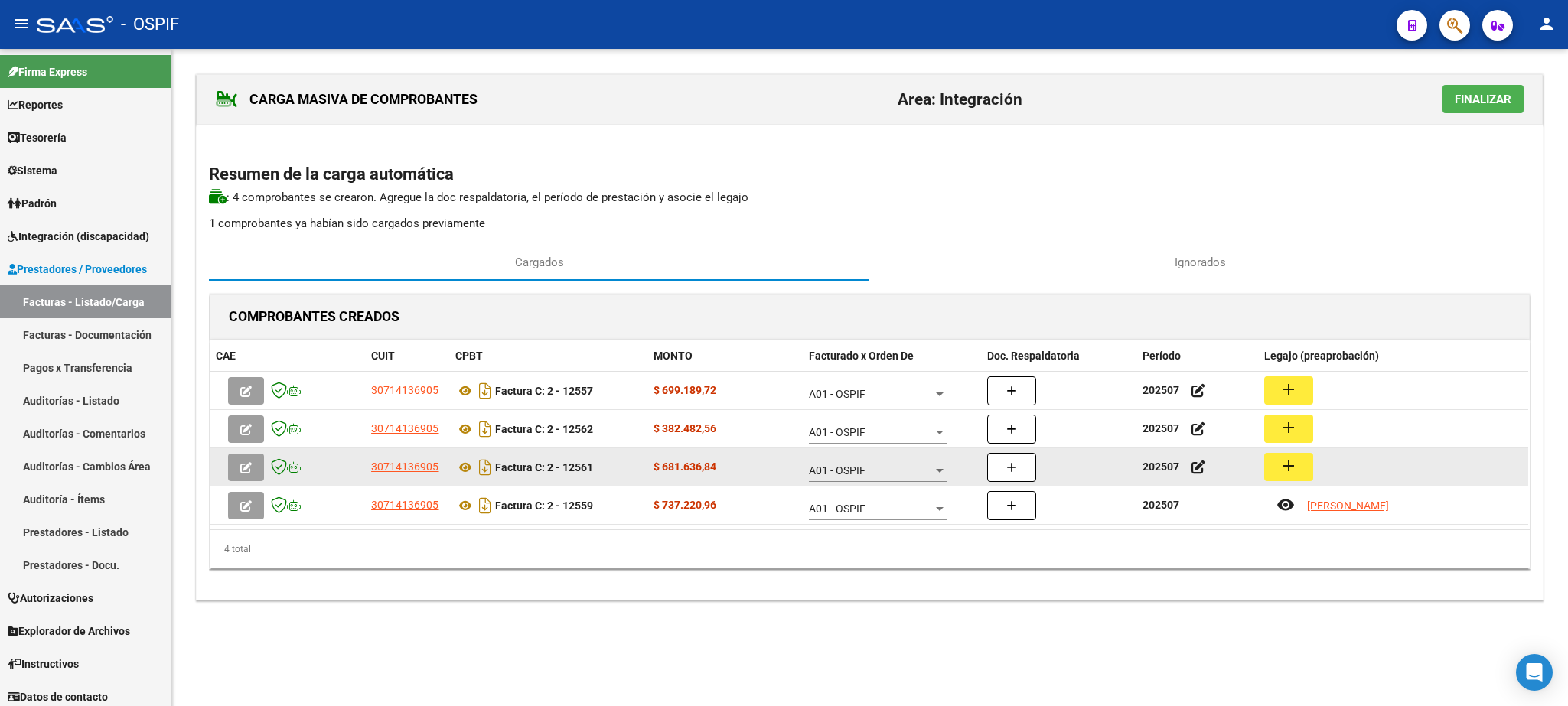
click at [1301, 472] on button "add" at bounding box center [1288, 467] width 49 height 28
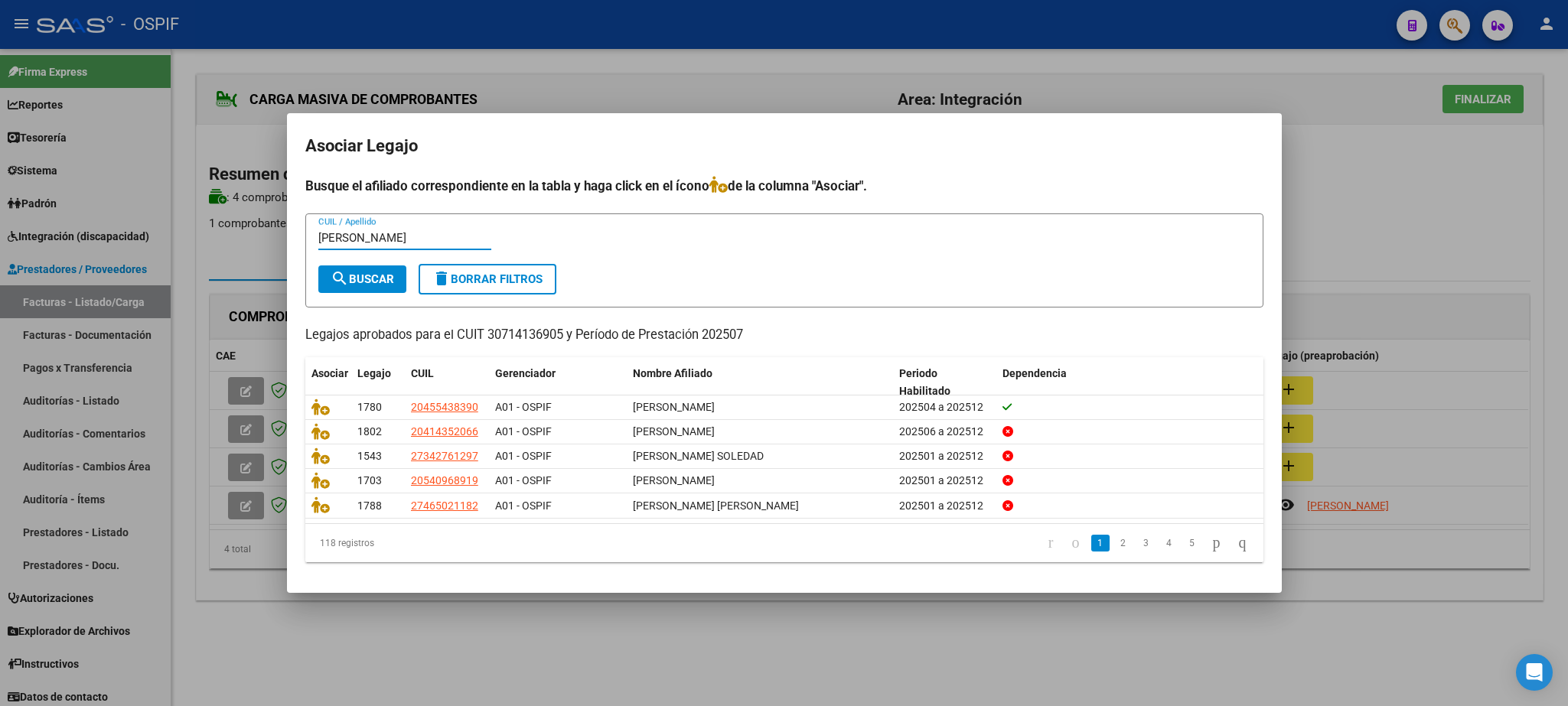
type input "[PERSON_NAME]"
click at [347, 272] on mat-icon "search" at bounding box center [340, 278] width 19 height 19
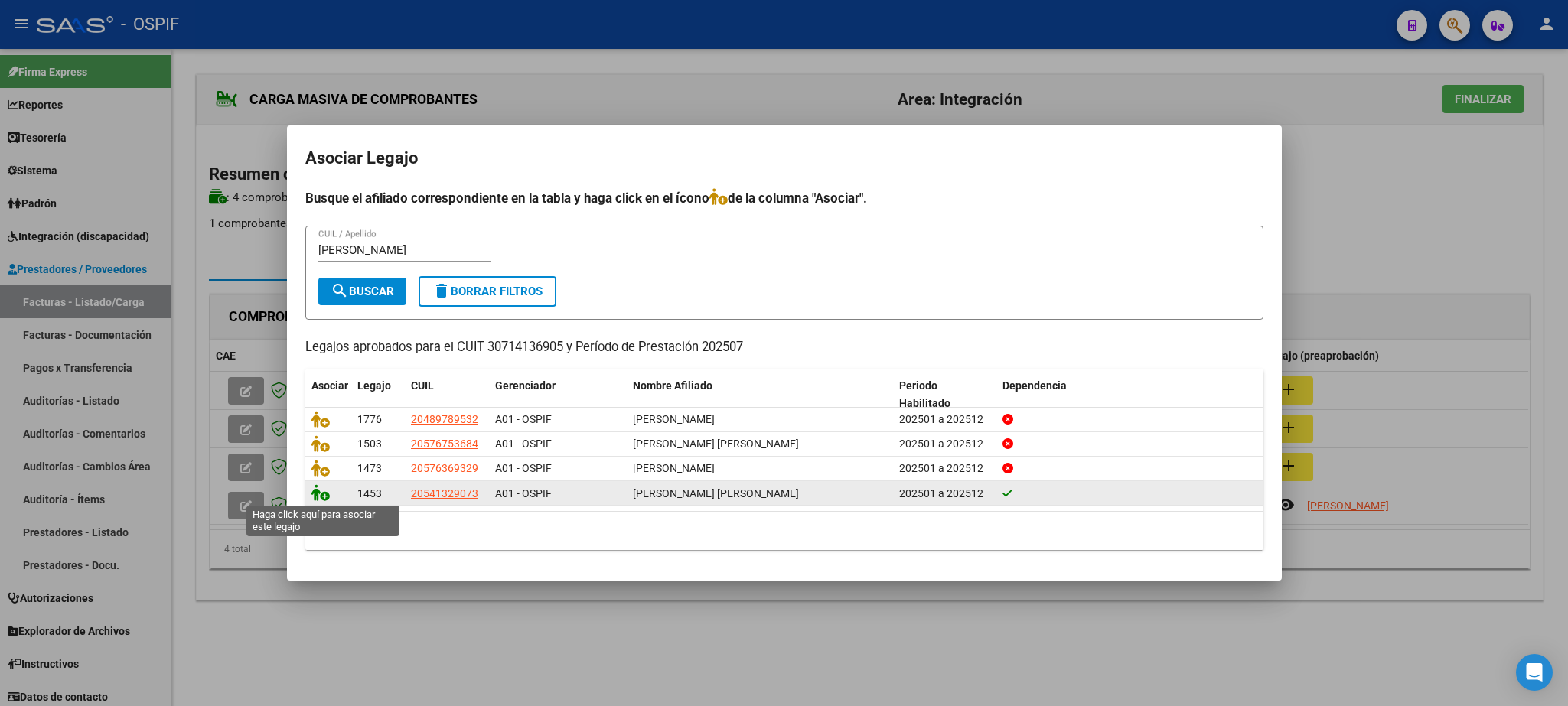
click at [319, 499] on icon at bounding box center [320, 492] width 19 height 17
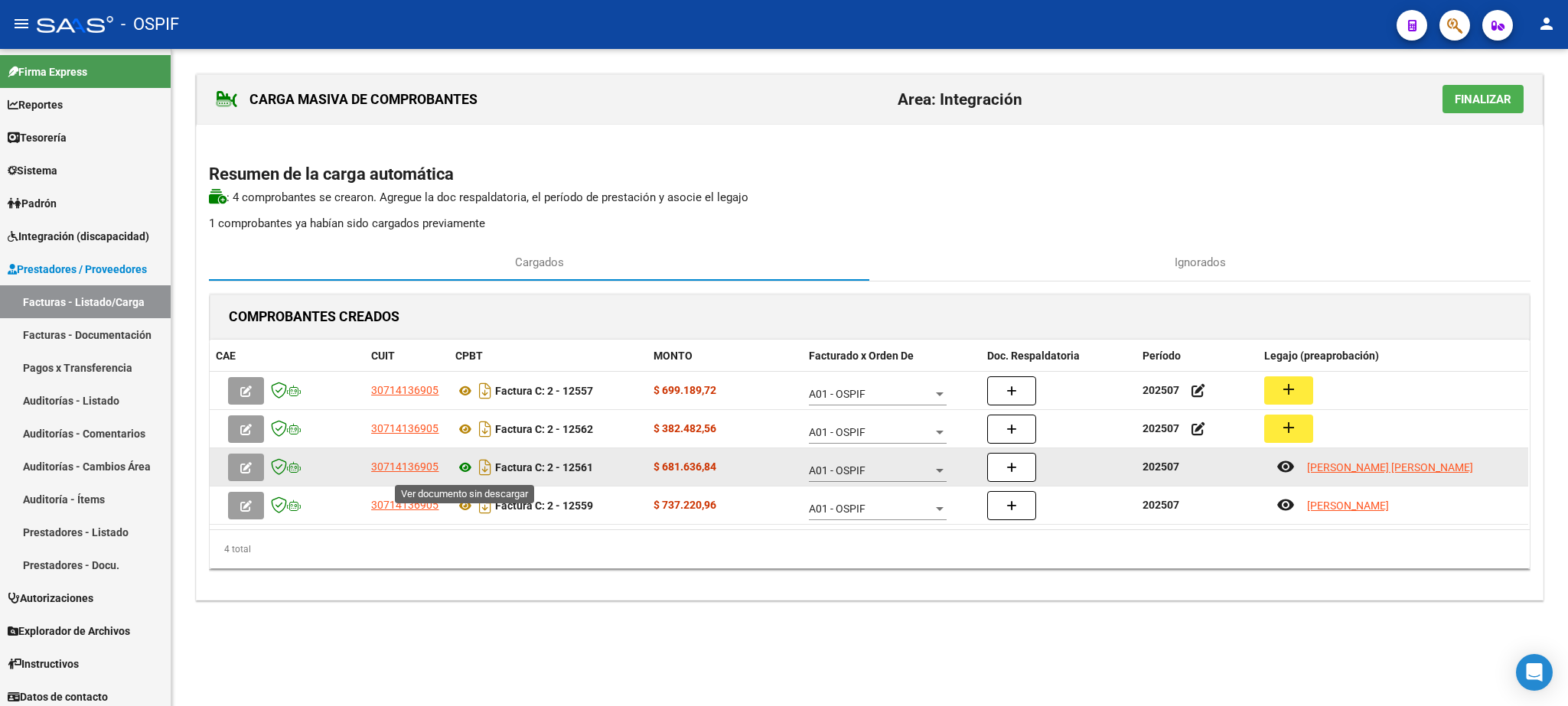
click at [463, 465] on icon at bounding box center [465, 467] width 20 height 19
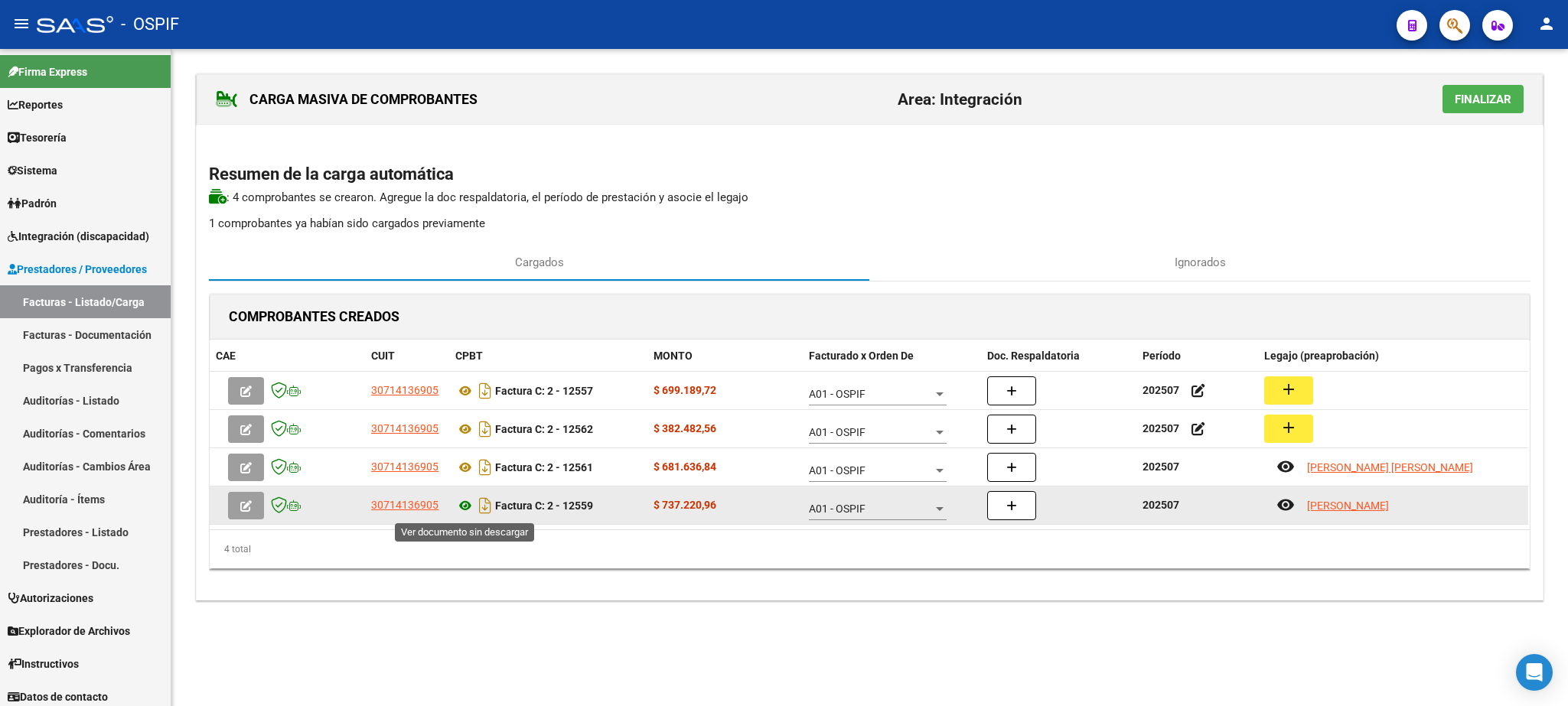
click at [463, 508] on icon at bounding box center [465, 506] width 20 height 19
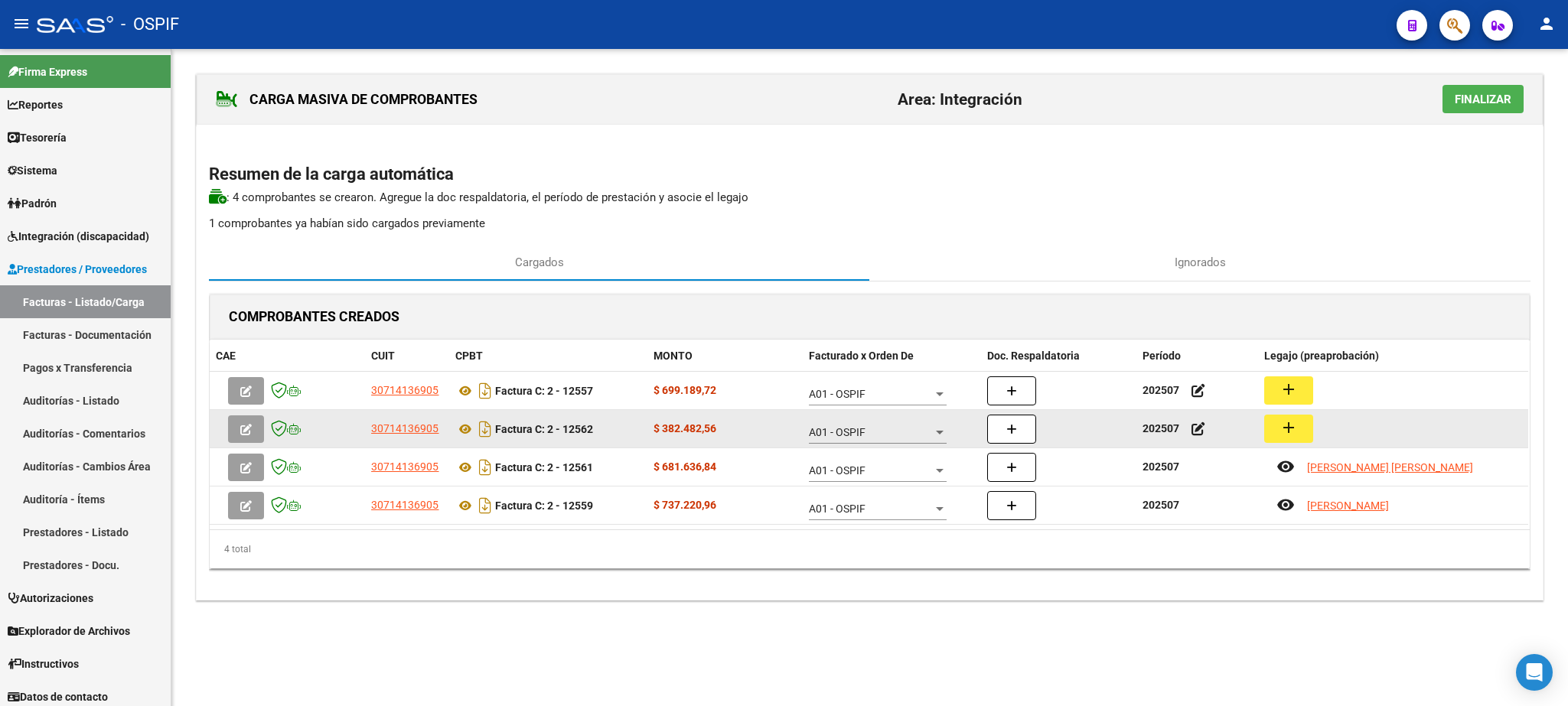
click at [1285, 433] on mat-icon "add" at bounding box center [1288, 428] width 19 height 19
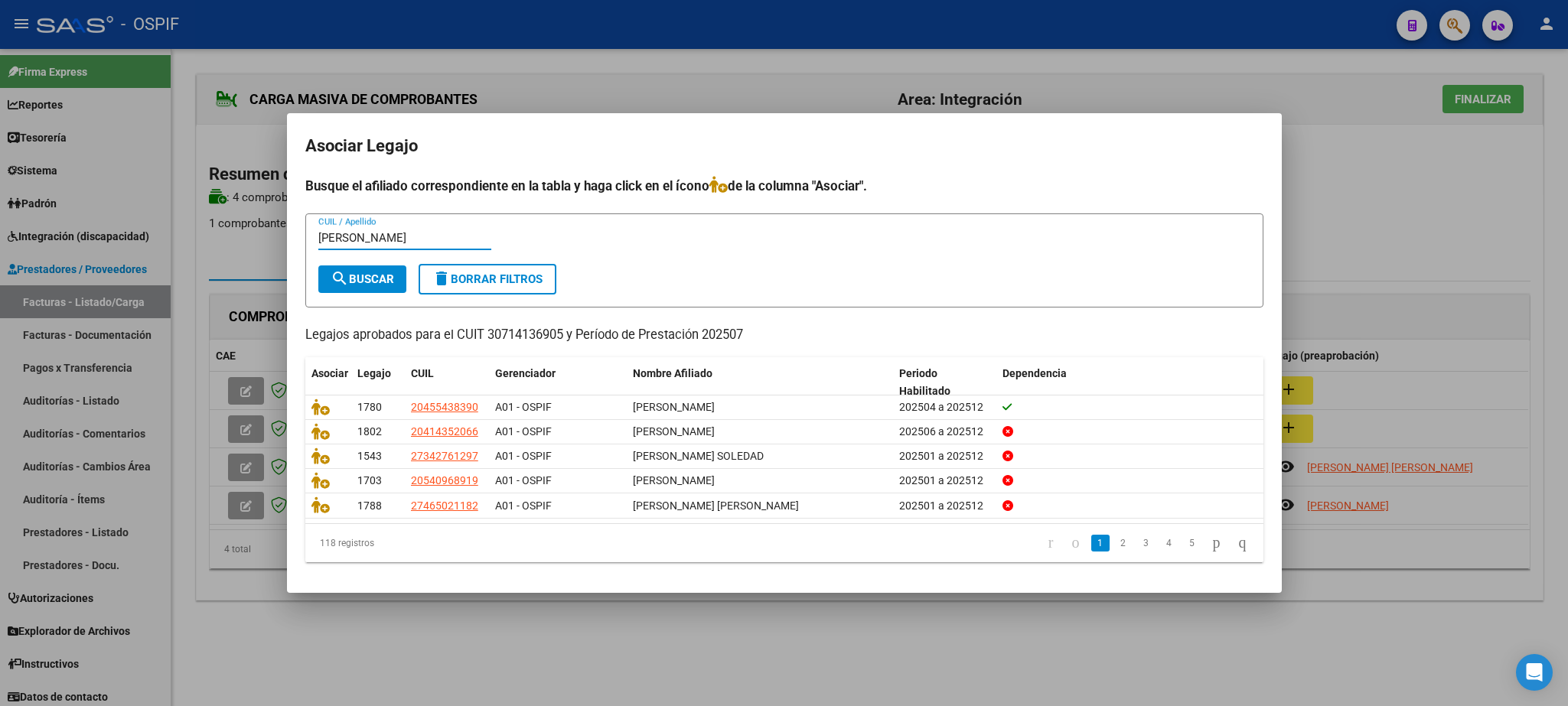
type input "[PERSON_NAME]"
click at [371, 284] on span "search Buscar" at bounding box center [363, 279] width 64 height 14
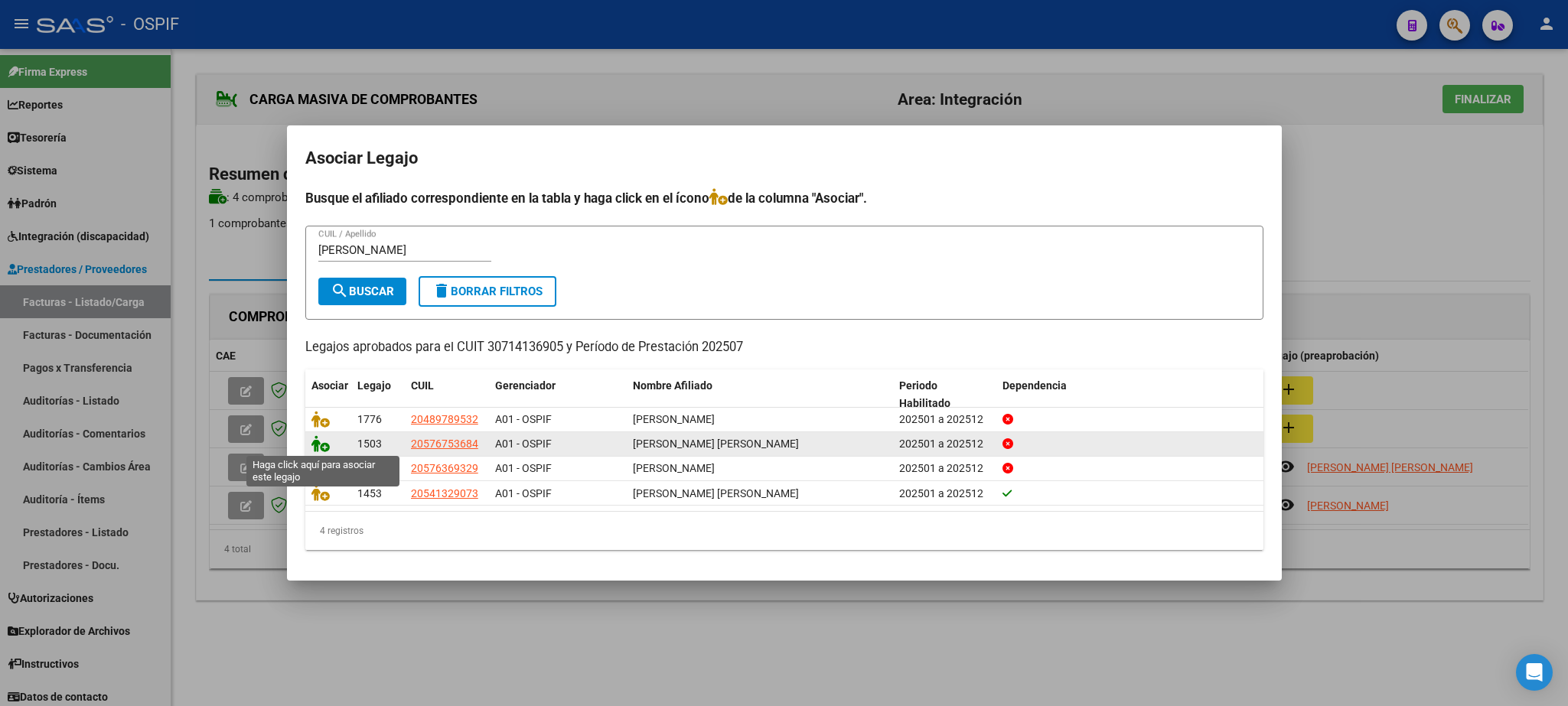
click at [319, 441] on icon at bounding box center [320, 443] width 19 height 17
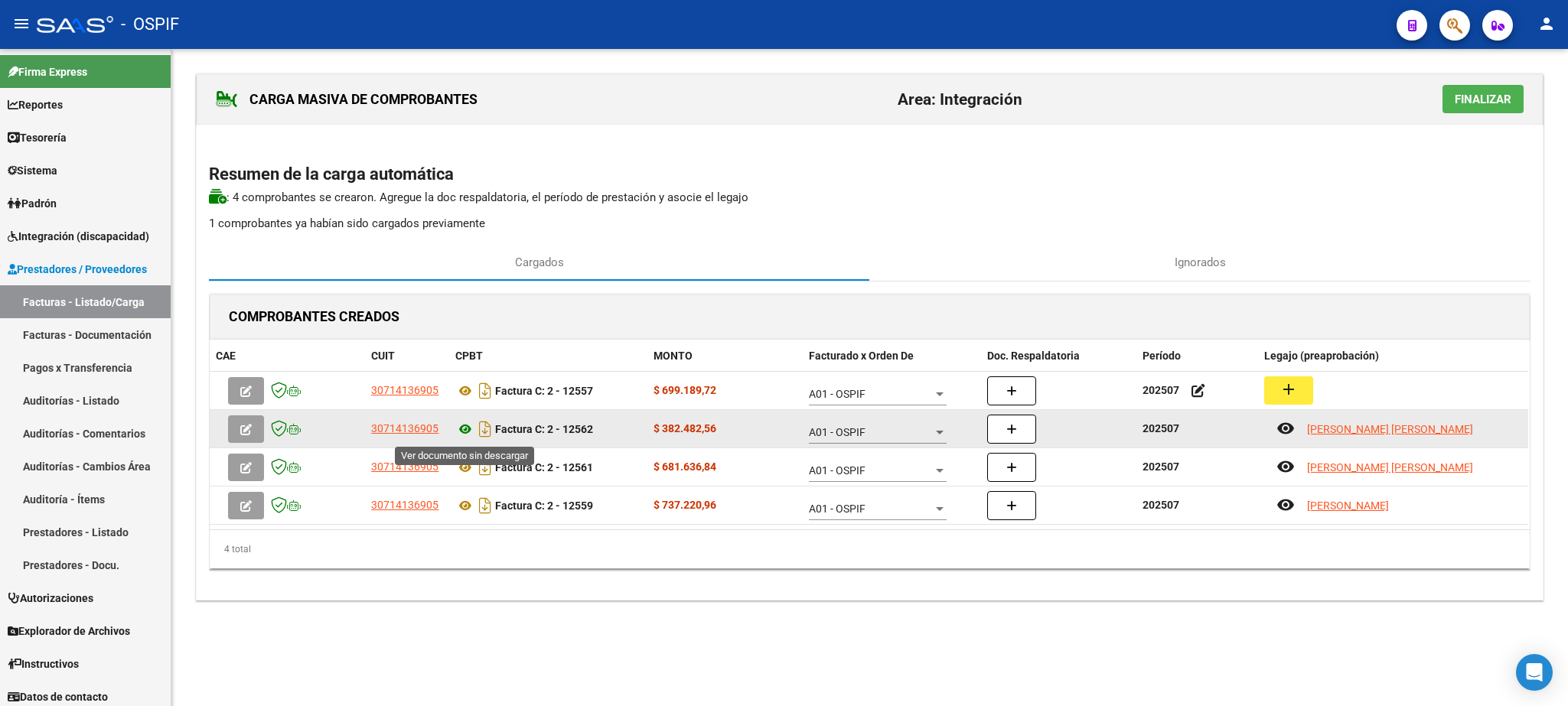
click at [466, 437] on icon at bounding box center [465, 428] width 20 height 19
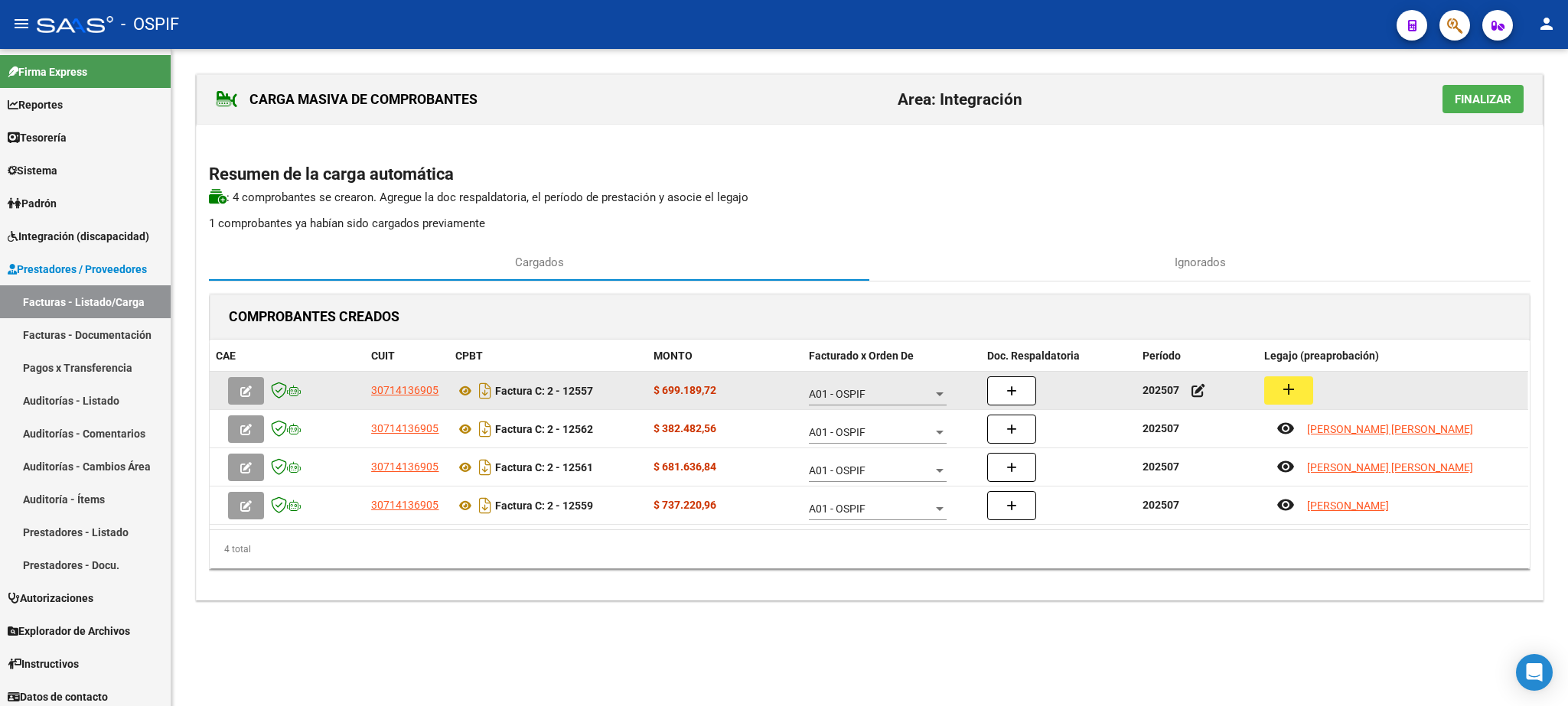
click at [1282, 396] on mat-icon "add" at bounding box center [1288, 389] width 19 height 19
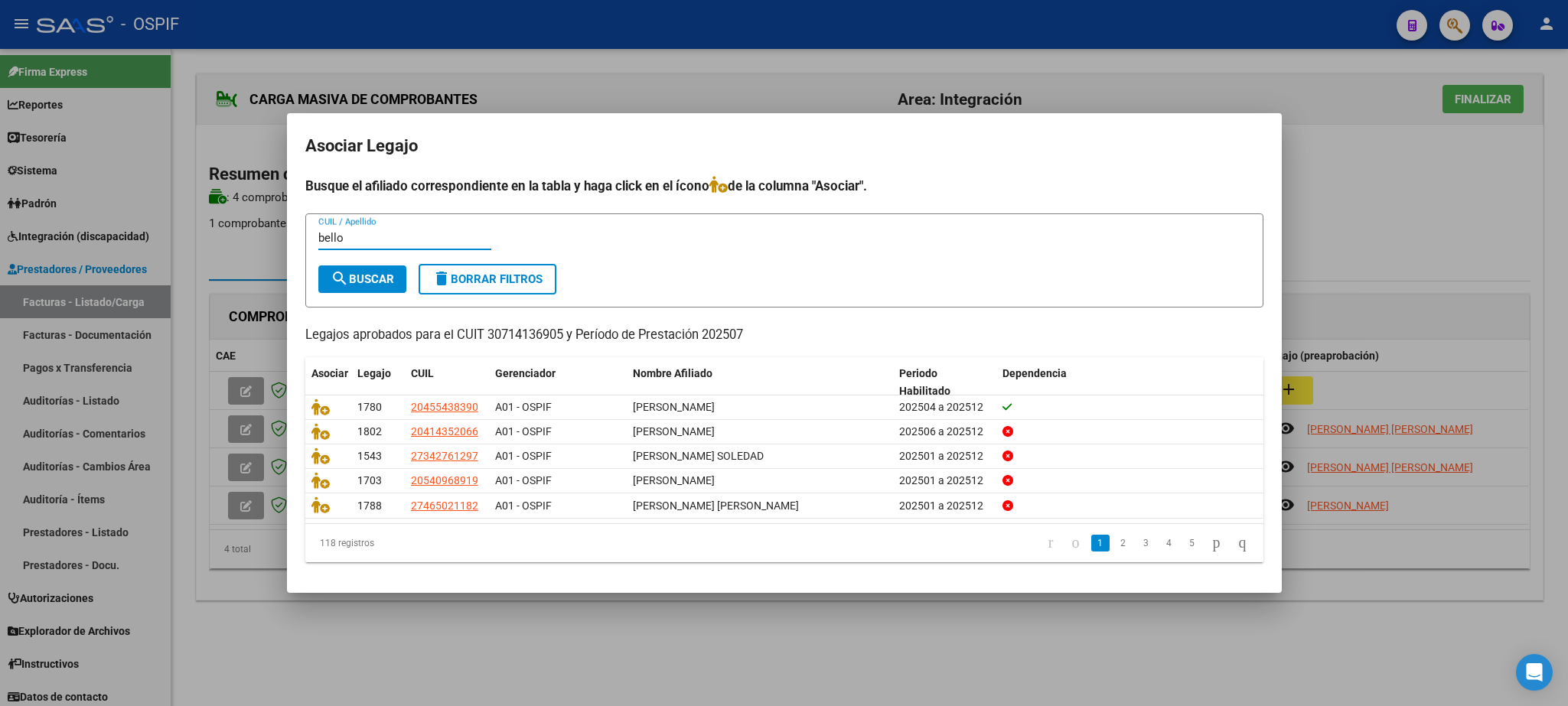
type input "bello"
click at [367, 272] on span "search Buscar" at bounding box center [363, 279] width 64 height 14
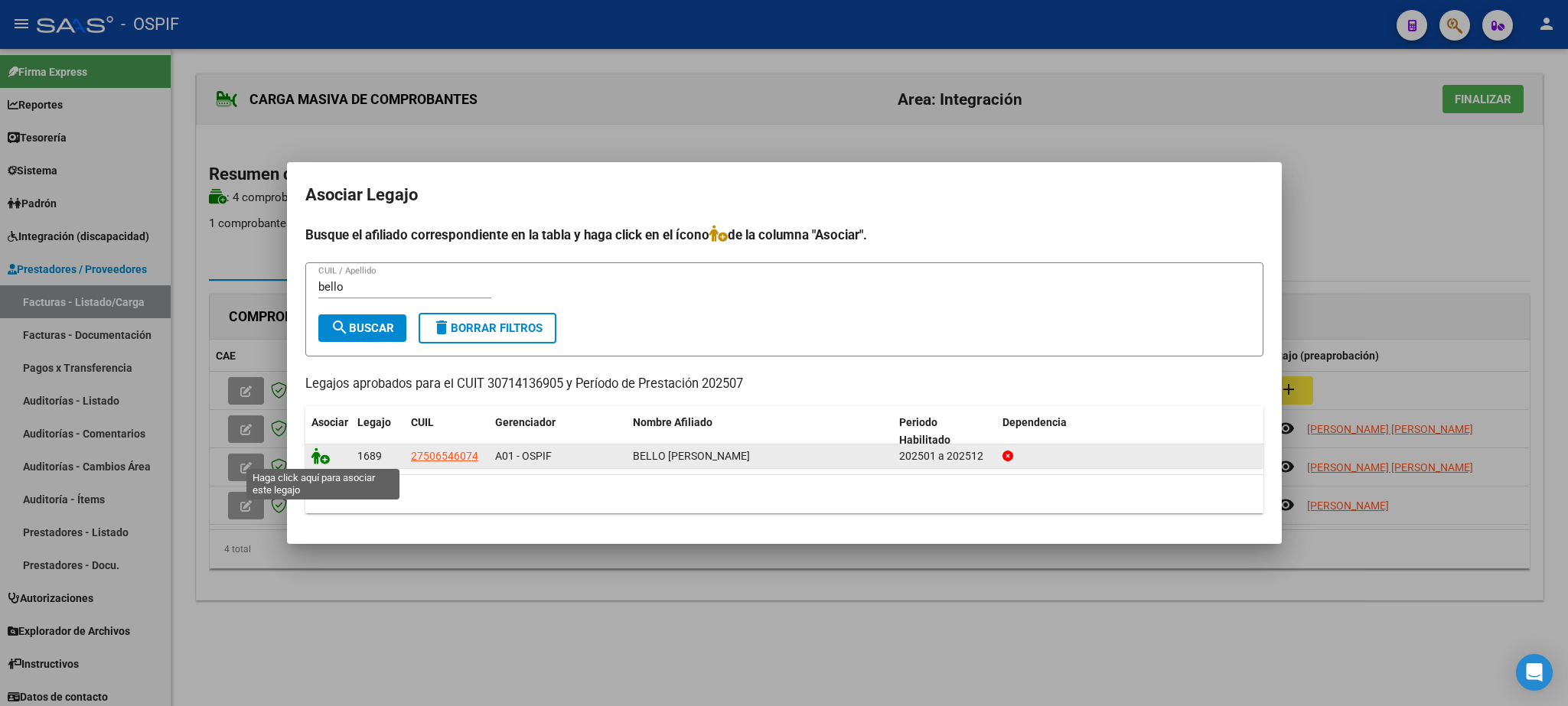
click at [320, 456] on icon at bounding box center [320, 455] width 19 height 17
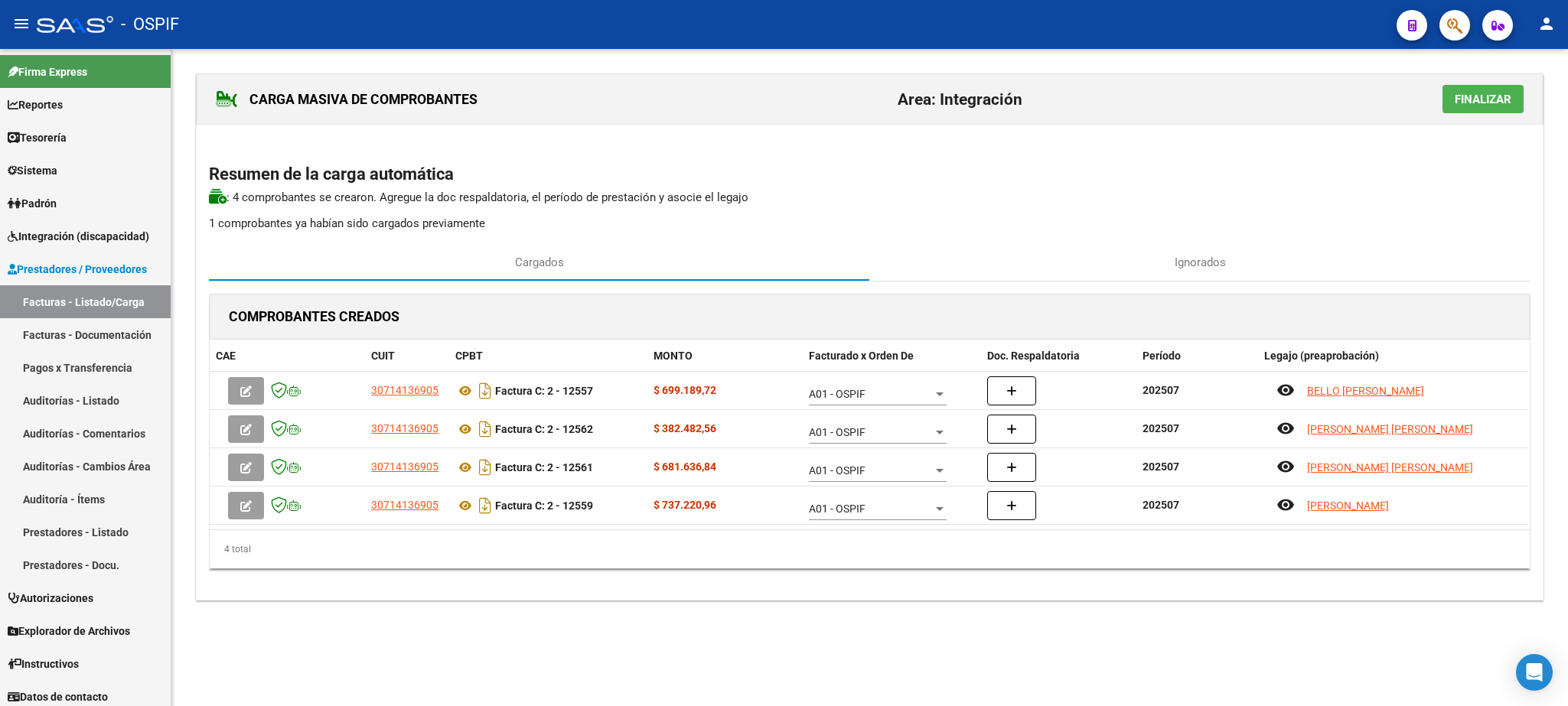
click at [1487, 94] on span "Finalizar" at bounding box center [1483, 99] width 57 height 14
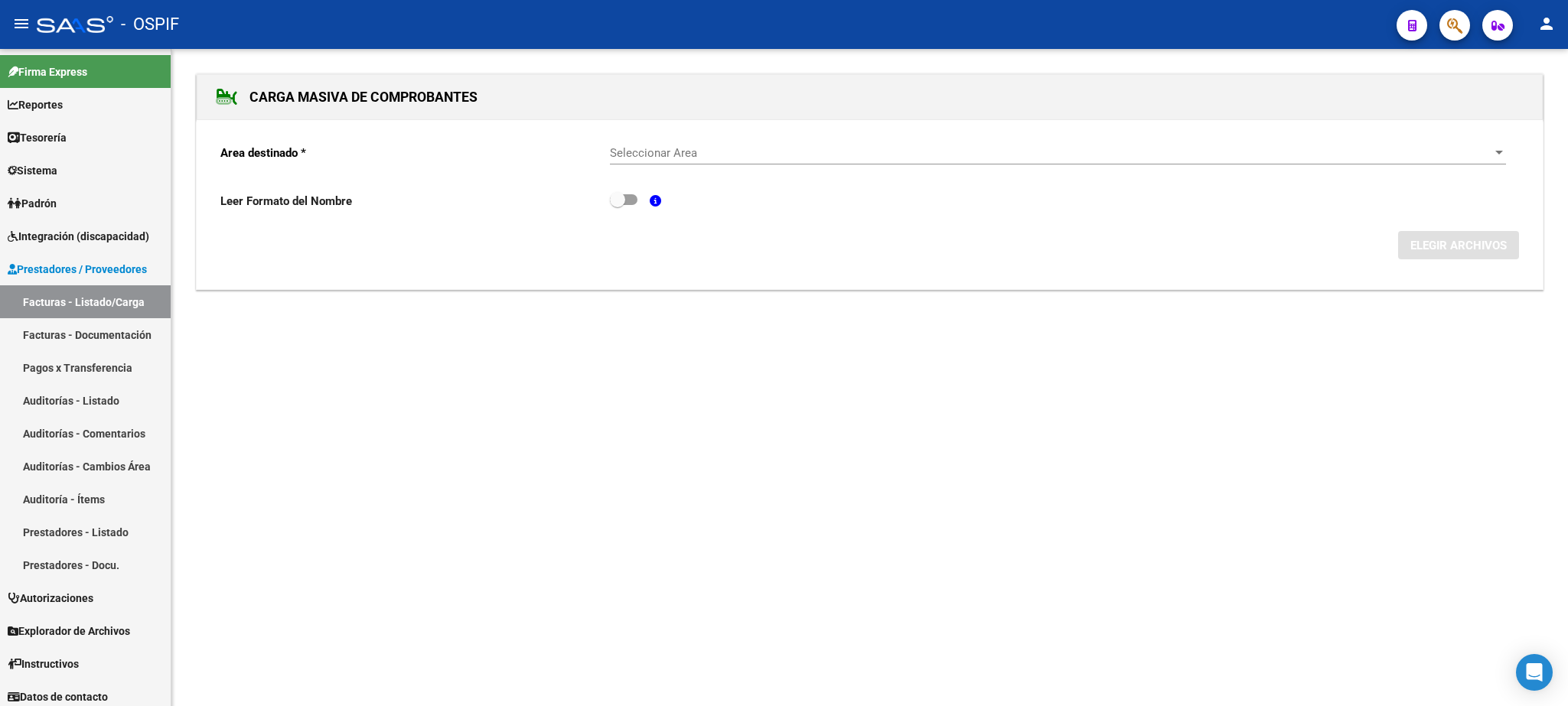
click at [1306, 356] on mat-sidenav-content "CARGA MASIVA DE COMPROBANTES Area destinado * Seleccionar Area Seleccionar Area…" at bounding box center [870, 377] width 1397 height 657
click at [879, 153] on span "Seleccionar Area" at bounding box center [1051, 153] width 882 height 14
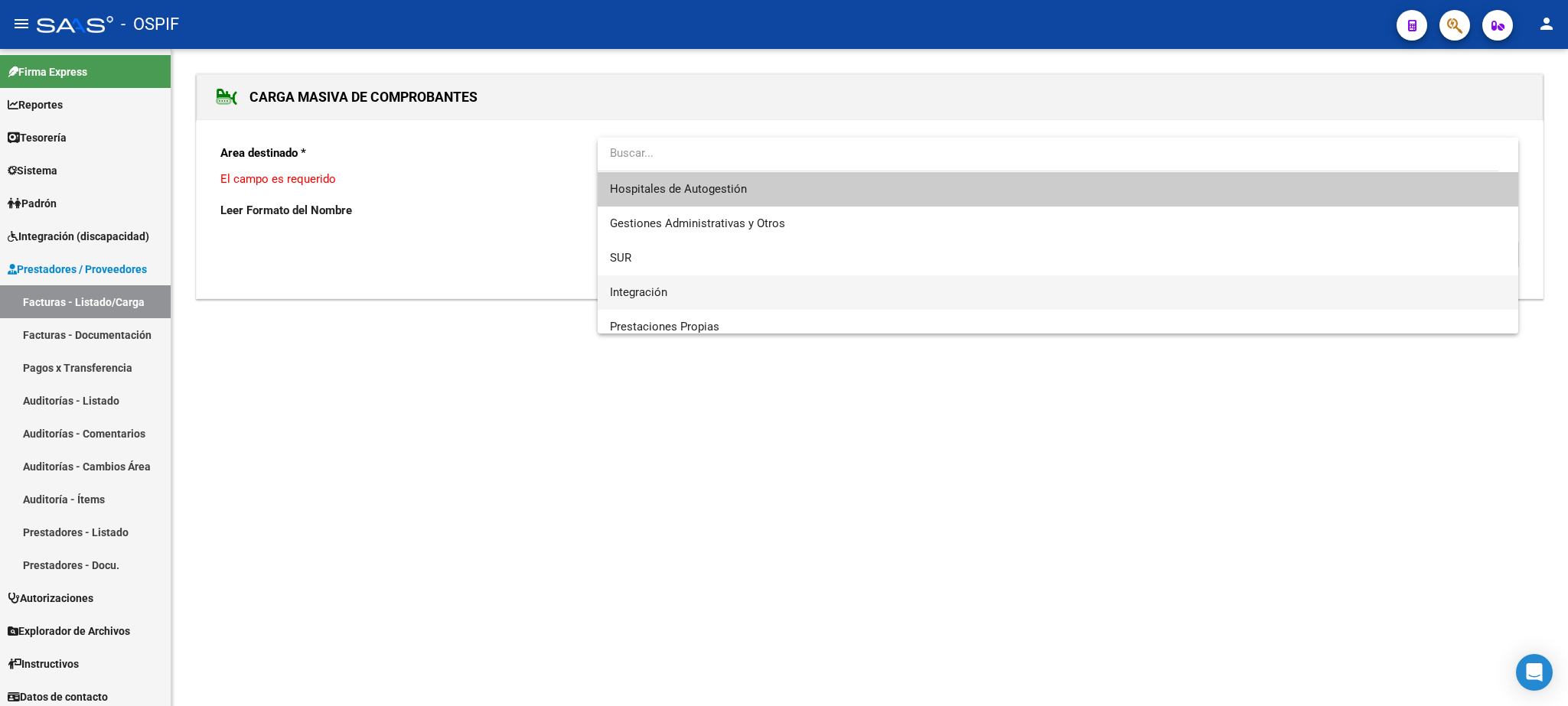
click at [706, 281] on span "Integración" at bounding box center [1057, 292] width 895 height 35
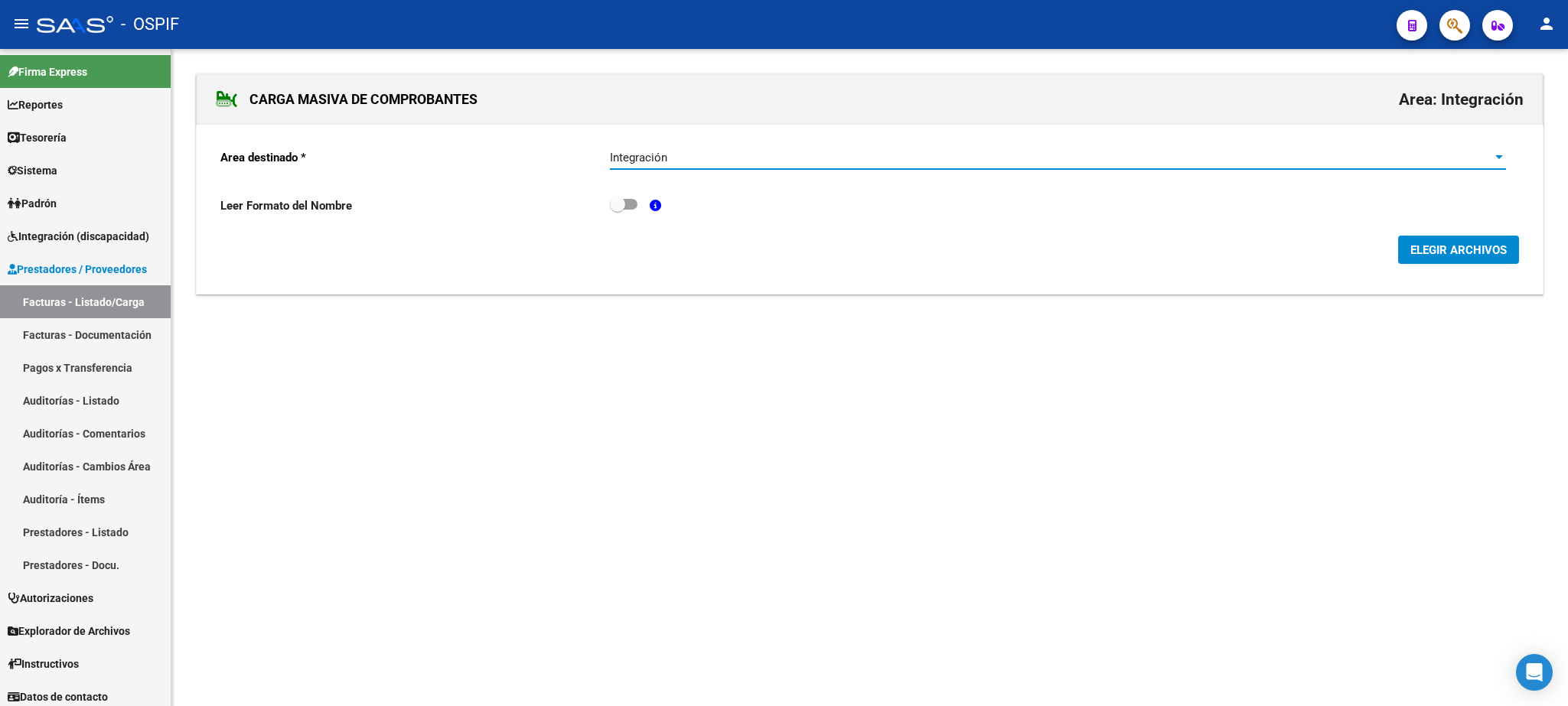
click at [1454, 247] on span "ELEGIR ARCHIVOS" at bounding box center [1458, 250] width 97 height 14
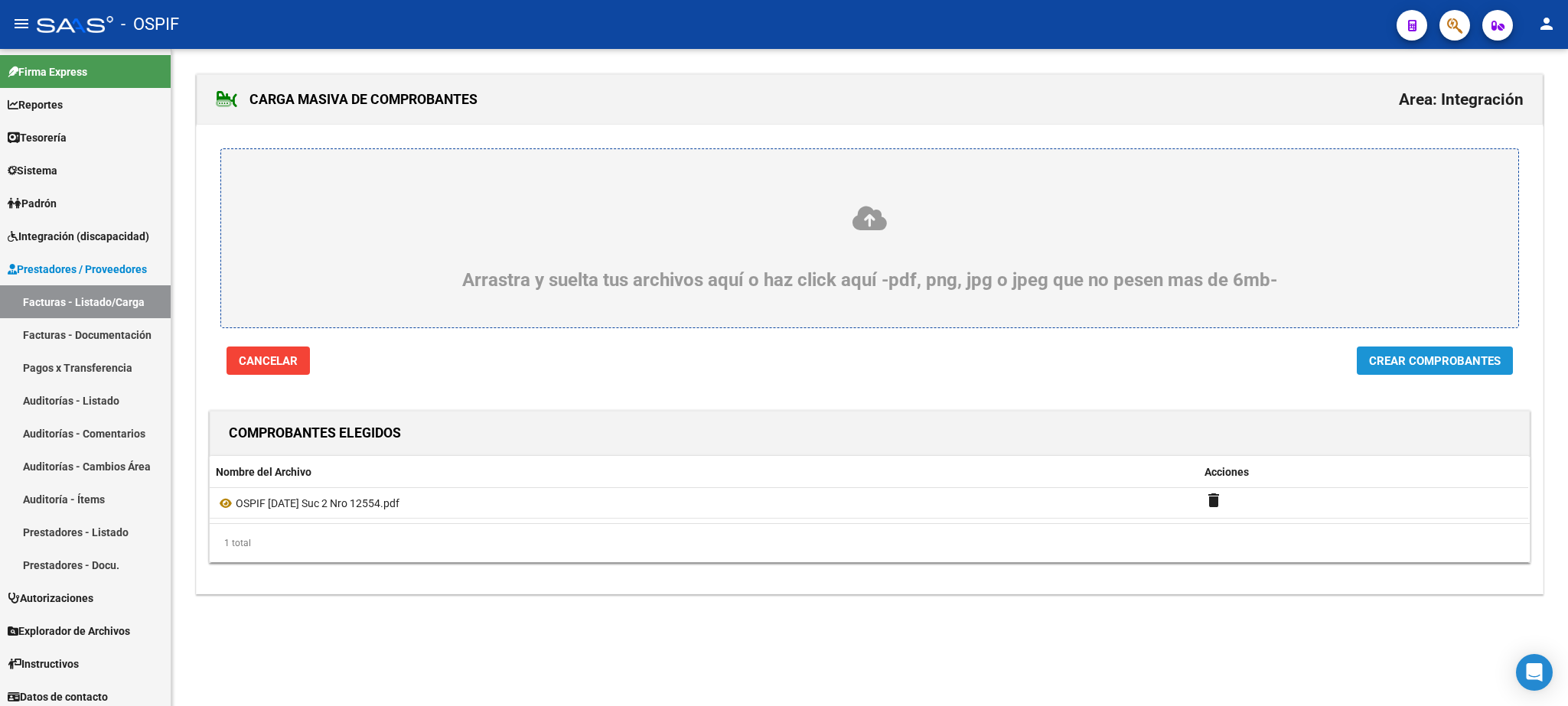
click at [1428, 360] on span "Crear Comprobantes" at bounding box center [1435, 361] width 131 height 14
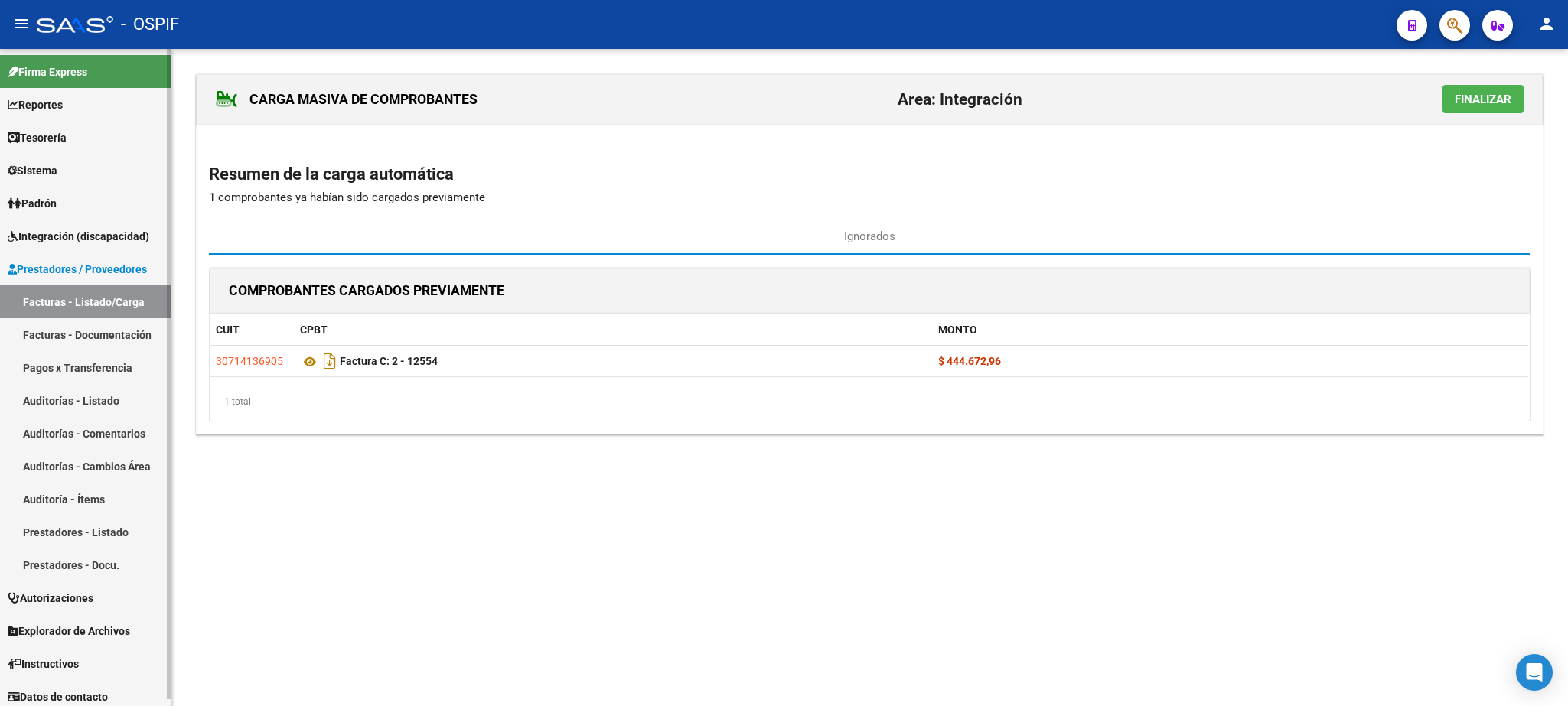
click at [64, 295] on link "Facturas - Listado/Carga" at bounding box center [85, 302] width 170 height 33
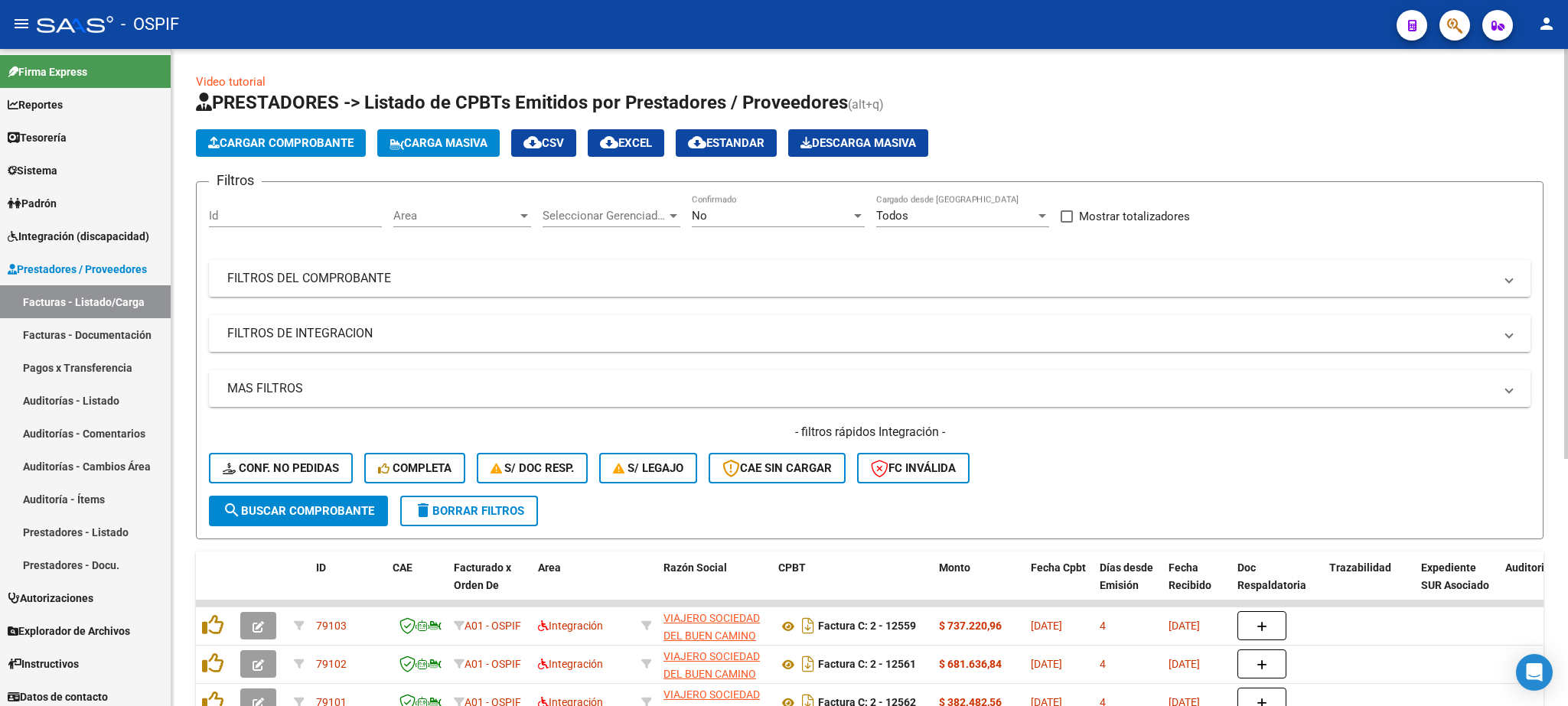
click at [470, 341] on mat-panel-title "FILTROS DE INTEGRACION" at bounding box center [860, 333] width 1266 height 17
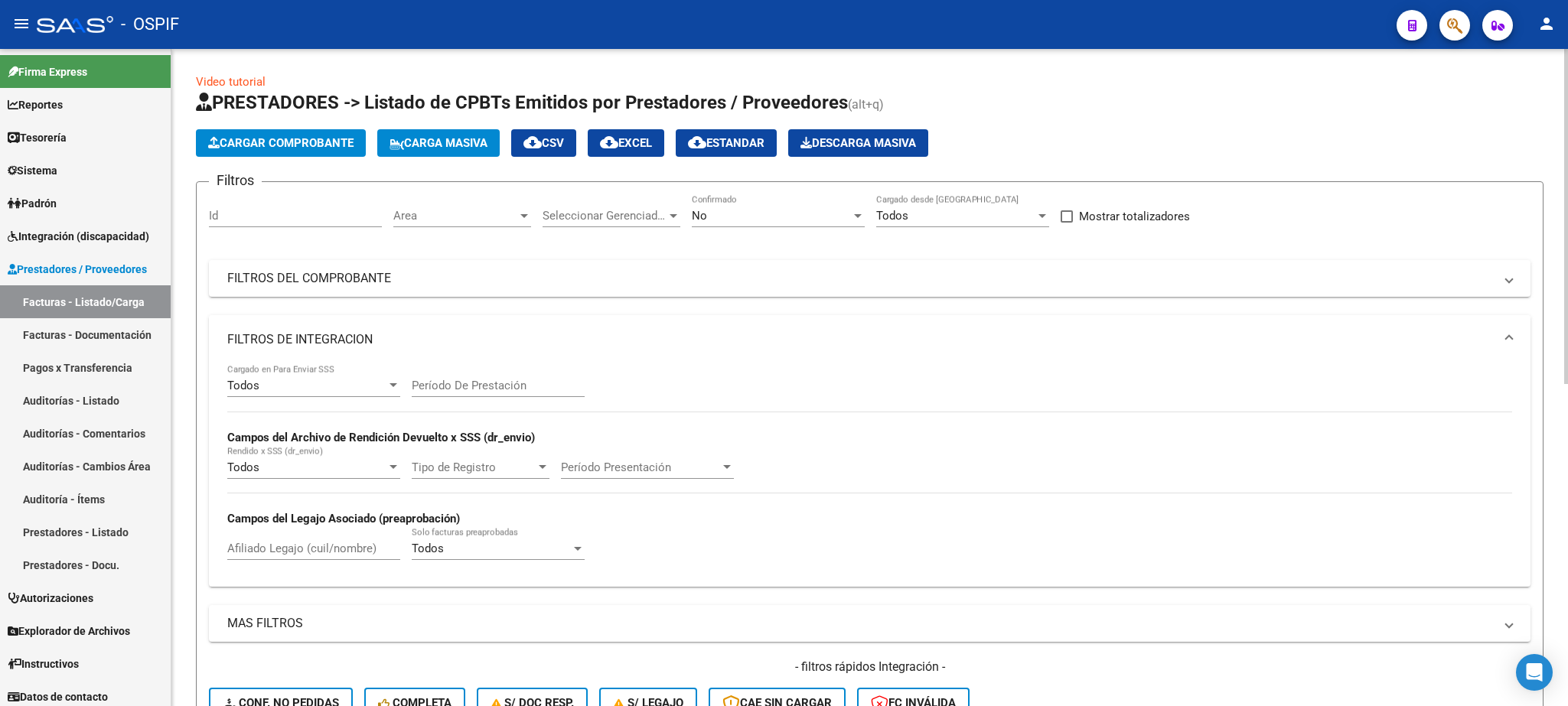
click at [470, 341] on mat-panel-title "FILTROS DE INTEGRACION" at bounding box center [860, 339] width 1266 height 17
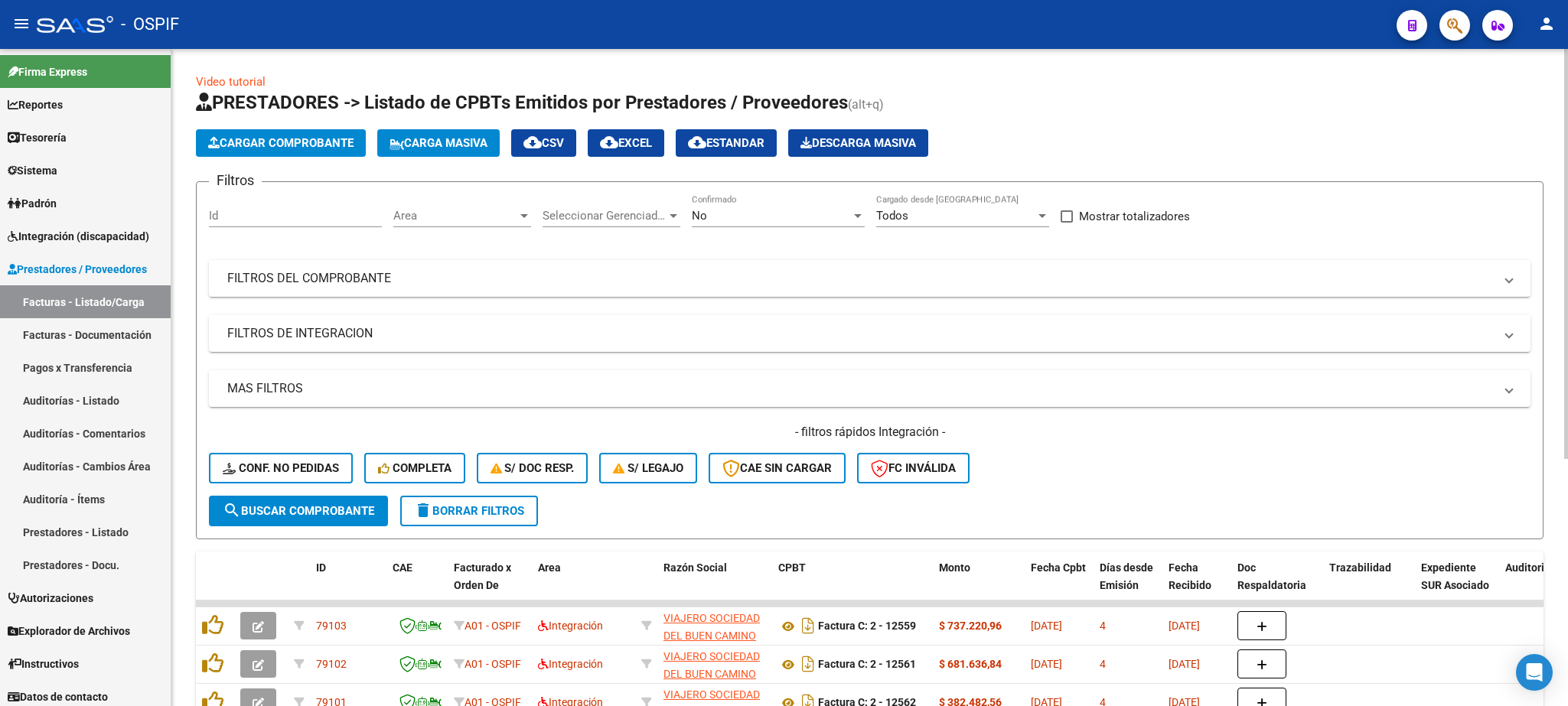
click at [371, 298] on div "Filtros Id Area Area Seleccionar Gerenciador Seleccionar Gerenciador No Confirm…" at bounding box center [869, 345] width 1321 height 302
click at [376, 281] on mat-panel-title "FILTROS DEL COMPROBANTE" at bounding box center [860, 278] width 1266 height 17
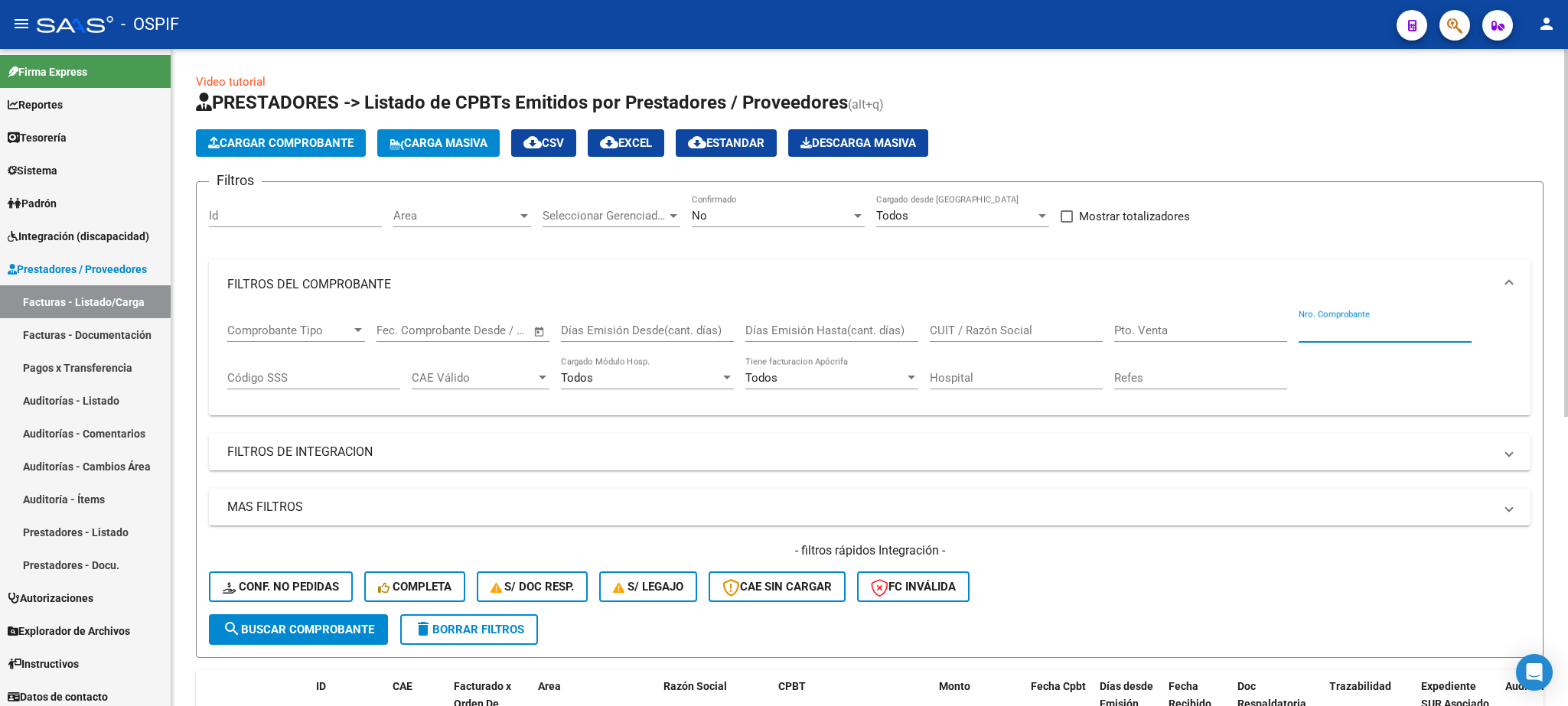
click at [1331, 328] on input "Nro. Comprobante" at bounding box center [1384, 331] width 173 height 14
type input "12554"
click at [281, 624] on span "search Buscar Comprobante" at bounding box center [298, 630] width 152 height 14
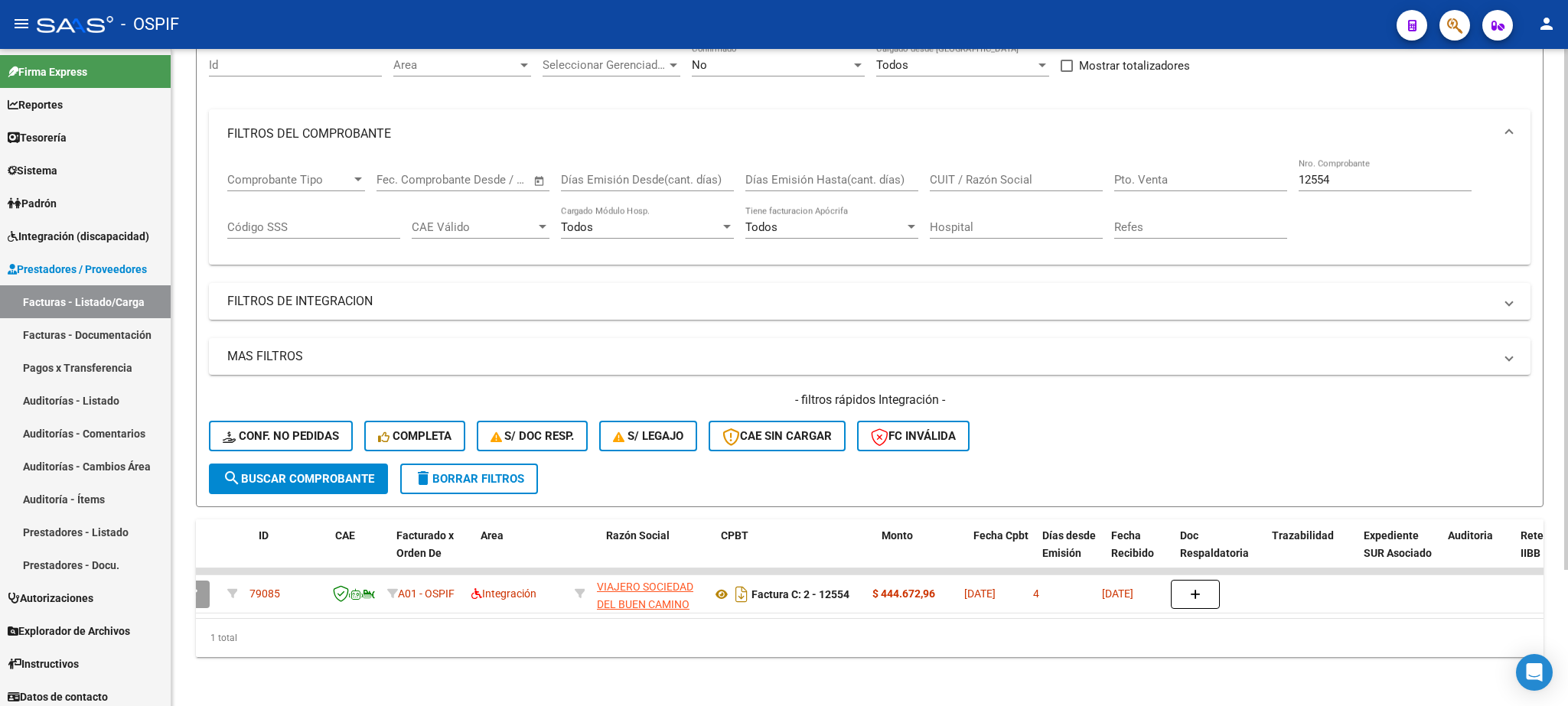
scroll to position [0, 58]
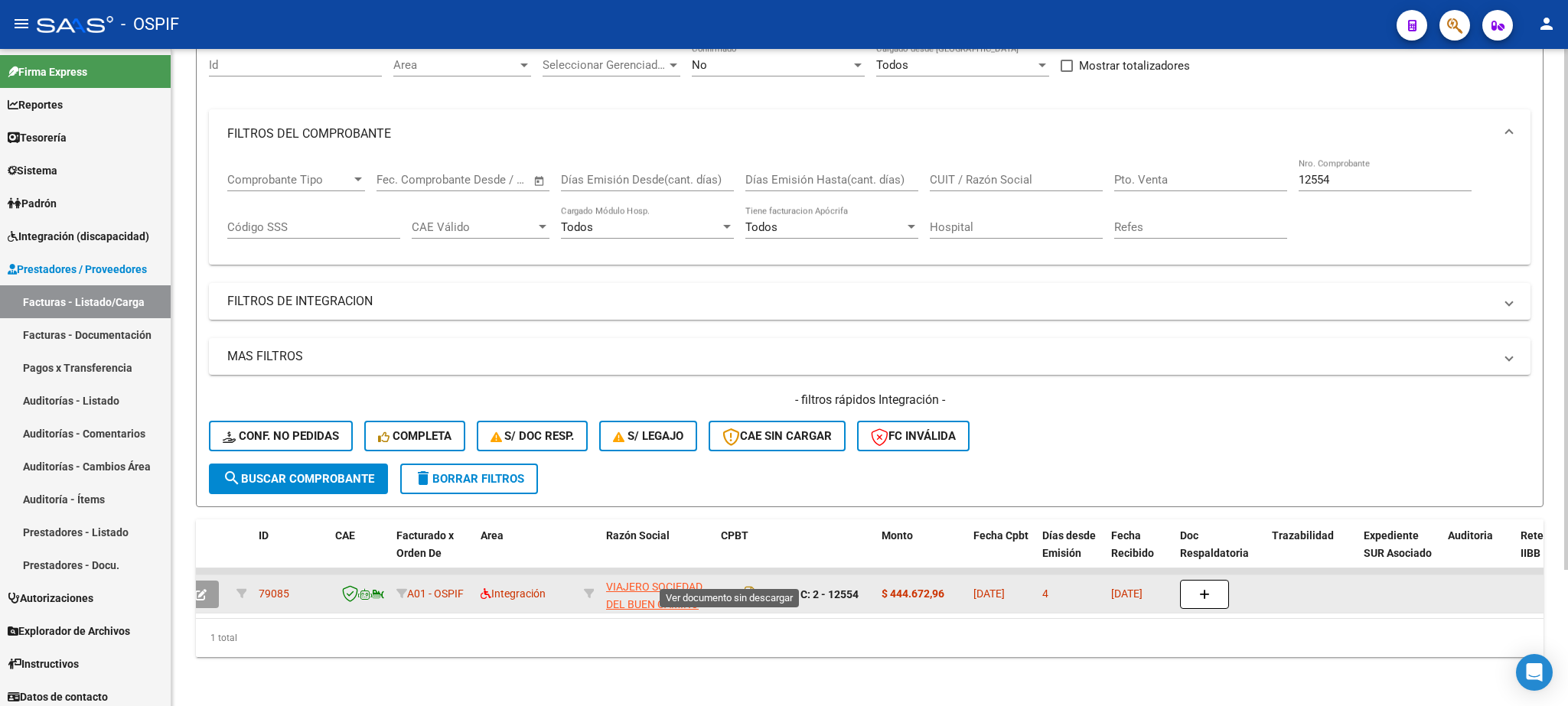
click at [729, 585] on icon at bounding box center [730, 594] width 20 height 19
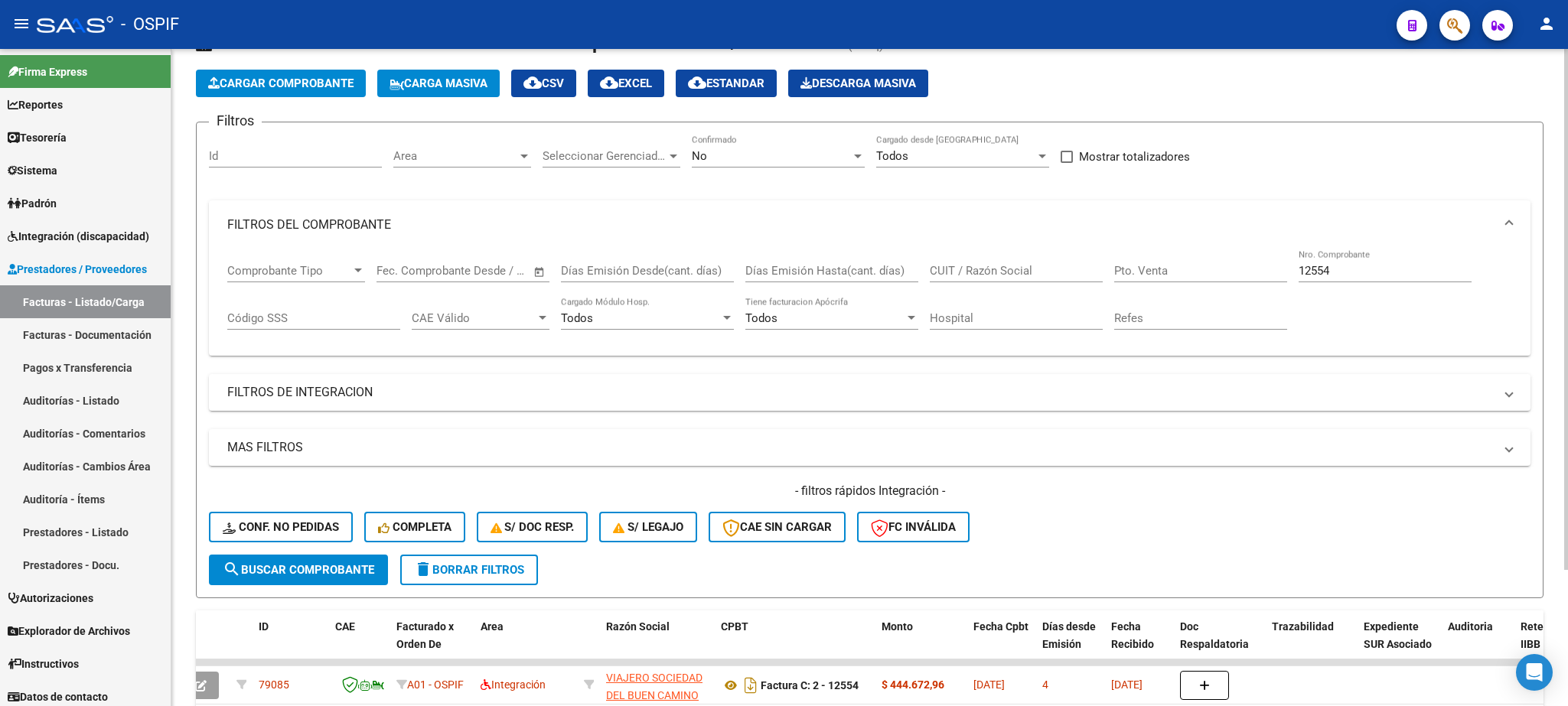
scroll to position [0, 0]
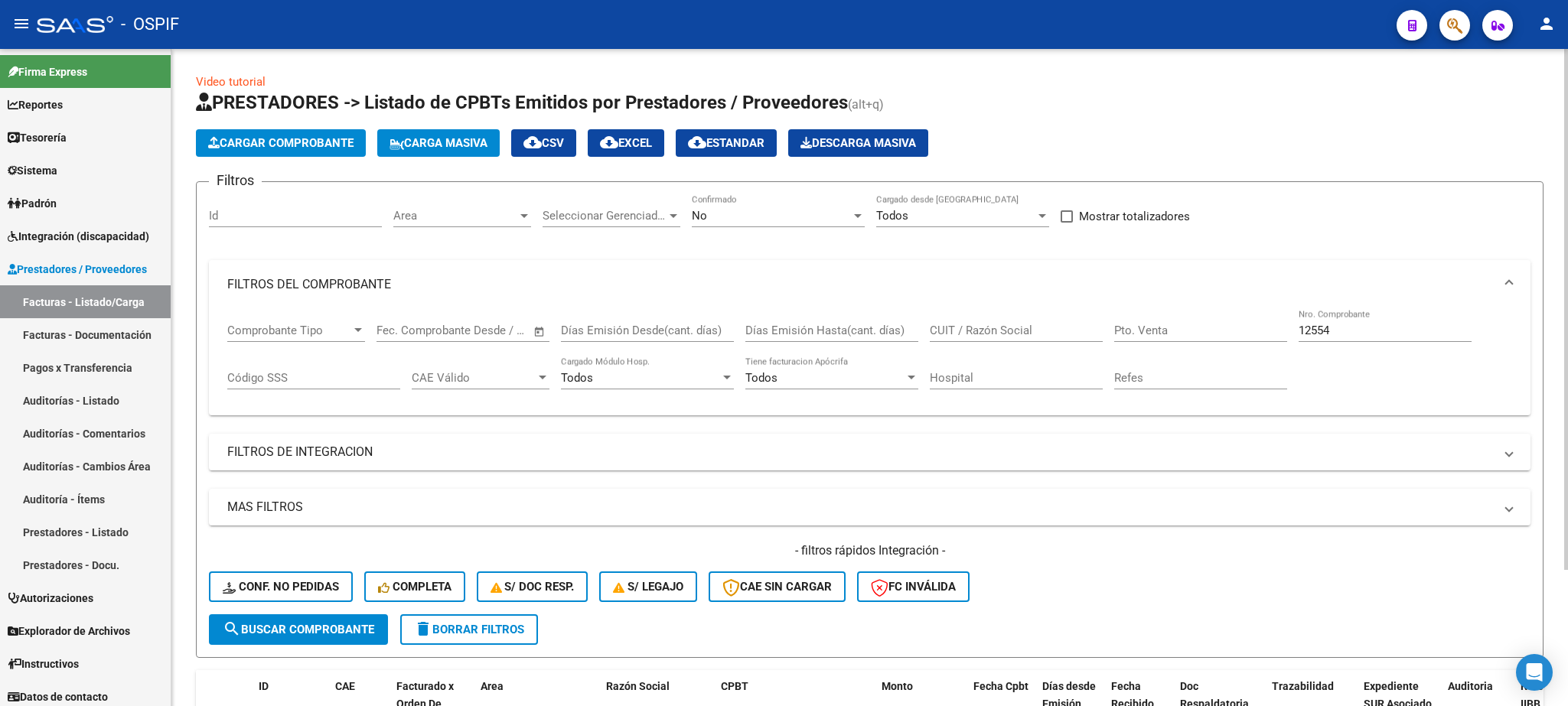
click at [285, 136] on button "Cargar Comprobante" at bounding box center [280, 143] width 169 height 27
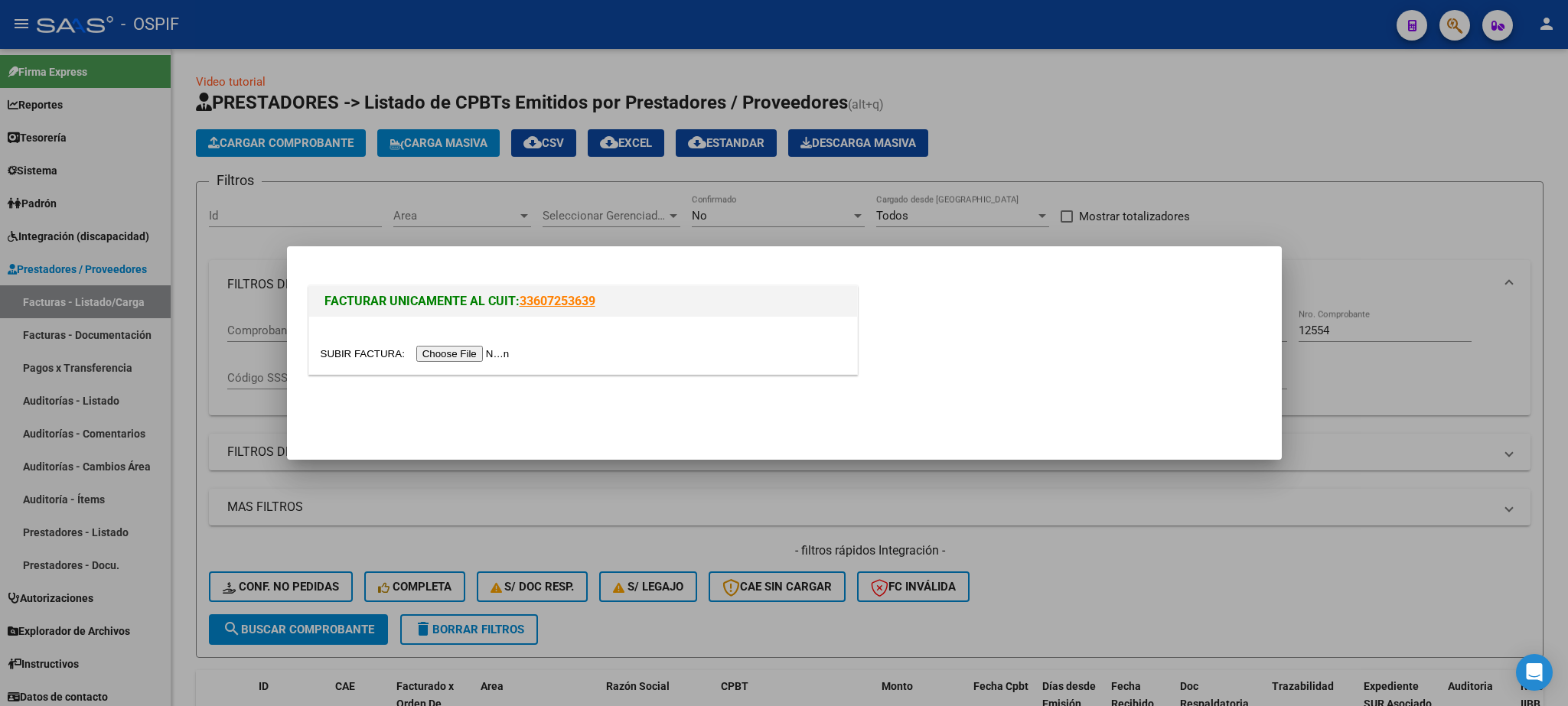
click at [342, 351] on input "file" at bounding box center [417, 354] width 193 height 16
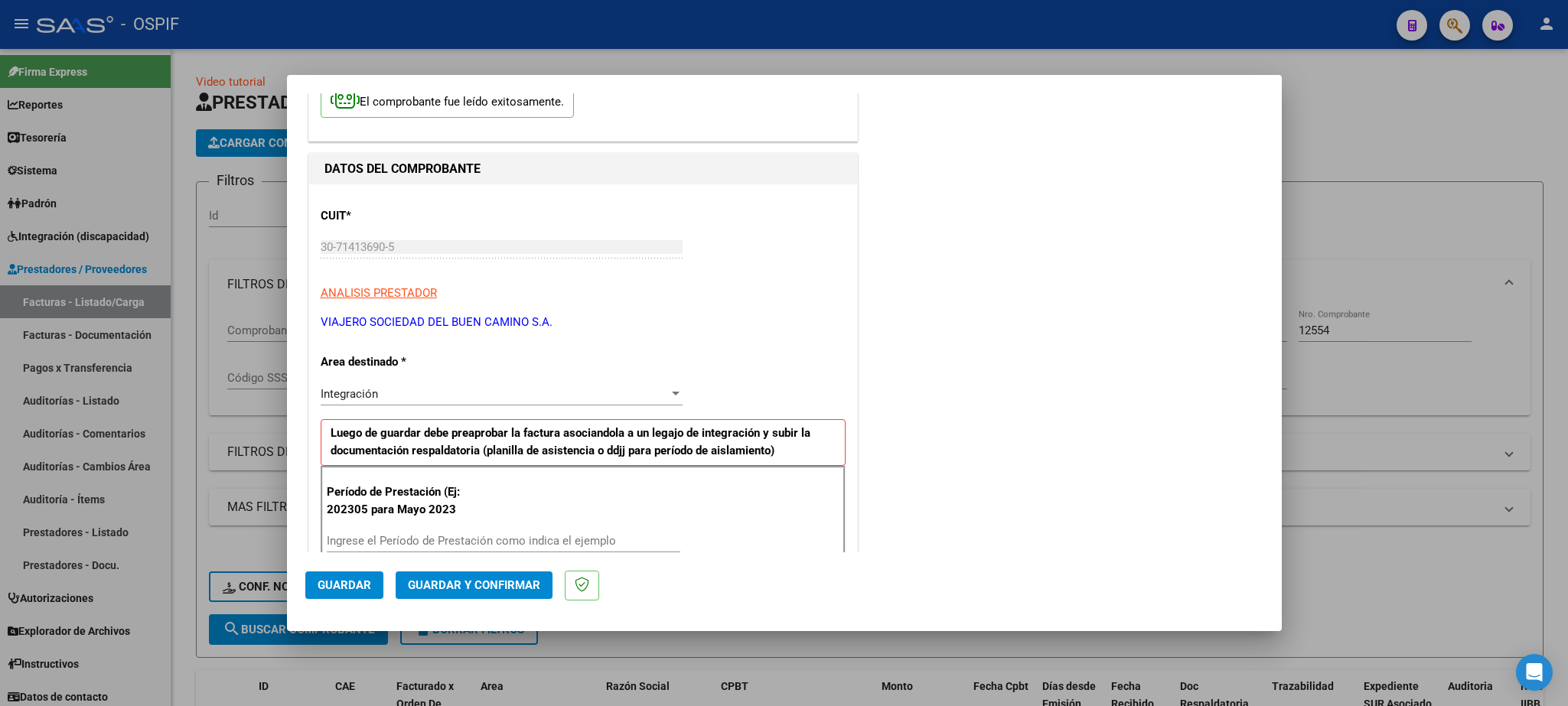
scroll to position [179, 0]
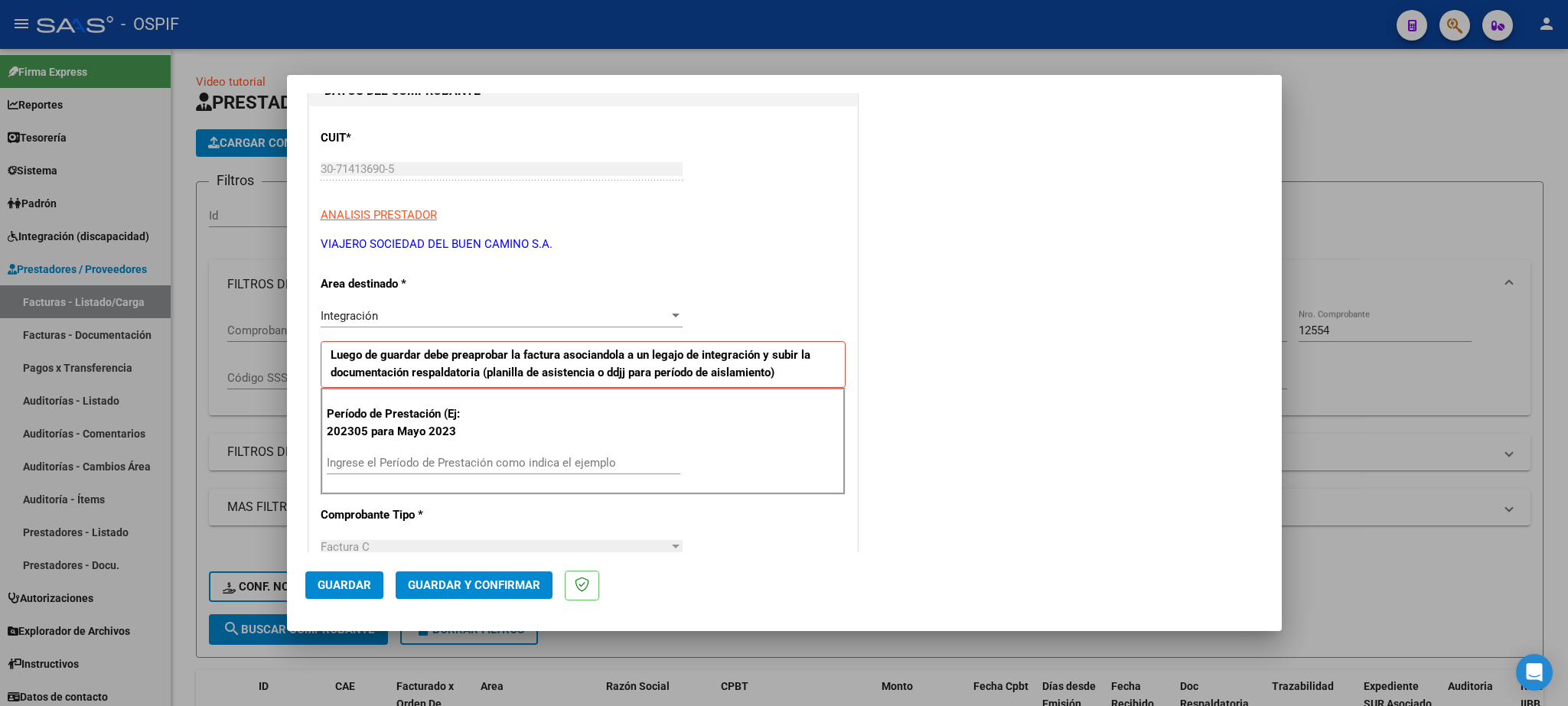
click at [430, 469] on input "Ingrese el Período de Prestación como indica el ejemplo" at bounding box center [503, 463] width 353 height 14
paste input "202507"
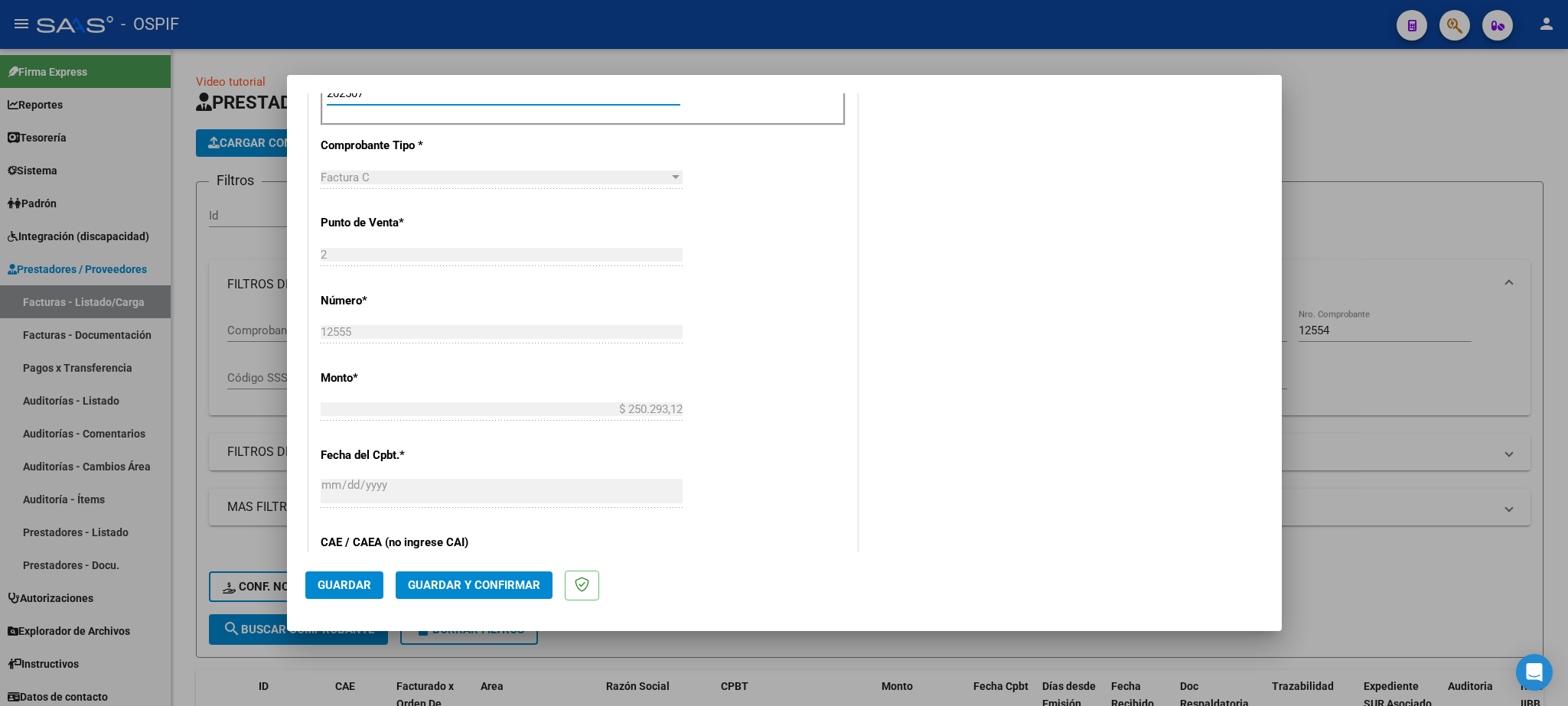
scroll to position [626, 0]
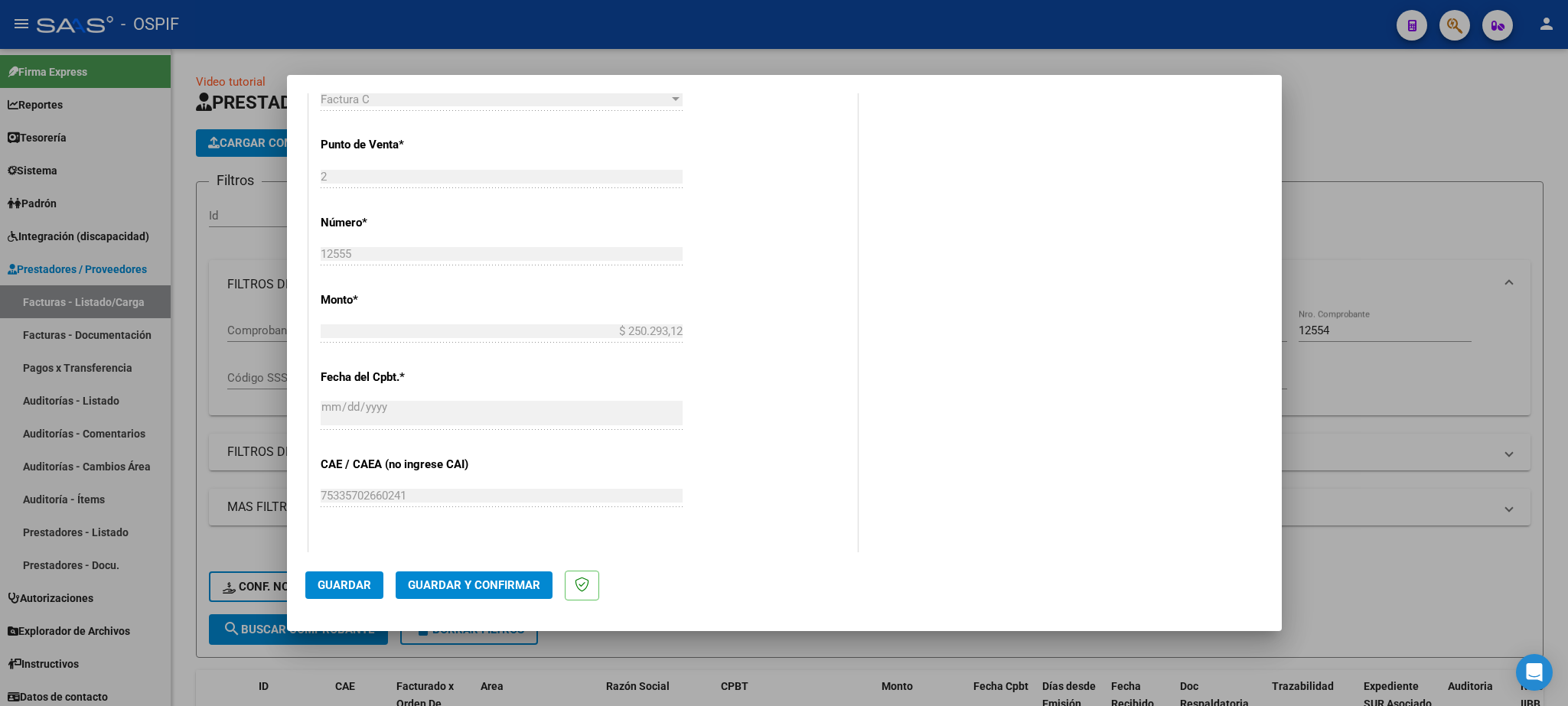
type input "202507"
click at [351, 583] on span "Guardar" at bounding box center [344, 585] width 53 height 14
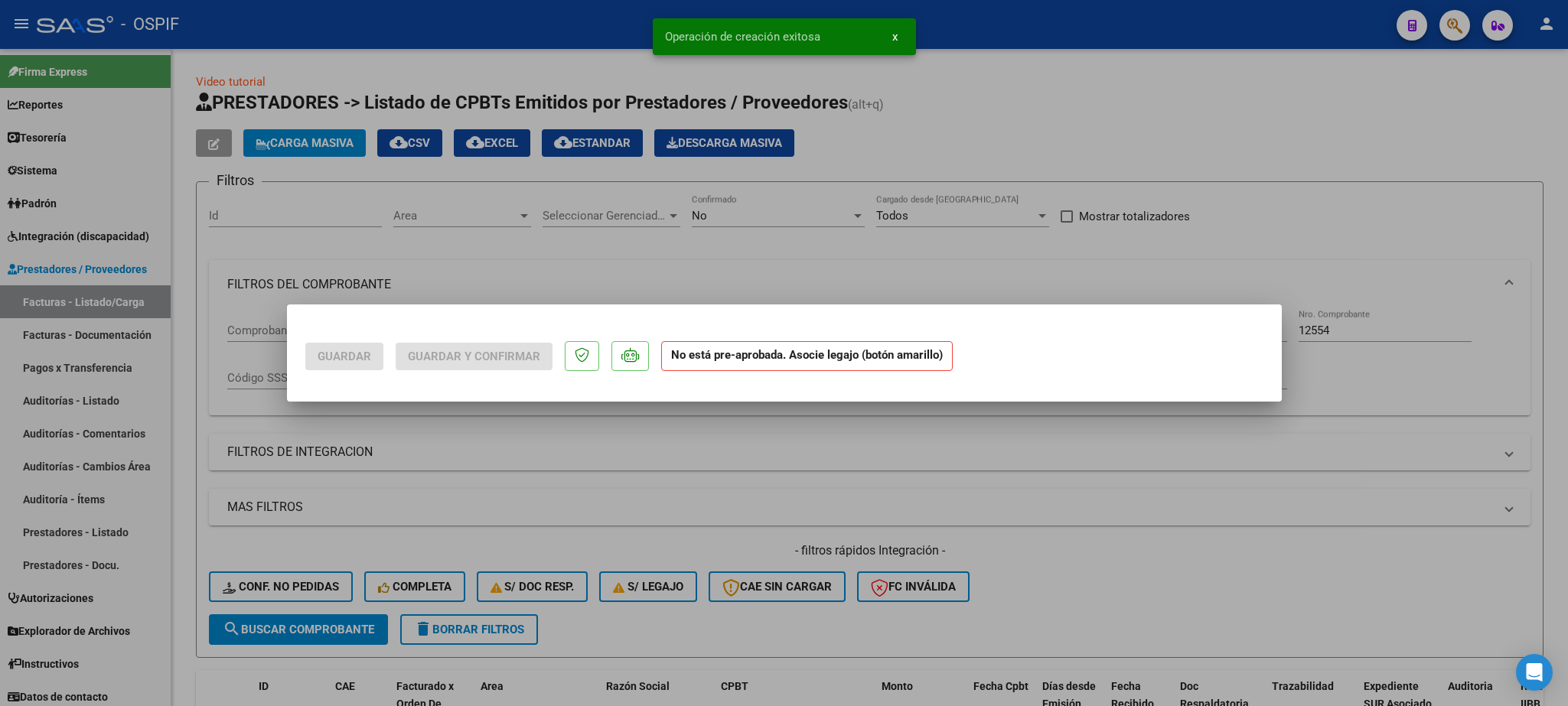
scroll to position [0, 0]
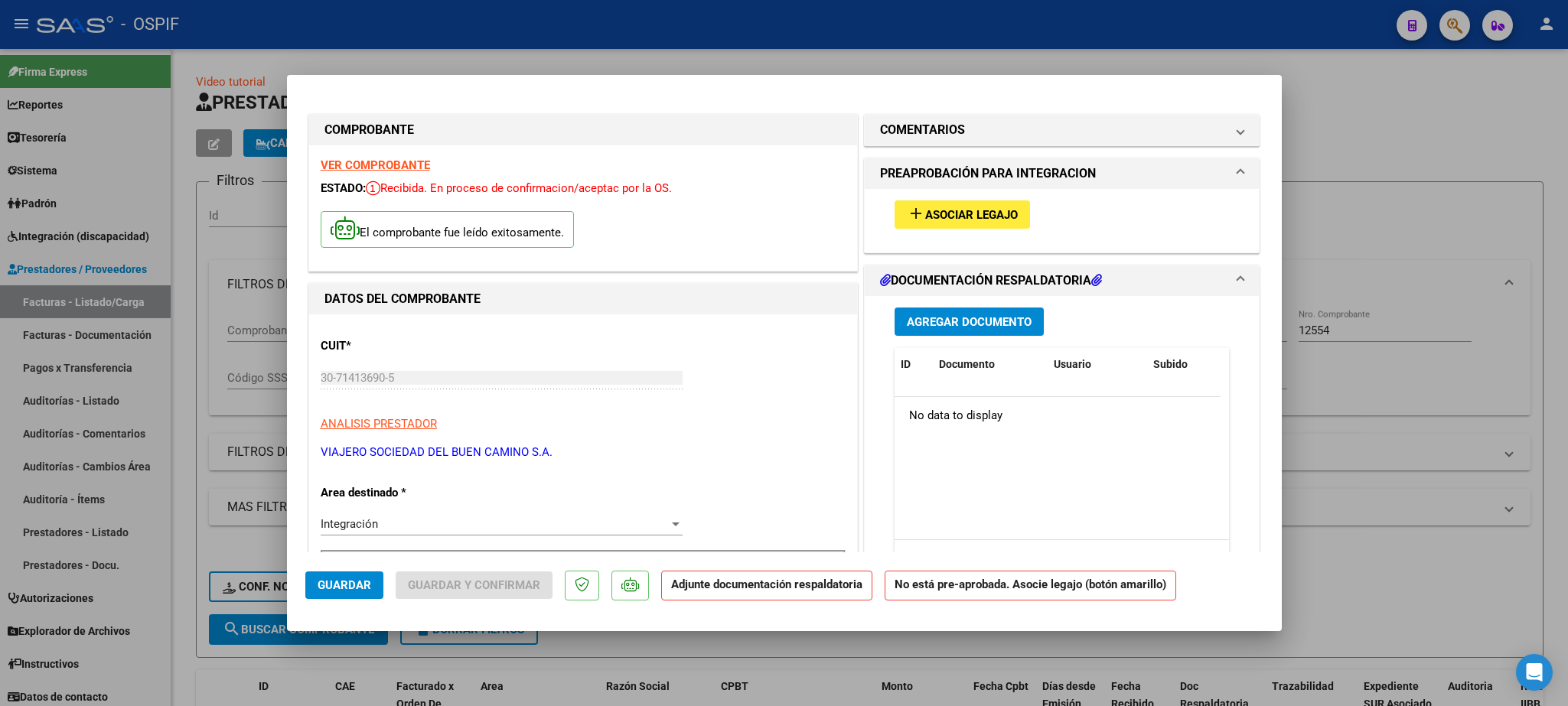
click at [975, 216] on span "Asociar Legajo" at bounding box center [972, 216] width 92 height 14
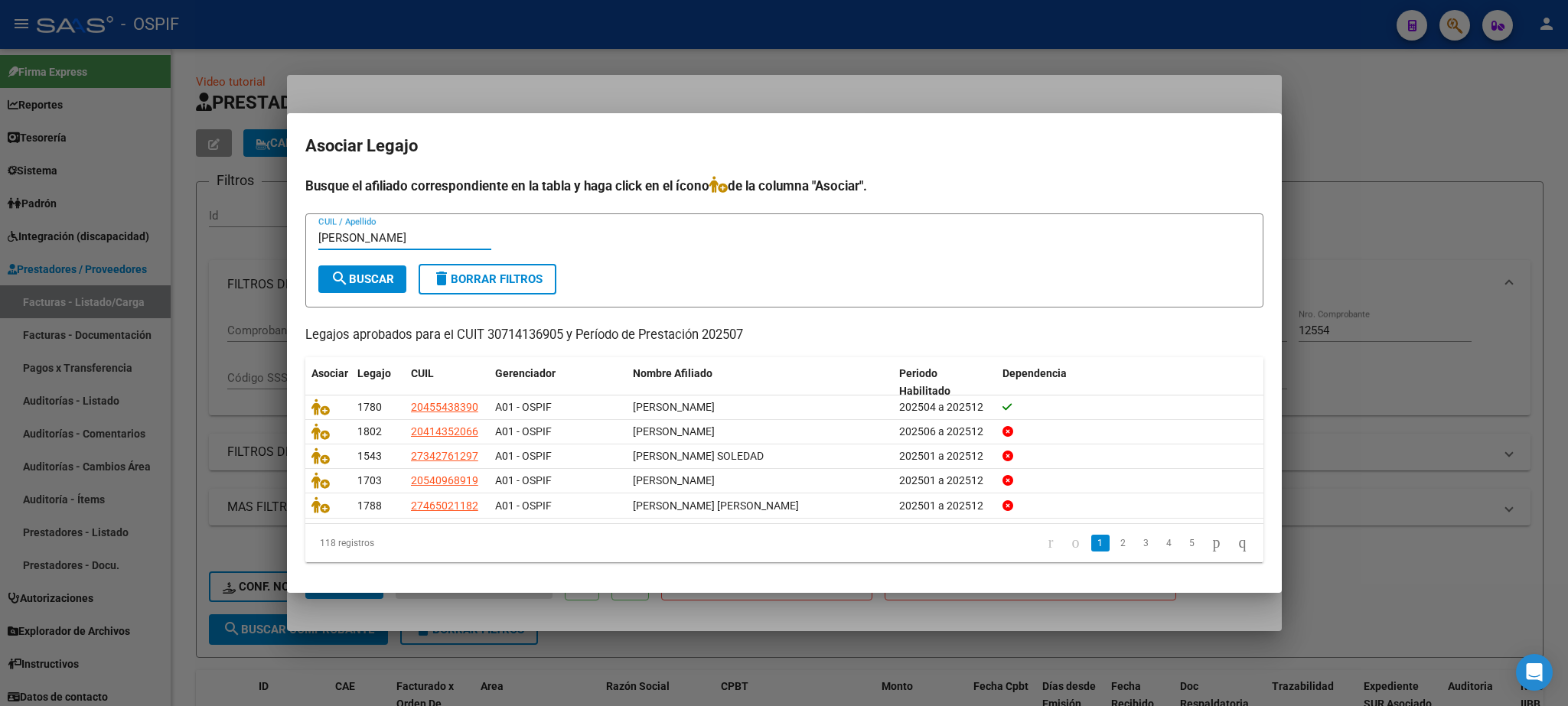
type input "[PERSON_NAME]"
click at [349, 266] on button "search Buscar" at bounding box center [362, 278] width 88 height 27
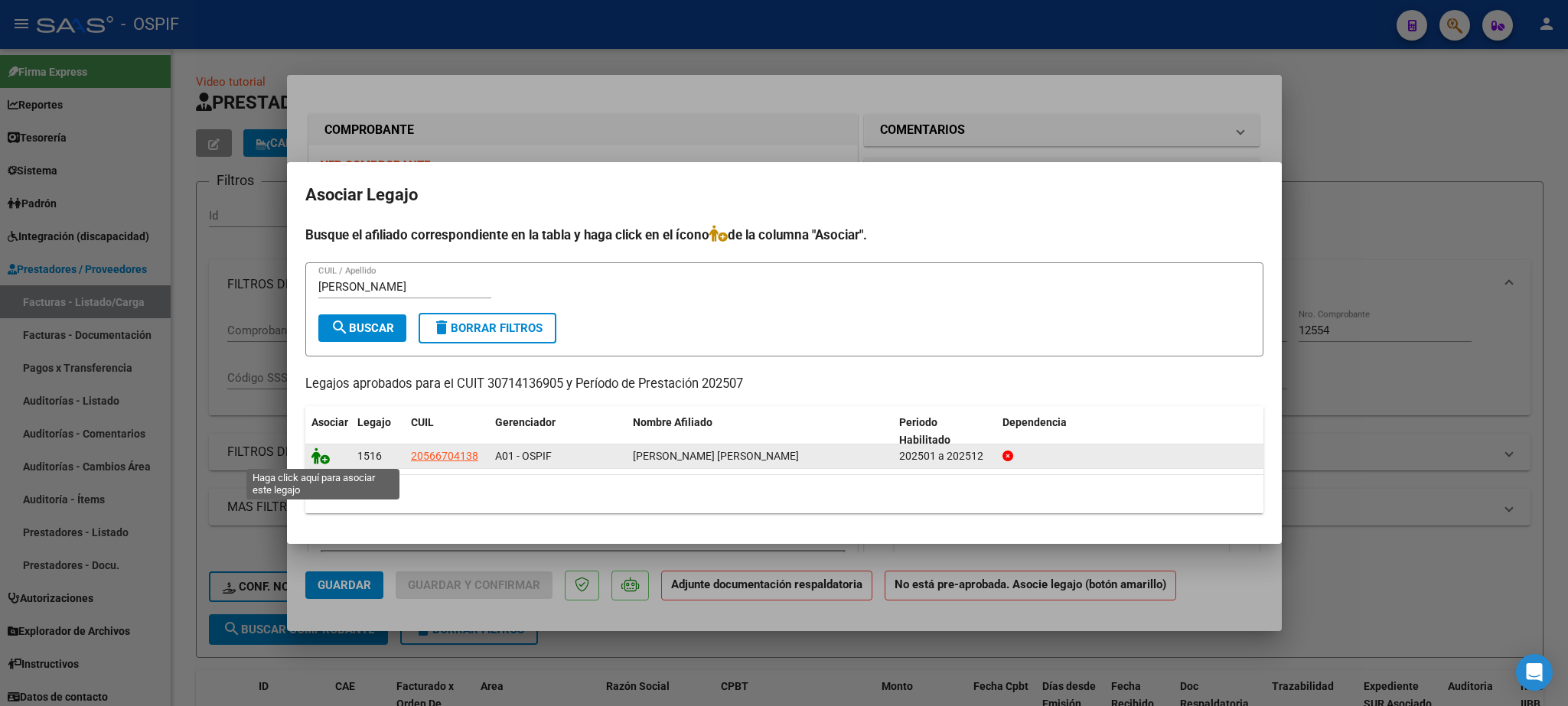
click at [320, 461] on icon at bounding box center [320, 455] width 19 height 17
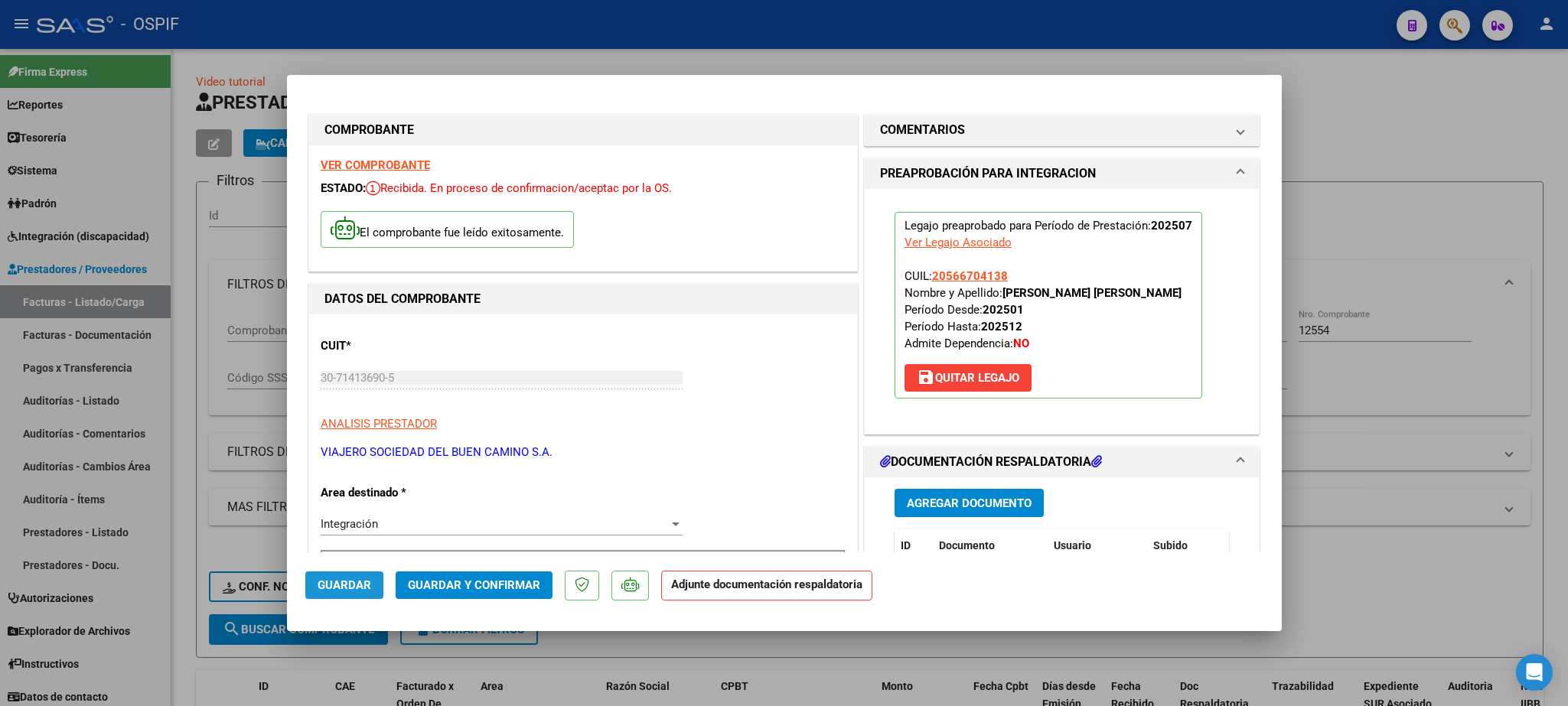
click at [330, 576] on button "Guardar" at bounding box center [344, 584] width 78 height 27
click at [346, 580] on span "Guardar" at bounding box center [344, 585] width 53 height 14
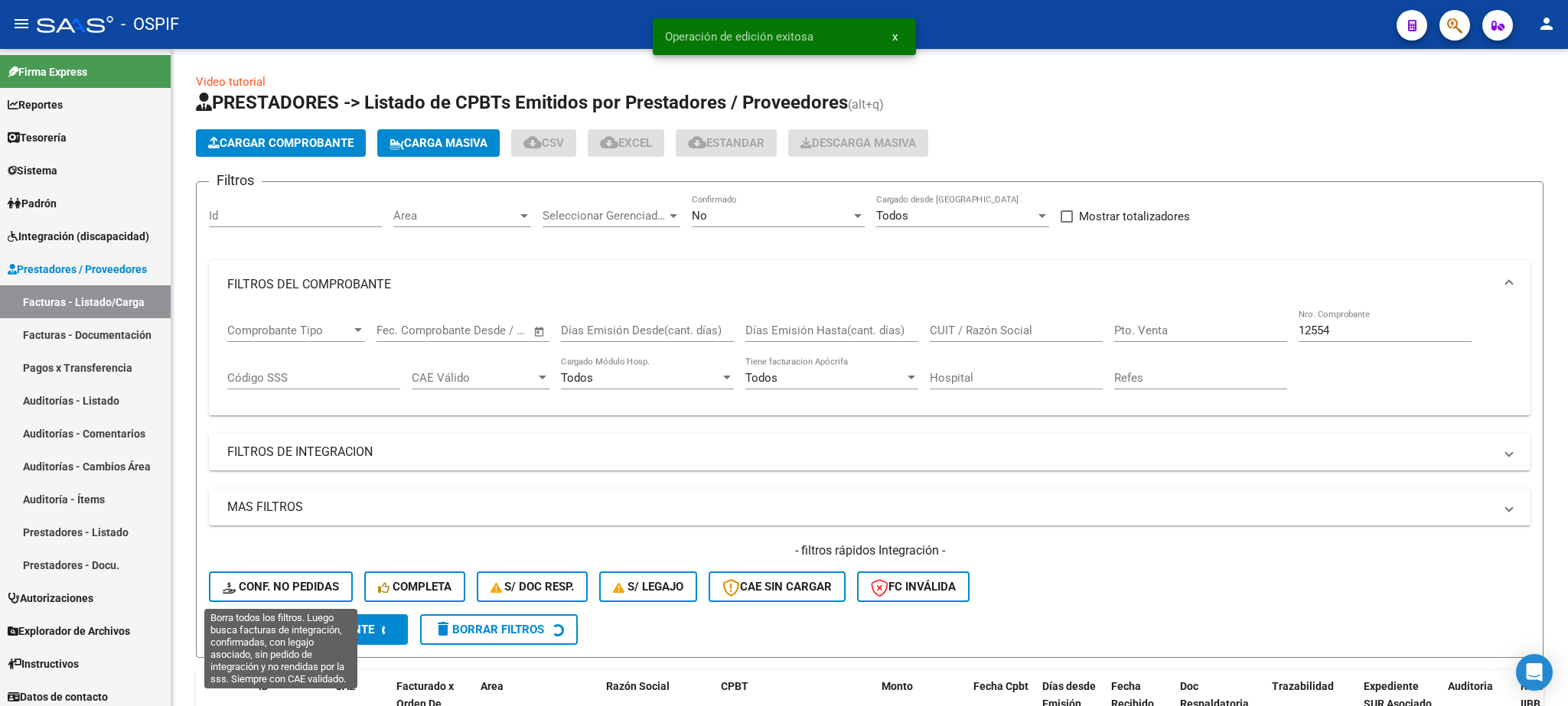
scroll to position [0, 58]
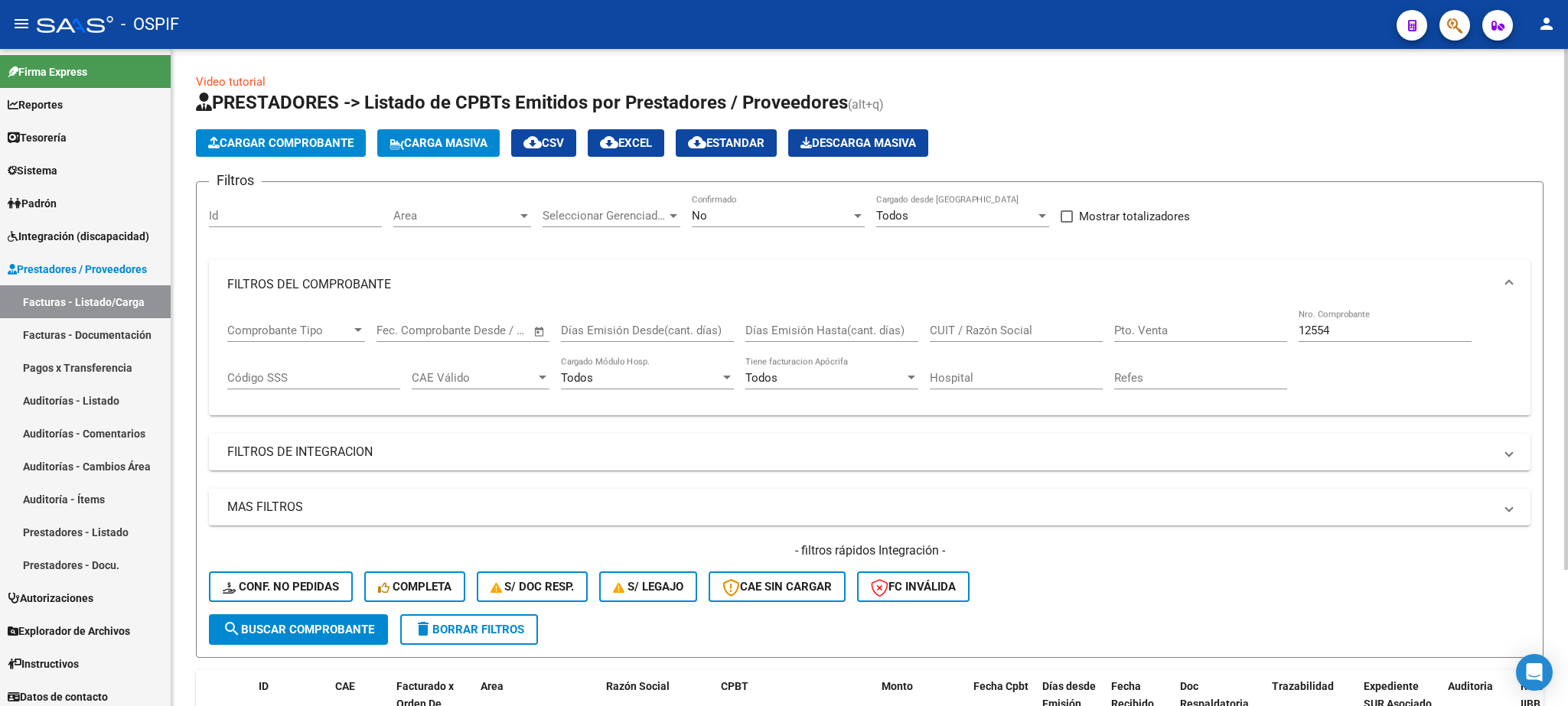
click at [469, 140] on span "Carga Masiva" at bounding box center [438, 143] width 98 height 14
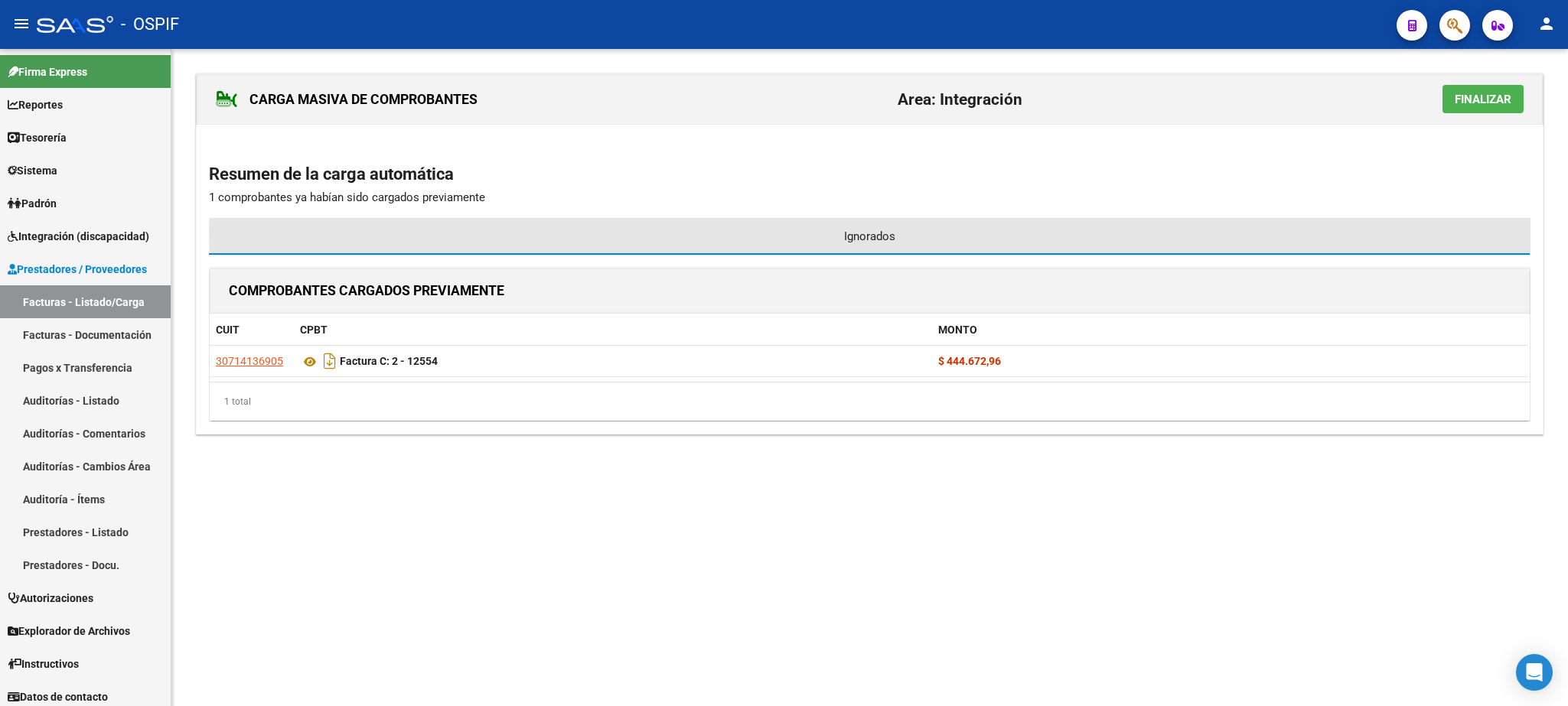
click at [877, 236] on span "Ignorados" at bounding box center [870, 236] width 51 height 17
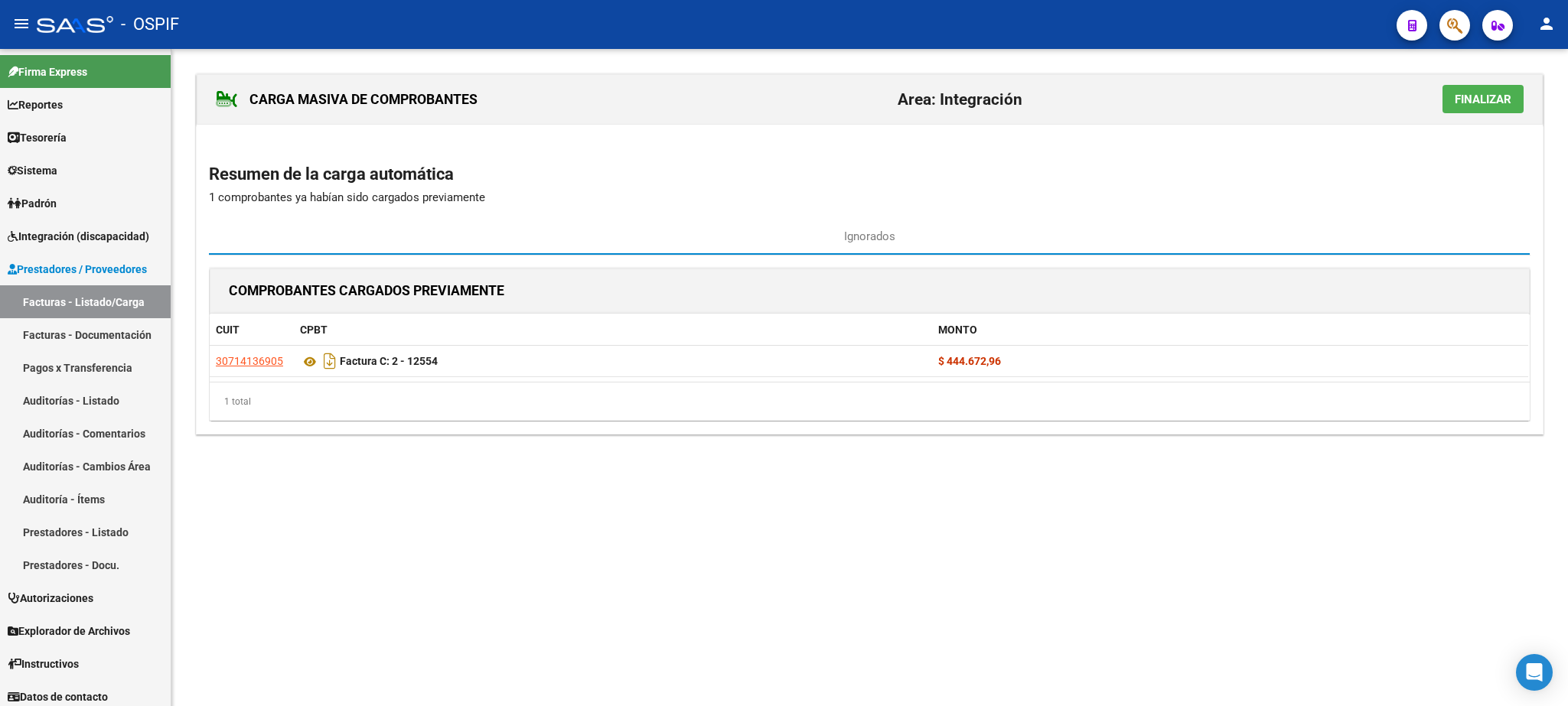
click at [1476, 97] on span "Finalizar" at bounding box center [1483, 99] width 57 height 14
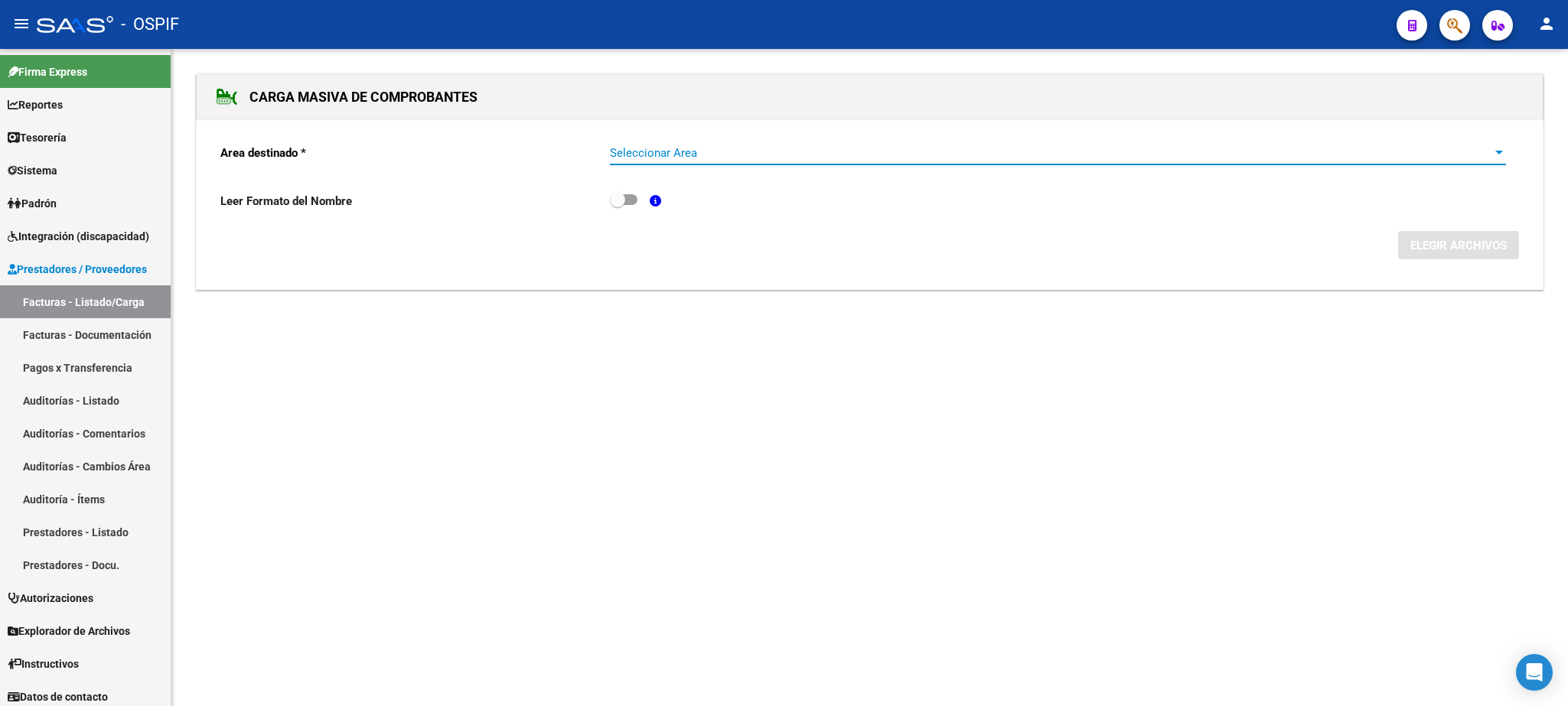
click at [721, 153] on span "Seleccionar Area" at bounding box center [1051, 153] width 882 height 14
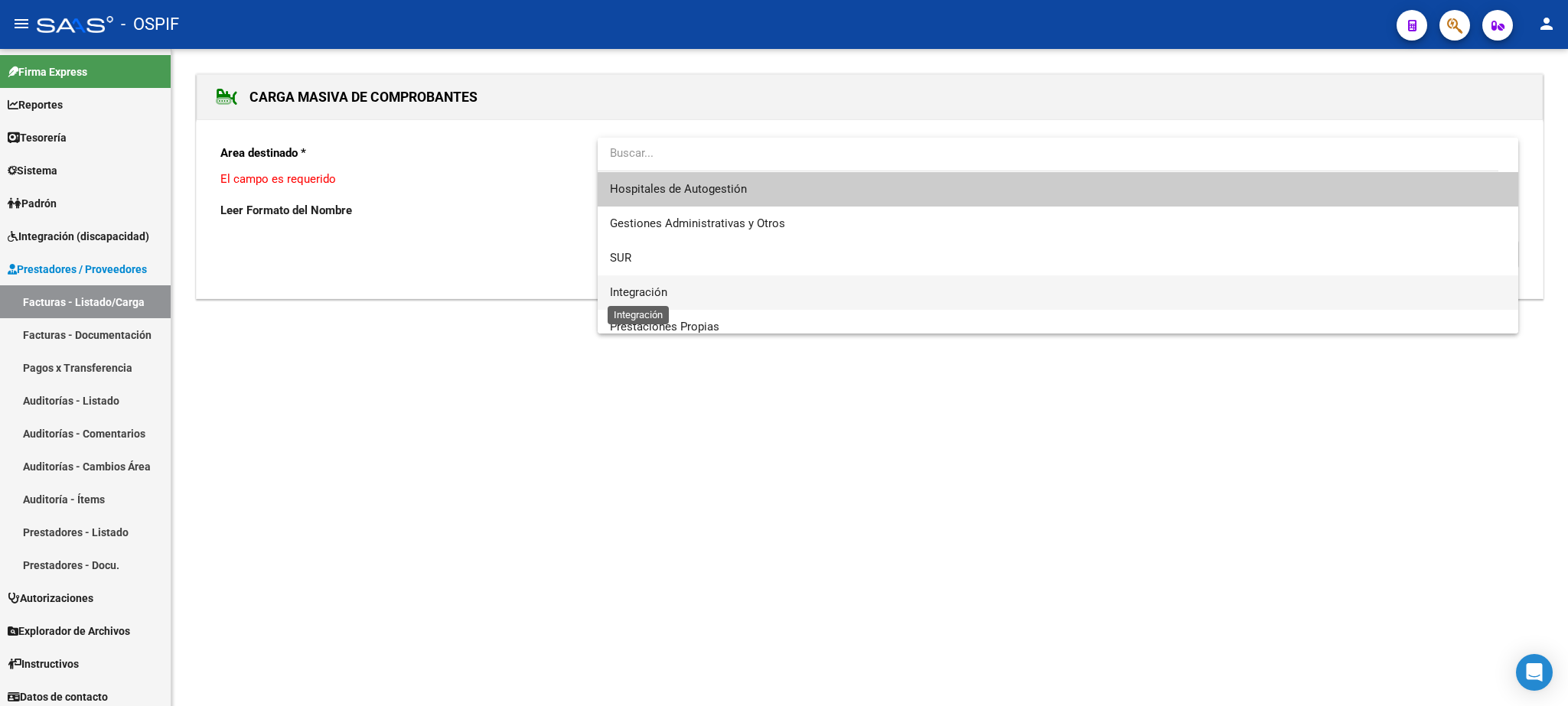
click at [656, 292] on span "Integración" at bounding box center [638, 293] width 58 height 14
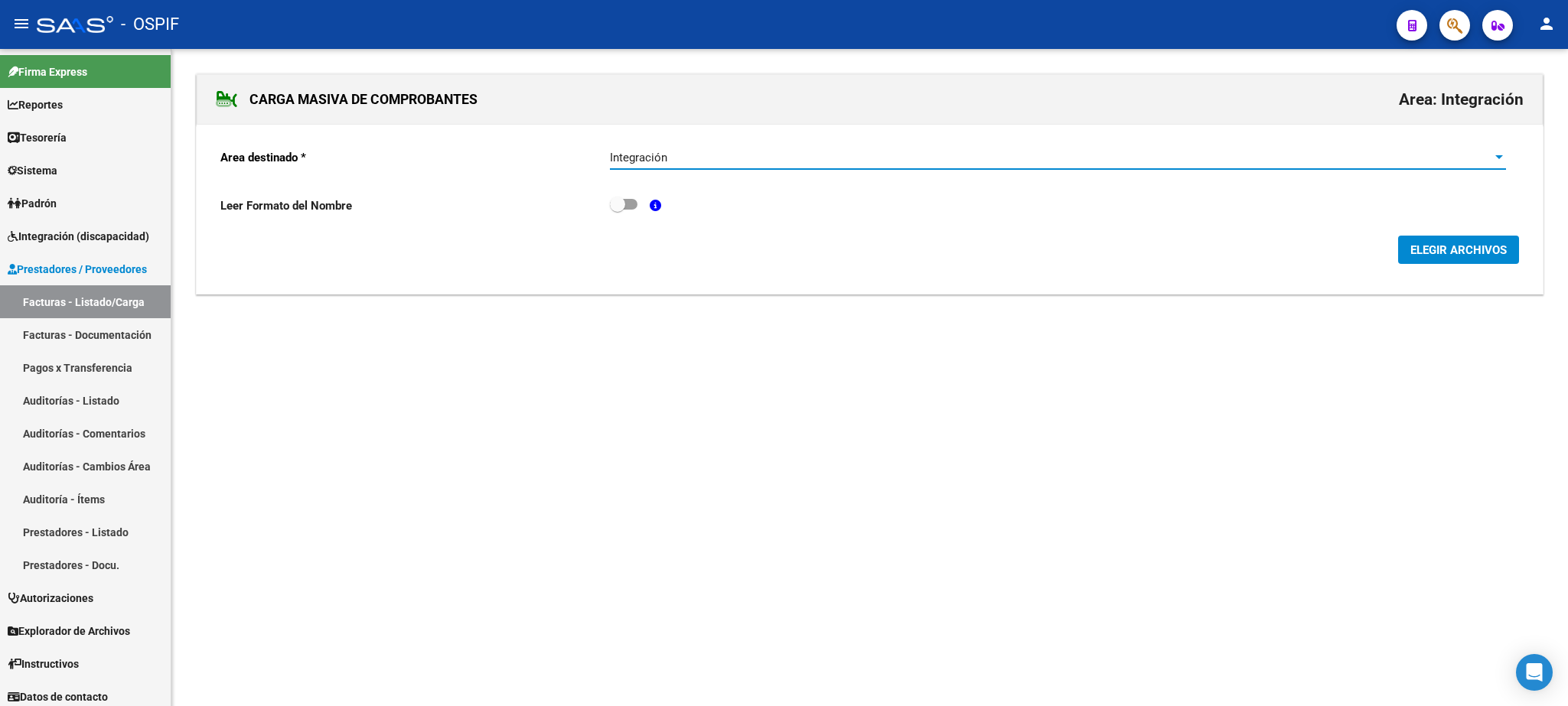
click at [1471, 245] on span "ELEGIR ARCHIVOS" at bounding box center [1458, 249] width 97 height 14
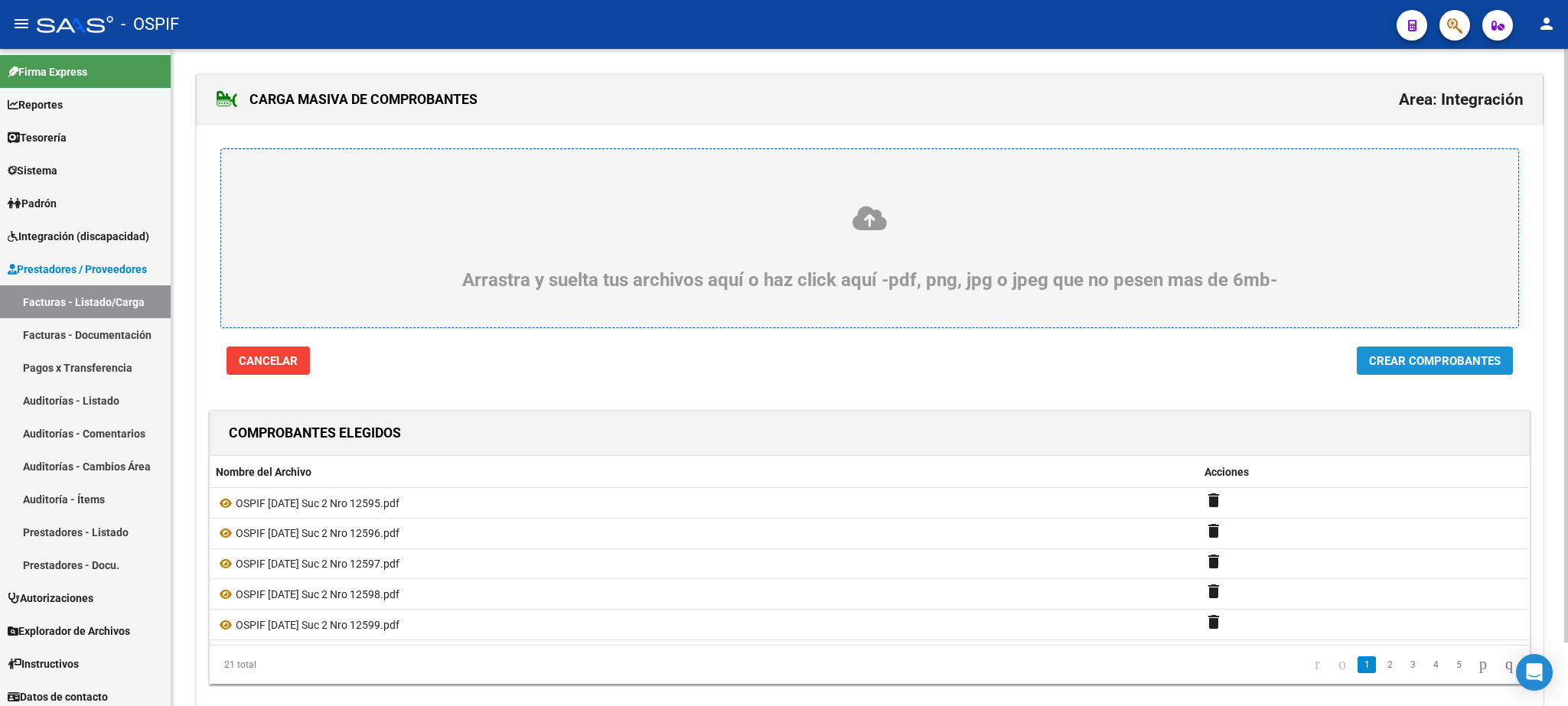
click at [1409, 358] on span "Crear Comprobantes" at bounding box center [1435, 361] width 131 height 14
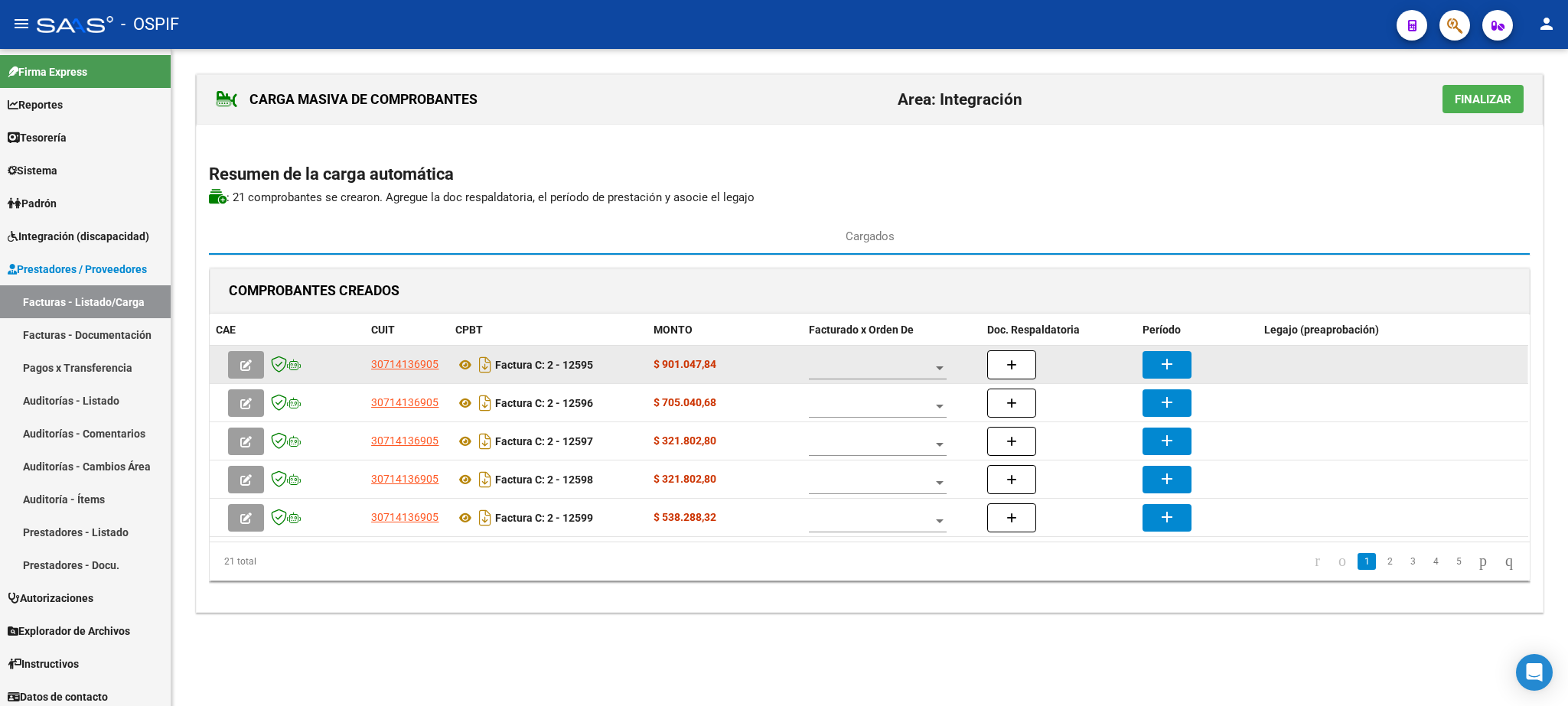
click at [837, 372] on span at bounding box center [871, 368] width 124 height 13
click at [837, 372] on span "A01 - OSPIF" at bounding box center [878, 371] width 138 height 32
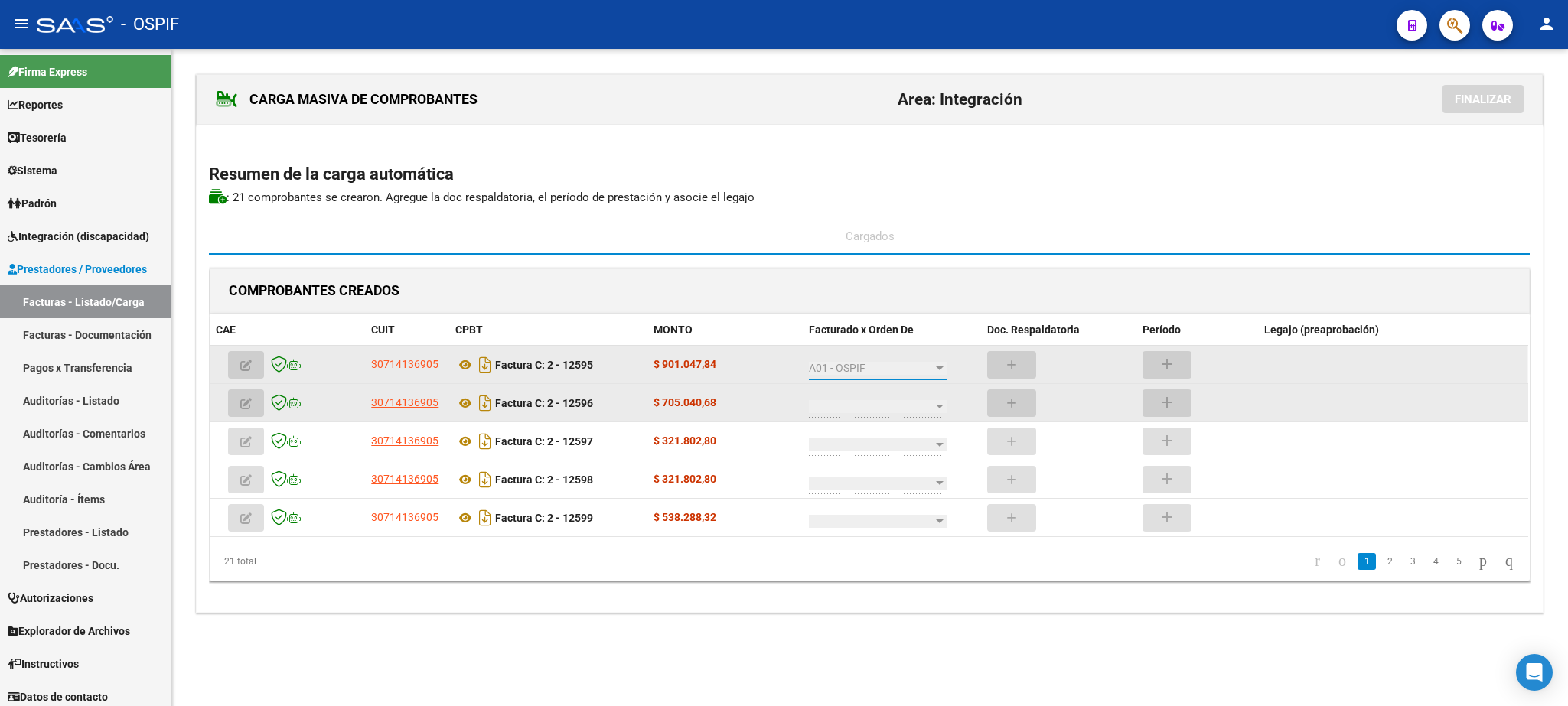
click at [855, 408] on span at bounding box center [871, 406] width 124 height 13
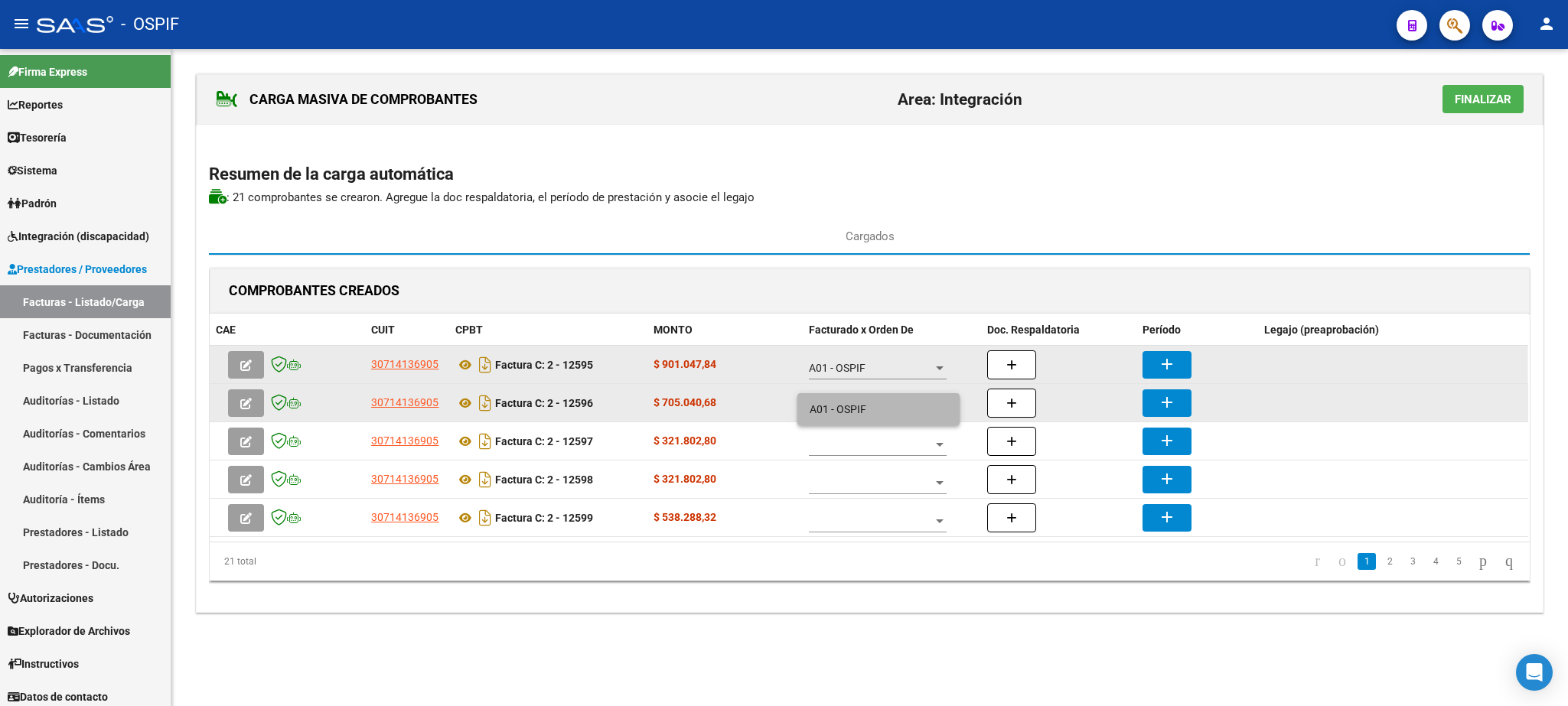
click at [855, 408] on span "A01 - OSPIF" at bounding box center [878, 409] width 138 height 32
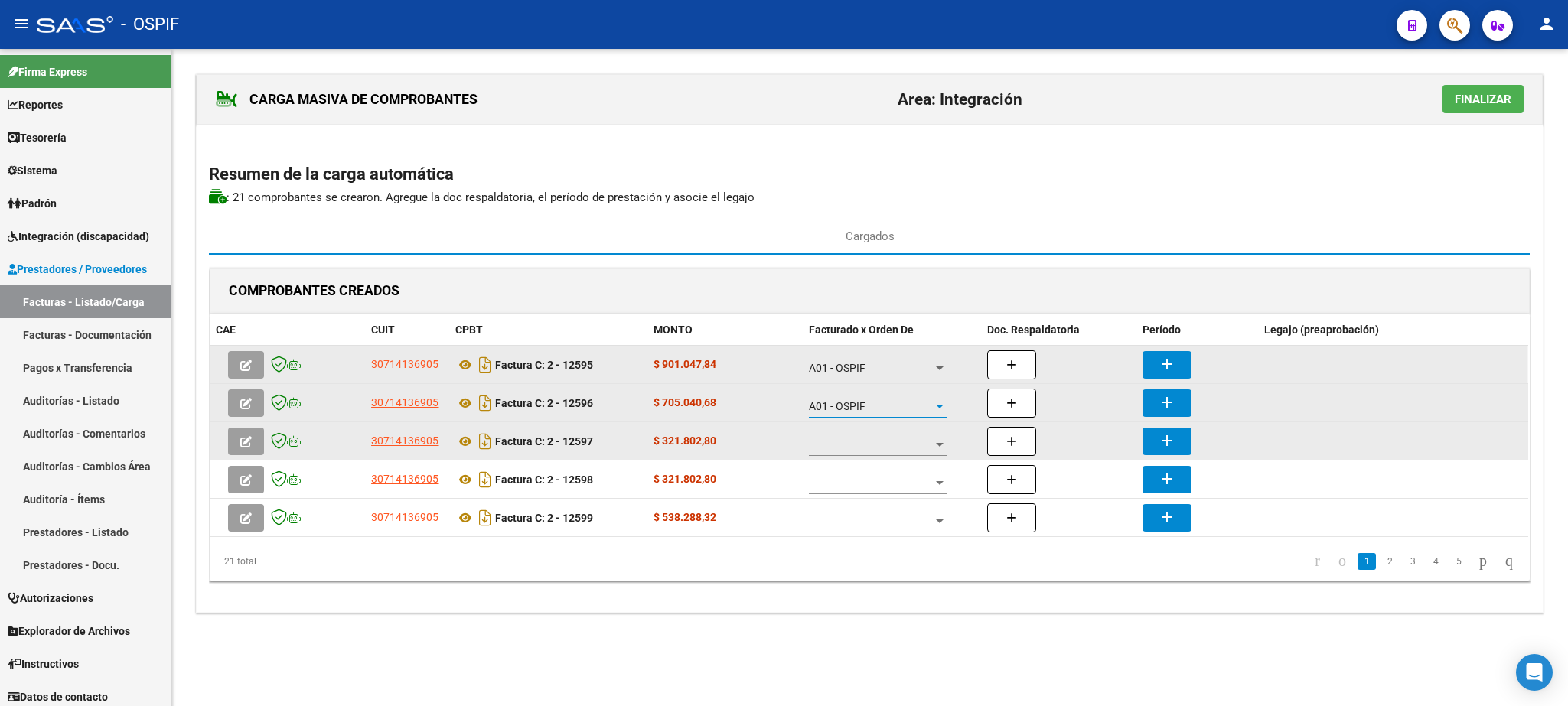
click at [863, 442] on span at bounding box center [871, 444] width 124 height 13
click at [863, 442] on span "A01 - OSPIF" at bounding box center [866, 447] width 114 height 32
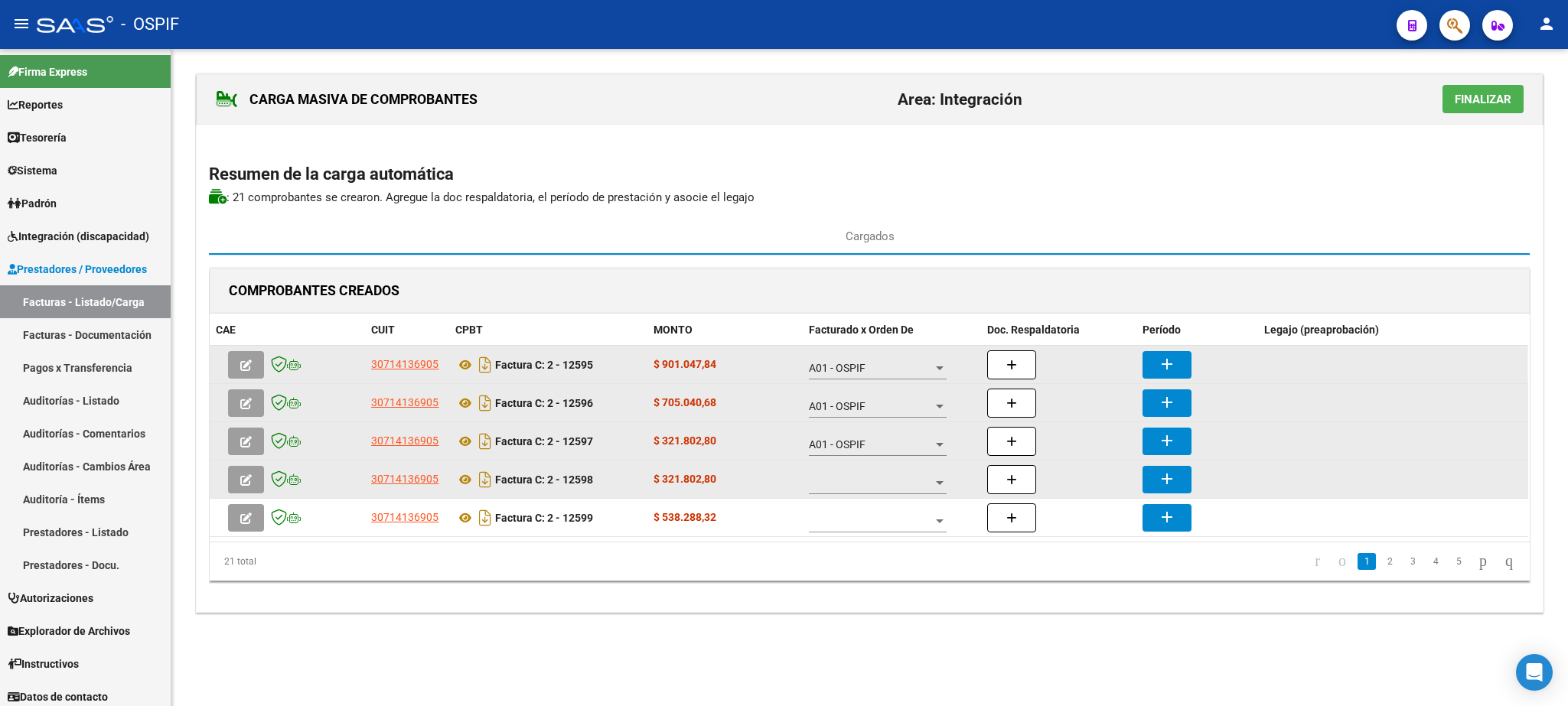
click at [868, 473] on div at bounding box center [877, 479] width 138 height 30
click at [868, 473] on span "A01 - OSPIF" at bounding box center [878, 485] width 138 height 32
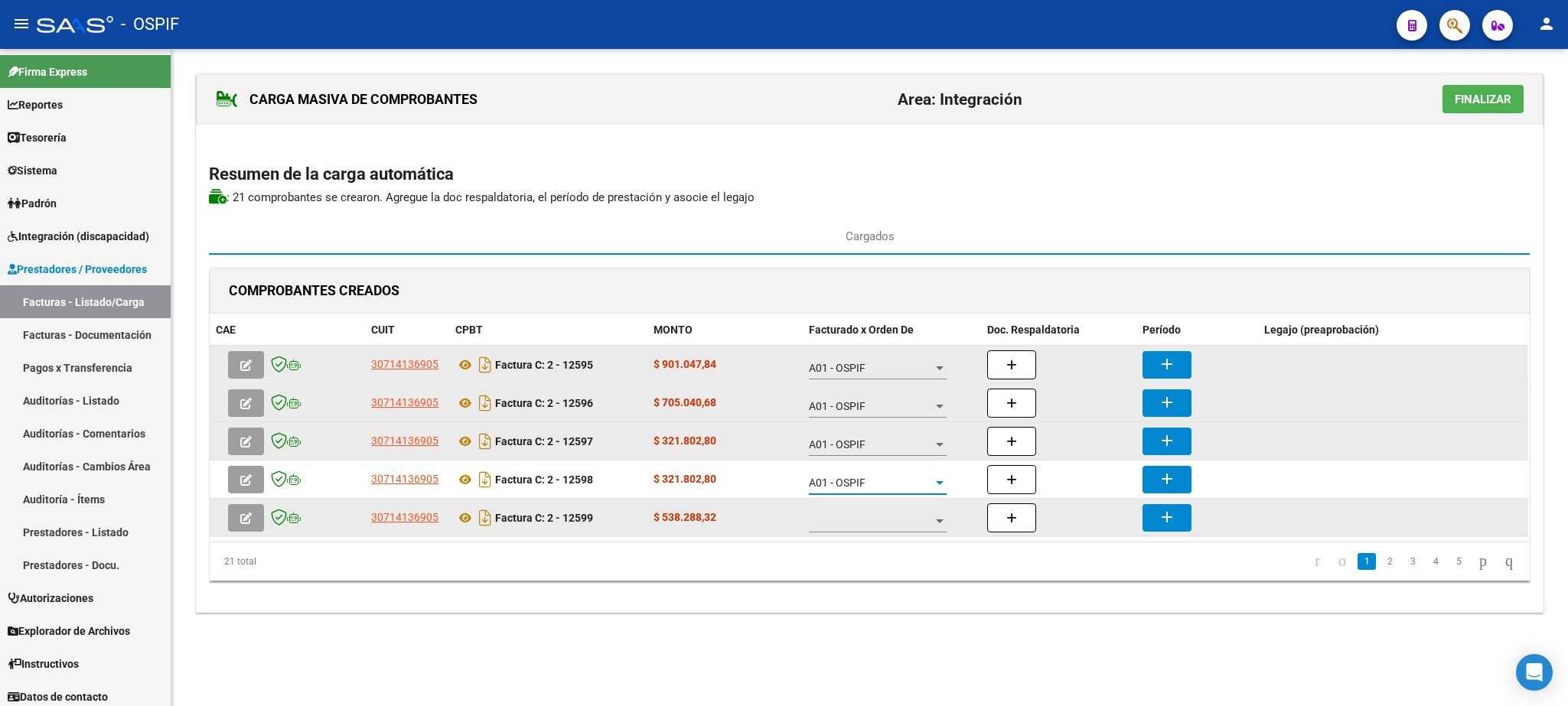
click at [877, 516] on div at bounding box center [877, 517] width 138 height 30
click at [877, 516] on span "A01 - OSPIF" at bounding box center [878, 524] width 138 height 32
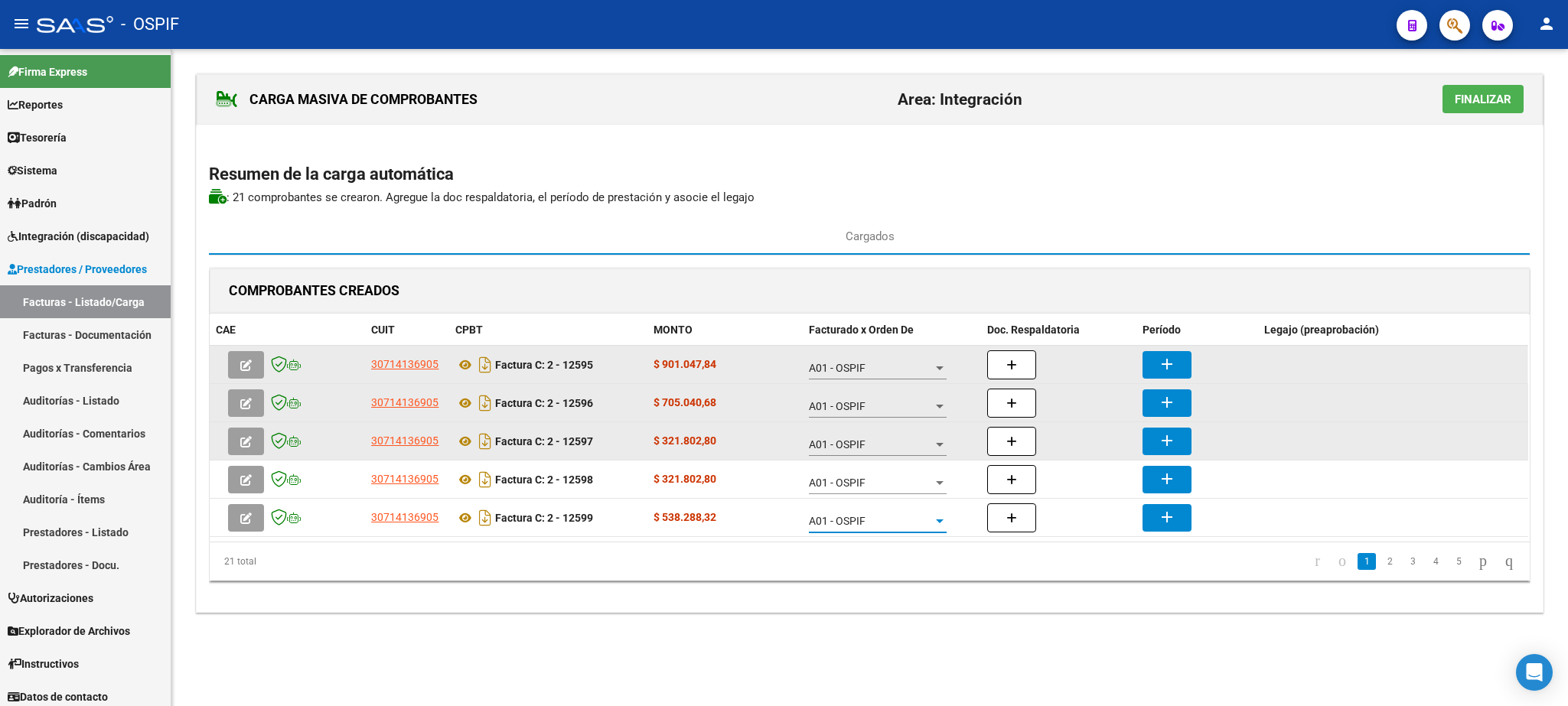
click at [1164, 358] on mat-icon "add" at bounding box center [1167, 364] width 19 height 19
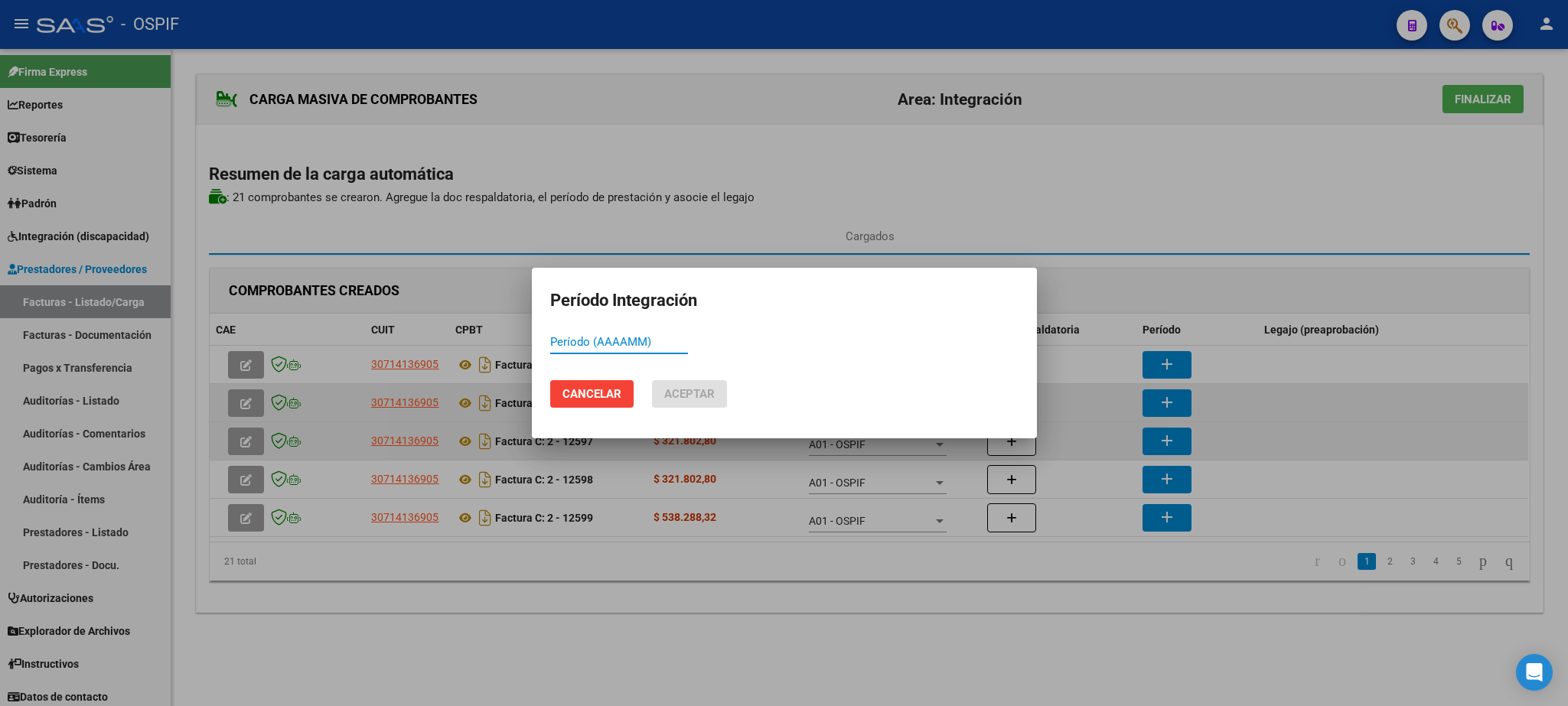
paste input "202507"
type input "202507"
drag, startPoint x: 683, startPoint y: 394, endPoint x: 738, endPoint y: 392, distance: 55.0
click at [683, 392] on span "Aceptar" at bounding box center [689, 394] width 51 height 14
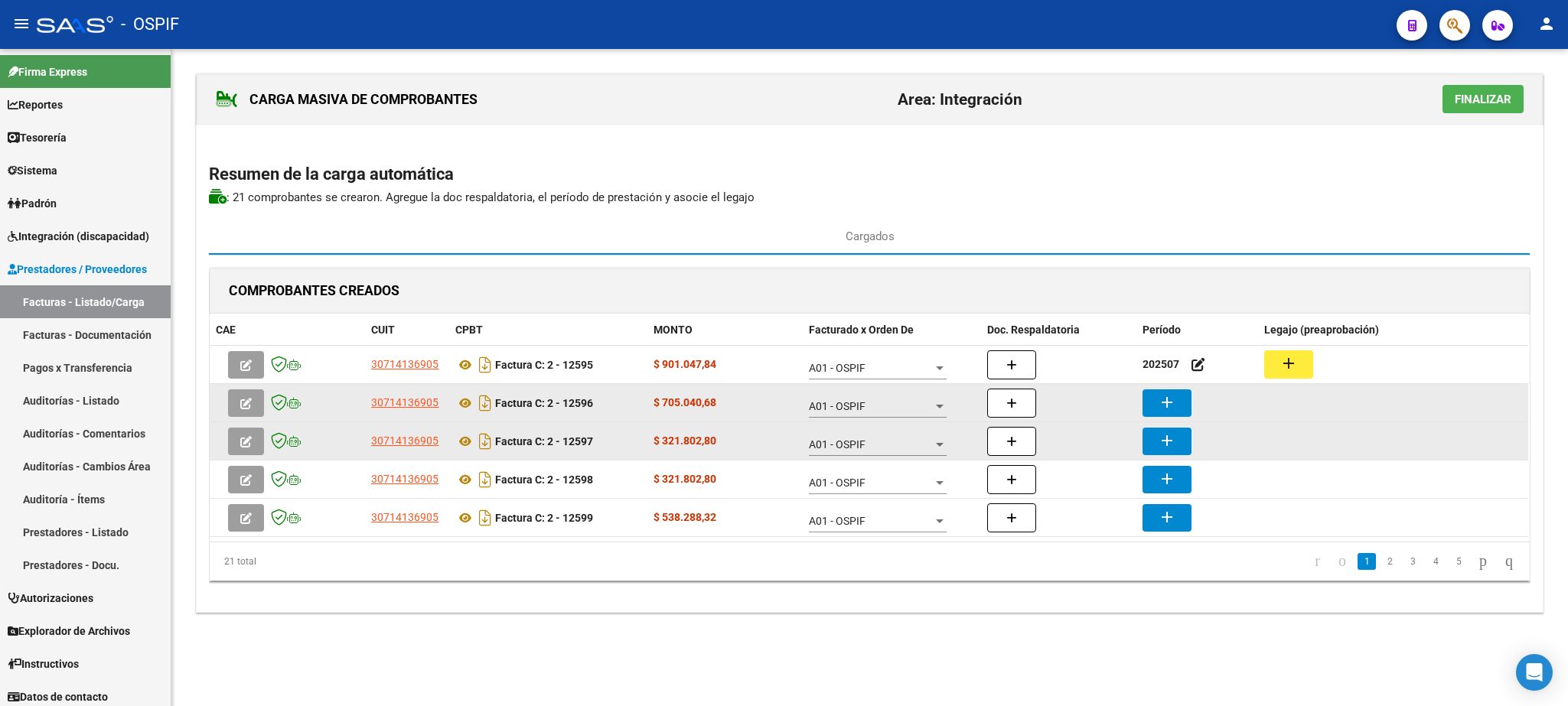
click at [1173, 402] on mat-icon "add" at bounding box center [1167, 402] width 19 height 19
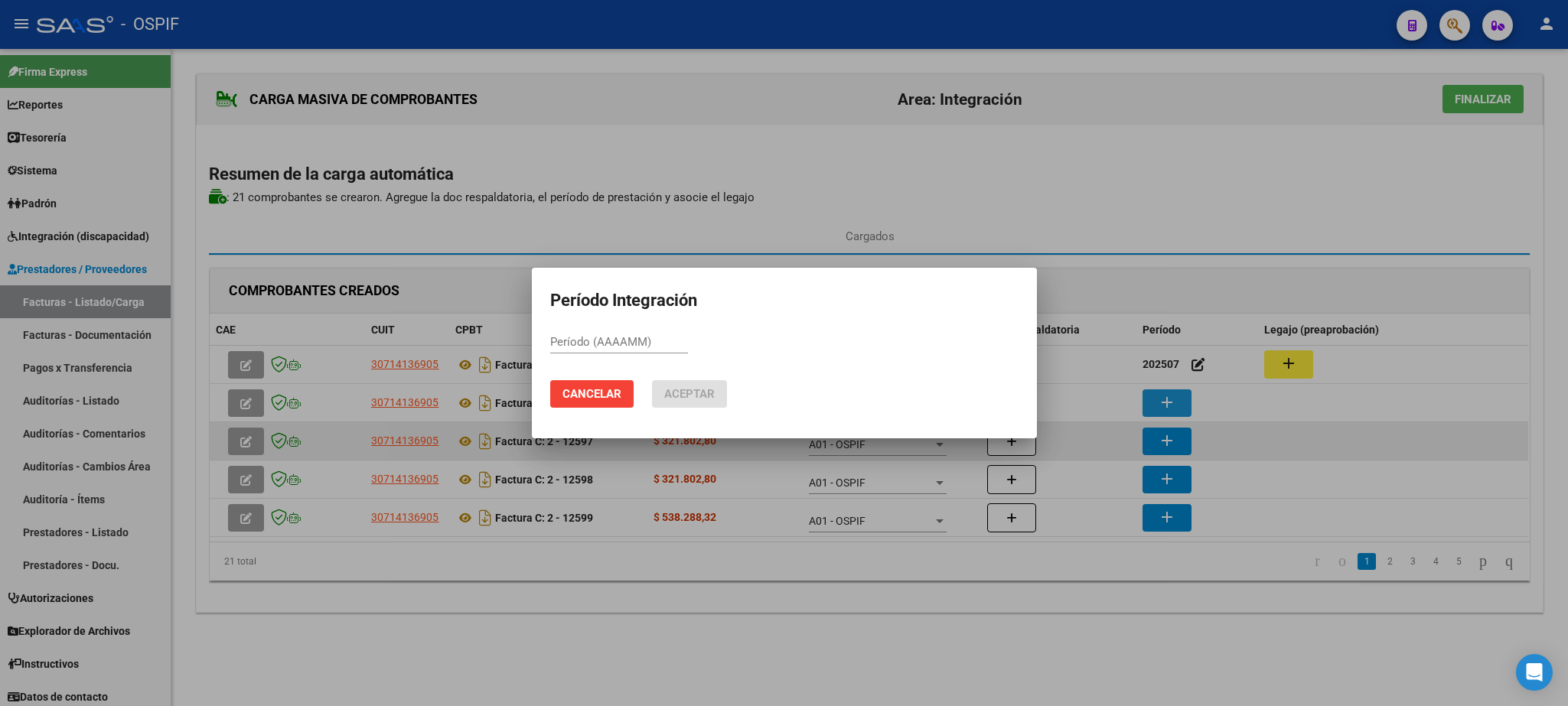
paste input "202507"
type input "202507"
click at [695, 397] on span "Aceptar" at bounding box center [689, 394] width 51 height 14
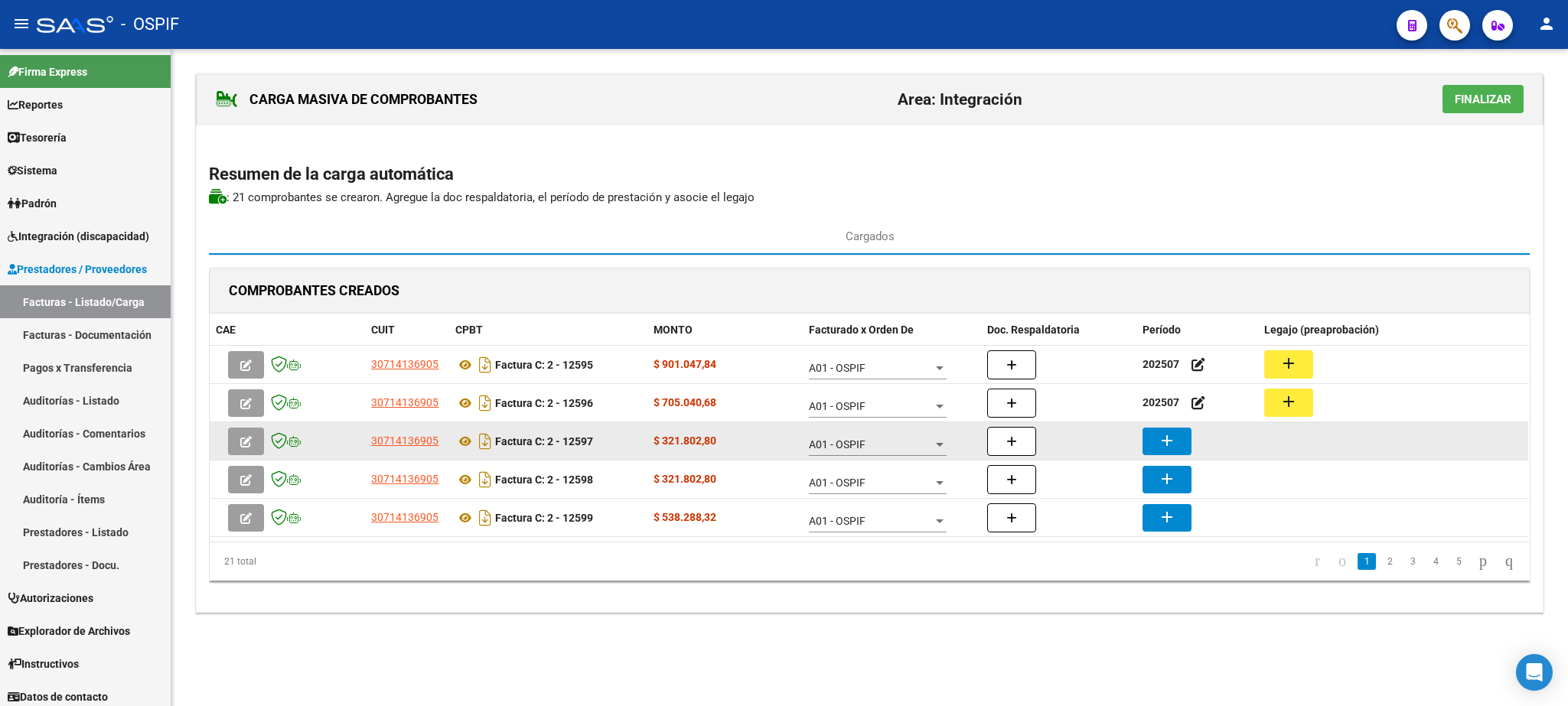
click at [1159, 445] on mat-icon "add" at bounding box center [1167, 440] width 19 height 19
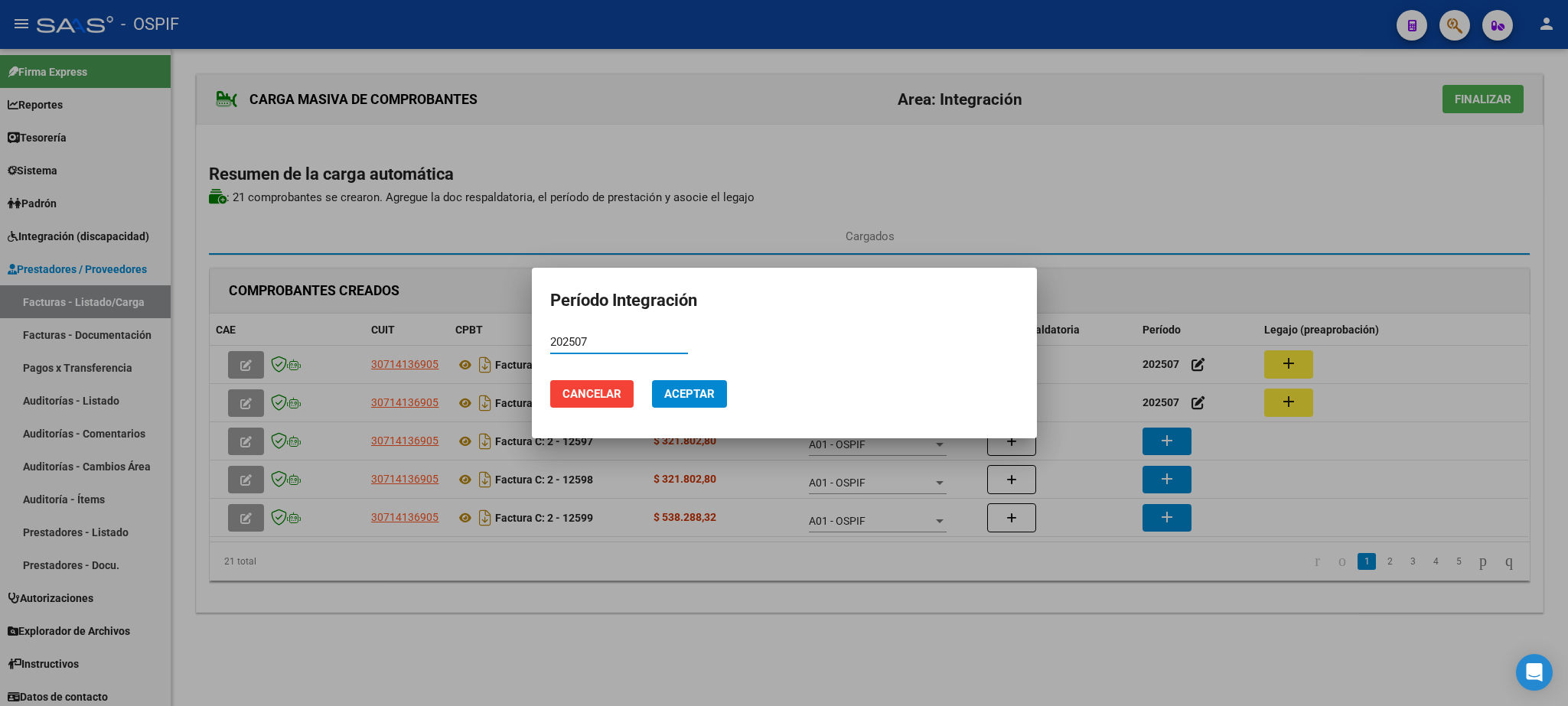
type input "202507"
click at [656, 394] on button "Aceptar" at bounding box center [689, 394] width 75 height 27
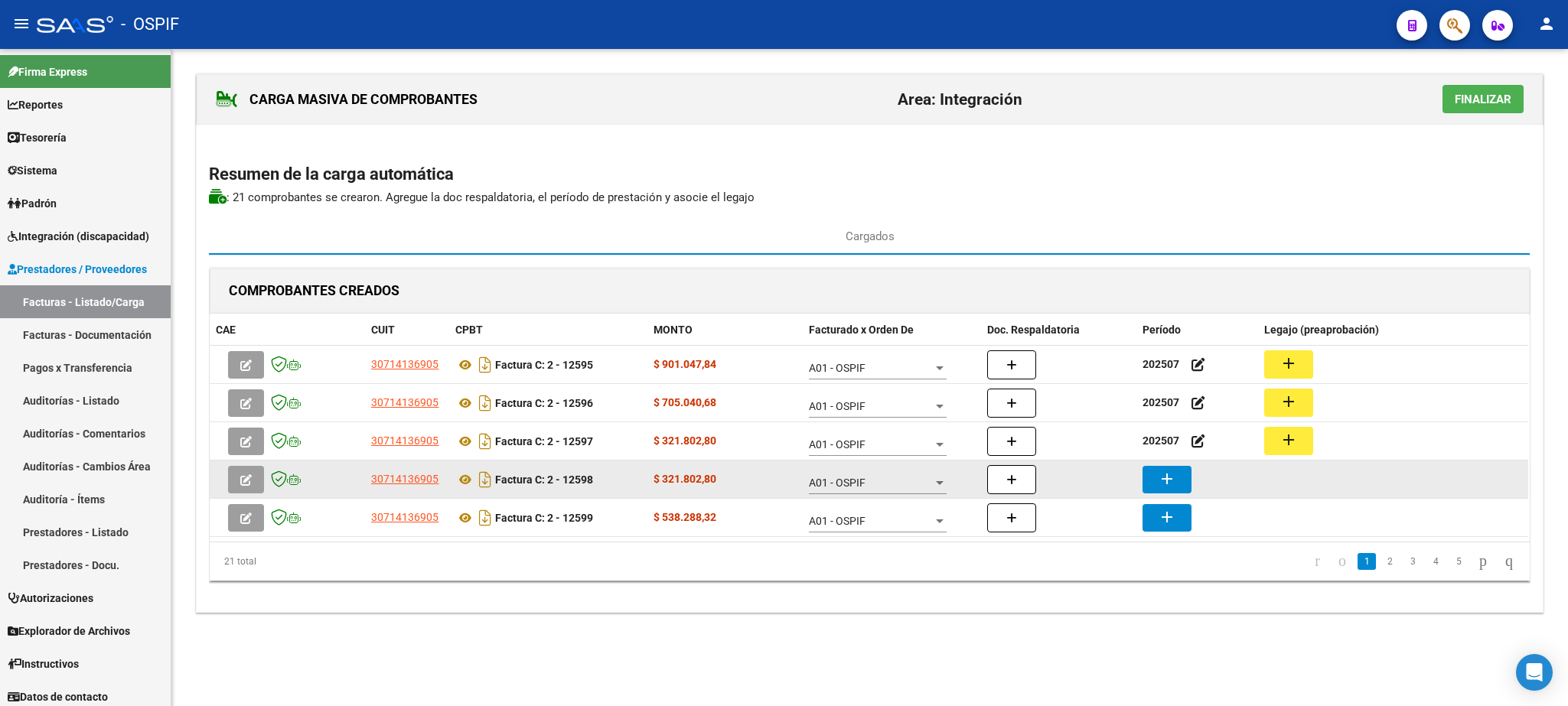
click at [1166, 486] on mat-icon "add" at bounding box center [1167, 478] width 19 height 19
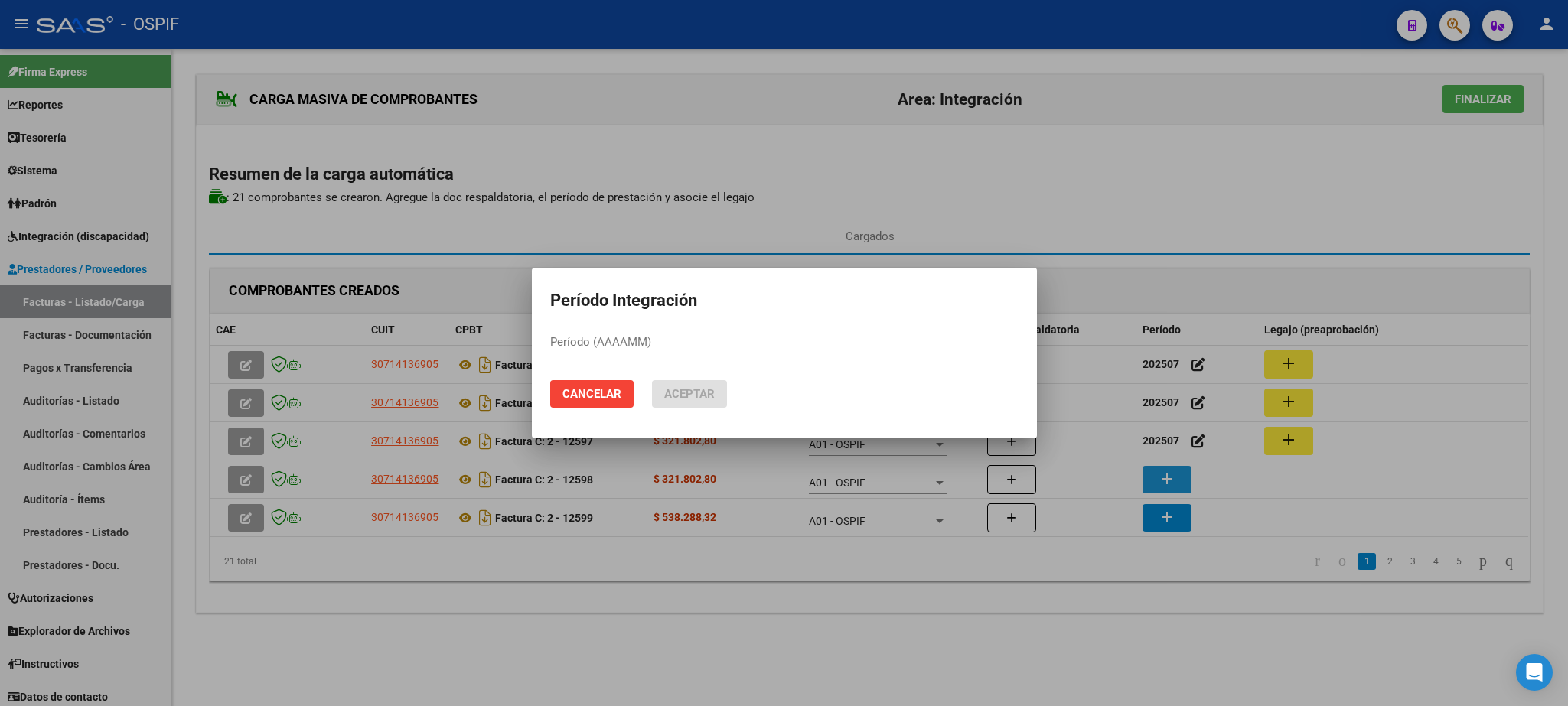
paste input "202507"
type input "202507"
click at [697, 395] on span "Aceptar" at bounding box center [689, 394] width 51 height 14
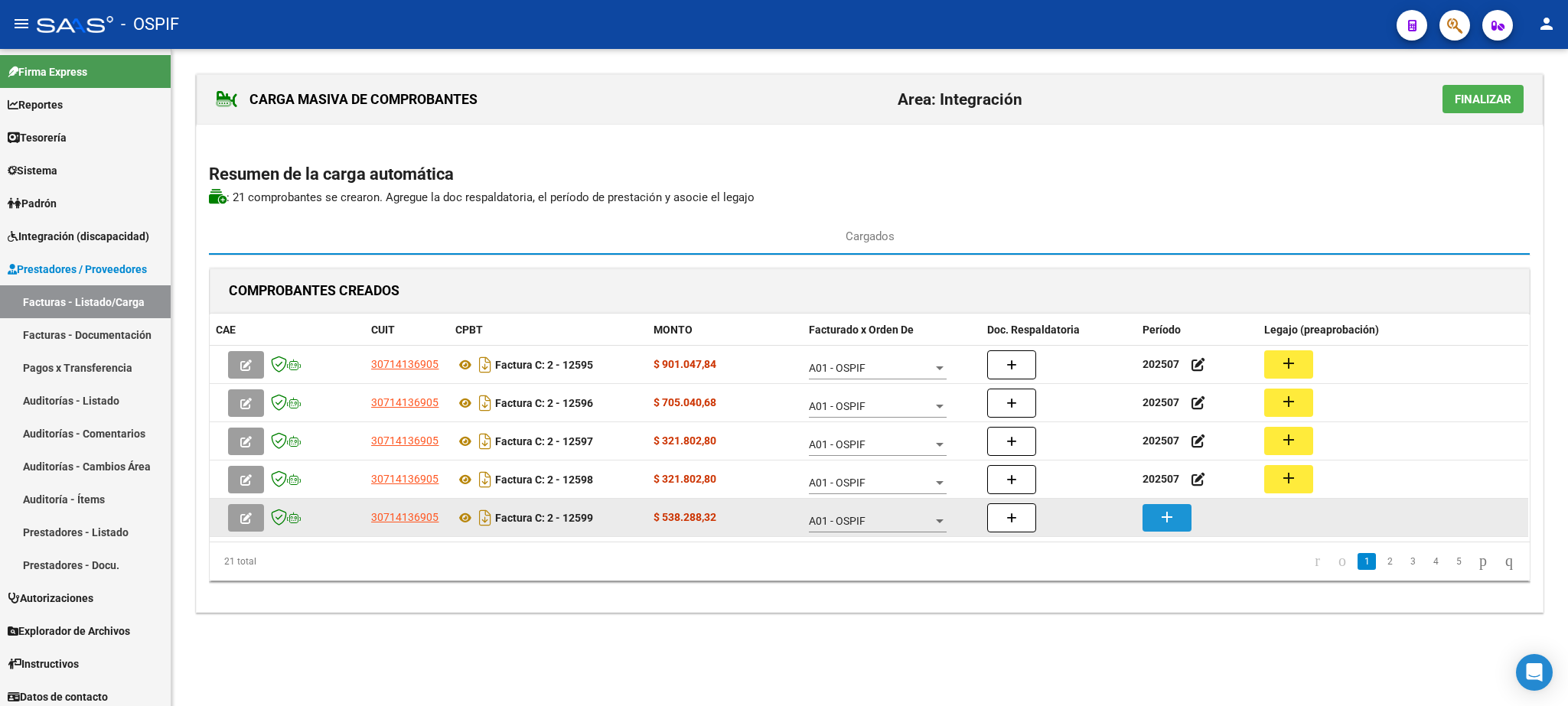
click at [1164, 526] on mat-icon "add" at bounding box center [1167, 517] width 19 height 19
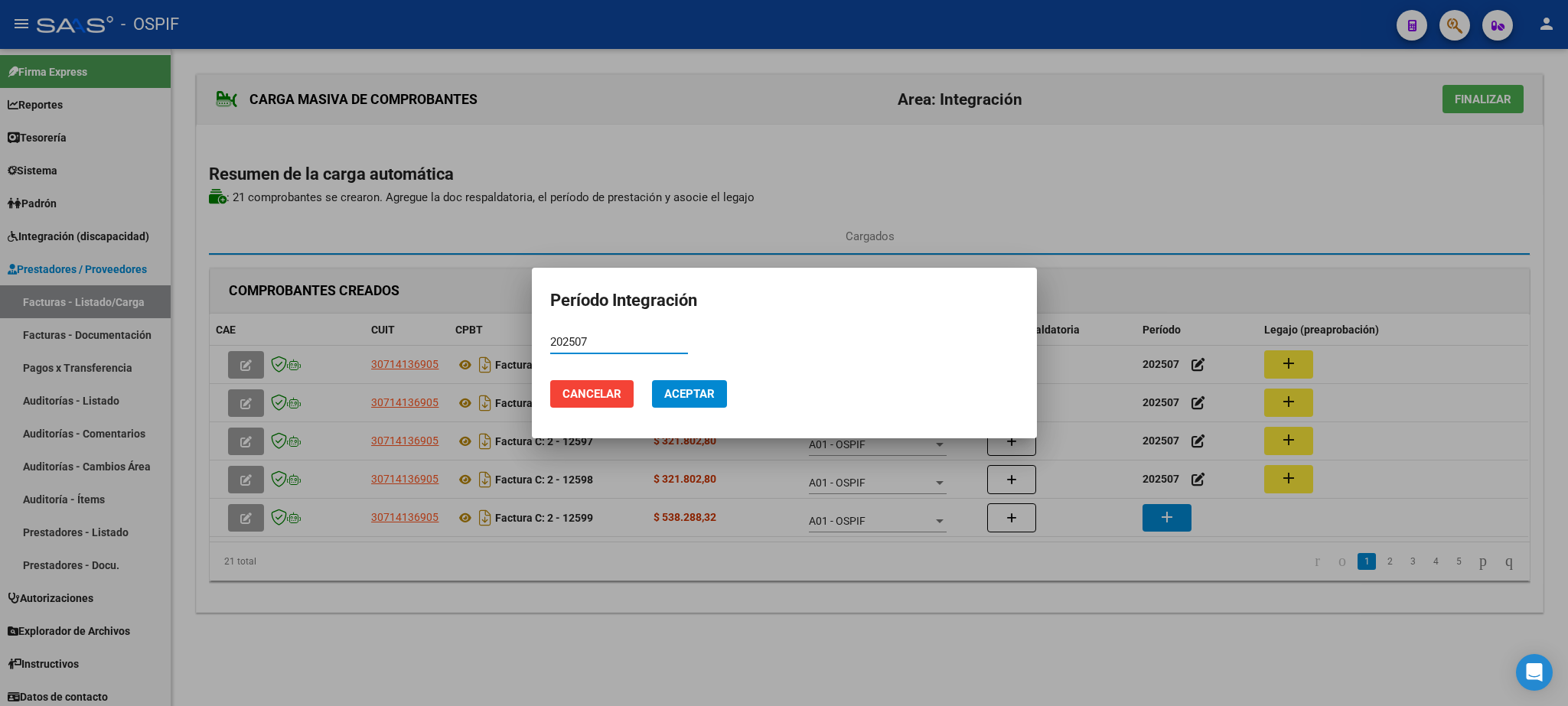
type input "202507"
click at [690, 390] on span "Aceptar" at bounding box center [689, 394] width 51 height 14
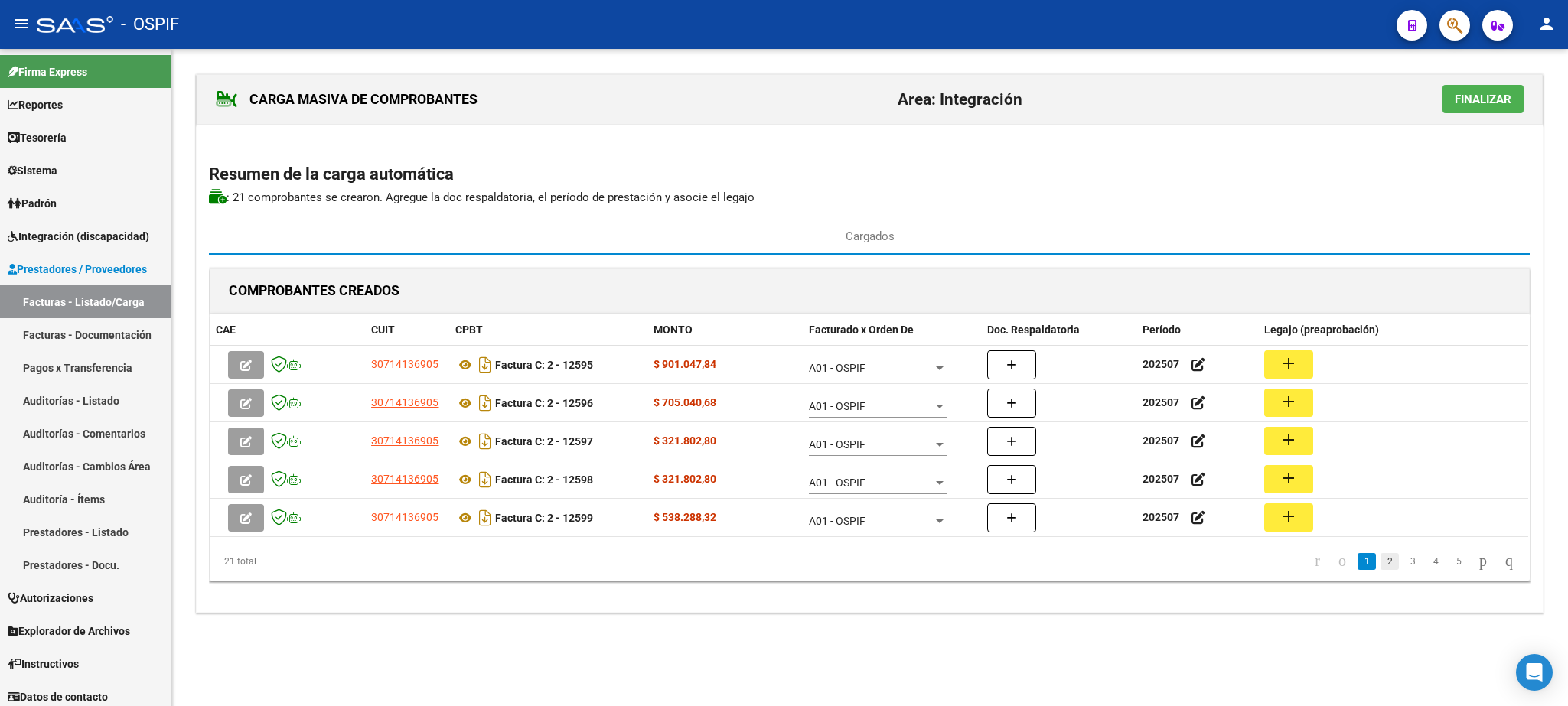
click at [1381, 564] on link "2" at bounding box center [1390, 561] width 19 height 17
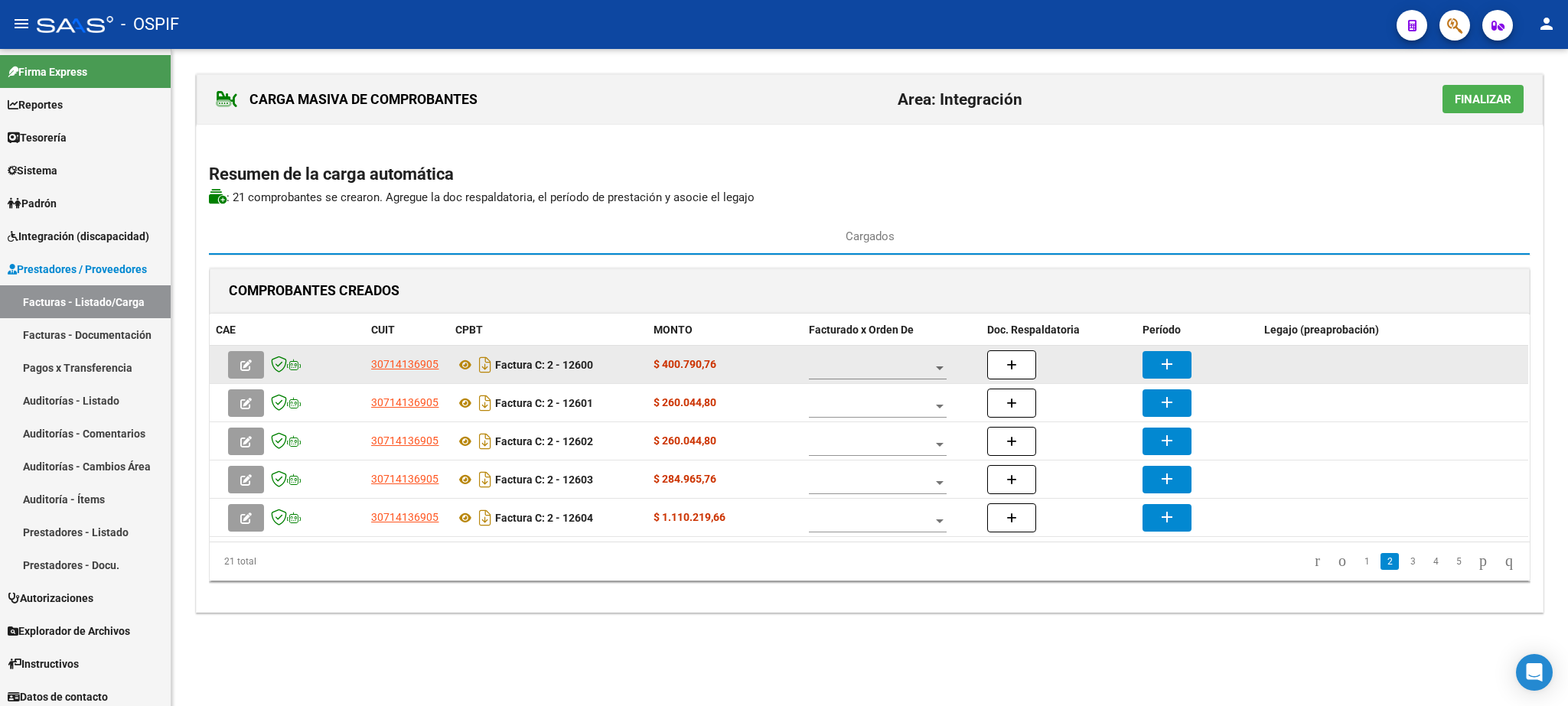
click at [876, 367] on span at bounding box center [871, 368] width 124 height 13
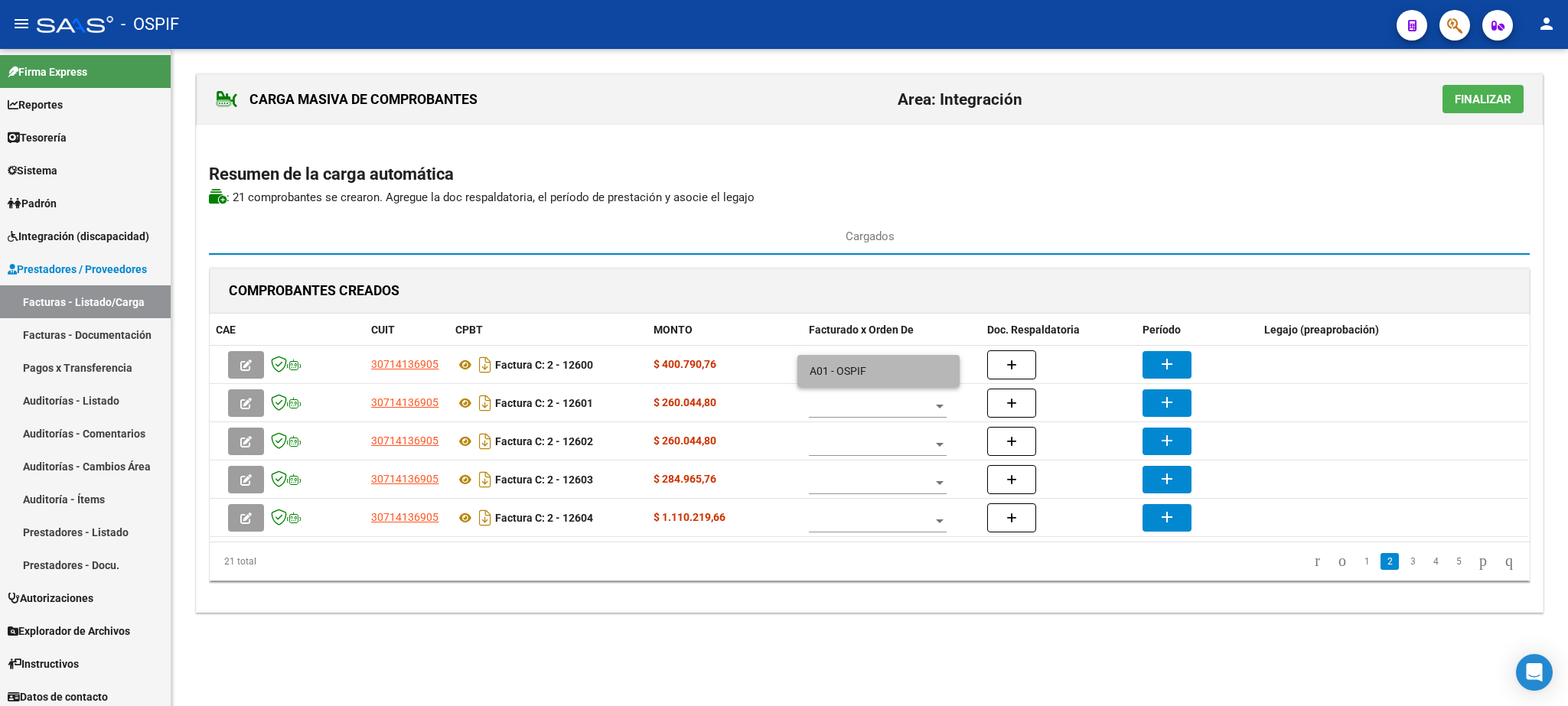
click at [895, 374] on span "A01 - OSPIF" at bounding box center [878, 371] width 138 height 32
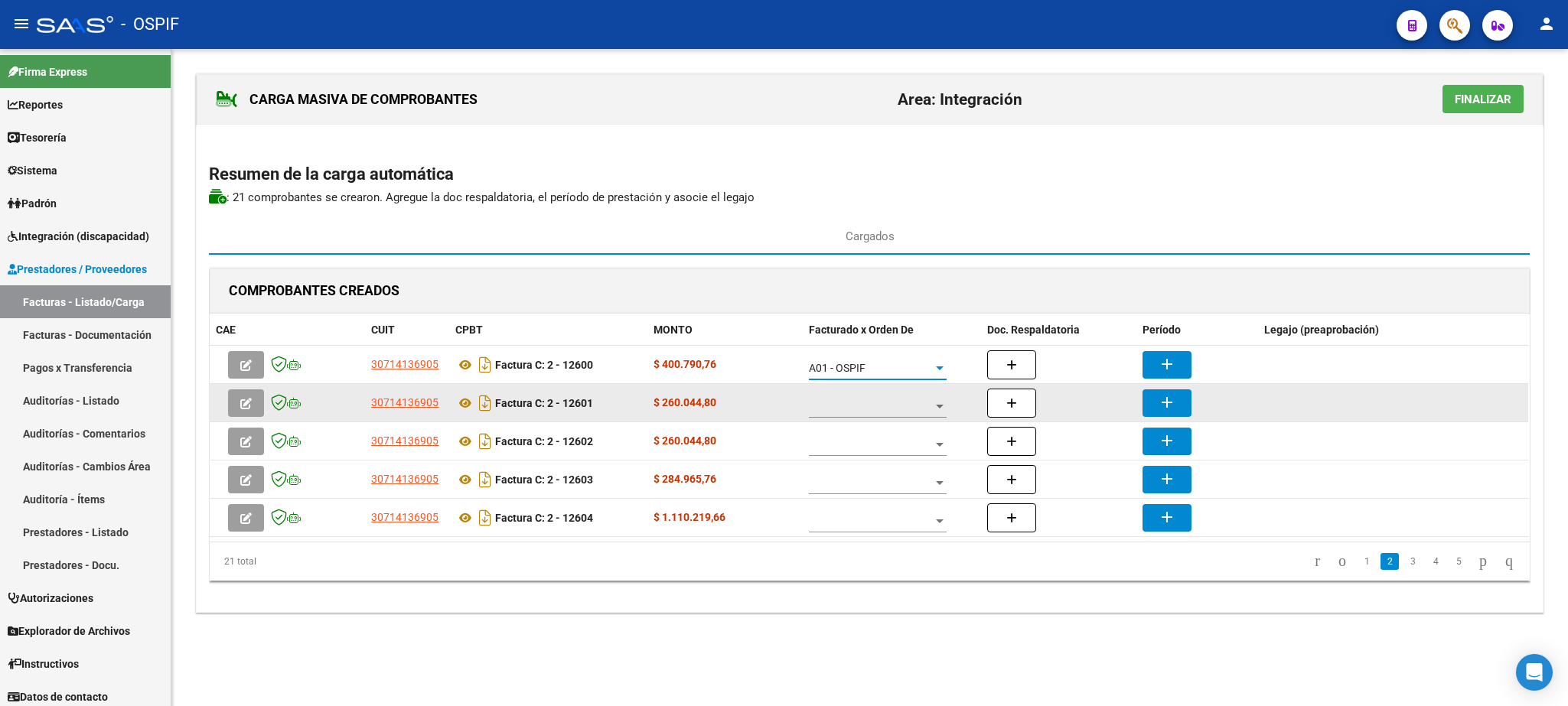
click at [910, 412] on span at bounding box center [871, 406] width 124 height 13
click at [910, 412] on span "A01 - OSPIF" at bounding box center [878, 409] width 138 height 32
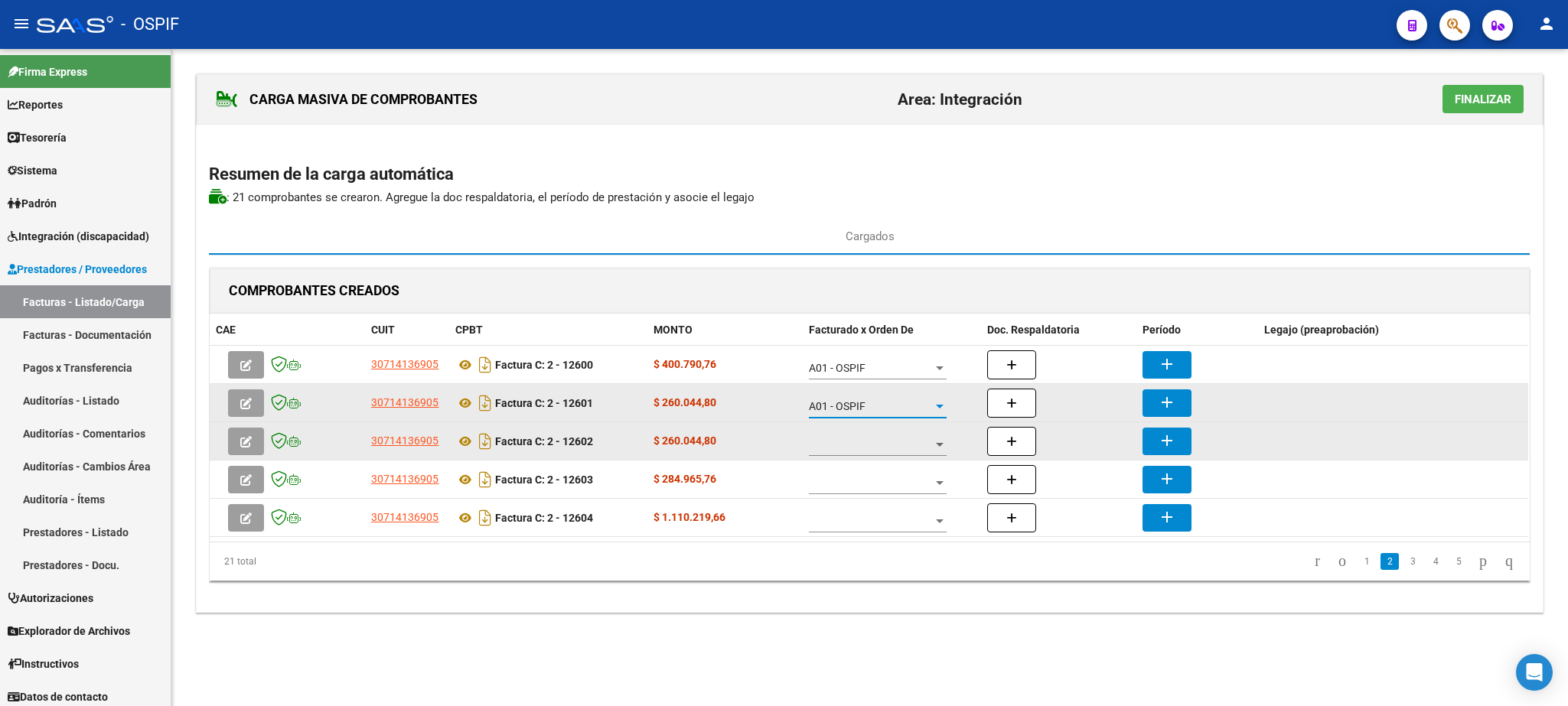
click at [906, 438] on div at bounding box center [877, 440] width 138 height 30
click at [906, 438] on span "A01 - OSPIF" at bounding box center [866, 447] width 114 height 32
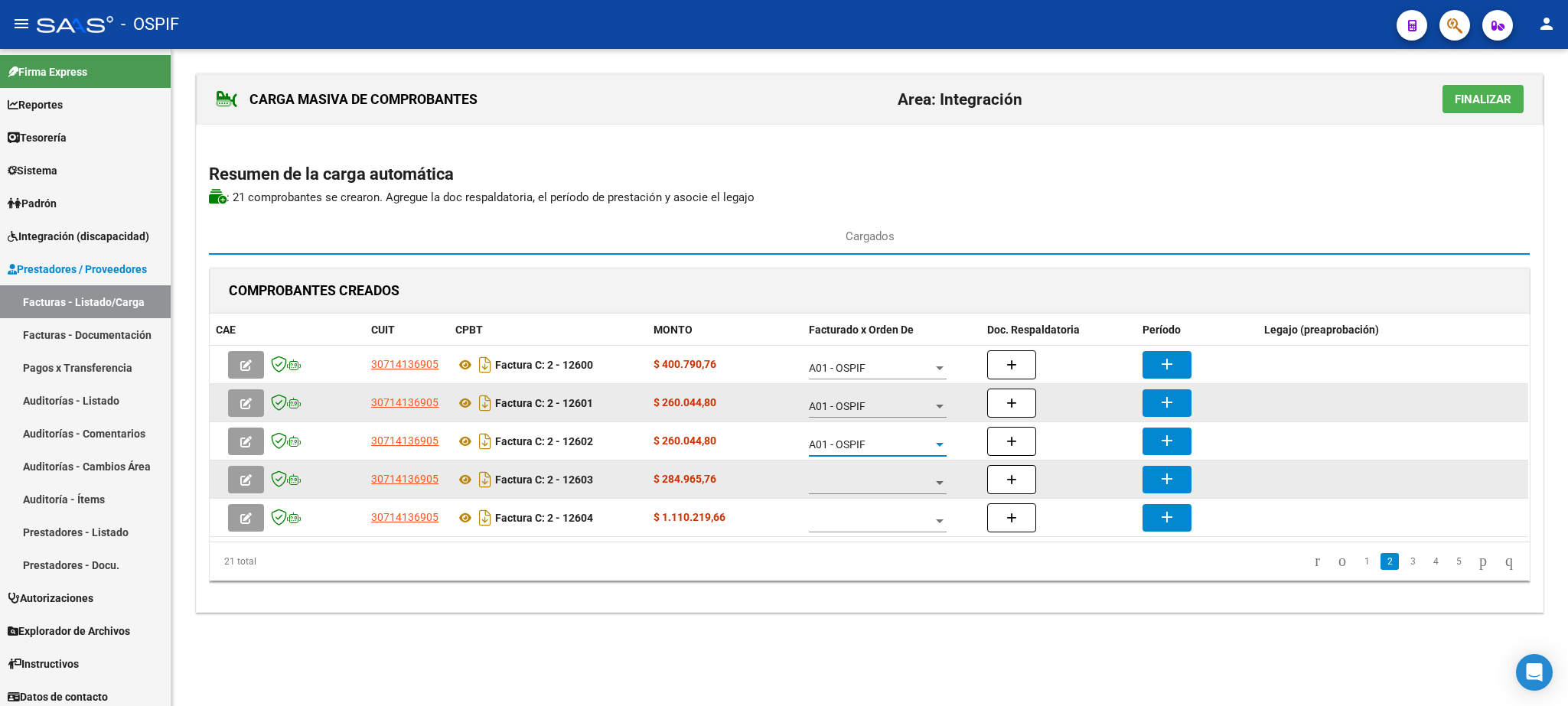
click at [854, 486] on span at bounding box center [871, 482] width 124 height 13
click at [854, 486] on span "A01 - OSPIF" at bounding box center [878, 485] width 138 height 32
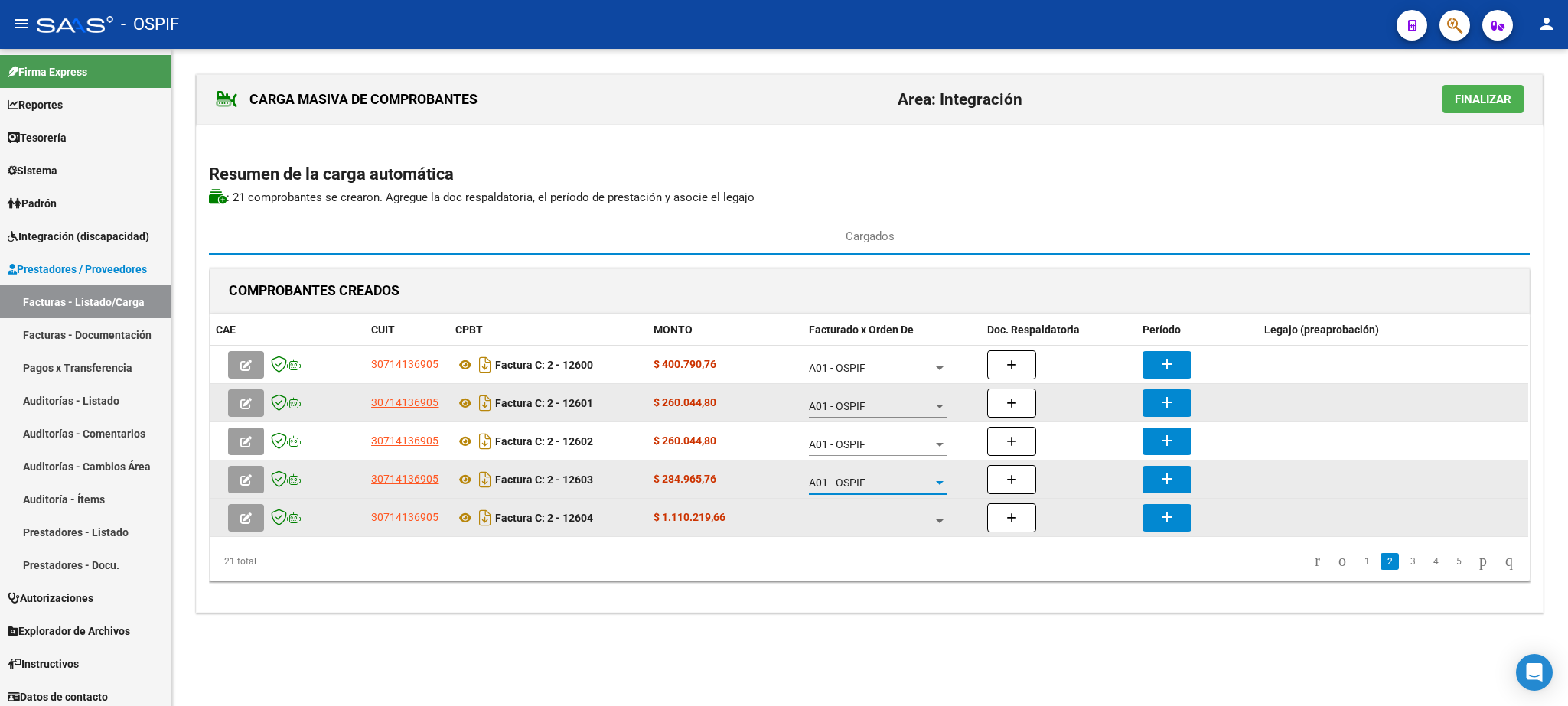
click at [856, 523] on span at bounding box center [871, 521] width 124 height 13
click at [856, 523] on span "A01 - OSPIF" at bounding box center [866, 524] width 114 height 32
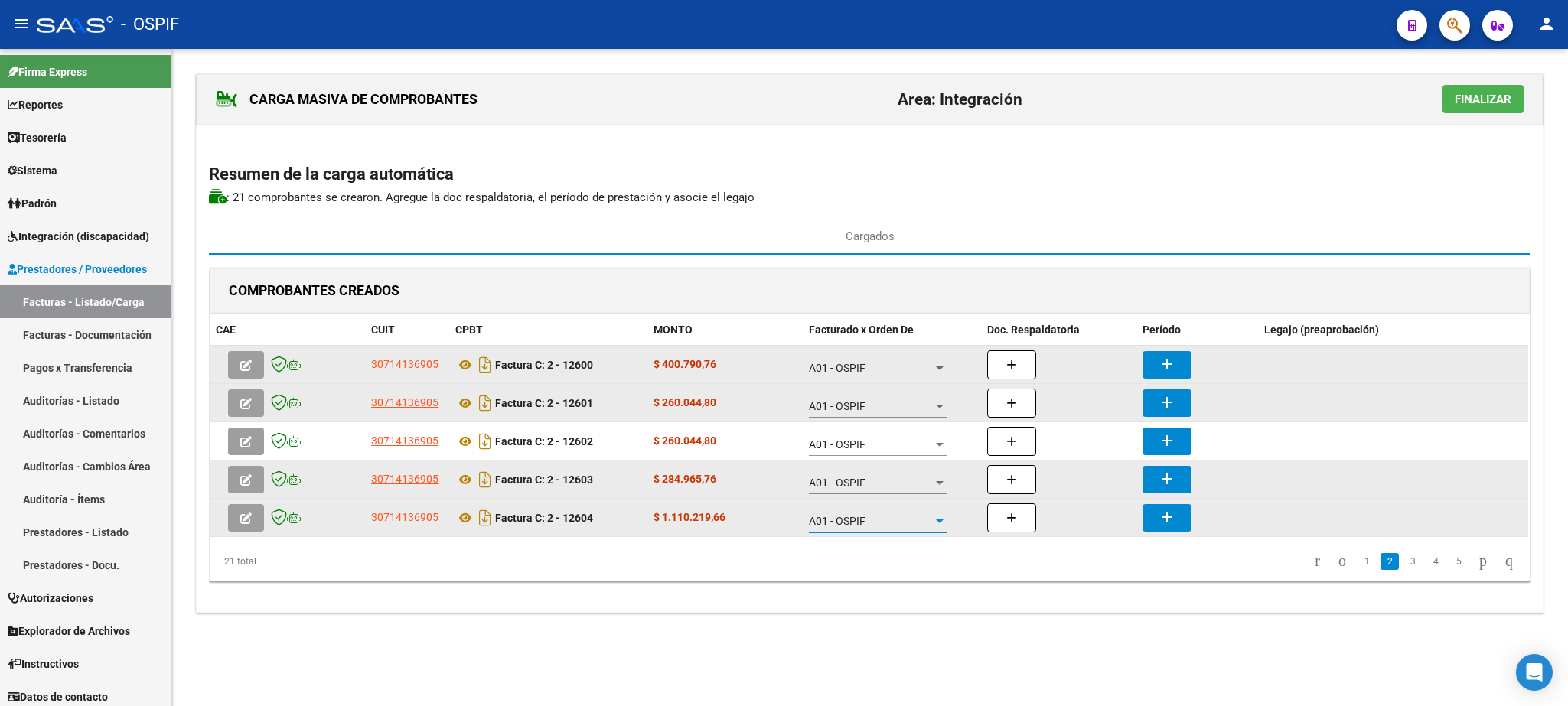
click at [1168, 356] on button "add" at bounding box center [1166, 365] width 49 height 27
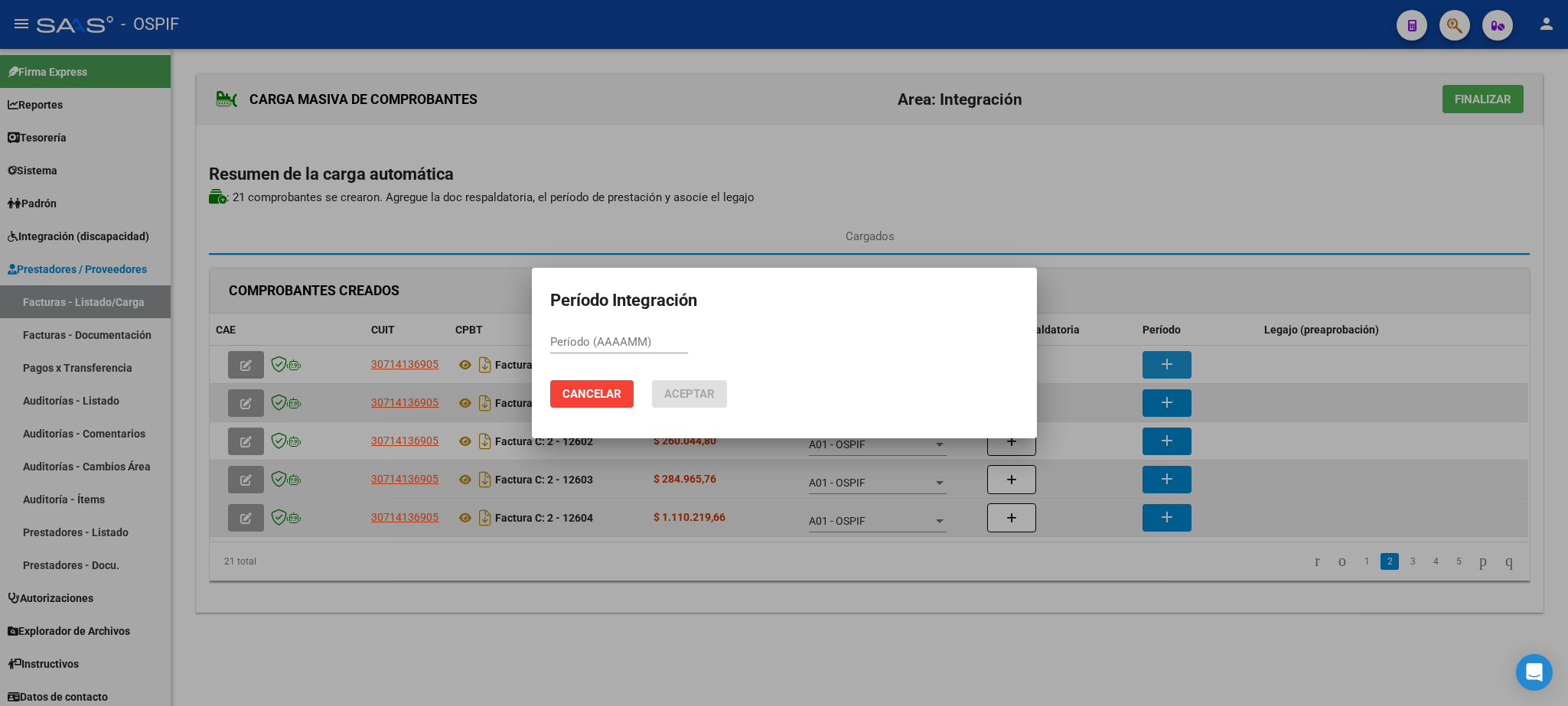
paste input "202507"
type input "202507"
click at [714, 379] on mat-dialog-actions "Cancelar Aceptar" at bounding box center [784, 394] width 469 height 52
click at [693, 398] on span "Aceptar" at bounding box center [689, 394] width 51 height 14
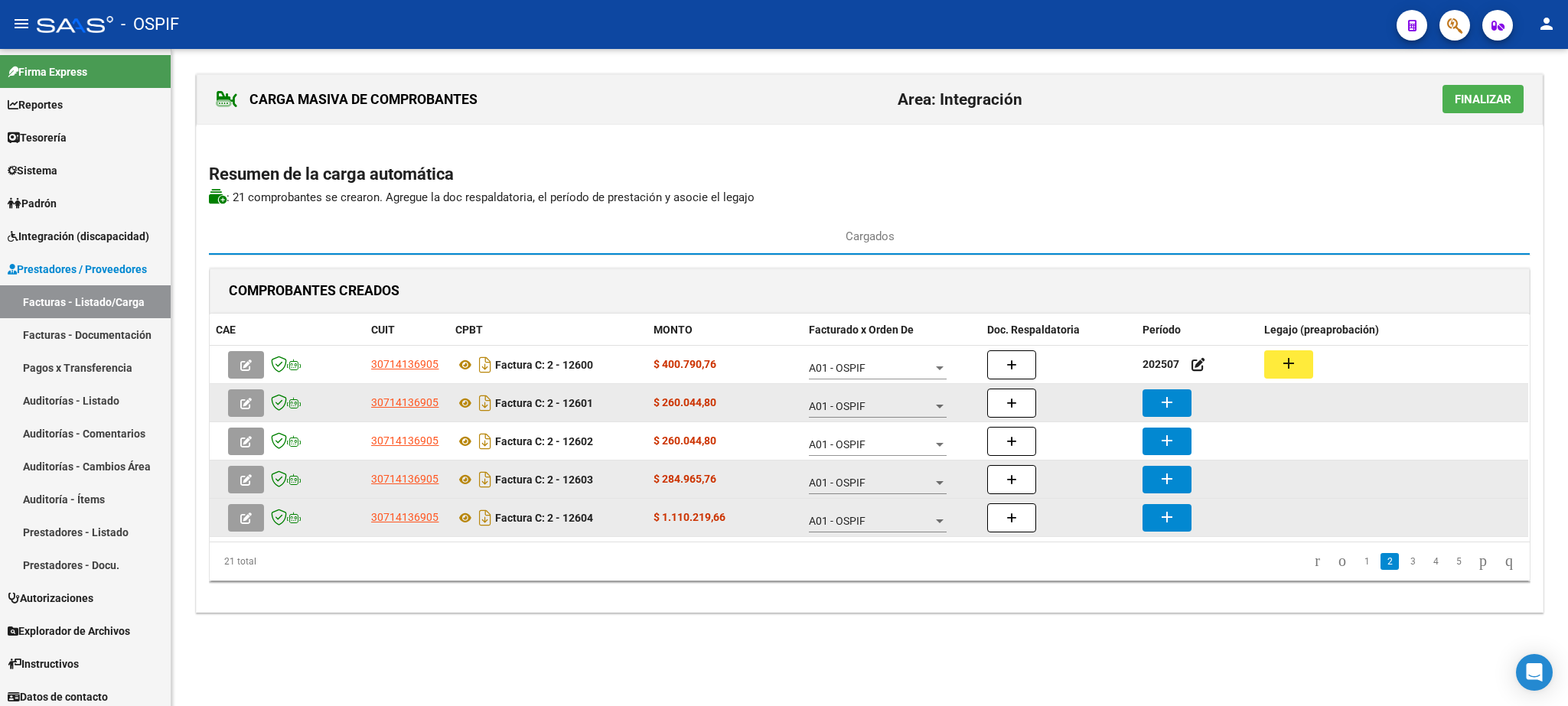
click at [1170, 412] on mat-icon "add" at bounding box center [1167, 402] width 19 height 19
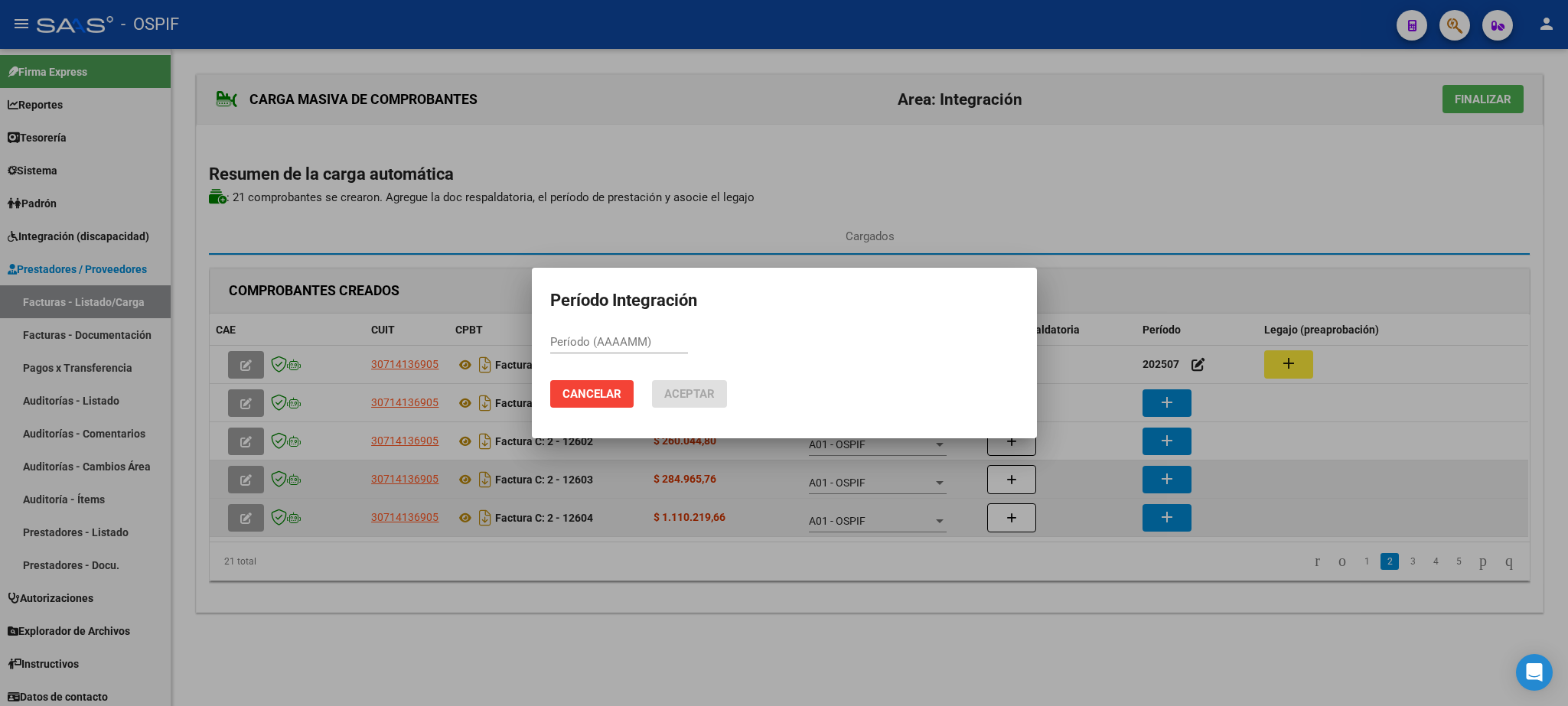
paste input "202507"
type input "202507"
click at [677, 389] on span "Aceptar" at bounding box center [689, 394] width 51 height 14
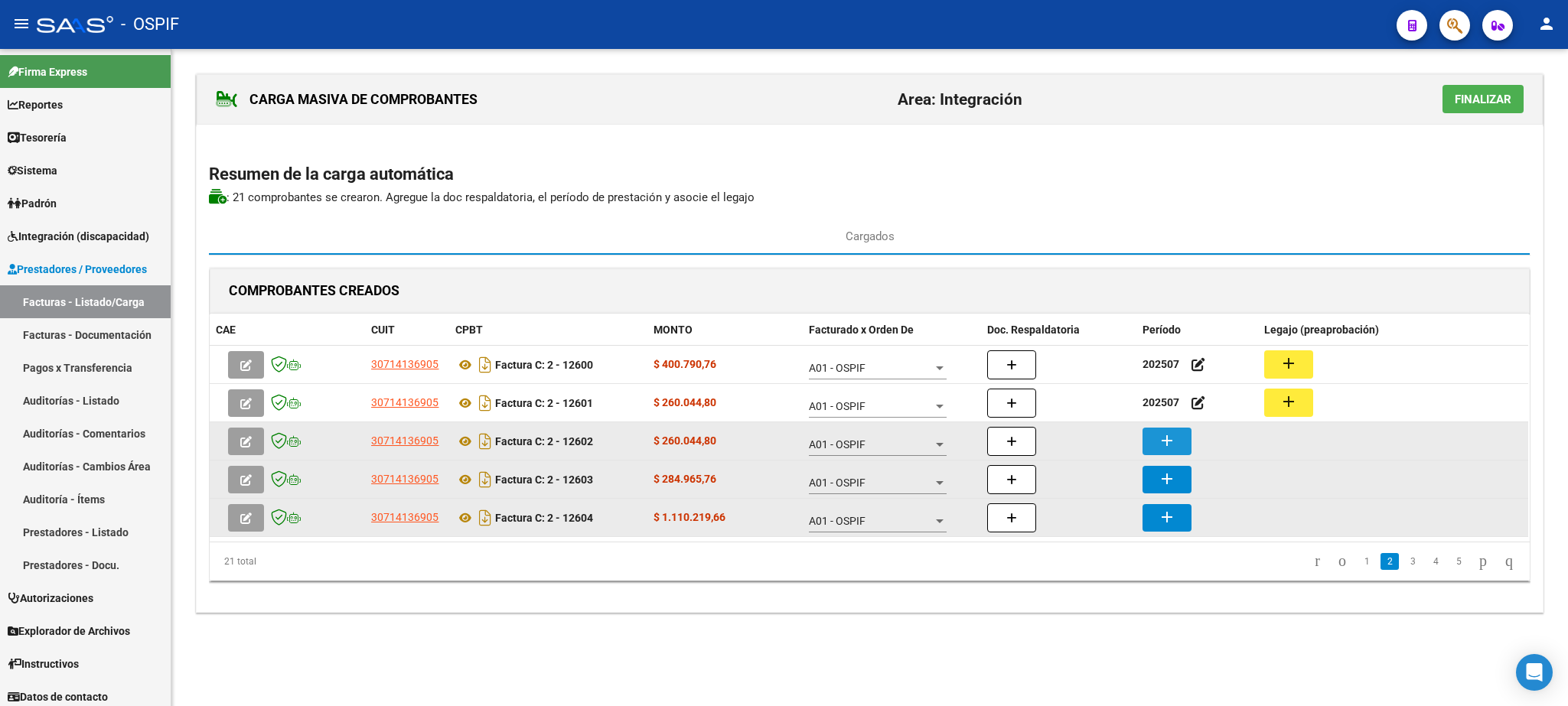
click at [1188, 445] on button "add" at bounding box center [1166, 441] width 49 height 27
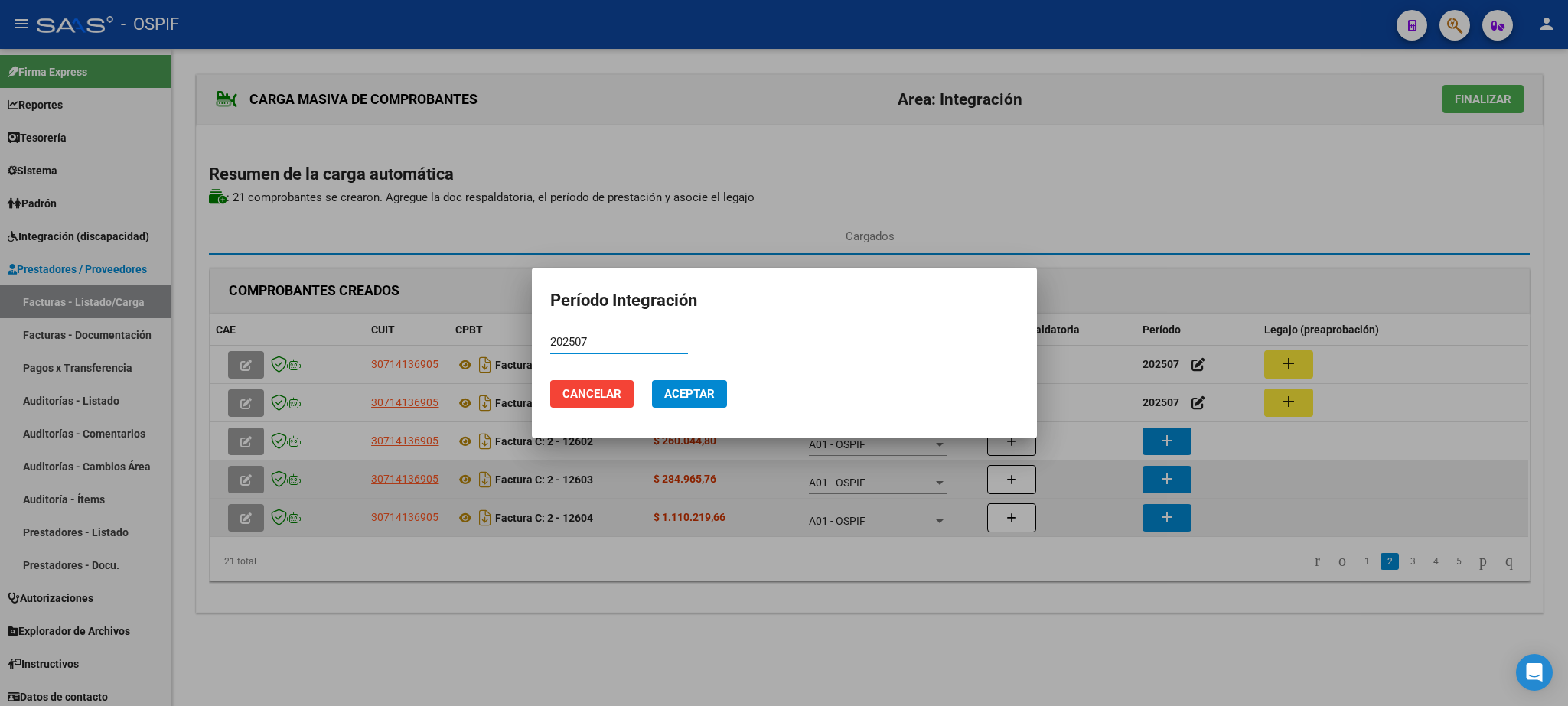
type input "202507"
click at [725, 385] on mat-dialog-actions "Cancelar Aceptar" at bounding box center [784, 394] width 469 height 52
click at [707, 389] on span "Aceptar" at bounding box center [689, 394] width 51 height 14
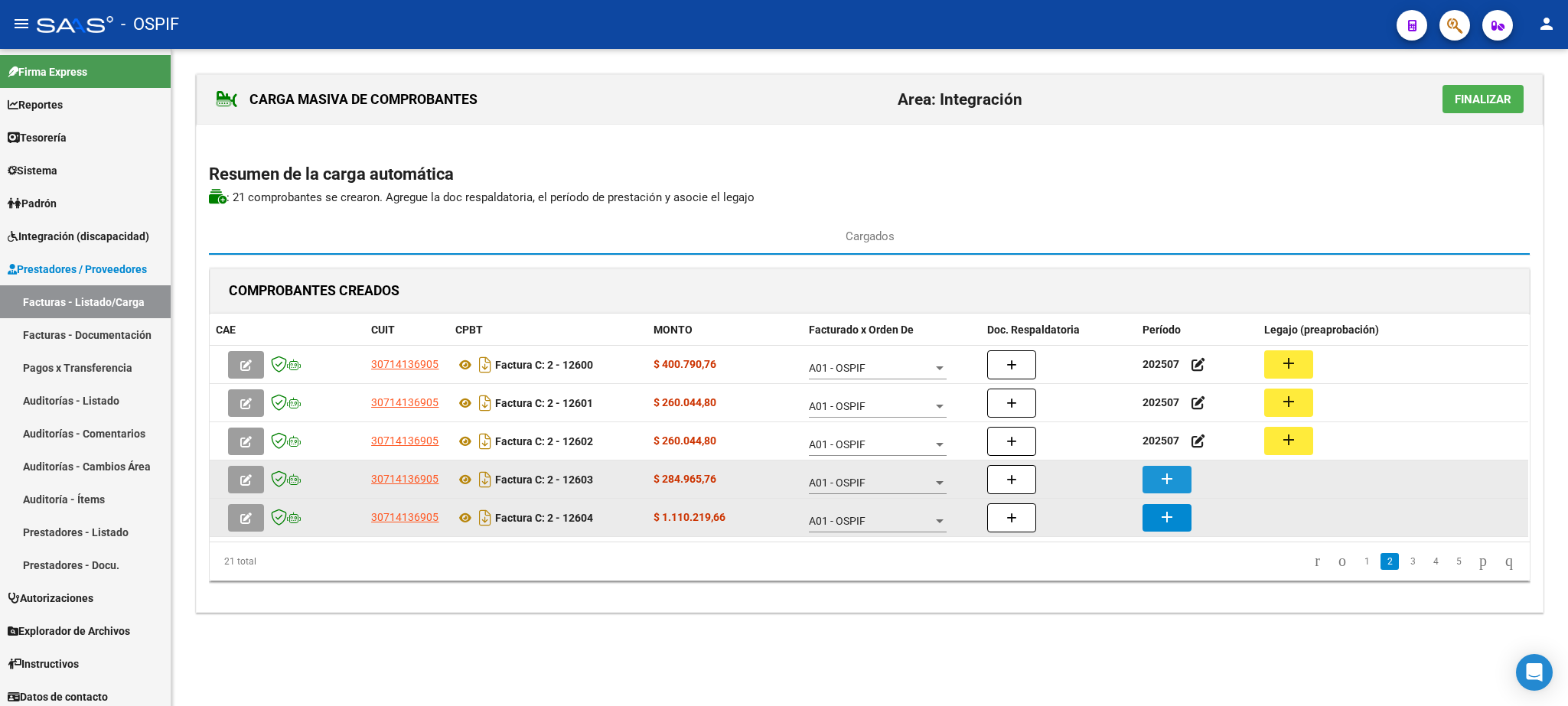
click at [1164, 479] on mat-icon "add" at bounding box center [1167, 478] width 19 height 19
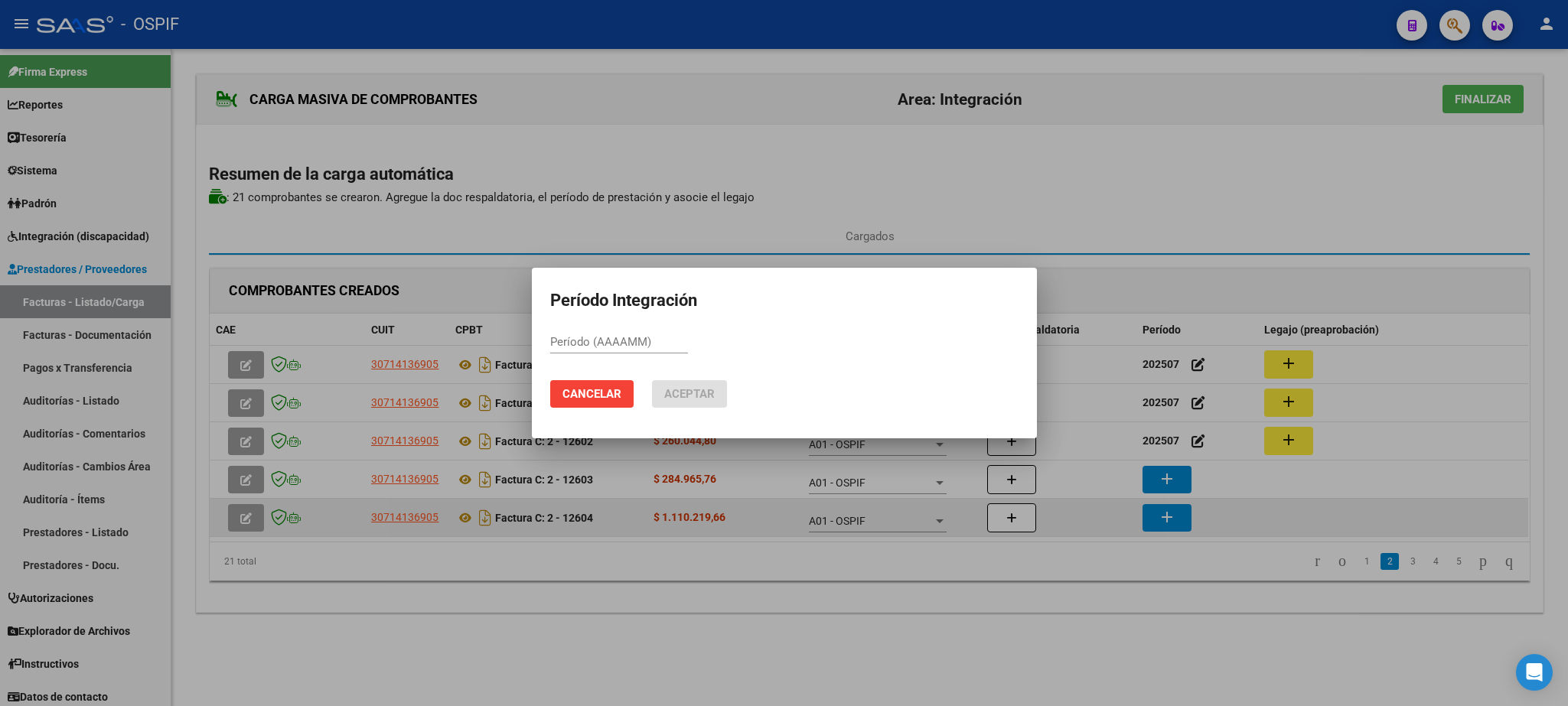
paste input "202507"
type input "202507"
click at [696, 388] on span "Aceptar" at bounding box center [689, 394] width 51 height 14
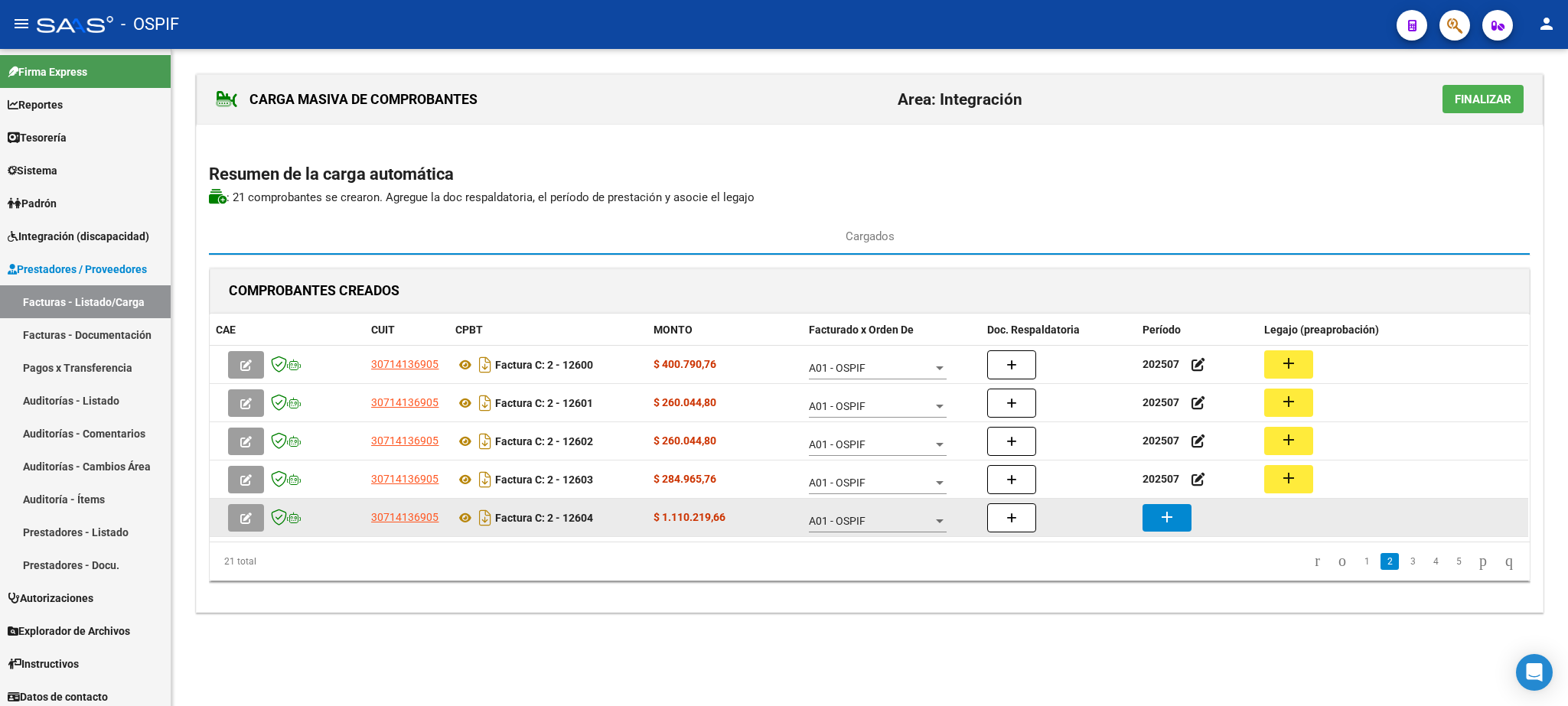
click at [1165, 511] on button "add" at bounding box center [1166, 517] width 49 height 27
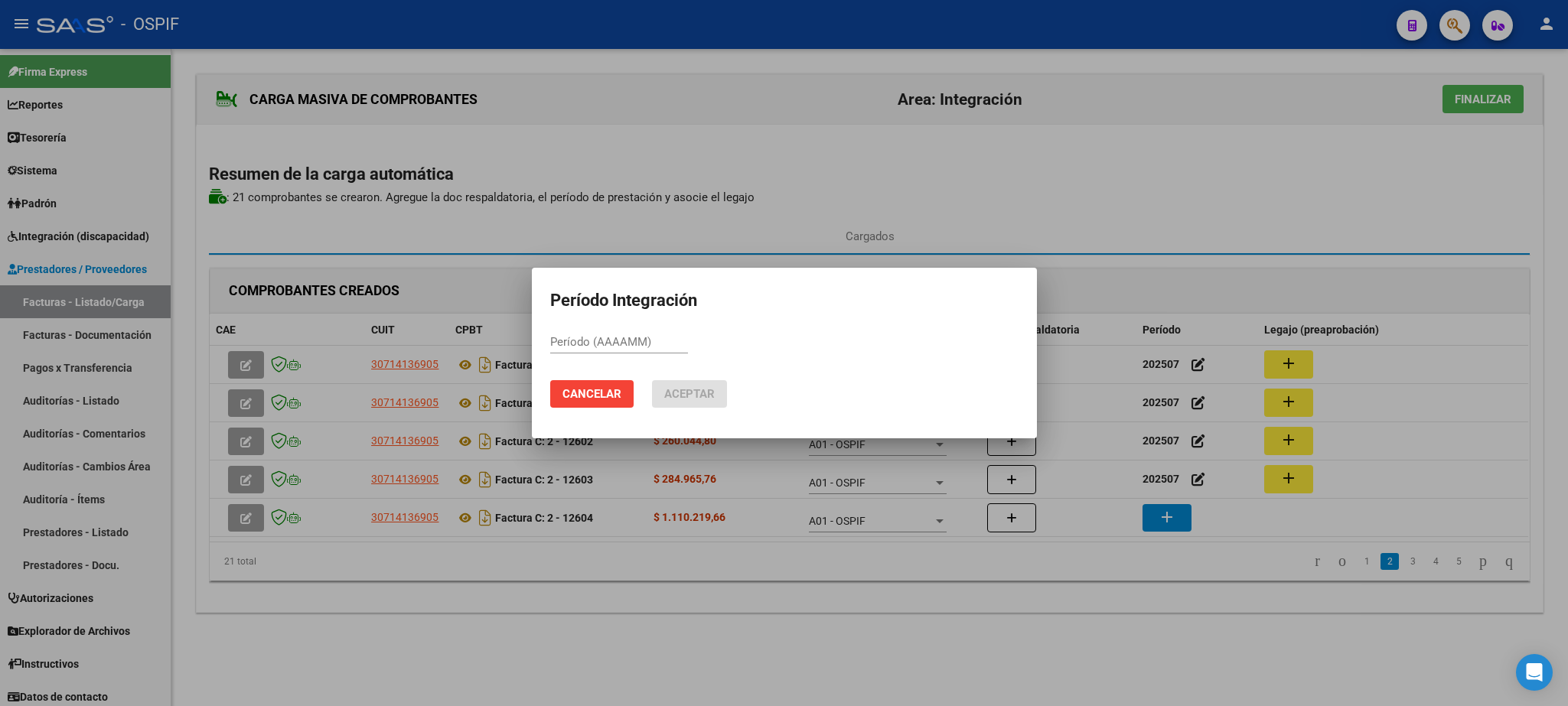
paste input "202507"
type input "202507"
click at [721, 390] on button "Aceptar" at bounding box center [689, 394] width 75 height 27
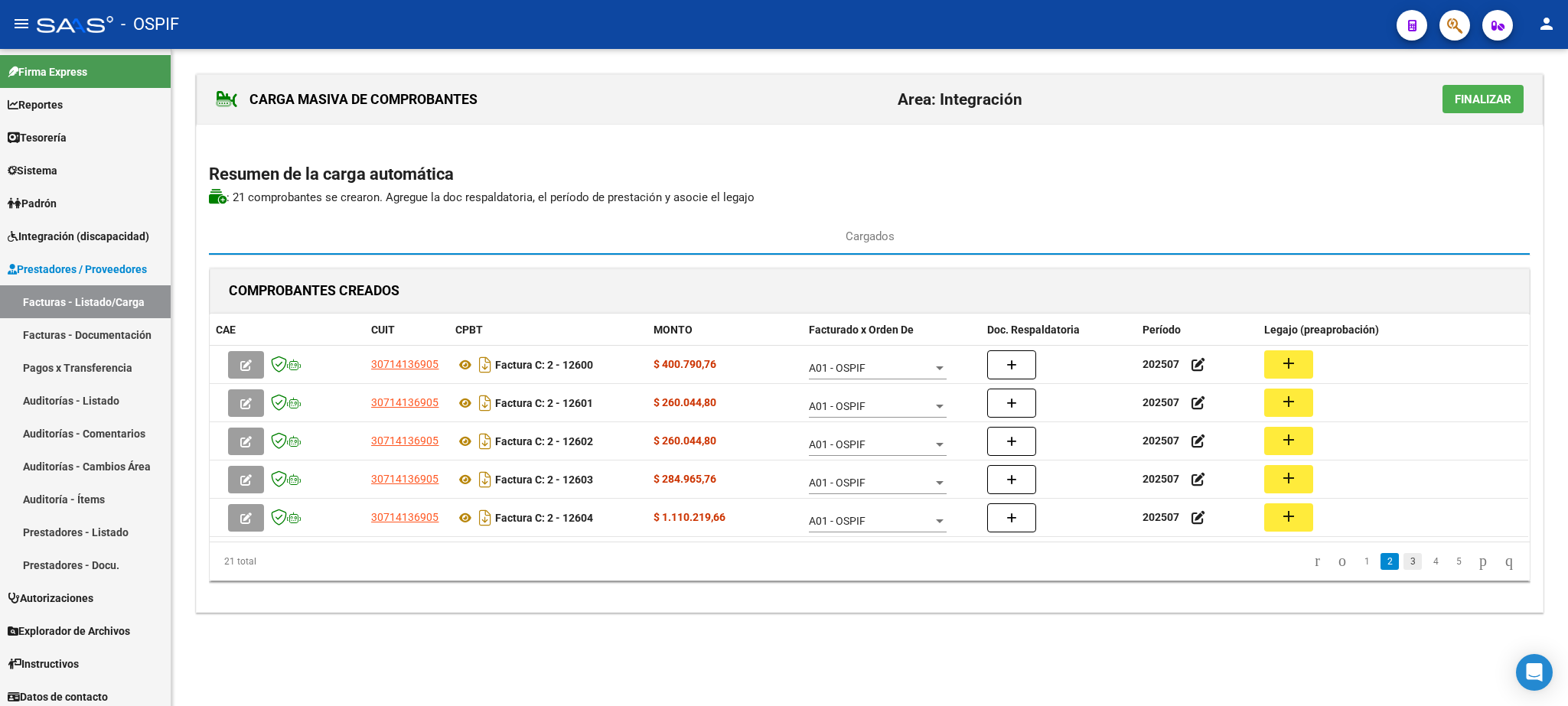
click at [1403, 569] on link "3" at bounding box center [1412, 561] width 19 height 17
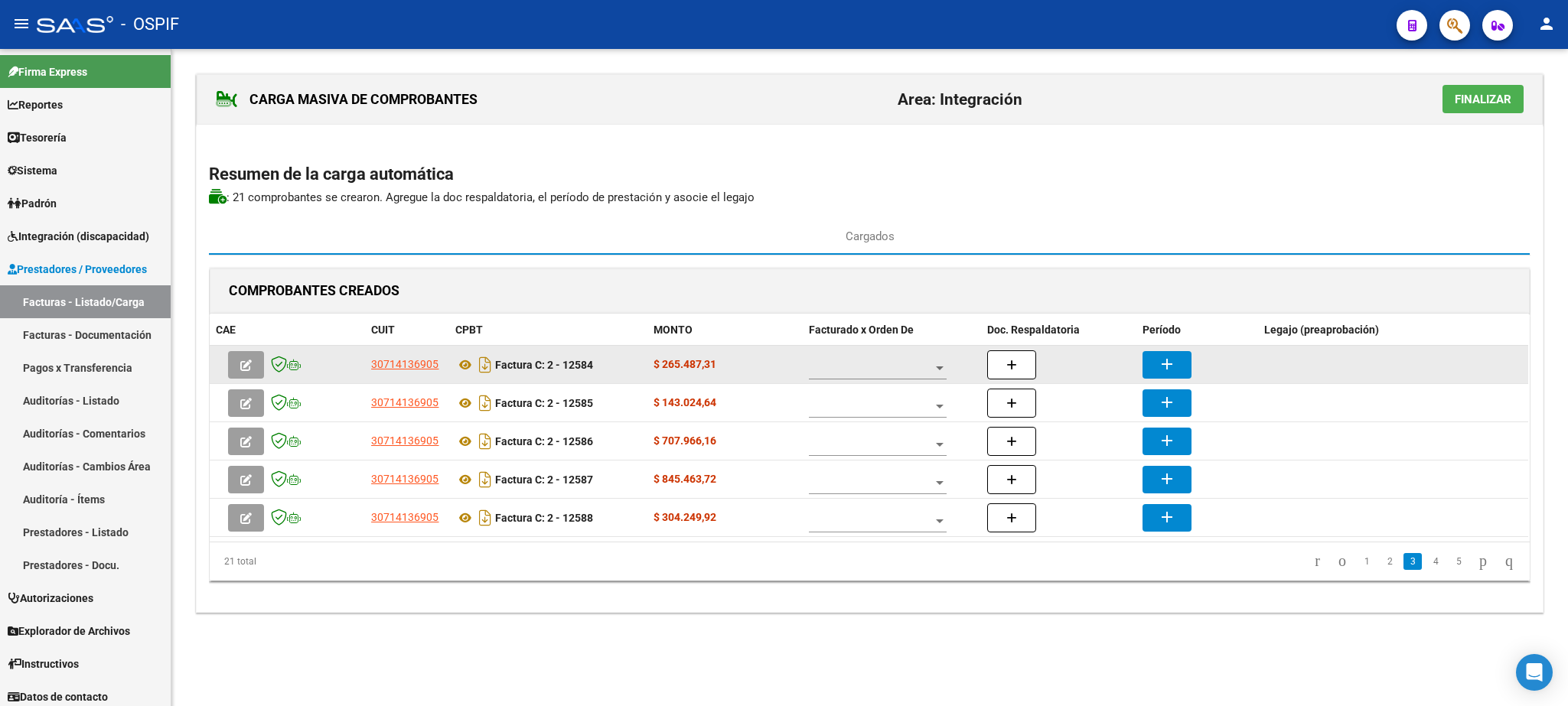
click at [888, 366] on span at bounding box center [871, 368] width 124 height 13
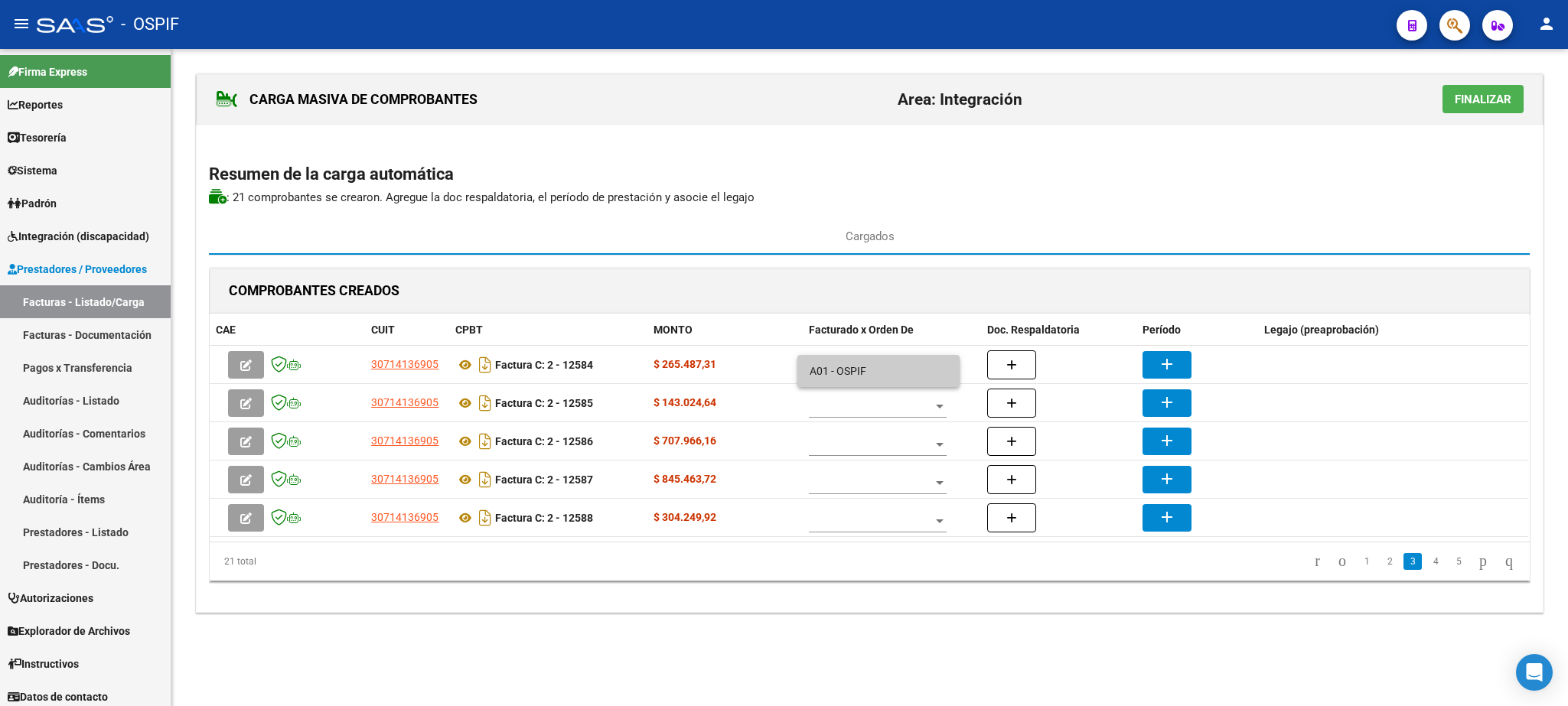
click at [893, 375] on span "A01 - OSPIF" at bounding box center [878, 371] width 138 height 32
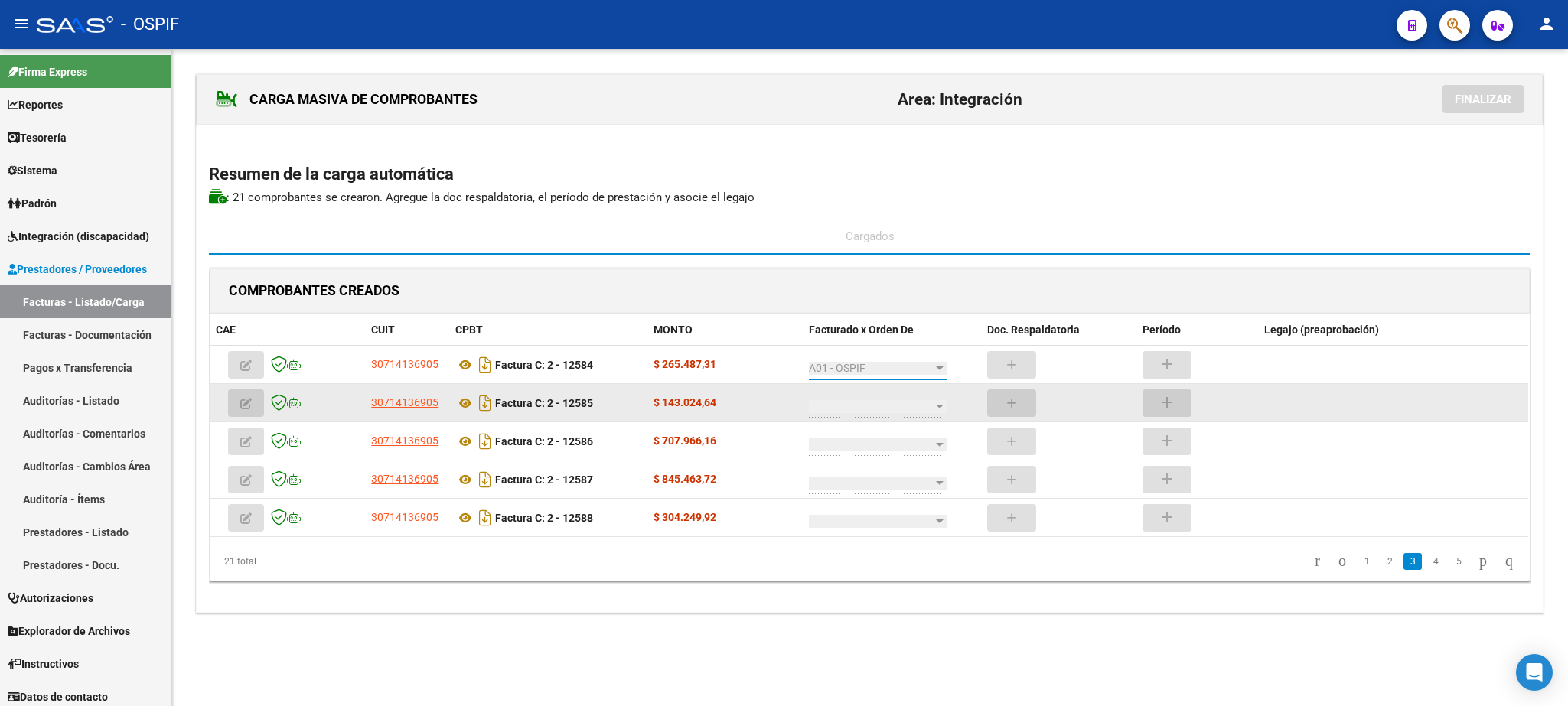
click at [883, 408] on span at bounding box center [871, 406] width 124 height 13
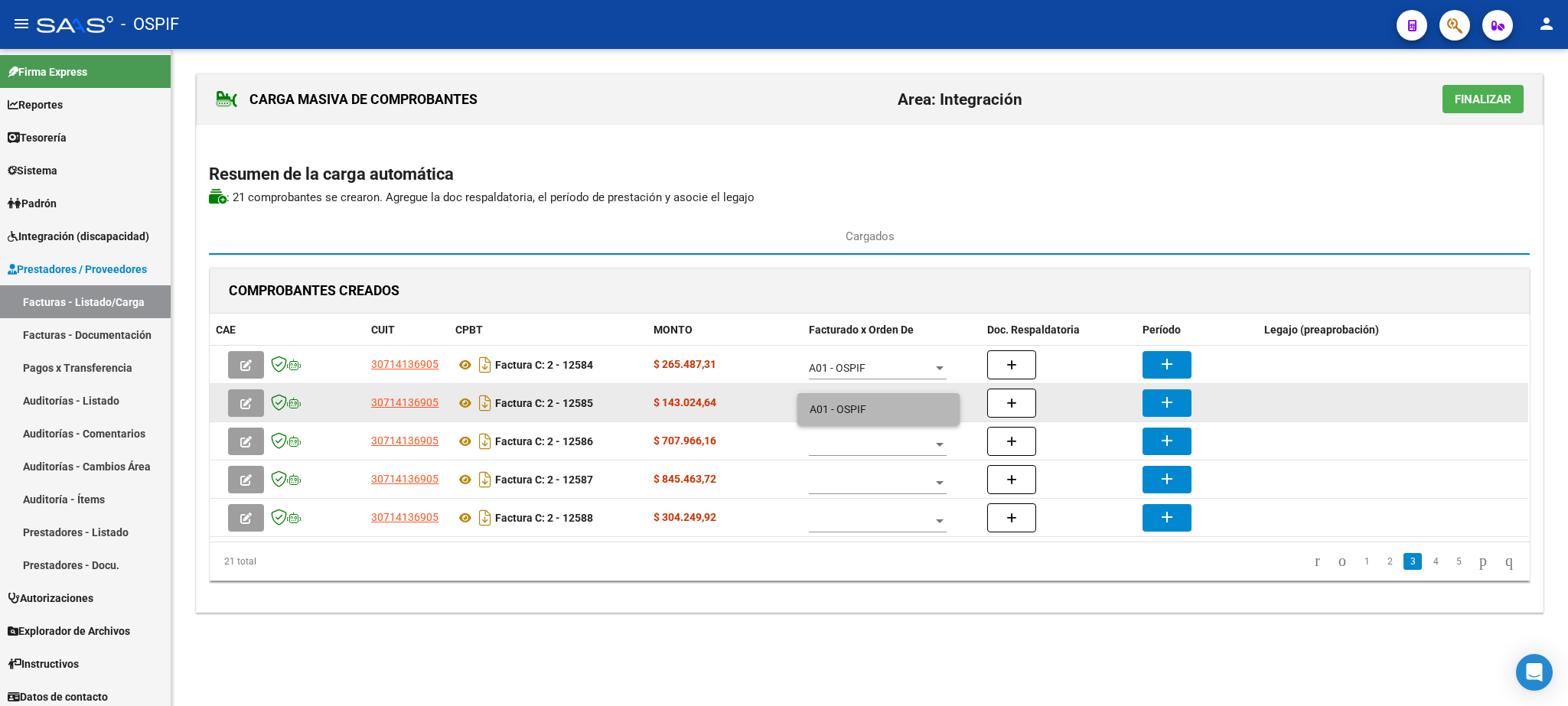
click at [883, 408] on span "A01 - OSPIF" at bounding box center [878, 409] width 138 height 32
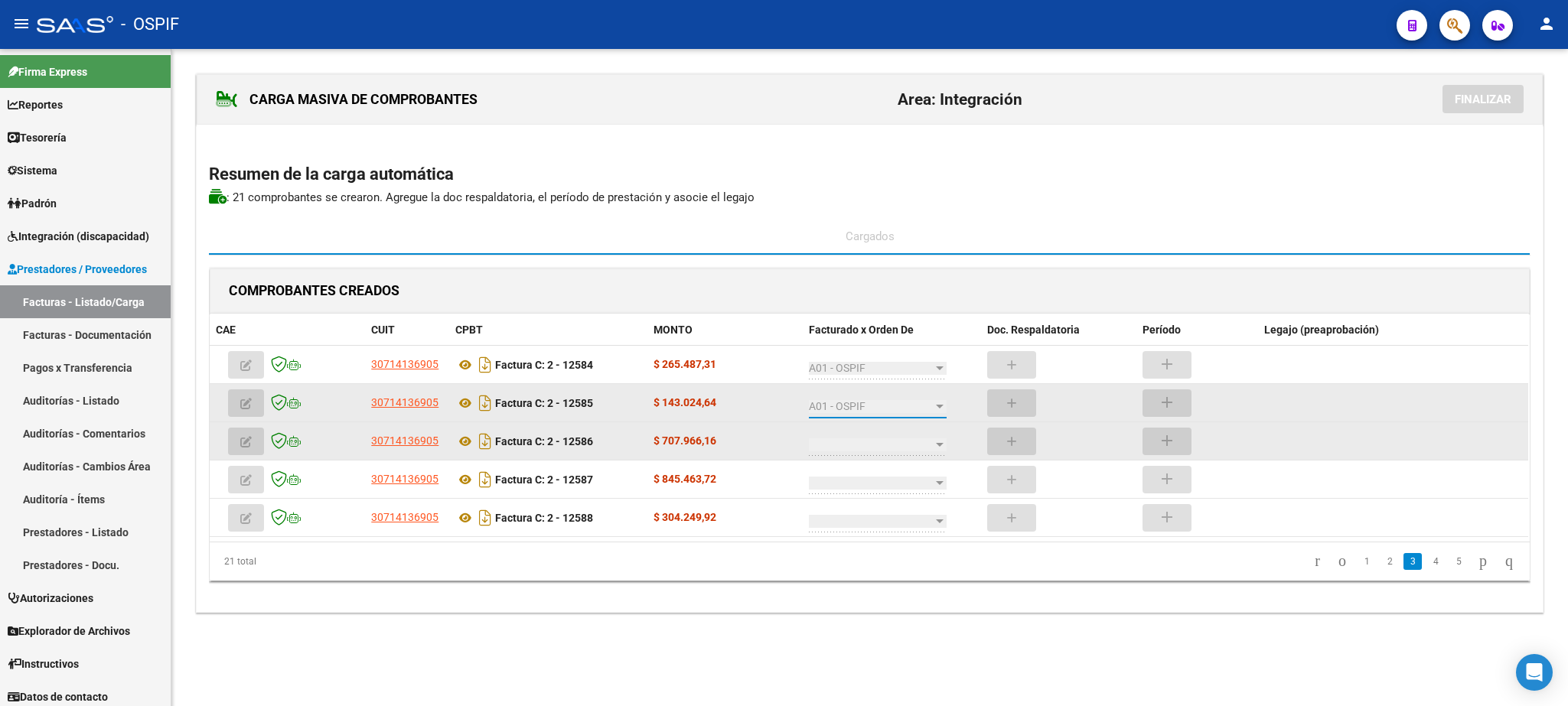
click at [883, 441] on div at bounding box center [877, 440] width 138 height 30
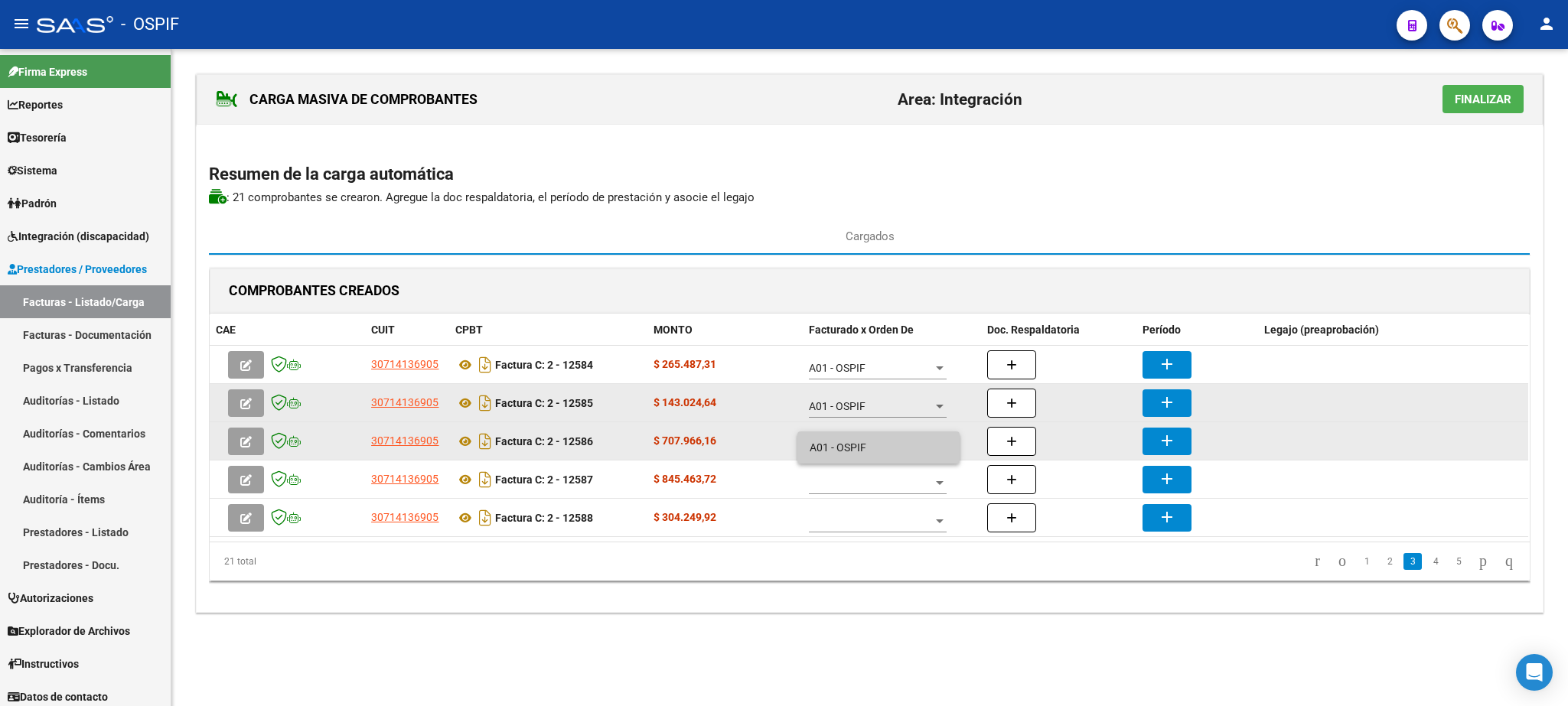
click at [883, 441] on span "A01 - OSPIF" at bounding box center [878, 447] width 138 height 32
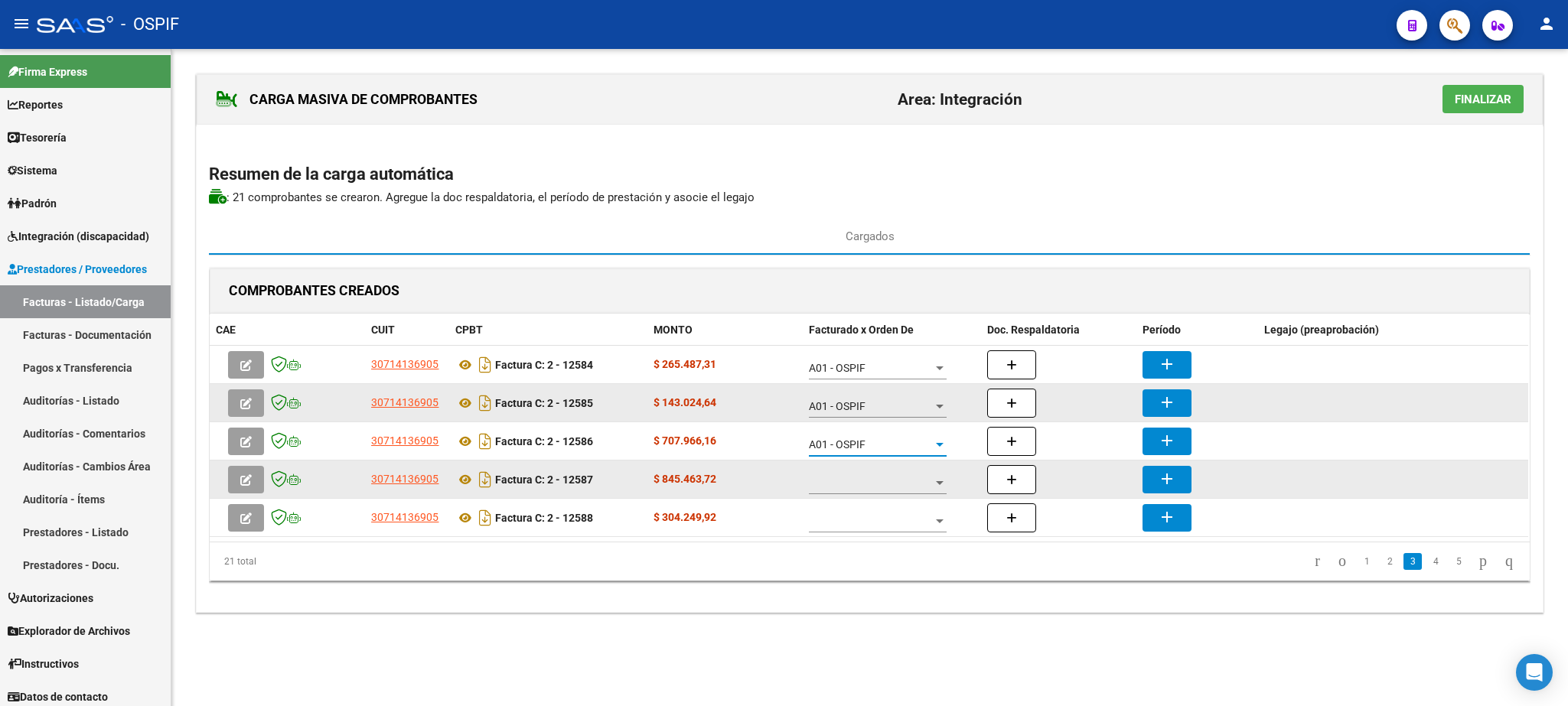
click at [881, 476] on div at bounding box center [877, 479] width 138 height 30
click at [881, 476] on span "A01 - OSPIF" at bounding box center [878, 485] width 138 height 32
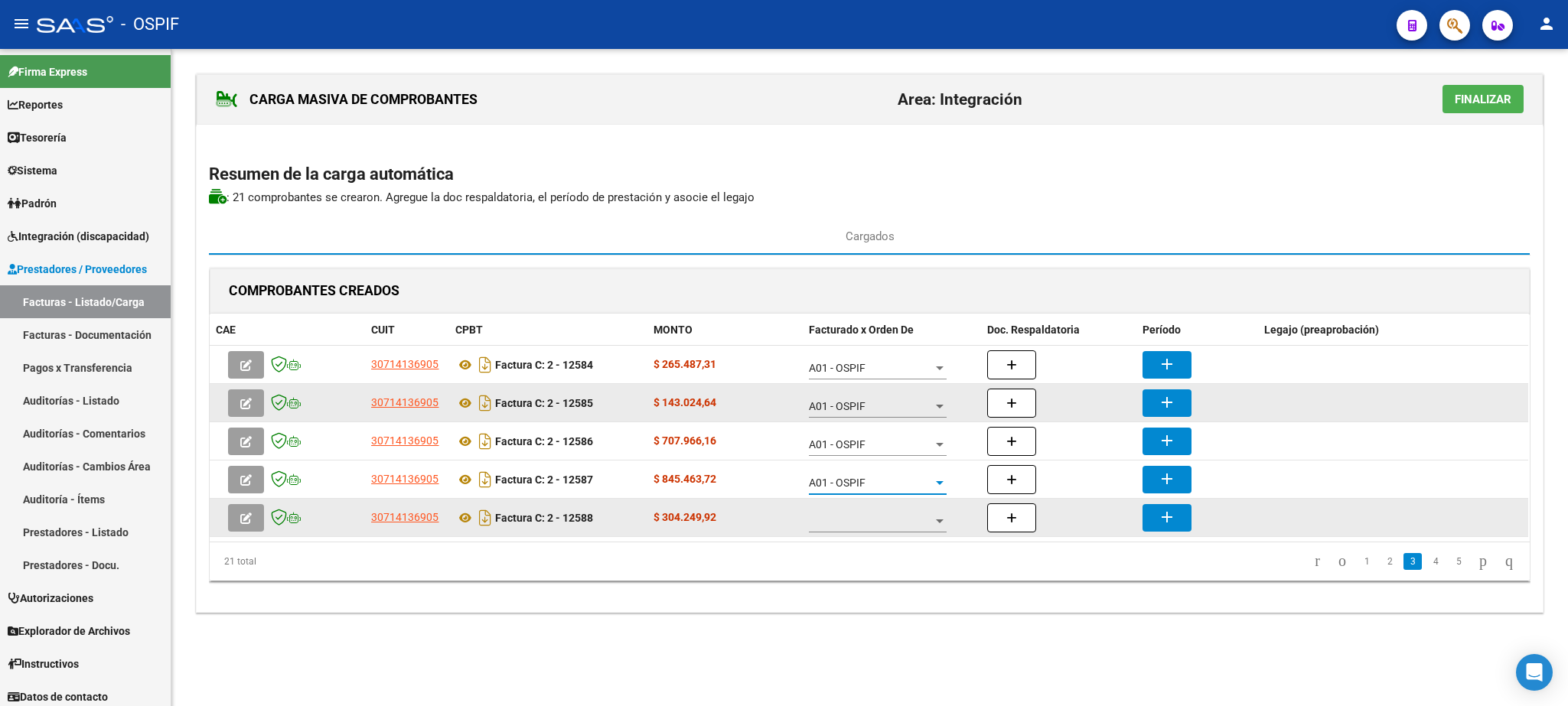
click at [884, 520] on span at bounding box center [871, 521] width 124 height 13
click at [884, 520] on span "A01 - OSPIF" at bounding box center [878, 524] width 138 height 32
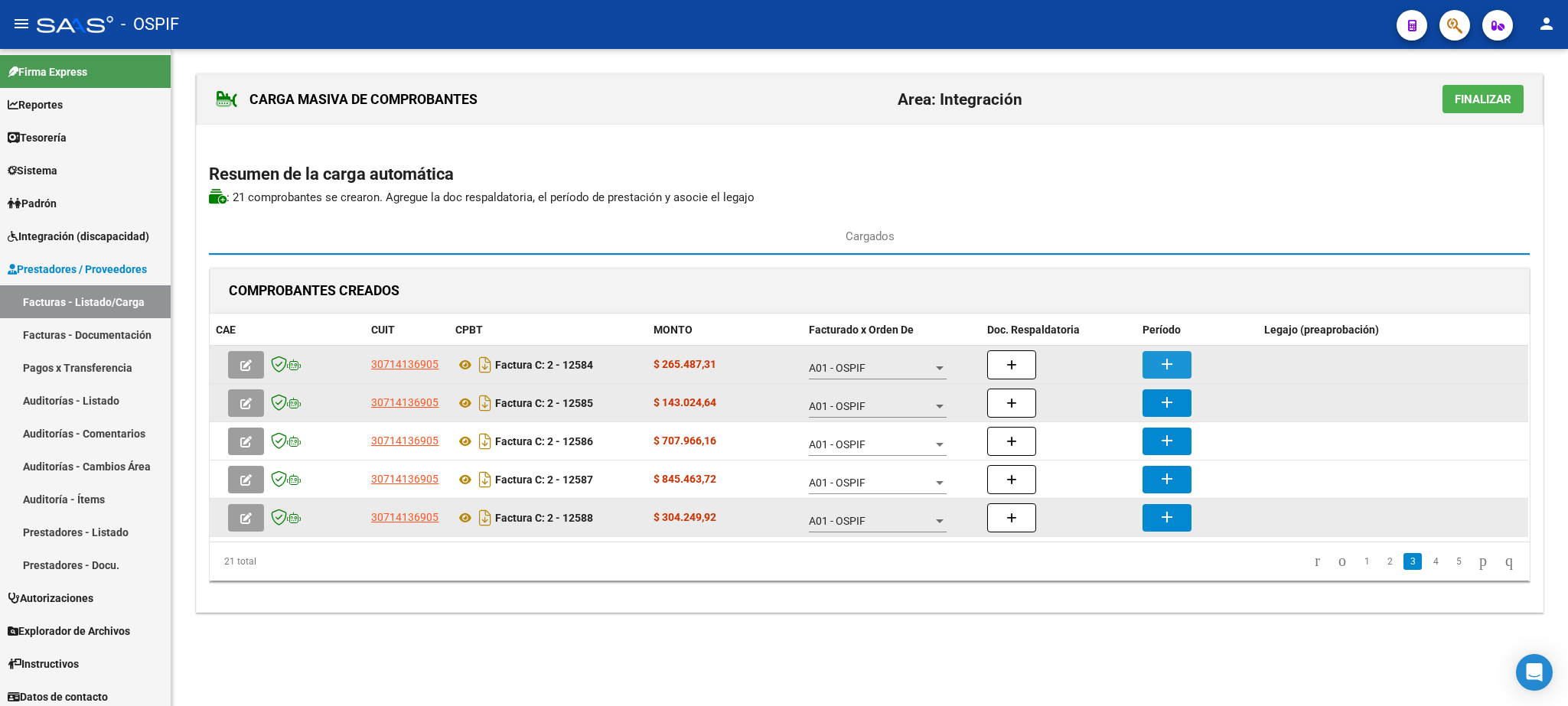
click at [1164, 360] on mat-icon "add" at bounding box center [1167, 364] width 19 height 19
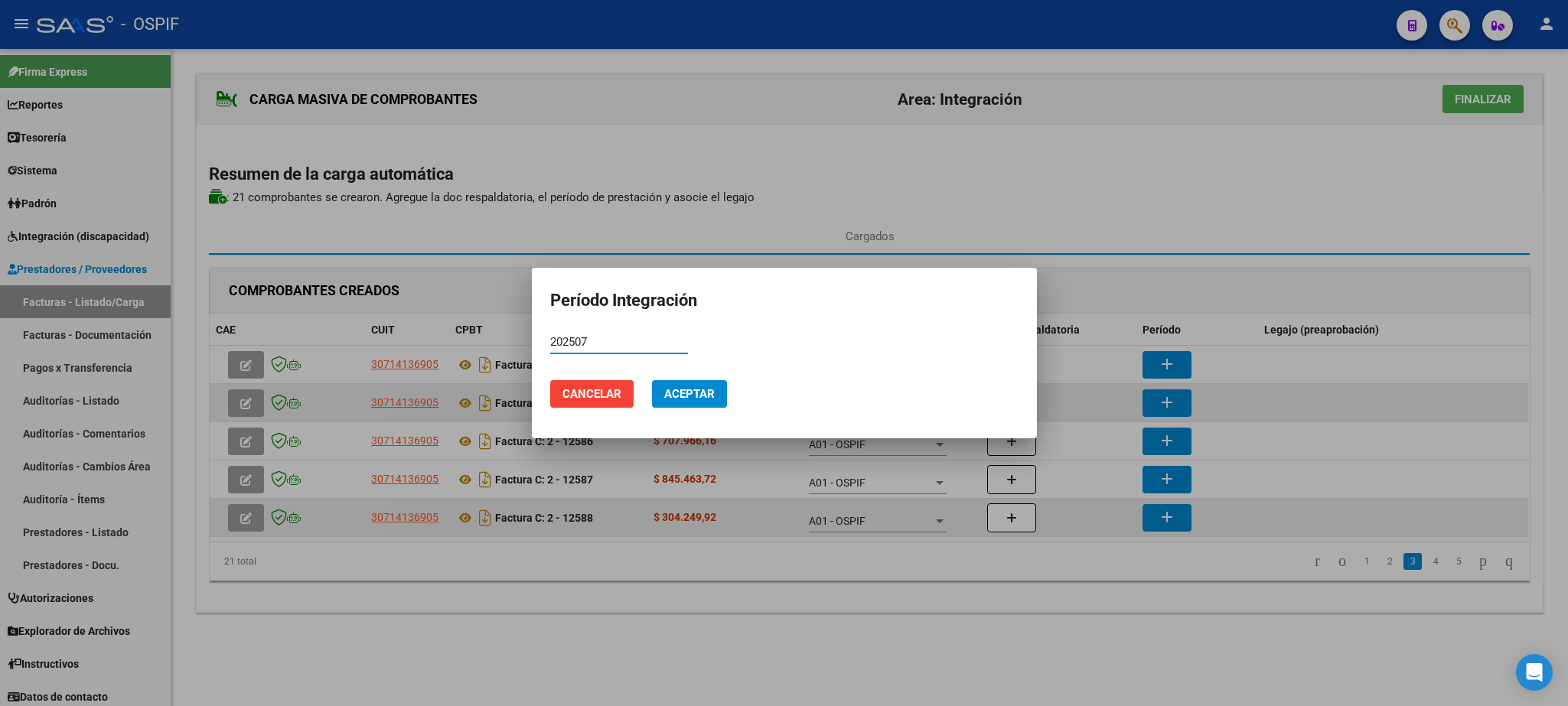
type input "202507"
click at [690, 390] on span "Aceptar" at bounding box center [689, 394] width 51 height 14
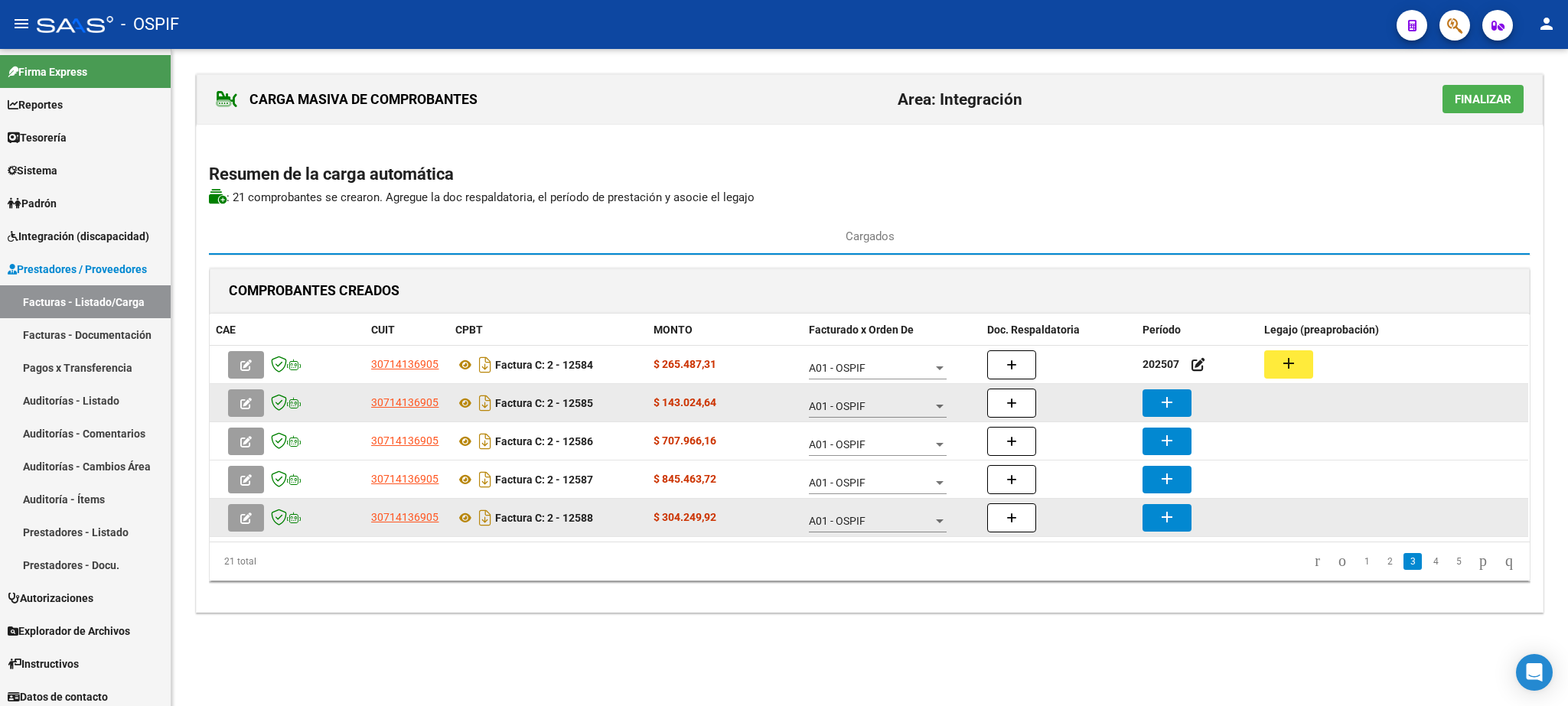
click at [1166, 403] on mat-icon "add" at bounding box center [1167, 402] width 19 height 19
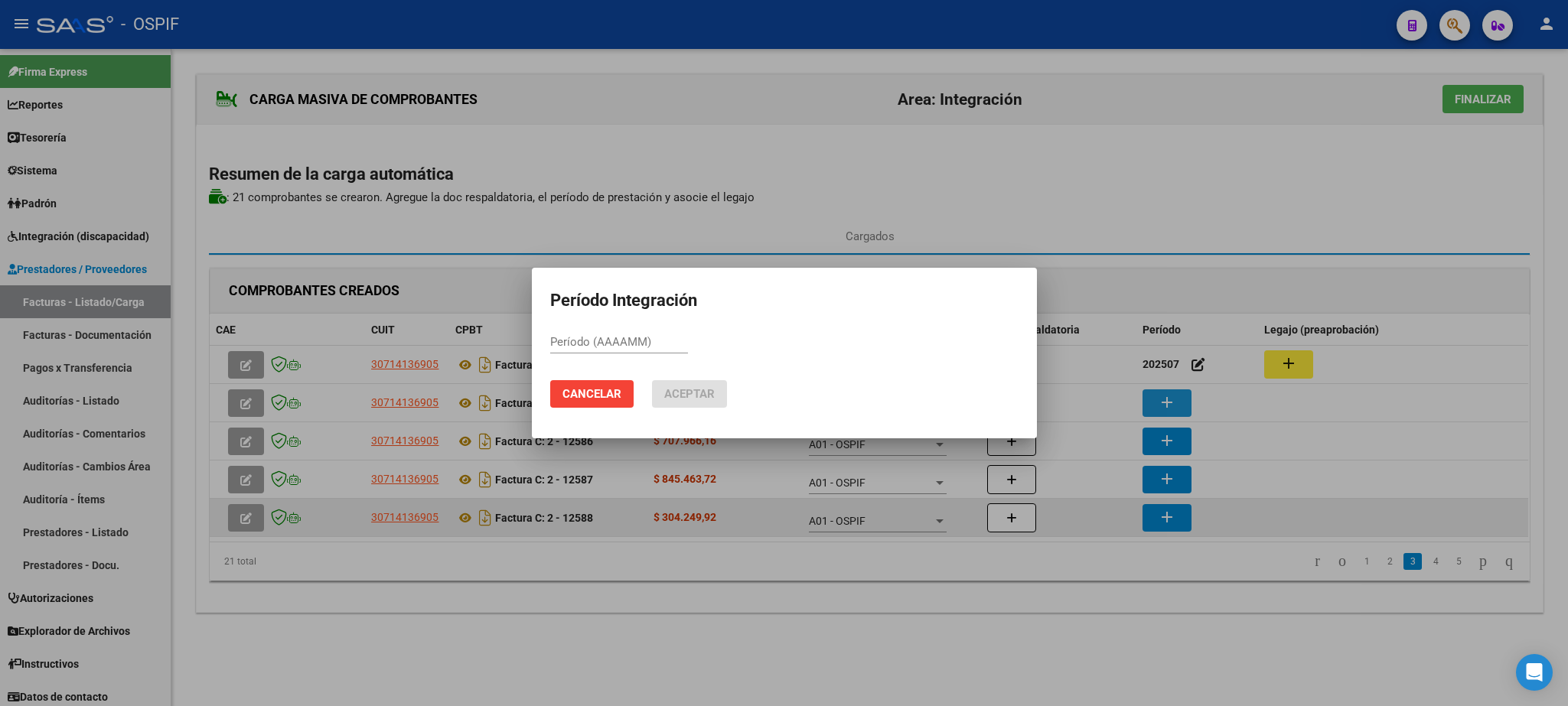
paste input "202507"
type input "202507"
click at [712, 392] on span "Aceptar" at bounding box center [689, 394] width 51 height 14
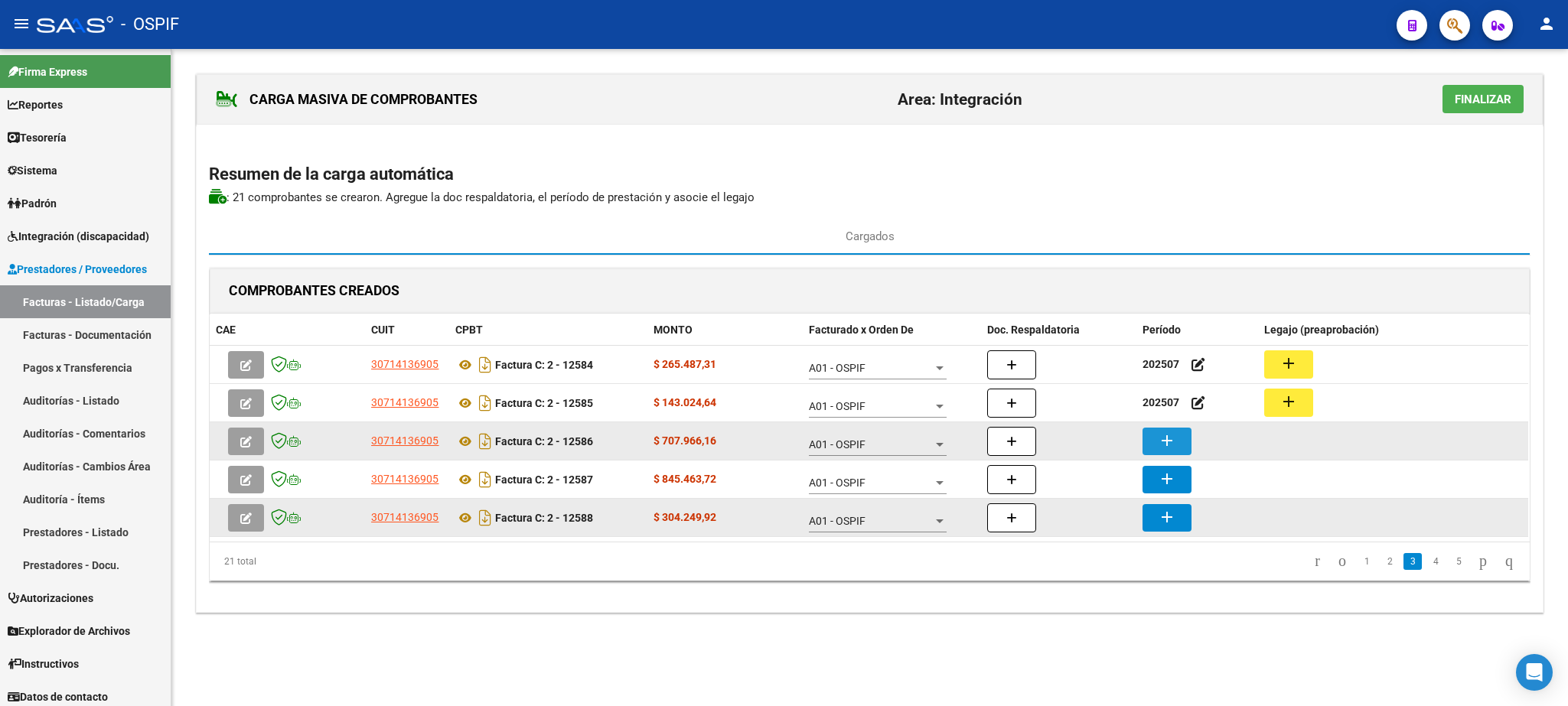
click at [1173, 450] on mat-icon "add" at bounding box center [1167, 440] width 19 height 19
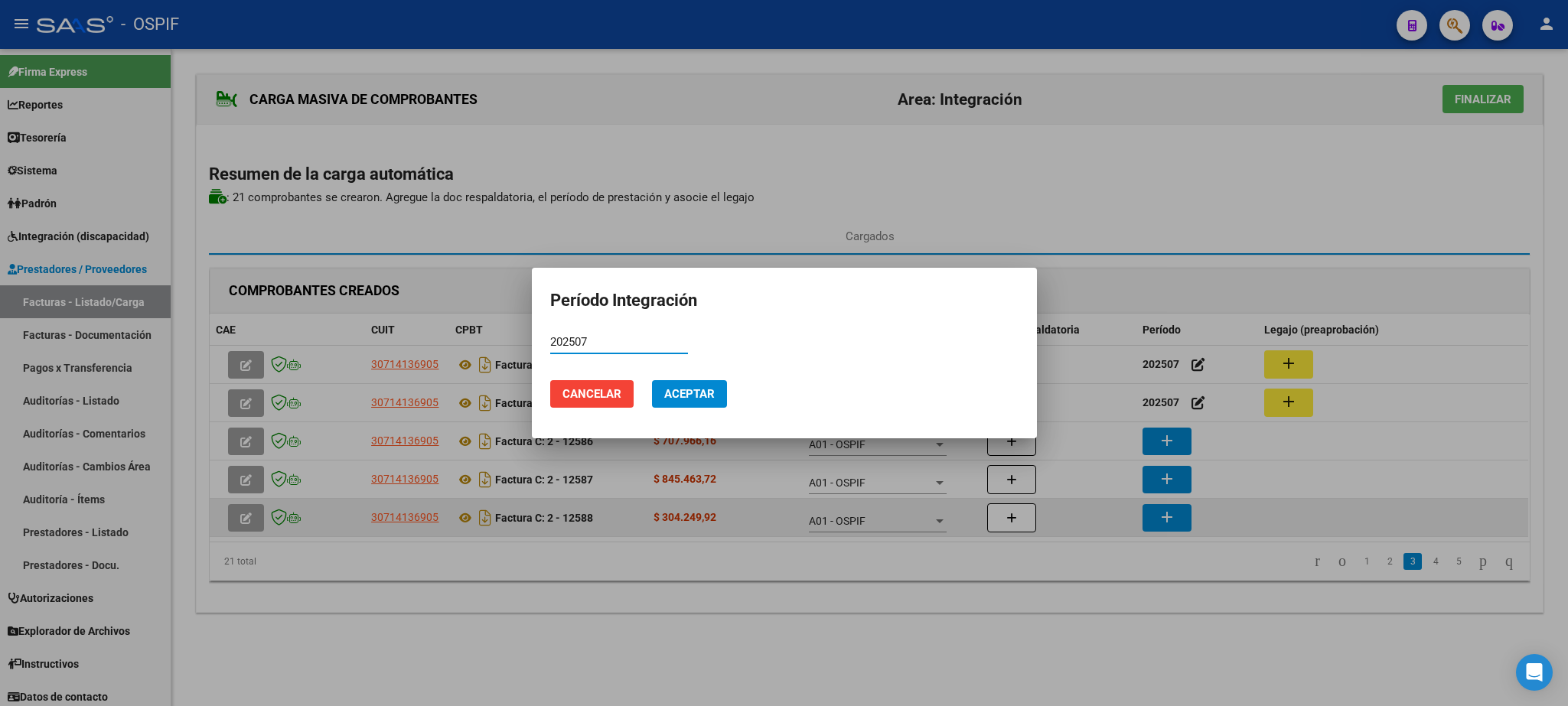
type input "202507"
click at [690, 388] on span "Aceptar" at bounding box center [689, 394] width 51 height 14
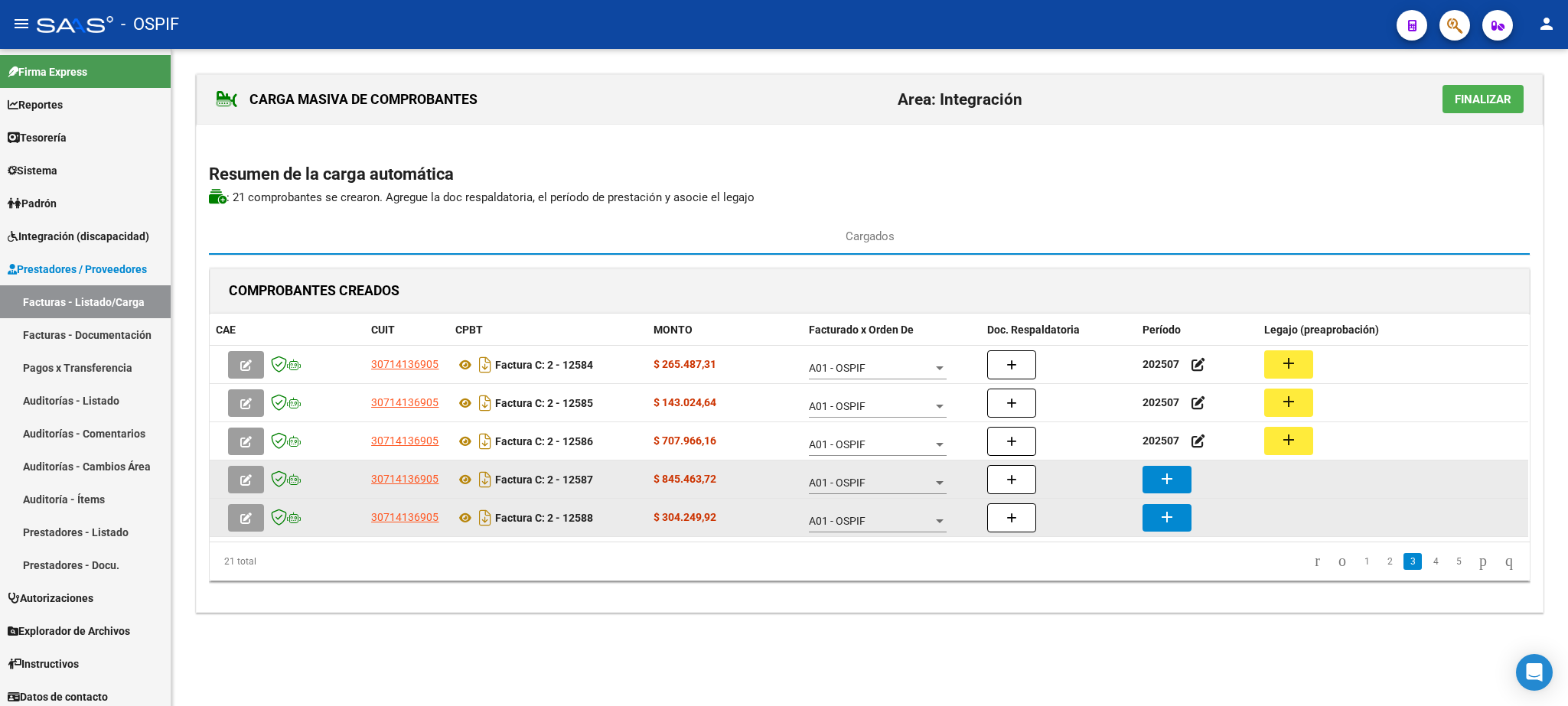
click at [1154, 472] on button "add" at bounding box center [1166, 479] width 49 height 27
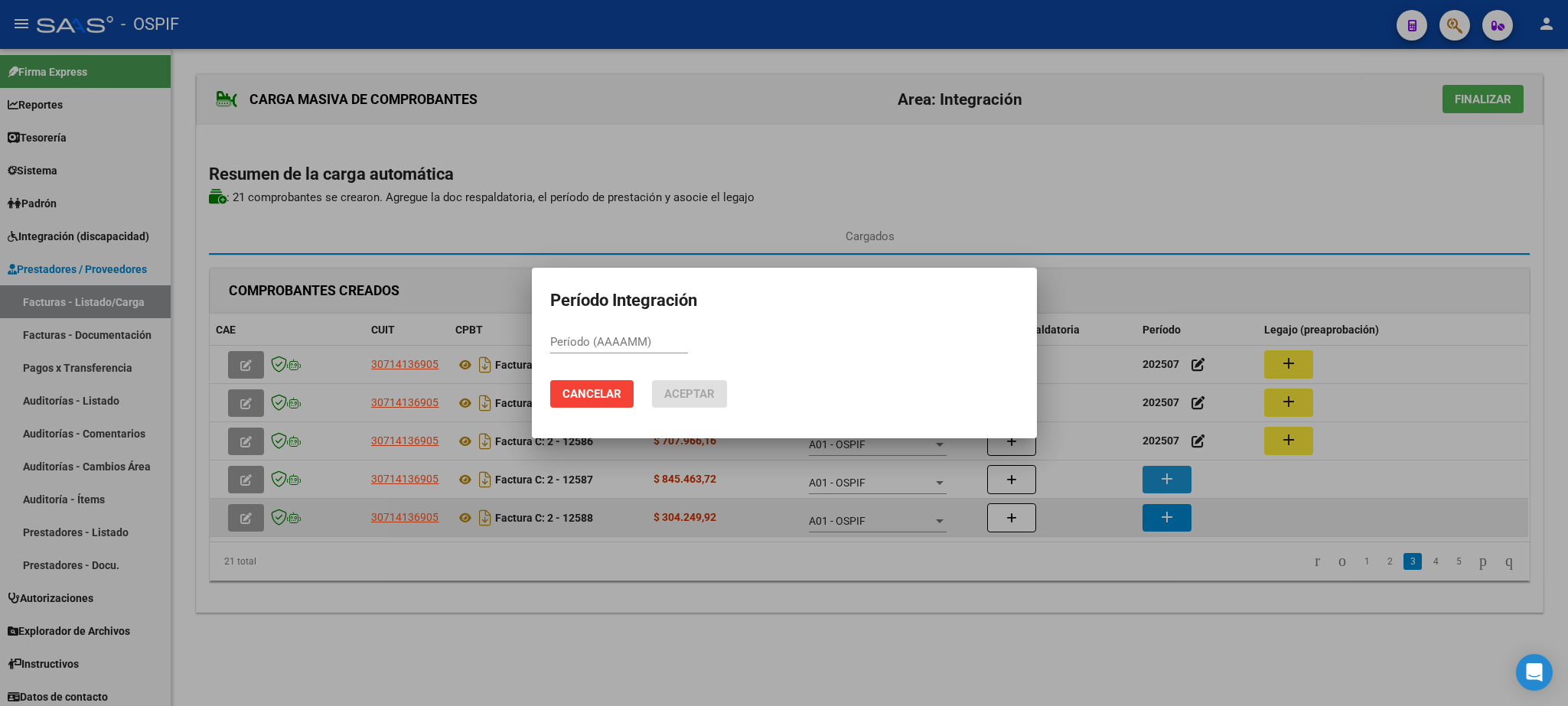
paste input "202507"
type input "202507"
click at [683, 387] on span "Aceptar" at bounding box center [689, 394] width 51 height 14
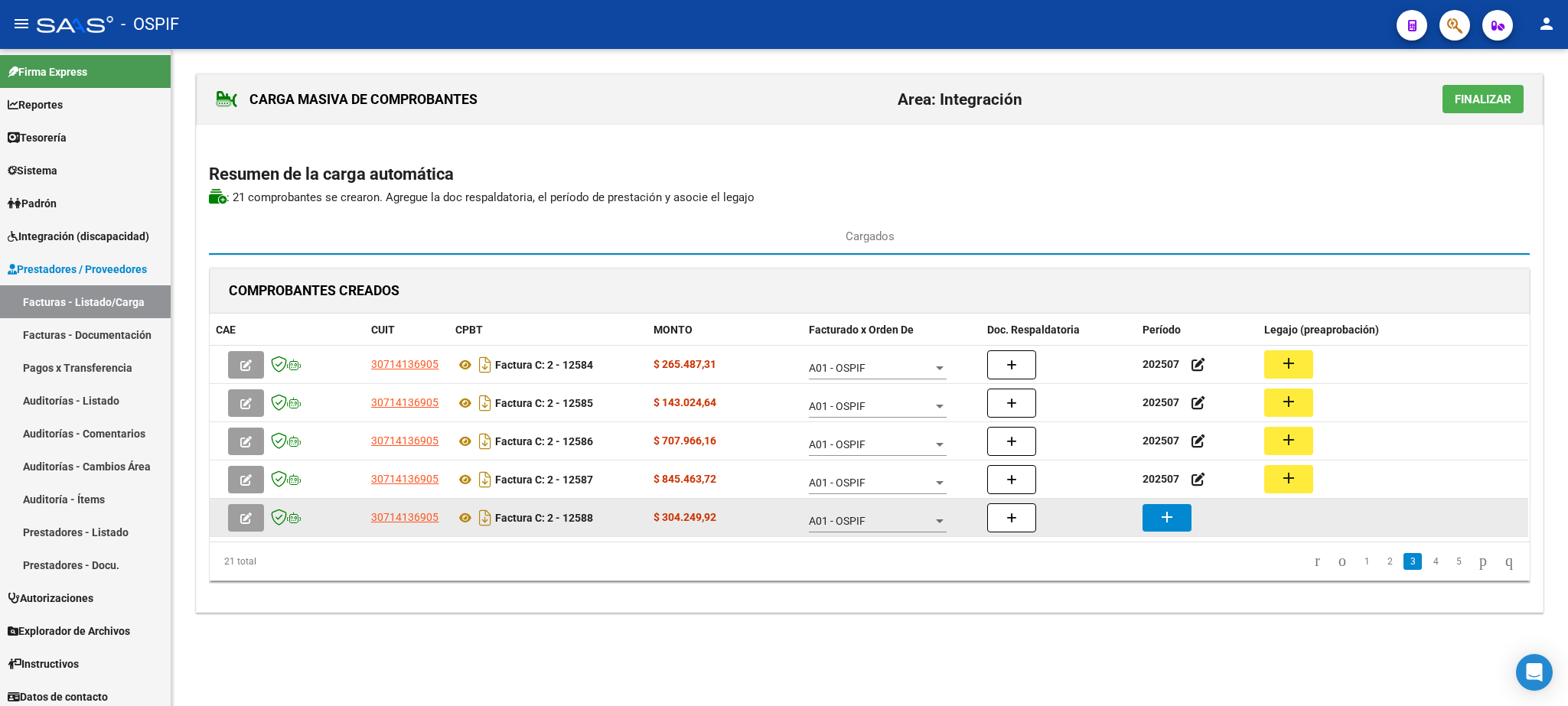
click at [1154, 514] on button "add" at bounding box center [1166, 517] width 49 height 27
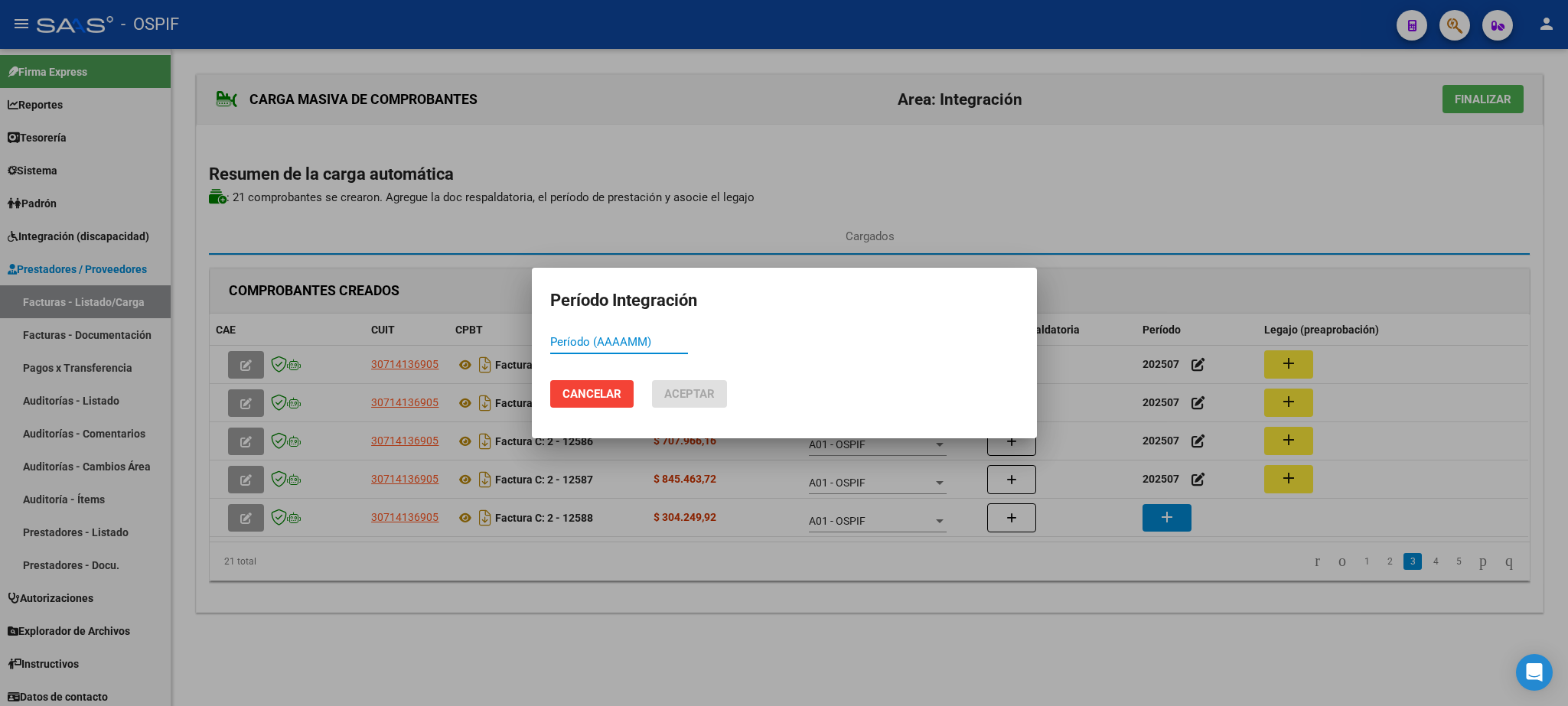
paste input "202507"
type input "202507"
click at [696, 397] on span "Aceptar" at bounding box center [689, 394] width 51 height 14
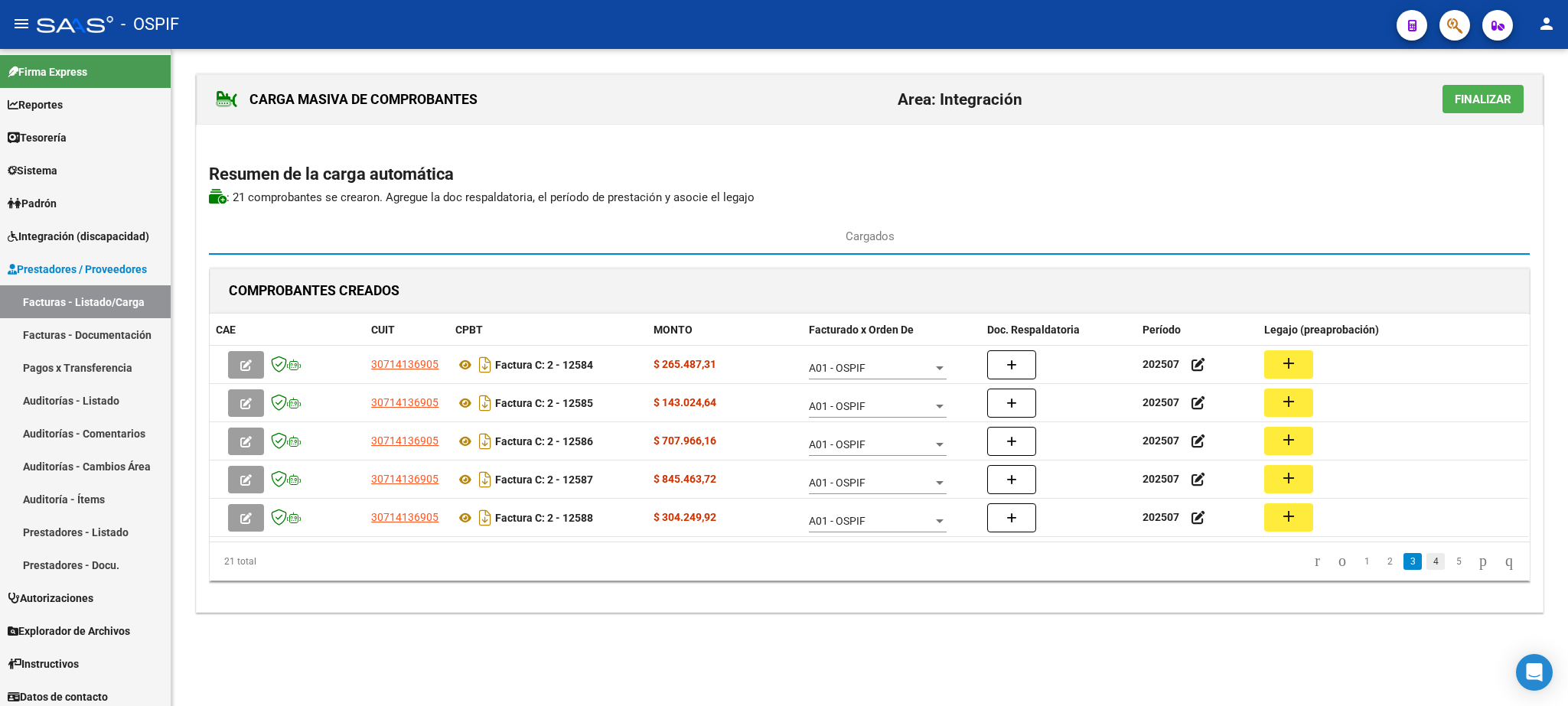
click at [1426, 569] on link "4" at bounding box center [1435, 561] width 19 height 17
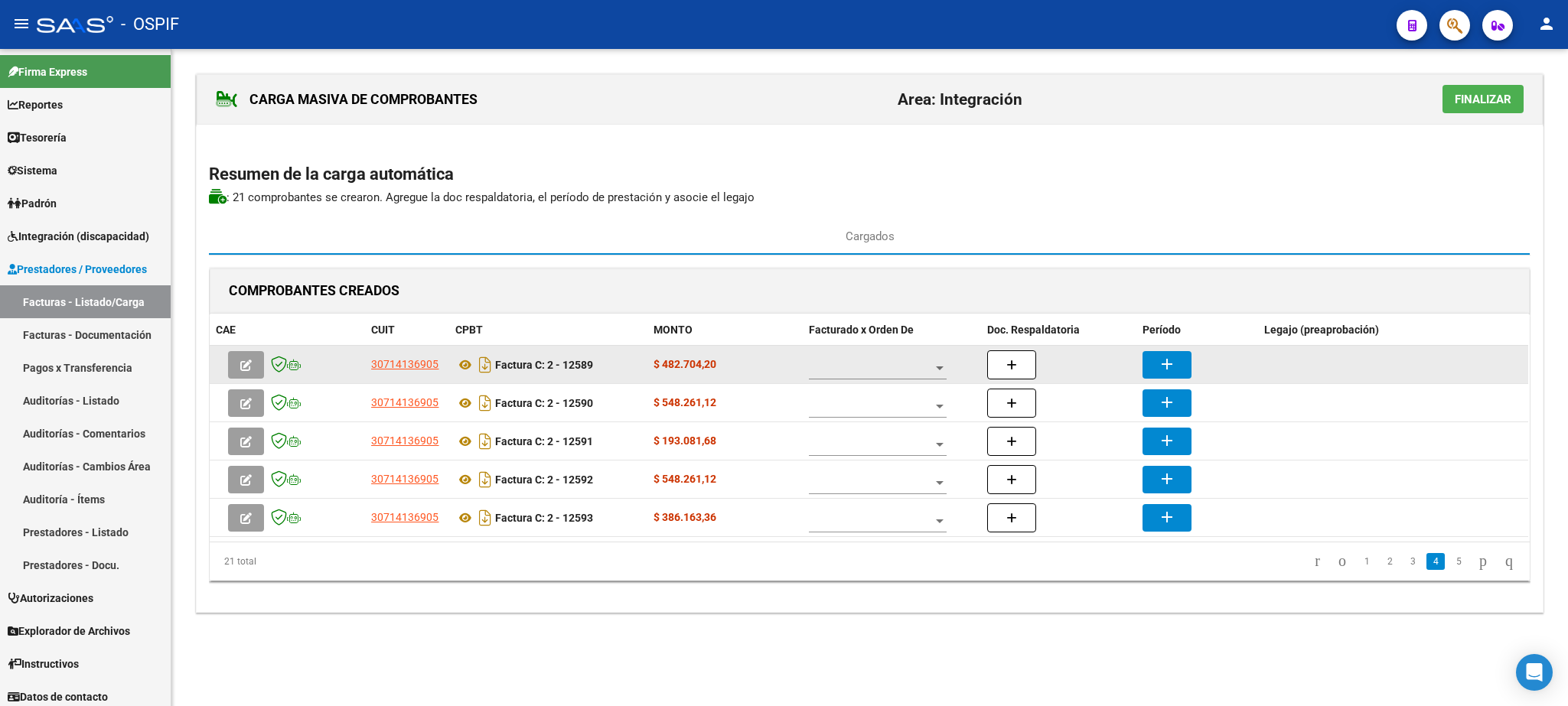
click at [870, 374] on span at bounding box center [871, 368] width 124 height 13
click at [870, 374] on span "A01 - OSPIF" at bounding box center [878, 371] width 138 height 32
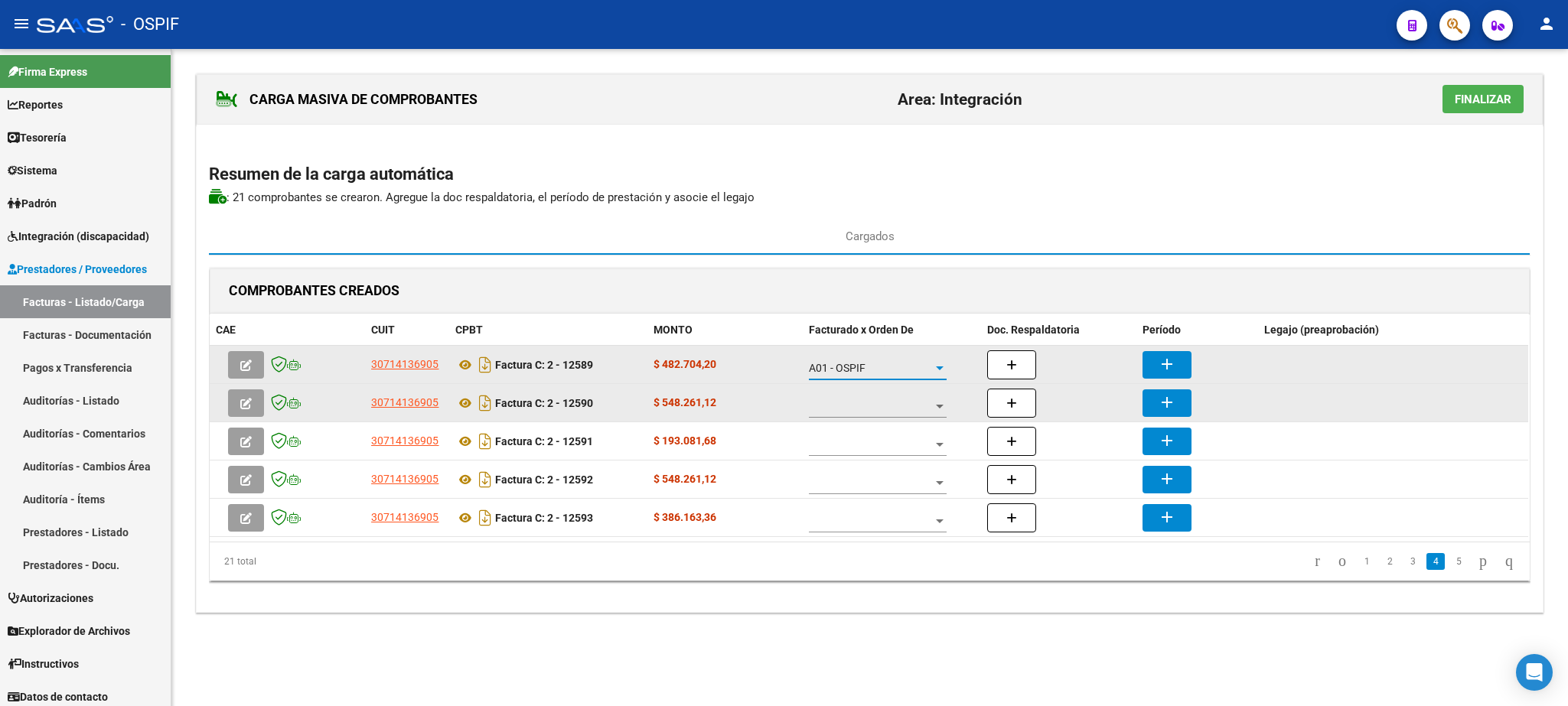
click at [894, 404] on span at bounding box center [871, 406] width 124 height 13
click at [894, 404] on span "A01 - OSPIF" at bounding box center [878, 409] width 138 height 32
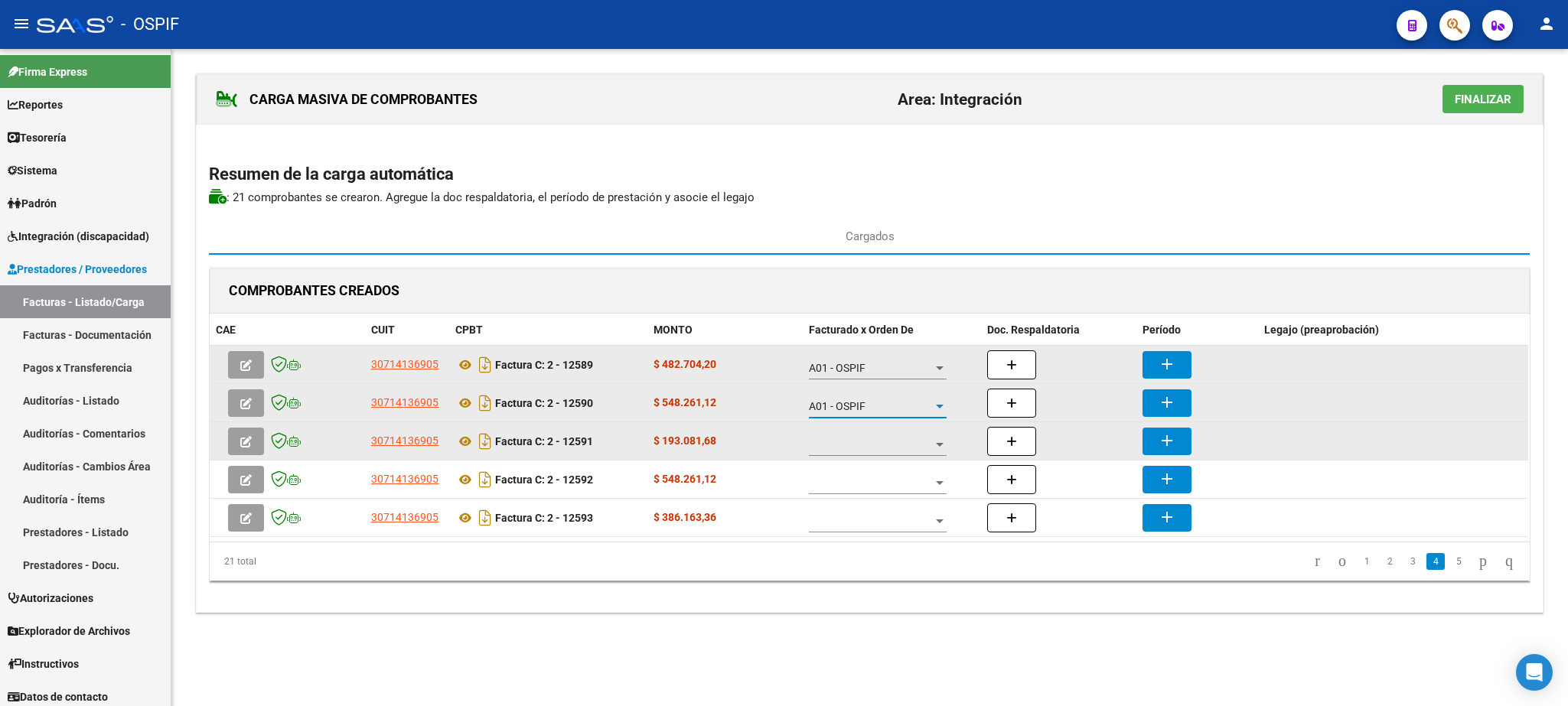
click at [886, 442] on span at bounding box center [871, 444] width 124 height 13
click at [887, 443] on span "A01 - OSPIF" at bounding box center [878, 447] width 138 height 32
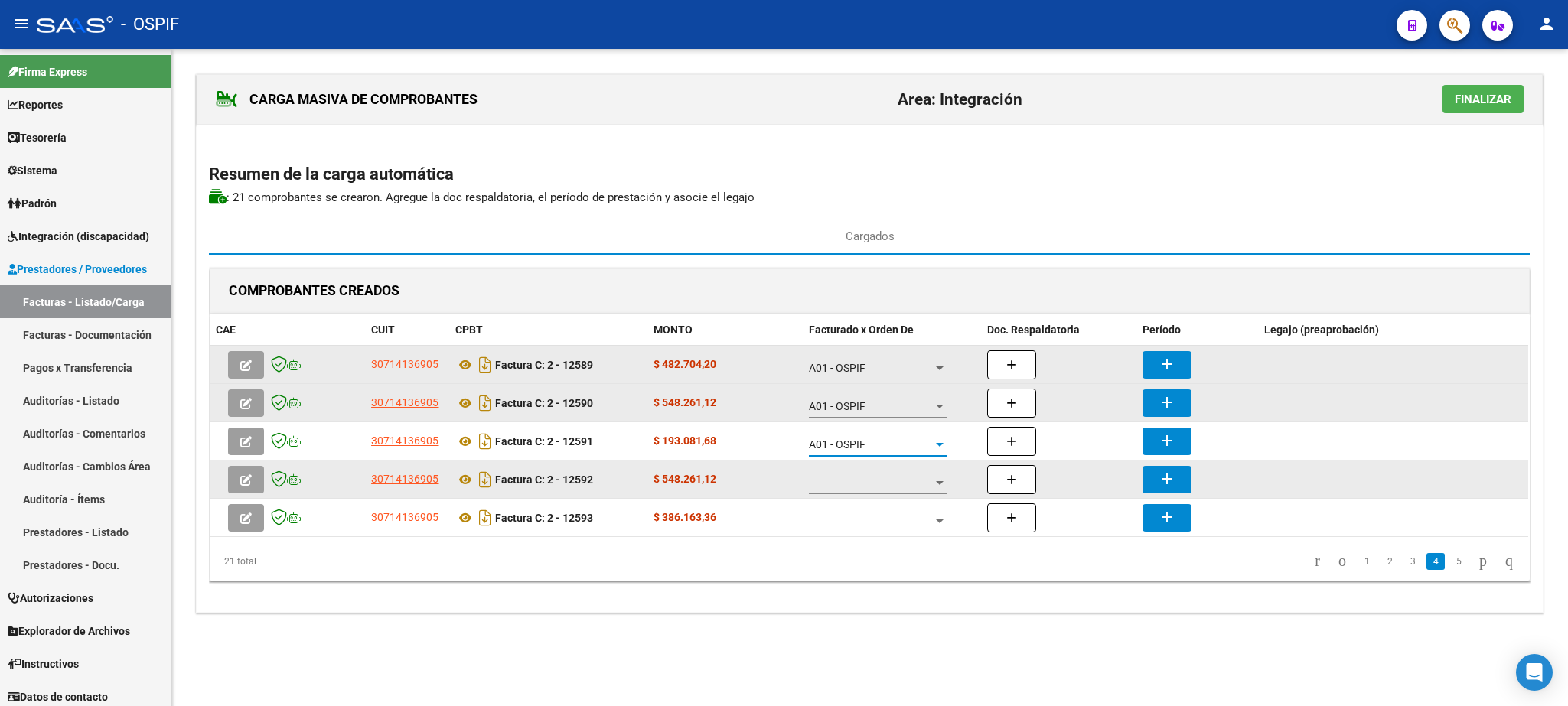
click at [867, 490] on span at bounding box center [871, 482] width 124 height 13
click at [867, 491] on span "A01 - OSPIF" at bounding box center [878, 485] width 138 height 32
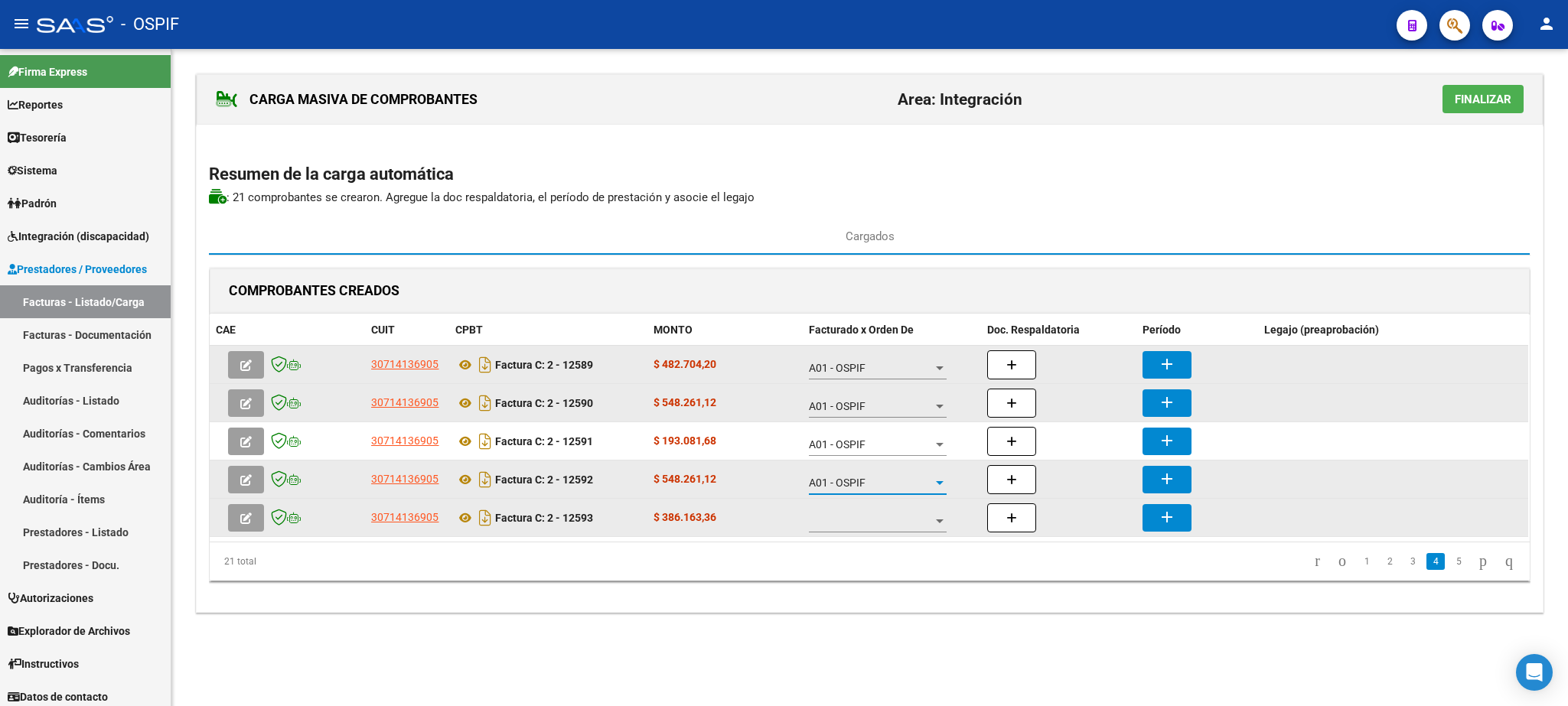
click at [864, 532] on div at bounding box center [877, 517] width 138 height 30
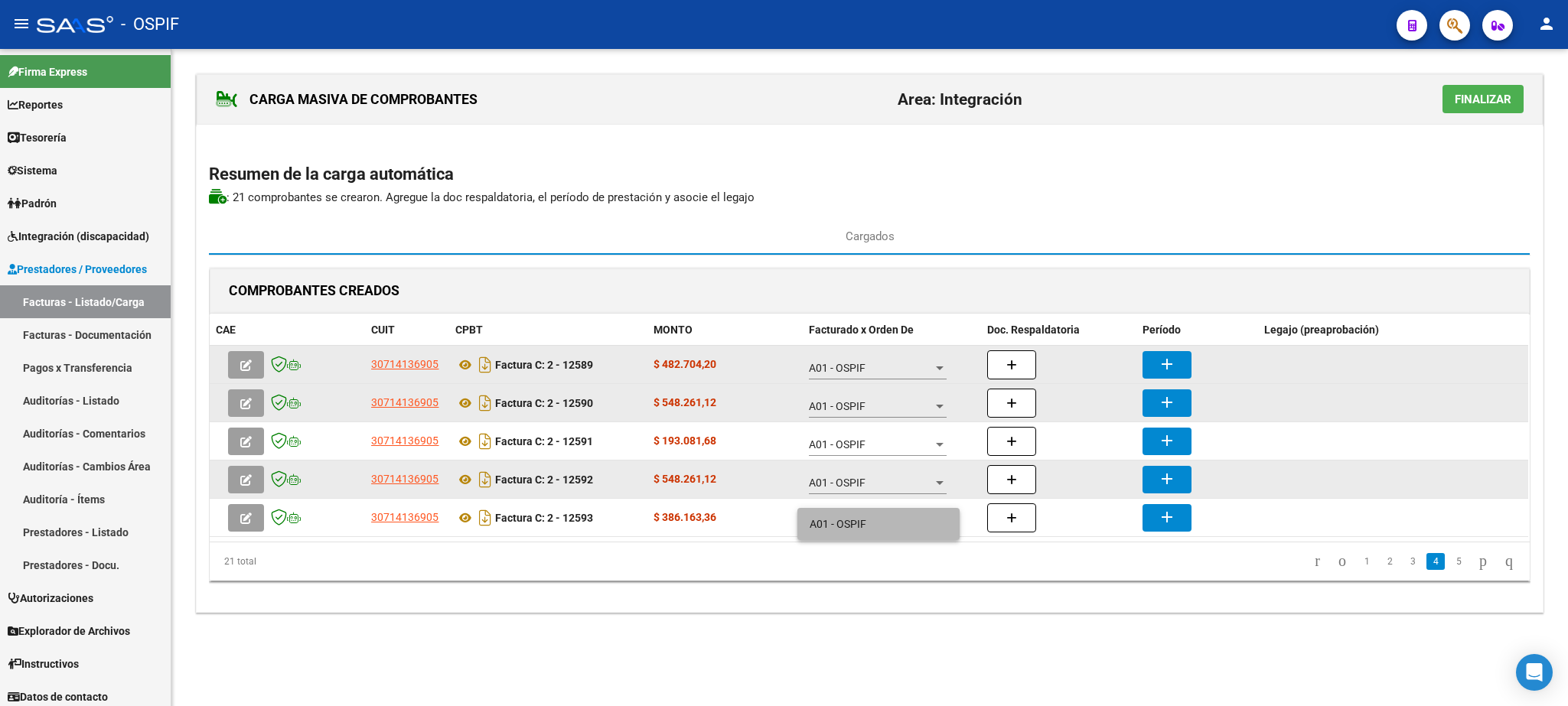
click at [863, 523] on span "A01 - OSPIF" at bounding box center [878, 524] width 138 height 32
click at [1176, 365] on mat-icon "add" at bounding box center [1167, 364] width 19 height 19
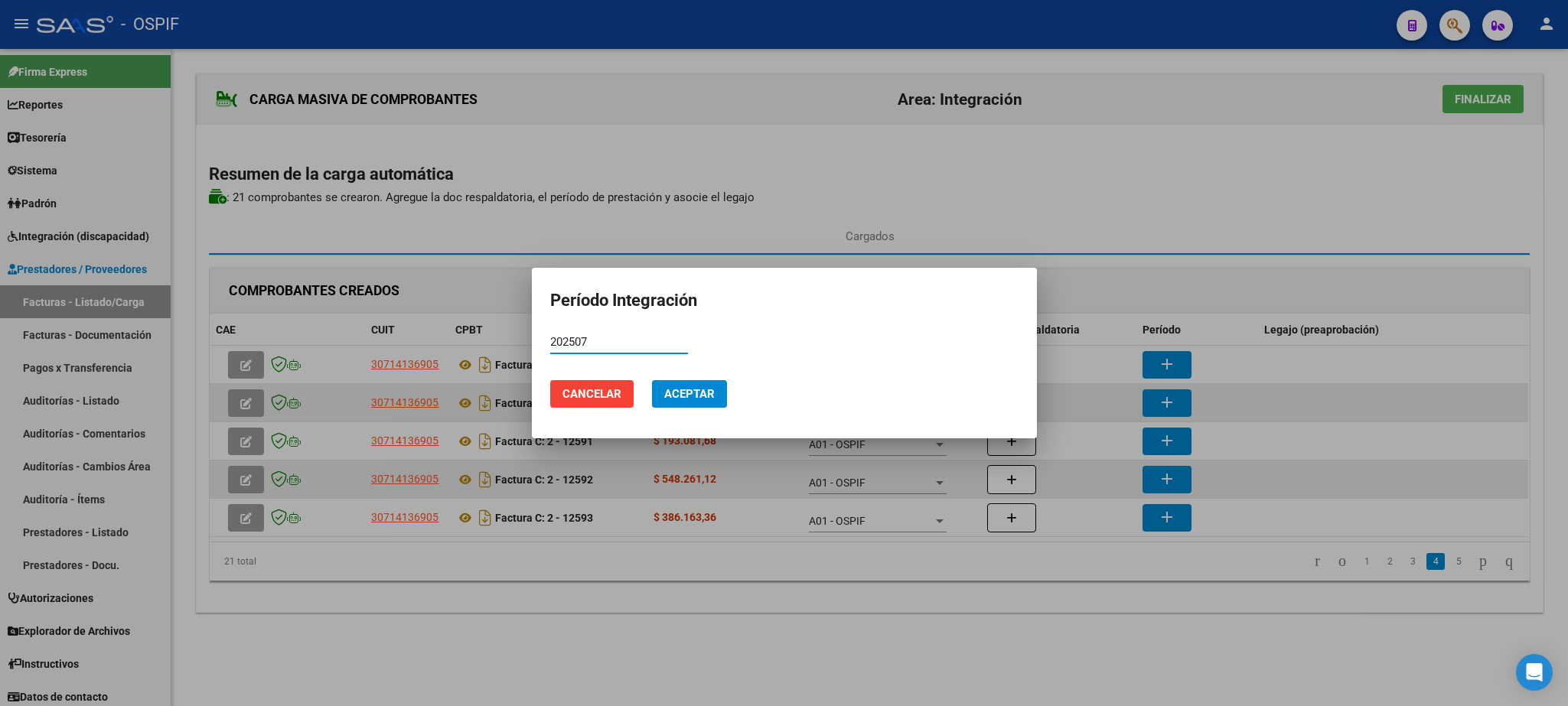
type input "202507"
click at [711, 380] on button "Aceptar" at bounding box center [689, 394] width 75 height 27
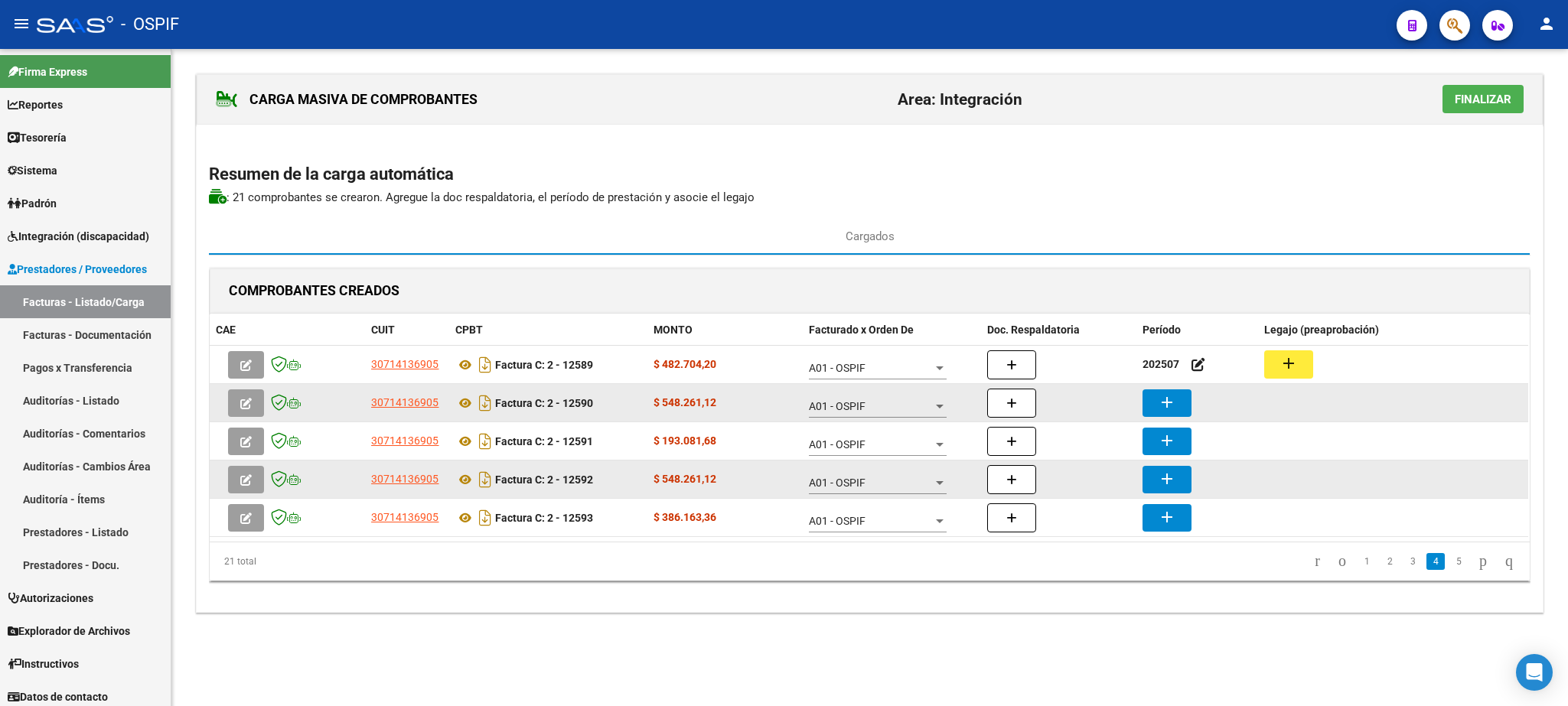
click at [1162, 405] on mat-icon "add" at bounding box center [1167, 402] width 19 height 19
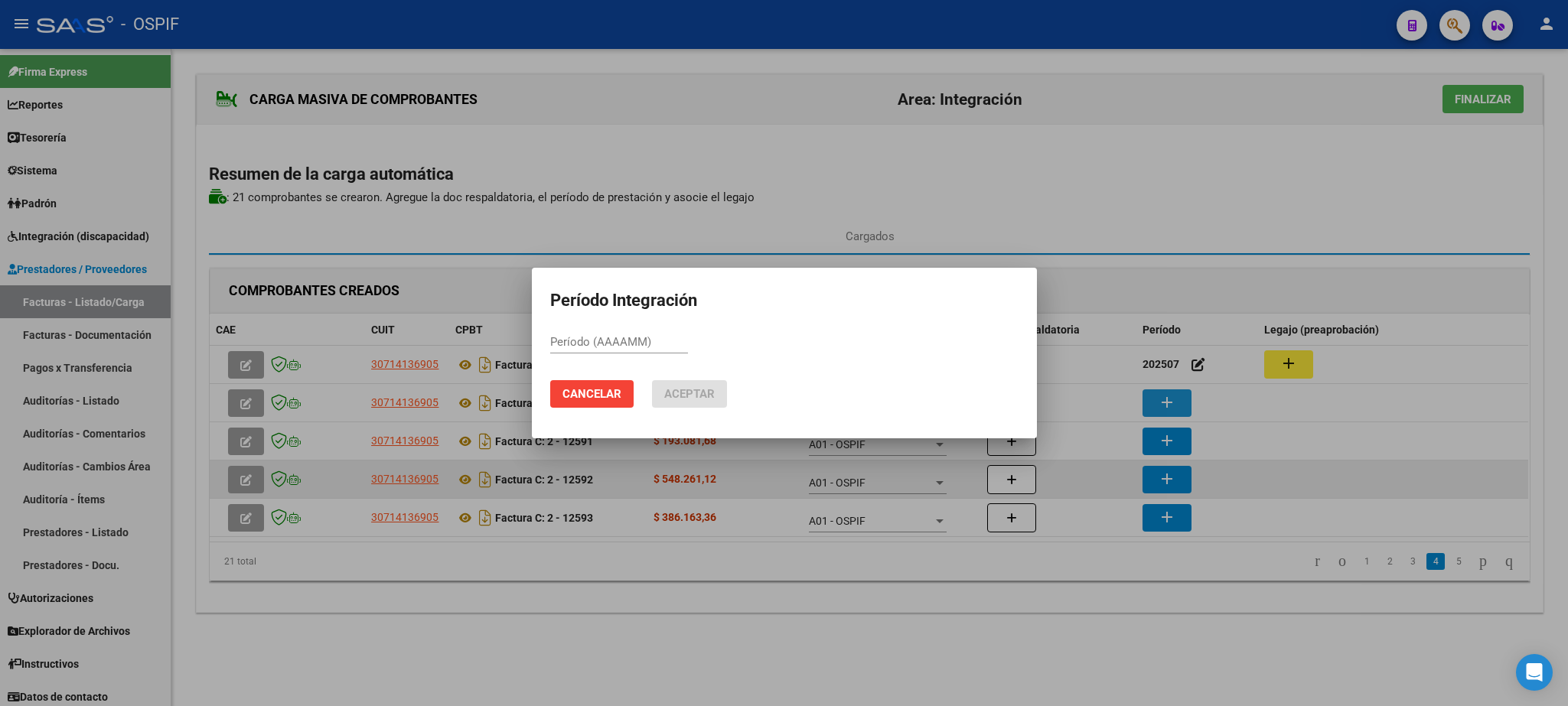
paste input "202507"
type input "202507"
click at [723, 380] on button "Aceptar" at bounding box center [689, 394] width 75 height 27
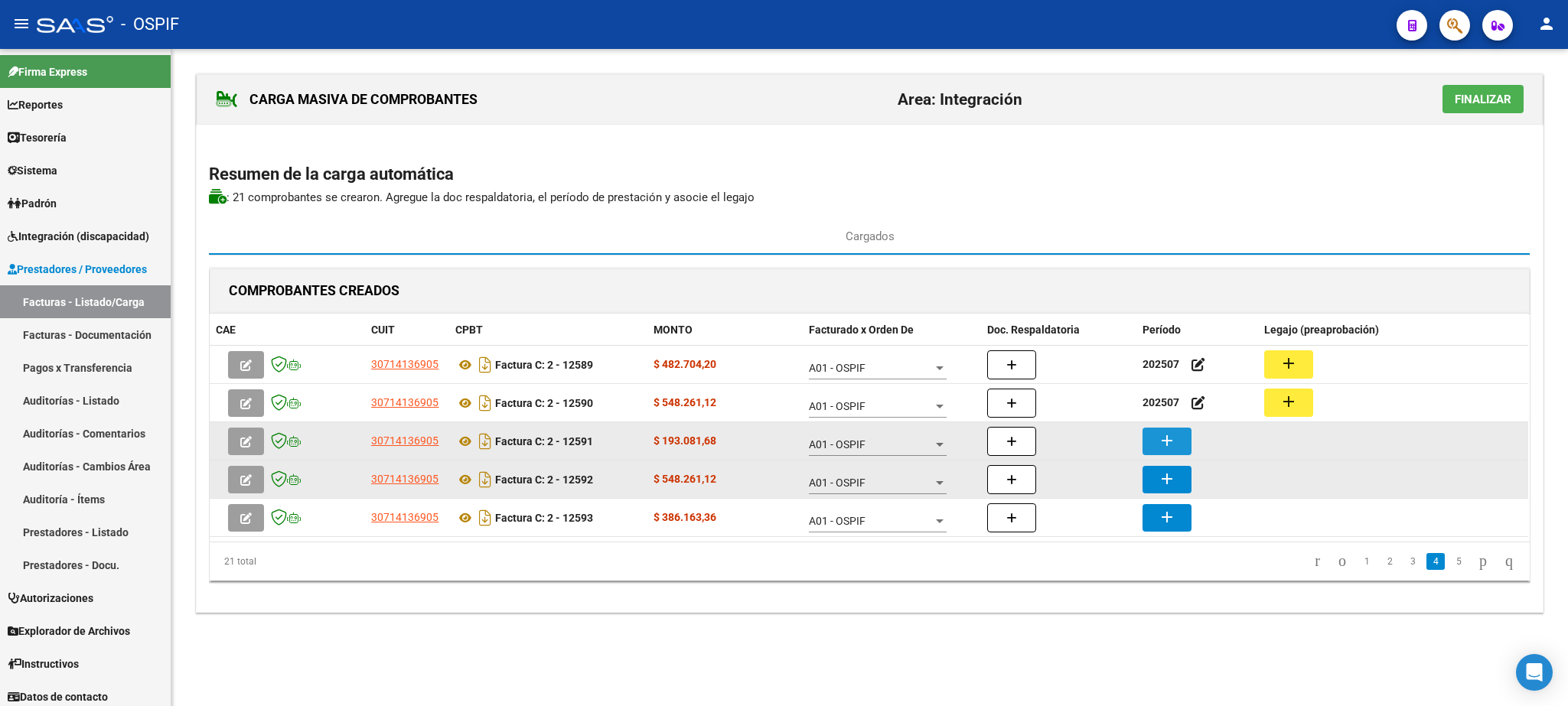
click at [1175, 444] on mat-icon "add" at bounding box center [1167, 440] width 19 height 19
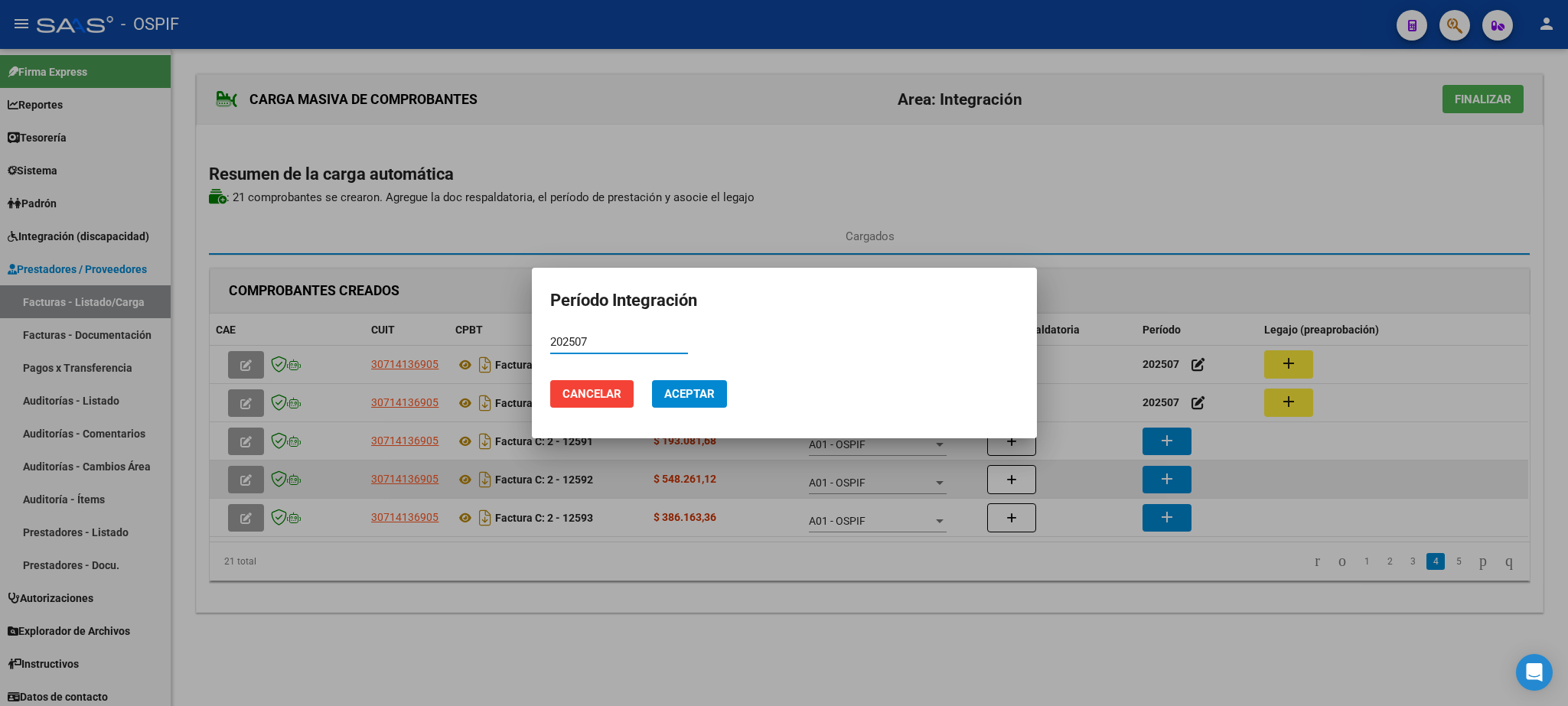
type input "202507"
click at [704, 392] on span "Aceptar" at bounding box center [689, 394] width 51 height 14
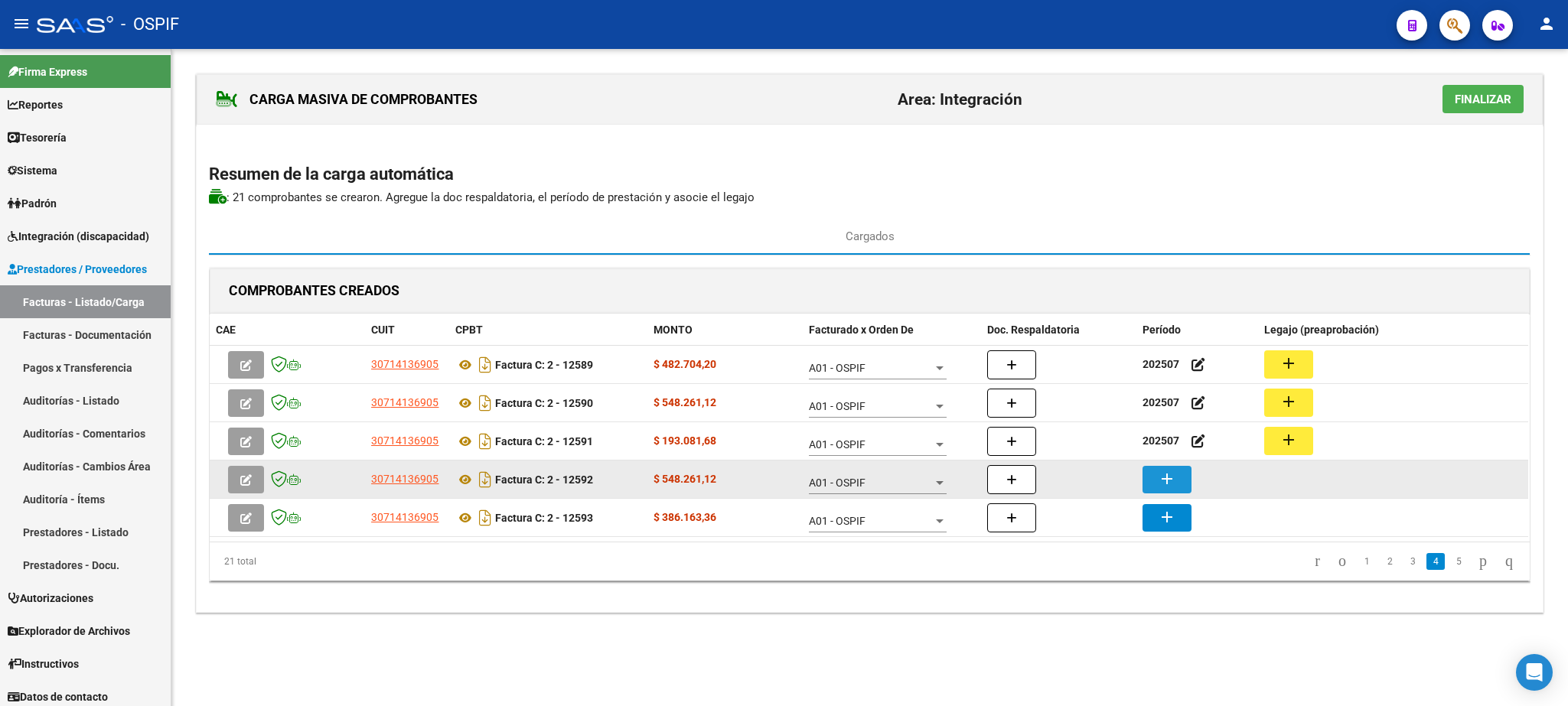
click at [1163, 491] on button "add" at bounding box center [1166, 479] width 49 height 27
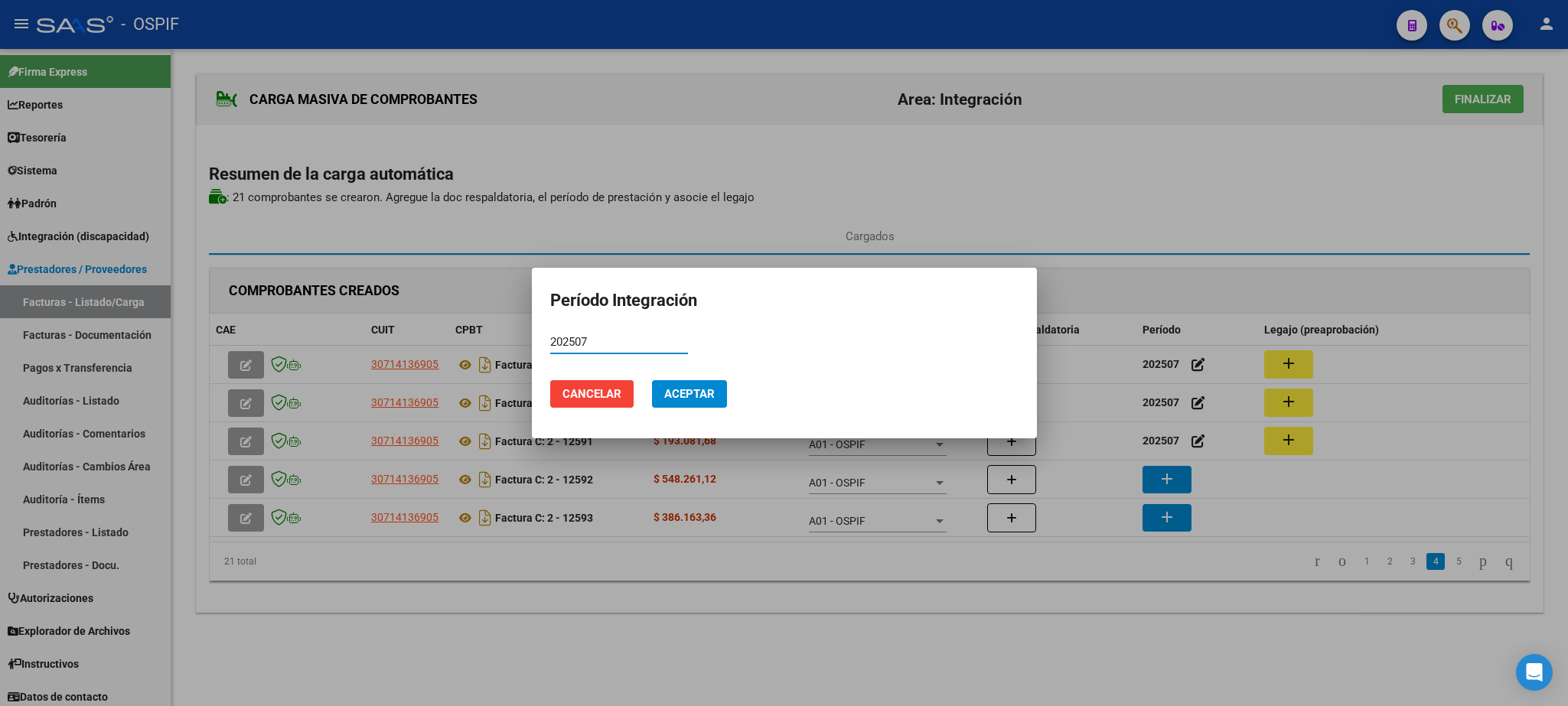
type input "202507"
click at [707, 398] on span "Aceptar" at bounding box center [689, 394] width 51 height 14
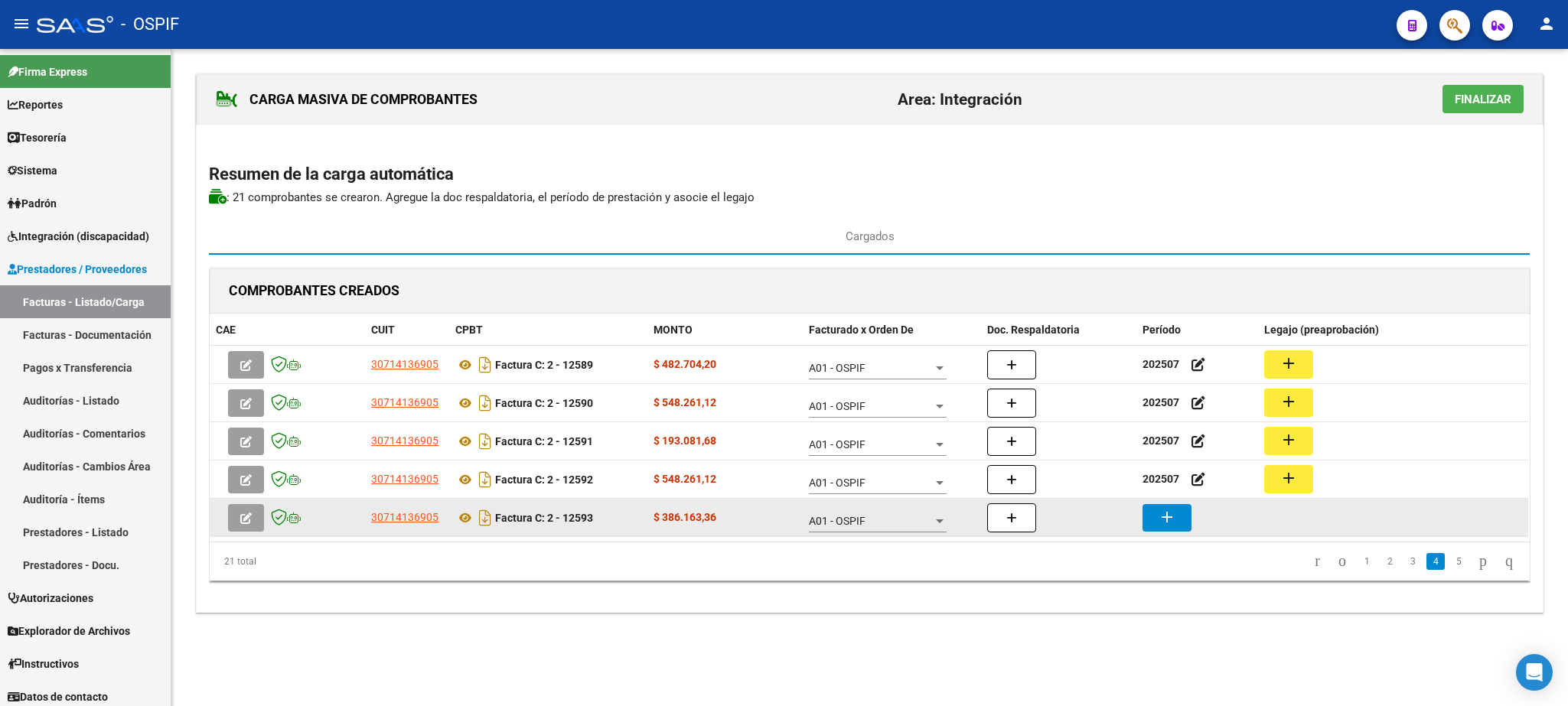
click at [1173, 516] on mat-icon "add" at bounding box center [1167, 517] width 19 height 19
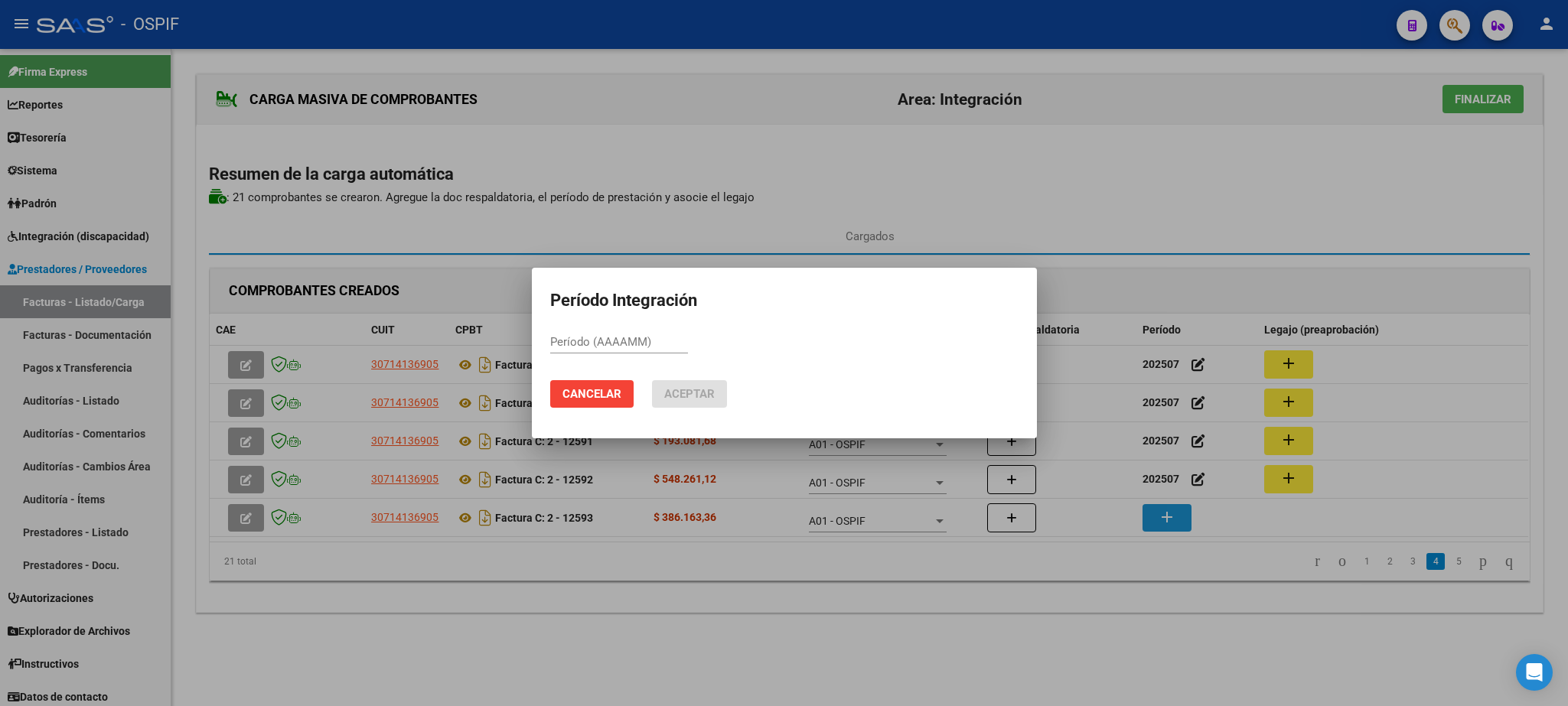
paste input "202507"
type input "202507"
click at [690, 382] on button "Aceptar" at bounding box center [689, 394] width 75 height 27
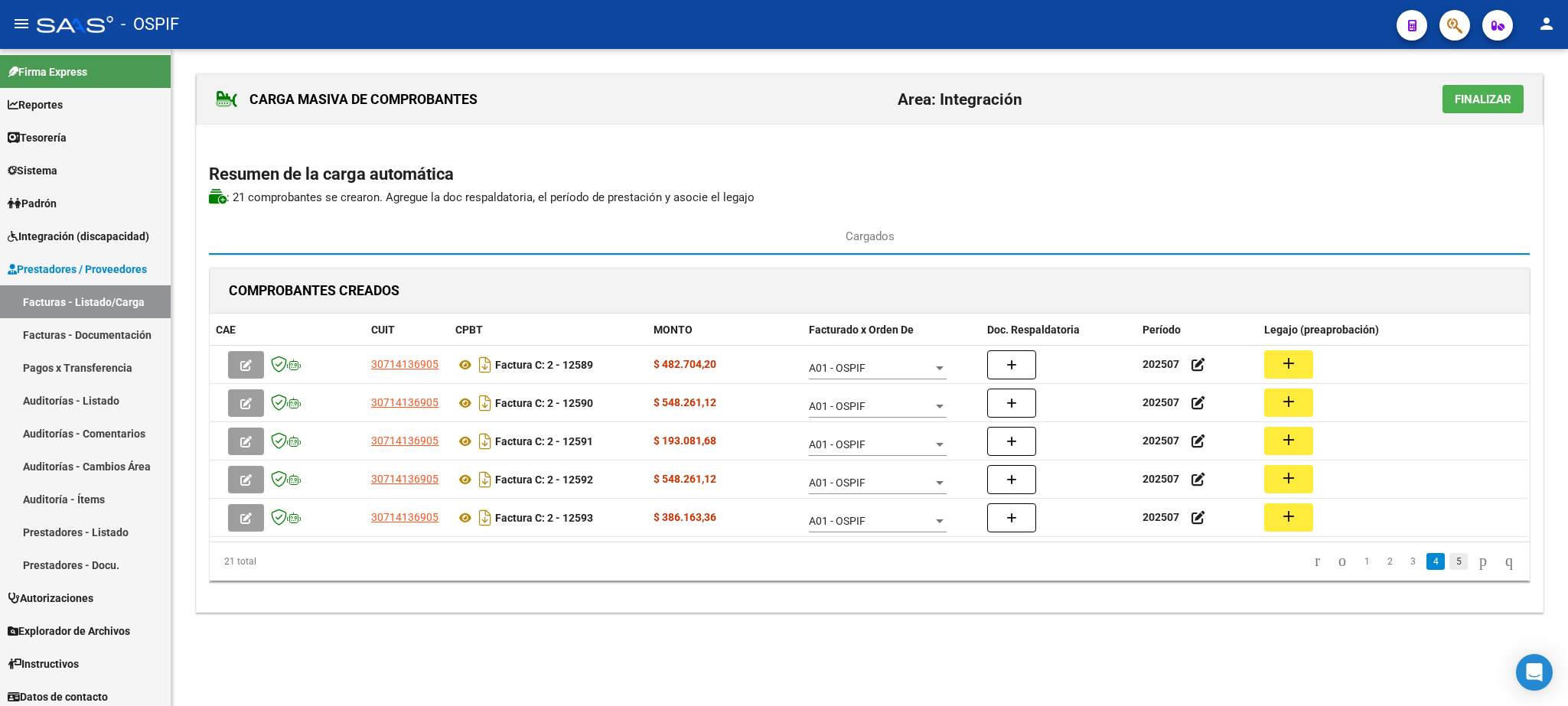
click at [1449, 561] on link "5" at bounding box center [1458, 561] width 19 height 17
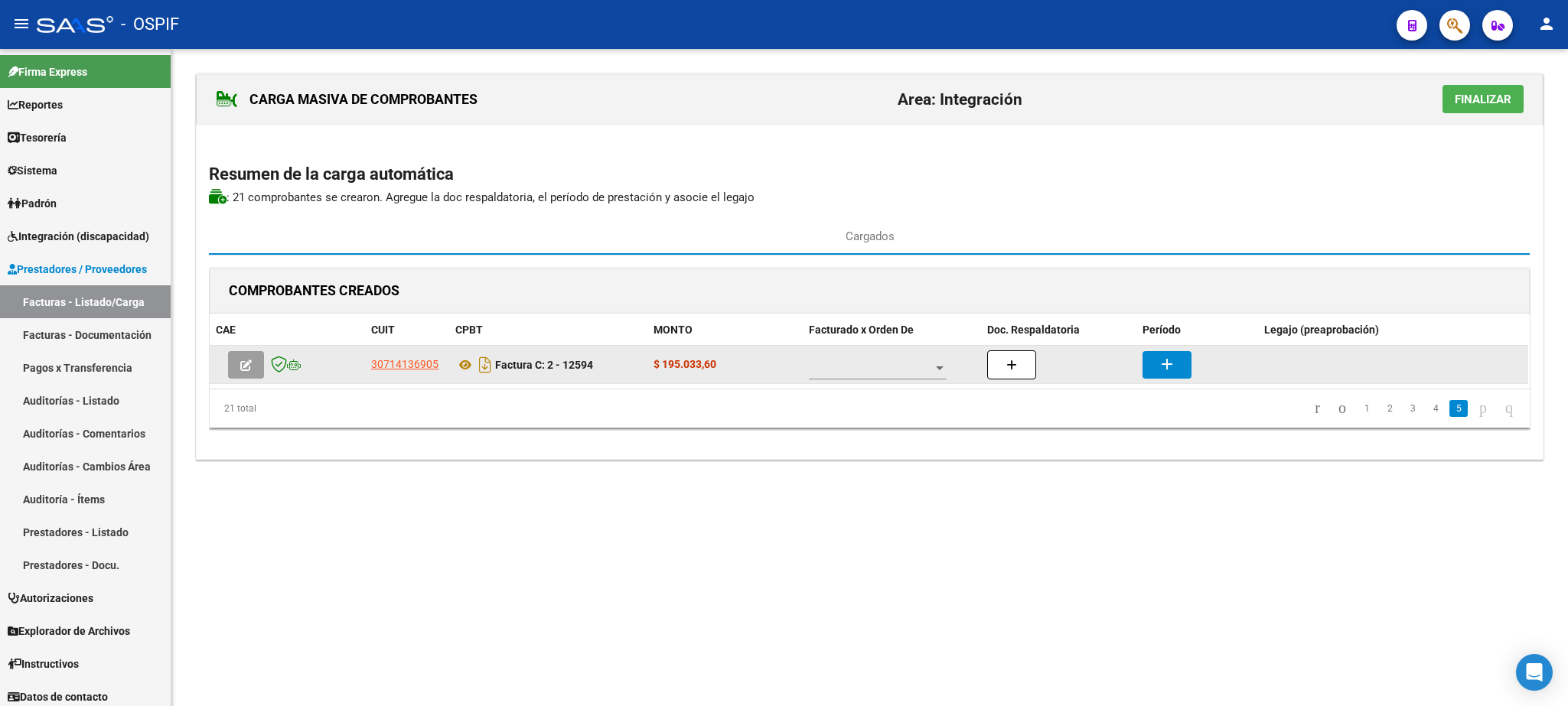
click at [883, 375] on span at bounding box center [871, 368] width 124 height 13
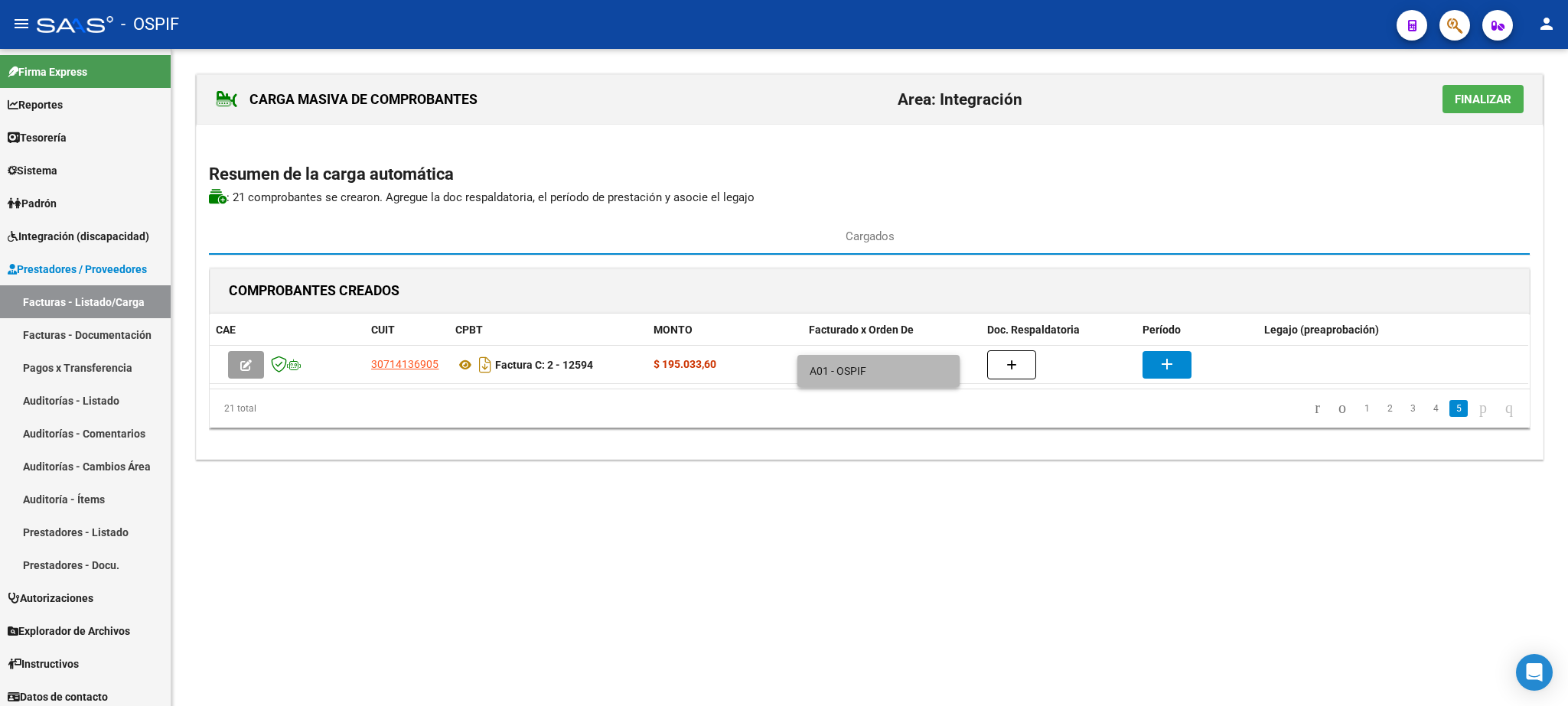
click at [837, 380] on span "A01 - OSPIF" at bounding box center [878, 371] width 138 height 32
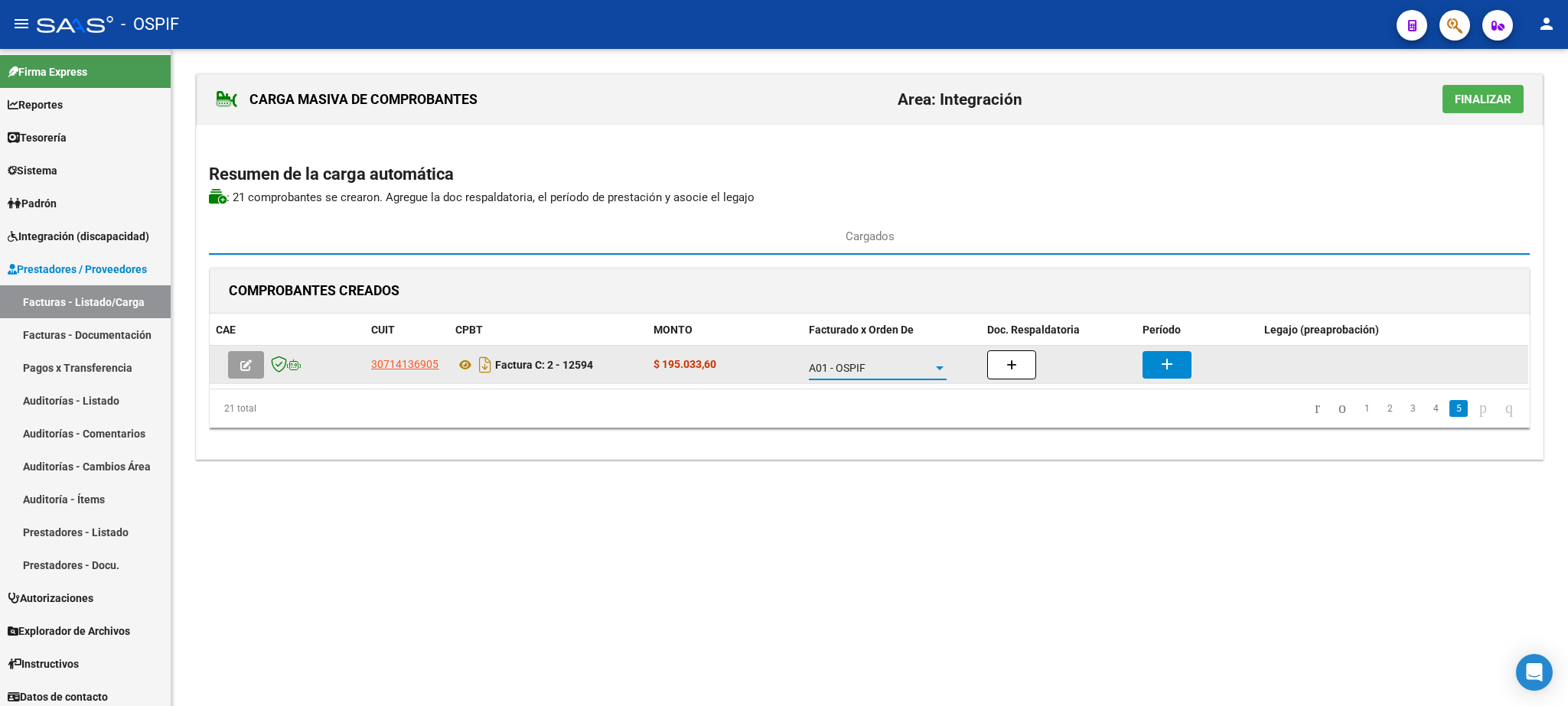
click at [1172, 367] on mat-icon "add" at bounding box center [1167, 364] width 19 height 19
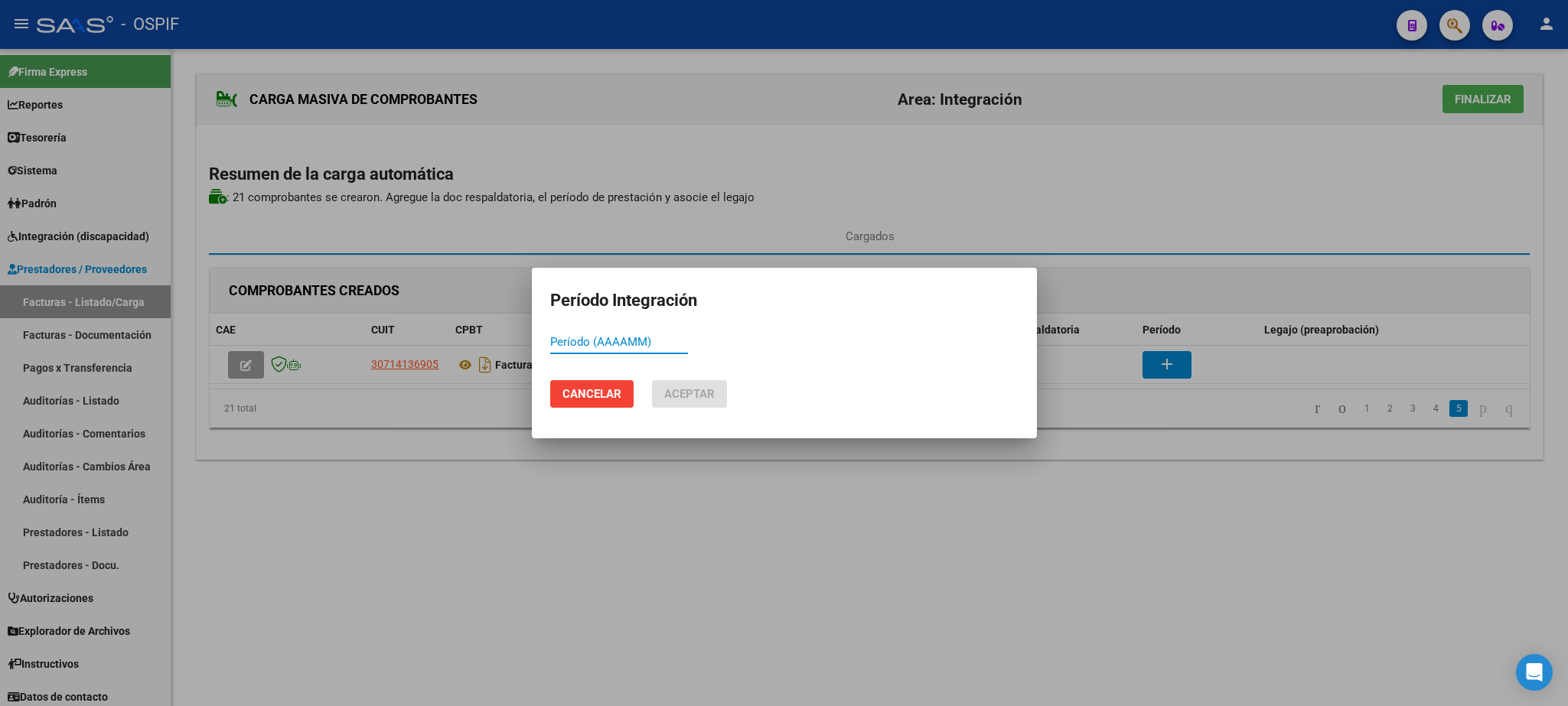
paste input "202507"
type input "202507"
click at [697, 396] on span "Aceptar" at bounding box center [689, 394] width 51 height 14
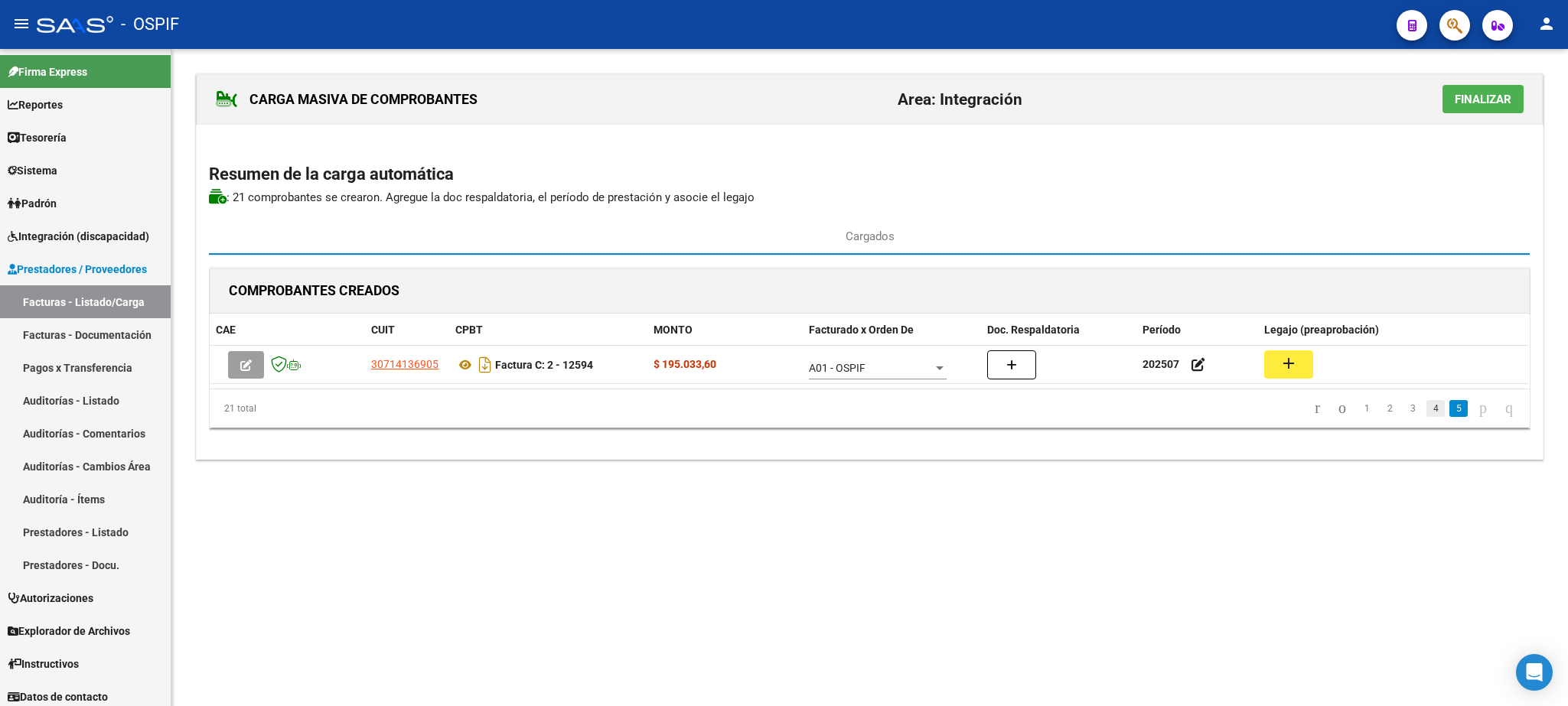
click at [1426, 413] on link "4" at bounding box center [1435, 408] width 19 height 17
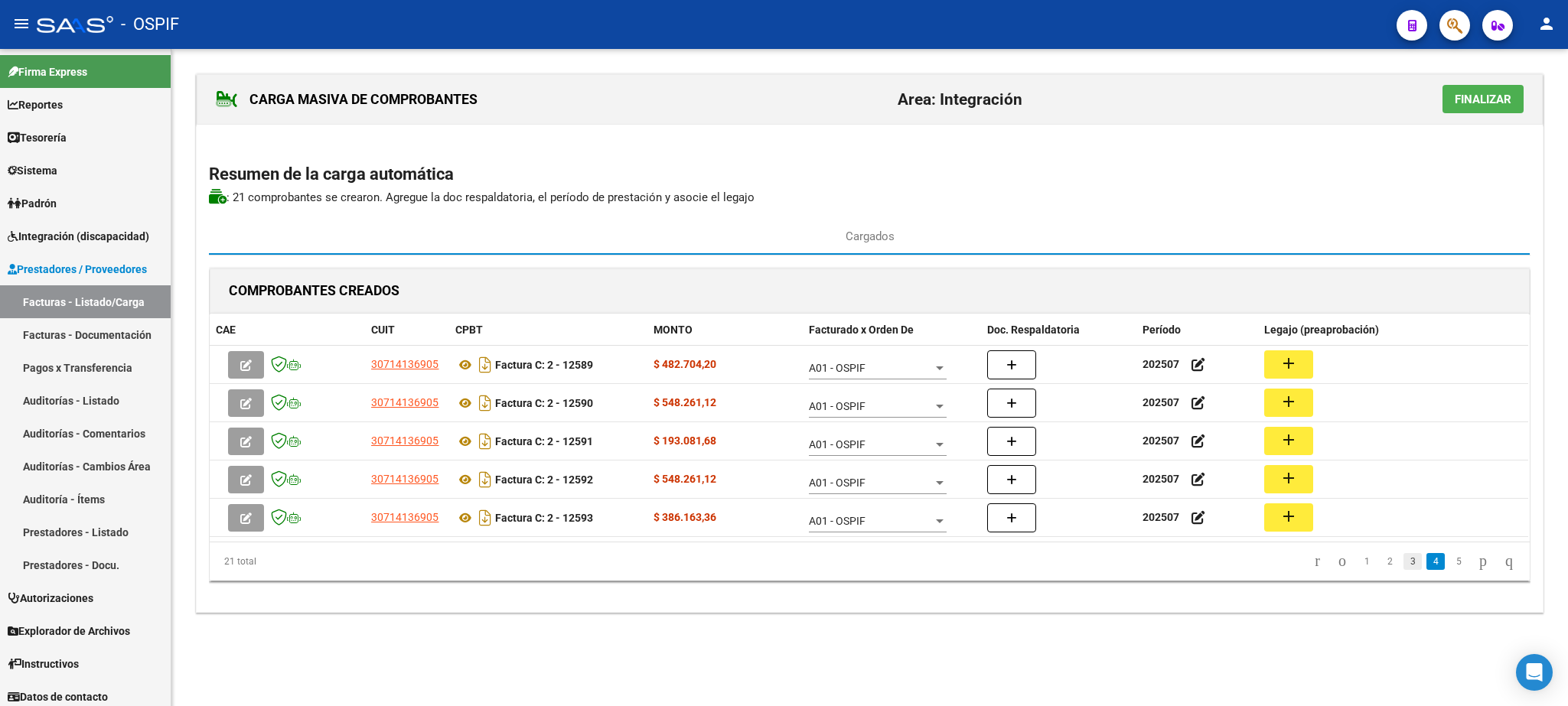
click at [1403, 559] on link "3" at bounding box center [1412, 561] width 19 height 17
click at [1381, 569] on link "2" at bounding box center [1390, 561] width 19 height 17
click at [1403, 567] on link "3" at bounding box center [1412, 561] width 19 height 17
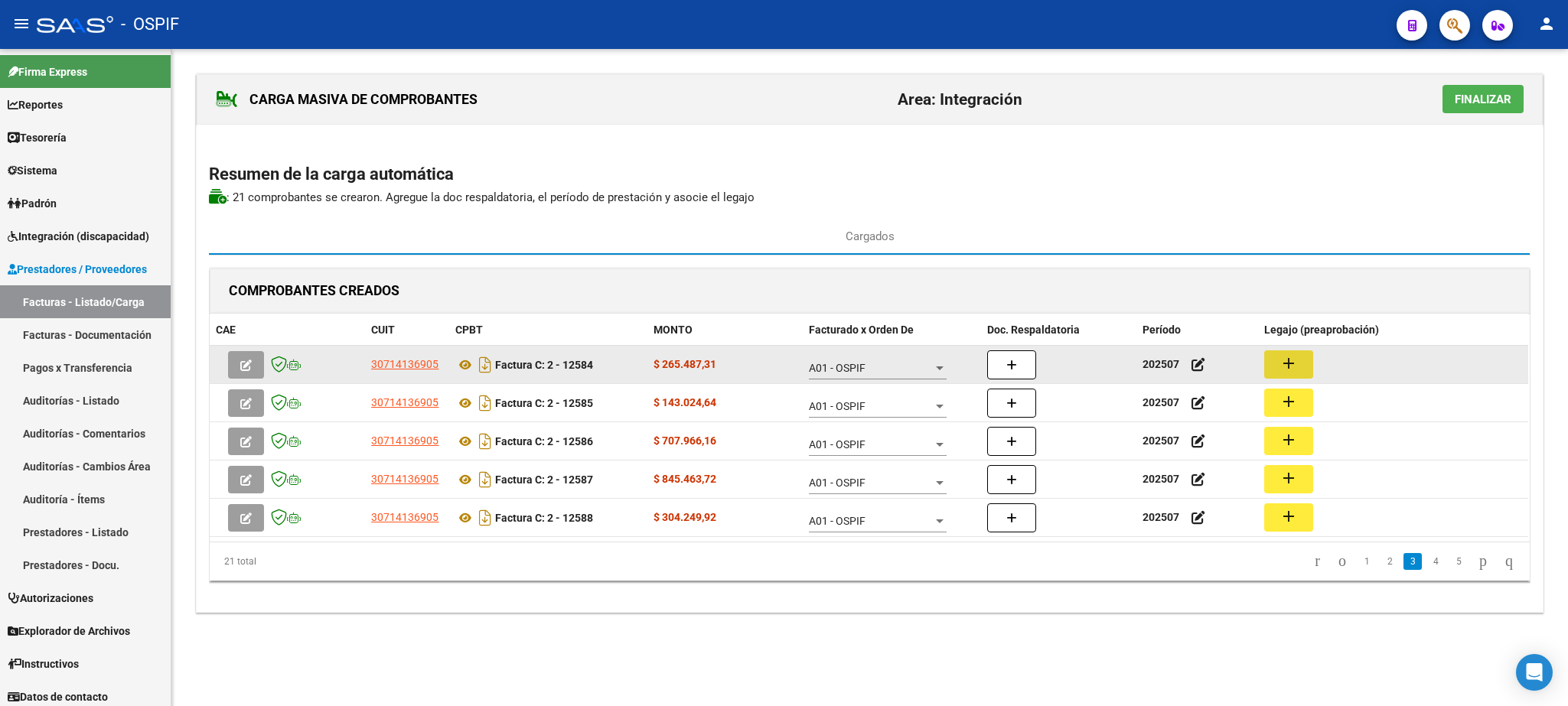
click at [1278, 362] on button "add" at bounding box center [1288, 365] width 49 height 28
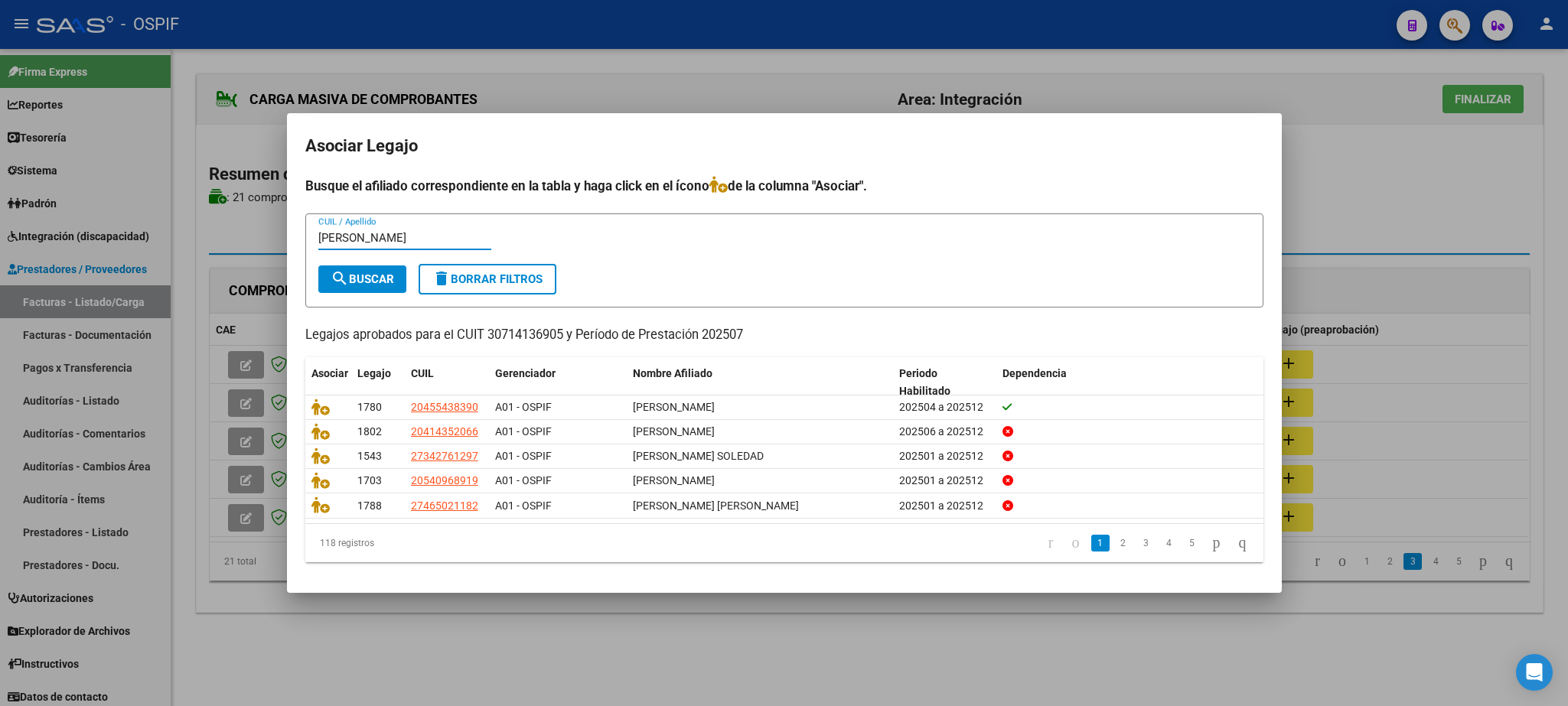
type input "[PERSON_NAME]"
click at [364, 277] on span "search Buscar" at bounding box center [363, 279] width 64 height 14
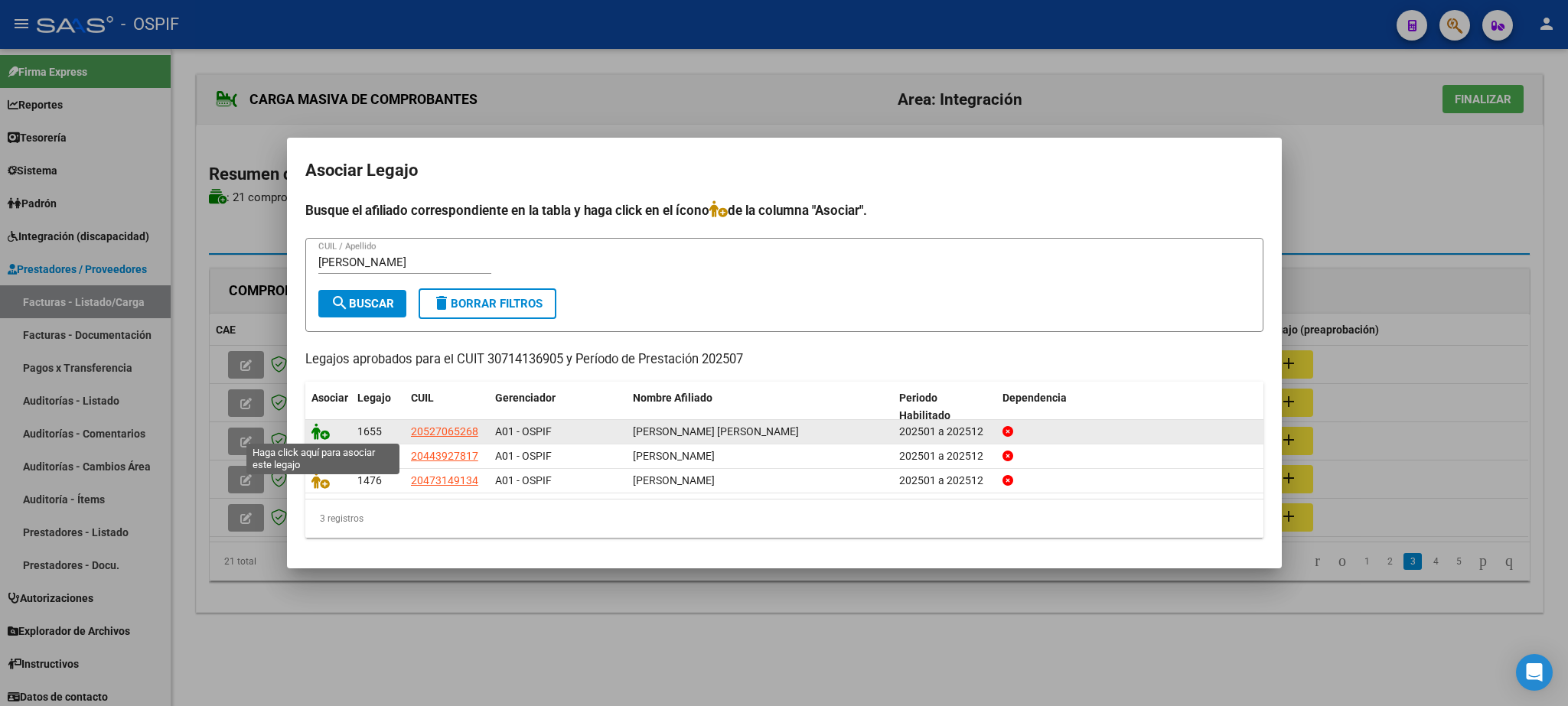
click at [314, 431] on icon at bounding box center [320, 431] width 19 height 17
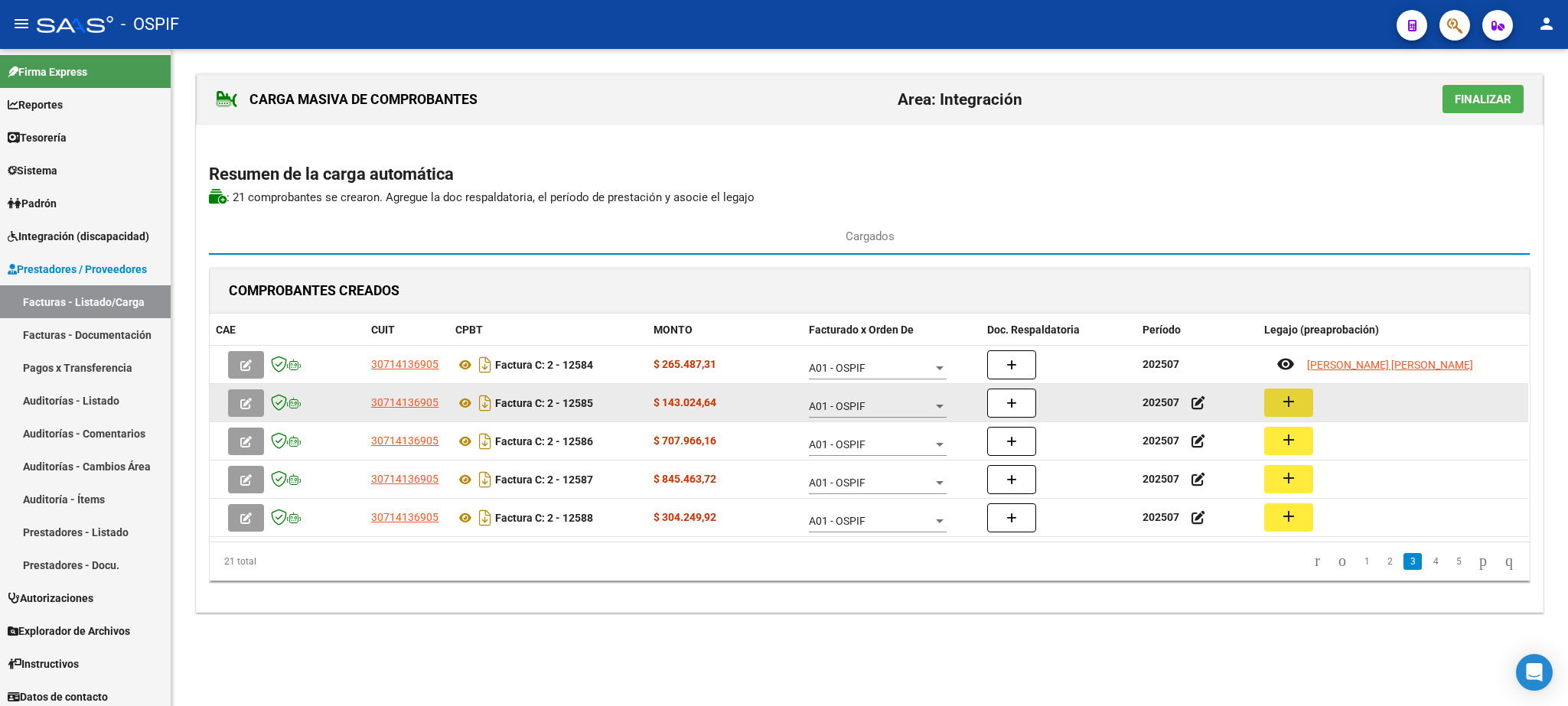
click at [1298, 403] on button "add" at bounding box center [1288, 403] width 49 height 28
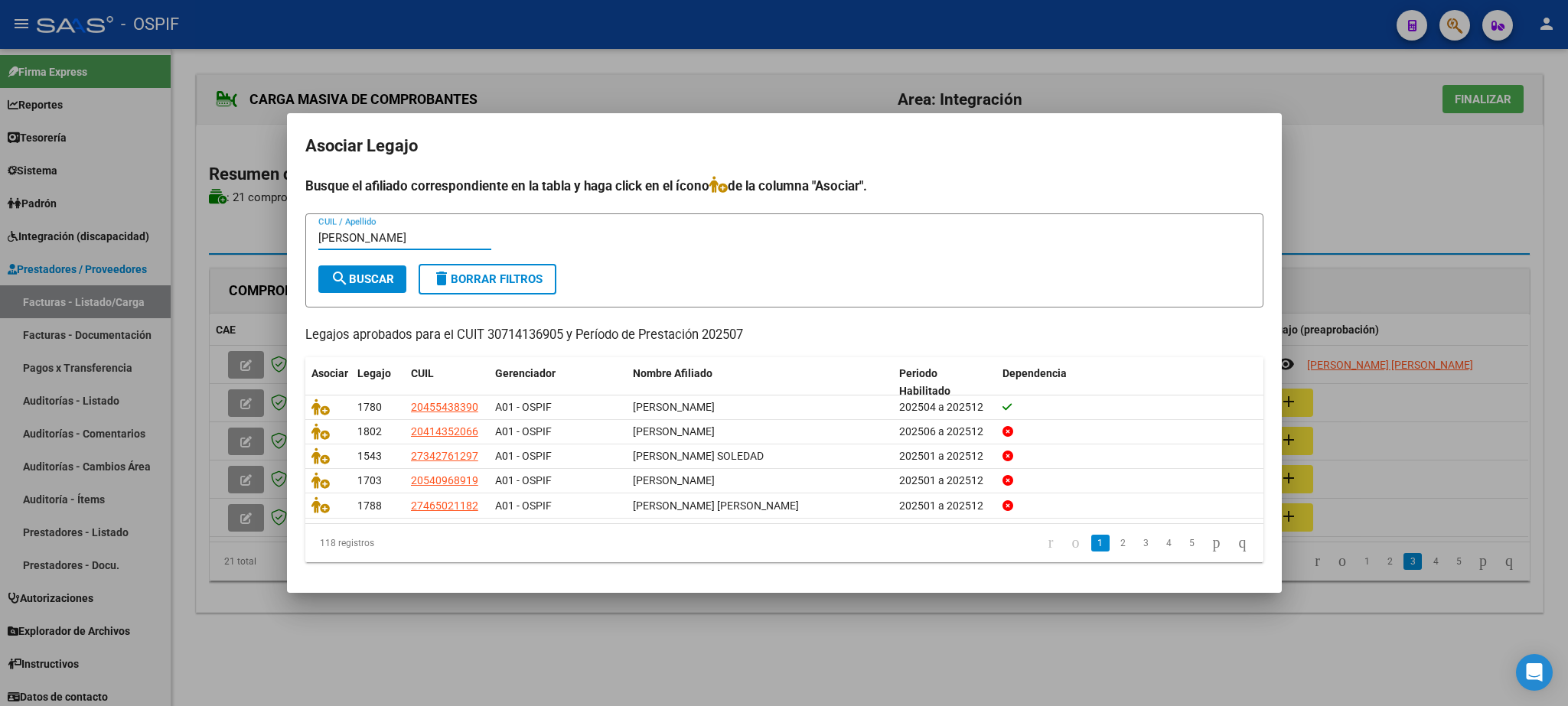
type input "[PERSON_NAME]"
click at [356, 289] on button "search Buscar" at bounding box center [362, 278] width 88 height 27
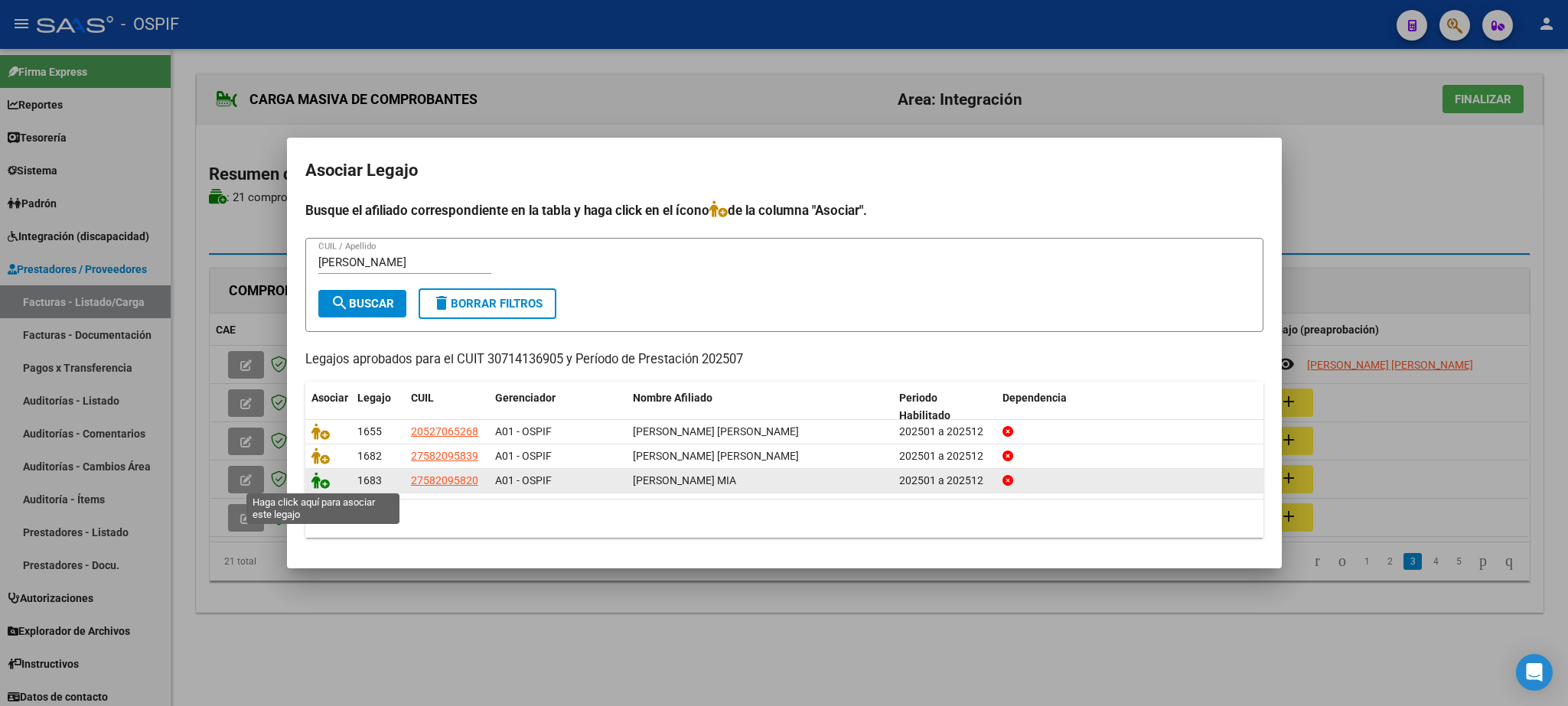
click at [321, 483] on icon at bounding box center [320, 480] width 19 height 17
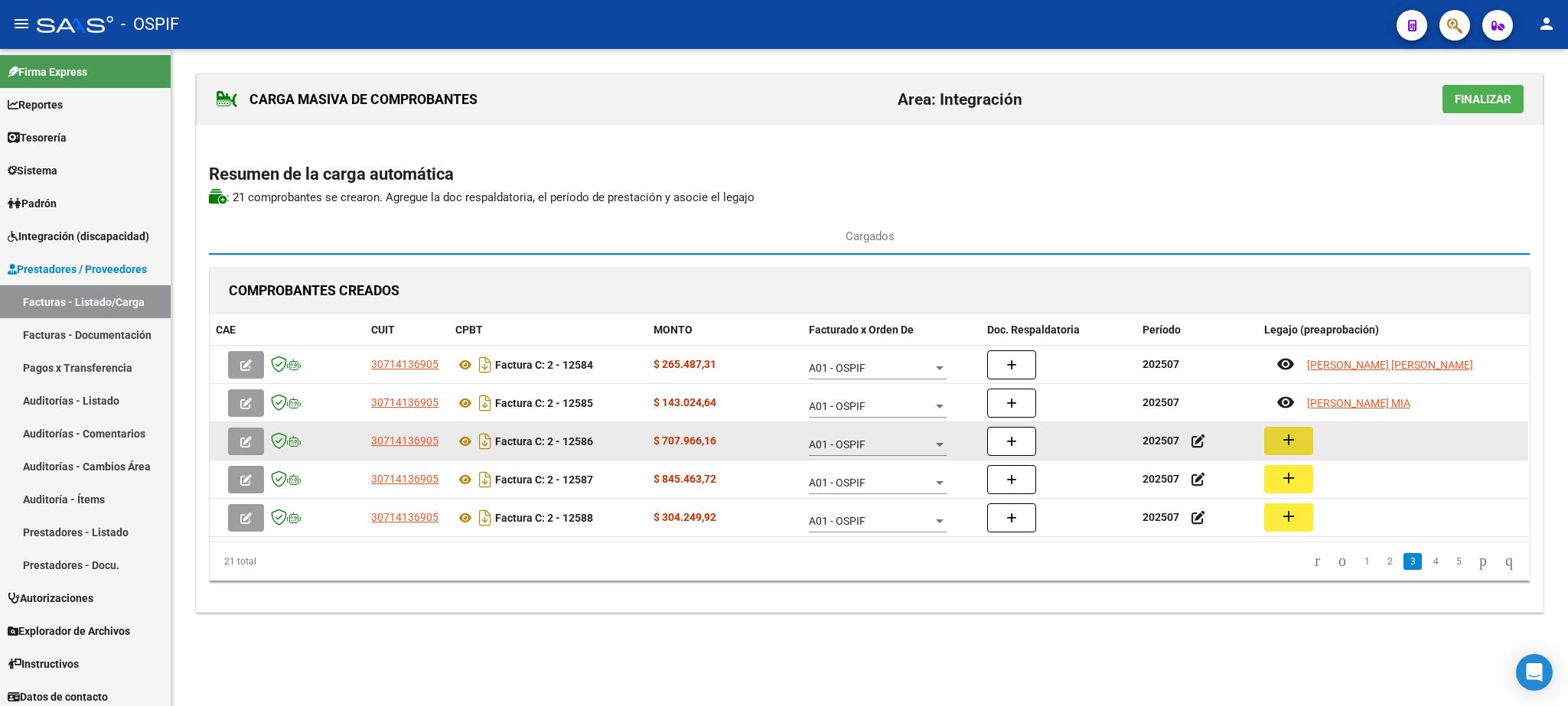
click at [1295, 443] on mat-icon "add" at bounding box center [1288, 439] width 19 height 19
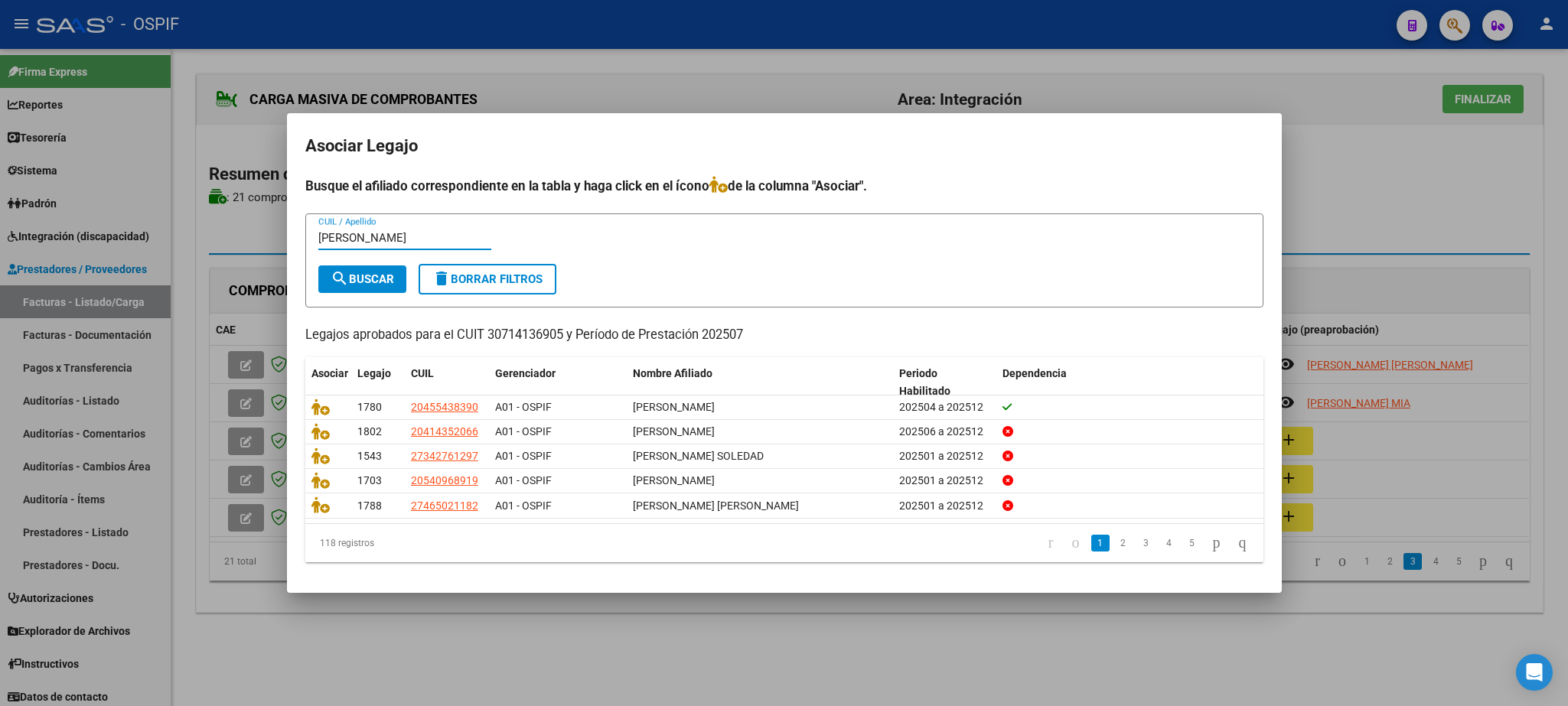
type input "[PERSON_NAME]"
click at [332, 279] on mat-icon "search" at bounding box center [340, 278] width 19 height 19
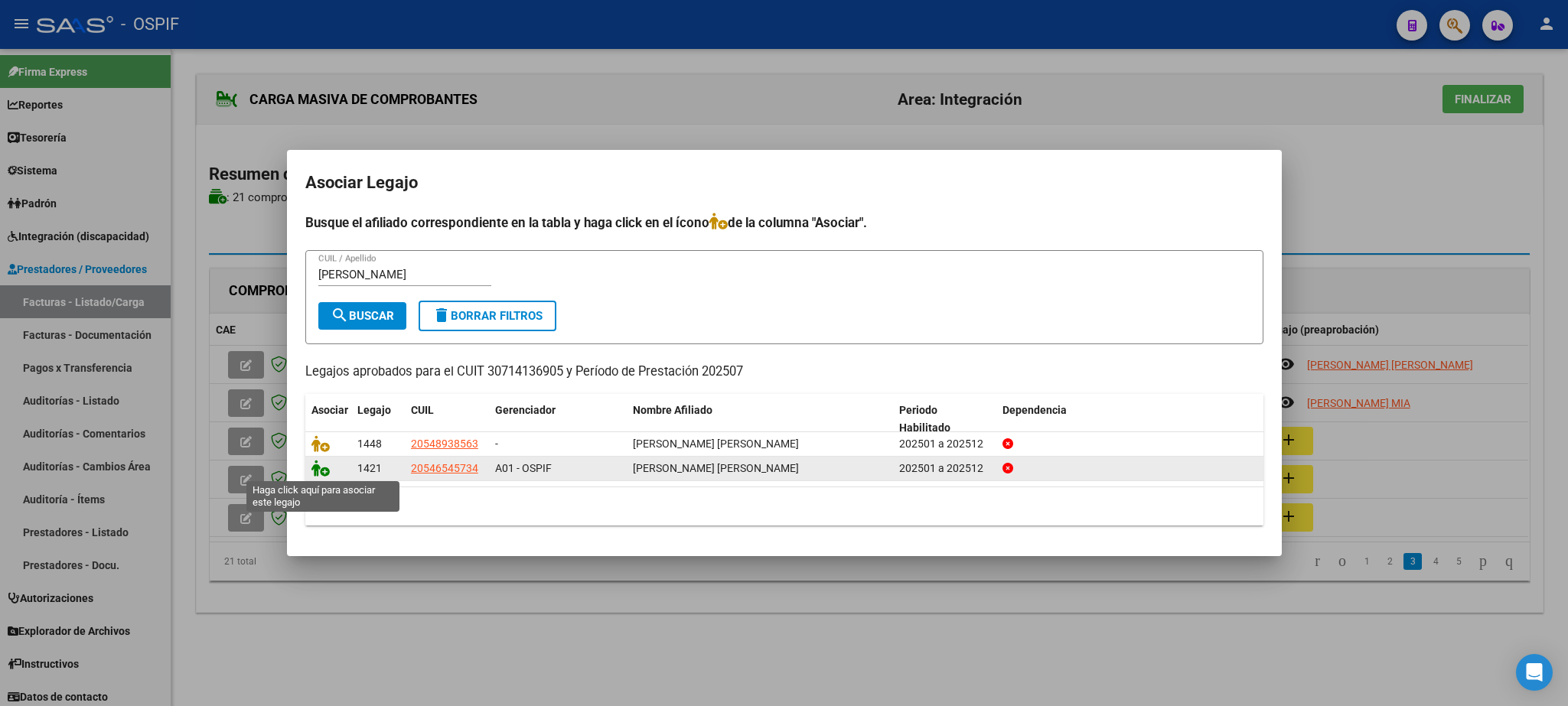
click at [317, 467] on icon at bounding box center [320, 467] width 19 height 17
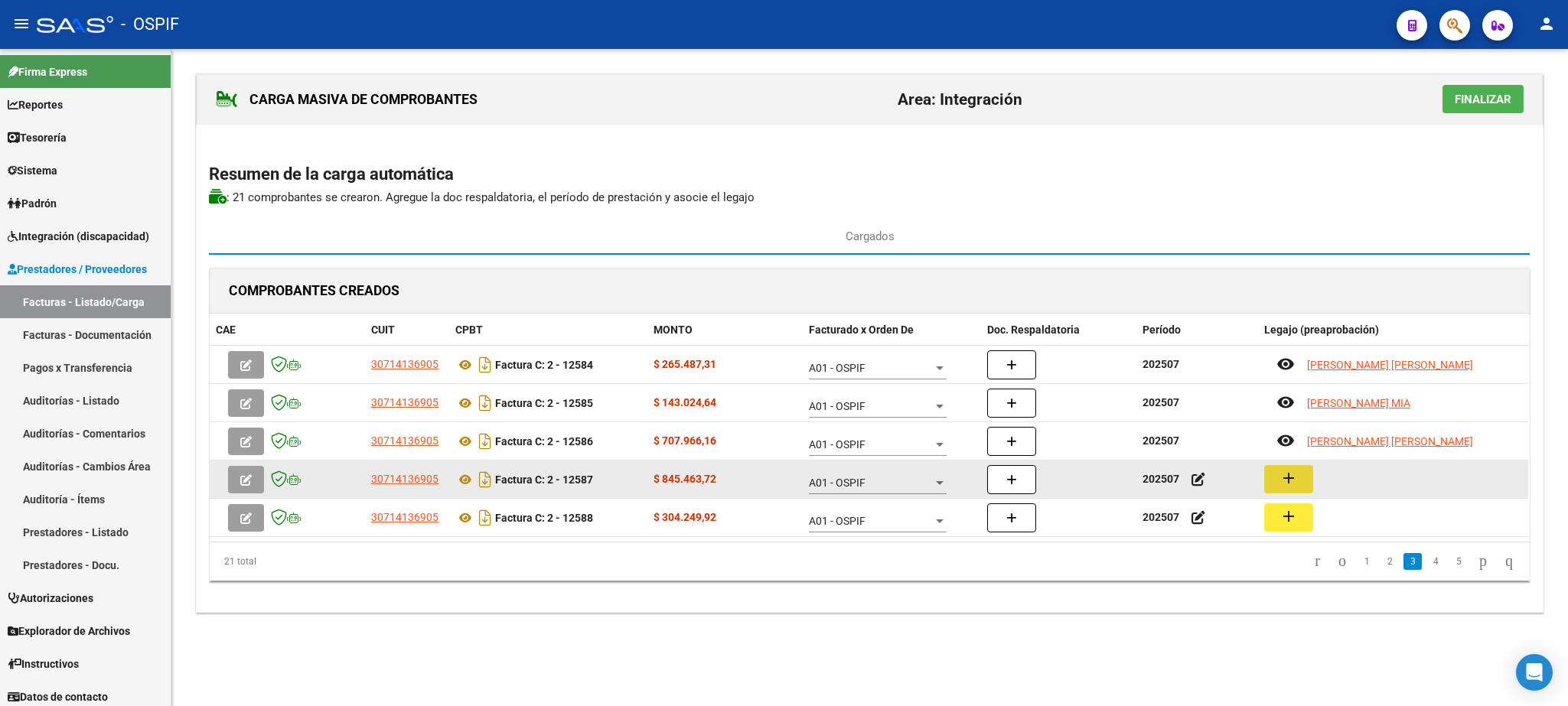
click at [1295, 483] on mat-icon "add" at bounding box center [1288, 478] width 19 height 19
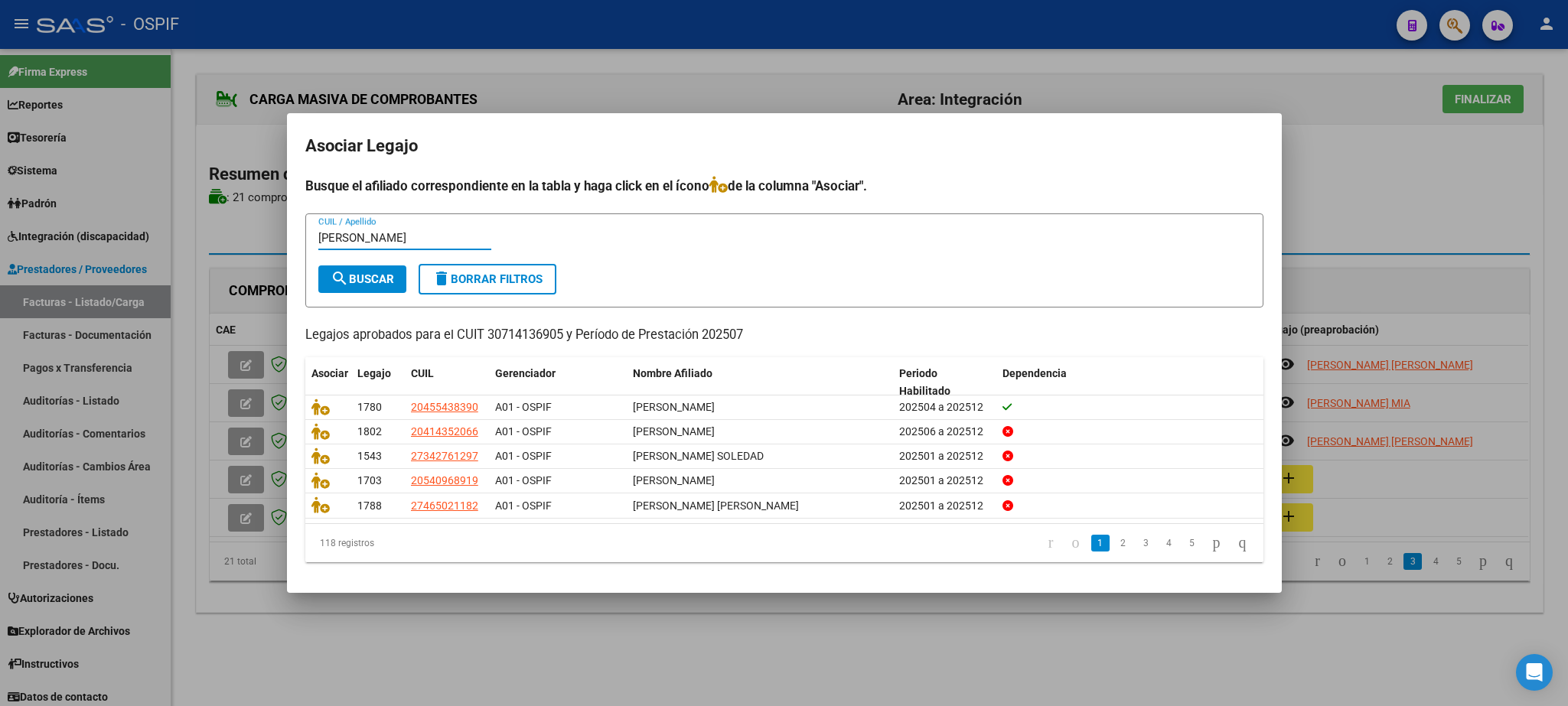
type input "[PERSON_NAME]"
click at [362, 282] on span "search Buscar" at bounding box center [363, 279] width 64 height 14
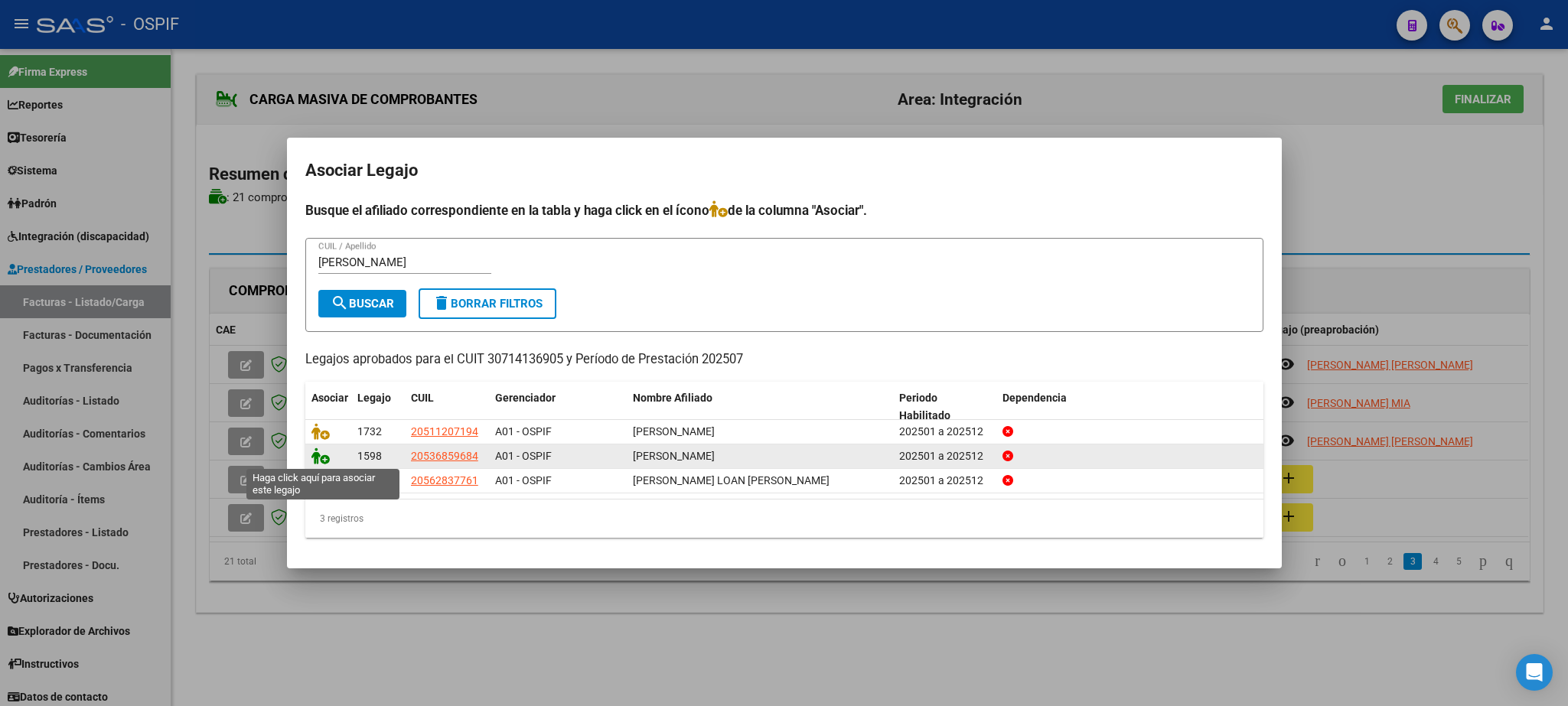
click at [319, 459] on icon at bounding box center [320, 455] width 19 height 17
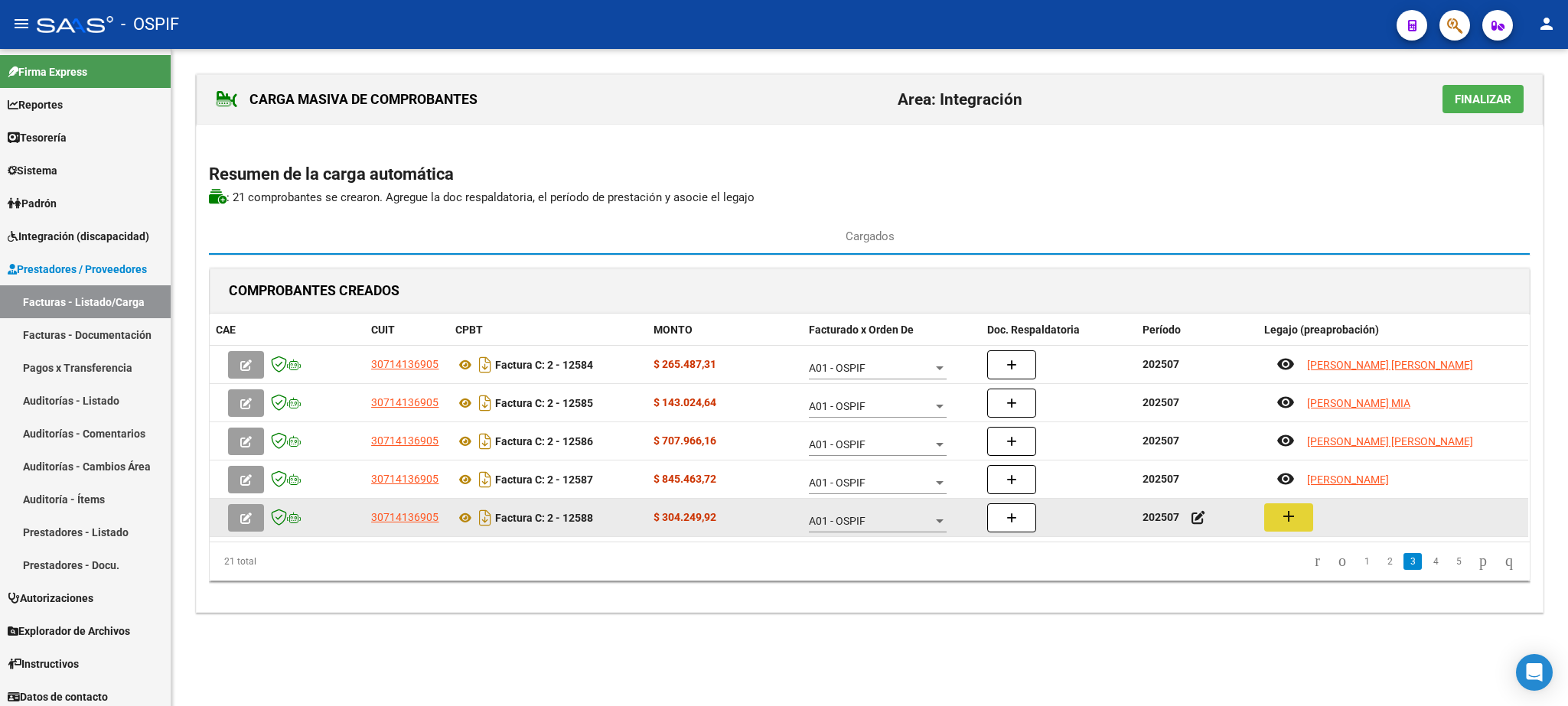
click at [1282, 515] on mat-icon "add" at bounding box center [1288, 516] width 19 height 19
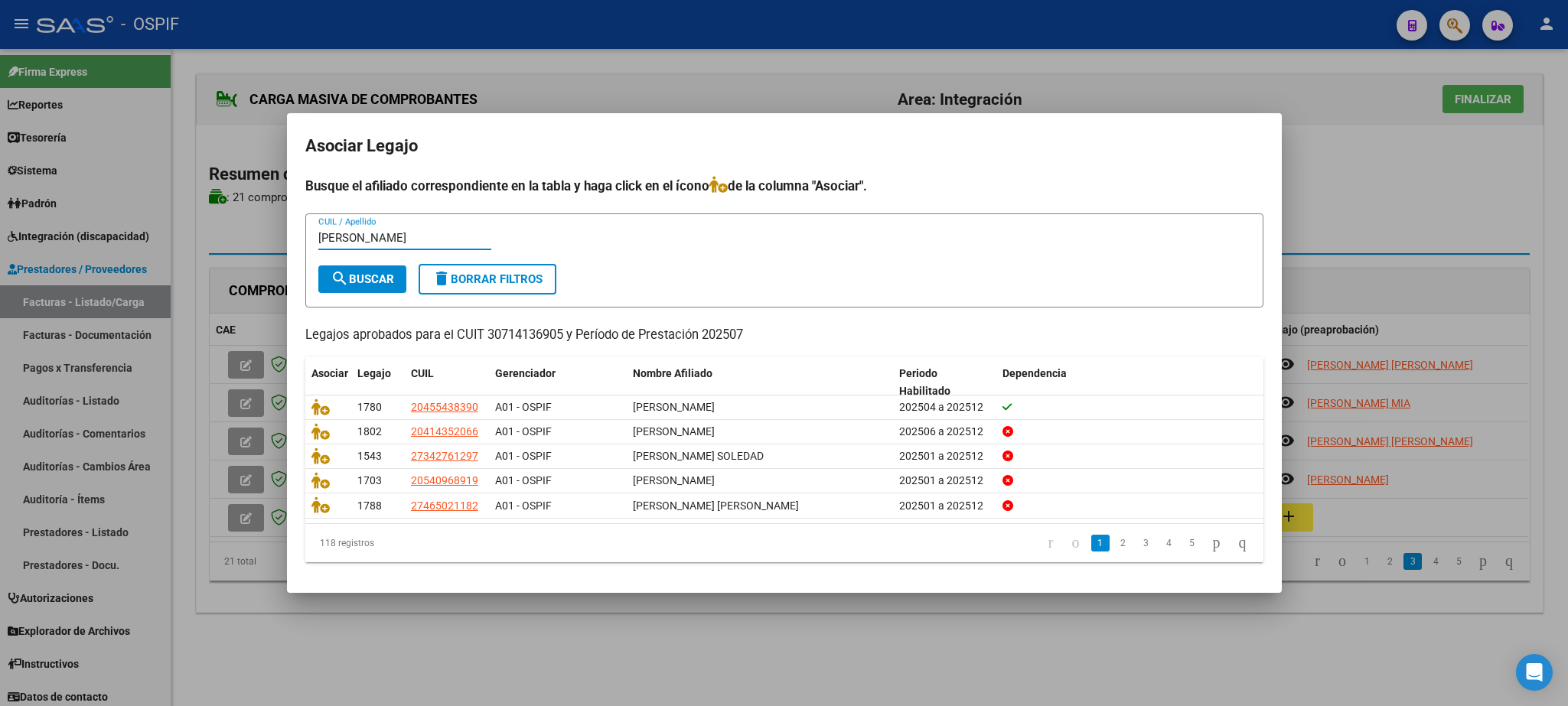
type input "[PERSON_NAME]"
click at [366, 270] on button "search Buscar" at bounding box center [362, 278] width 88 height 27
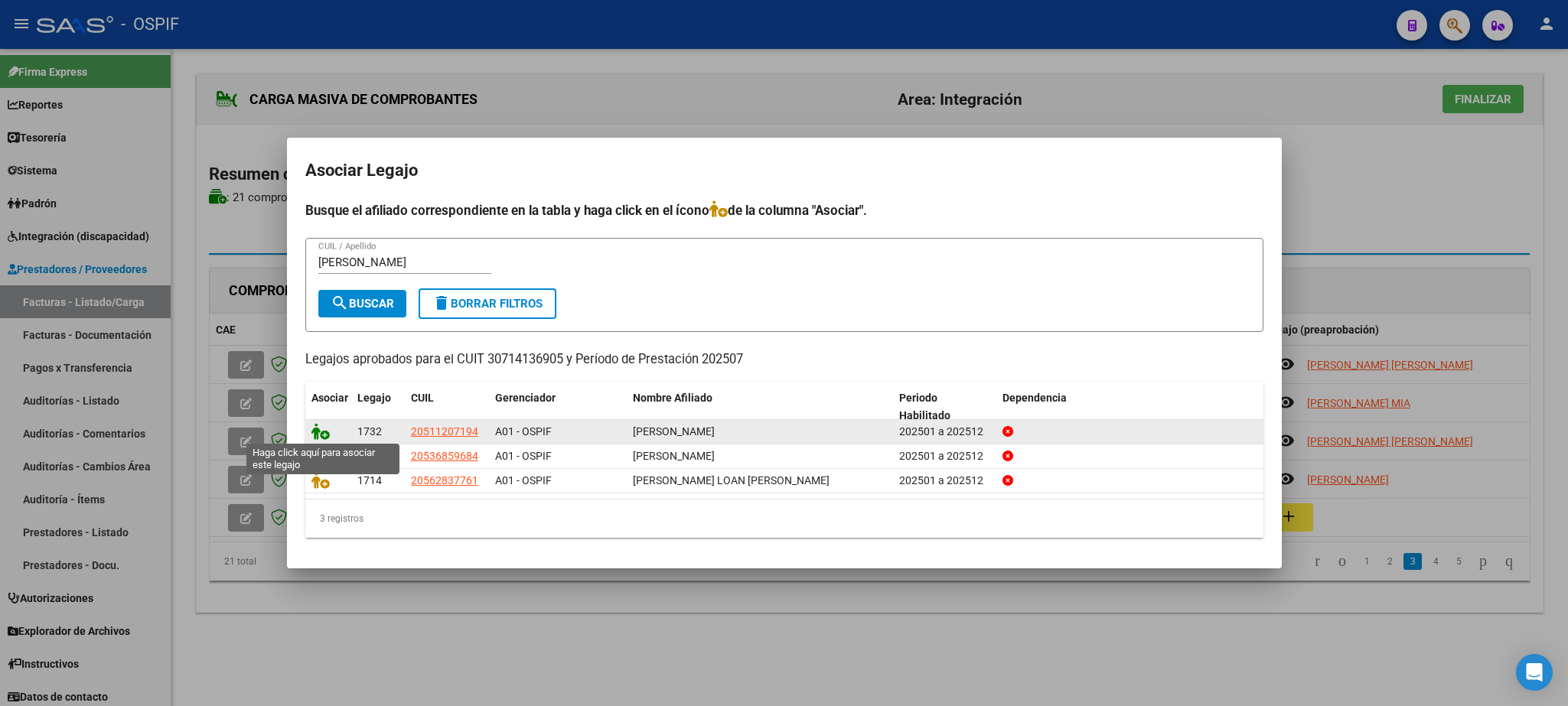
click at [326, 430] on icon at bounding box center [320, 431] width 19 height 17
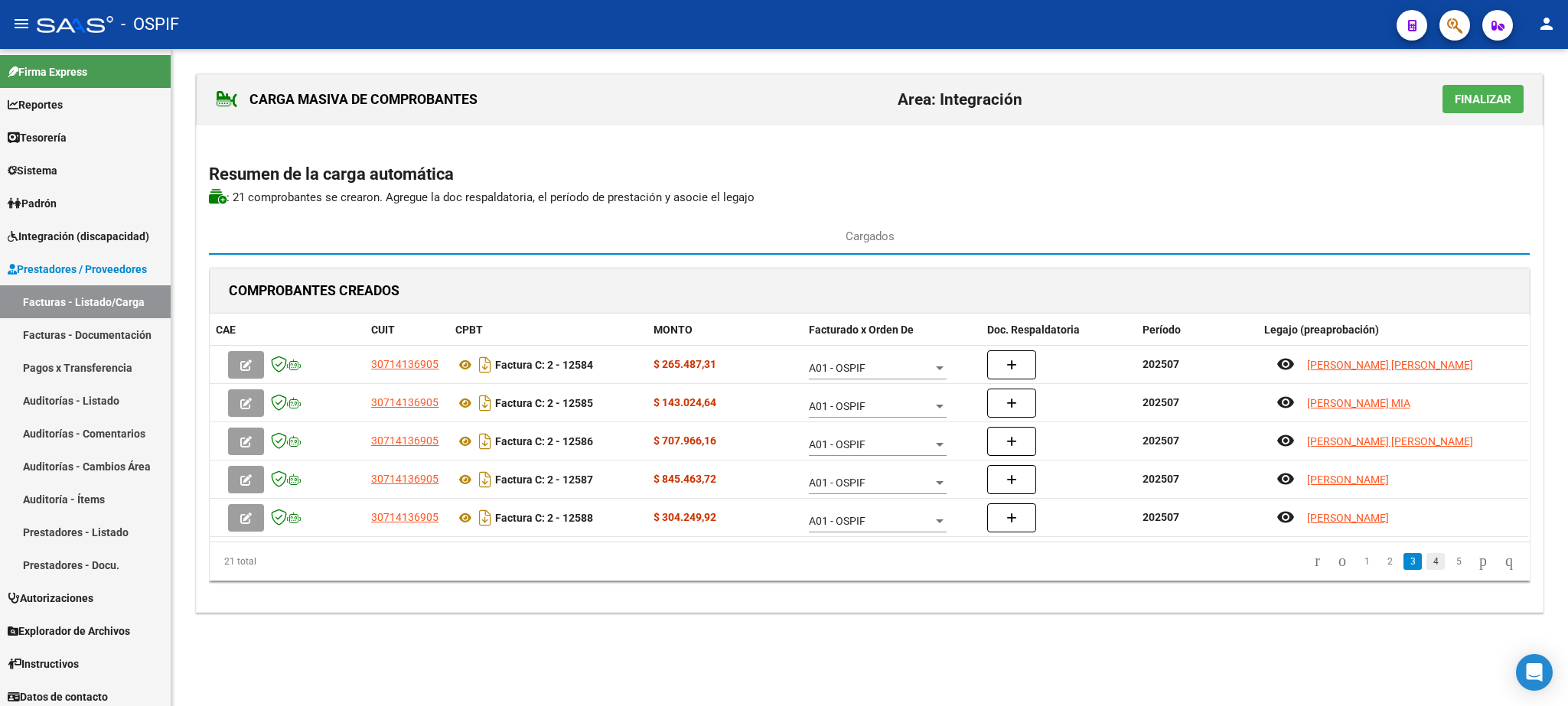
click at [1426, 564] on link "4" at bounding box center [1435, 561] width 19 height 17
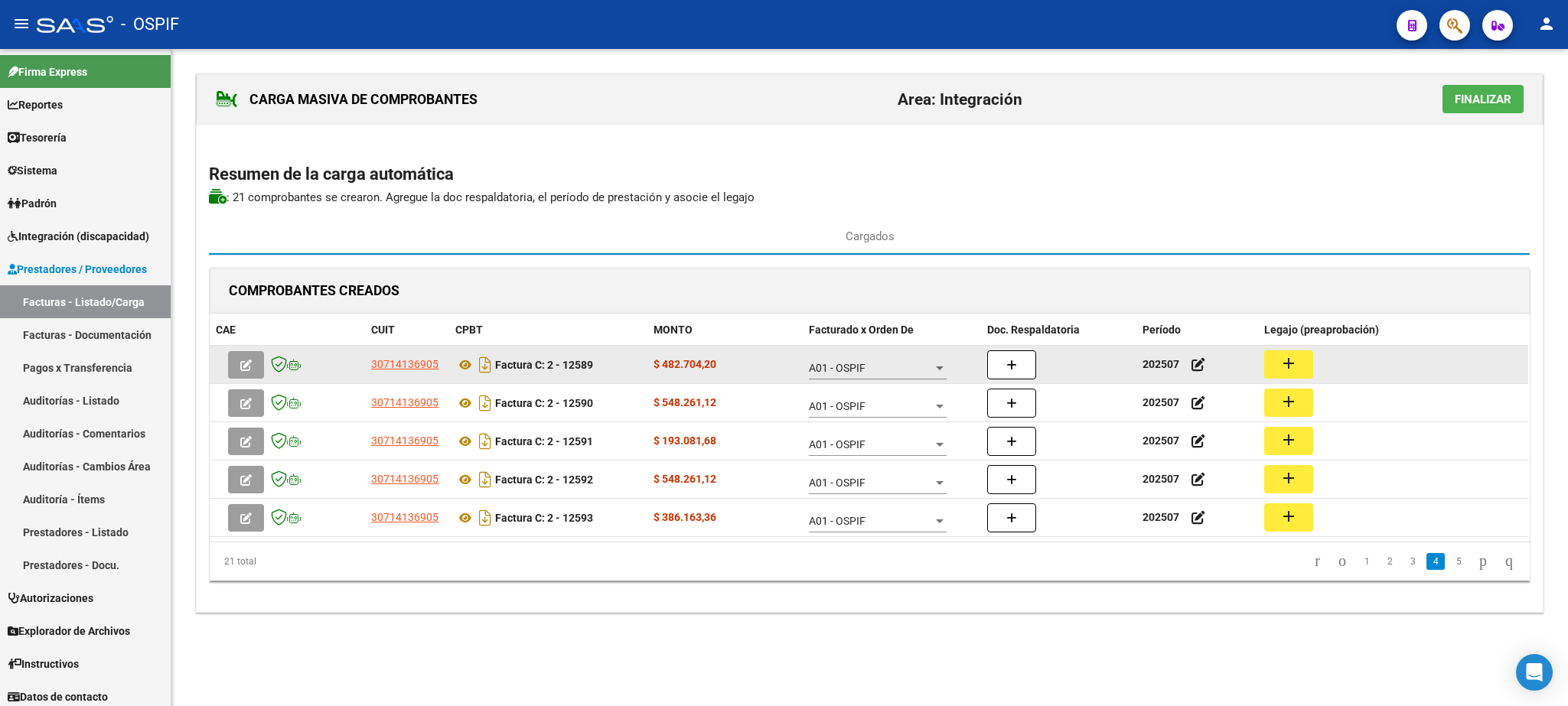
click at [1276, 360] on button "add" at bounding box center [1288, 365] width 49 height 28
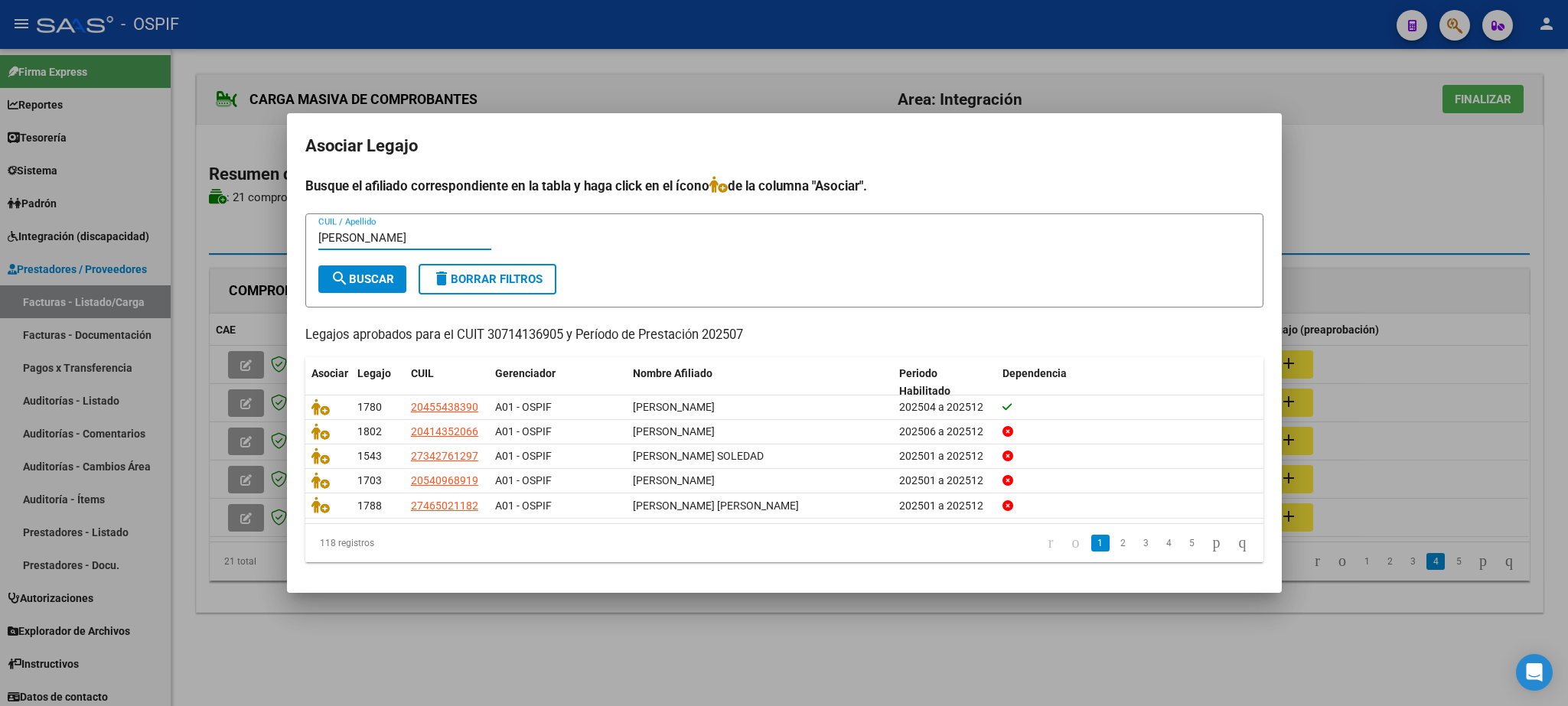
type input "[PERSON_NAME]"
click at [369, 275] on span "search Buscar" at bounding box center [363, 279] width 64 height 14
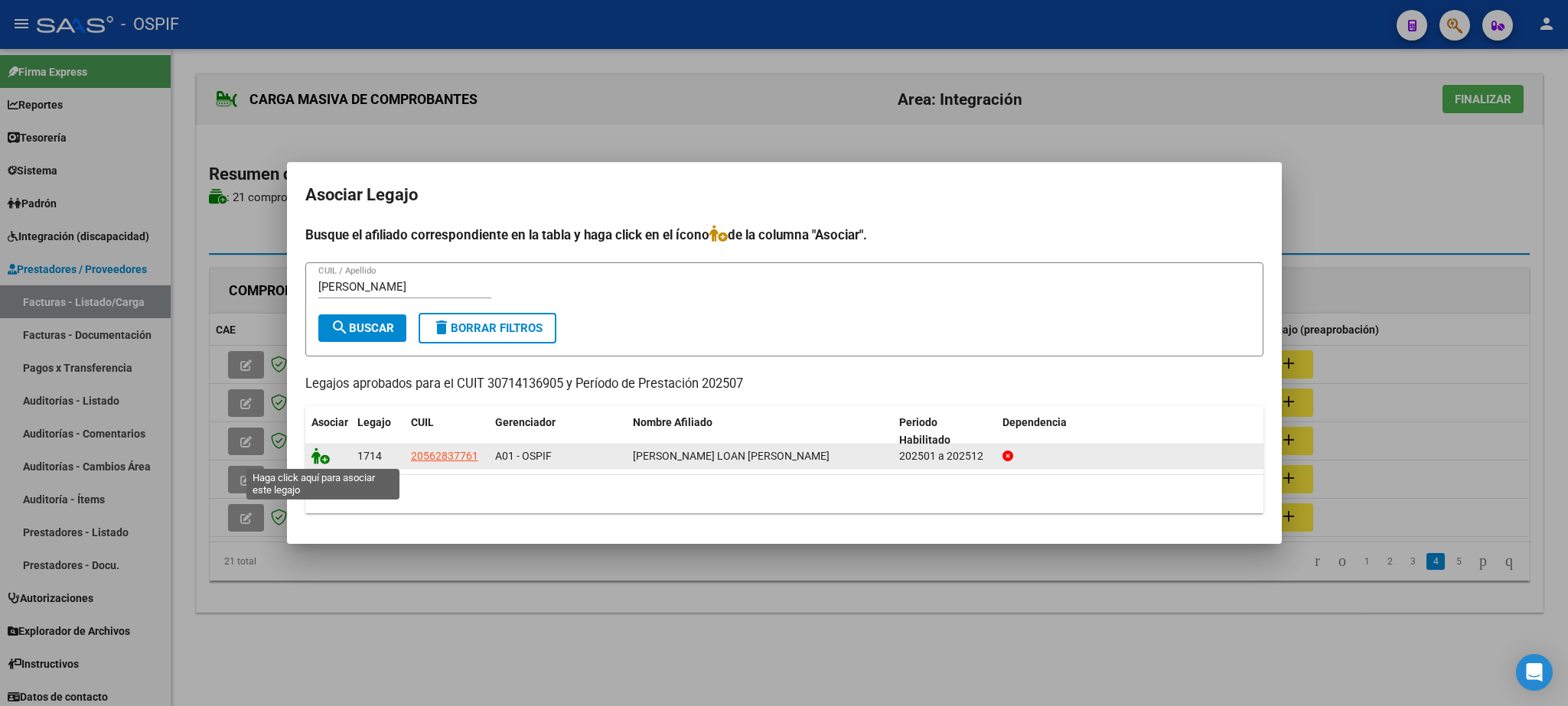
click at [316, 464] on icon at bounding box center [320, 455] width 19 height 17
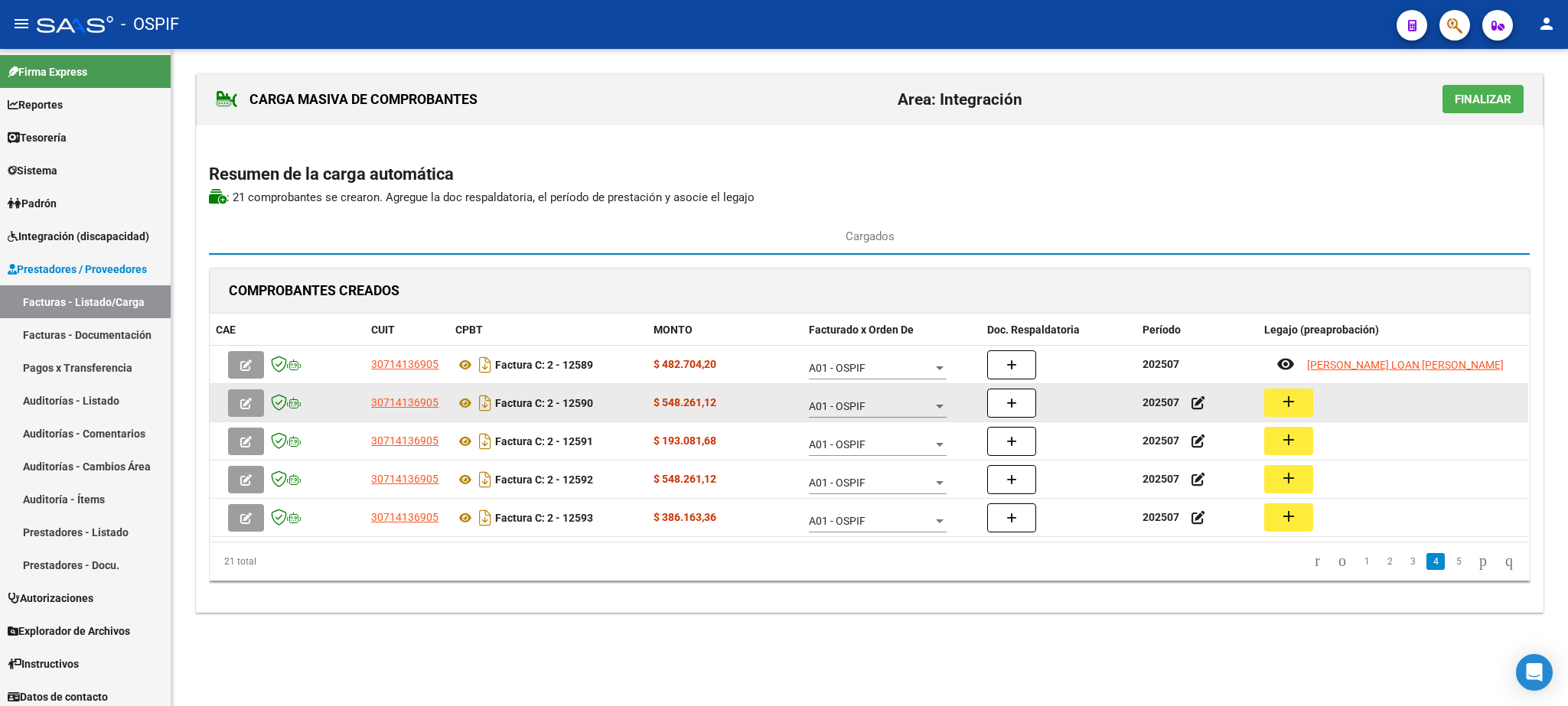
click at [1288, 406] on mat-icon "add" at bounding box center [1288, 401] width 19 height 19
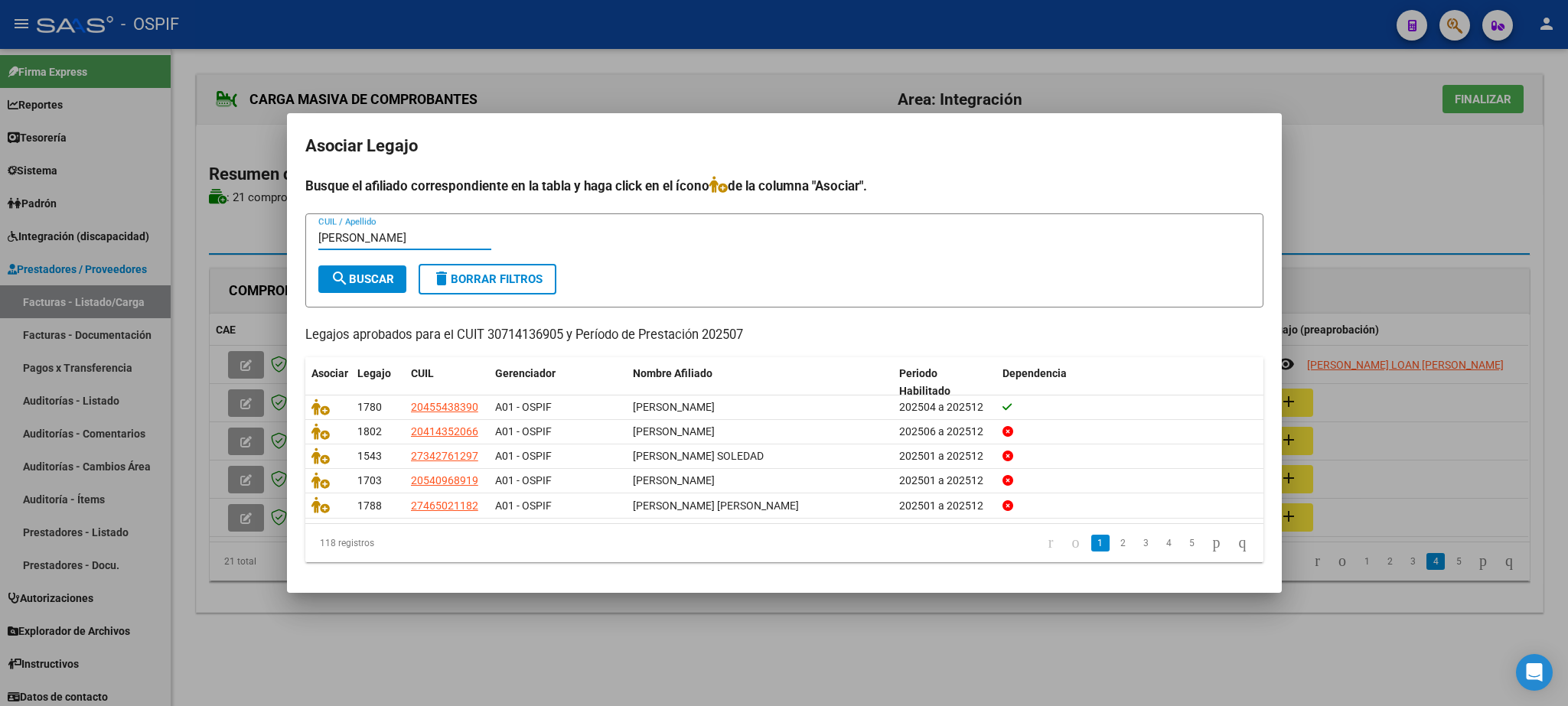
type input "[PERSON_NAME]"
click at [383, 275] on span "search Buscar" at bounding box center [363, 279] width 64 height 14
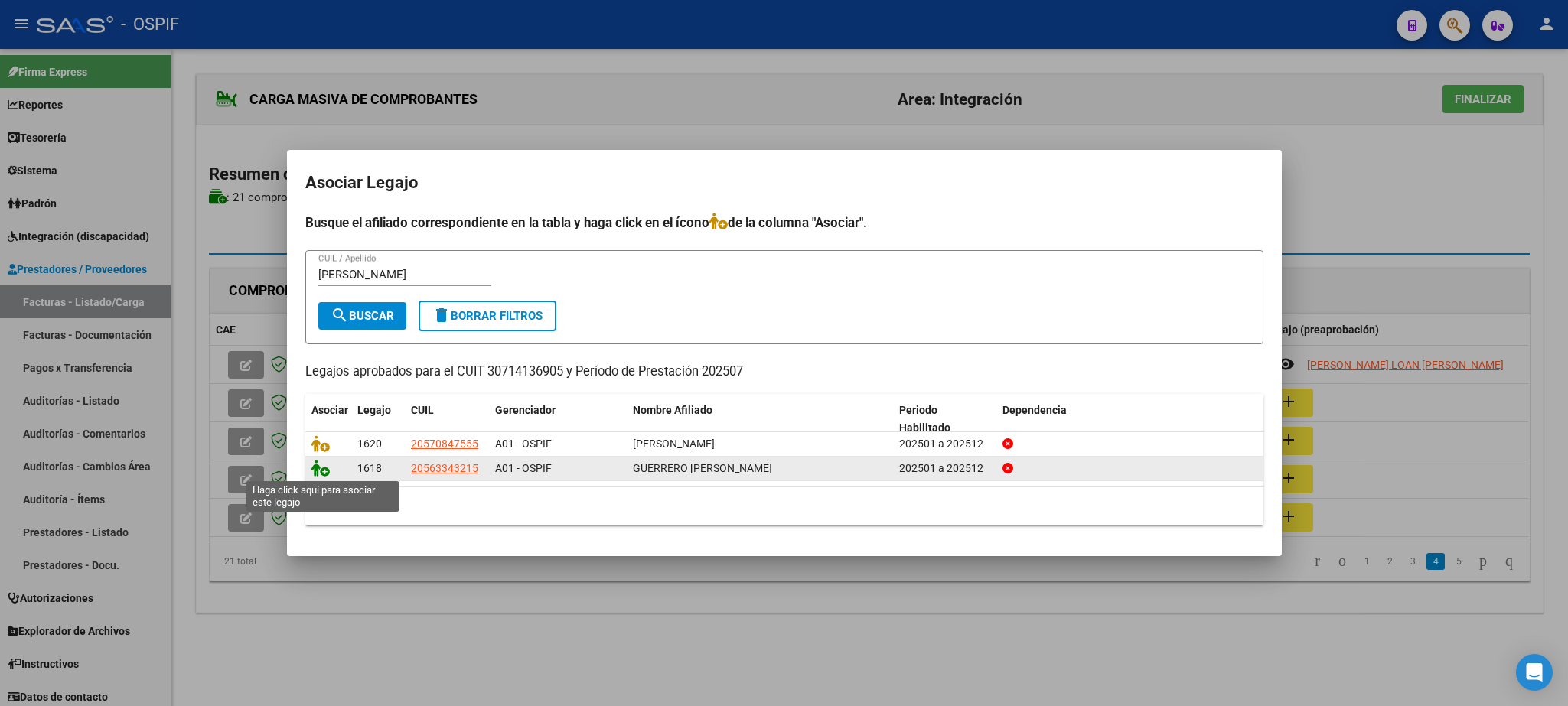
click at [325, 470] on icon at bounding box center [320, 467] width 19 height 17
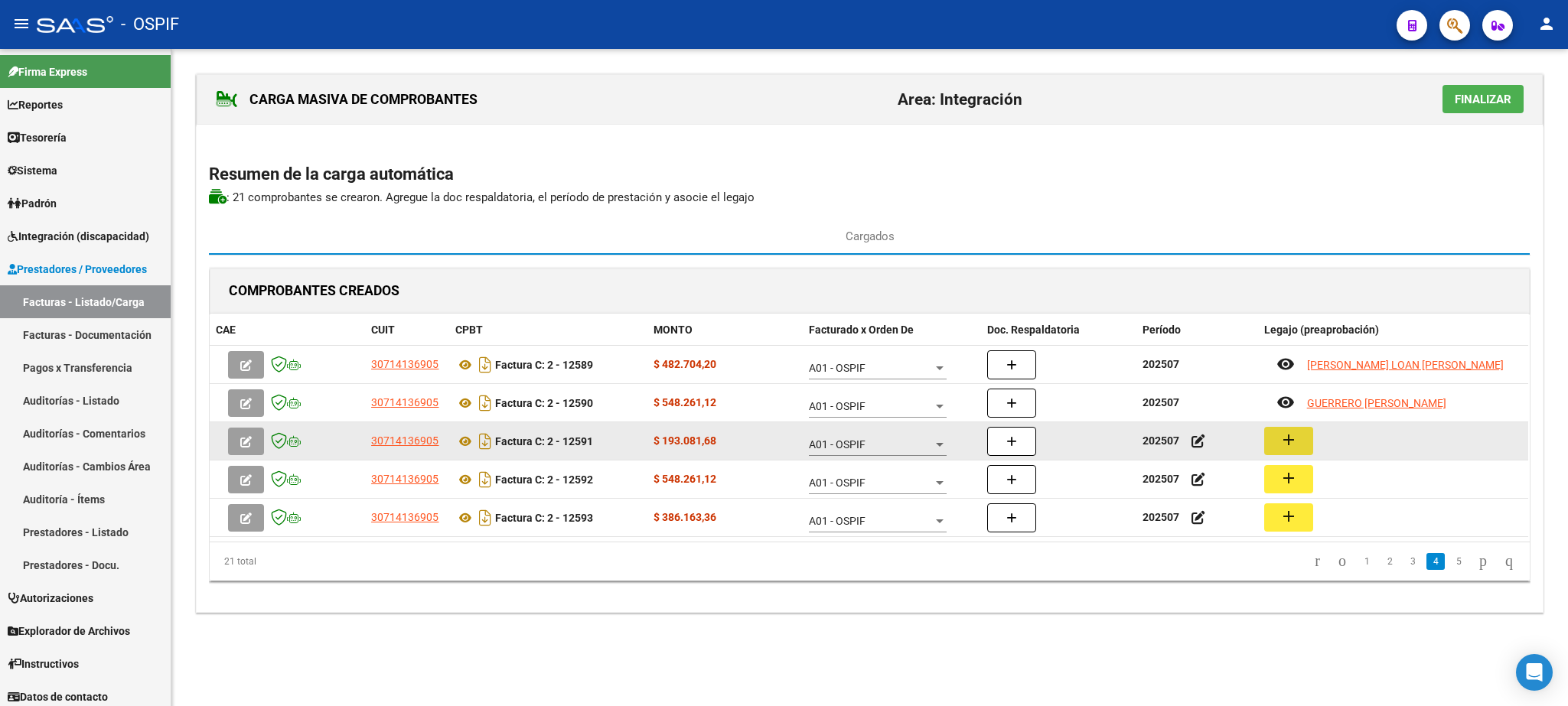
click at [1290, 440] on mat-icon "add" at bounding box center [1288, 439] width 19 height 19
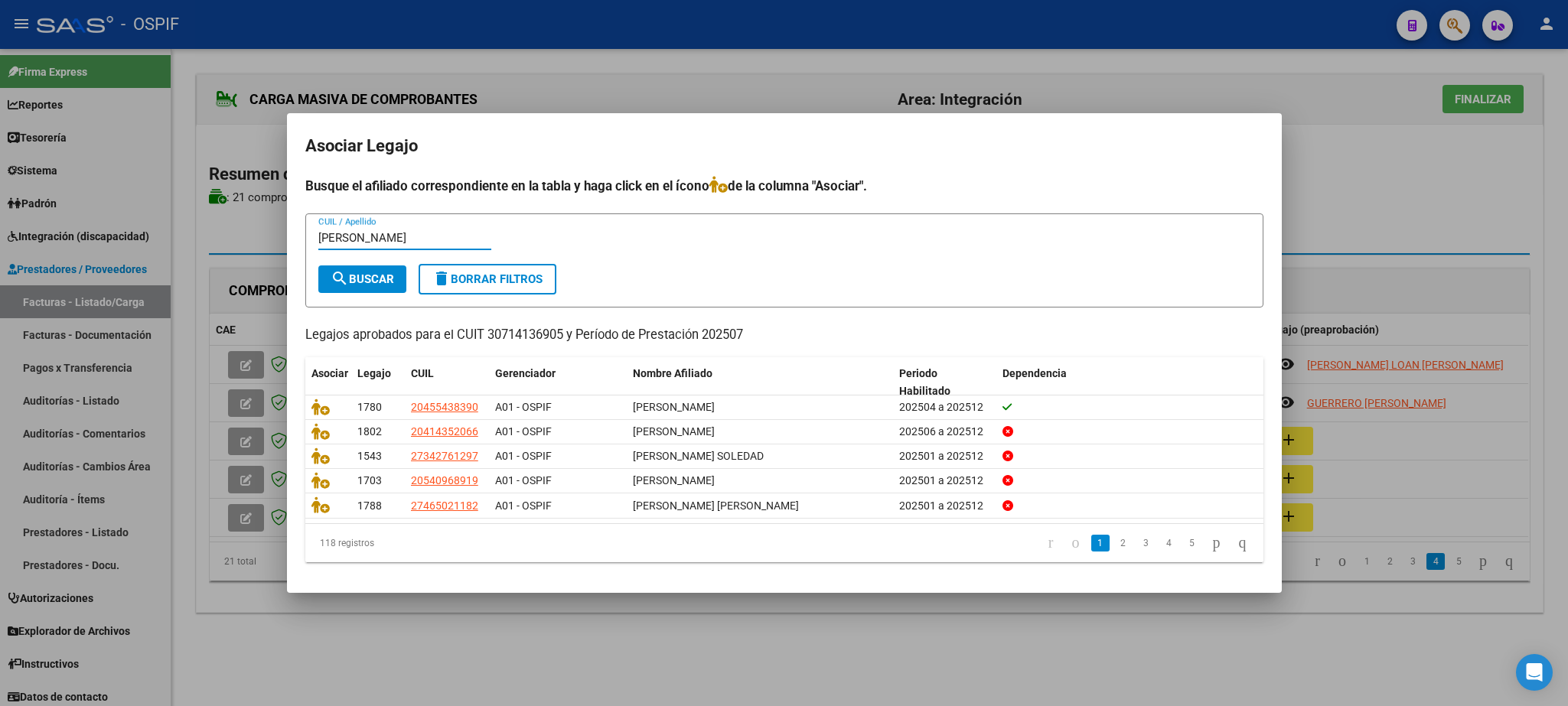
type input "[PERSON_NAME]"
click at [342, 284] on mat-icon "search" at bounding box center [340, 278] width 19 height 19
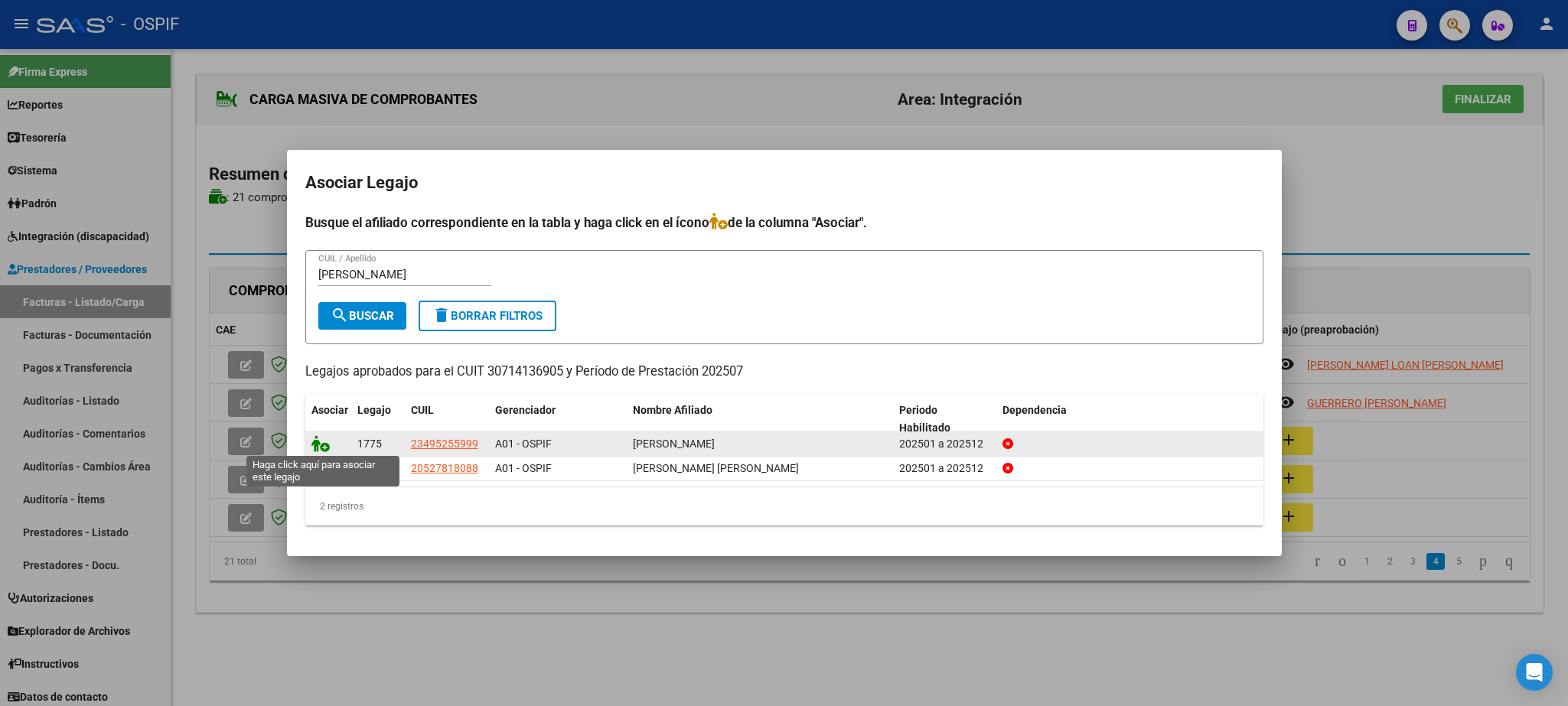
click at [320, 442] on icon at bounding box center [320, 443] width 19 height 17
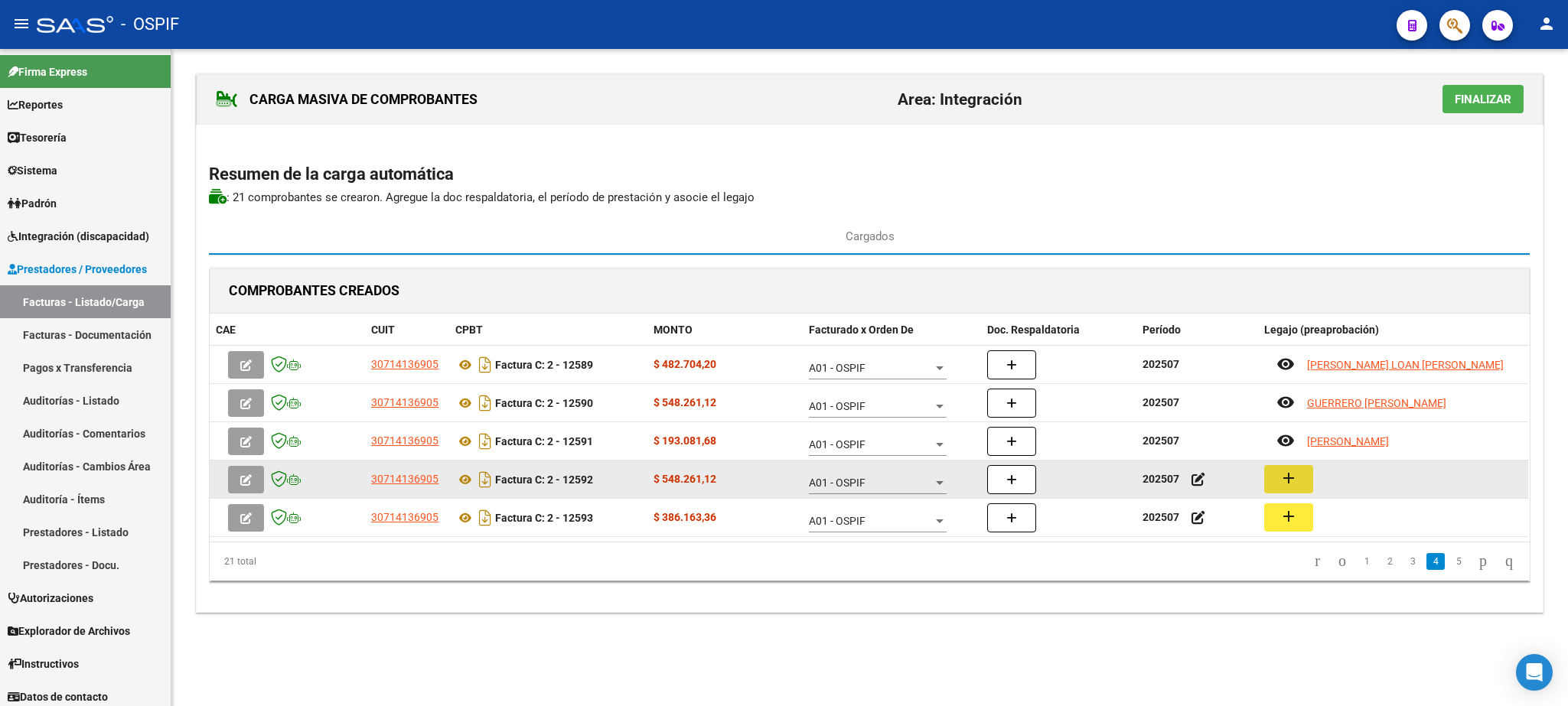
click at [1292, 475] on mat-icon "add" at bounding box center [1288, 478] width 19 height 19
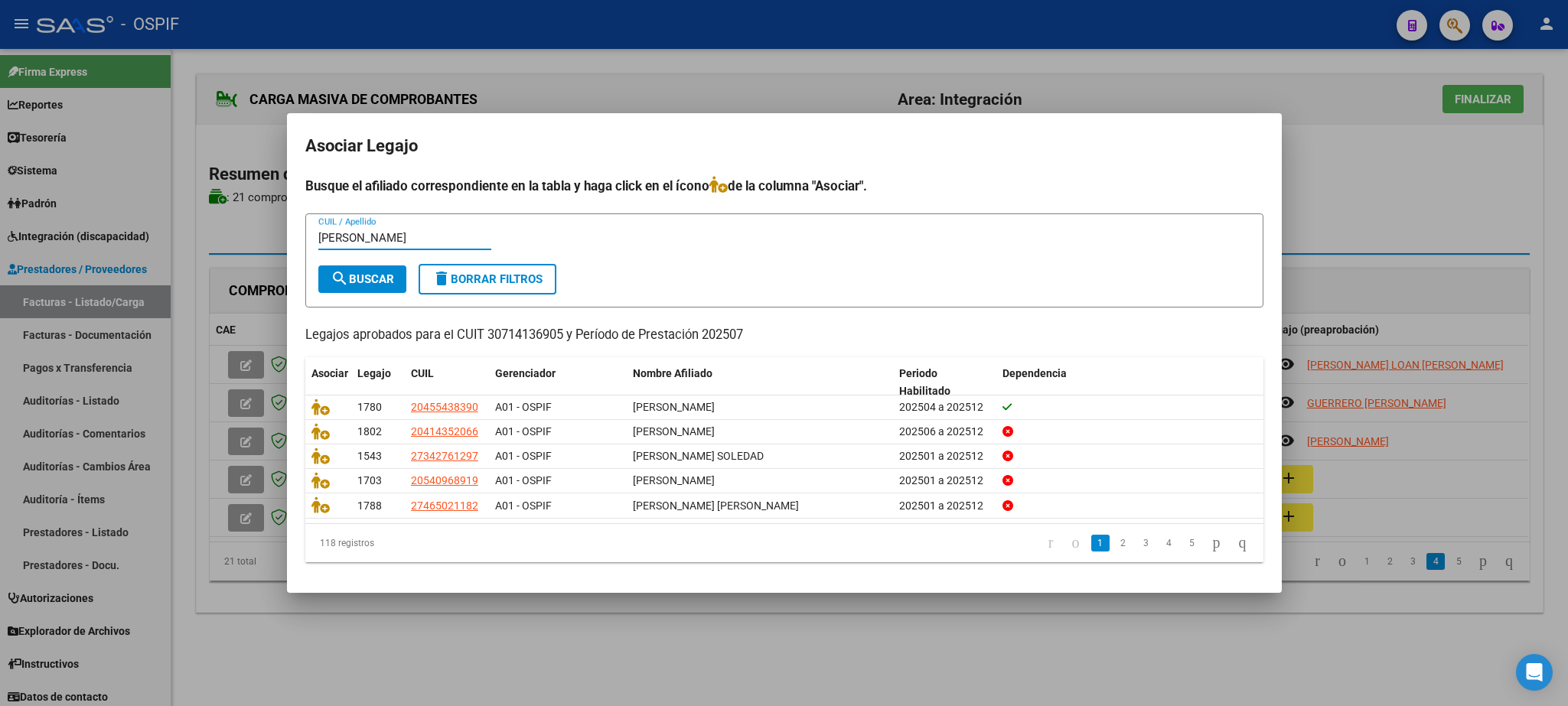
type input "[PERSON_NAME]"
click at [383, 282] on span "search Buscar" at bounding box center [363, 279] width 64 height 14
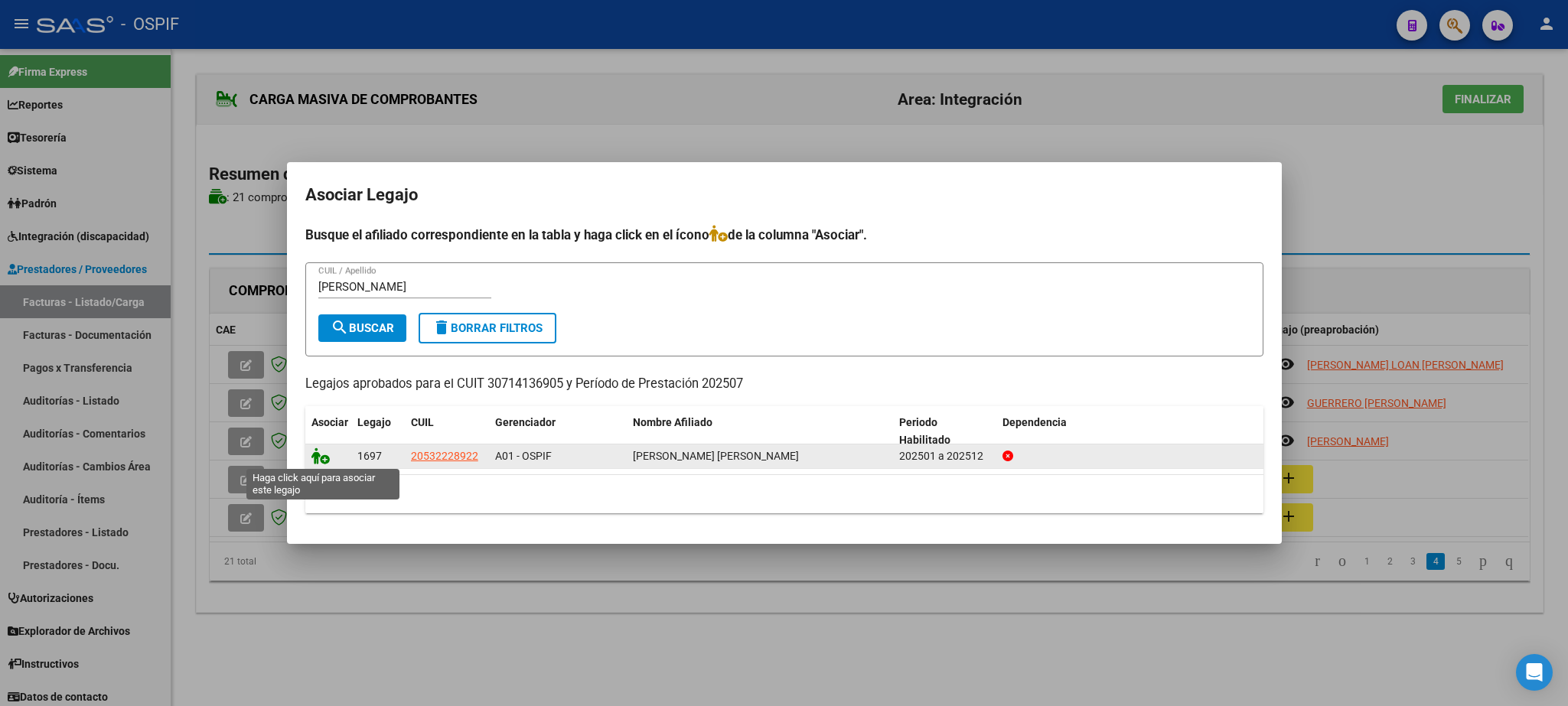
click at [312, 456] on icon at bounding box center [320, 455] width 19 height 17
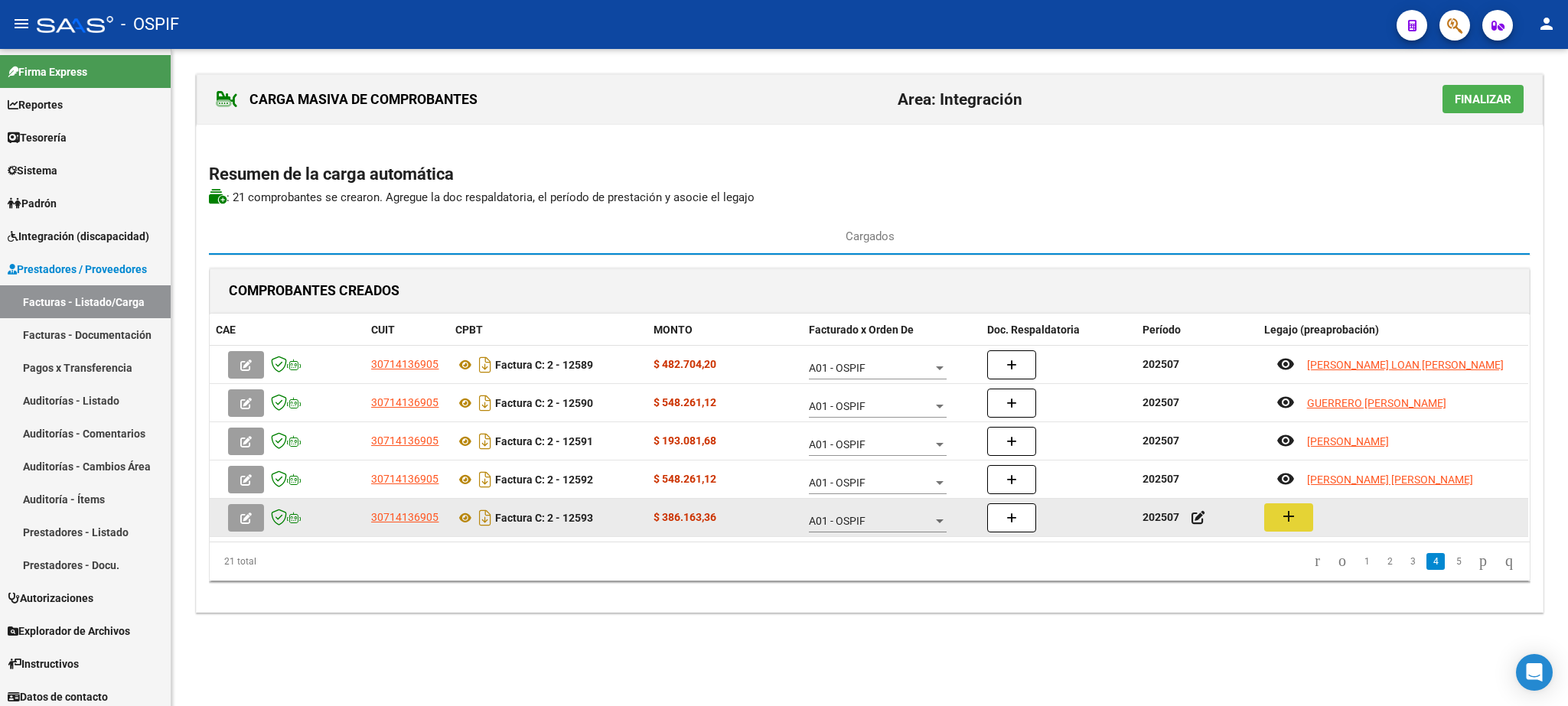
click at [1283, 523] on mat-icon "add" at bounding box center [1288, 516] width 19 height 19
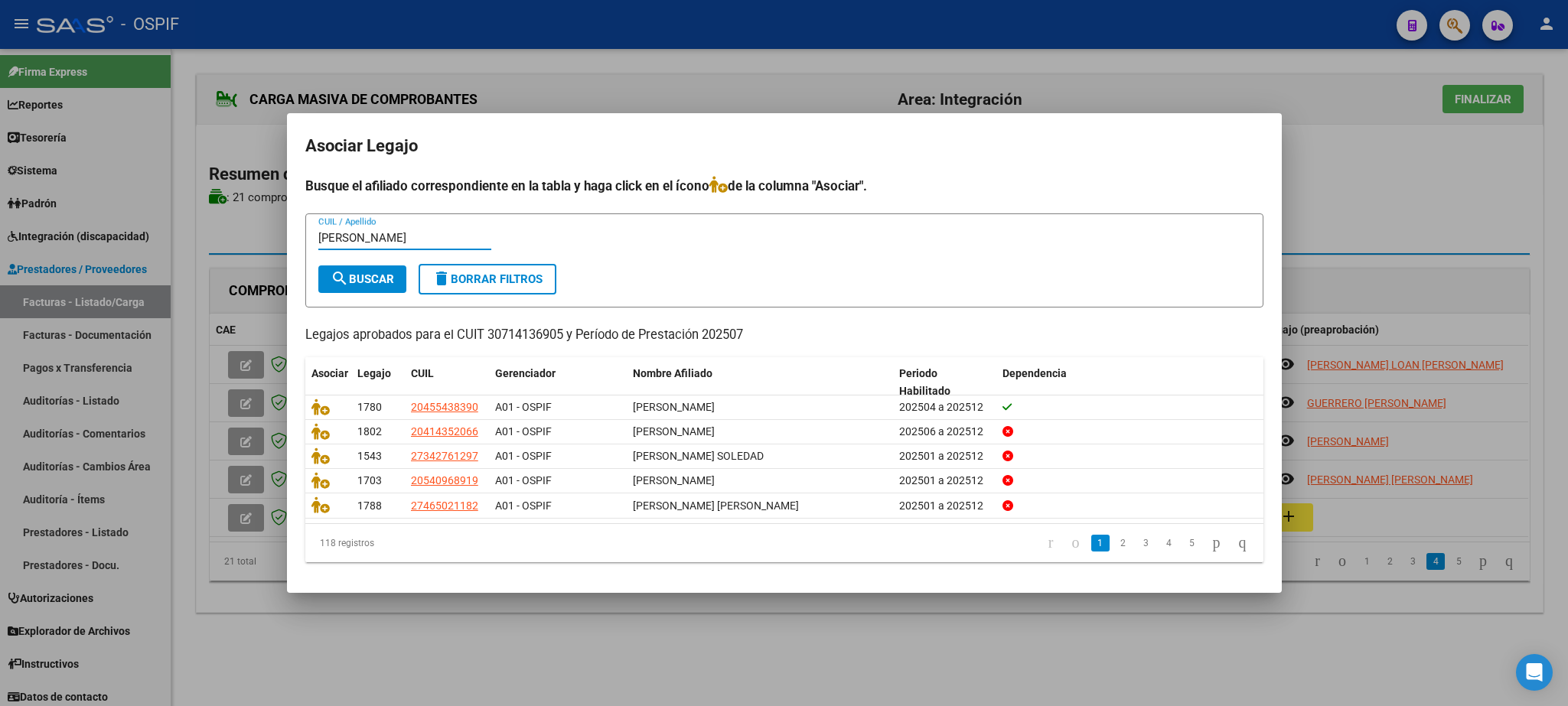
type input "[PERSON_NAME]"
click at [364, 259] on div "[PERSON_NAME] CUIL / Apellido" at bounding box center [405, 245] width 173 height 37
click at [365, 268] on button "search Buscar" at bounding box center [362, 278] width 88 height 27
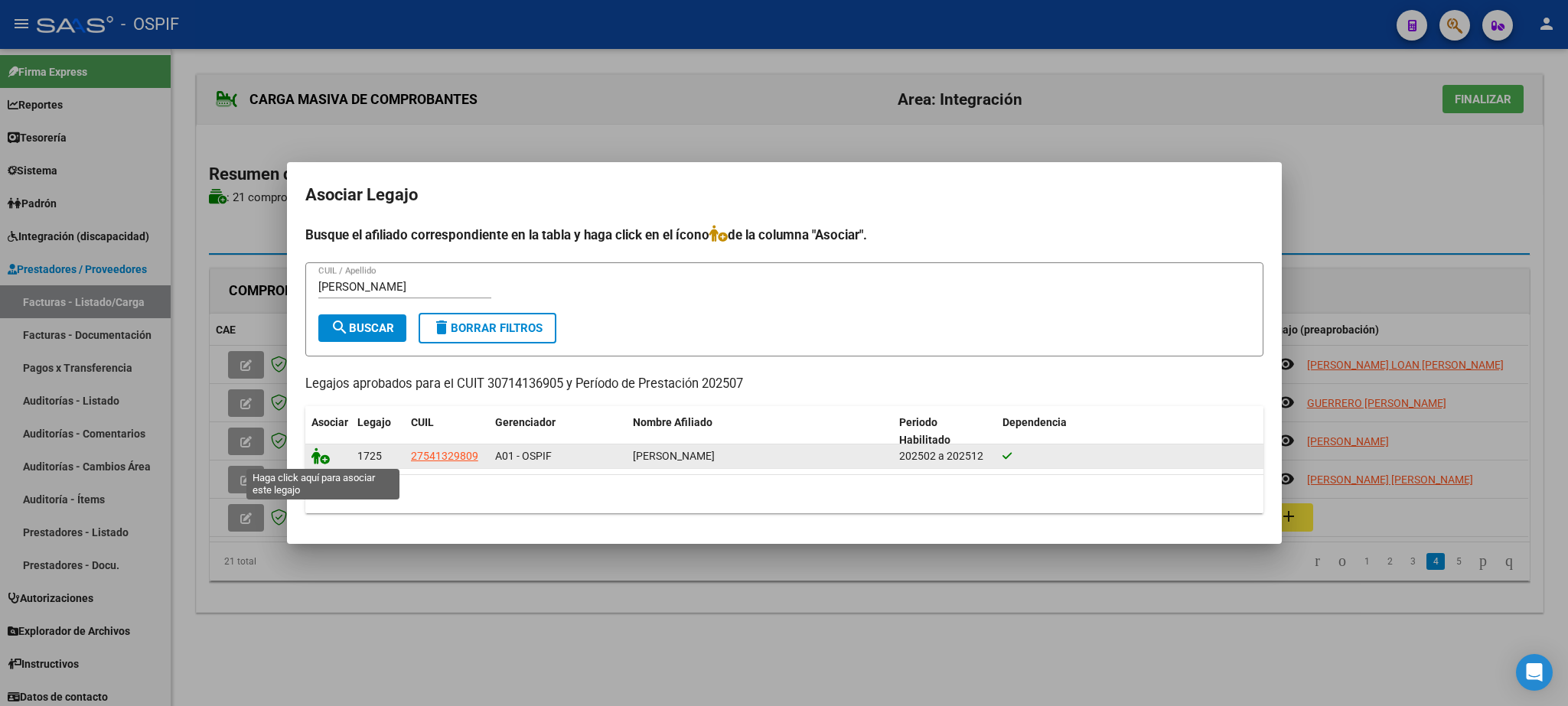
click at [319, 450] on icon at bounding box center [320, 455] width 19 height 17
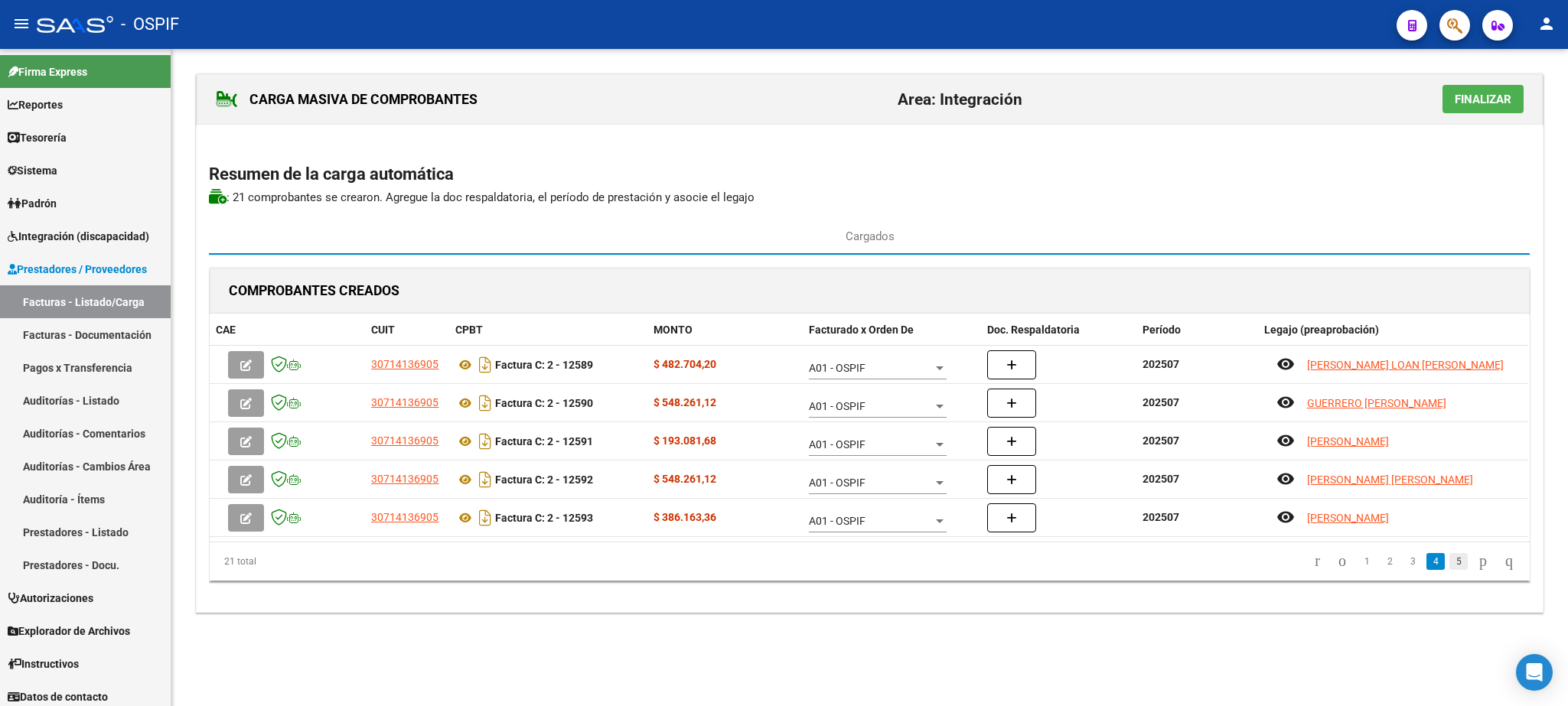
click at [1449, 561] on link "5" at bounding box center [1458, 561] width 19 height 17
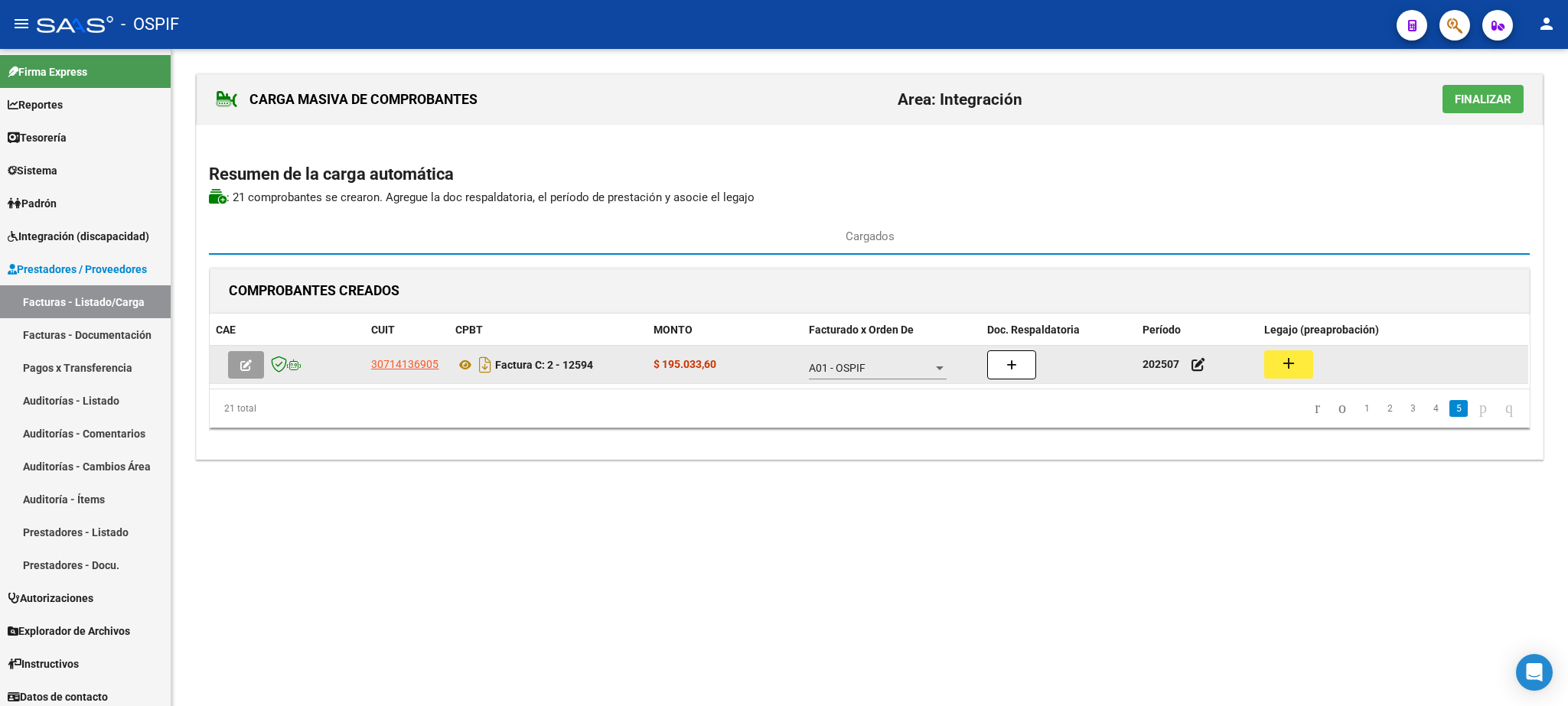
click at [1299, 369] on button "add" at bounding box center [1288, 365] width 49 height 28
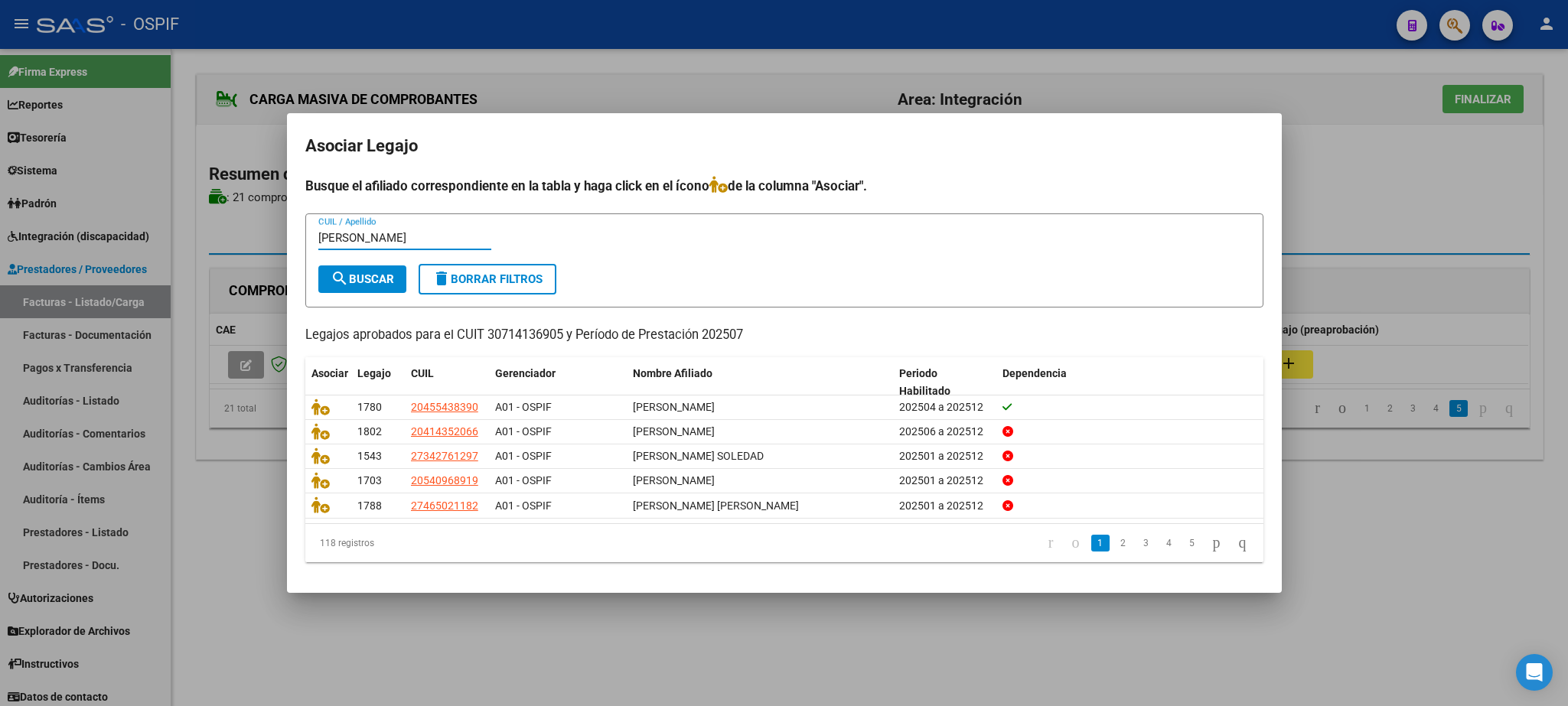
type input "[PERSON_NAME]"
click at [369, 270] on button "search Buscar" at bounding box center [362, 278] width 88 height 27
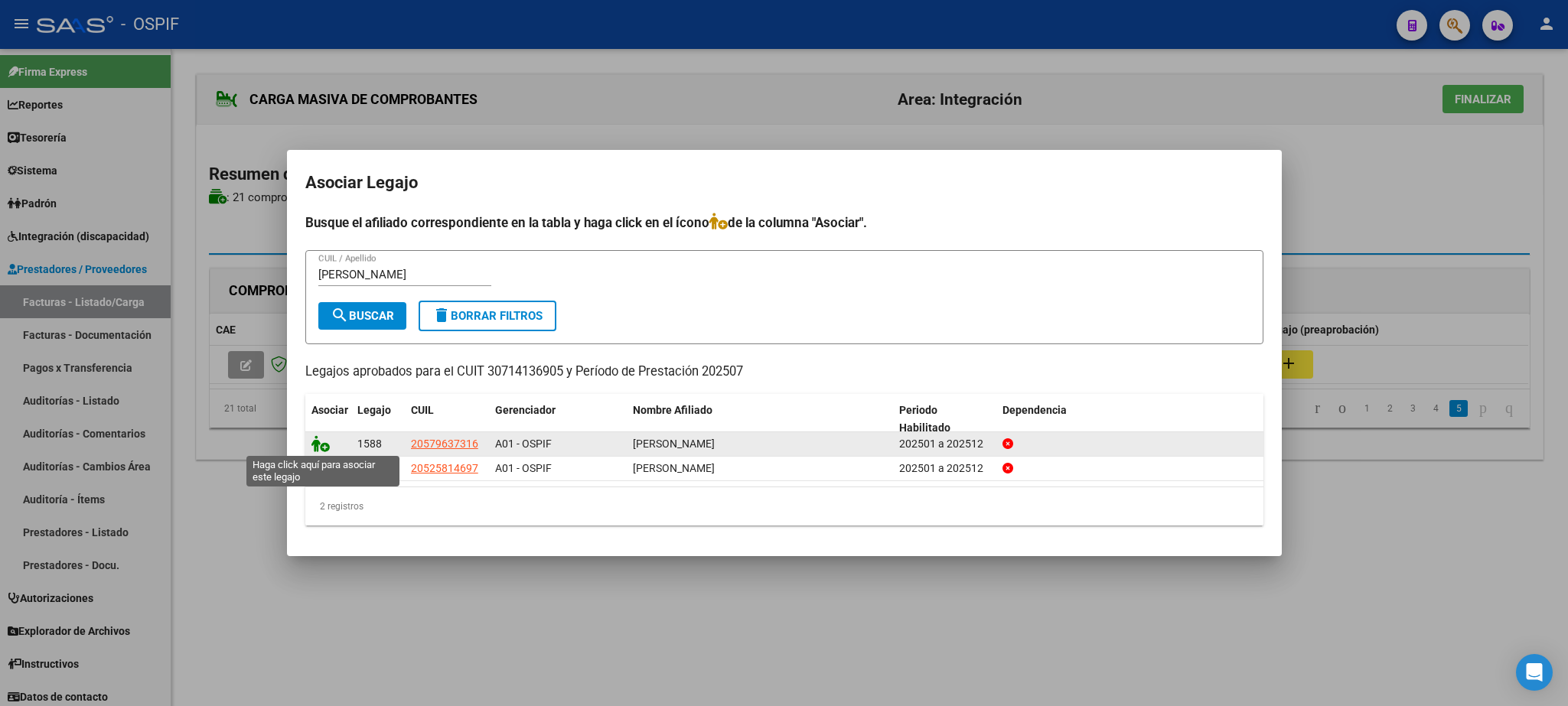
click at [320, 447] on icon at bounding box center [320, 443] width 19 height 17
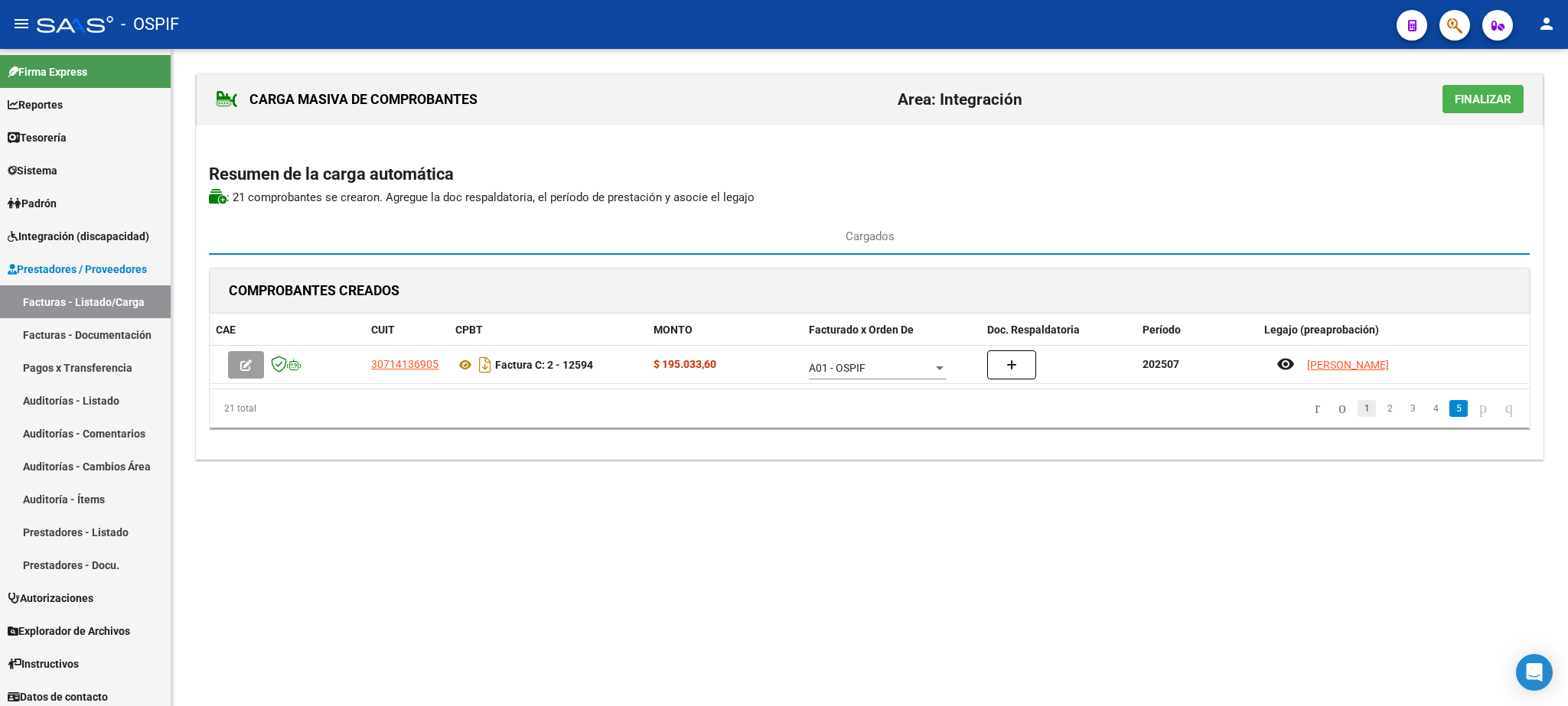
click at [1358, 413] on link "1" at bounding box center [1367, 408] width 19 height 17
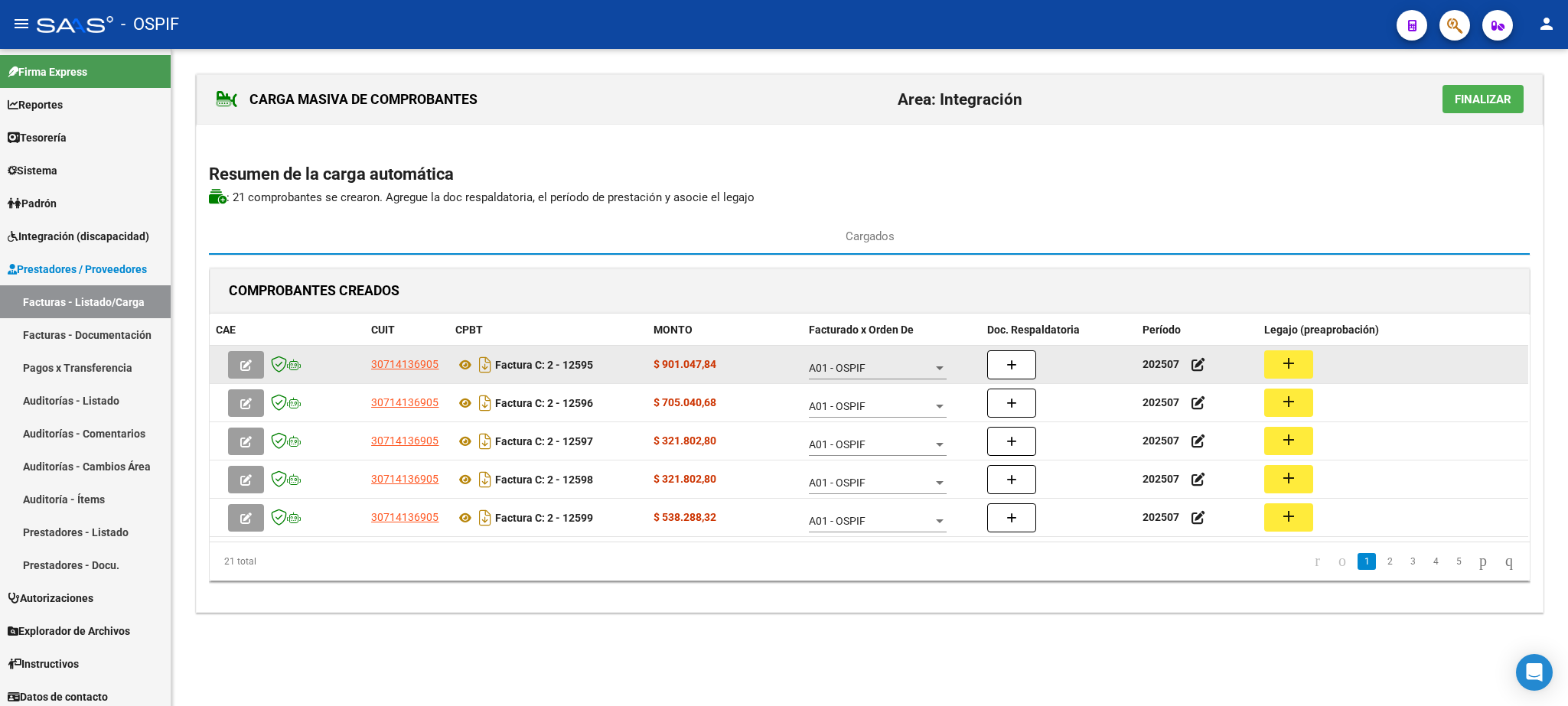
click at [1287, 367] on mat-icon "add" at bounding box center [1288, 363] width 19 height 19
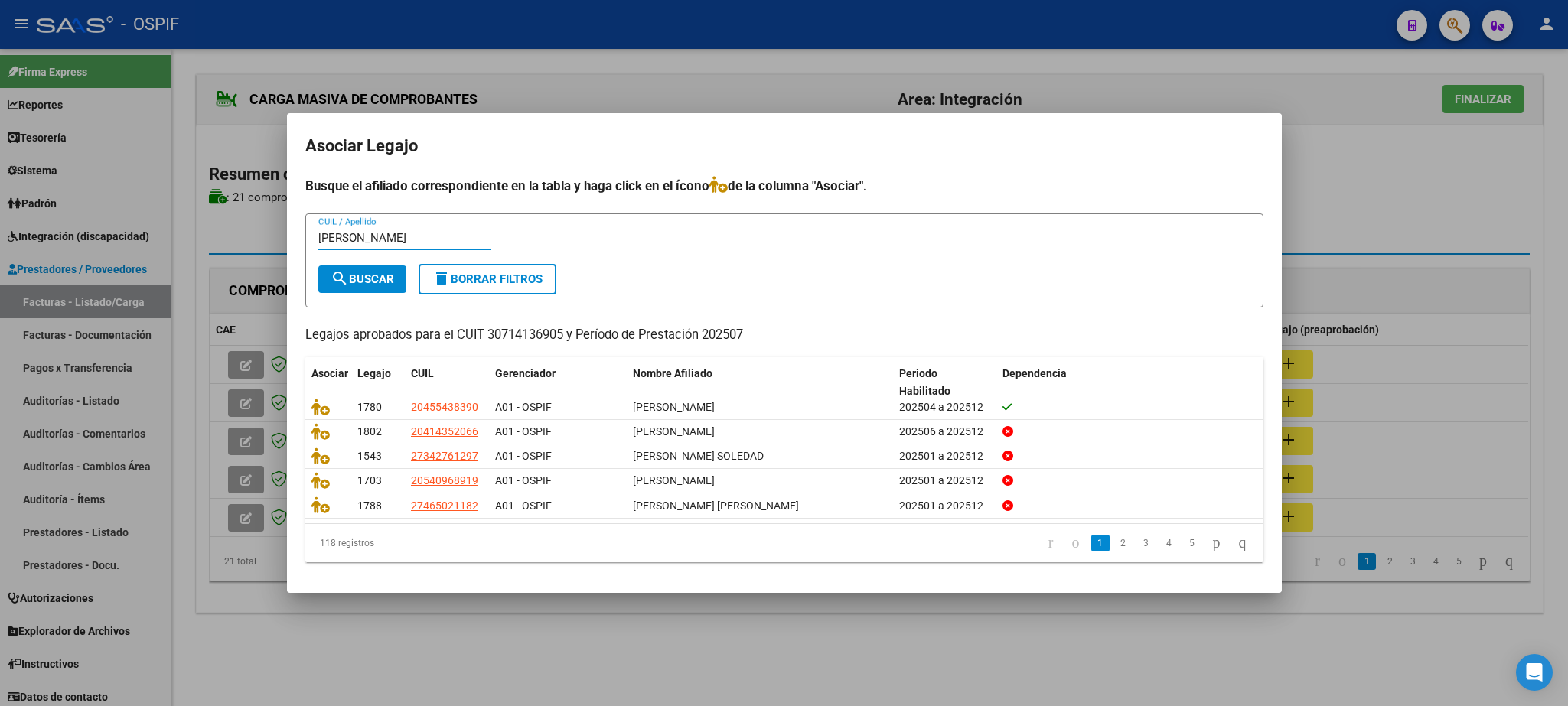
type input "[PERSON_NAME]"
click at [336, 271] on mat-icon "search" at bounding box center [340, 278] width 19 height 19
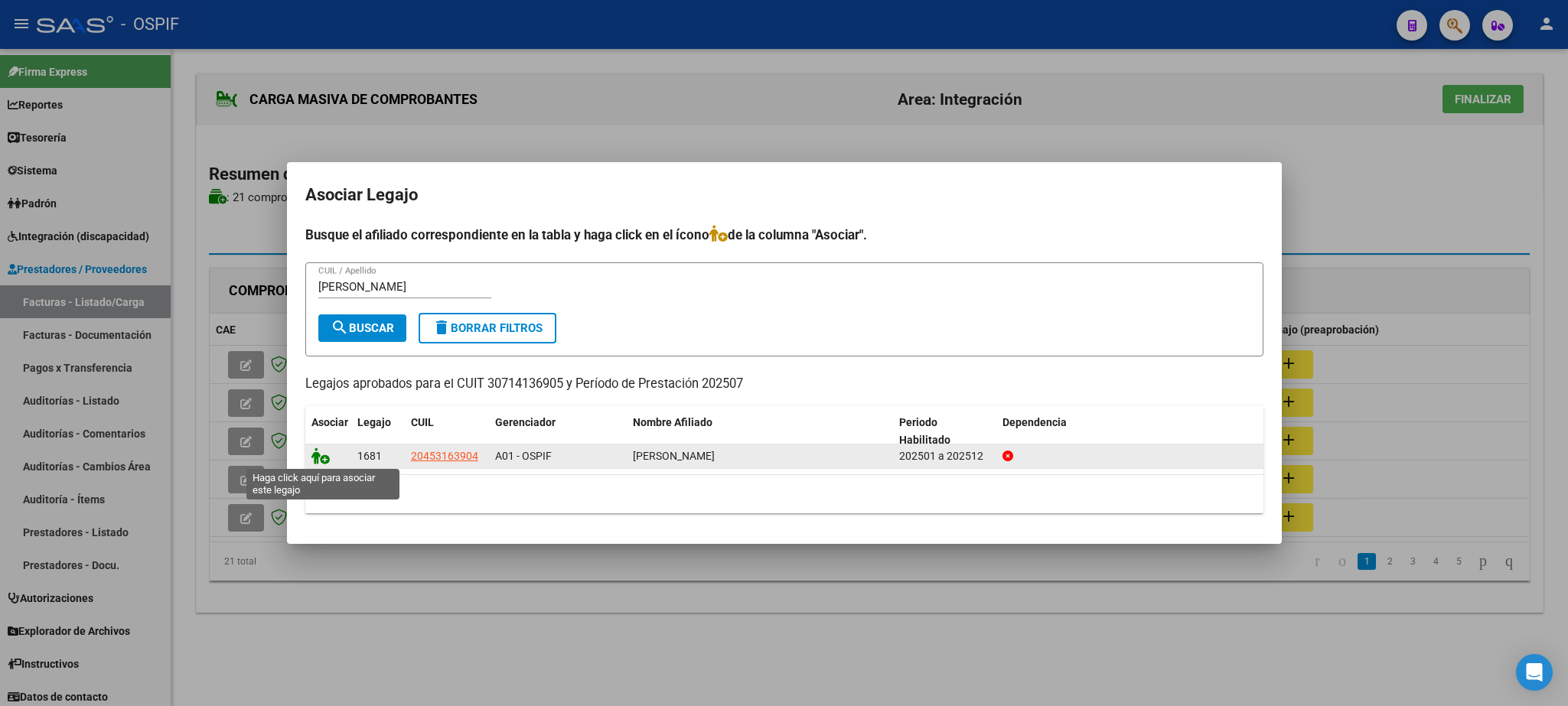
click at [316, 456] on icon at bounding box center [320, 455] width 19 height 17
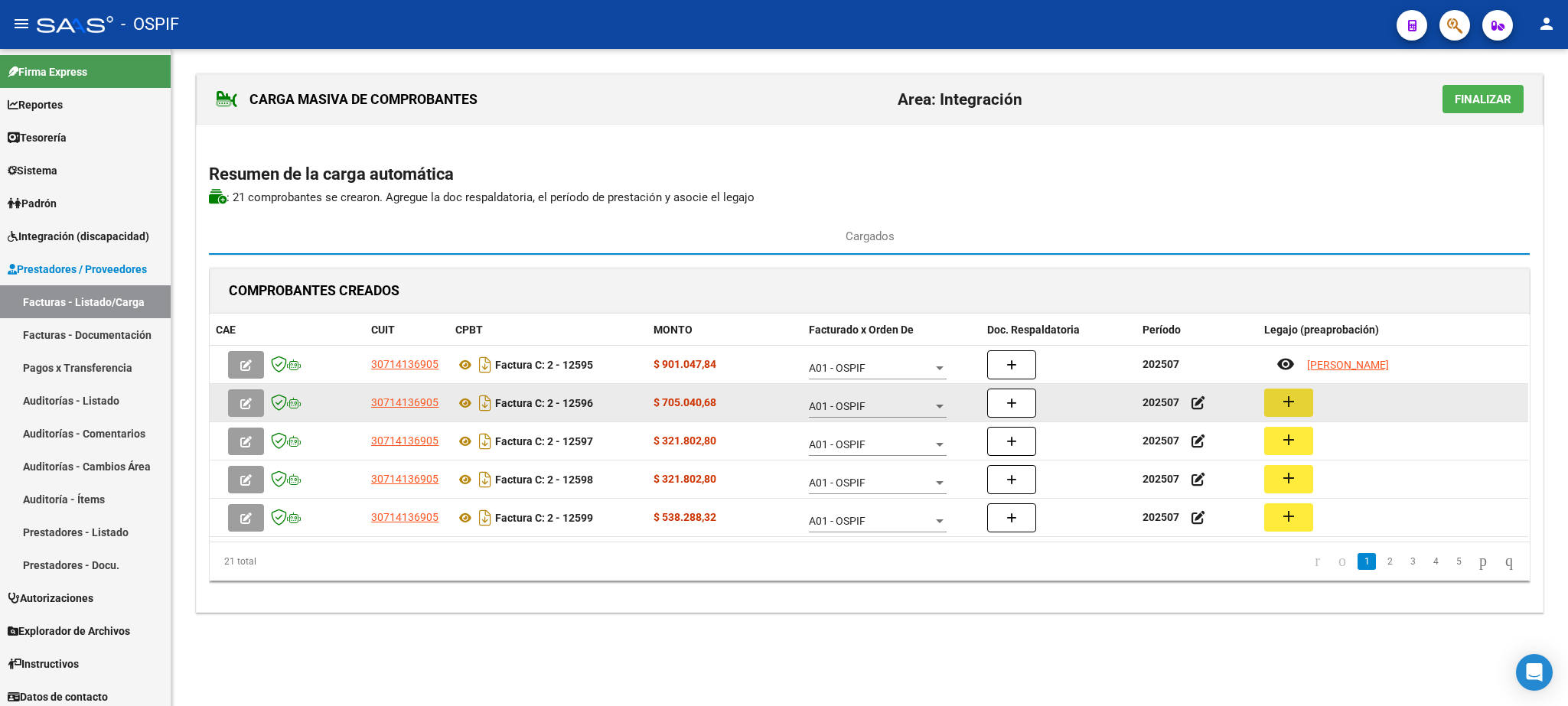
click at [1299, 404] on button "add" at bounding box center [1288, 403] width 49 height 28
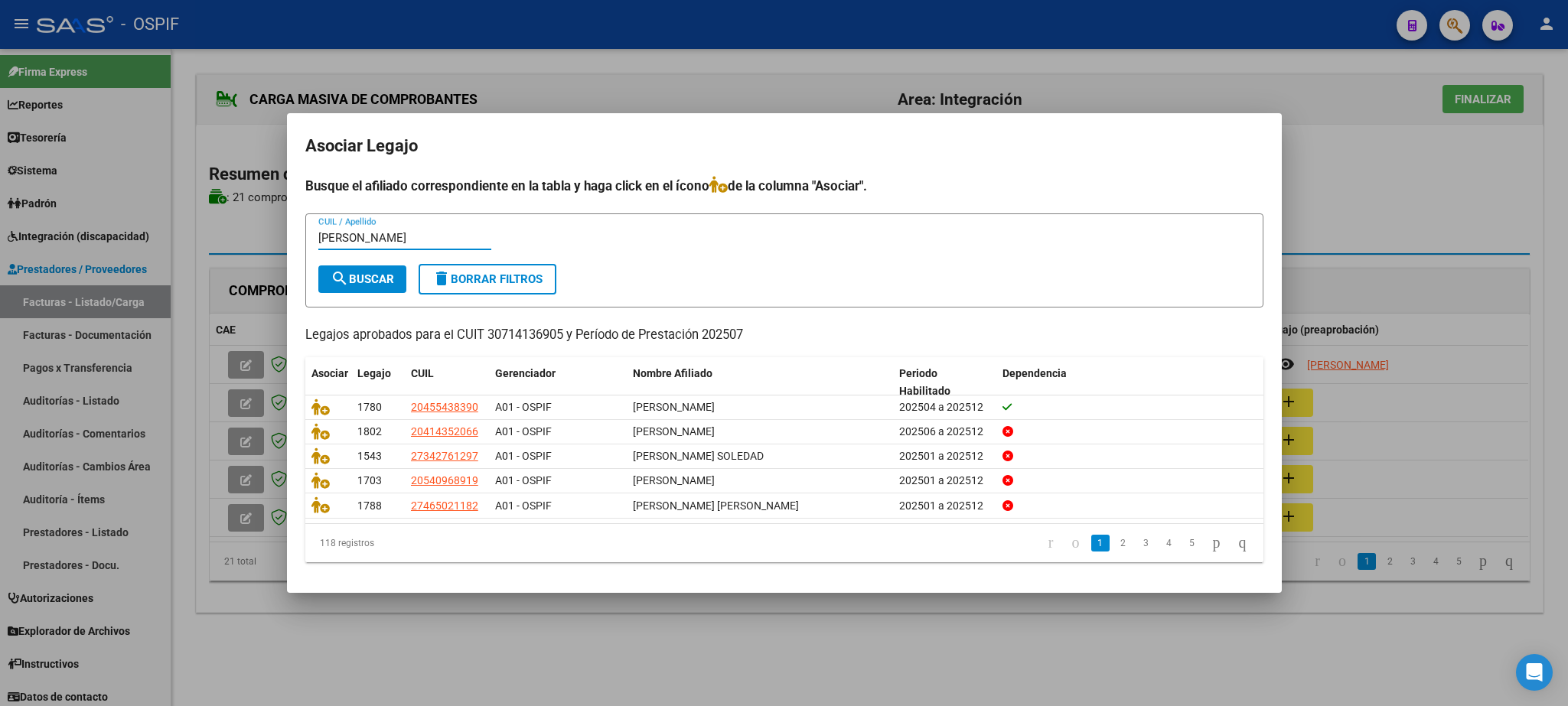
type input "[PERSON_NAME]"
click at [353, 278] on span "search Buscar" at bounding box center [363, 279] width 64 height 14
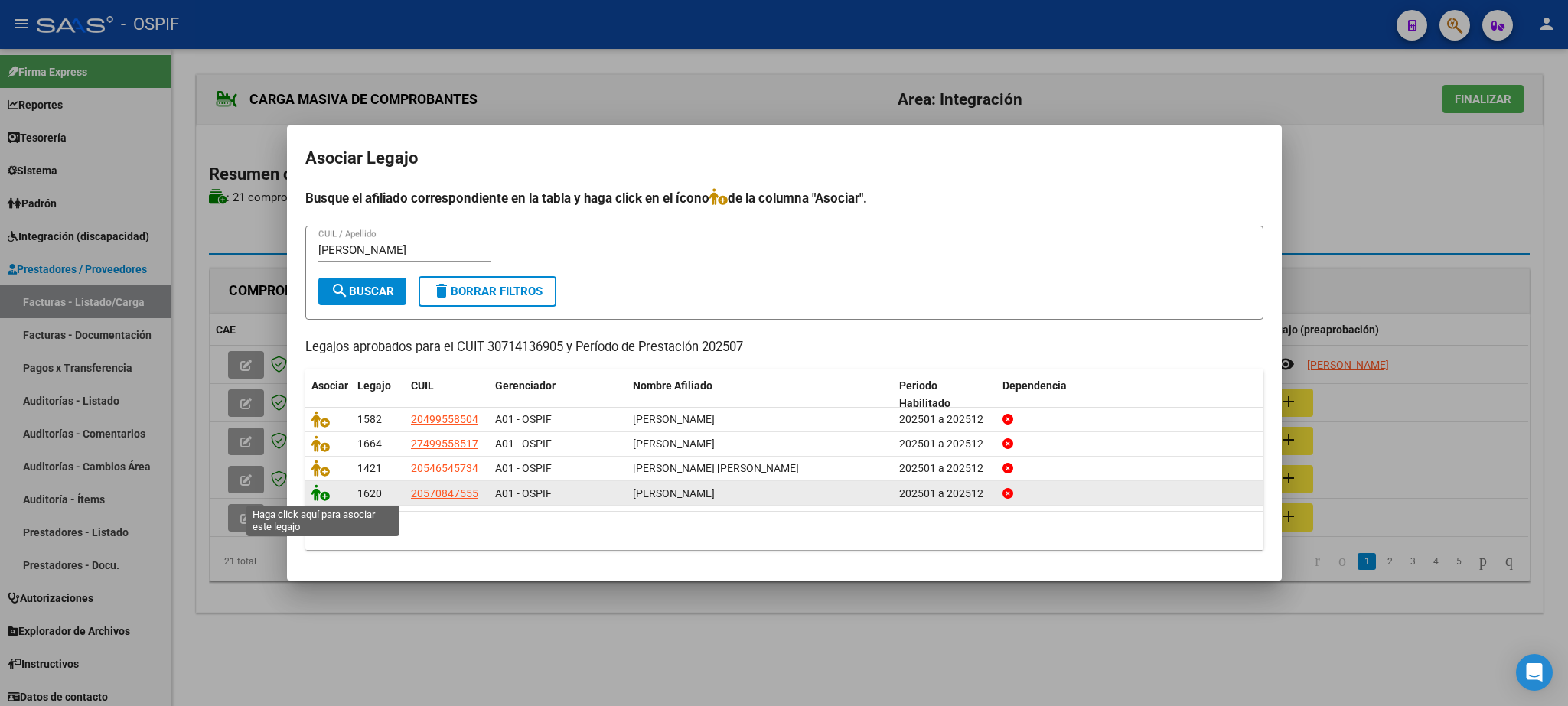
click at [317, 491] on icon at bounding box center [320, 492] width 19 height 17
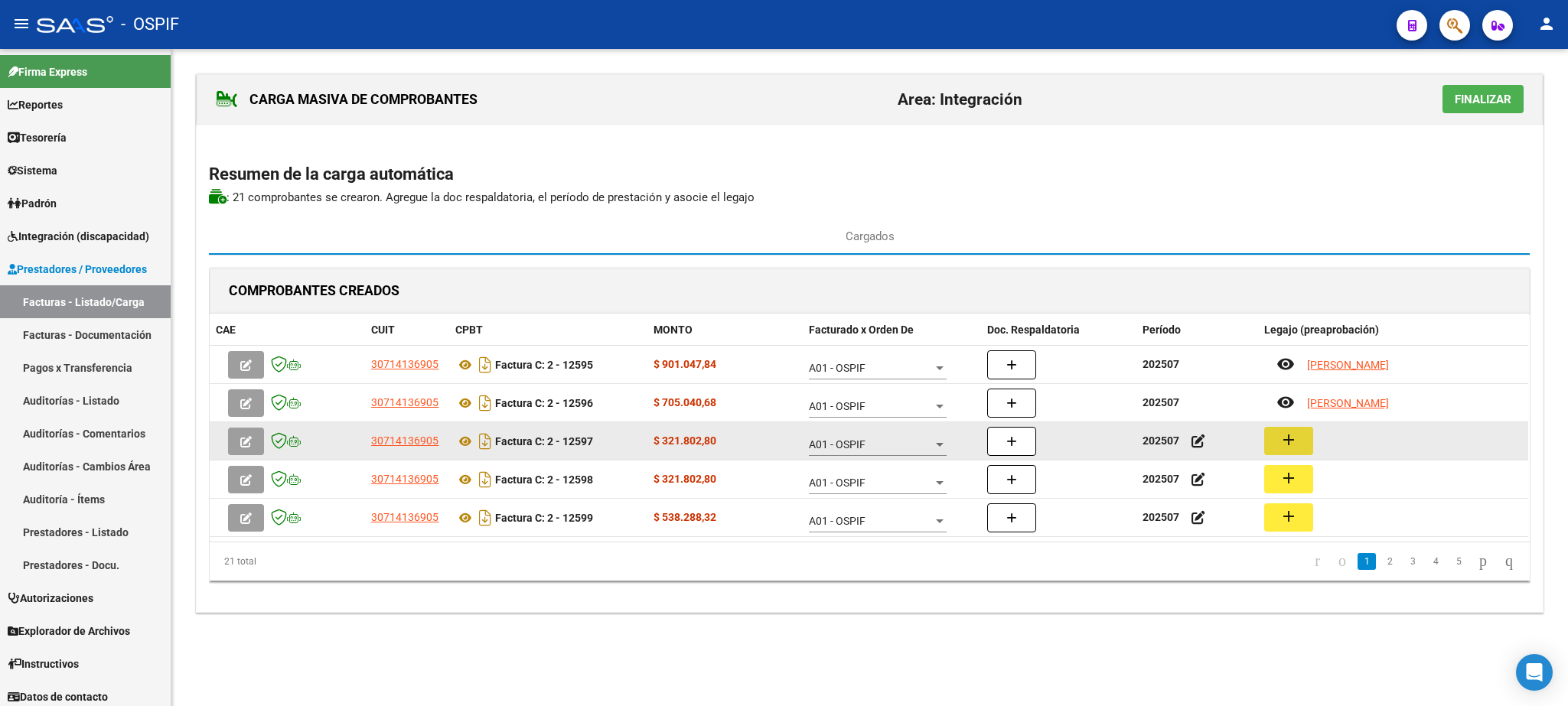
click at [1295, 440] on mat-icon "add" at bounding box center [1288, 439] width 19 height 19
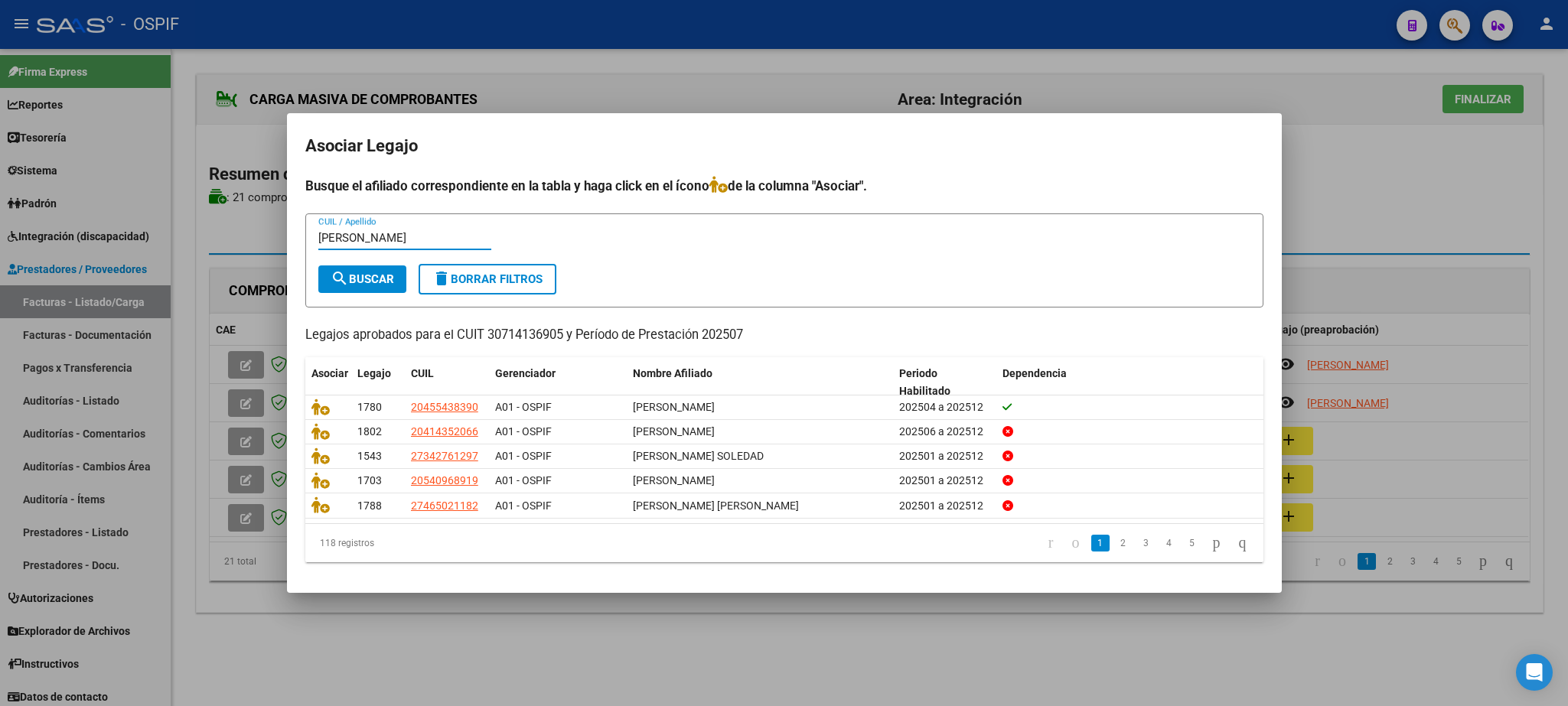
type input "[PERSON_NAME]"
click at [356, 281] on span "search Buscar" at bounding box center [363, 279] width 64 height 14
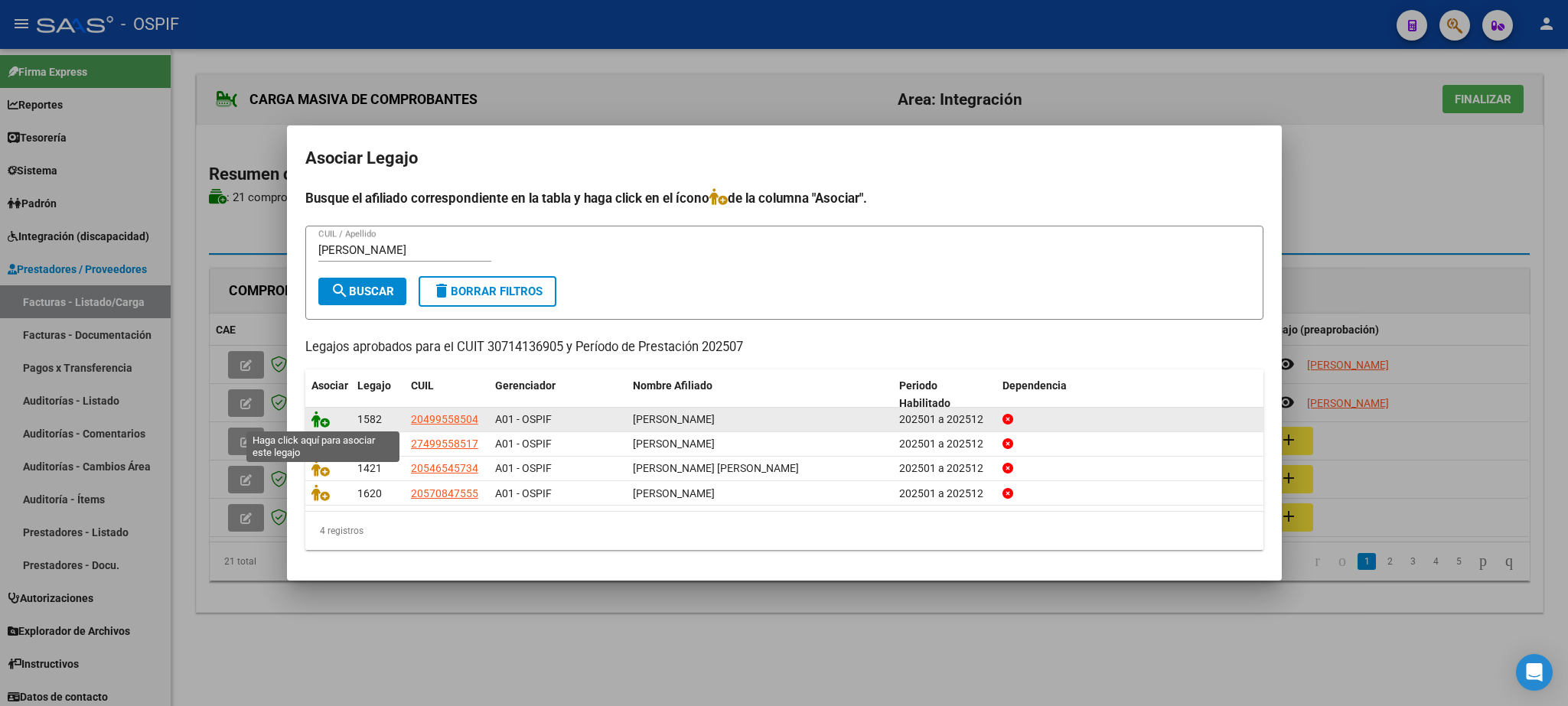
click at [323, 415] on icon at bounding box center [320, 419] width 19 height 17
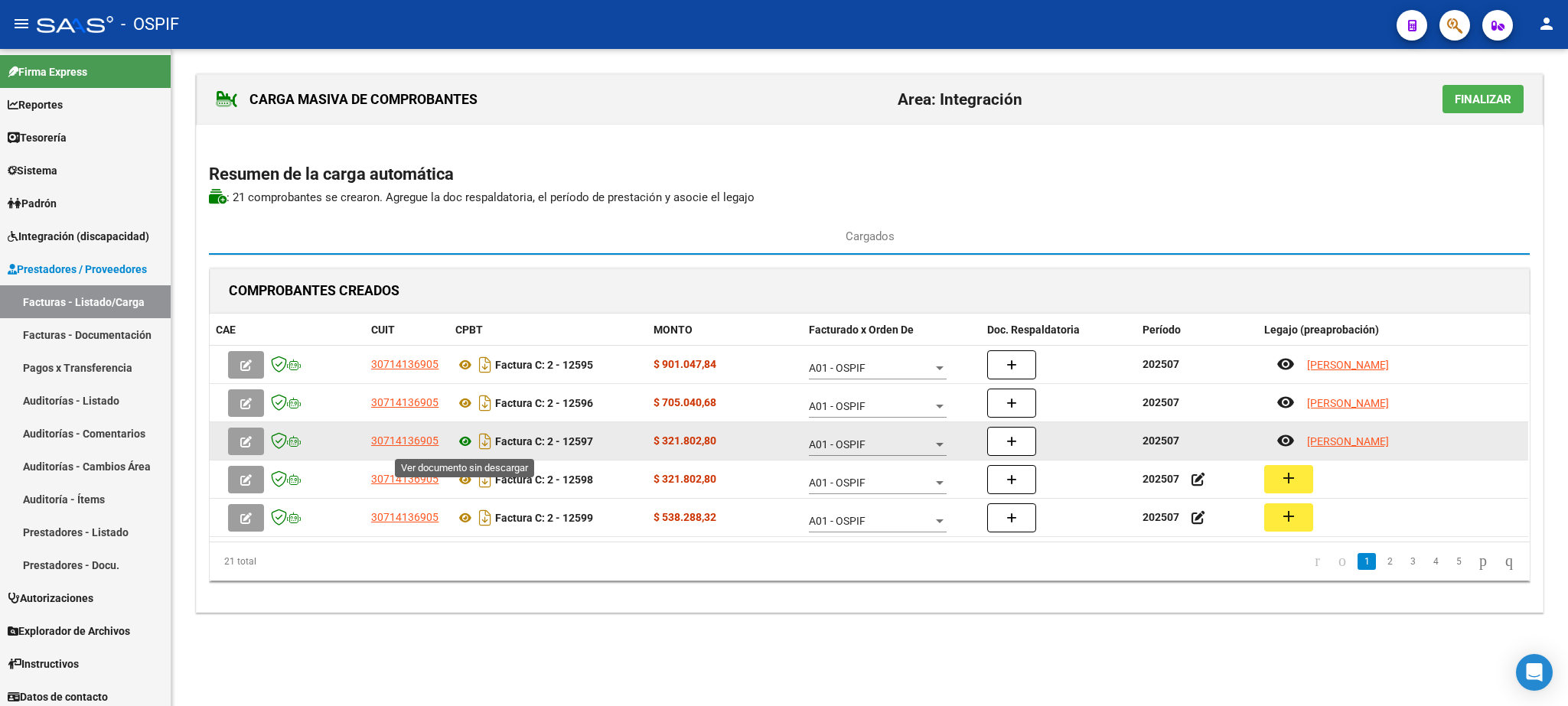
click at [466, 447] on icon at bounding box center [465, 441] width 20 height 19
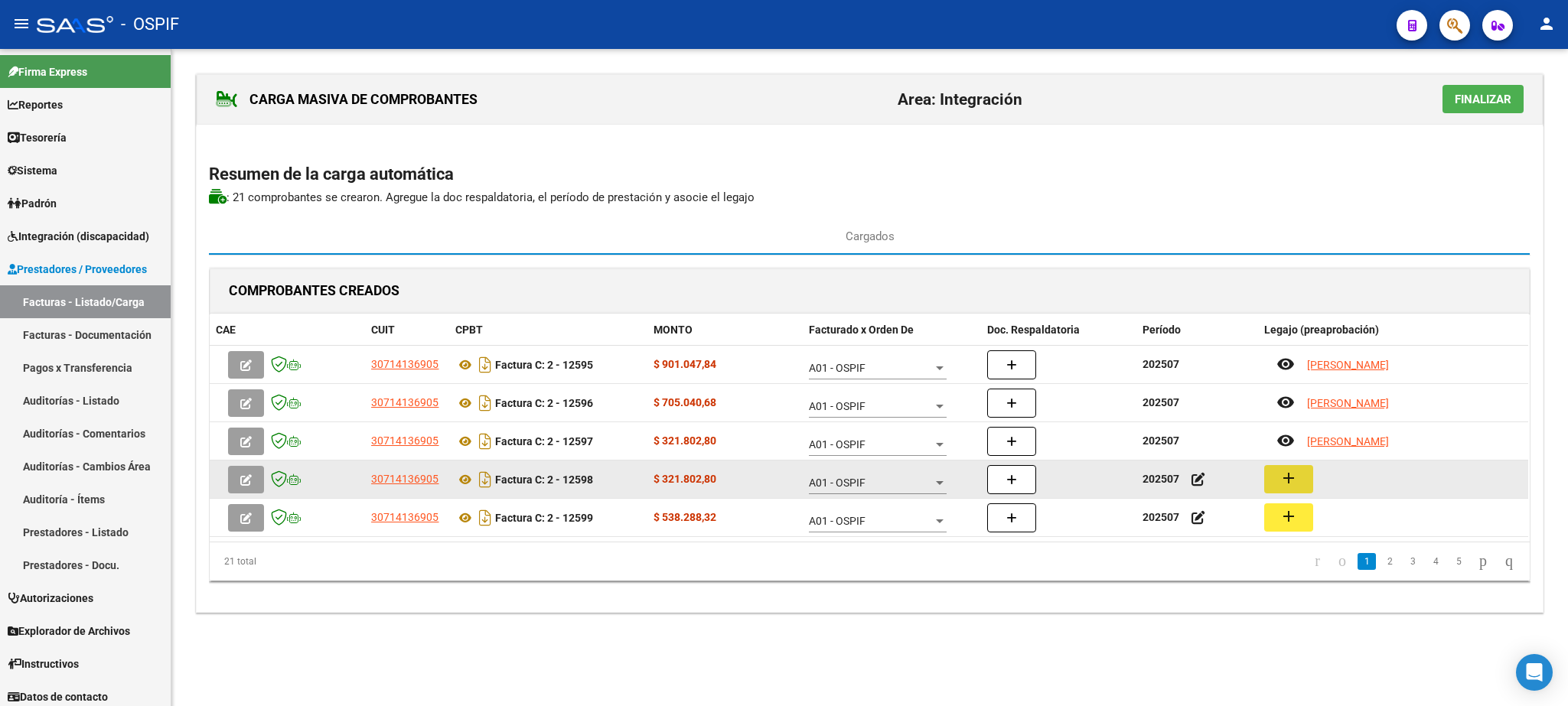
click at [1287, 480] on mat-icon "add" at bounding box center [1288, 478] width 19 height 19
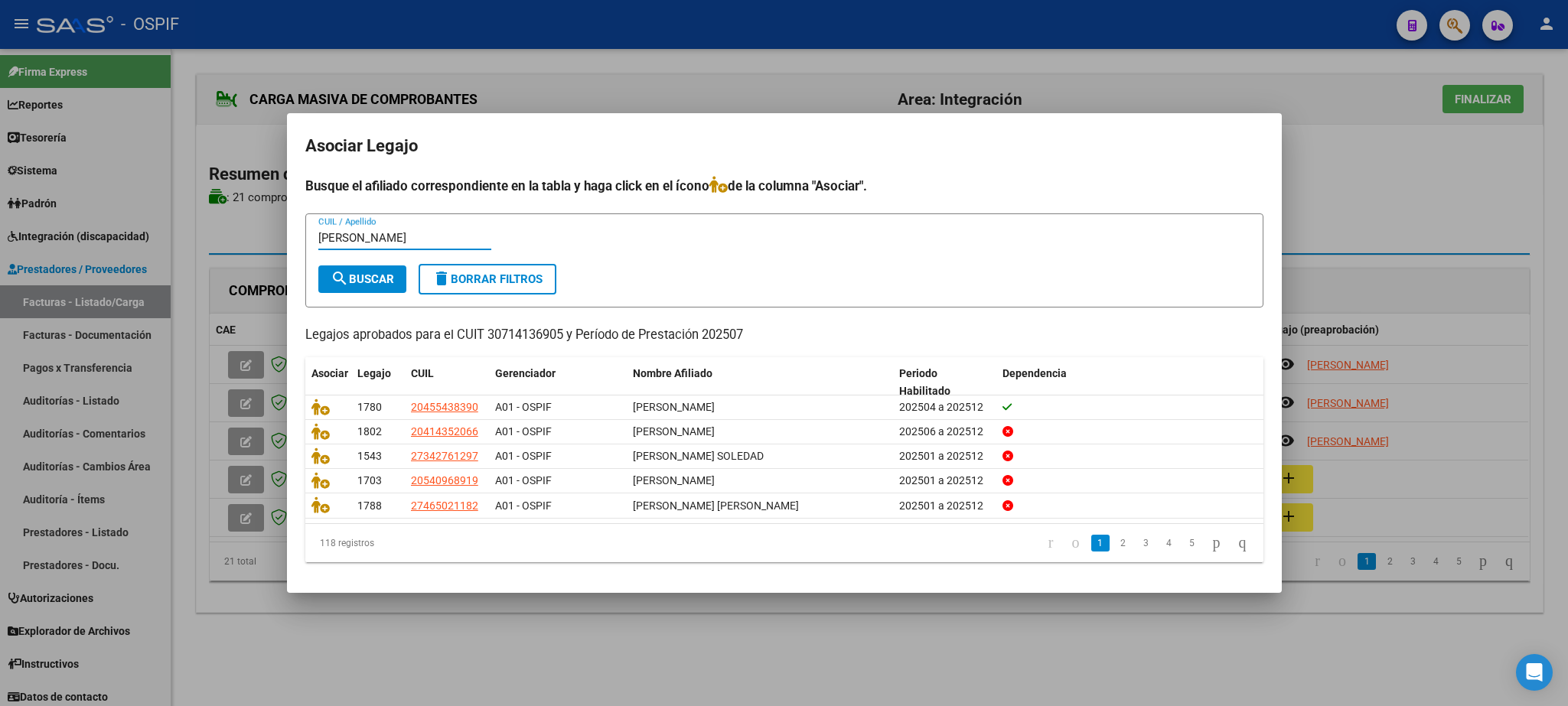
type input "[PERSON_NAME]"
click at [356, 281] on span "search Buscar" at bounding box center [363, 279] width 64 height 14
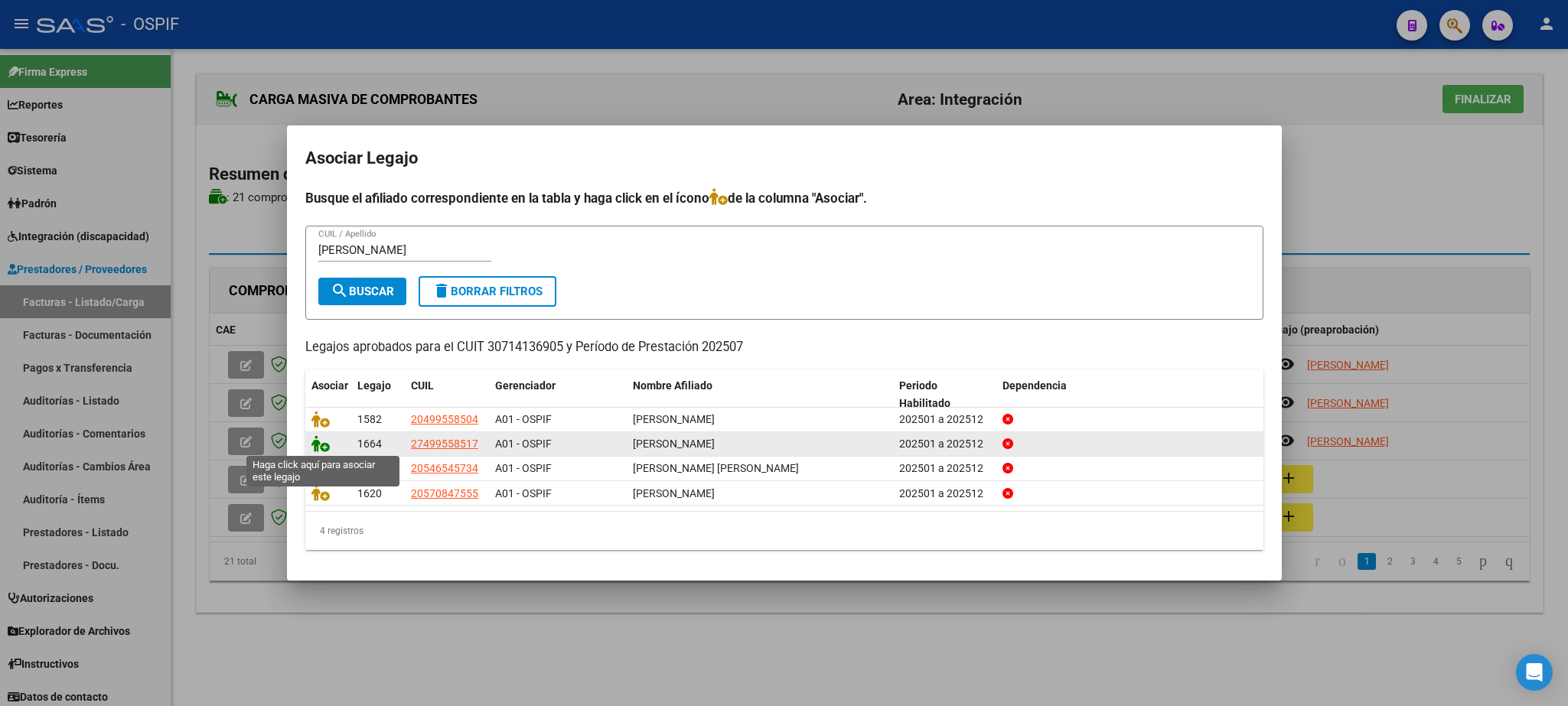
click at [314, 447] on icon at bounding box center [320, 443] width 19 height 17
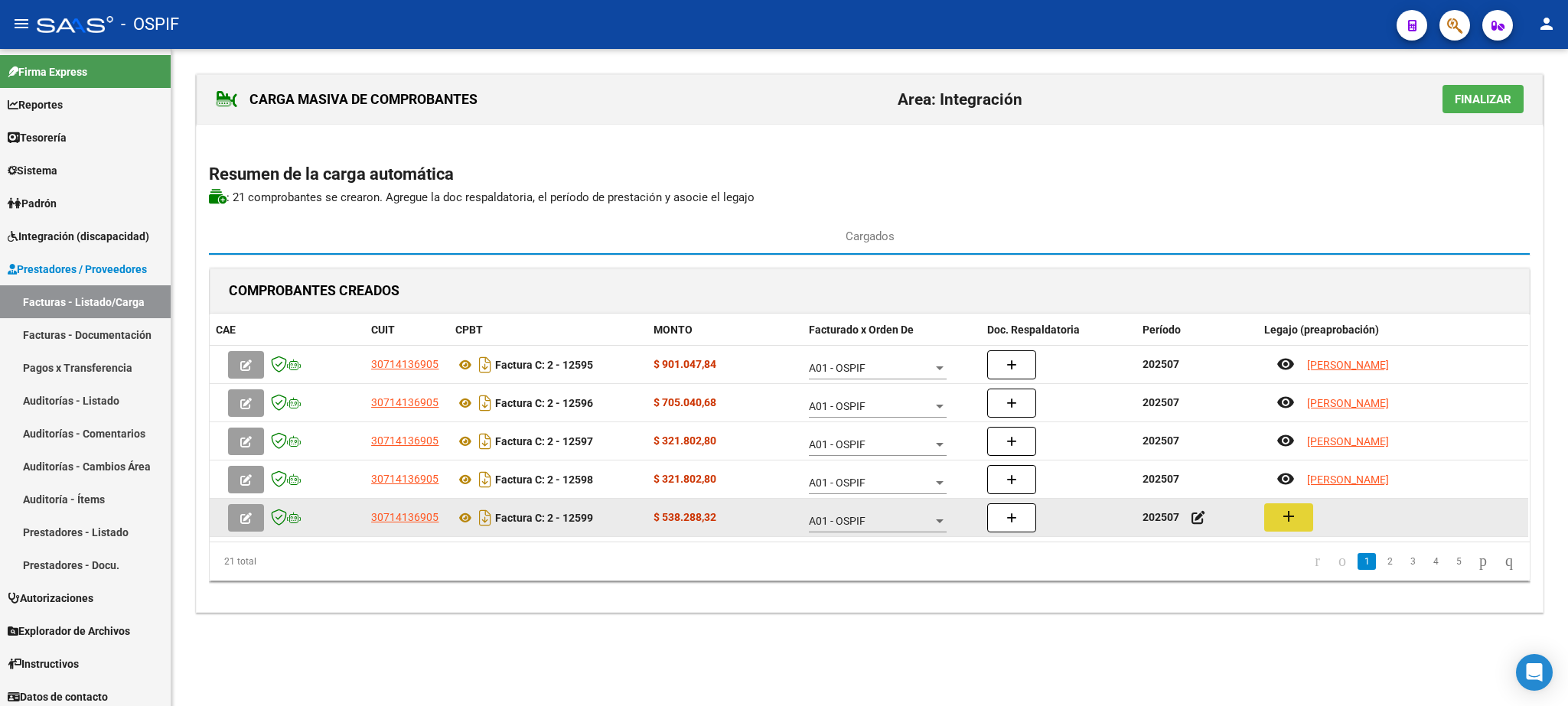
click at [1292, 528] on button "add" at bounding box center [1288, 517] width 49 height 28
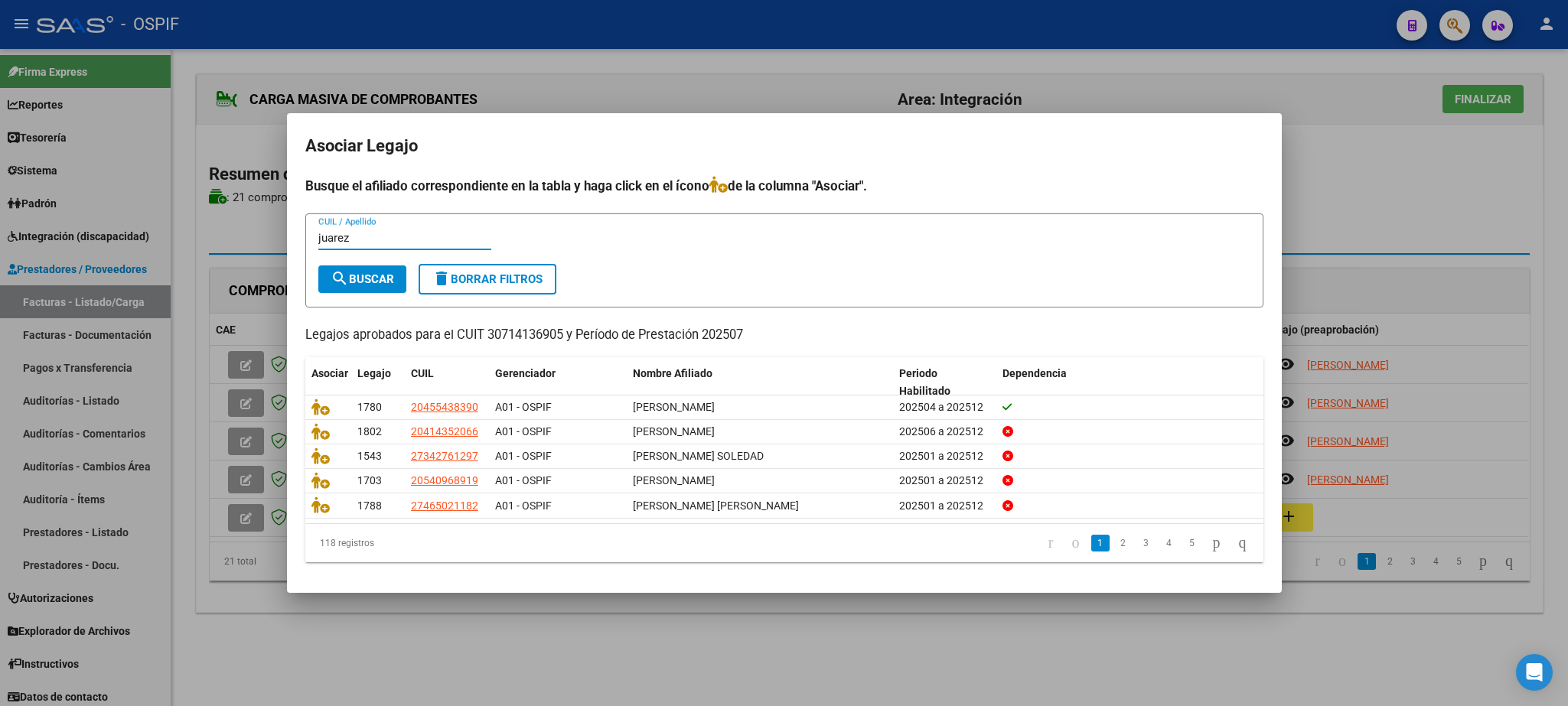
type input "juarez"
click at [374, 272] on span "search Buscar" at bounding box center [363, 279] width 64 height 14
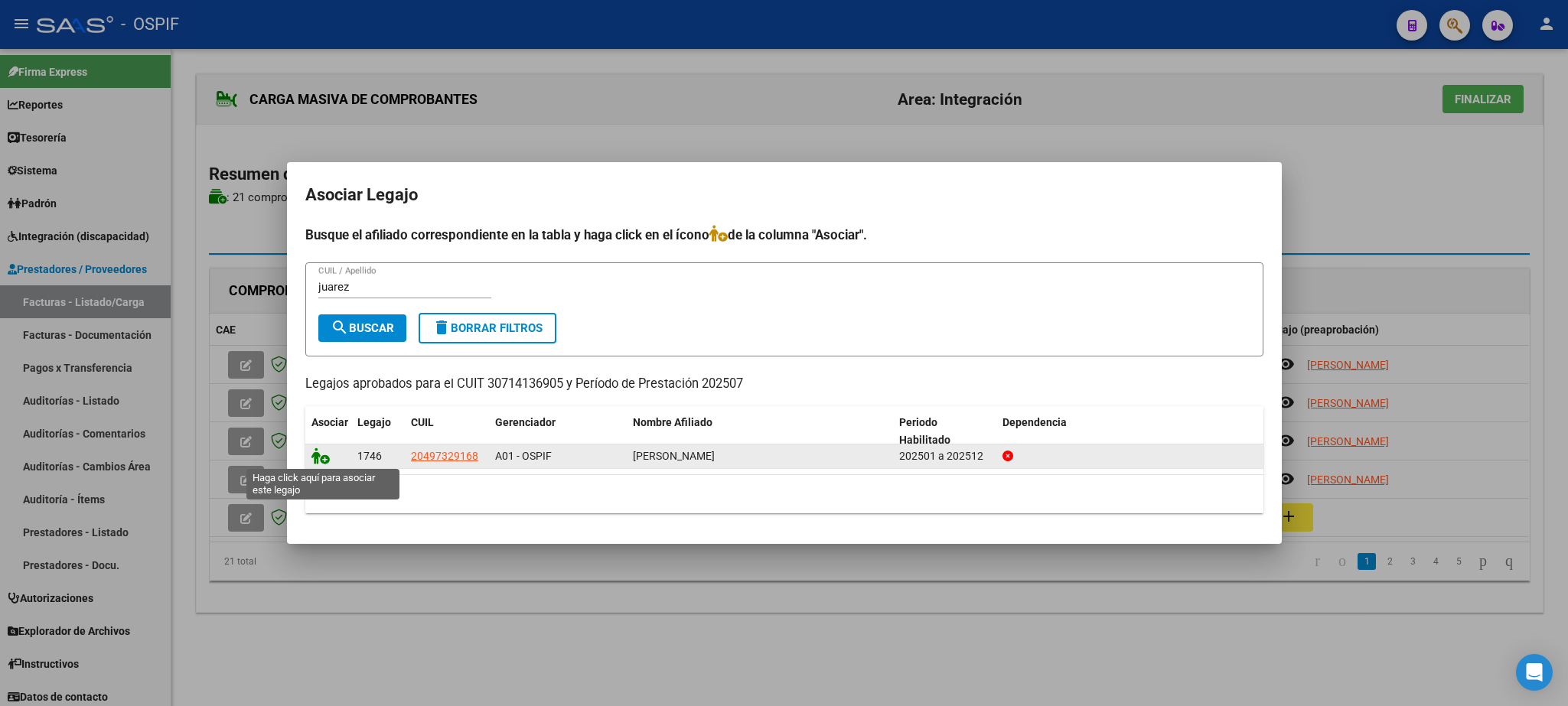
click at [316, 459] on icon at bounding box center [320, 455] width 19 height 17
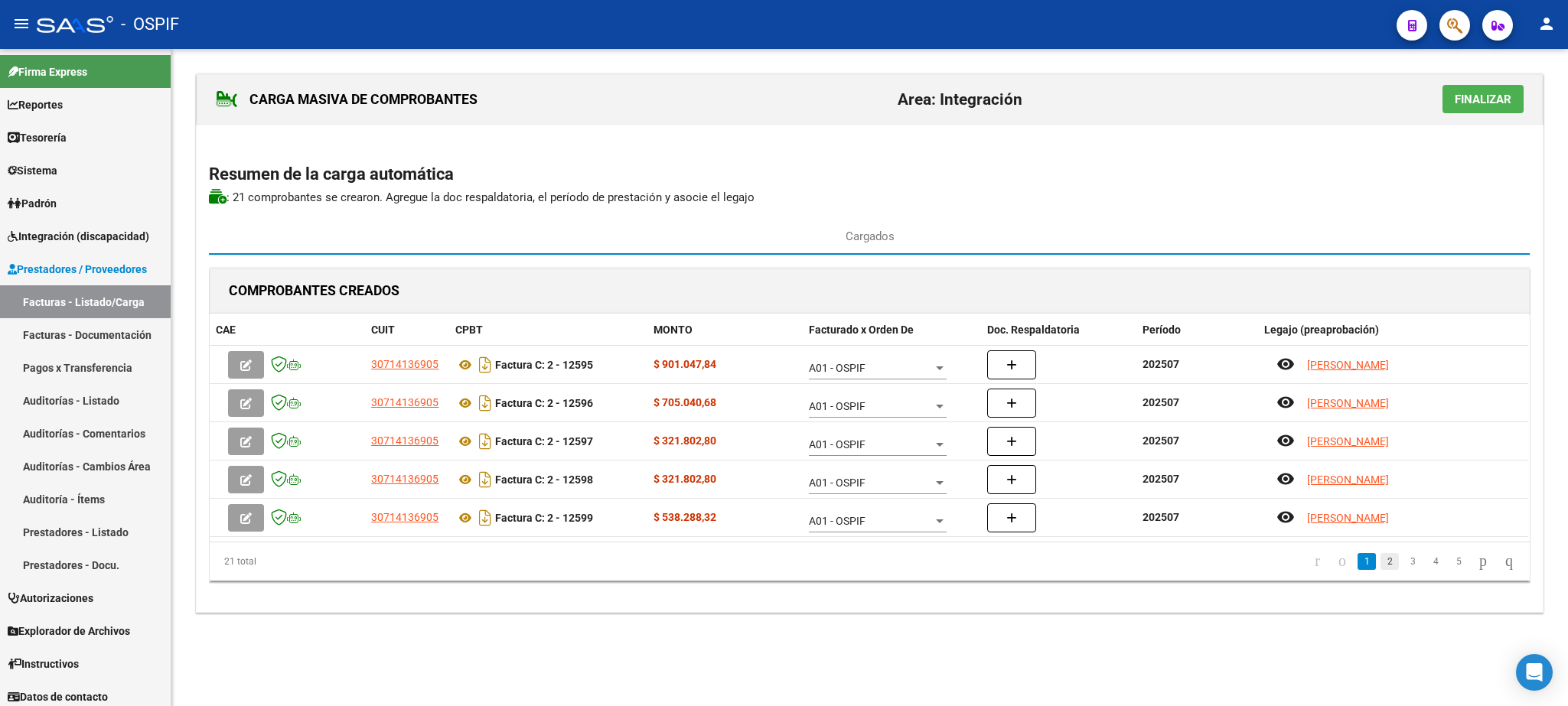
click at [1381, 560] on link "2" at bounding box center [1390, 561] width 19 height 17
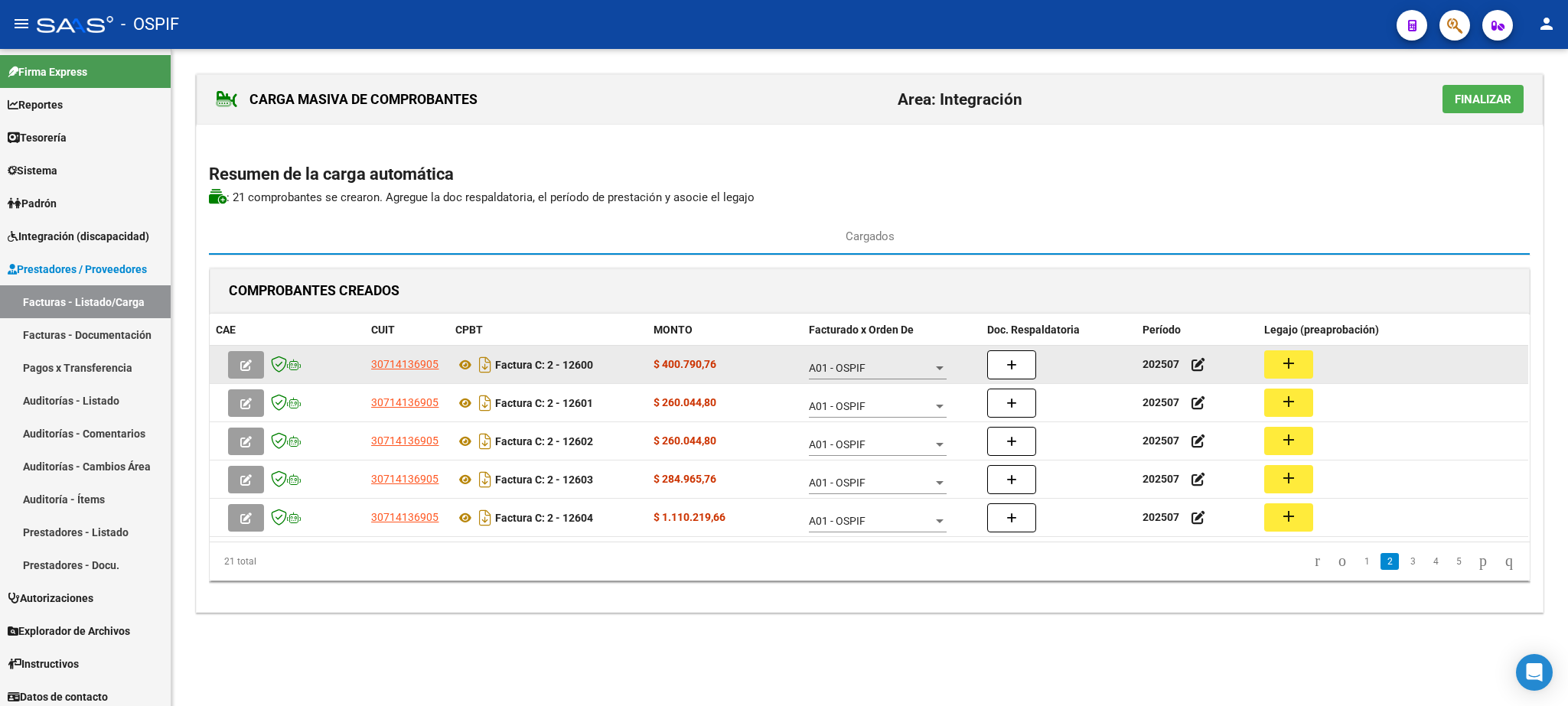
click at [1279, 371] on button "add" at bounding box center [1288, 365] width 49 height 28
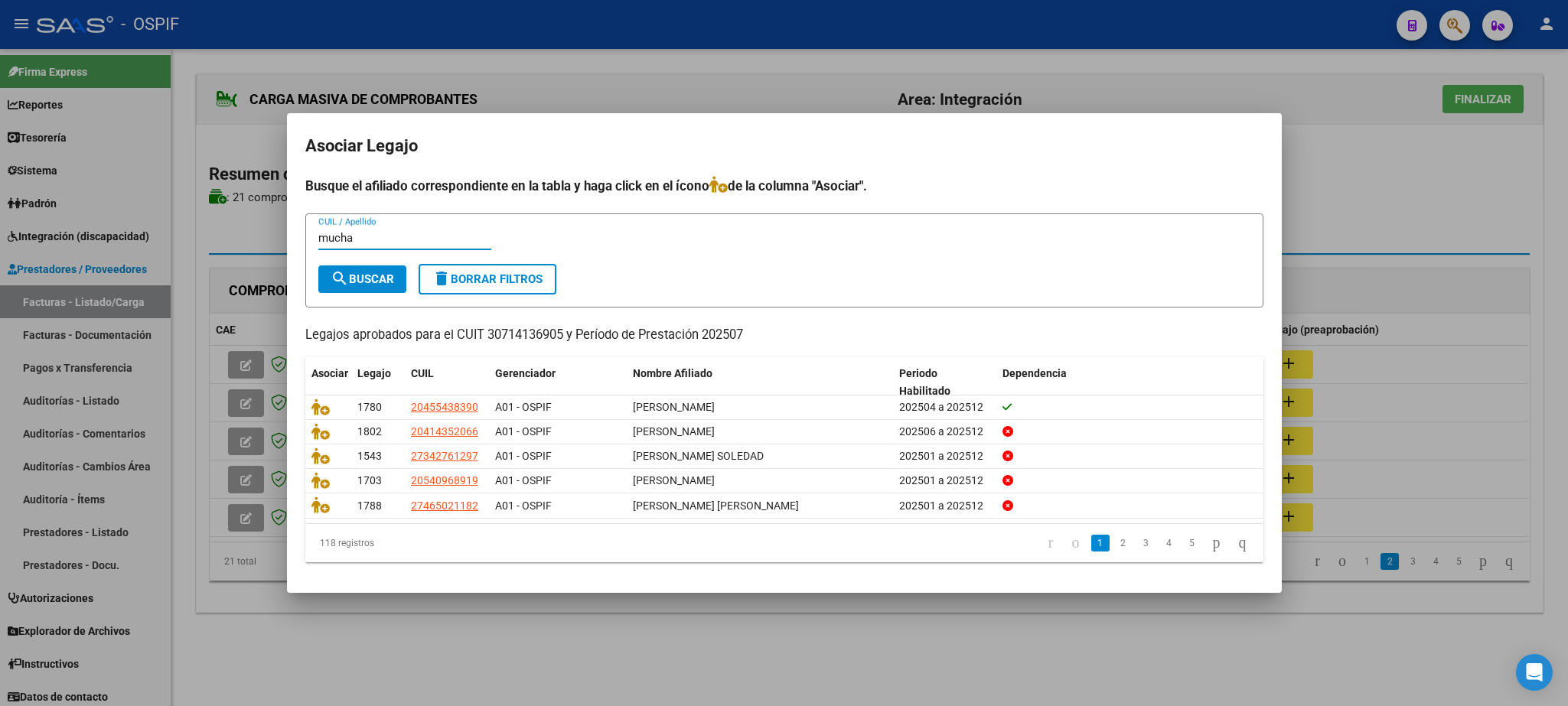
type input "mucha"
click at [355, 281] on span "search Buscar" at bounding box center [363, 279] width 64 height 14
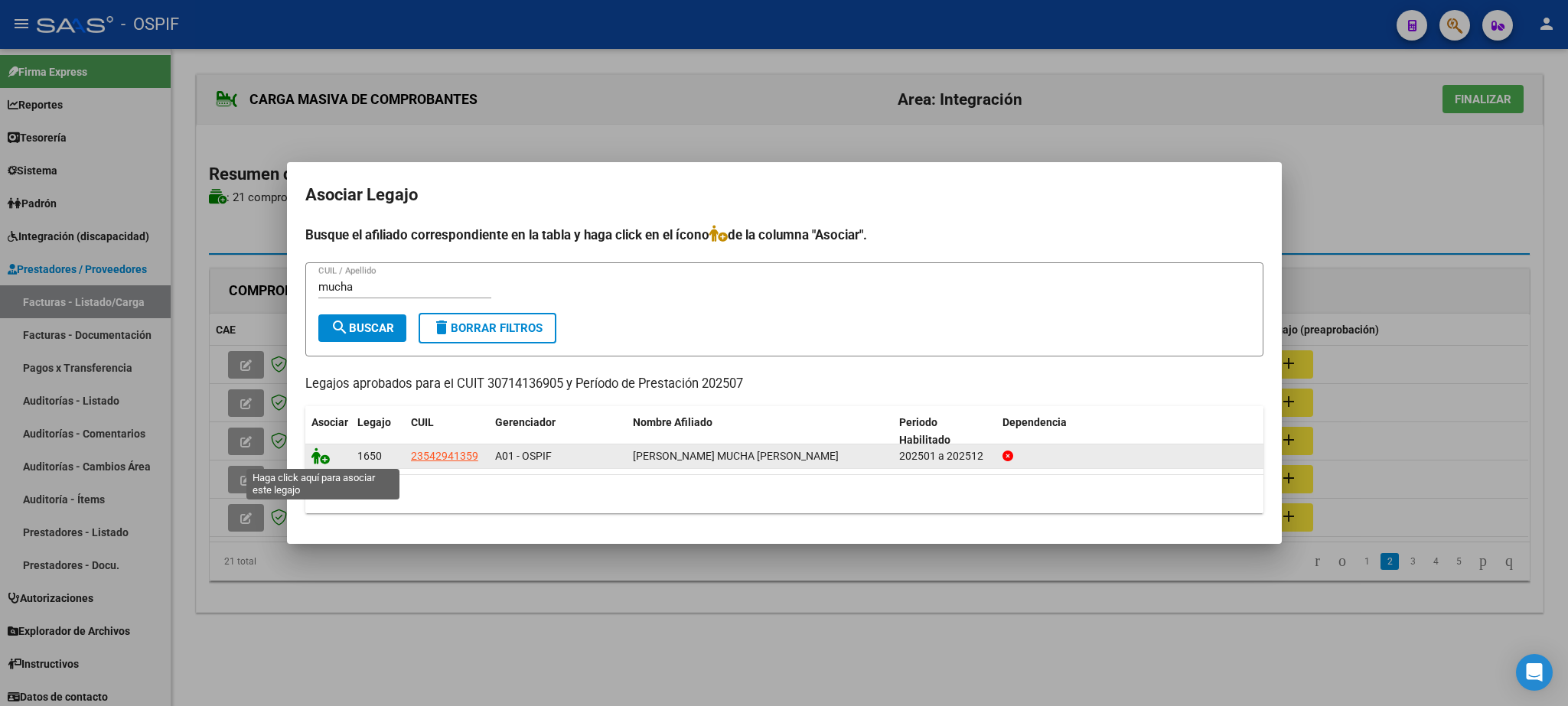
click at [321, 454] on icon at bounding box center [320, 455] width 19 height 17
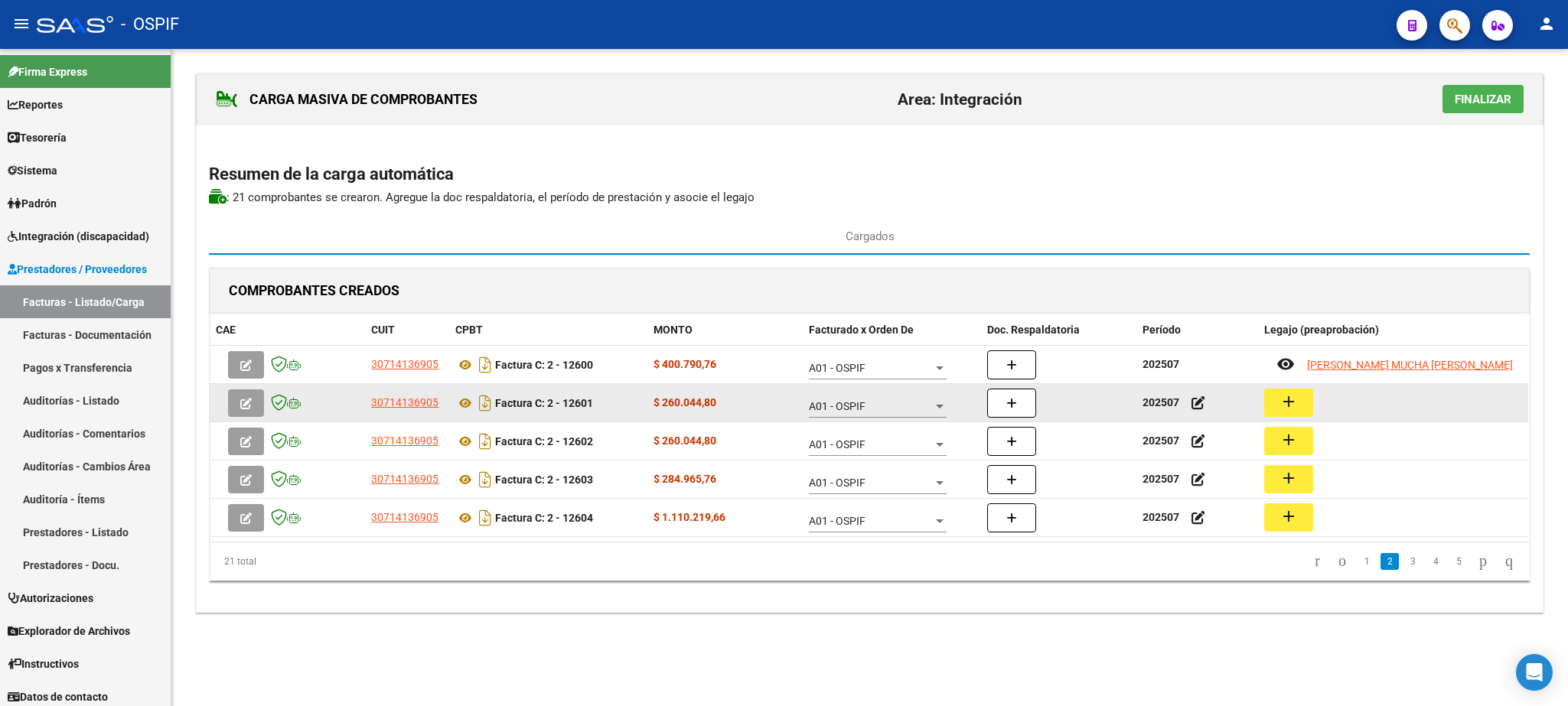
click at [1301, 405] on button "add" at bounding box center [1288, 403] width 49 height 28
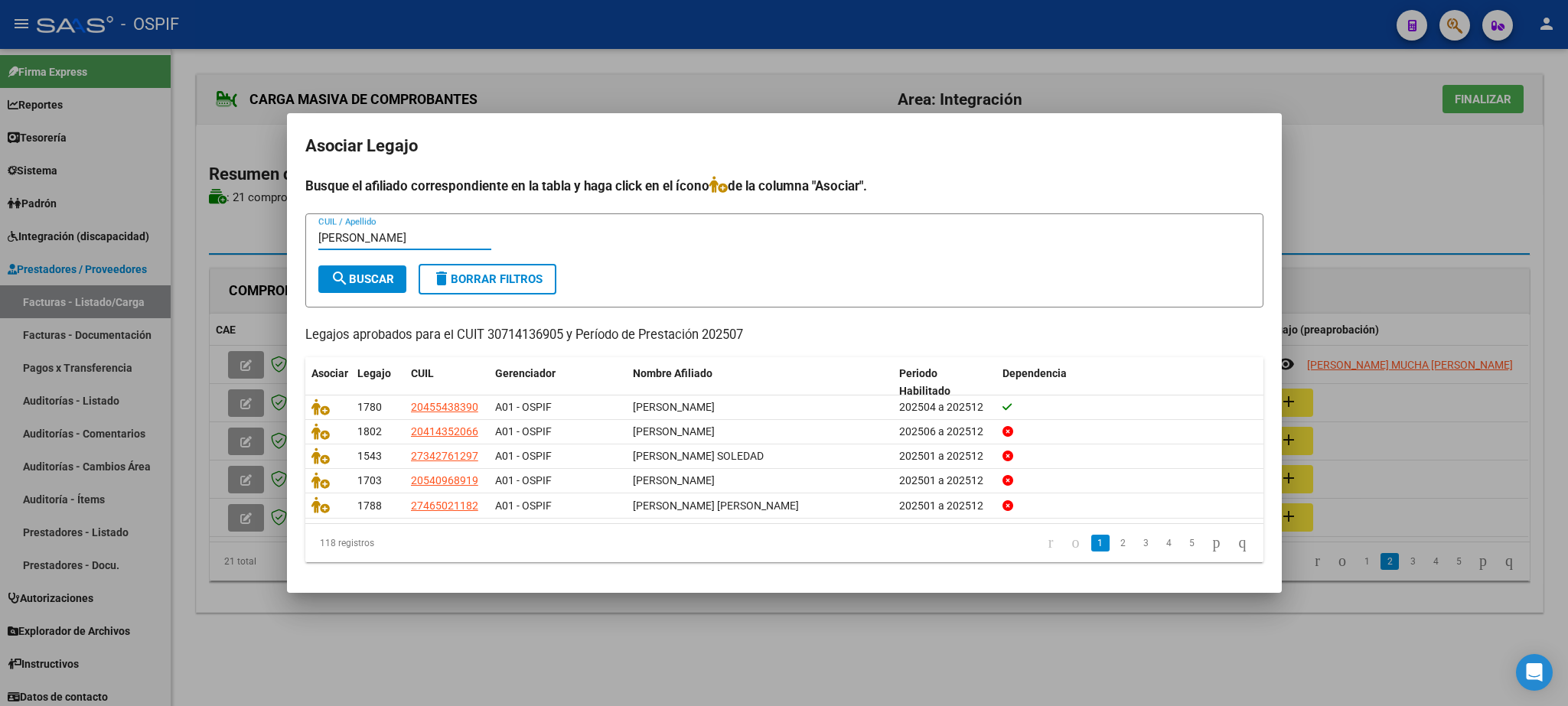
type input "[PERSON_NAME]"
click at [371, 275] on span "search Buscar" at bounding box center [363, 279] width 64 height 14
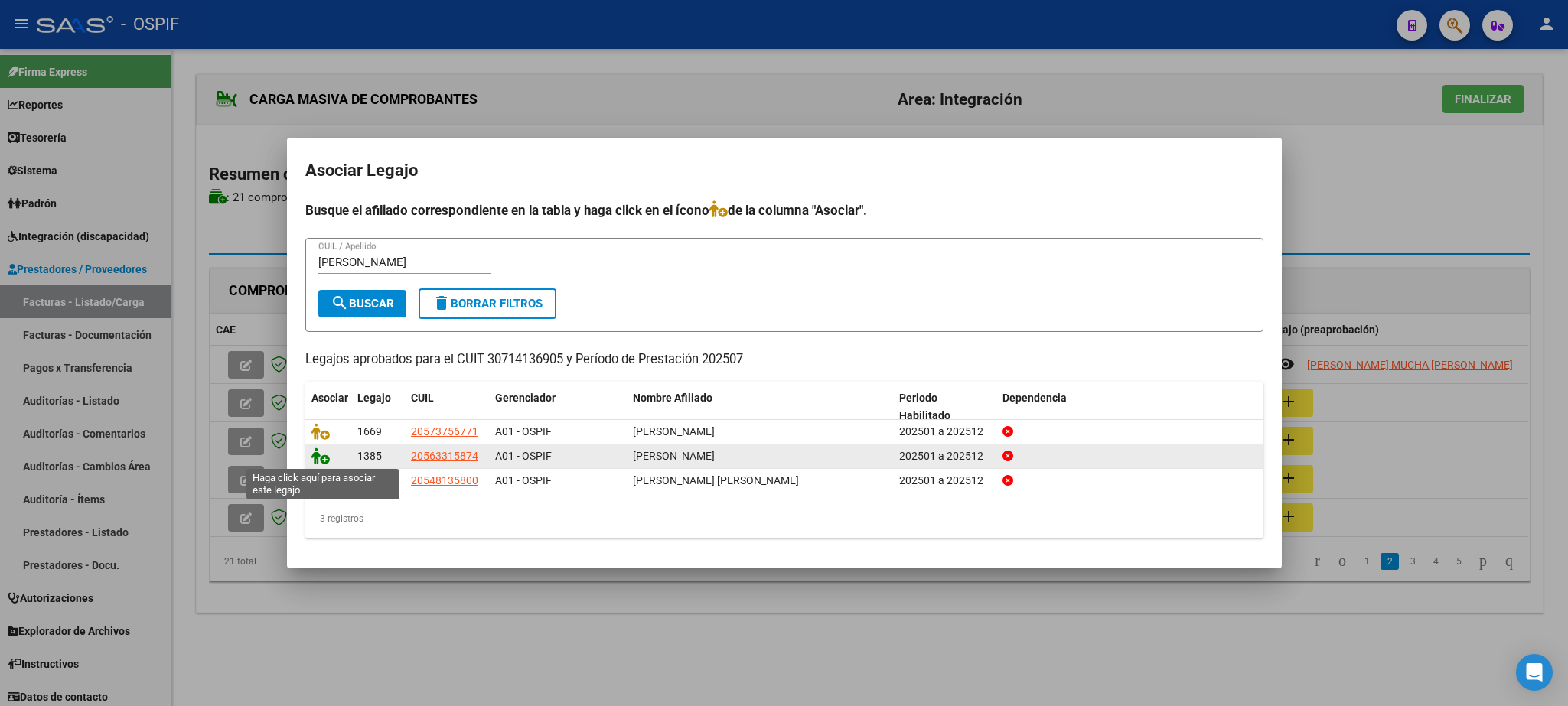
click at [321, 453] on icon at bounding box center [320, 455] width 19 height 17
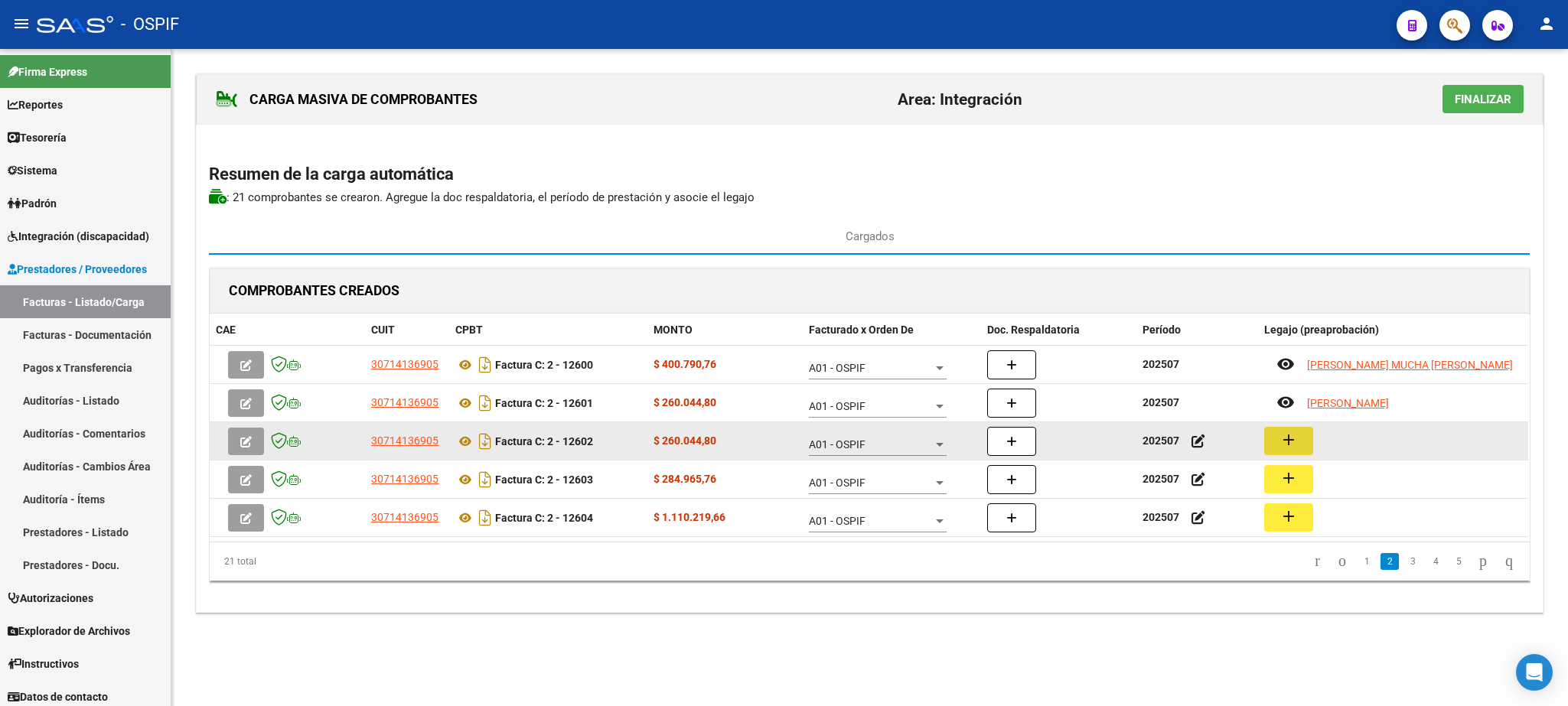
click at [1288, 438] on mat-icon "add" at bounding box center [1288, 439] width 19 height 19
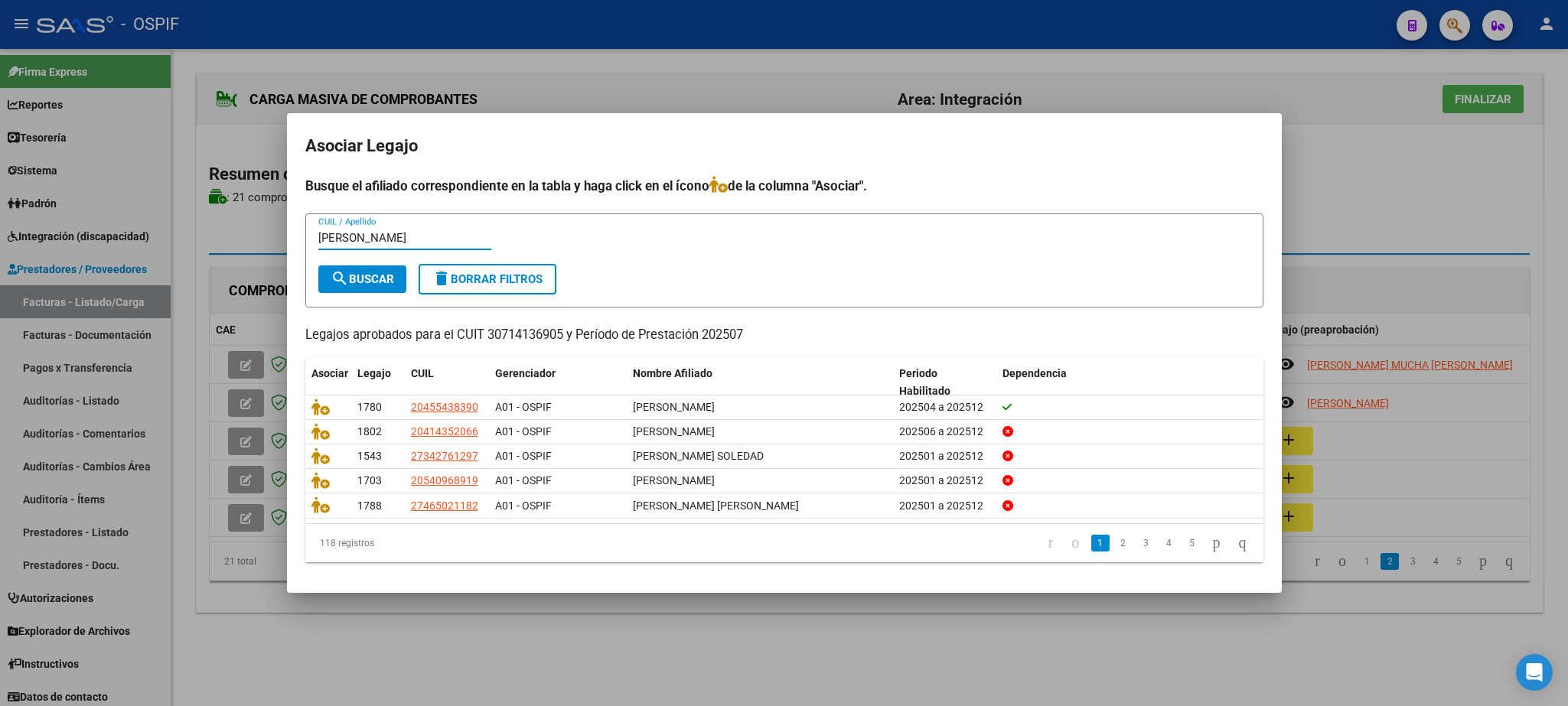
type input "[PERSON_NAME]"
click at [347, 265] on button "search Buscar" at bounding box center [362, 278] width 88 height 27
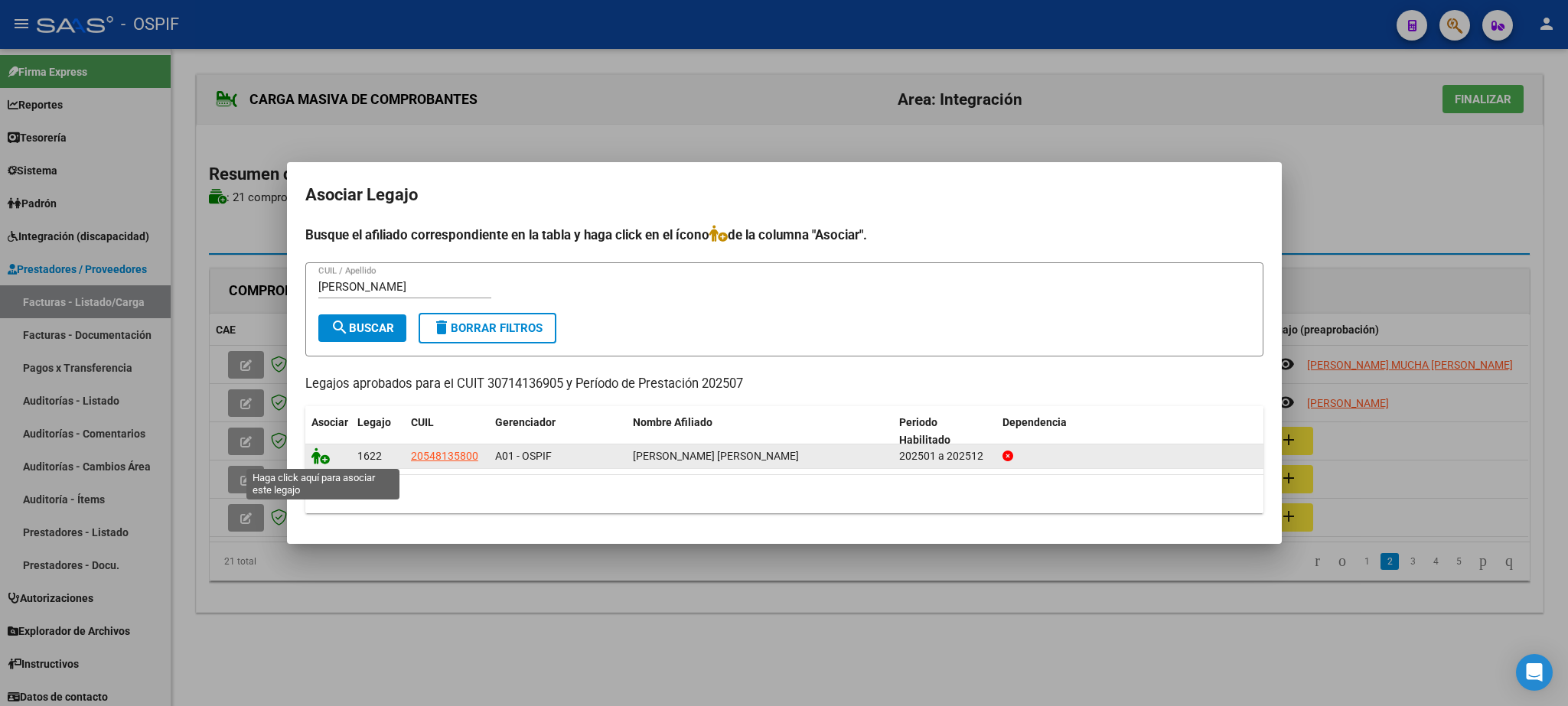
click at [321, 456] on icon at bounding box center [320, 455] width 19 height 17
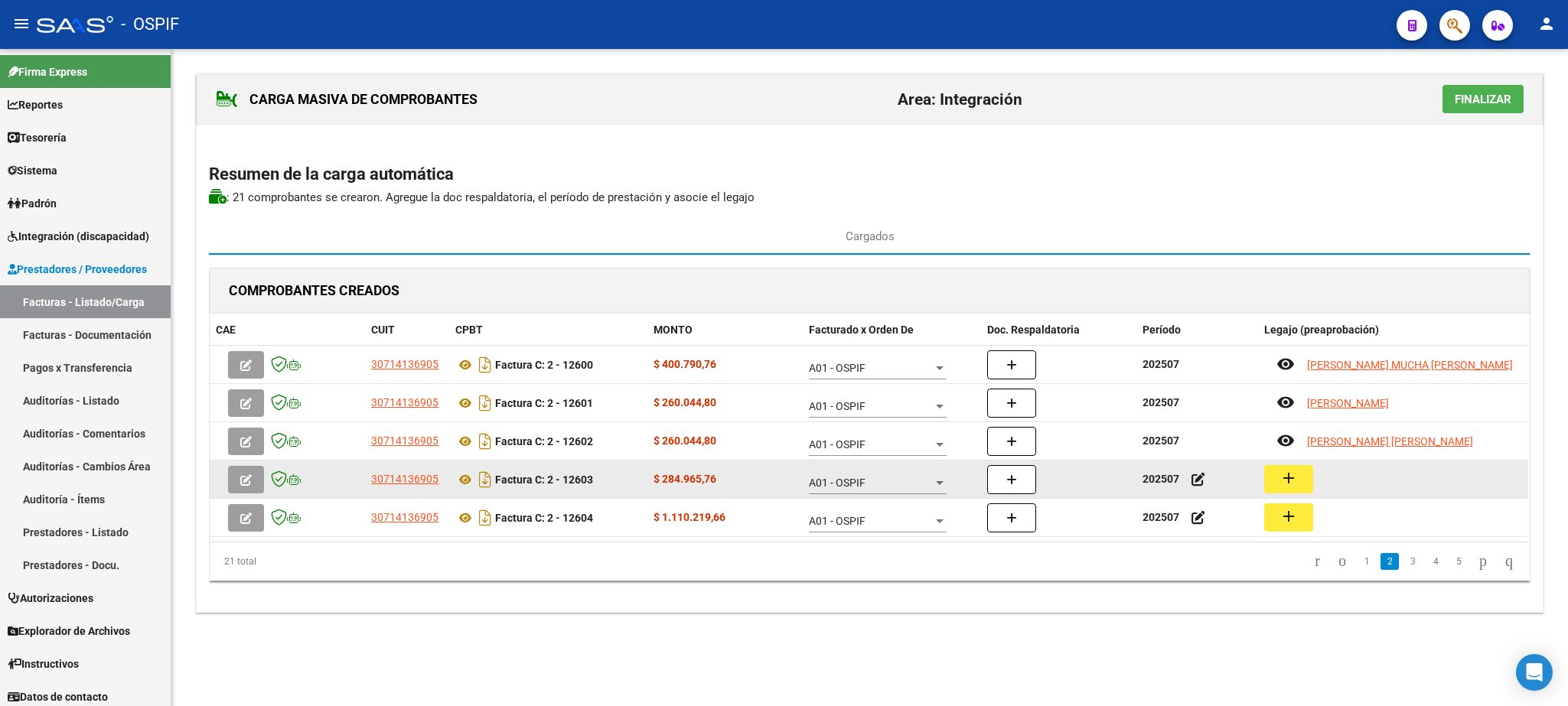
click at [1292, 479] on mat-icon "add" at bounding box center [1288, 478] width 19 height 19
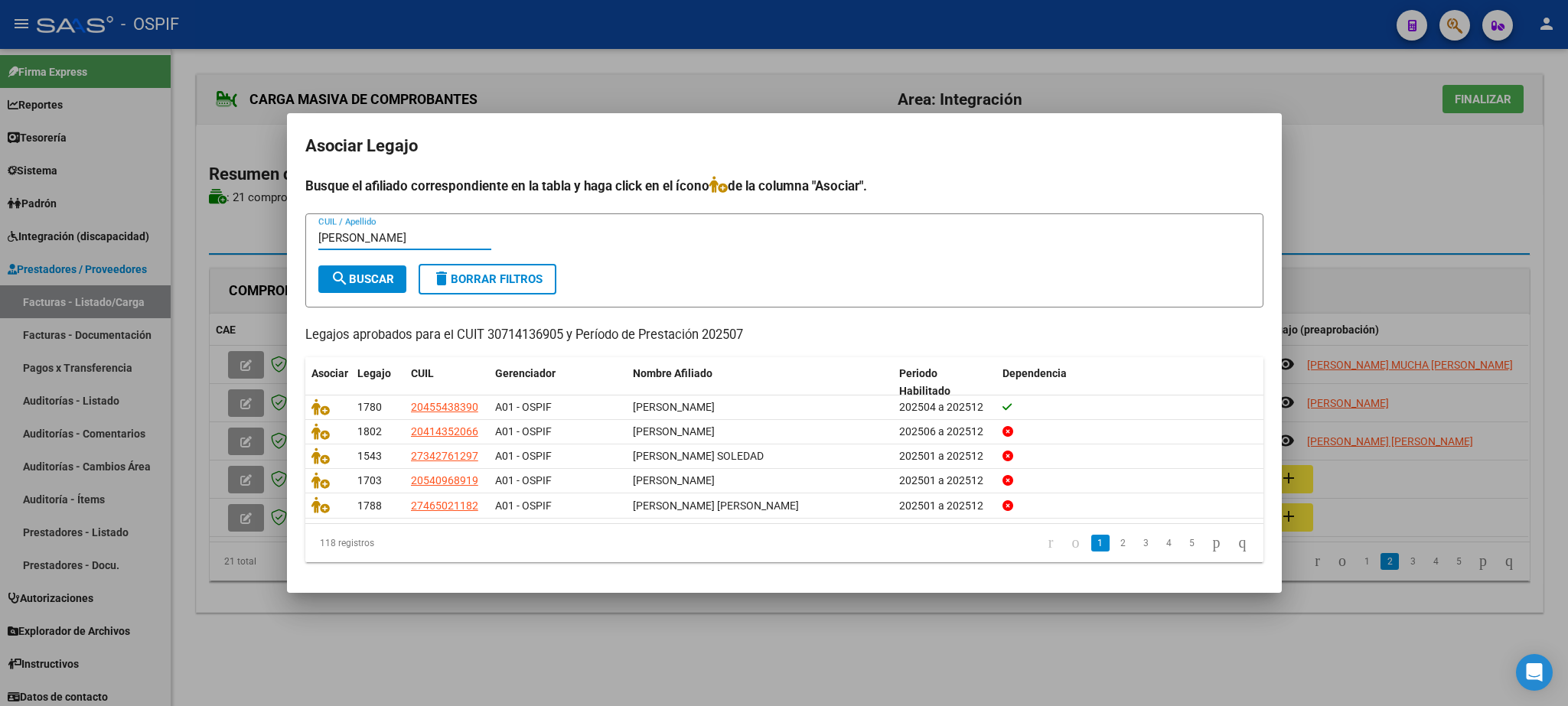
type input "[PERSON_NAME]"
click at [371, 275] on span "search Buscar" at bounding box center [363, 279] width 64 height 14
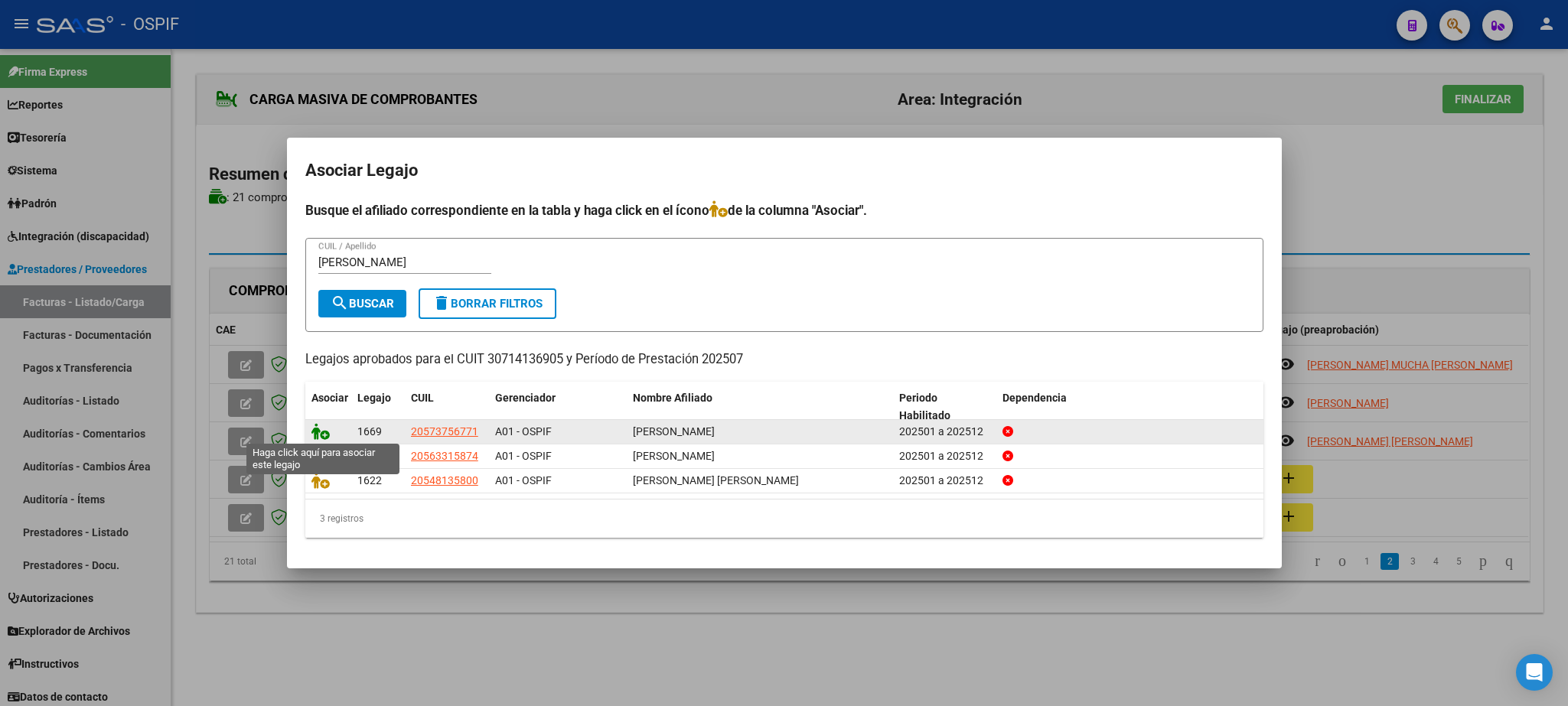
click at [319, 434] on icon at bounding box center [320, 431] width 19 height 17
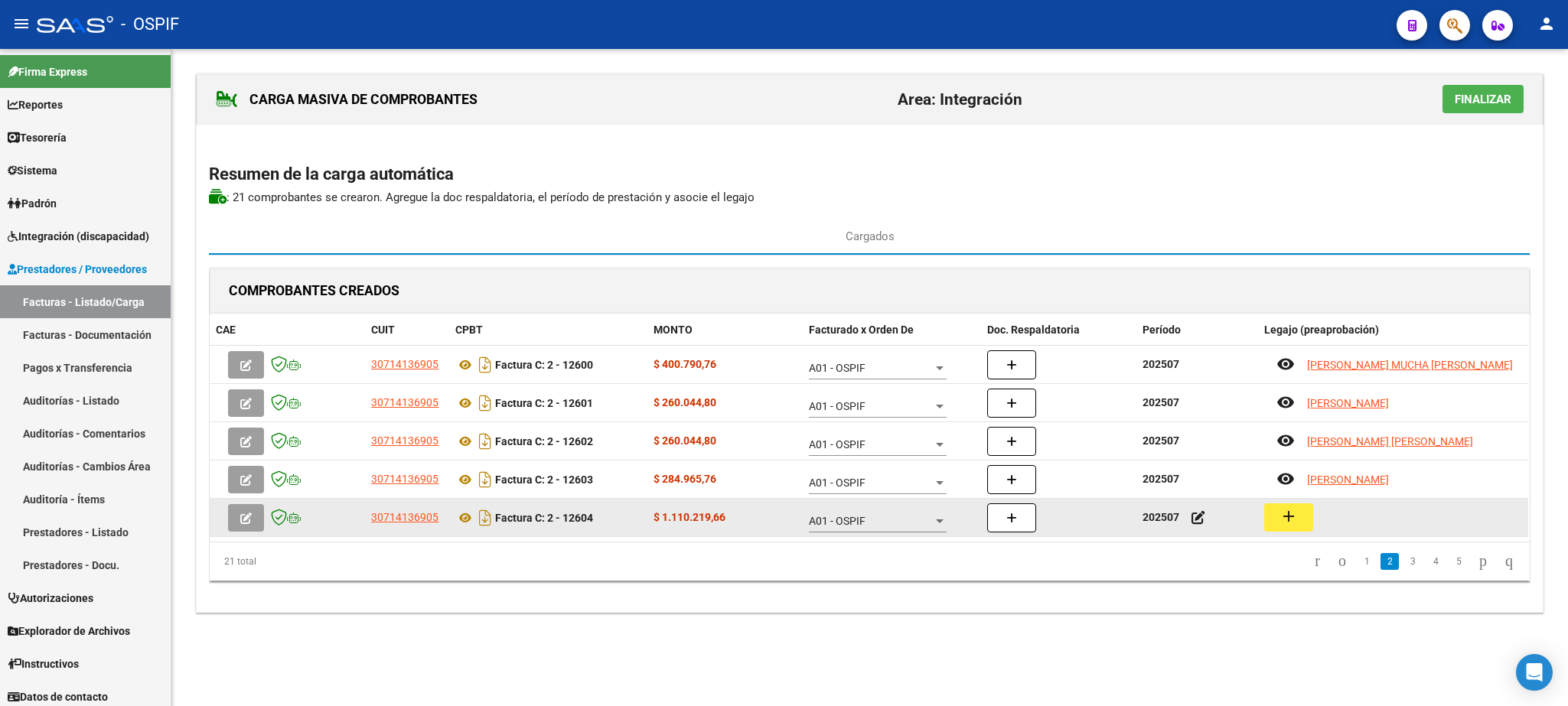
click at [1296, 520] on mat-icon "add" at bounding box center [1288, 516] width 19 height 19
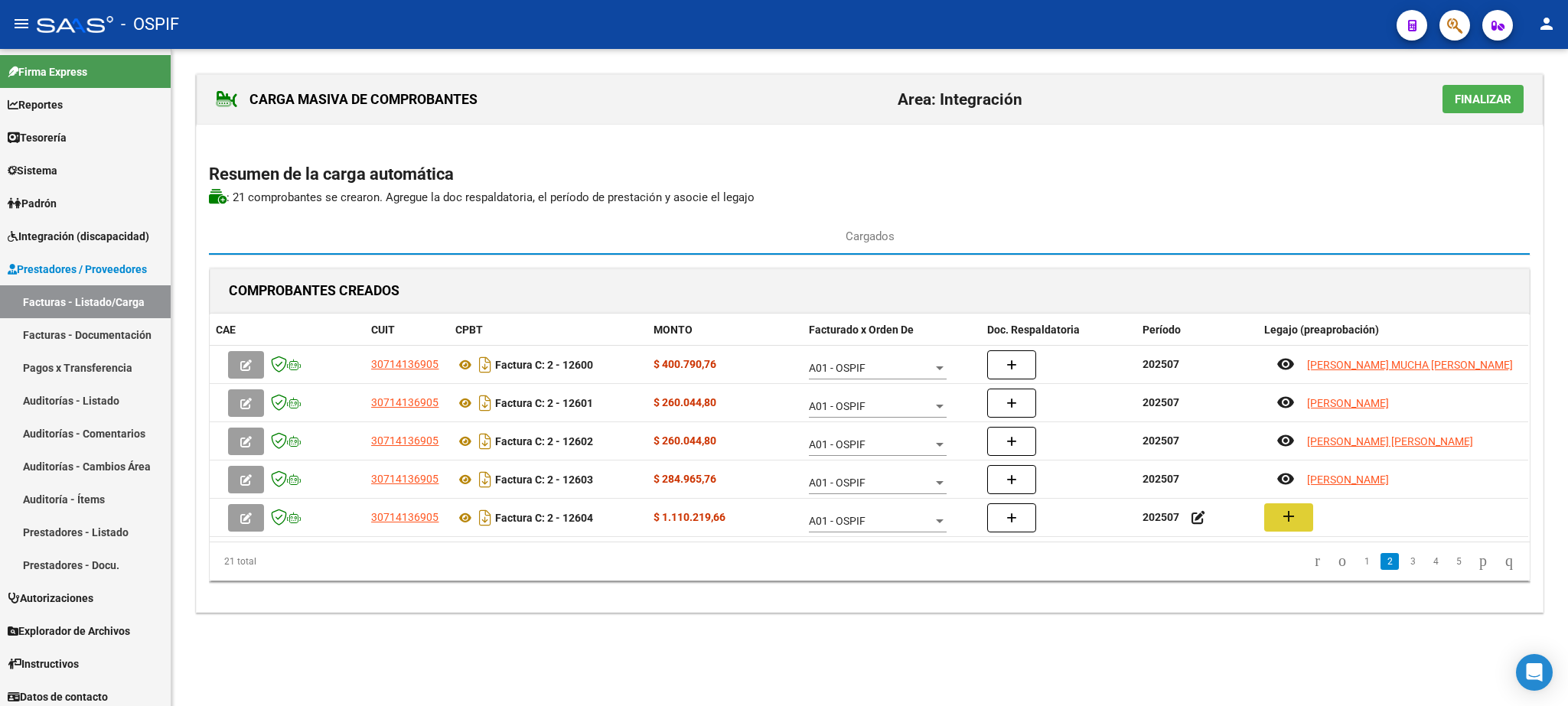
click at [1290, 521] on mat-icon "add" at bounding box center [1288, 516] width 19 height 19
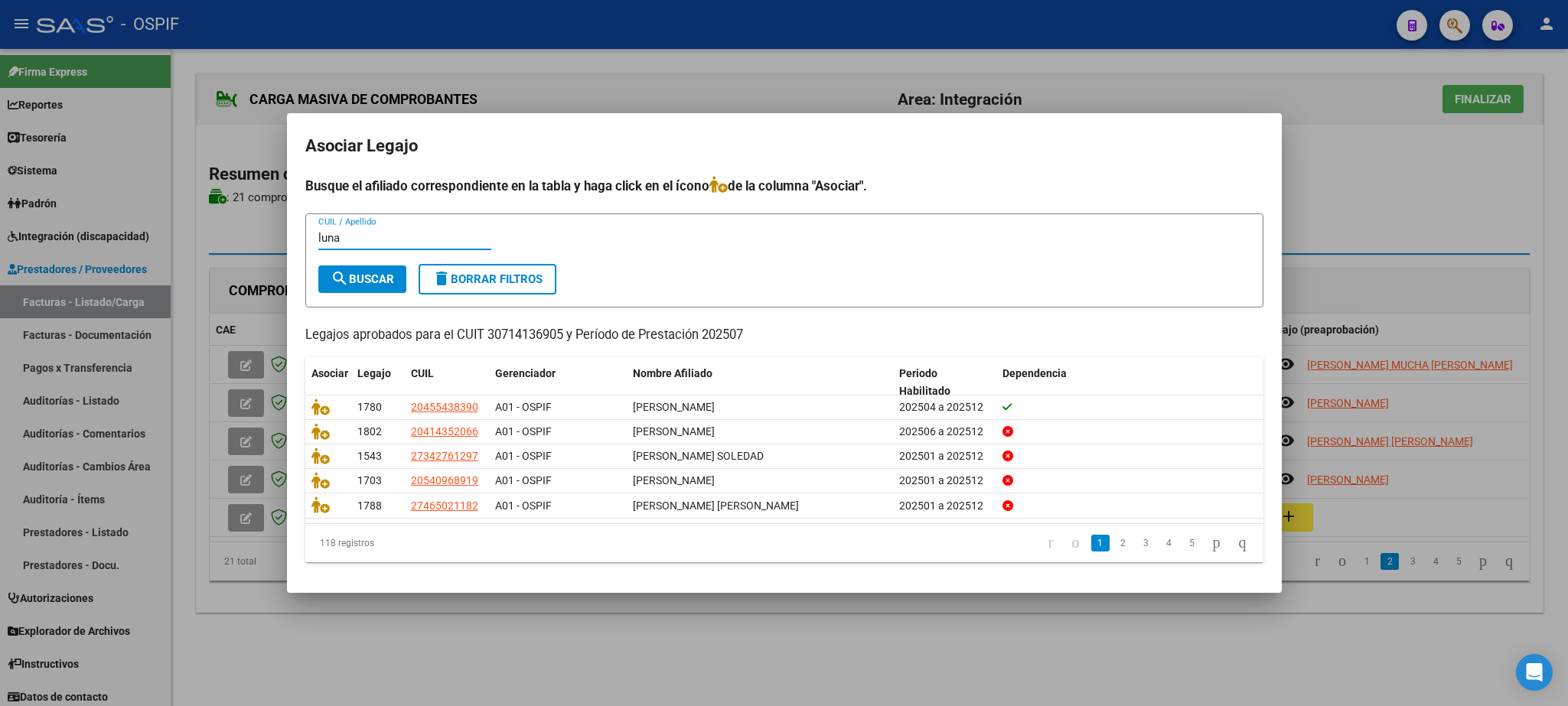
type input "luna"
click at [369, 278] on span "search Buscar" at bounding box center [363, 279] width 64 height 14
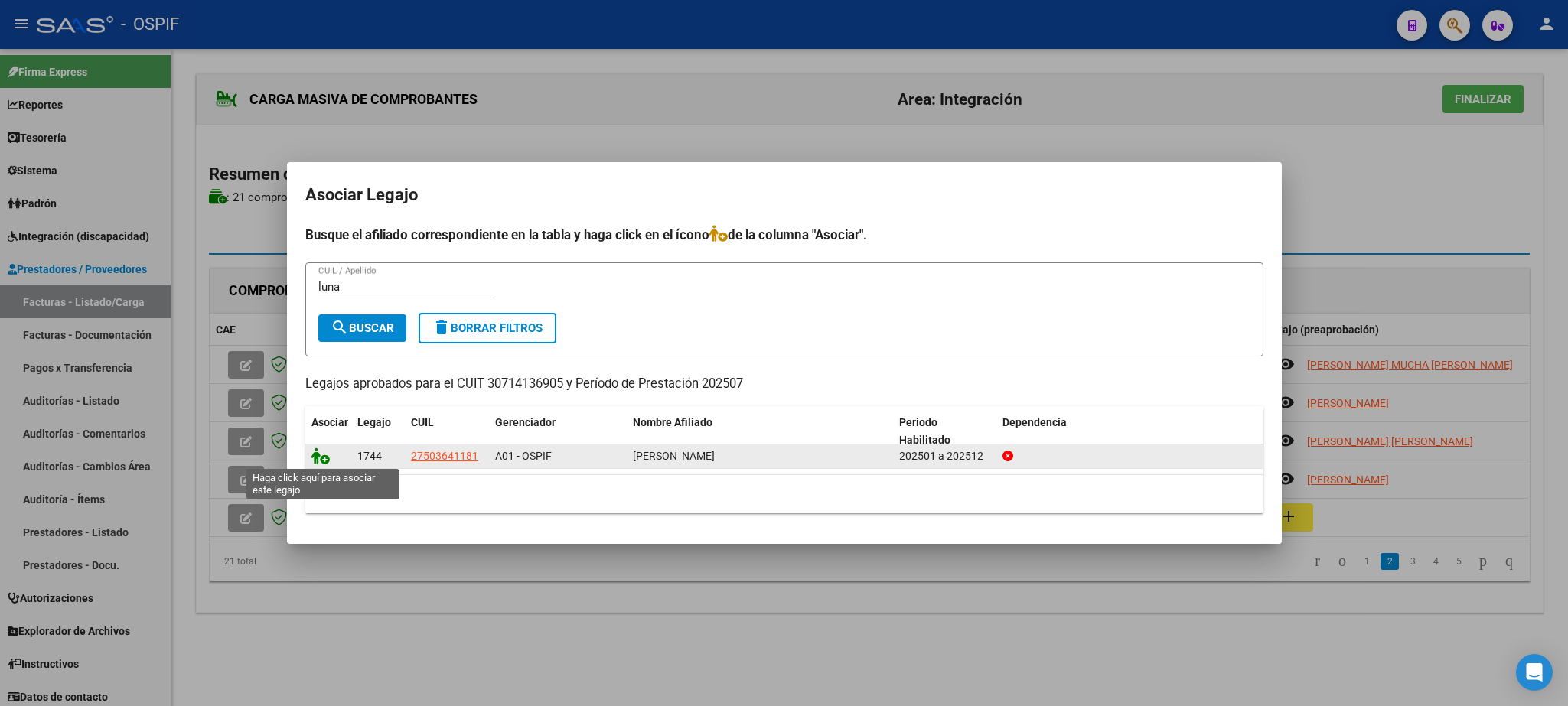
click at [317, 461] on icon at bounding box center [320, 455] width 19 height 17
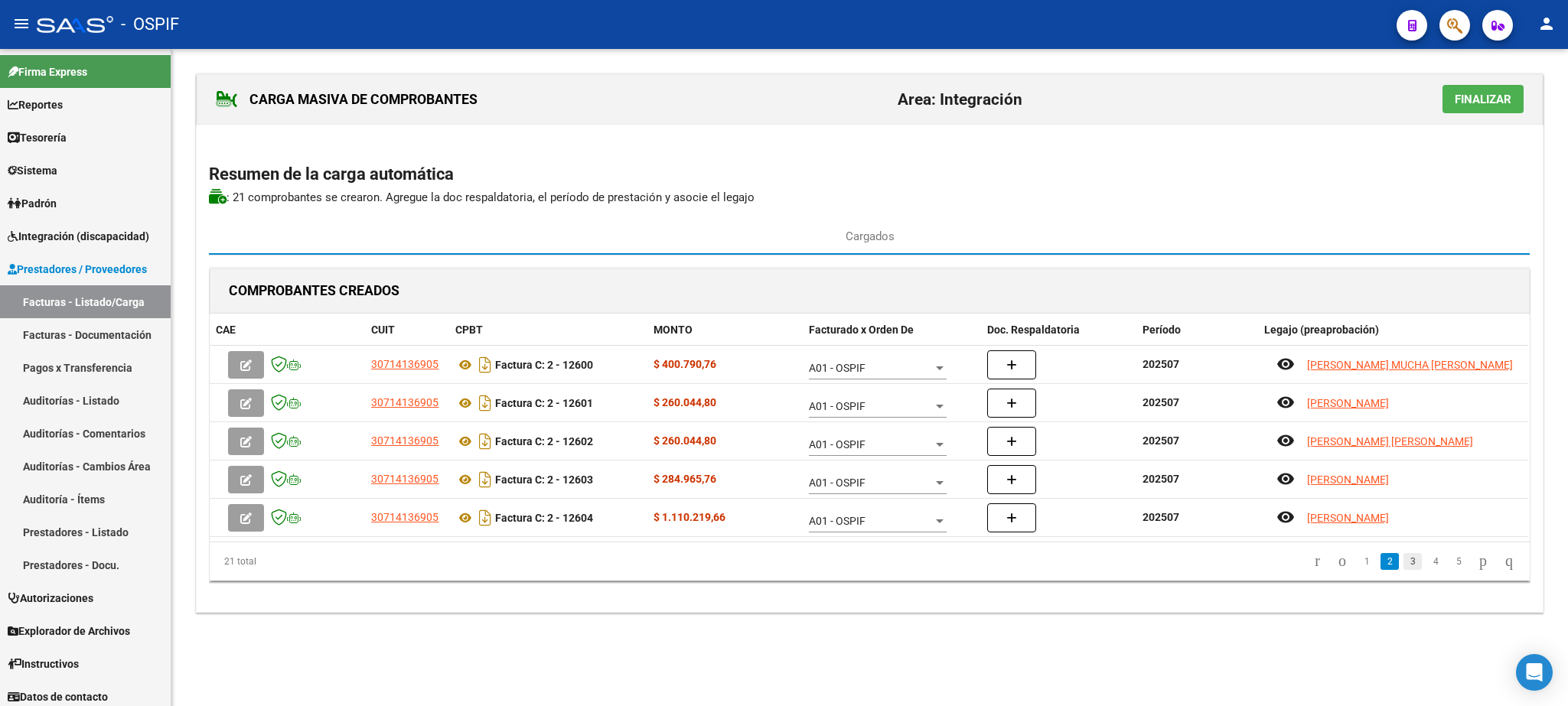
click at [1403, 564] on link "3" at bounding box center [1412, 561] width 19 height 17
click at [1426, 564] on link "4" at bounding box center [1435, 561] width 19 height 17
click at [1449, 569] on link "5" at bounding box center [1458, 561] width 19 height 17
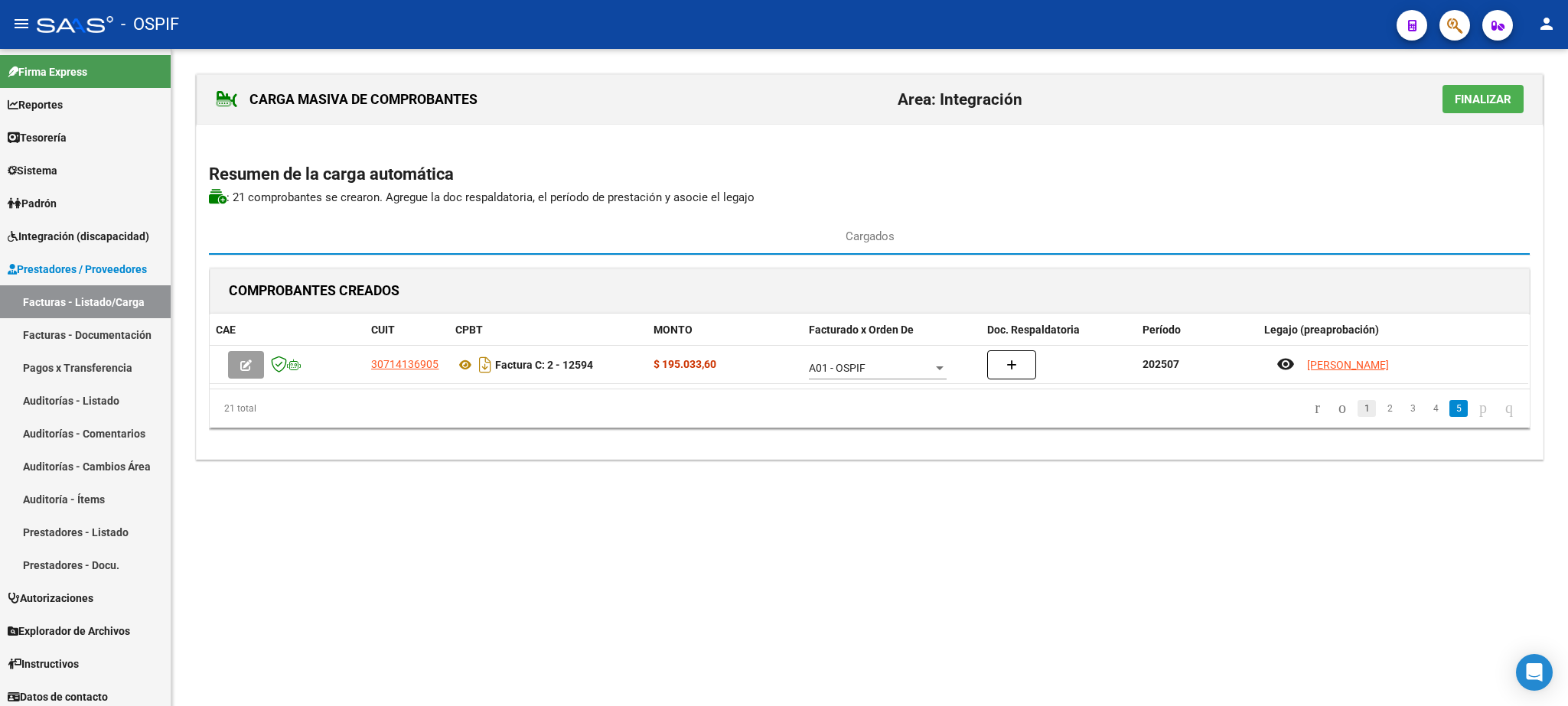
click at [1358, 413] on link "1" at bounding box center [1367, 408] width 19 height 17
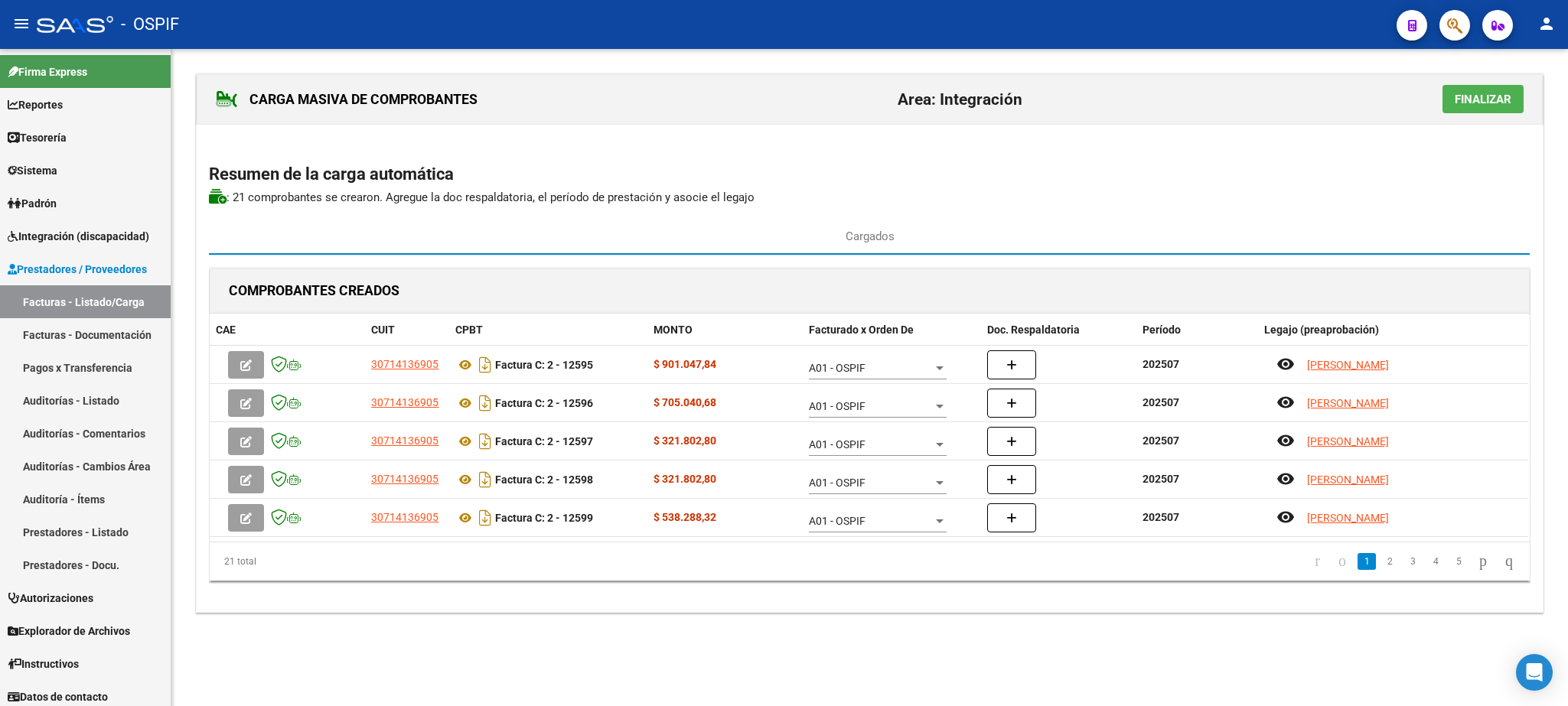
click at [1485, 100] on span "Finalizar" at bounding box center [1483, 99] width 57 height 14
